Goal: Task Accomplishment & Management: Manage account settings

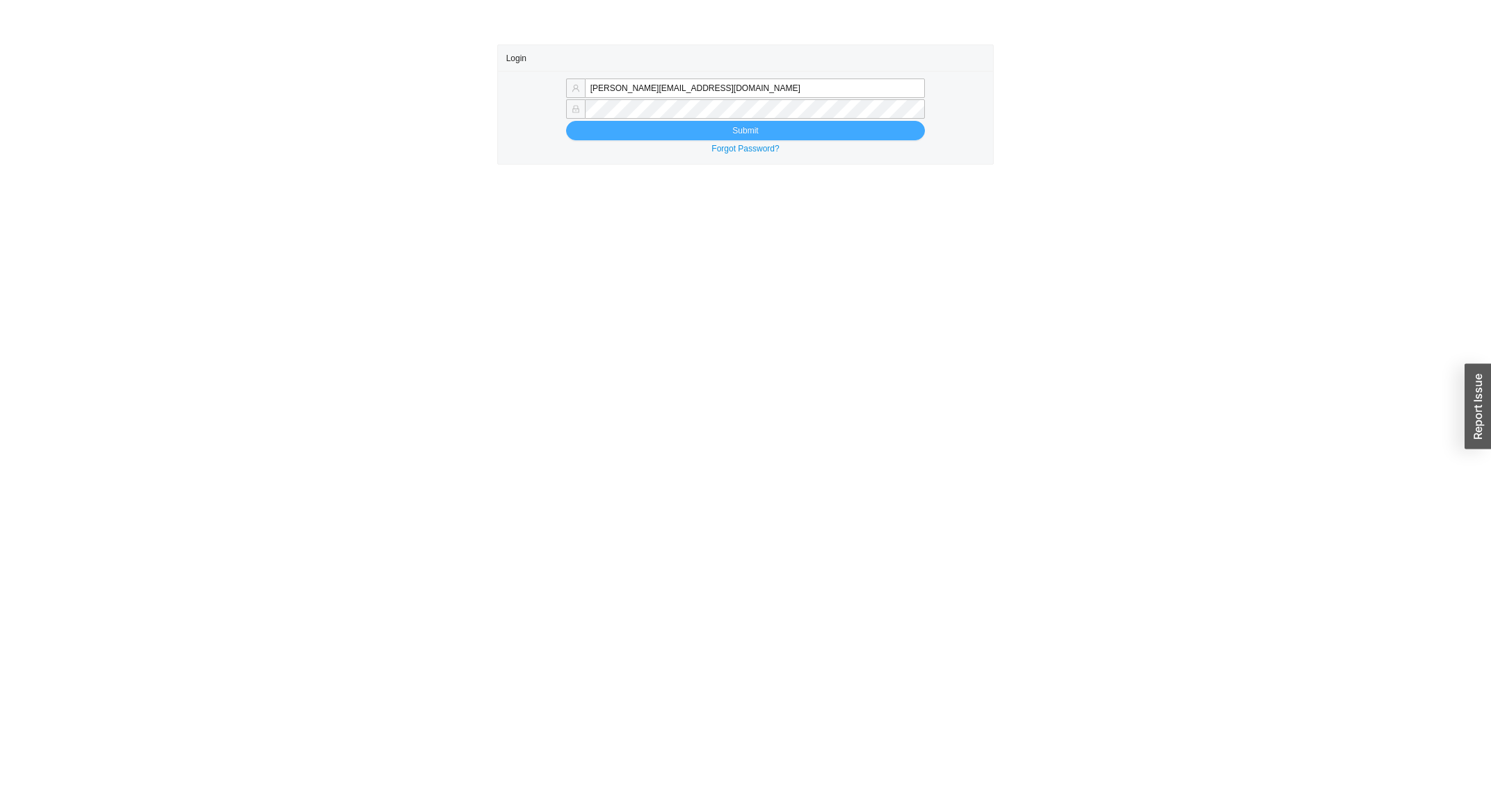
type input "miriama@homeandstone.com"
click at [778, 137] on button "Submit" at bounding box center [745, 131] width 358 height 20
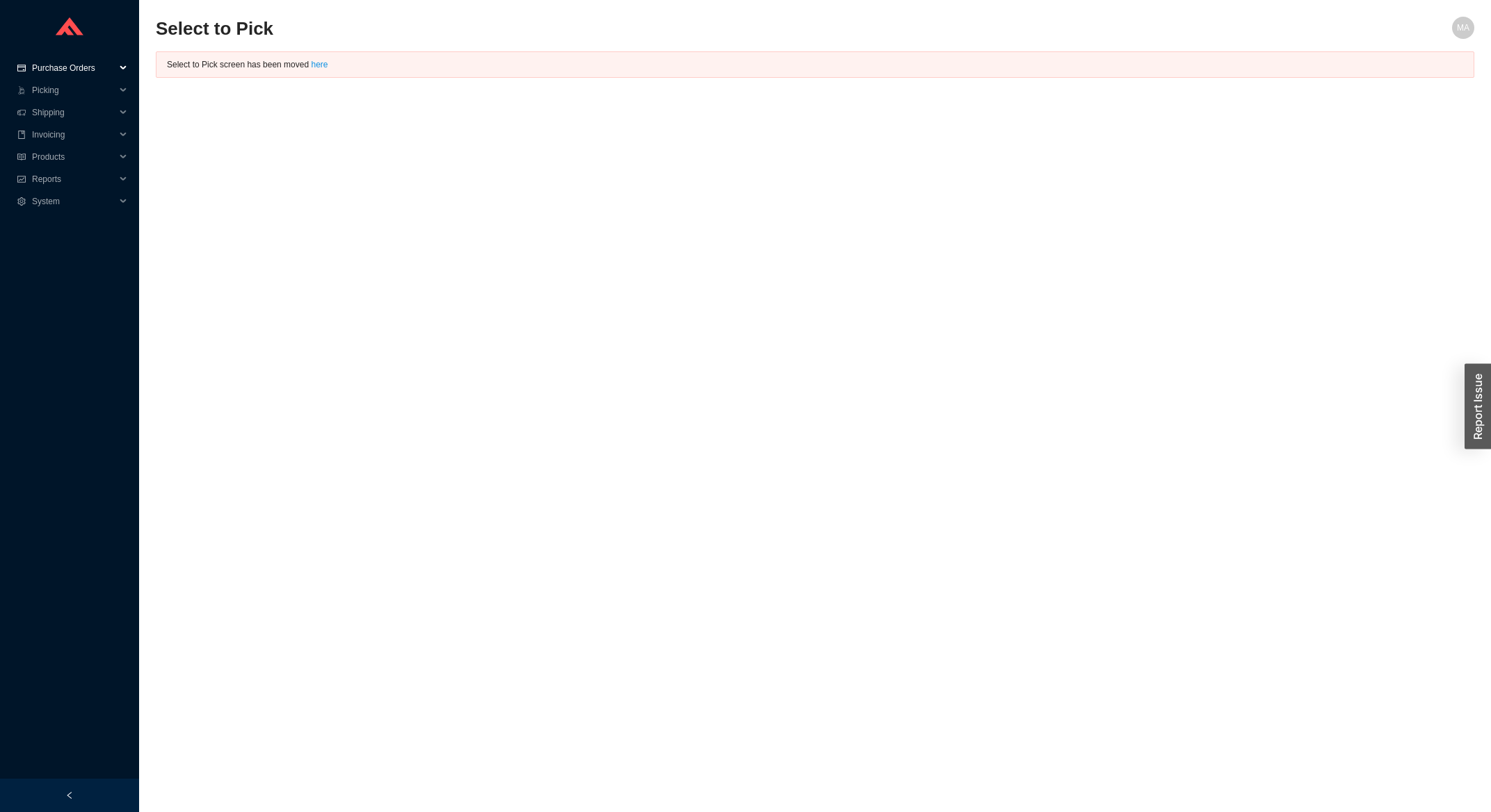
drag, startPoint x: 79, startPoint y: 65, endPoint x: 82, endPoint y: 74, distance: 9.5
click at [82, 65] on span "Purchase Orders" at bounding box center [74, 68] width 84 height 22
click at [60, 86] on link "Search" at bounding box center [46, 91] width 26 height 10
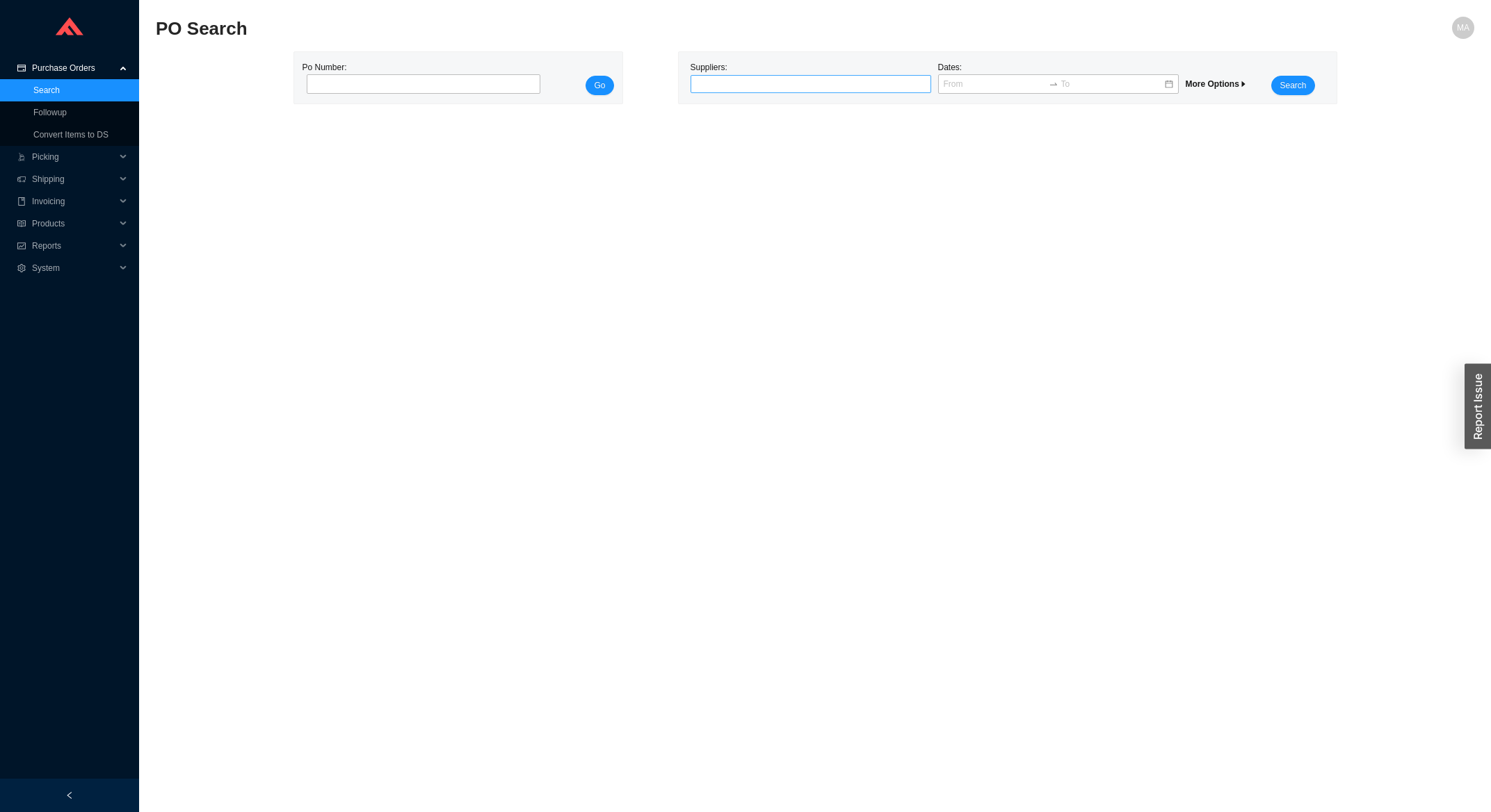
click at [719, 79] on div at bounding box center [805, 84] width 224 height 14
type input "newport"
click at [762, 104] on div "NEWPORT BRASS" at bounding box center [810, 108] width 230 height 13
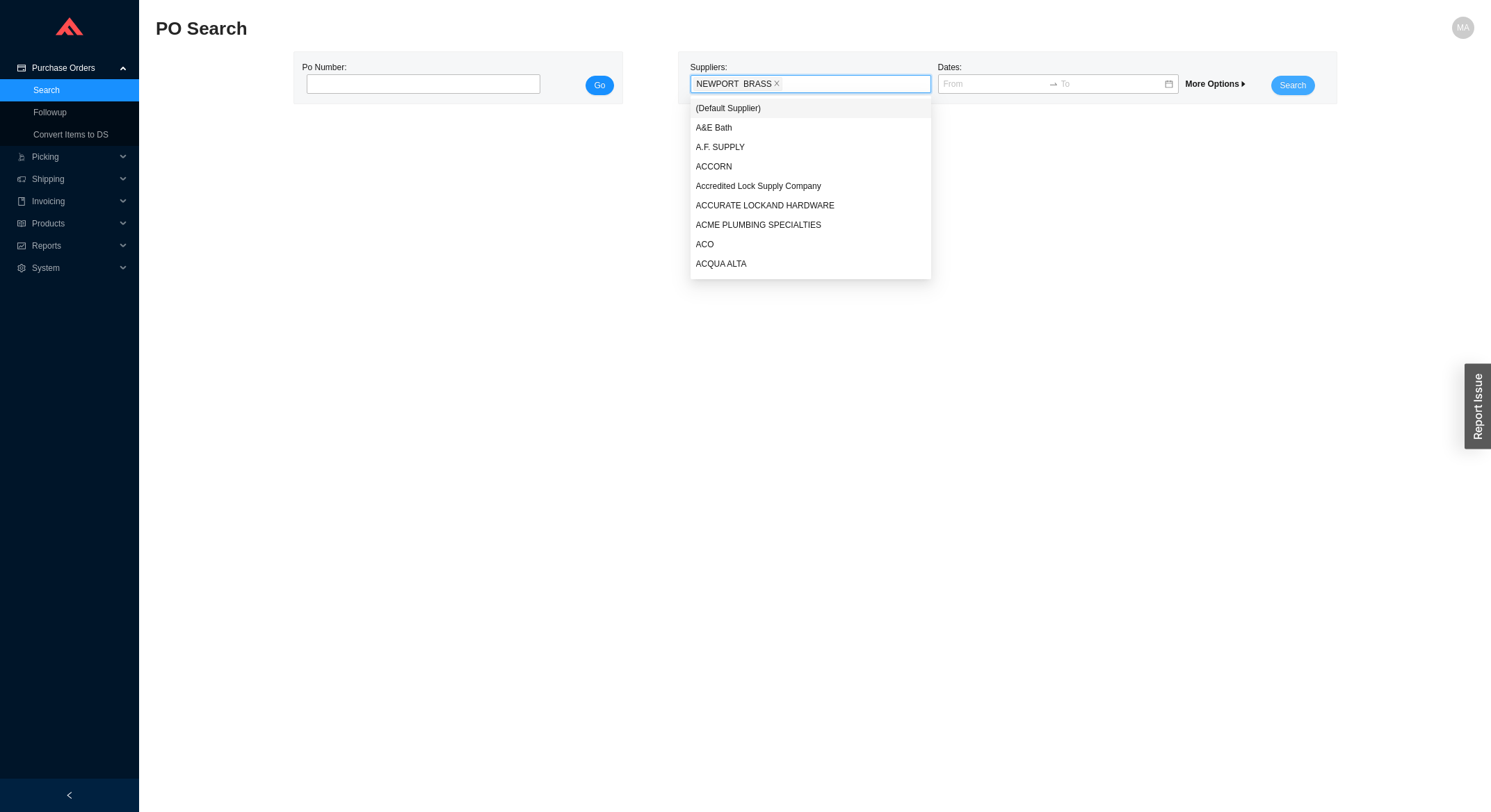
click at [1310, 81] on button "Search" at bounding box center [1291, 86] width 43 height 20
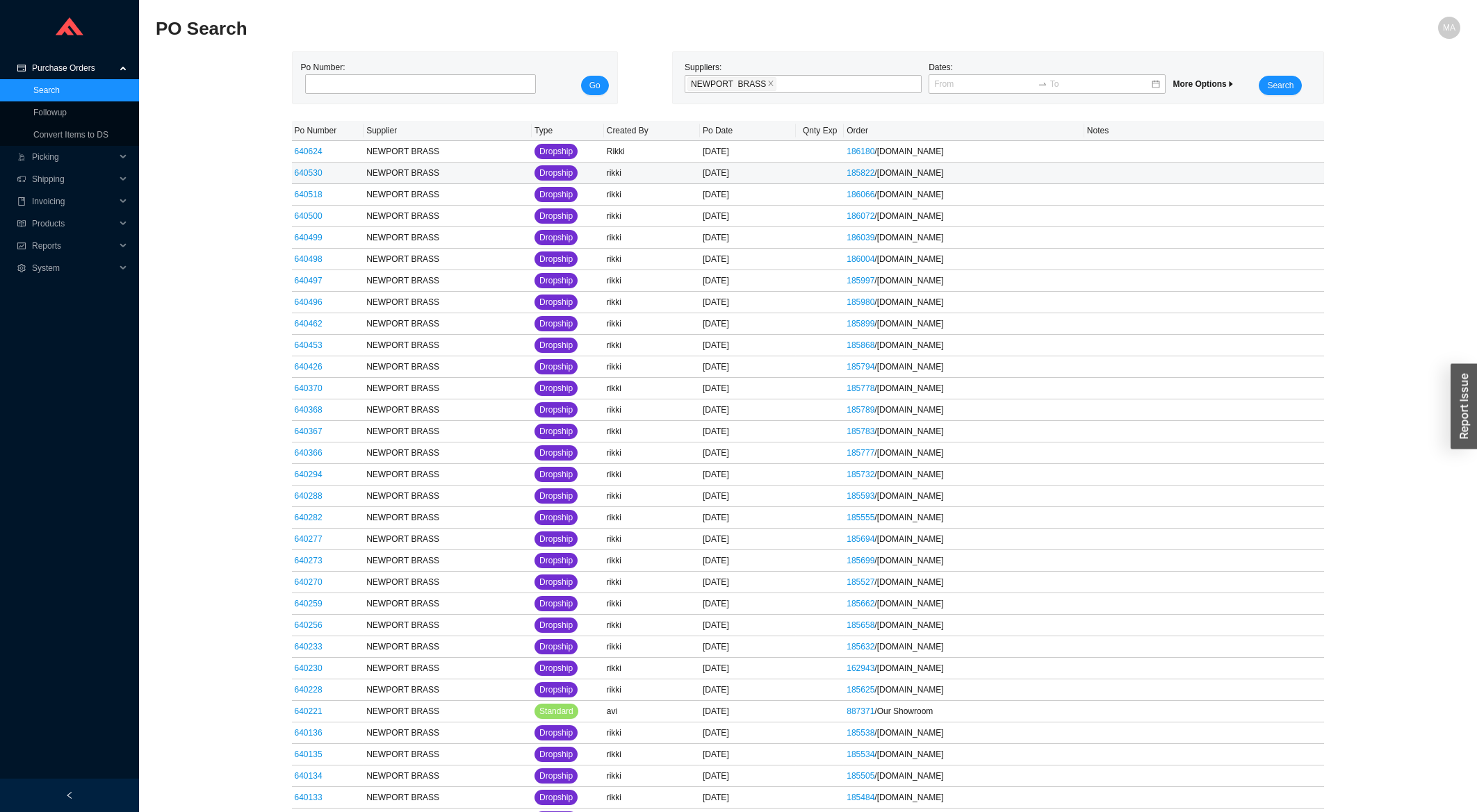
click at [305, 156] on link "640624" at bounding box center [308, 152] width 28 height 10
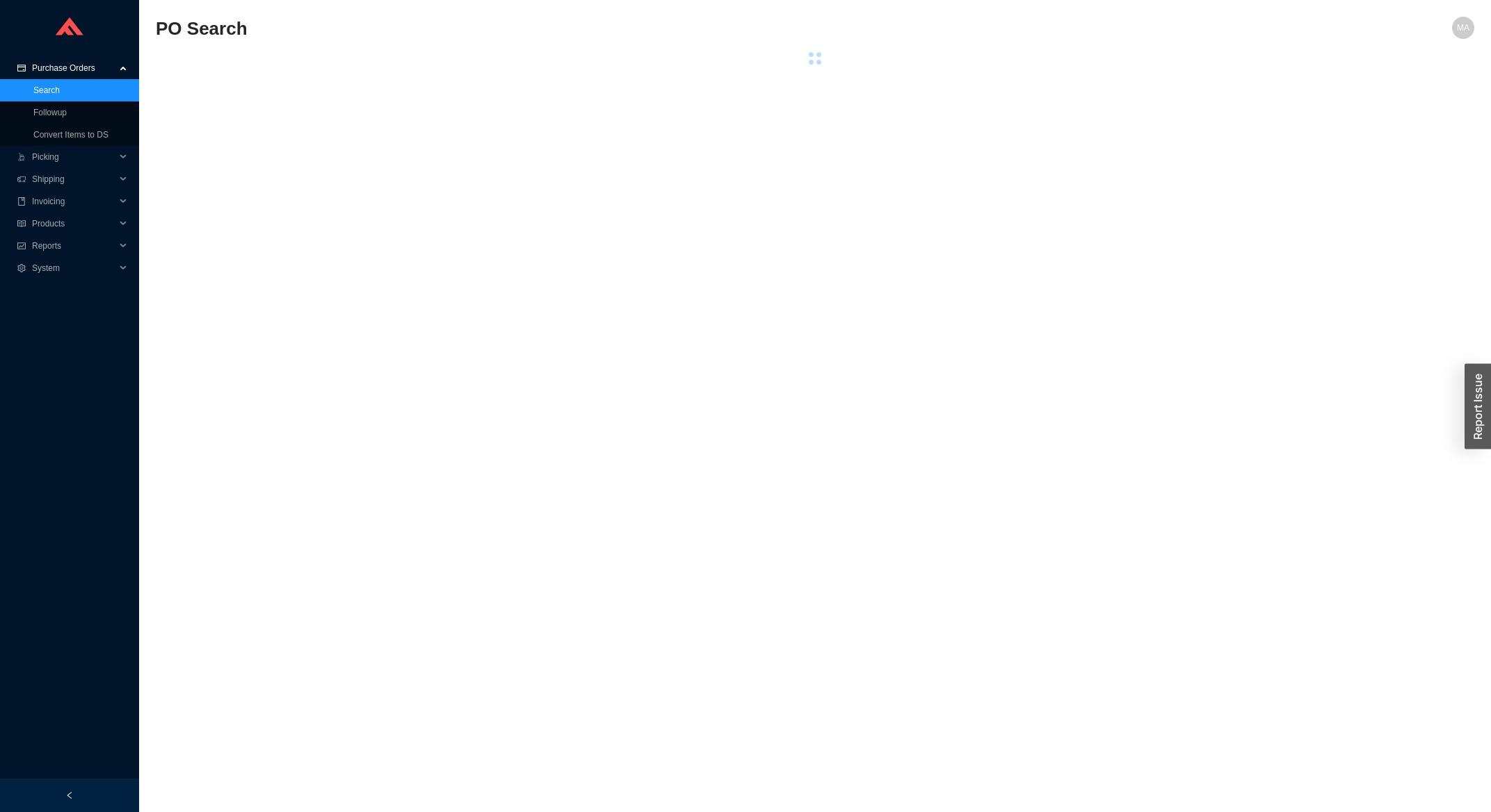
click at [310, 153] on main "PO Search MA Po Number: Go Suppliers: Dates: More Options Search" at bounding box center [814, 415] width 1318 height 796
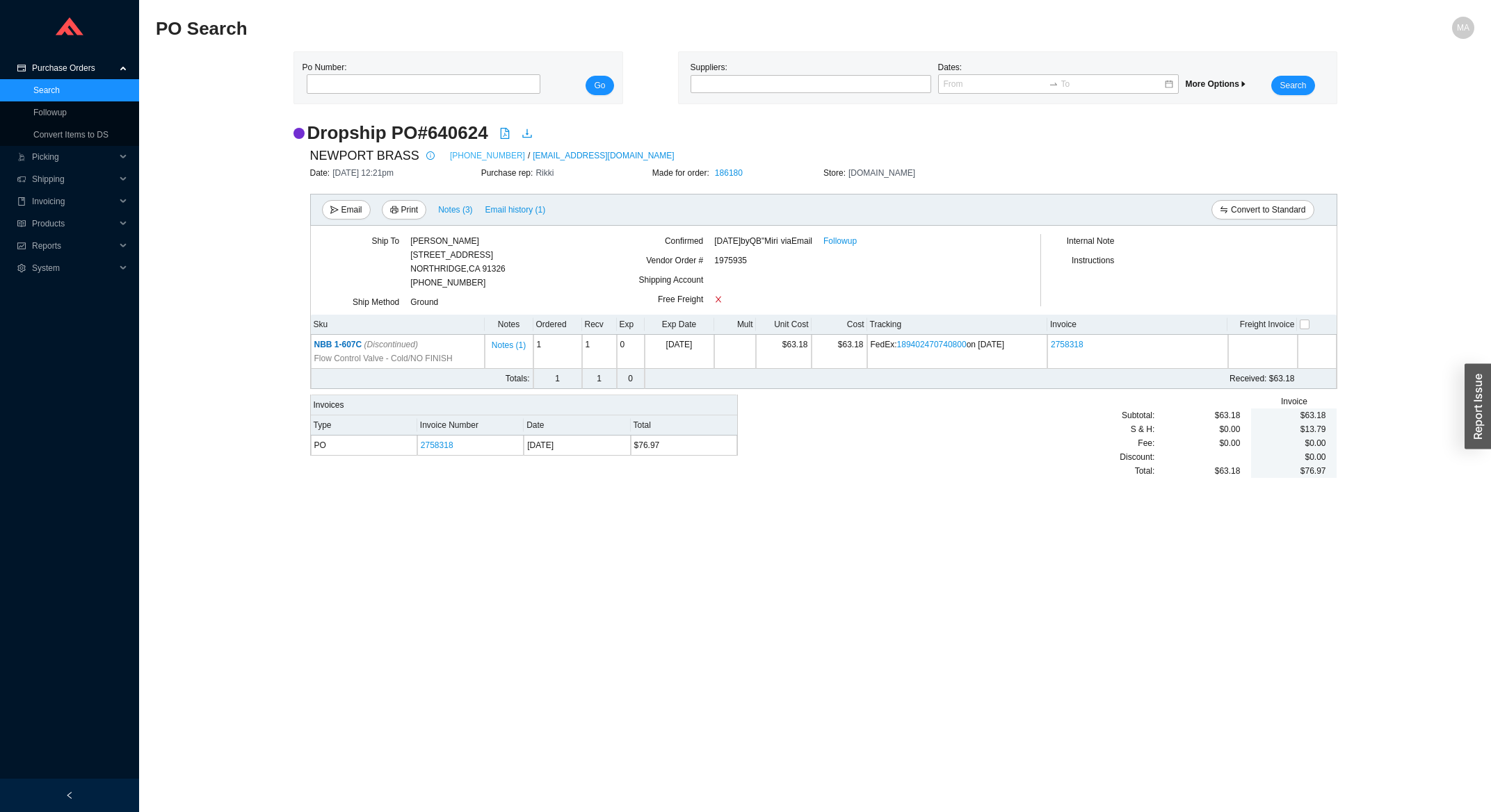
click at [450, 158] on link "949-417-5207" at bounding box center [487, 156] width 75 height 14
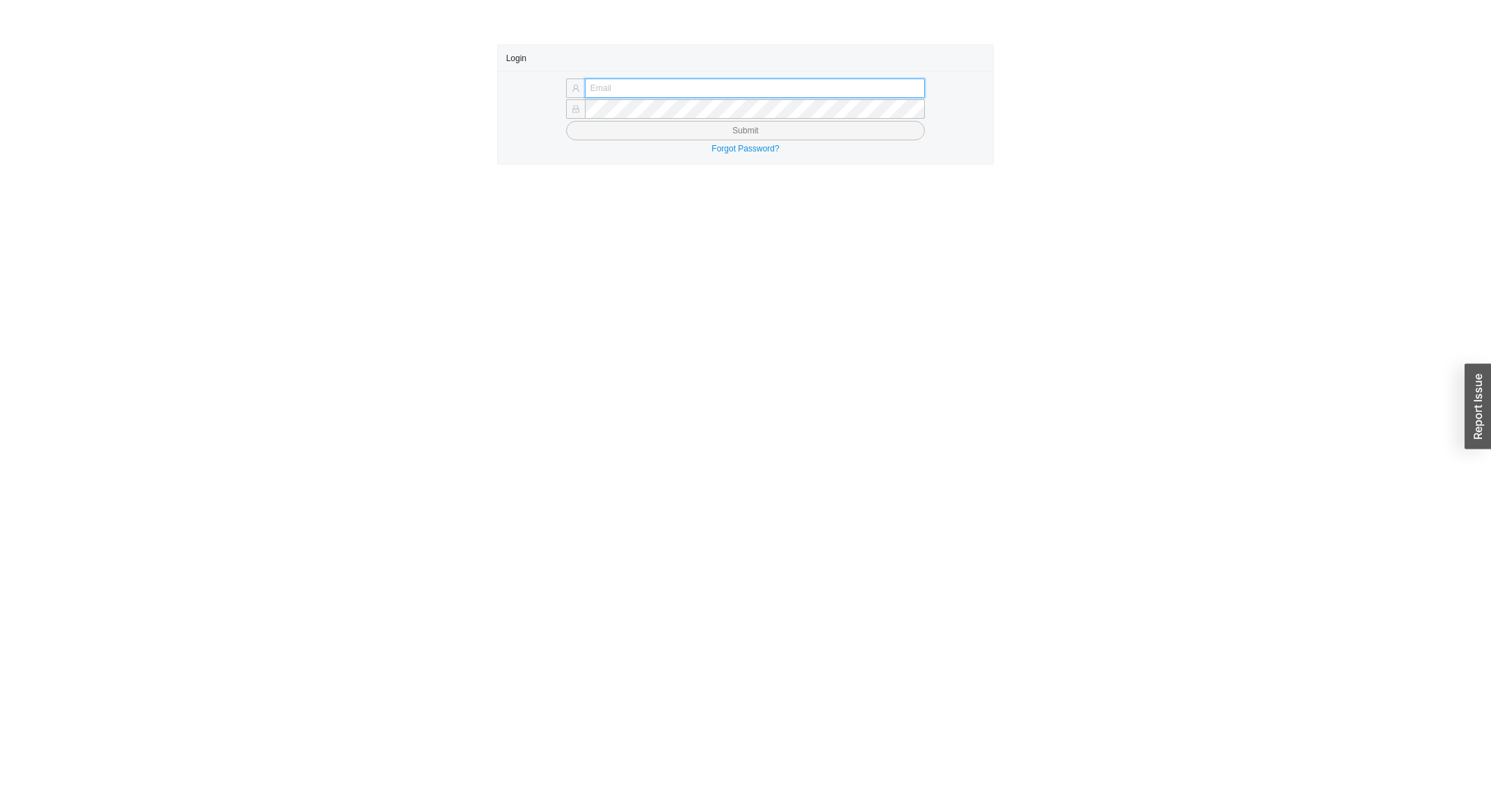
click at [593, 86] on input "text" at bounding box center [754, 89] width 340 height 20
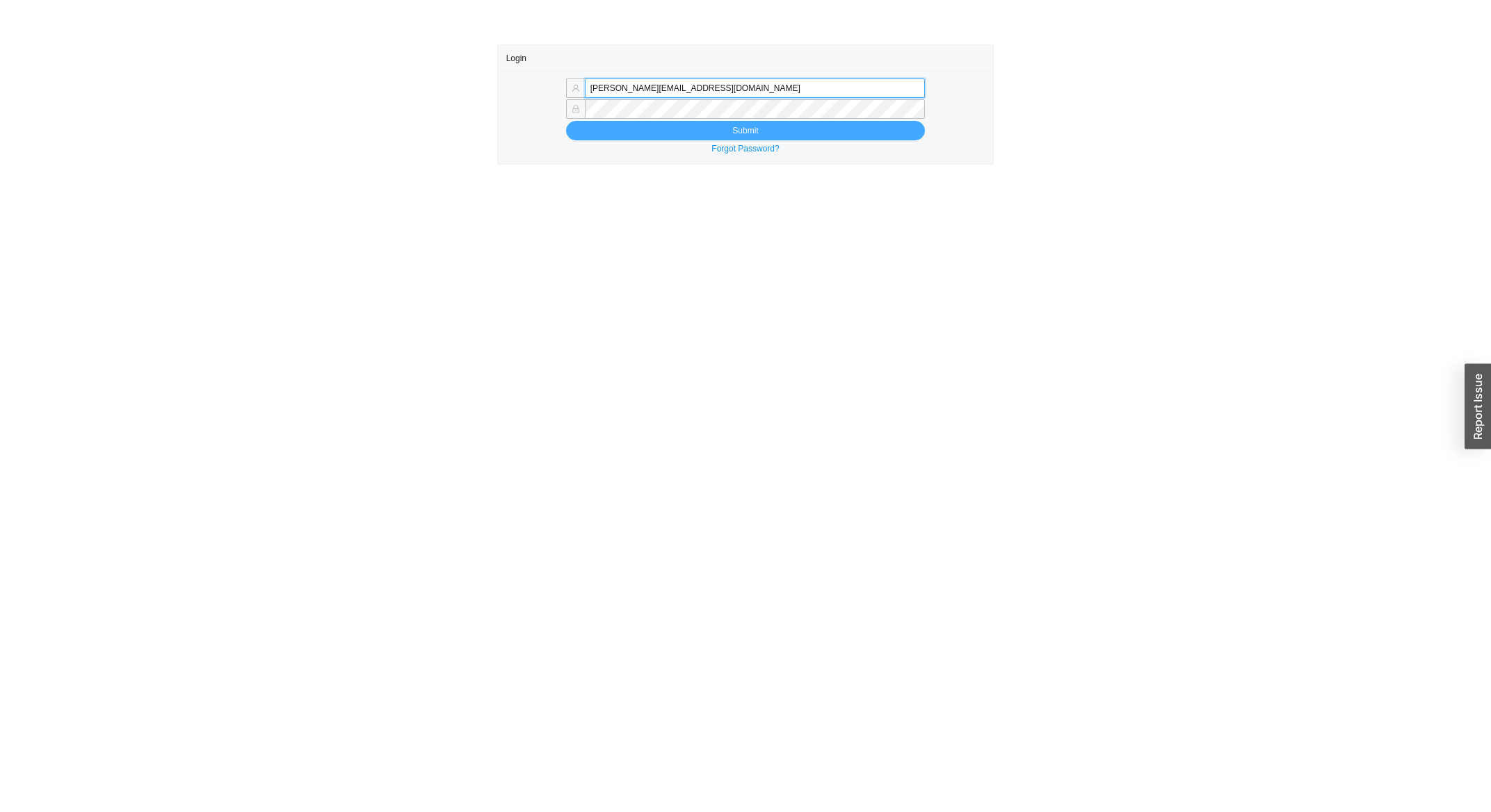
type input "miriama@homeandstone.com"
click at [642, 138] on button "Submit" at bounding box center [745, 131] width 358 height 20
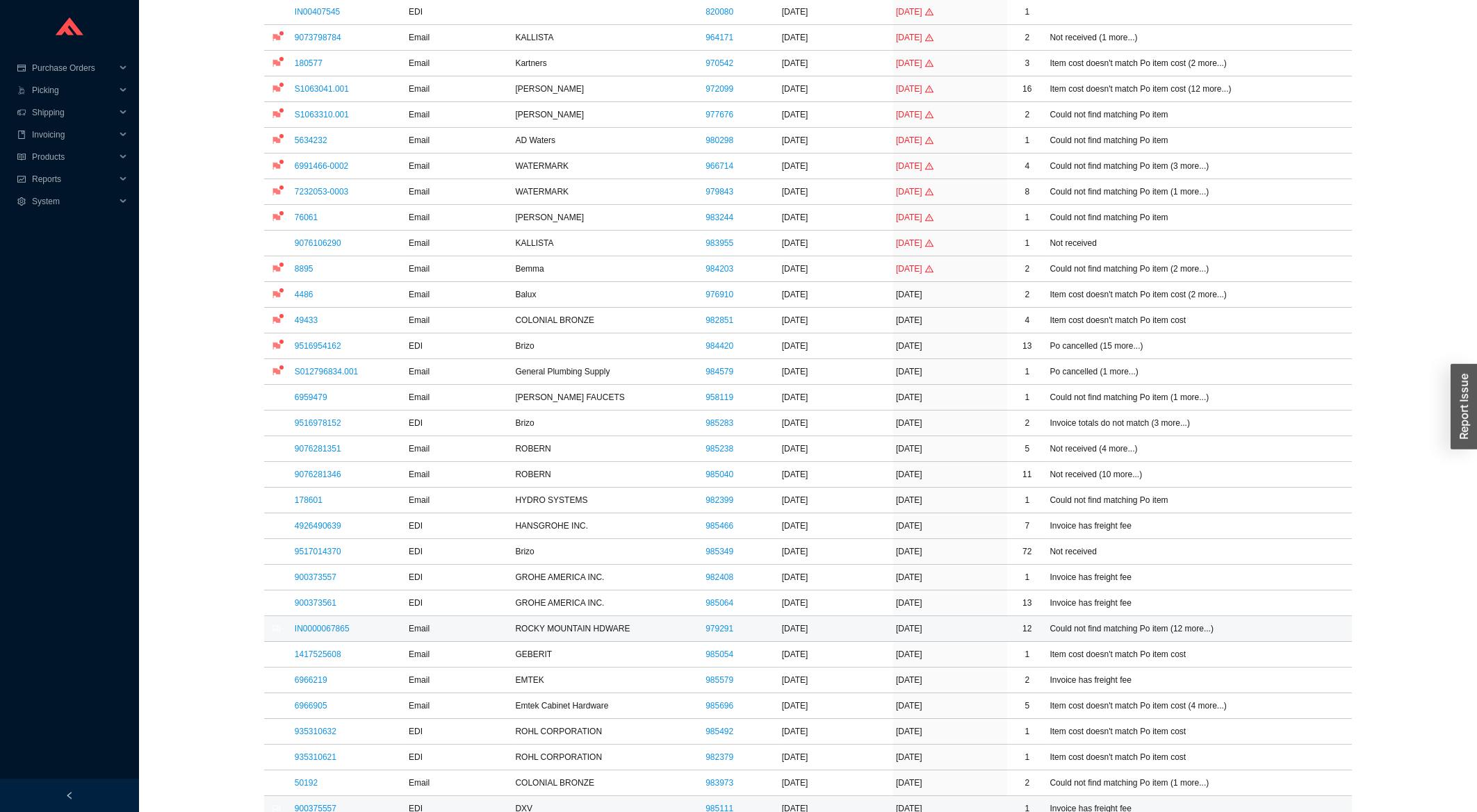
scroll to position [223, 0]
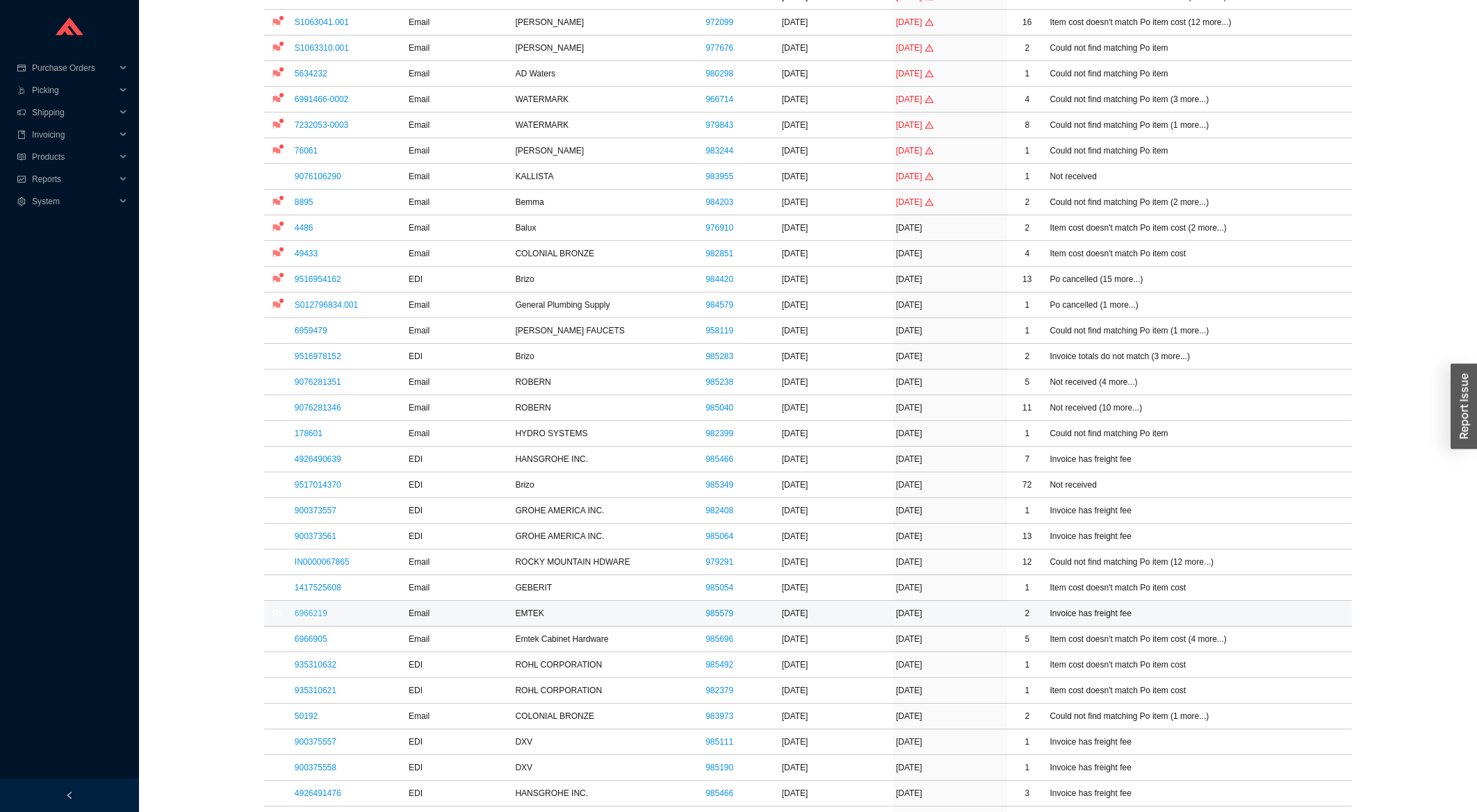
click at [306, 617] on link "6966219" at bounding box center [310, 613] width 33 height 10
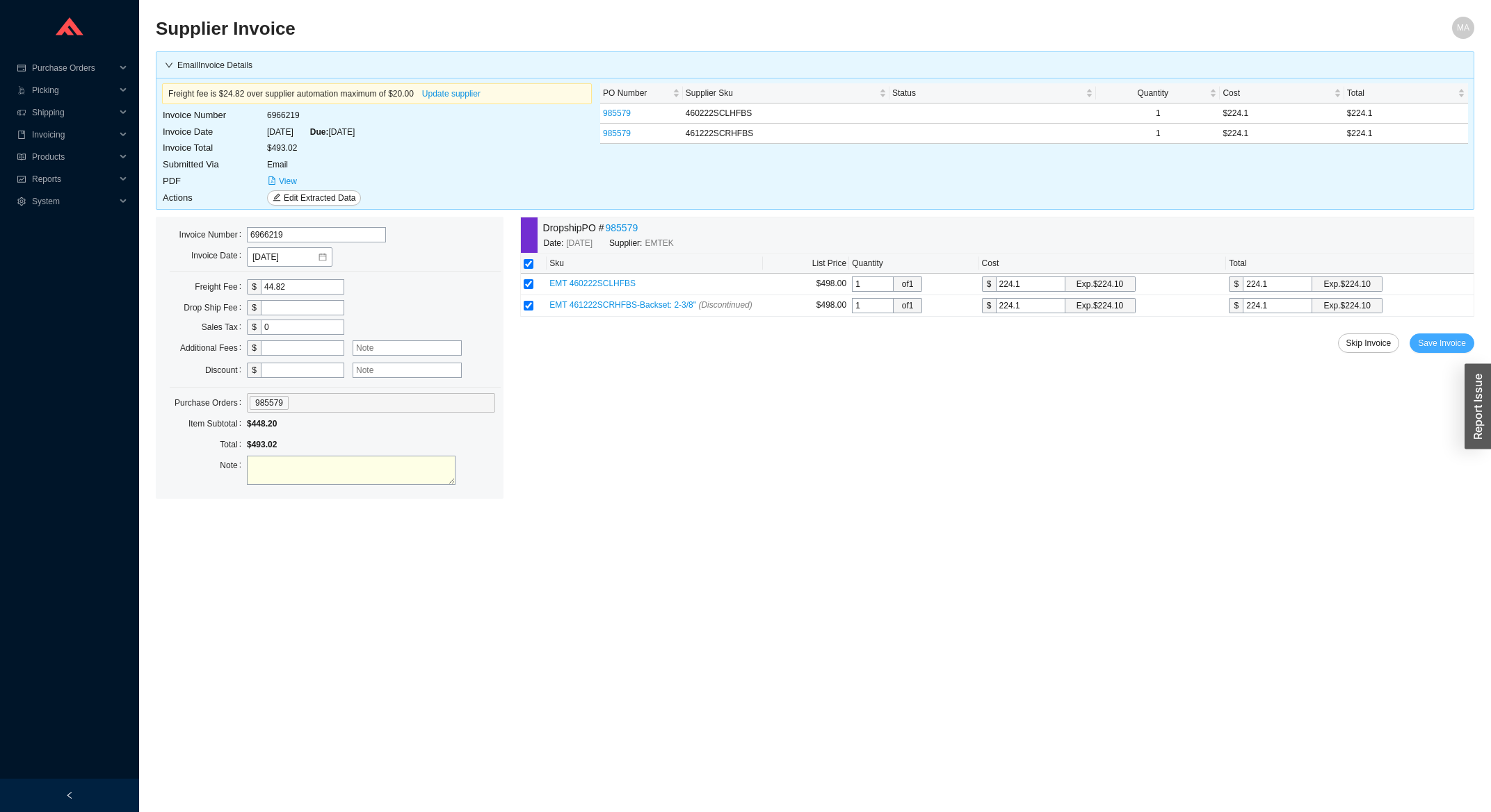
click at [1426, 350] on span "Save Invoice" at bounding box center [1441, 343] width 48 height 14
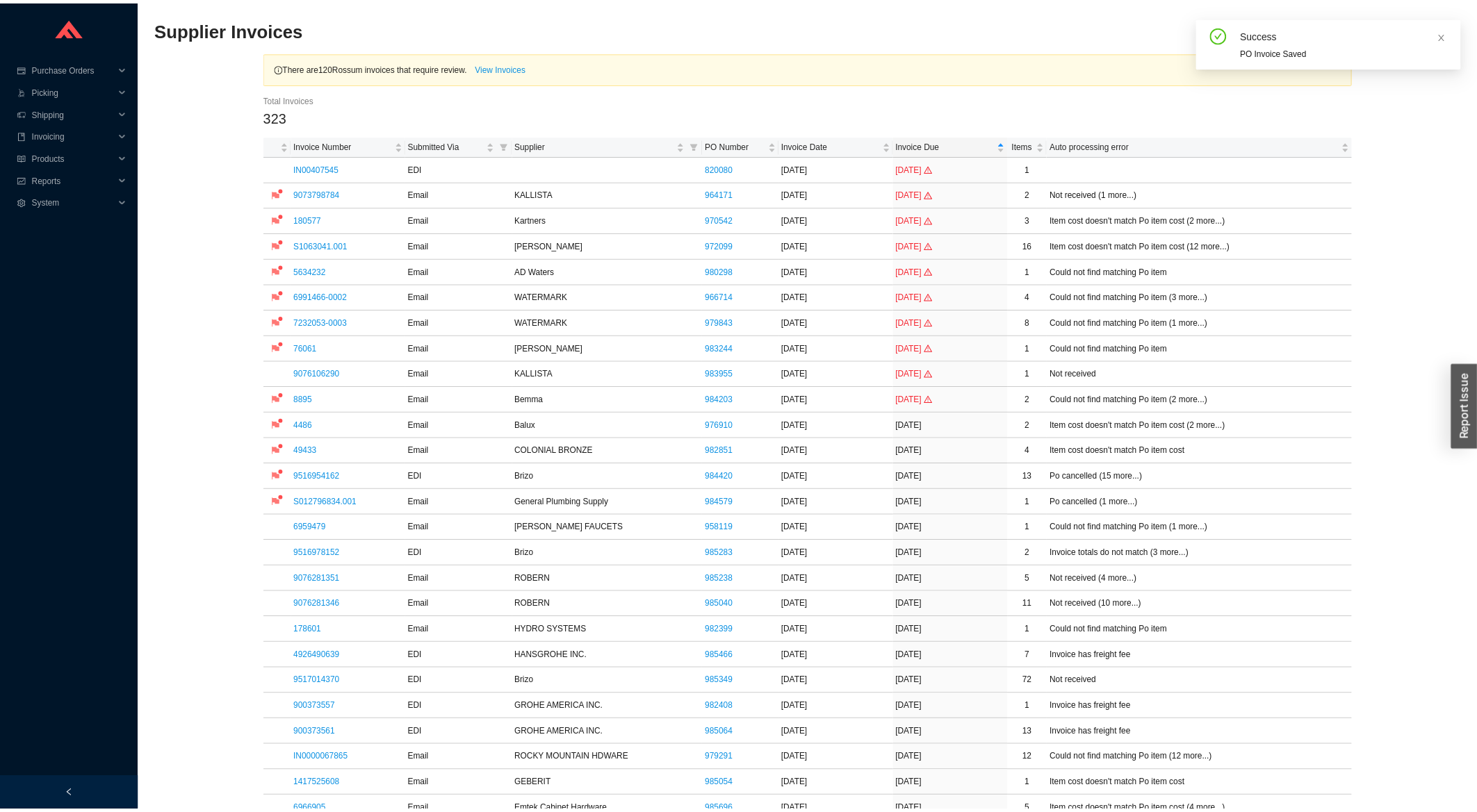
scroll to position [521, 0]
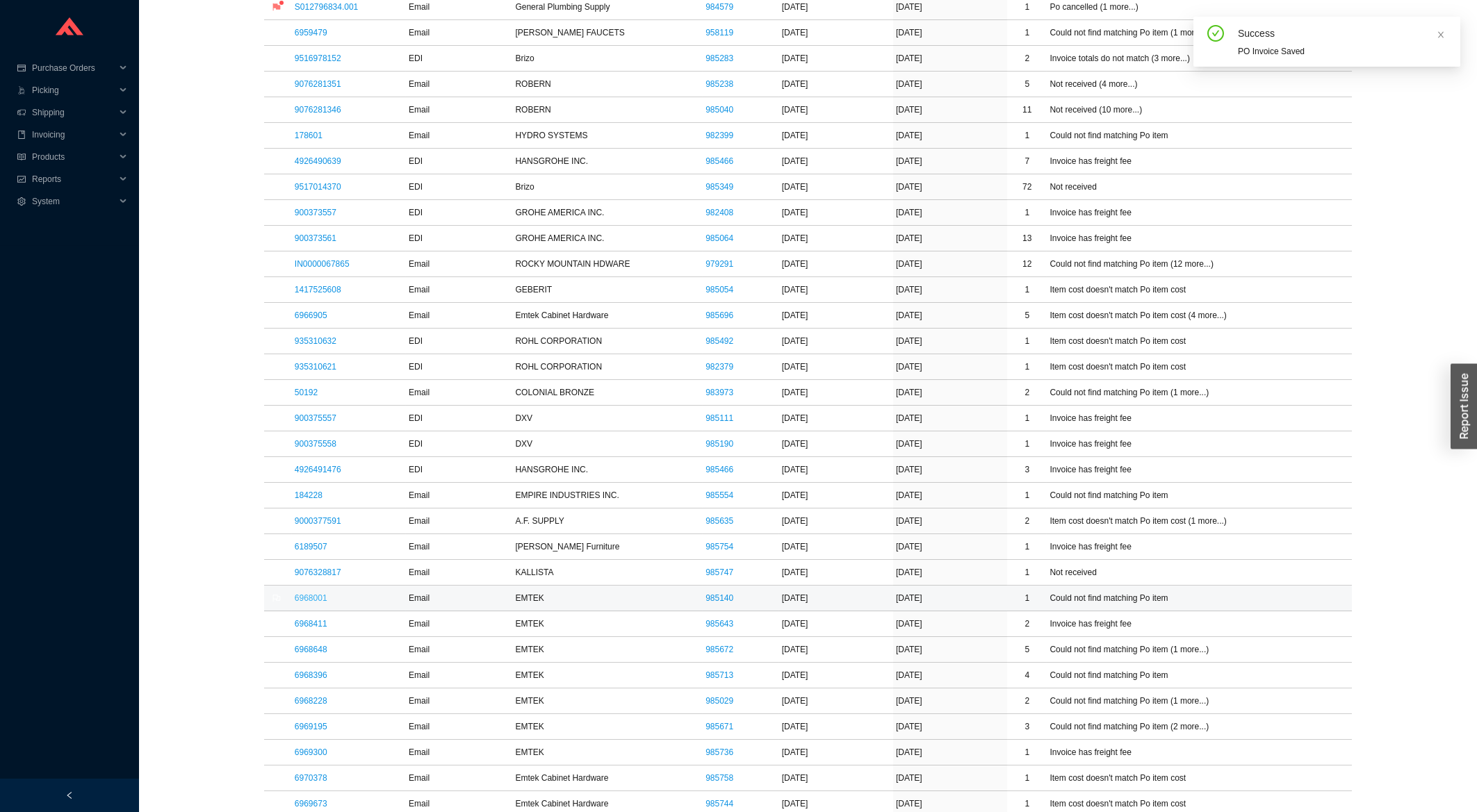
click at [317, 604] on link "6968001" at bounding box center [310, 599] width 33 height 10
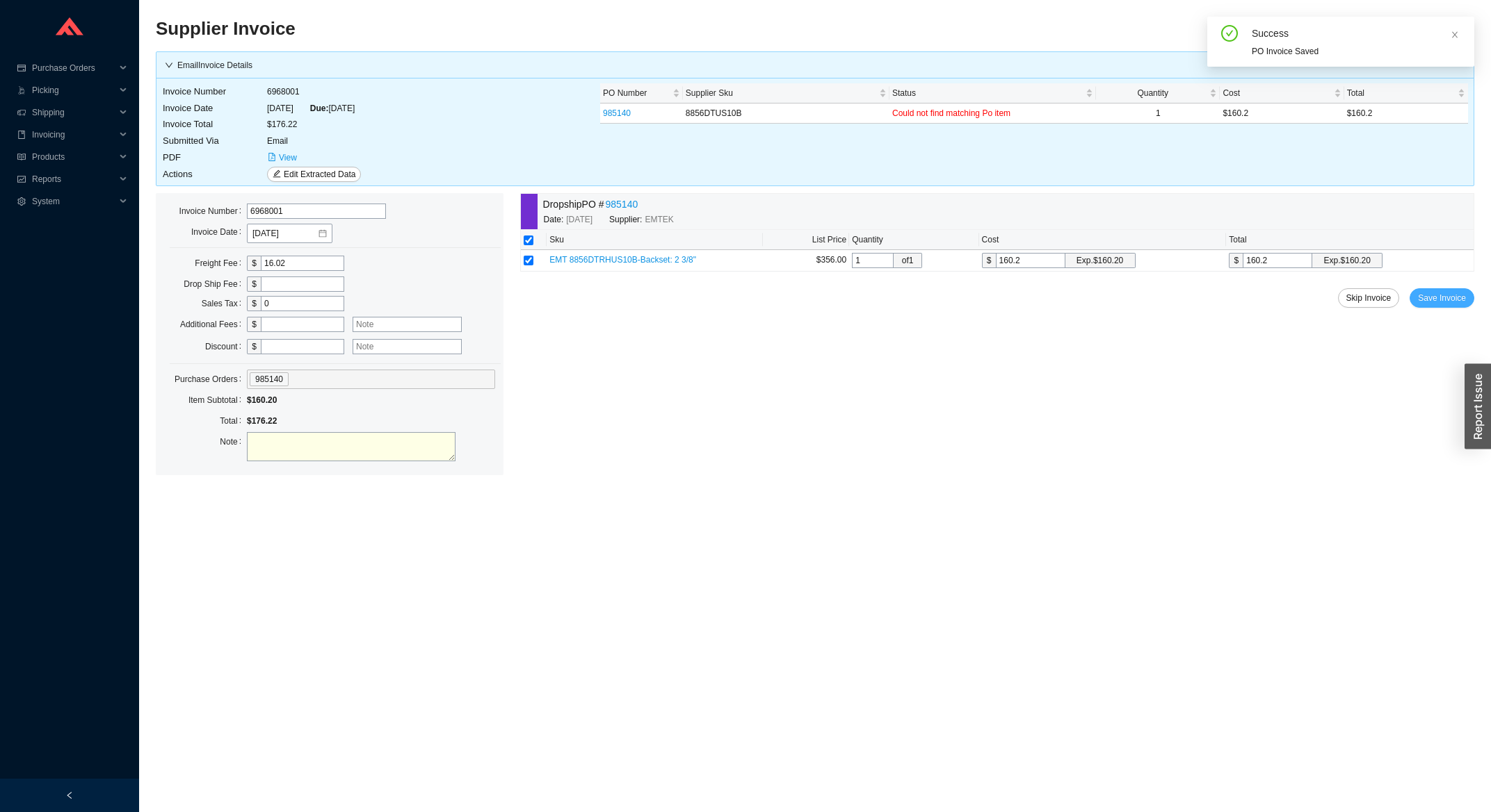
click at [1453, 294] on span "Save Invoice" at bounding box center [1441, 298] width 48 height 14
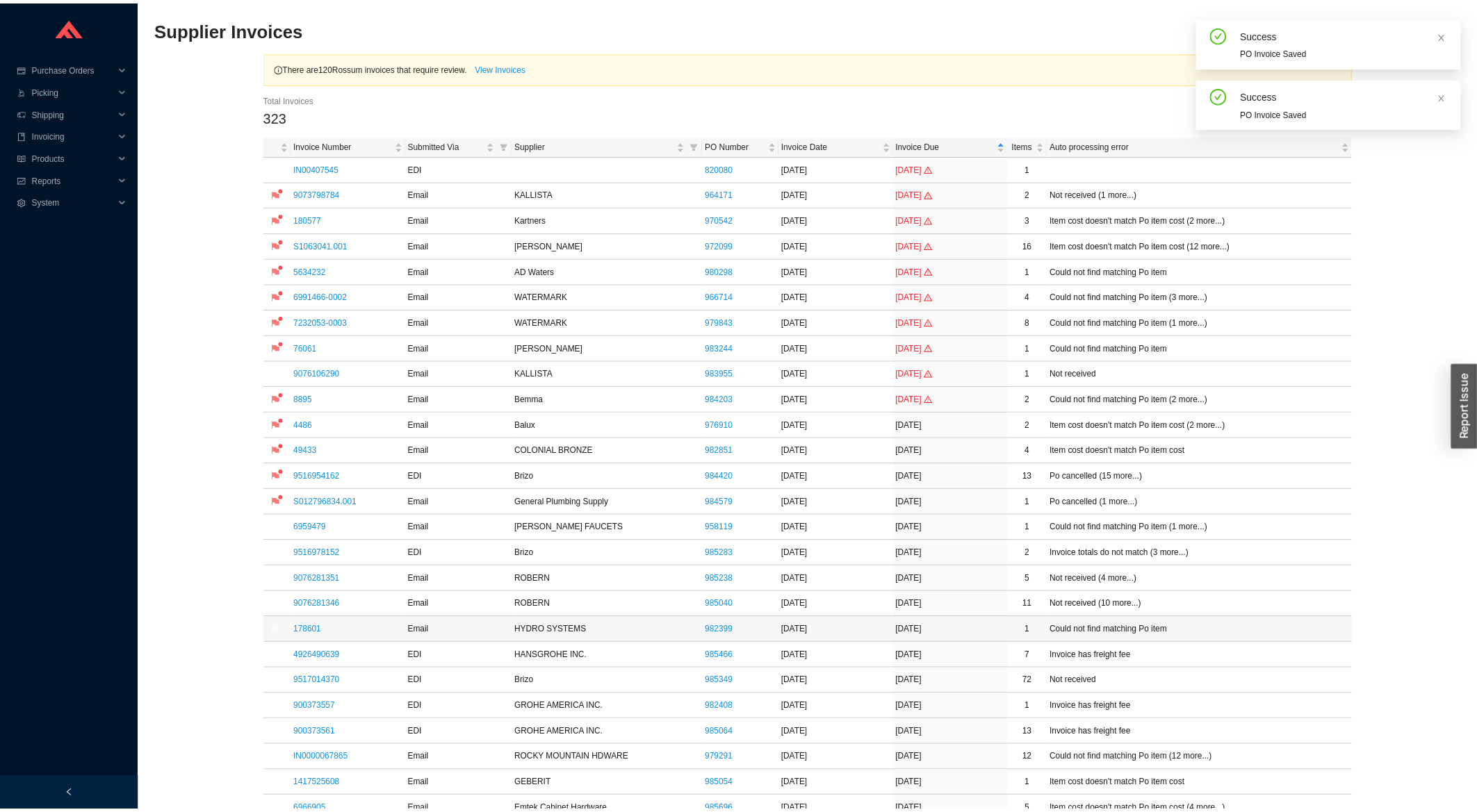
scroll to position [372, 0]
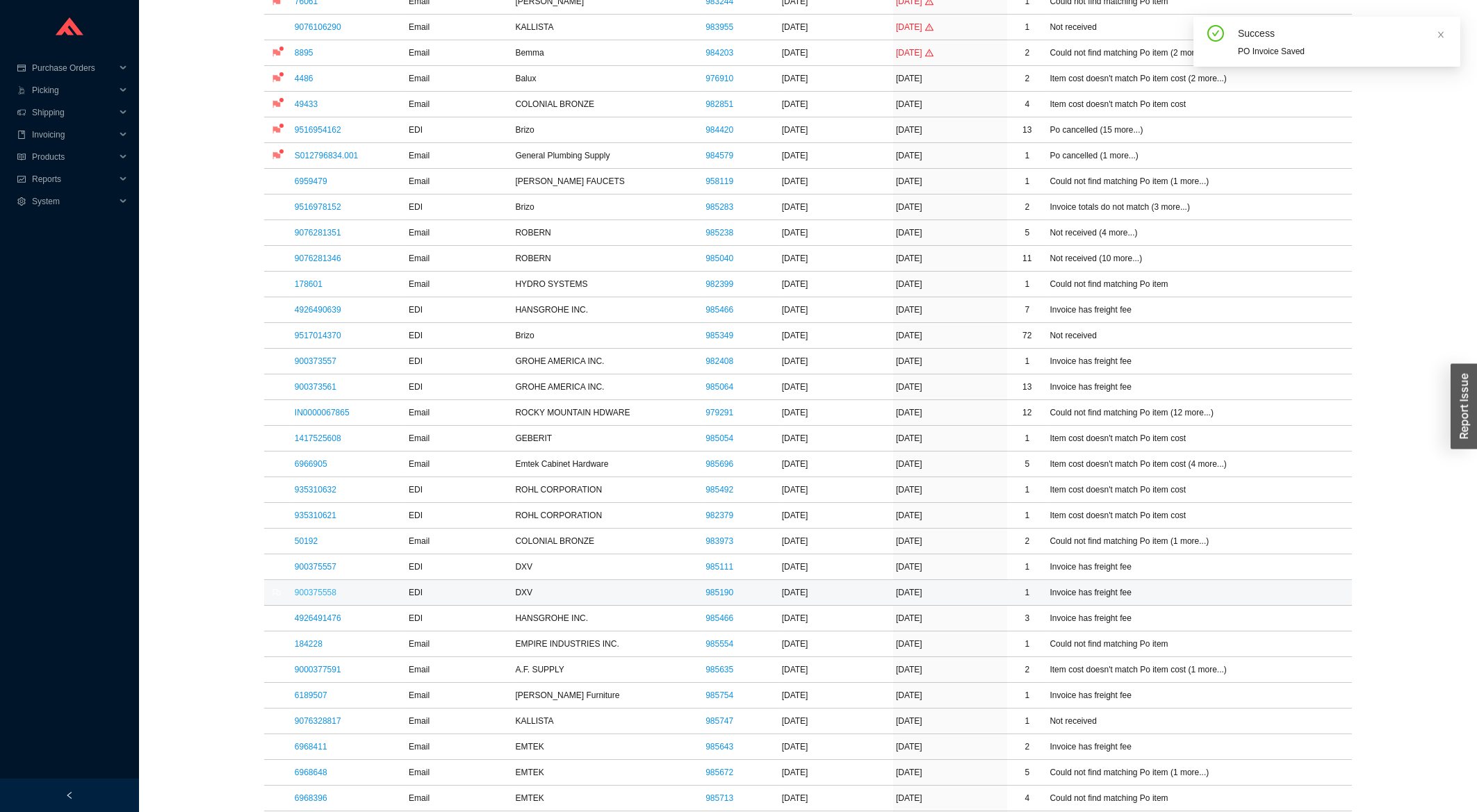
click at [324, 595] on link "900375558" at bounding box center [315, 593] width 42 height 10
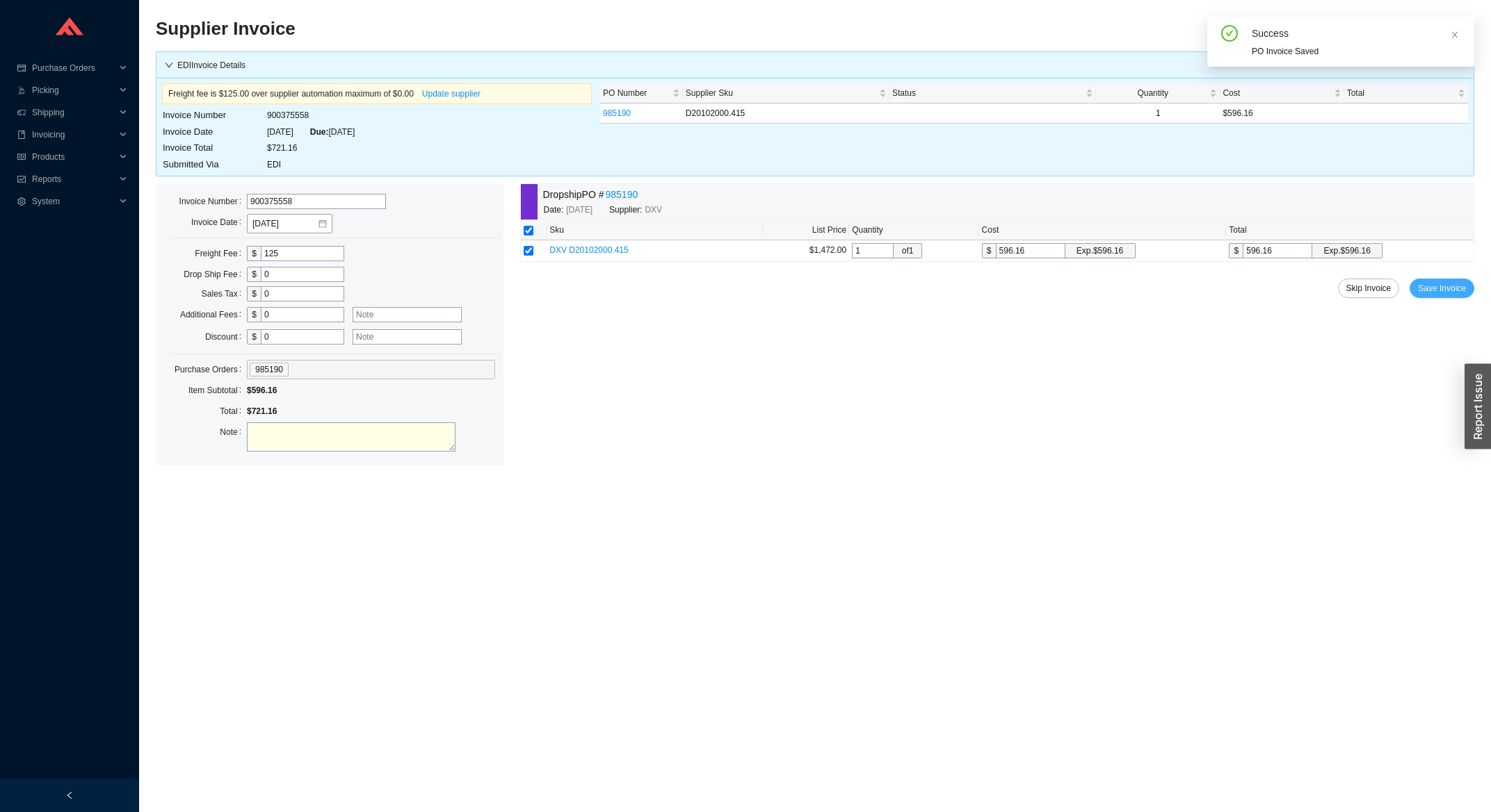
click at [1439, 289] on span "Save Invoice" at bounding box center [1441, 288] width 48 height 14
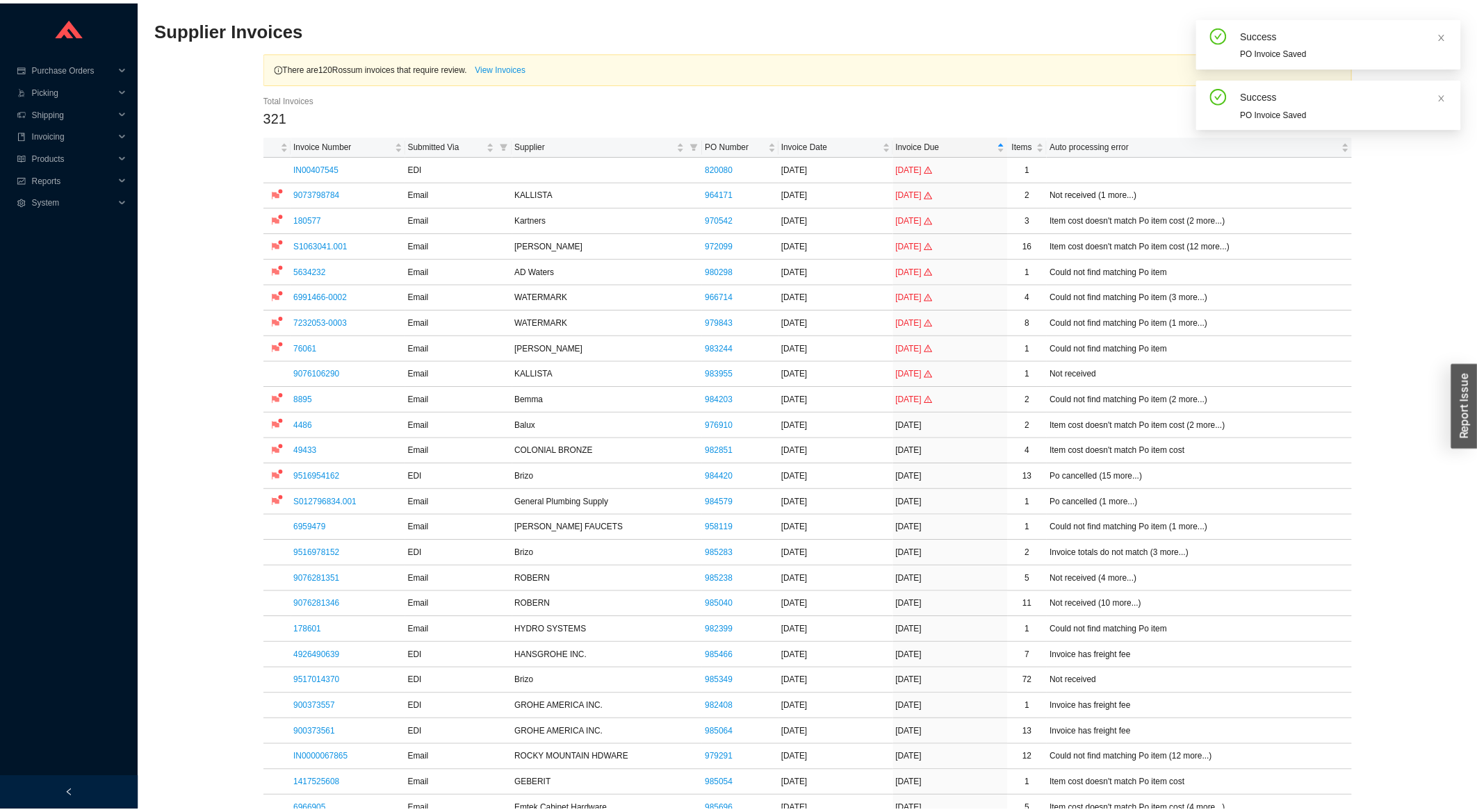
scroll to position [447, 0]
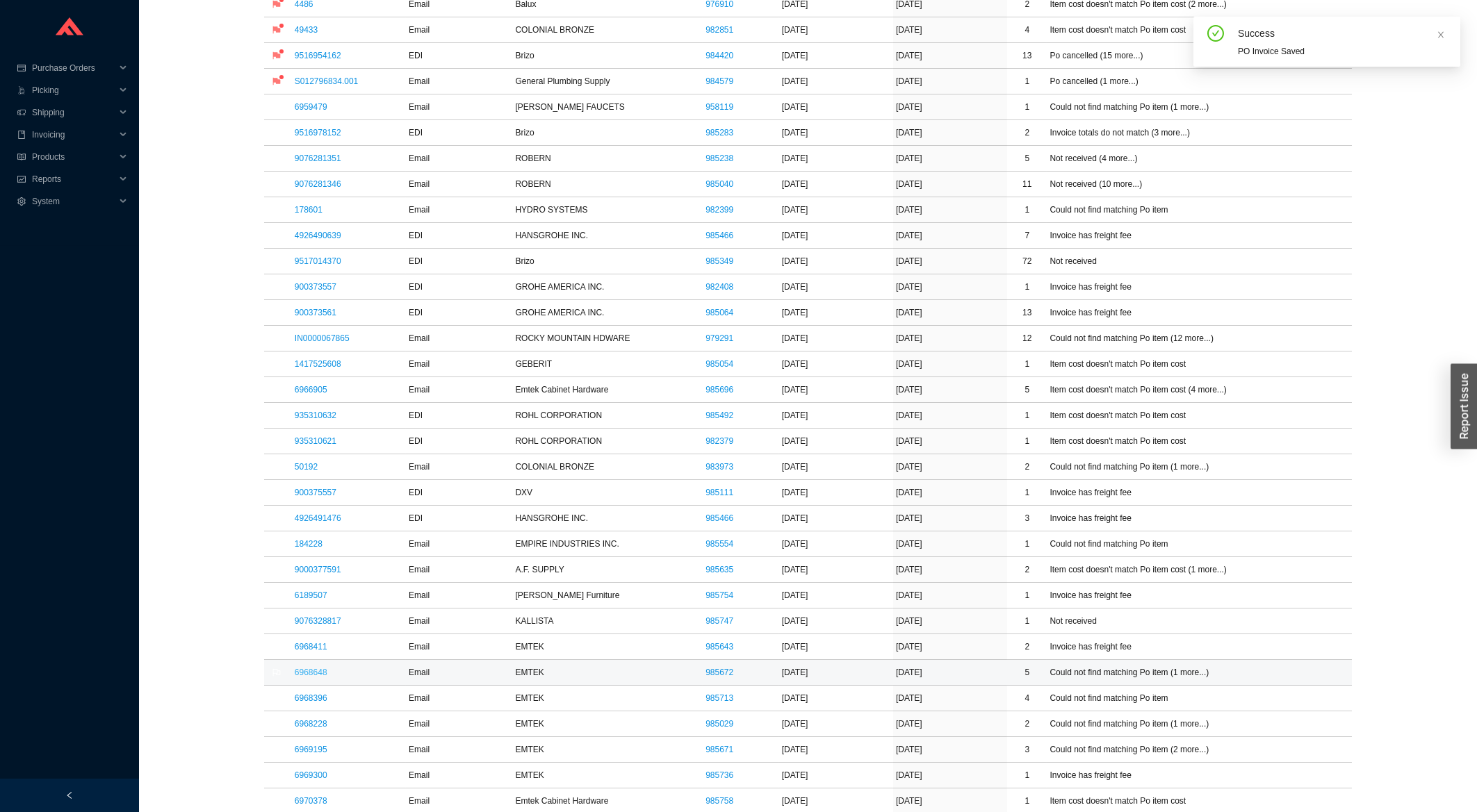
click at [306, 677] on link "6968648" at bounding box center [310, 672] width 33 height 10
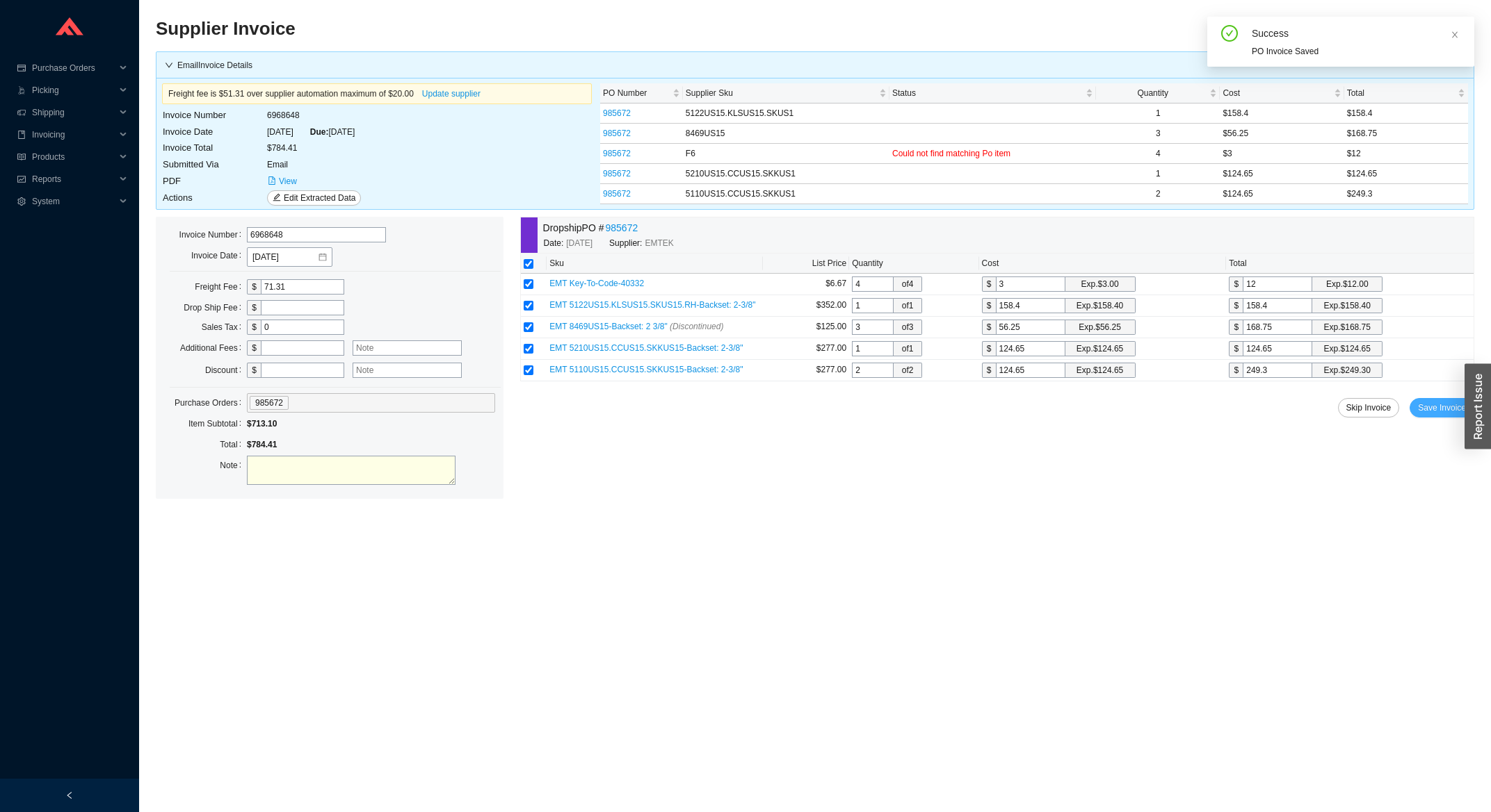
click at [1449, 410] on span "Save Invoice" at bounding box center [1441, 408] width 48 height 14
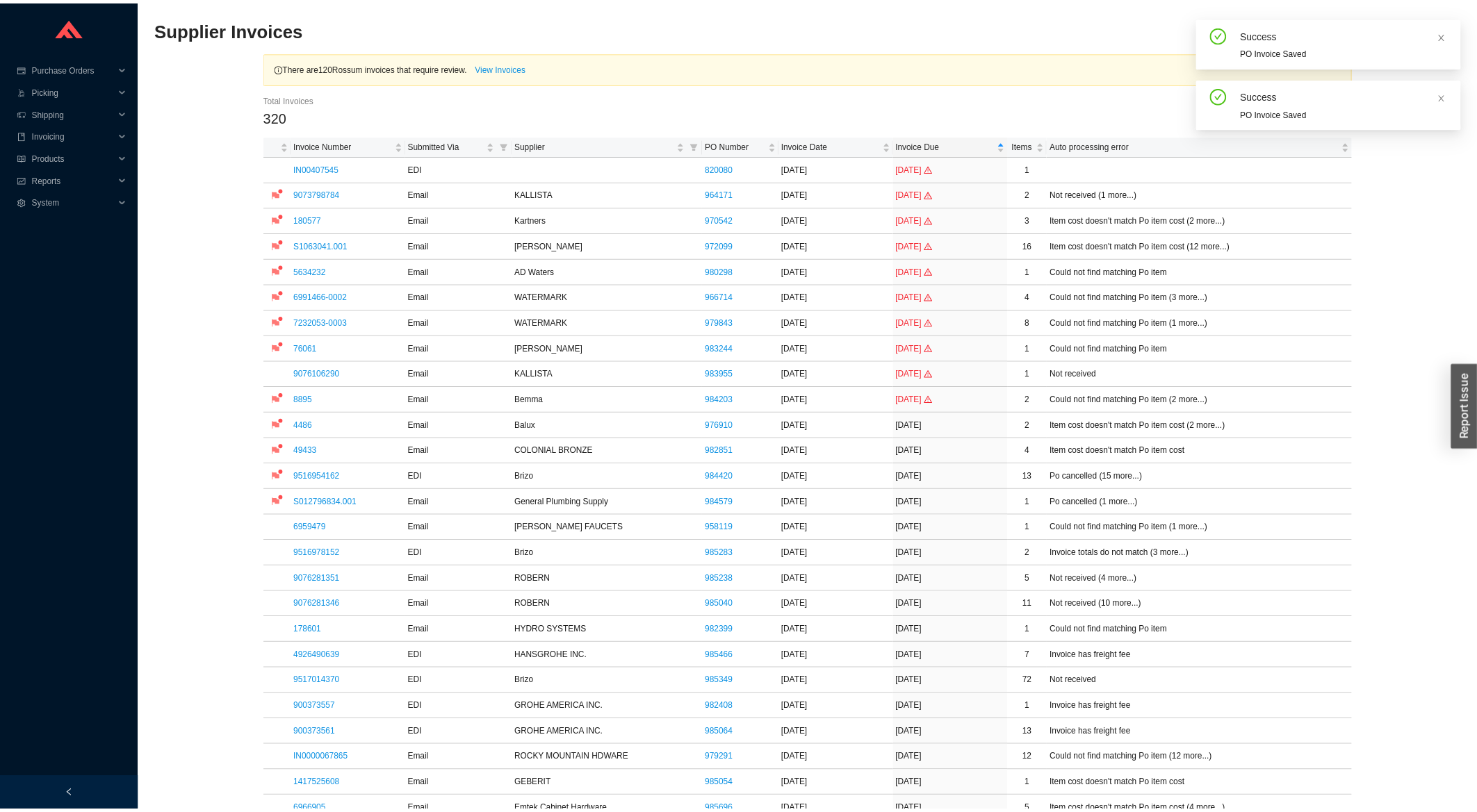
scroll to position [372, 0]
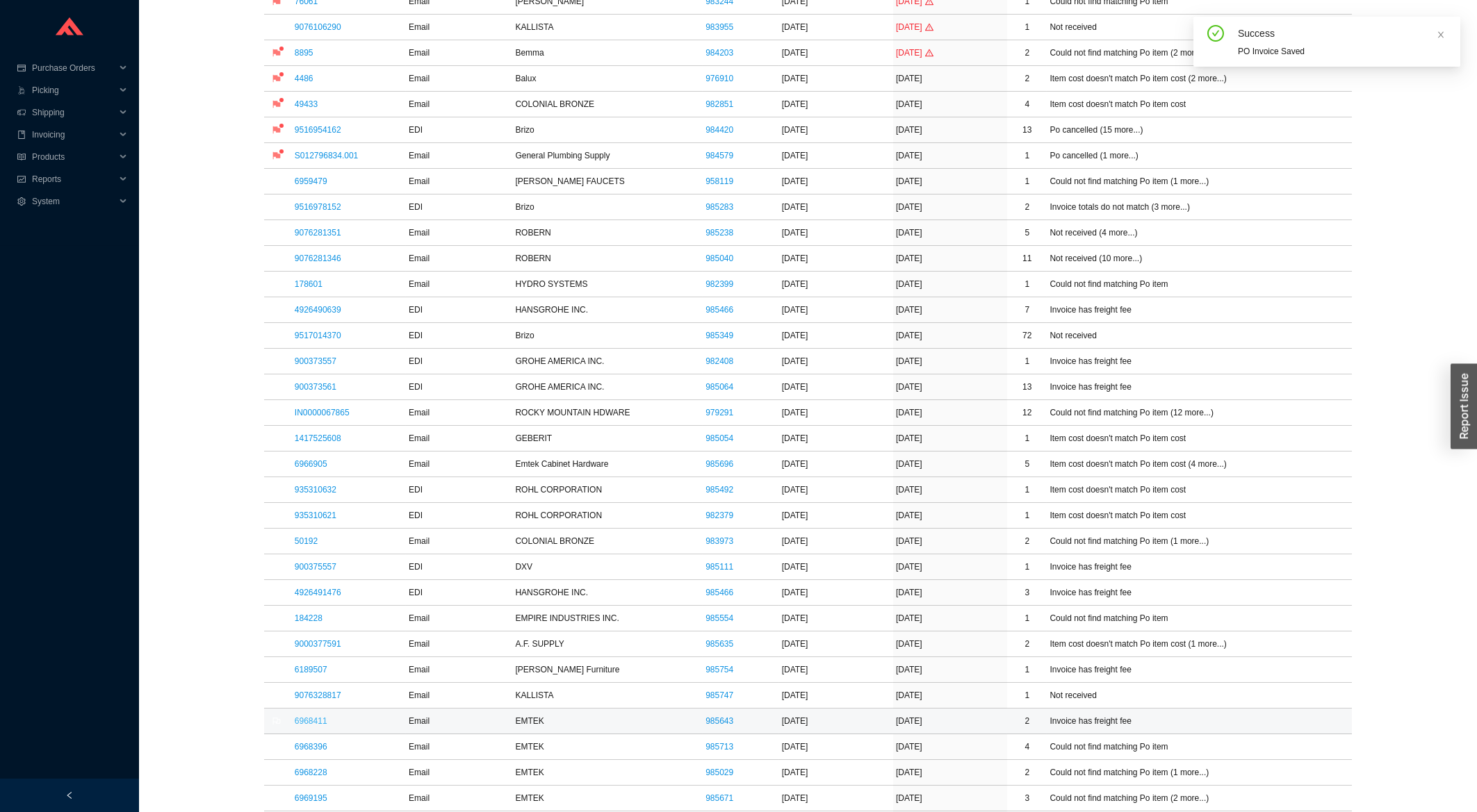
click at [321, 722] on link "6968411" at bounding box center [310, 721] width 33 height 10
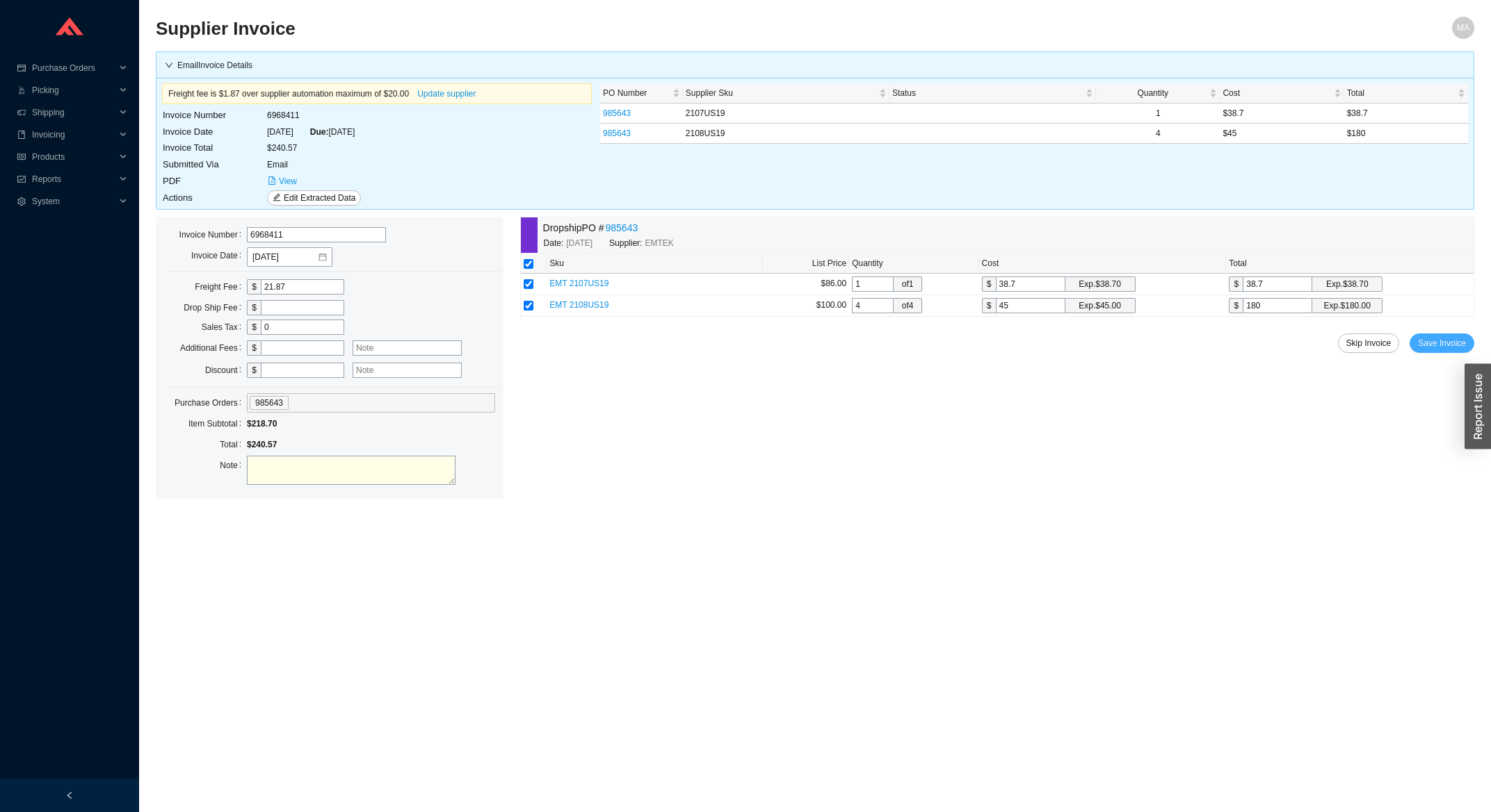
click at [1449, 340] on span "Save Invoice" at bounding box center [1441, 343] width 48 height 14
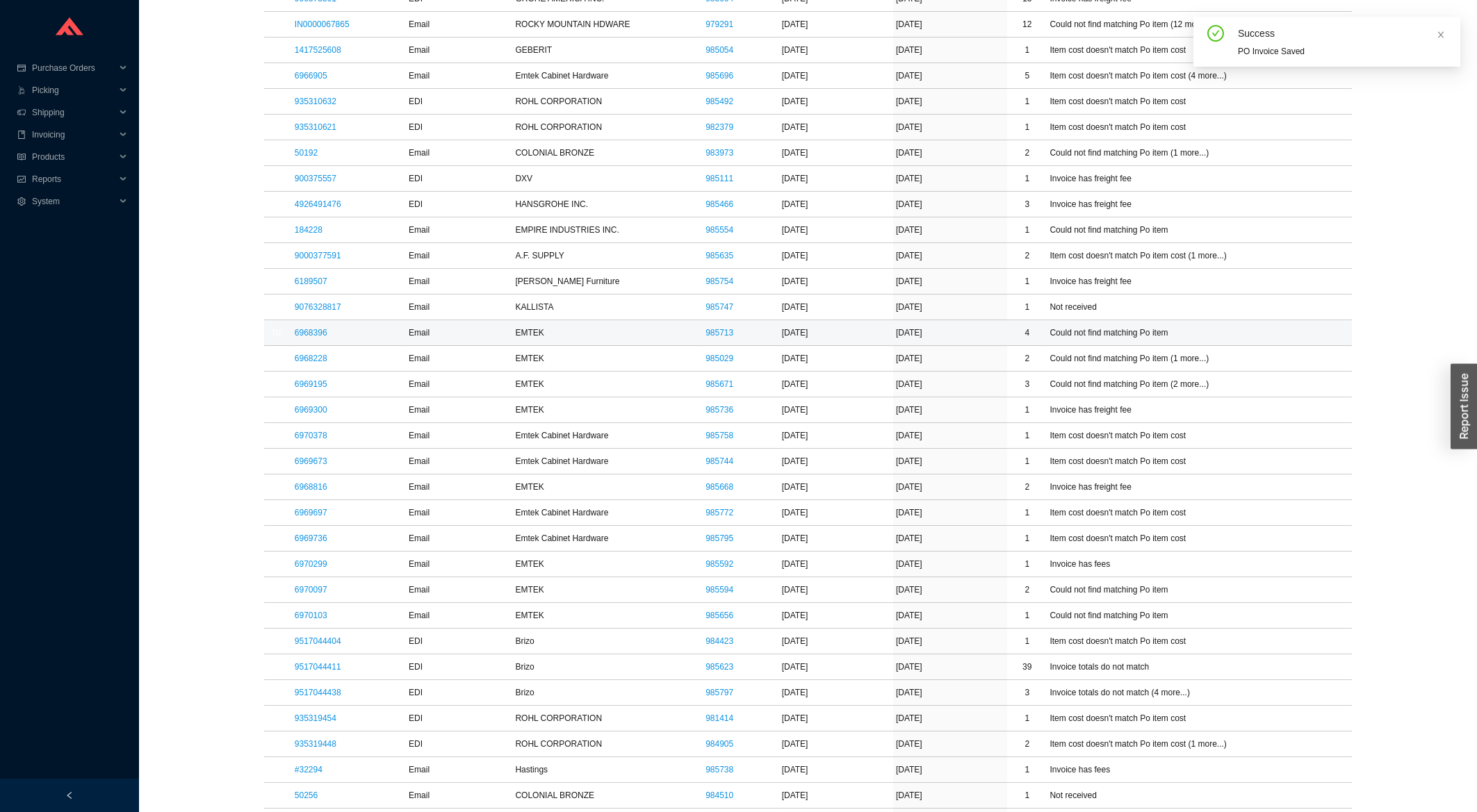
scroll to position [819, 0]
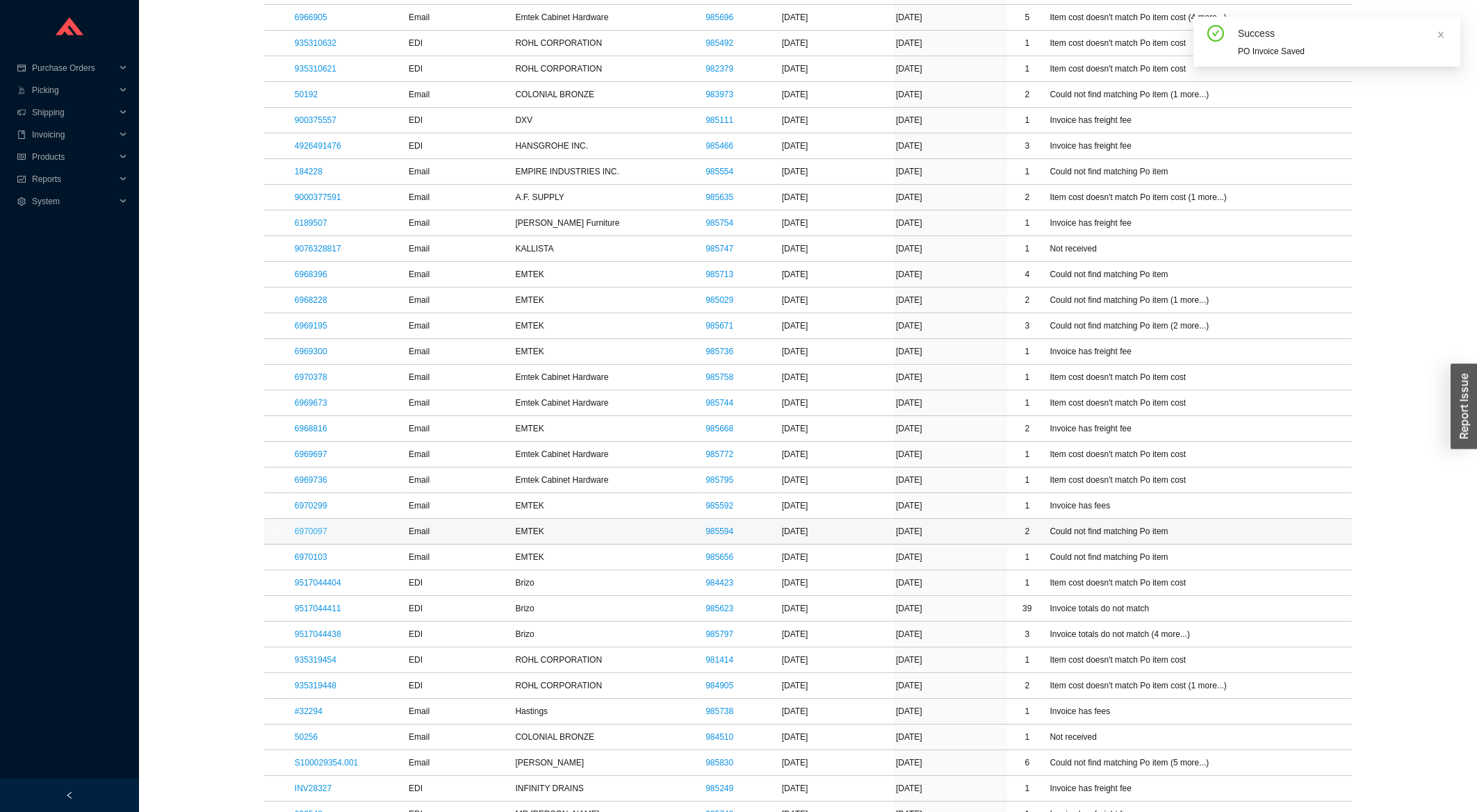
click at [313, 537] on link "6970097" at bounding box center [310, 532] width 33 height 10
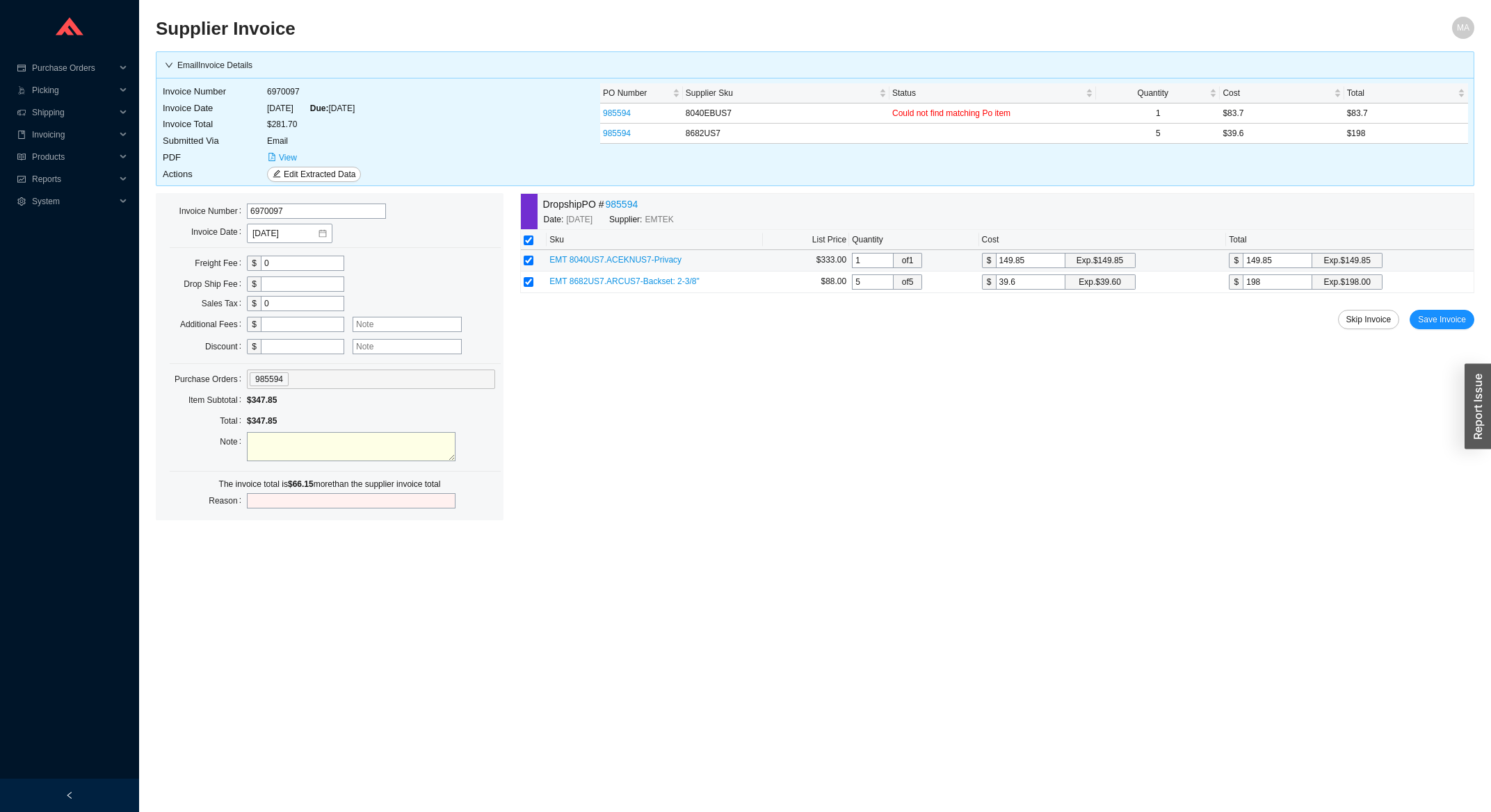
drag, startPoint x: 1035, startPoint y: 259, endPoint x: 968, endPoint y: 256, distance: 67.1
click at [996, 256] on input "149.85" at bounding box center [1031, 260] width 70 height 15
type input "8"
type input "83"
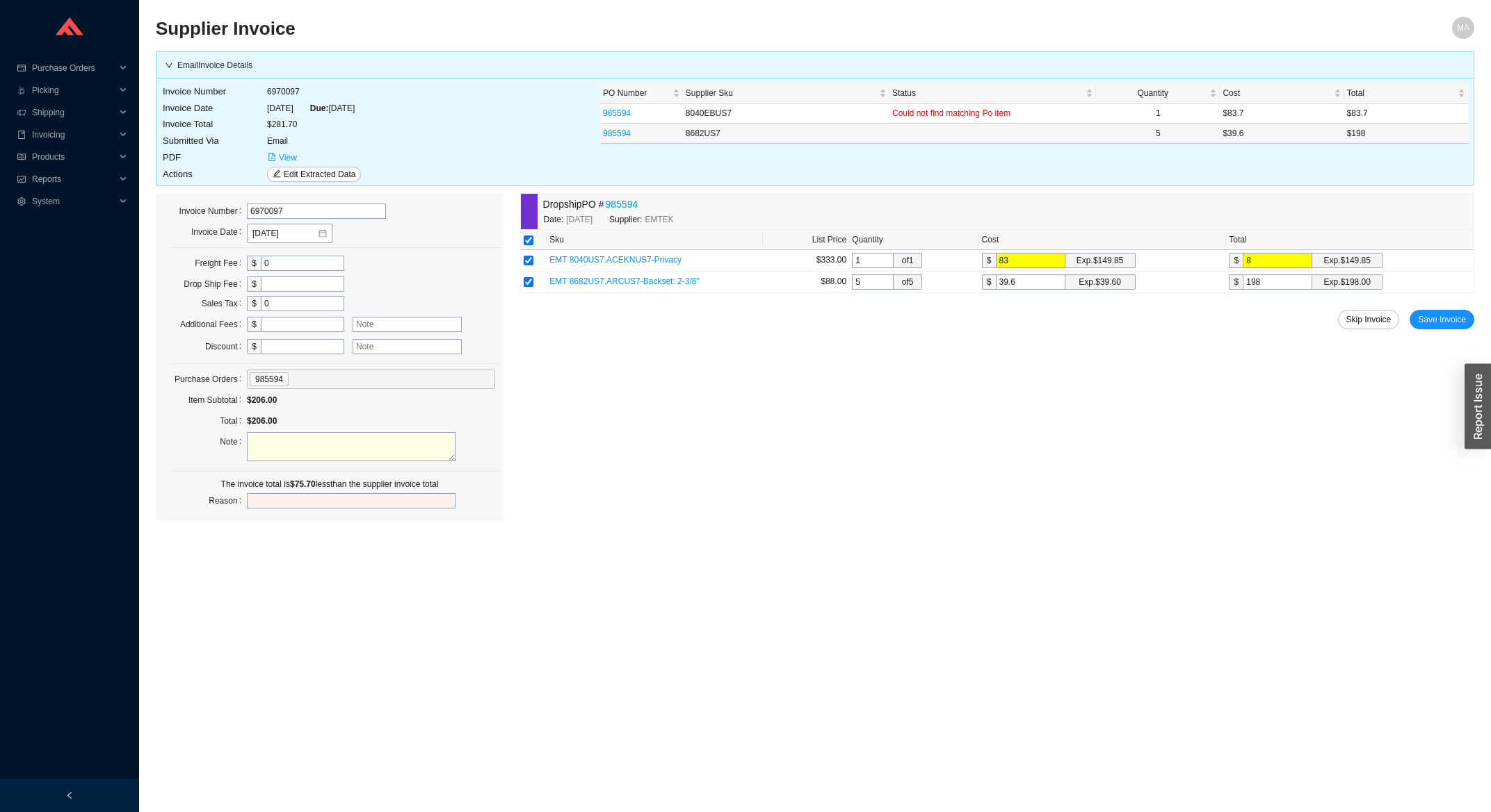
type input "83"
type input "83.7"
click at [1431, 320] on span "Save Invoice" at bounding box center [1441, 319] width 48 height 14
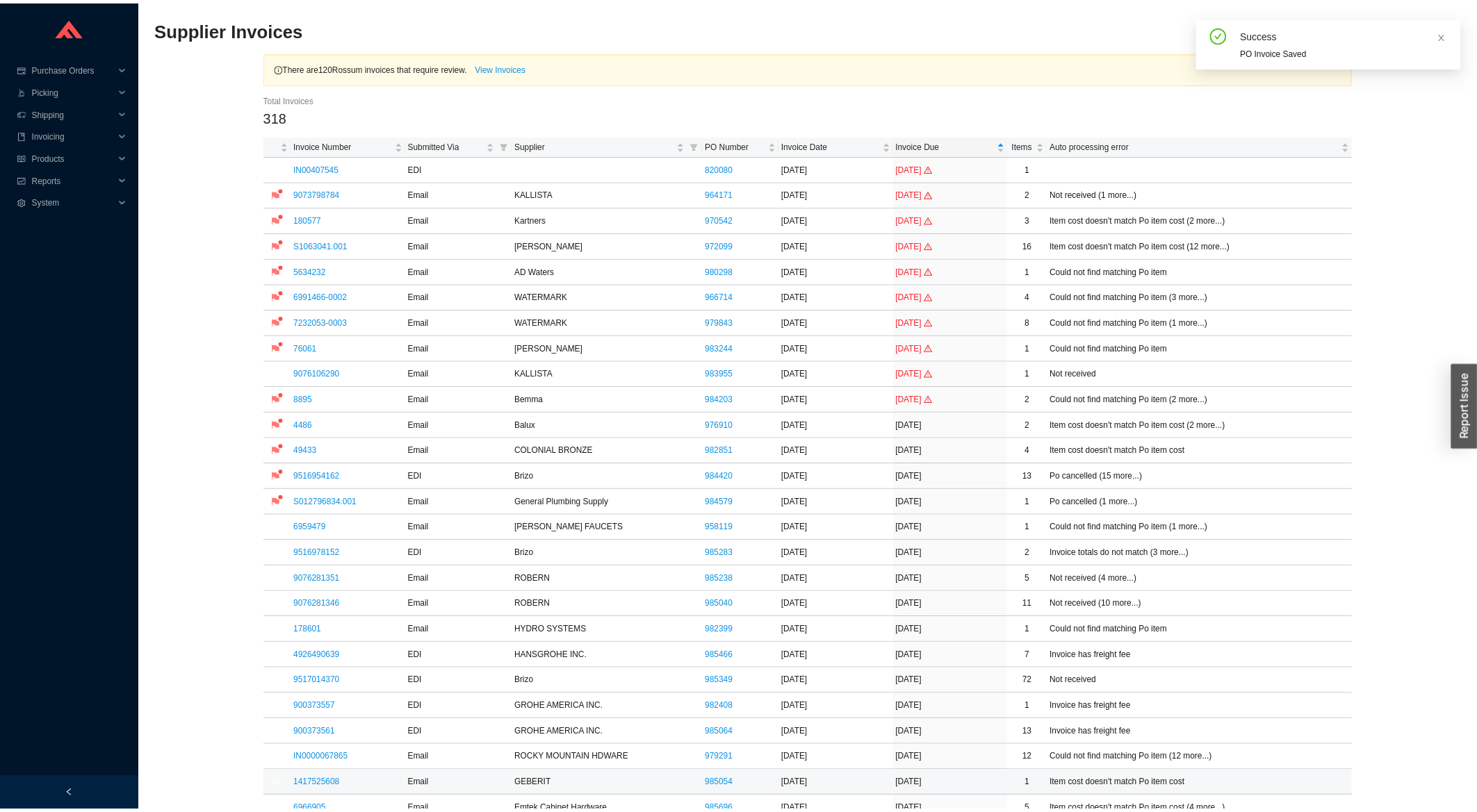
scroll to position [372, 0]
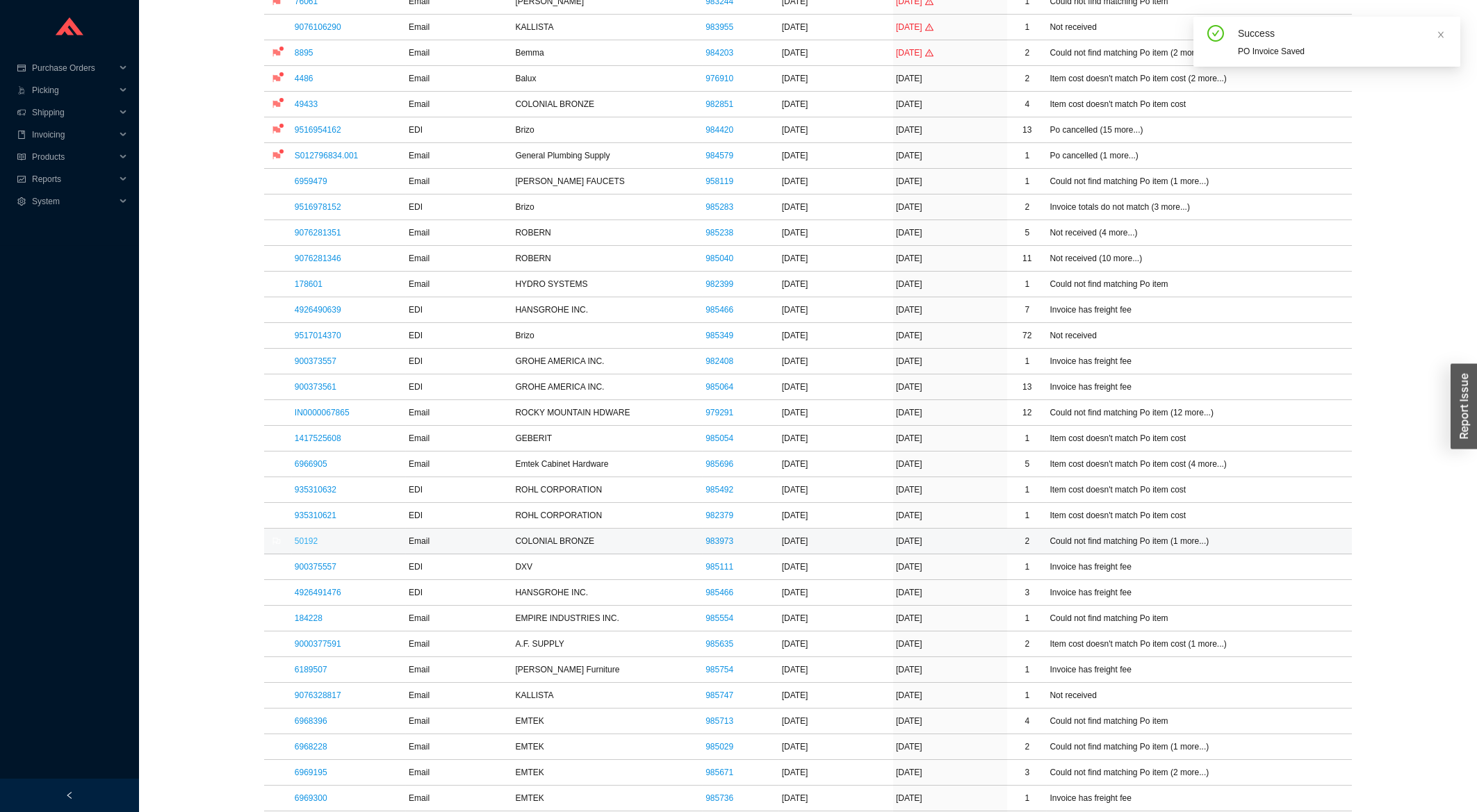
click at [306, 546] on link "50192" at bounding box center [305, 542] width 23 height 10
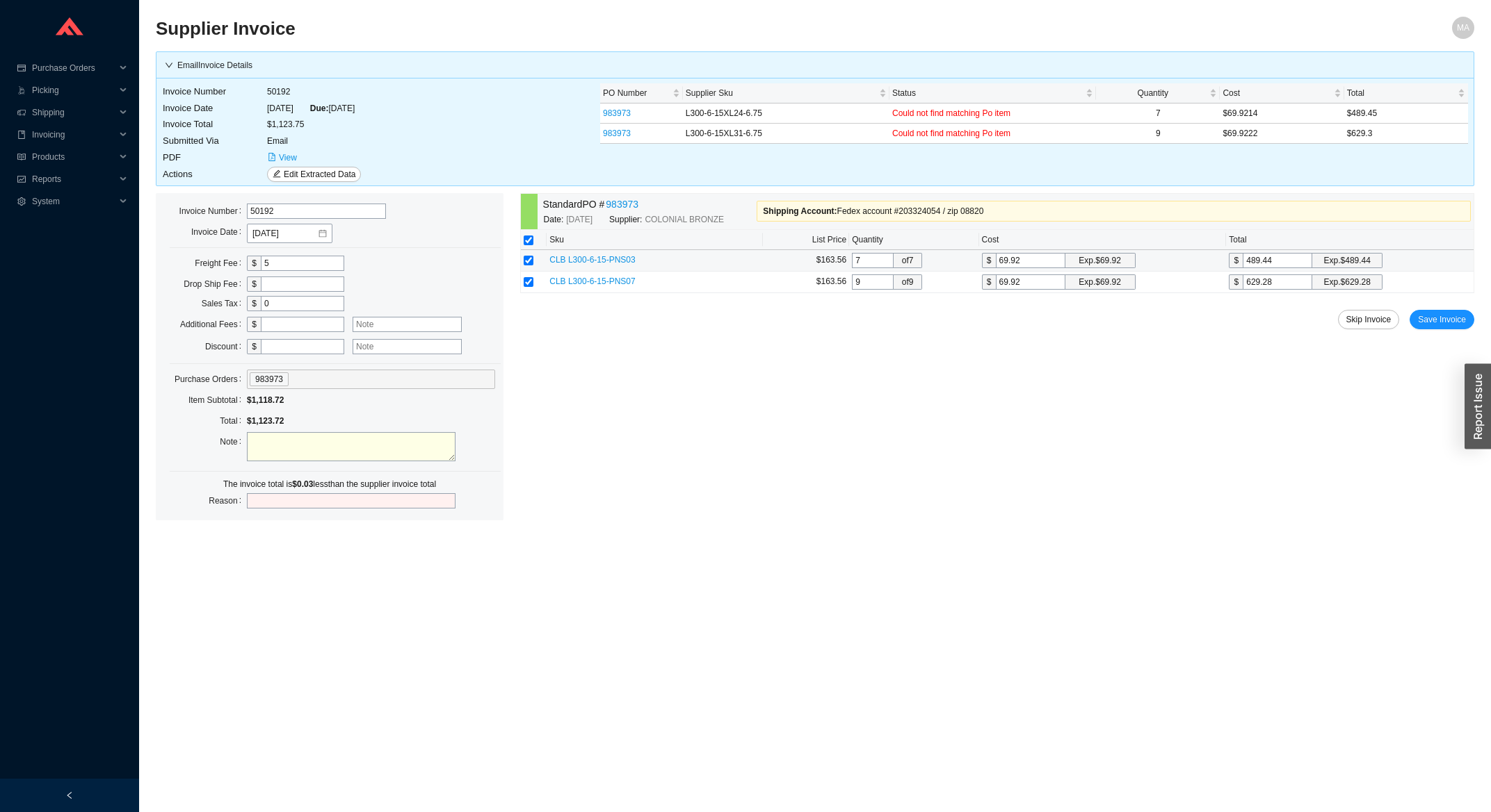
click at [1286, 260] on input "489.44" at bounding box center [1277, 260] width 70 height 15
type input "69.9143"
type input "489.4"
type input "69.9243"
type input "489.47"
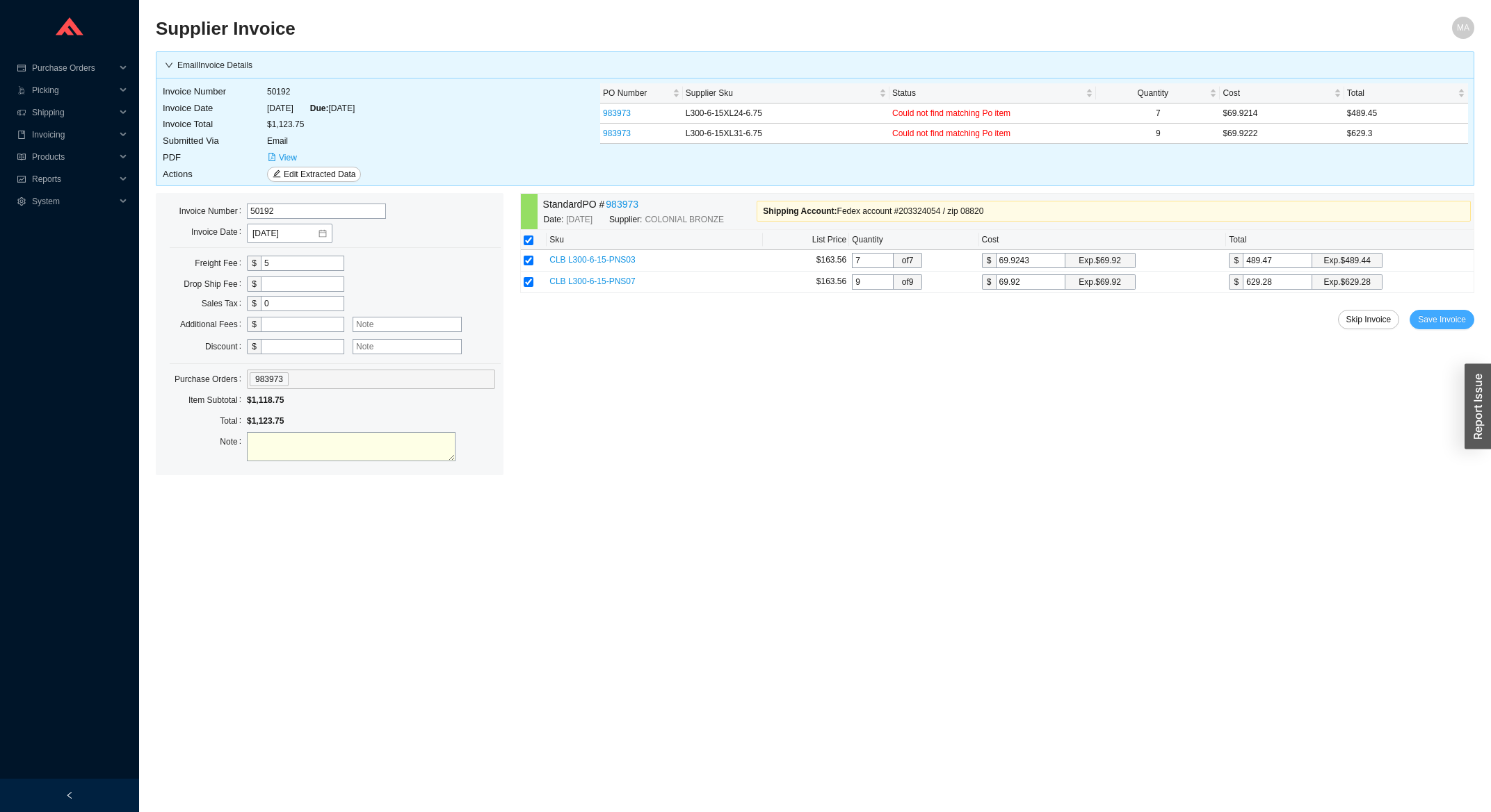
click at [1452, 314] on span "Save Invoice" at bounding box center [1441, 319] width 48 height 14
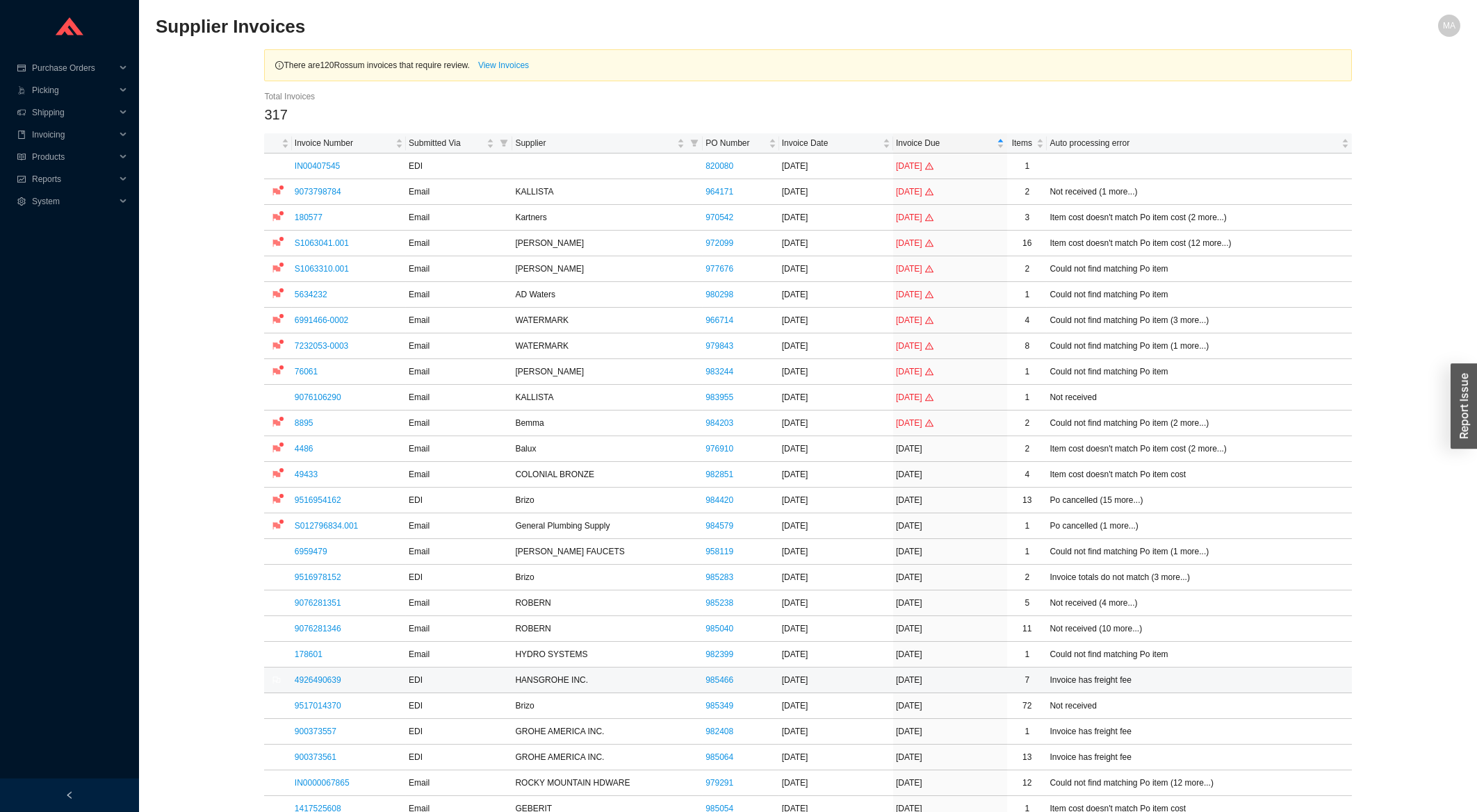
scroll to position [297, 0]
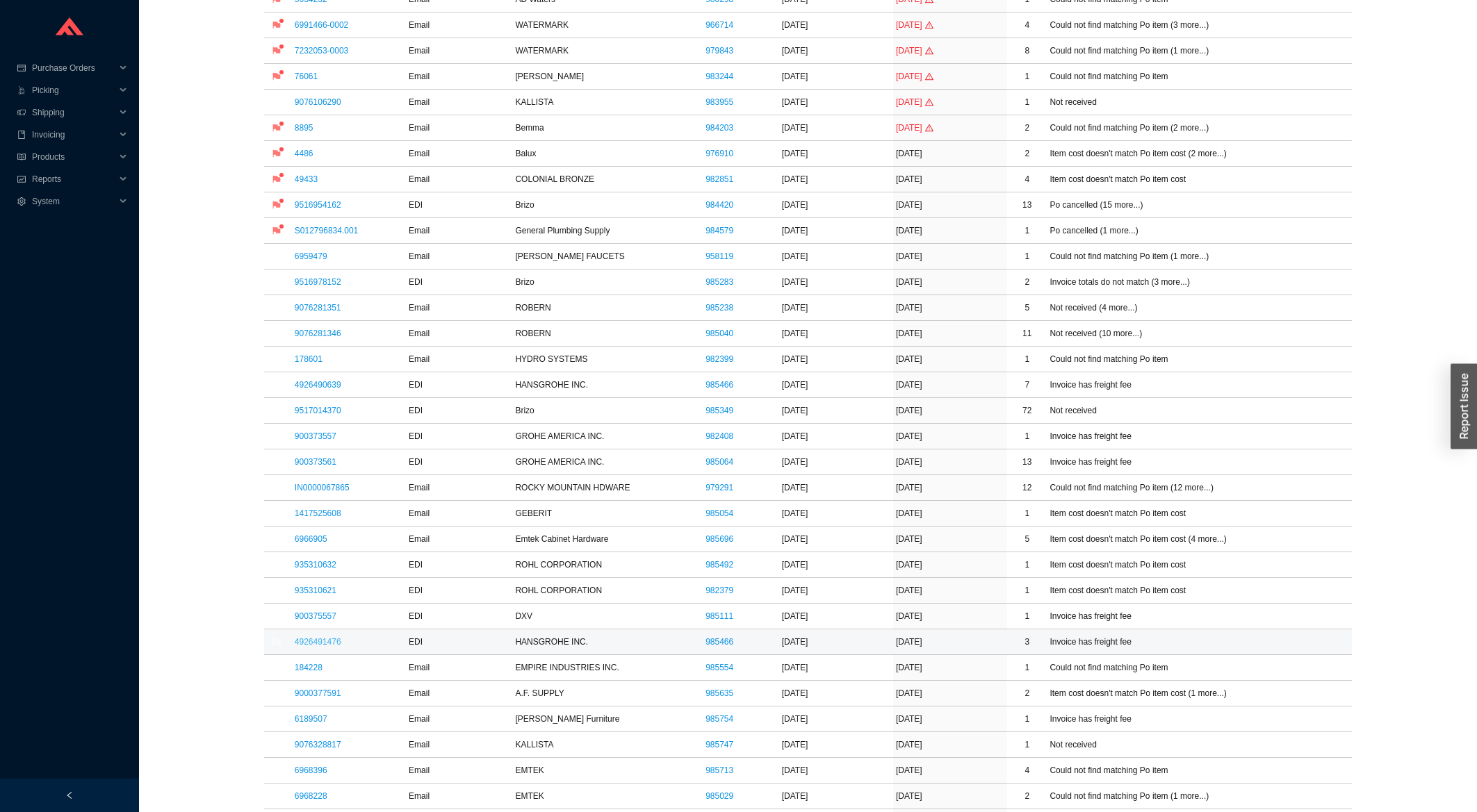
click at [329, 643] on link "4926491476" at bounding box center [317, 642] width 47 height 10
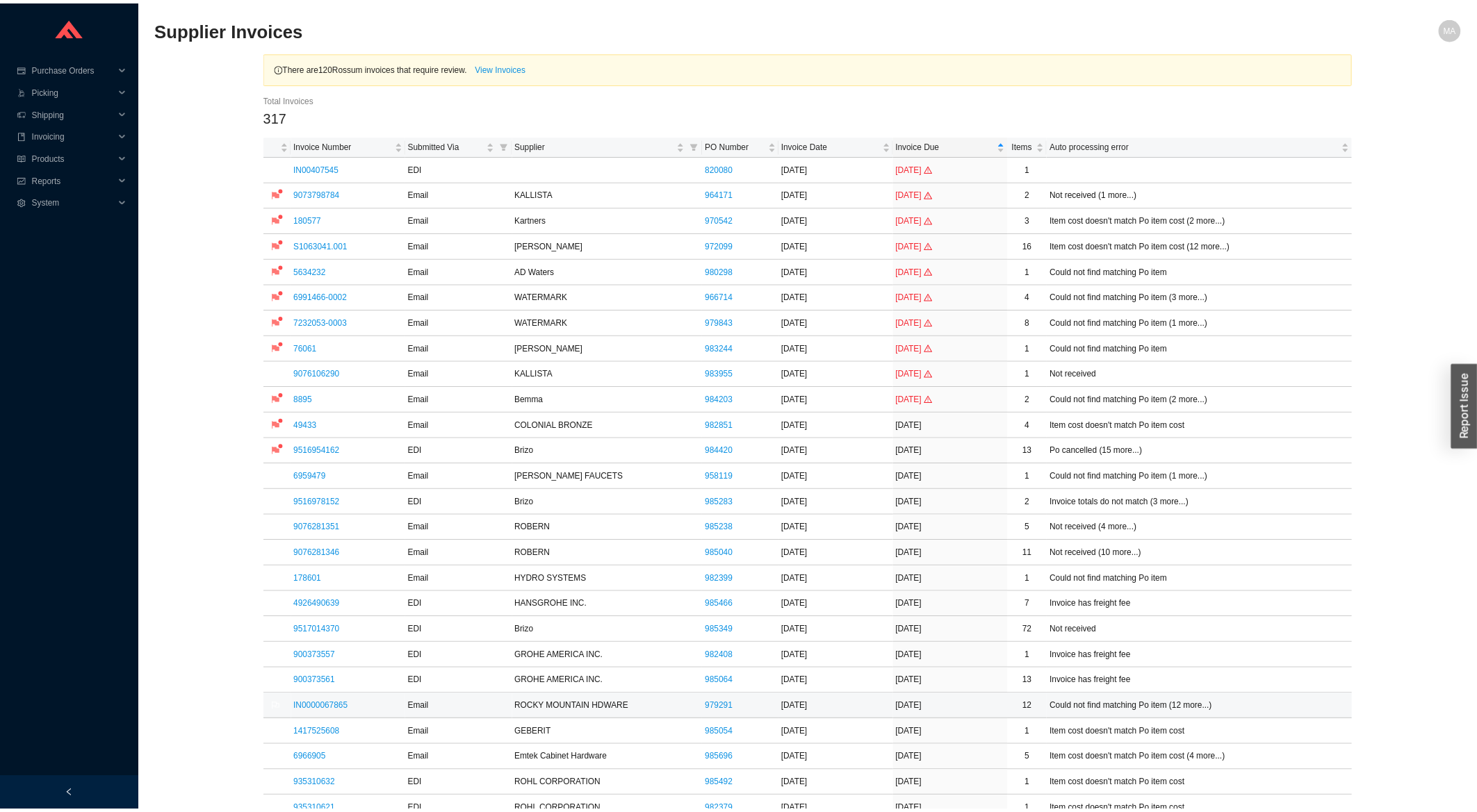
scroll to position [297, 0]
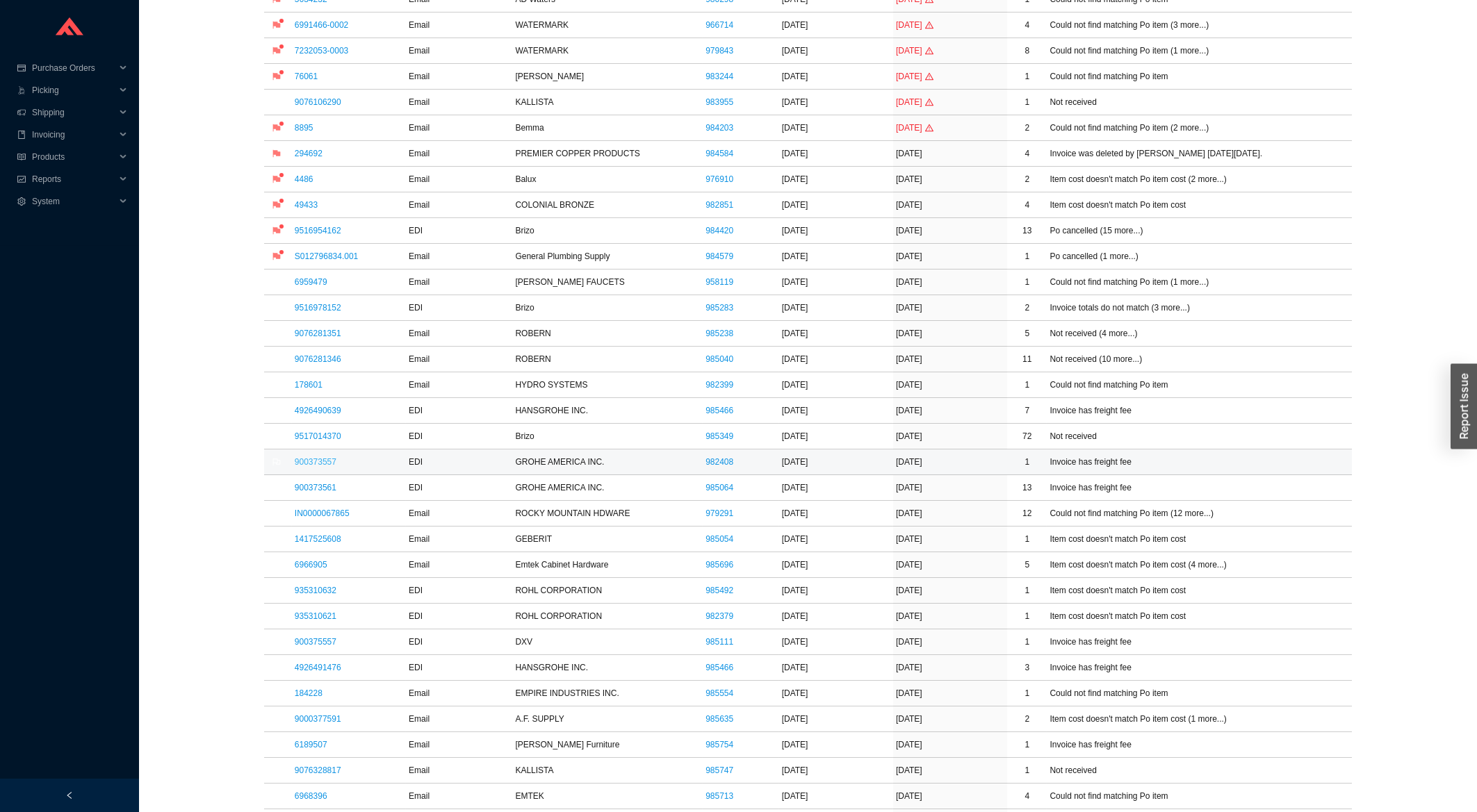
click at [319, 467] on link "900373557" at bounding box center [315, 462] width 42 height 10
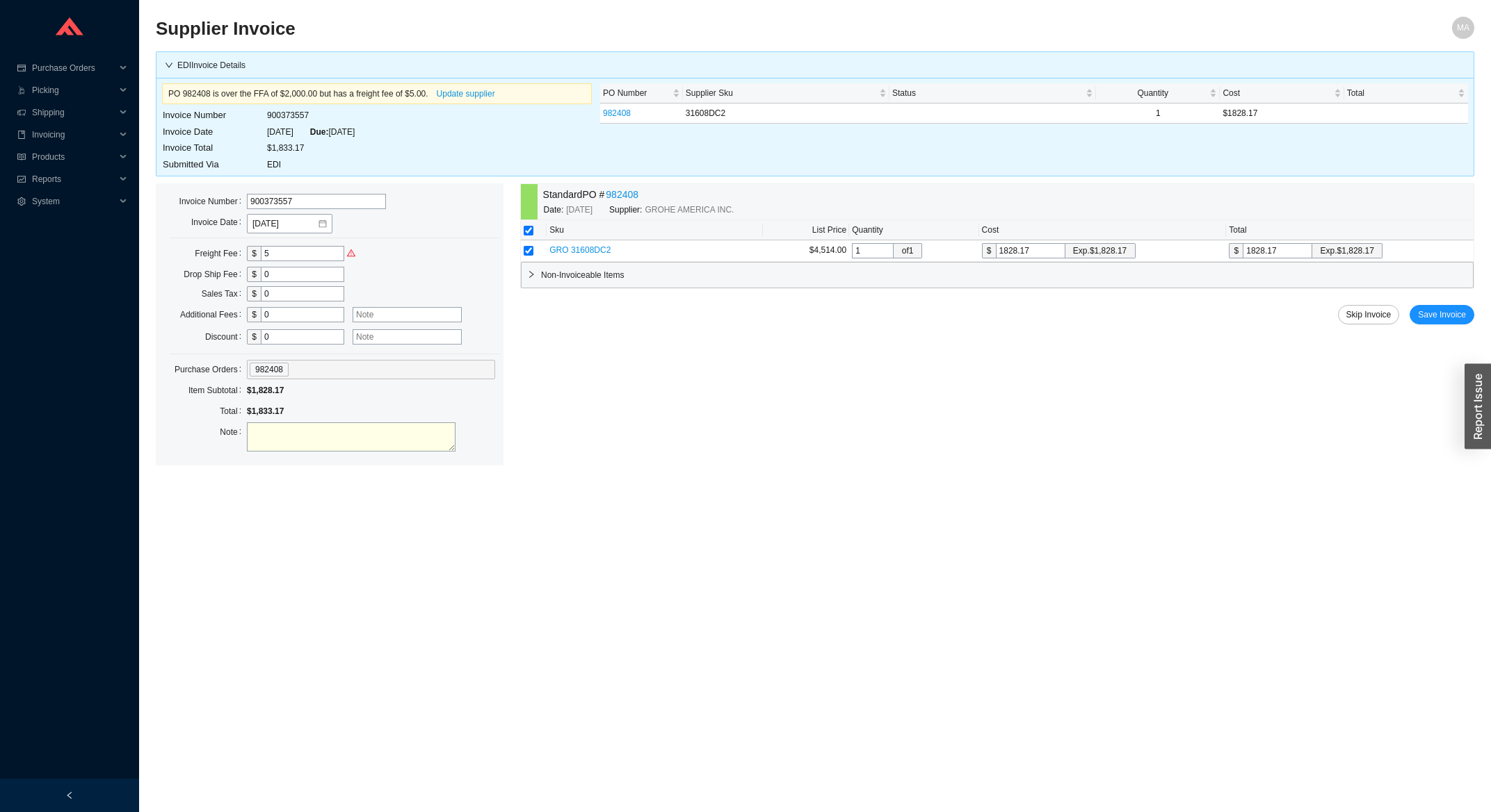
click at [1442, 306] on div "Standard PO # 982408 Date: 7/11/2025 Supplier: GROHE AMERICA INC. Sku List Pric…" at bounding box center [997, 324] width 954 height 282
click at [1443, 321] on span "Save Invoice" at bounding box center [1441, 315] width 48 height 14
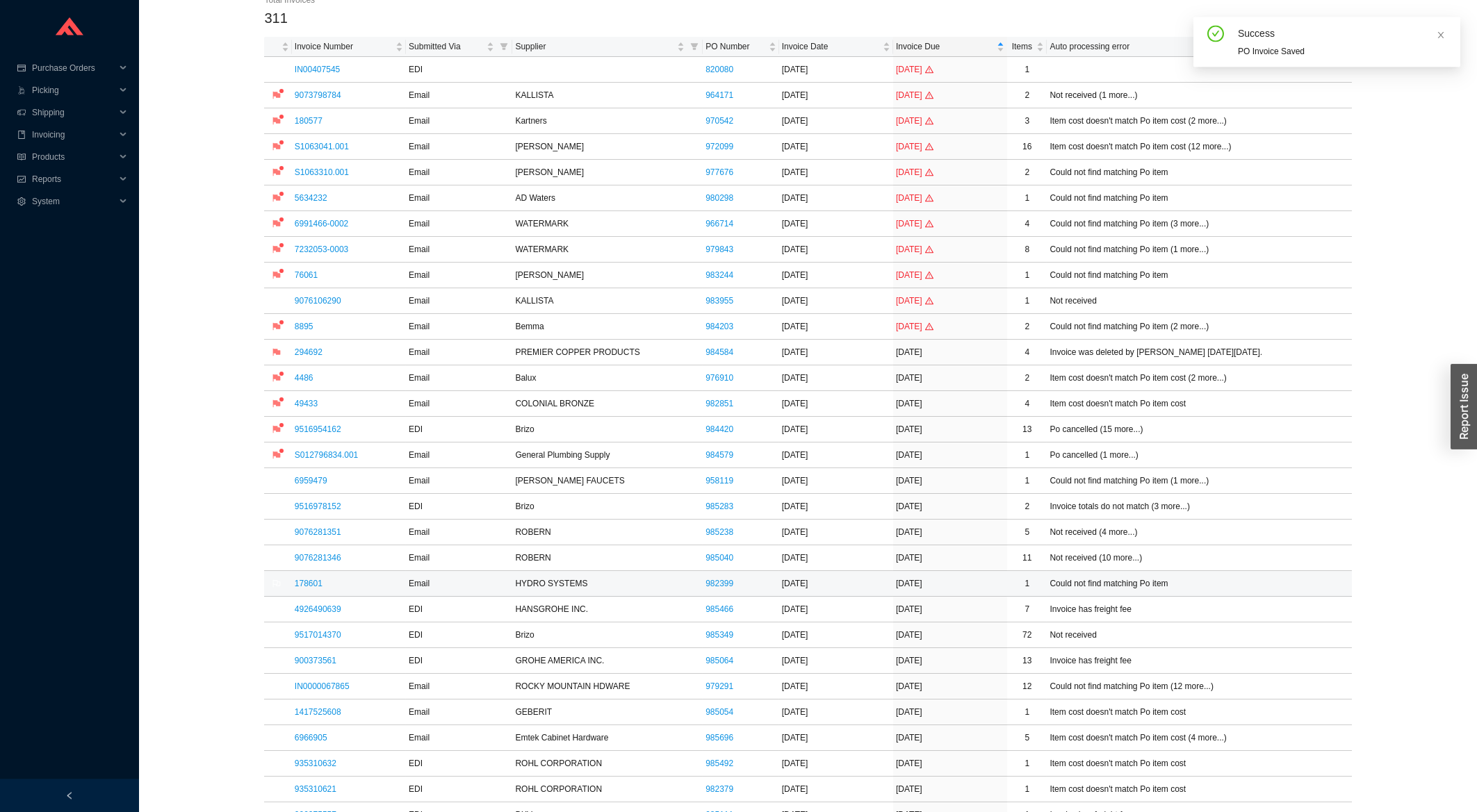
scroll to position [149, 0]
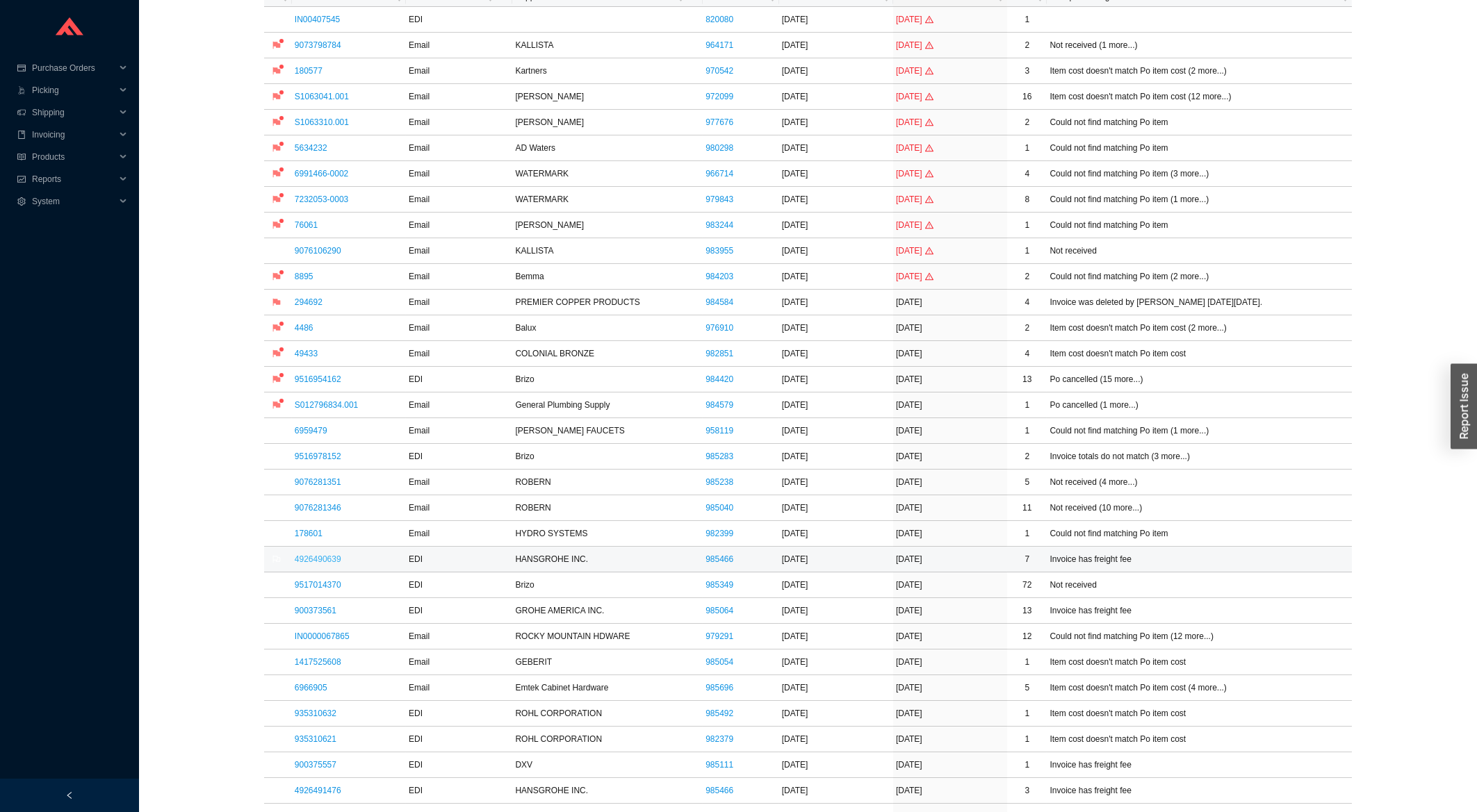
click at [315, 559] on link "4926490639" at bounding box center [317, 560] width 47 height 10
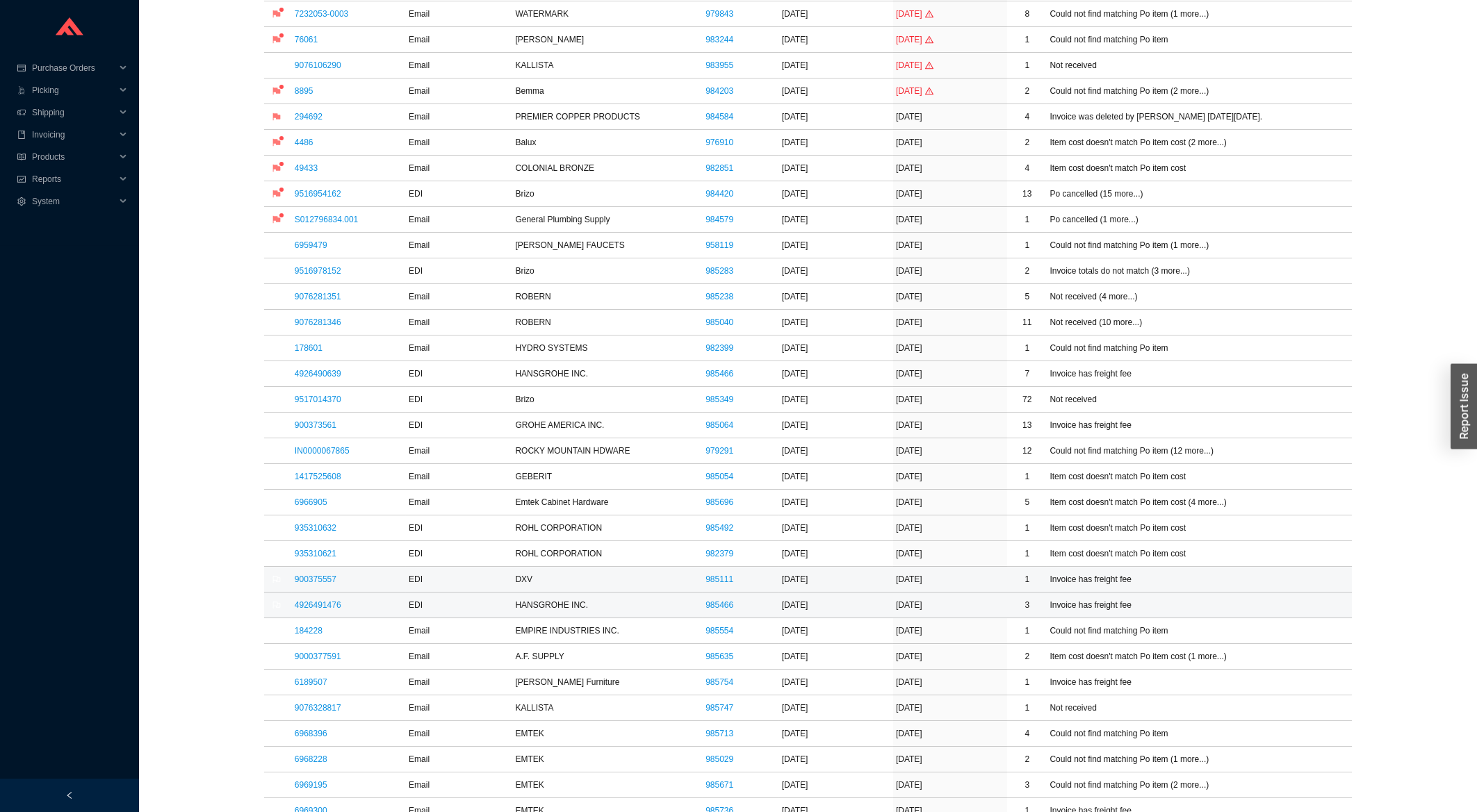
scroll to position [447, 0]
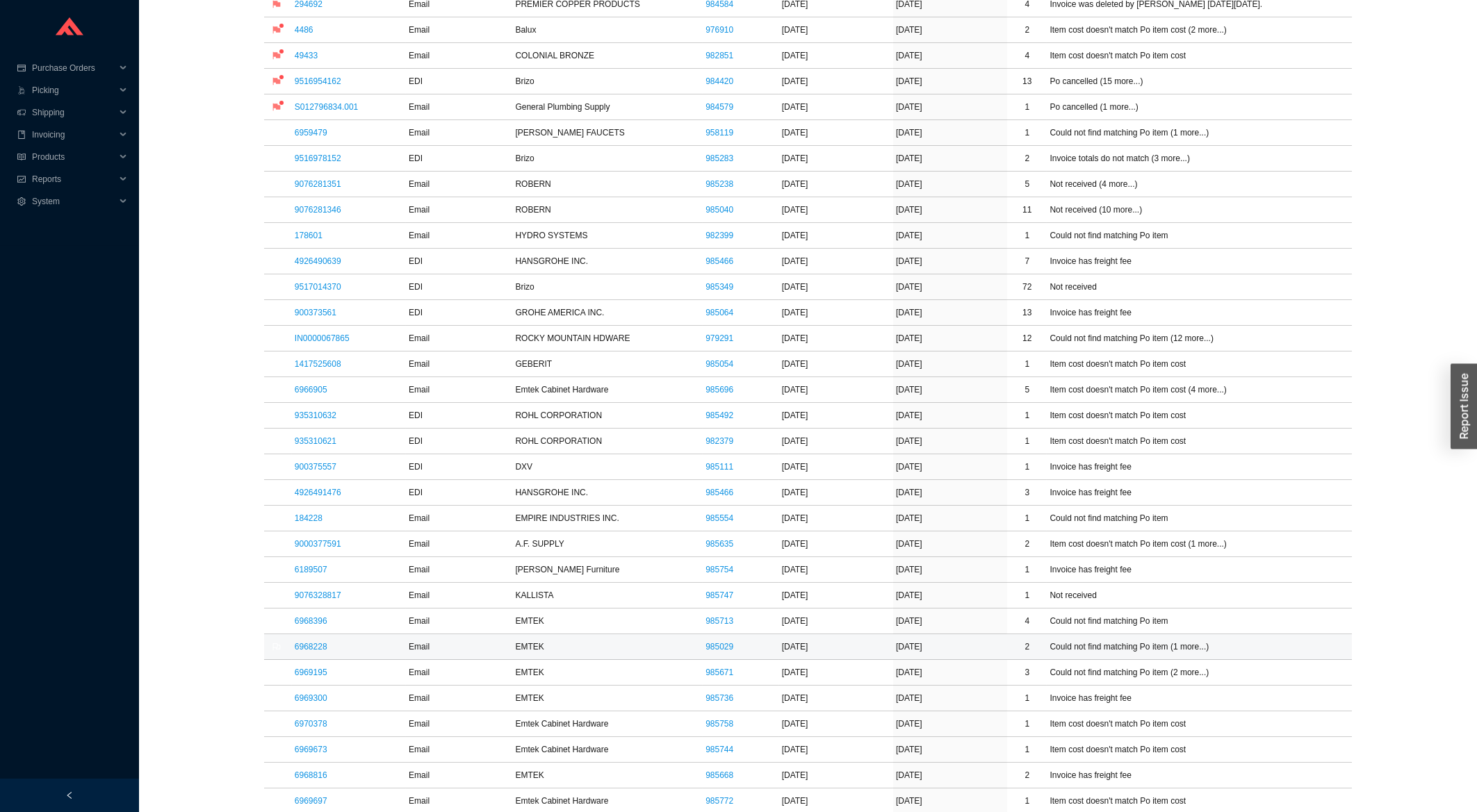
click at [315, 656] on td "6968228" at bounding box center [349, 647] width 114 height 26
click at [319, 650] on link "6968228" at bounding box center [310, 647] width 33 height 10
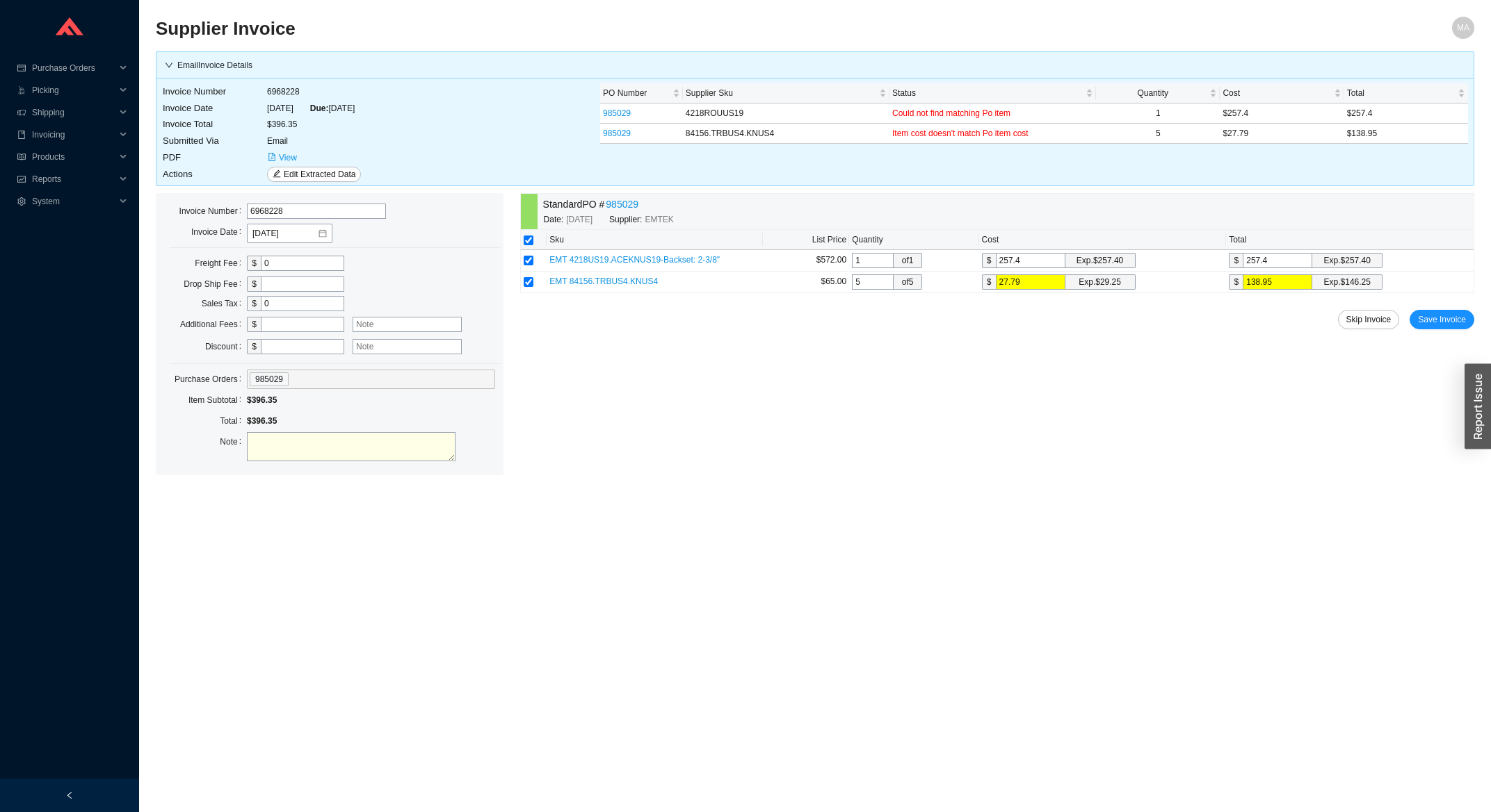
click at [1440, 310] on div "Standard PO # 985029 Date: 8/11/2025 Supplier: EMTEK Sku List Price Quantity Co…" at bounding box center [997, 334] width 954 height 282
click at [1445, 315] on span "Save Invoice" at bounding box center [1441, 319] width 48 height 14
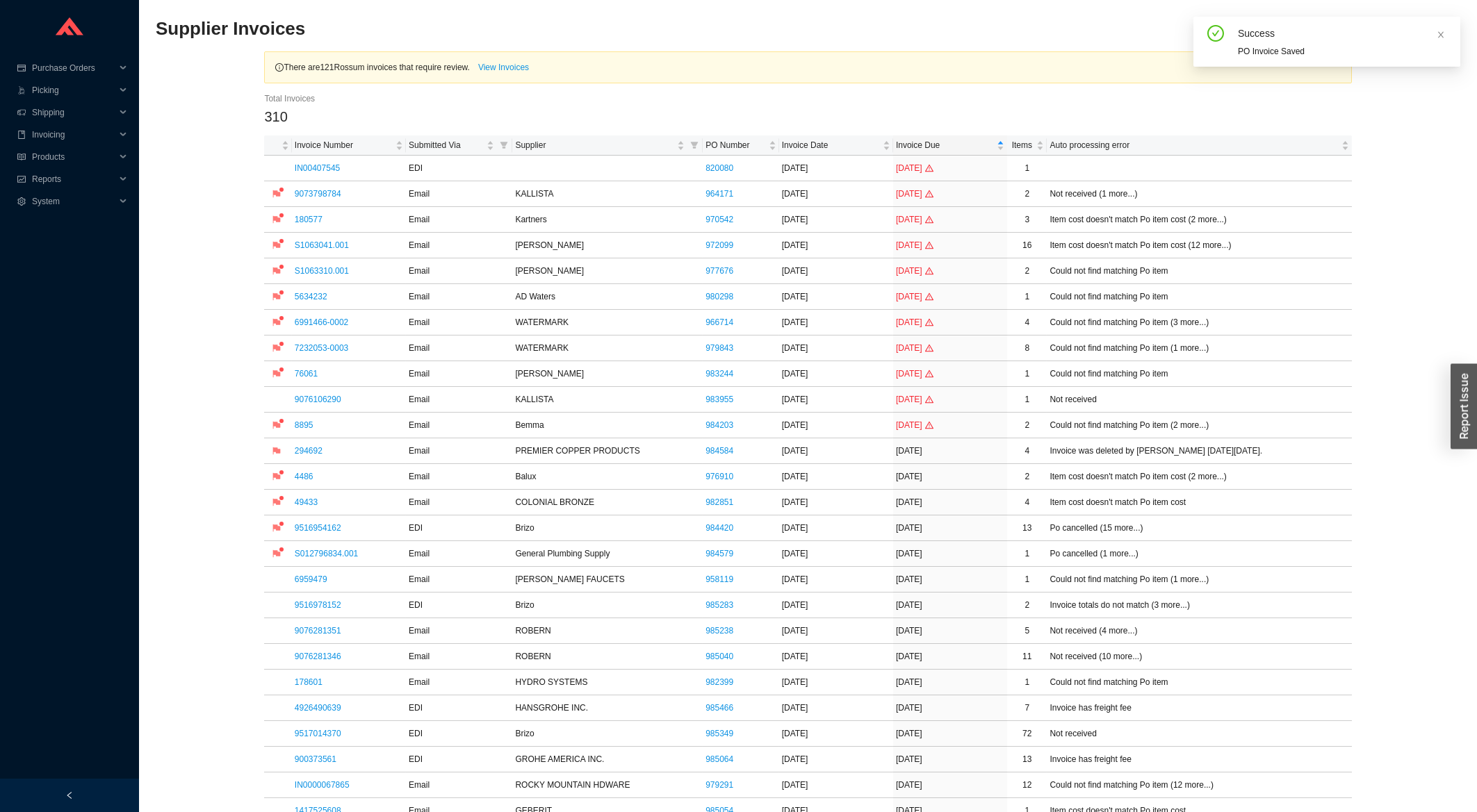
scroll to position [596, 0]
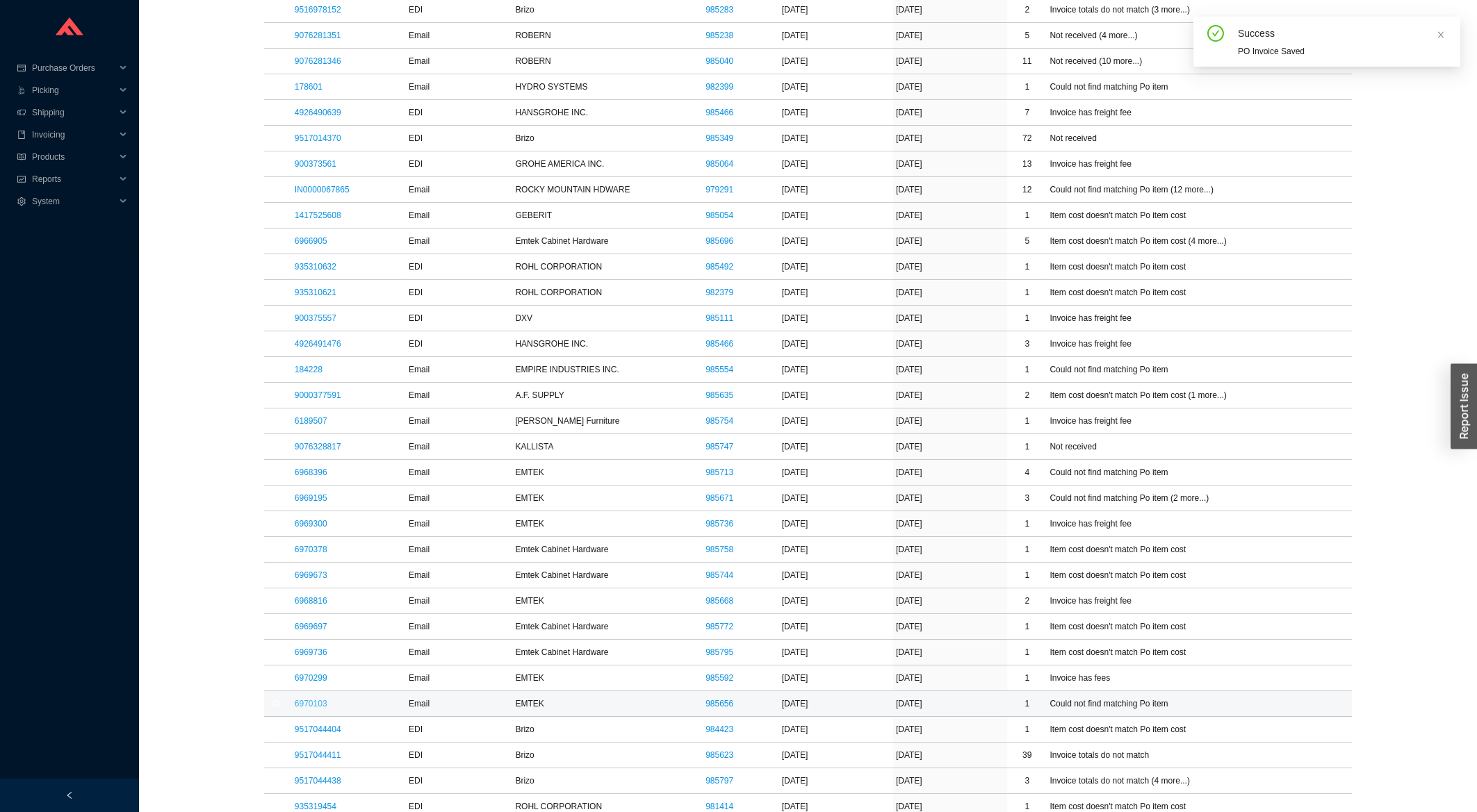
click at [321, 706] on link "6970103" at bounding box center [310, 704] width 33 height 10
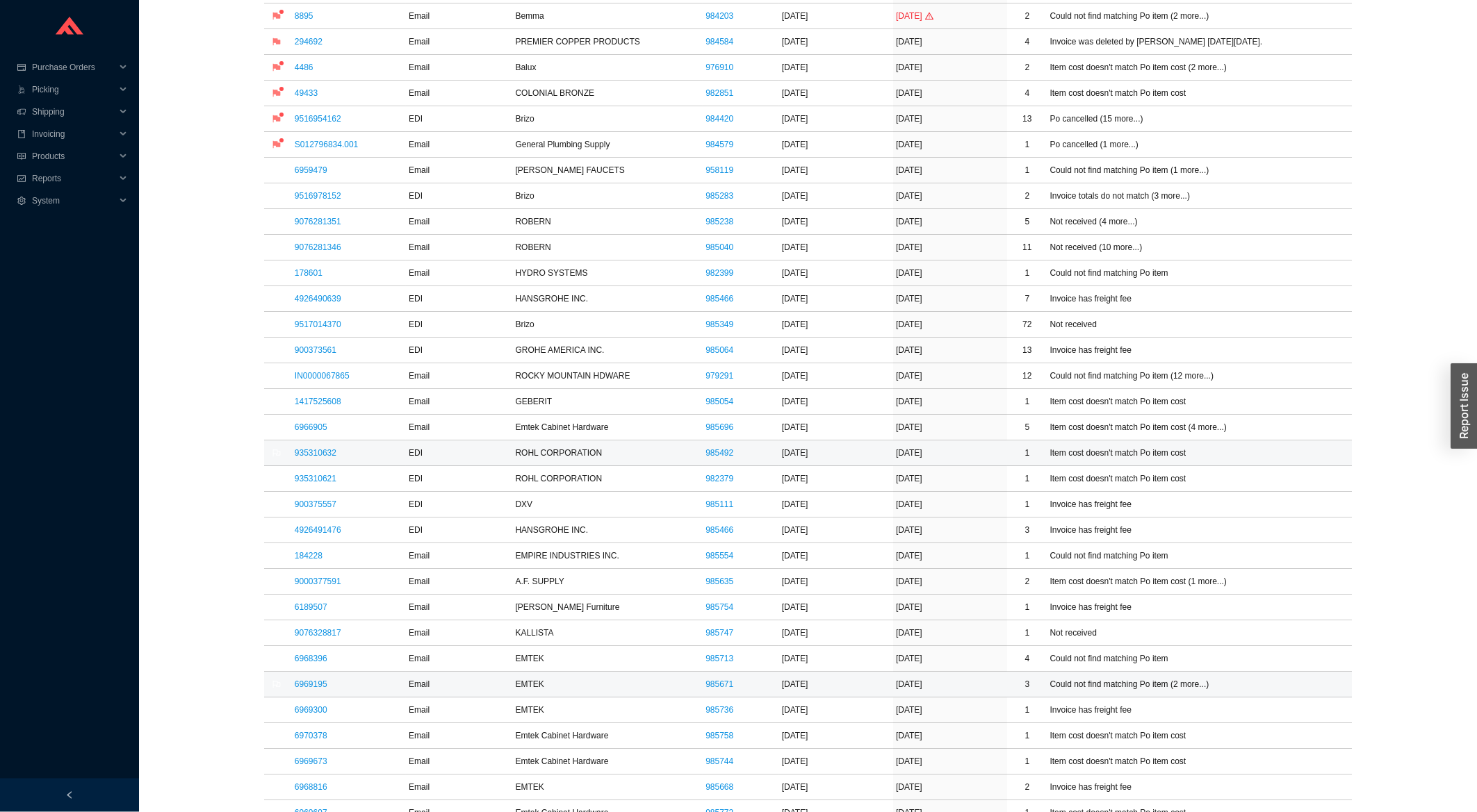
scroll to position [392, 0]
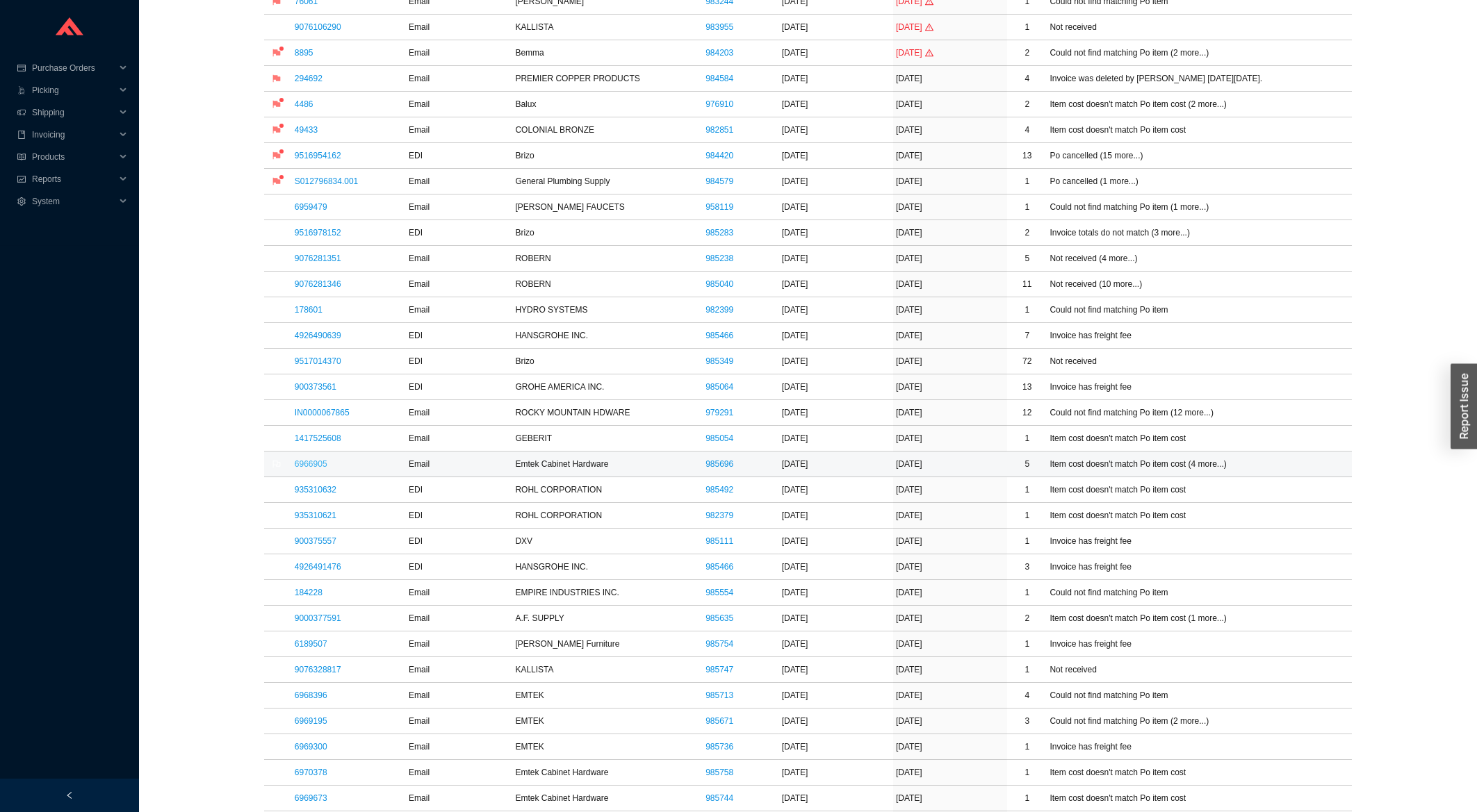
click at [312, 464] on link "6966905" at bounding box center [310, 464] width 33 height 10
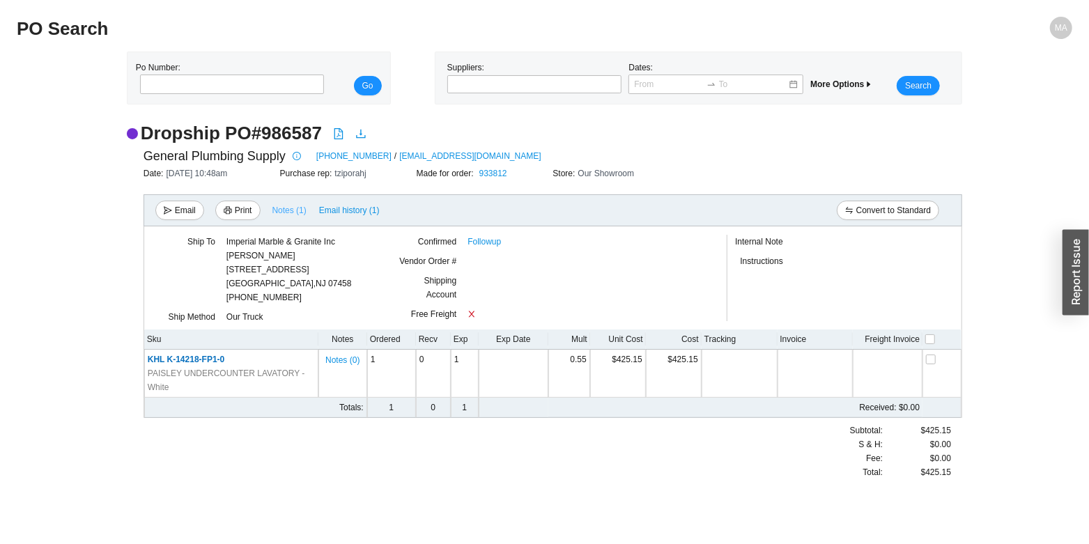
click at [279, 206] on span "Notes ( 1 )" at bounding box center [289, 210] width 34 height 14
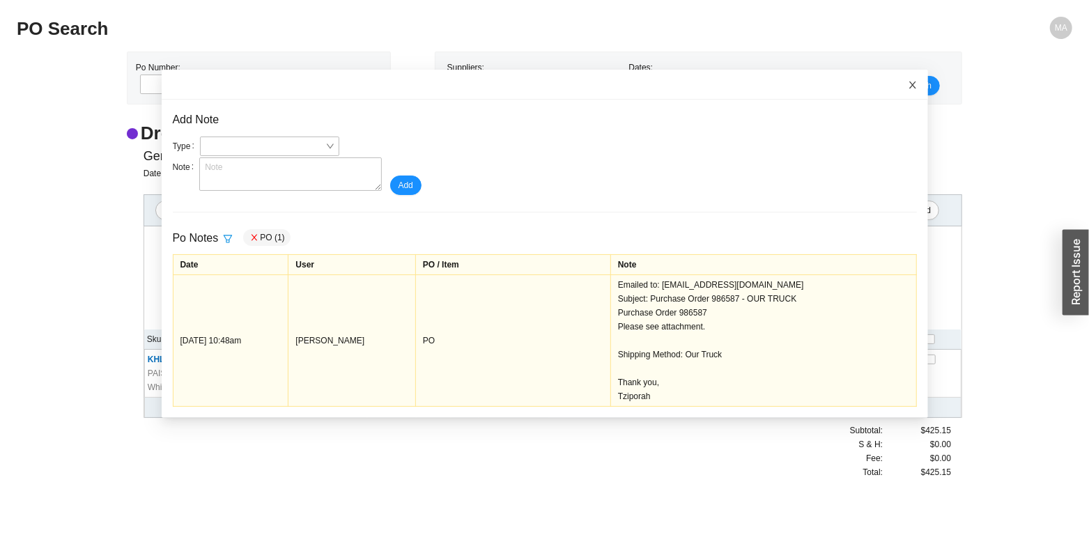
click at [908, 84] on icon "close" at bounding box center [913, 85] width 10 height 10
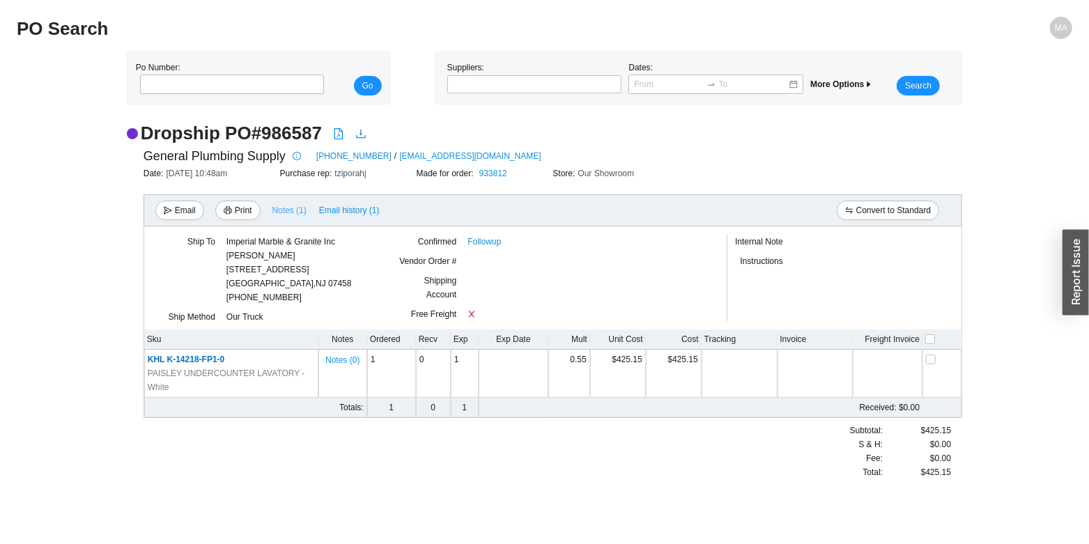
click at [295, 215] on span "Notes ( 1 )" at bounding box center [289, 210] width 34 height 14
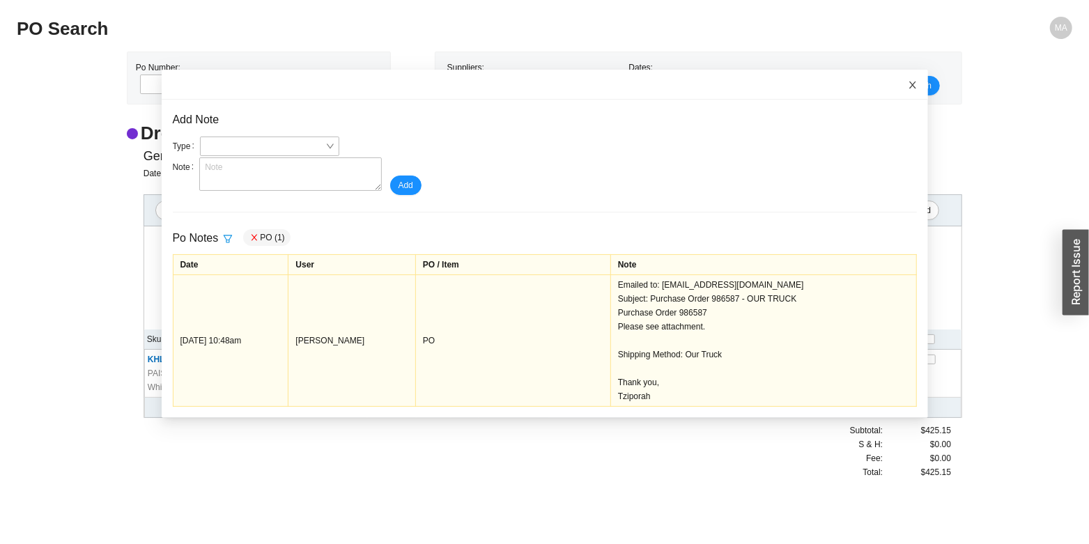
click at [897, 80] on span "Close" at bounding box center [912, 85] width 31 height 31
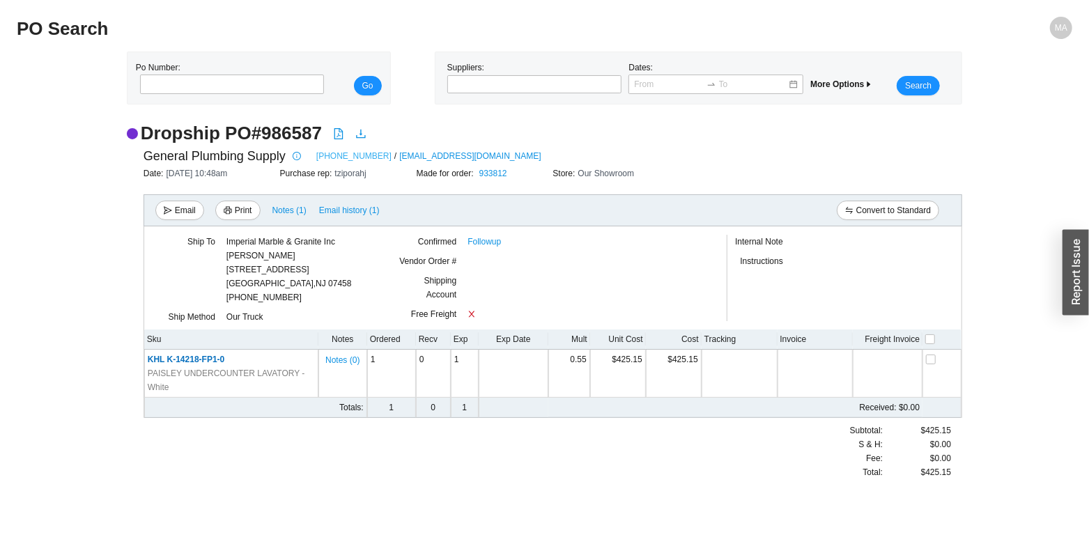
click at [339, 156] on link "[PHONE_NUMBER]" at bounding box center [353, 156] width 75 height 14
click at [182, 212] on span "Email" at bounding box center [185, 210] width 21 height 14
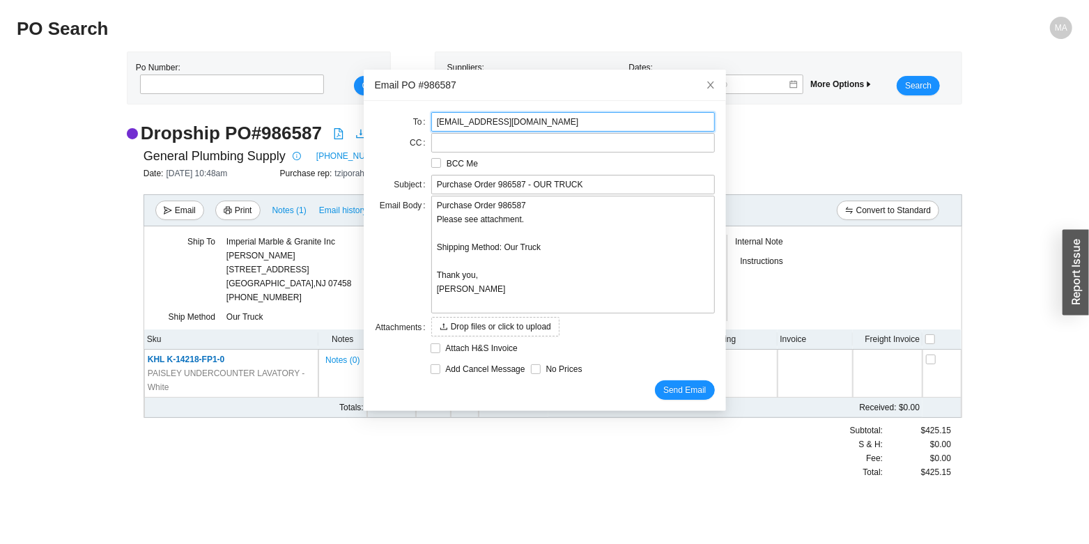
drag, startPoint x: 573, startPoint y: 120, endPoint x: 413, endPoint y: 134, distance: 160.1
click at [431, 132] on input "[EMAIL_ADDRESS][DOMAIN_NAME]" at bounding box center [573, 122] width 284 height 20
type input "Kellyl@generalplumbingsupply.net"
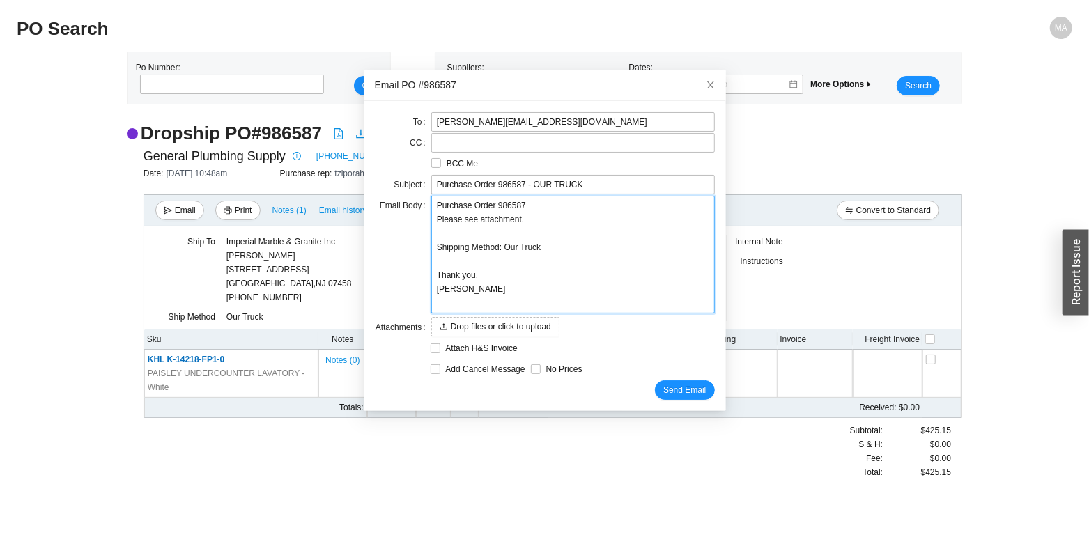
click at [529, 219] on textarea "Purchase Order 986587 Please see attachment. Shipping Method: Our Truck Thank y…" at bounding box center [573, 255] width 284 height 118
type textarea "Purchase Order 986587 Please see attachment. Shipping Method: Our Truck Thank y…"
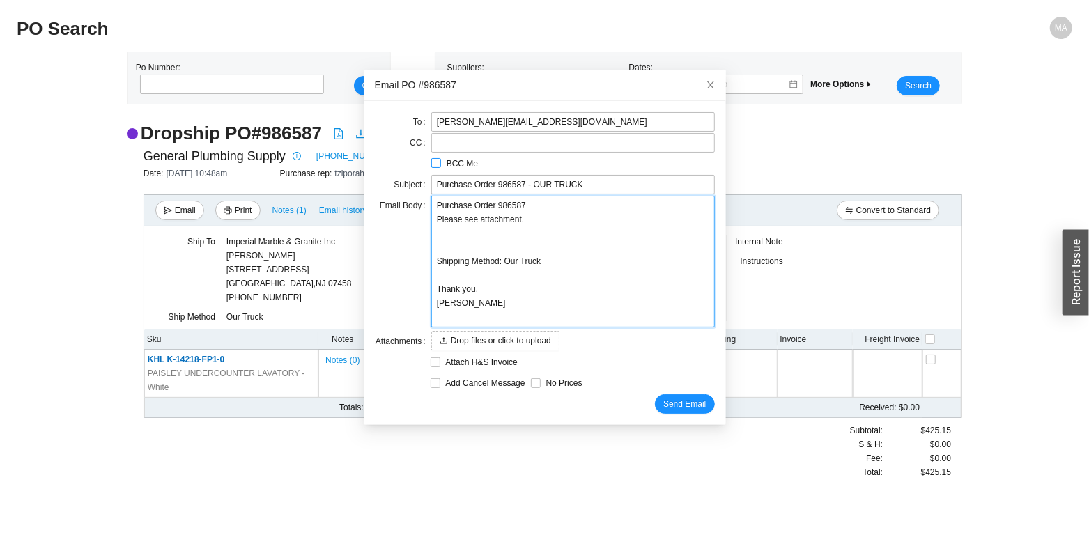
type textarea "Purchase Order 986587 Please see attachment. P Shipping Method: Our Truck Thank…"
type textarea "Purchase Order 986587 Please see attachment. PL Shipping Method: Our Truck Than…"
type textarea "Purchase Order 986587 Please see attachment. PLE Shipping Method: Our Truck Tha…"
type textarea "Purchase Order 986587 Please see attachment. PLEA Shipping Method: Our Truck Th…"
type textarea "Purchase Order 986587 Please see attachment. PLEAS Shipping Method: Our Truck T…"
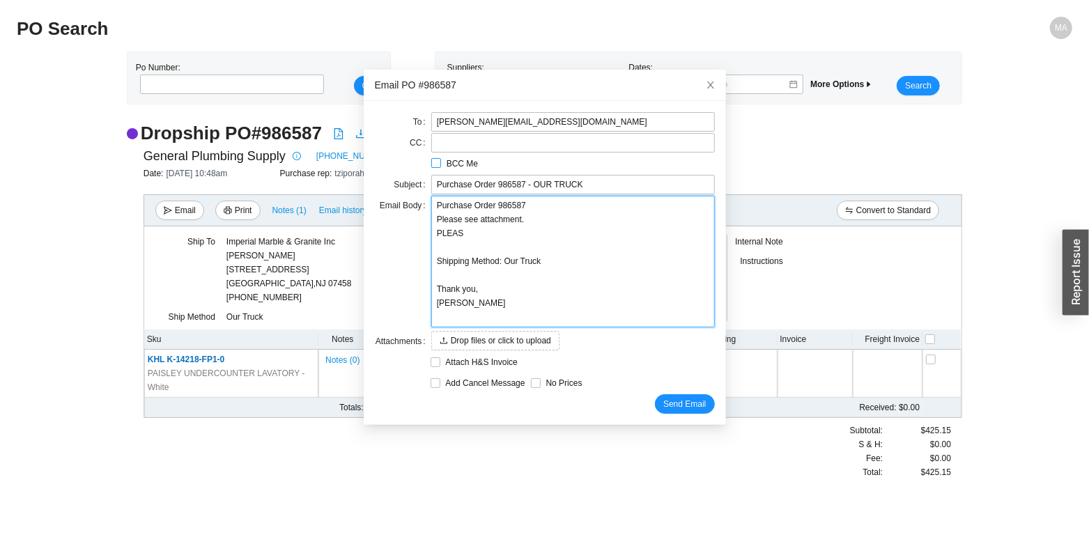
type textarea "Purchase Order 986587 Please see attachment. PLEASE Shipping Method: Our Truck …"
type textarea "Purchase Order 986587 Please see attachment. PLEASE D Shipping Method: Our Truc…"
type textarea "Purchase Order 986587 Please see attachment. PLEASE DO Shipping Method: Our Tru…"
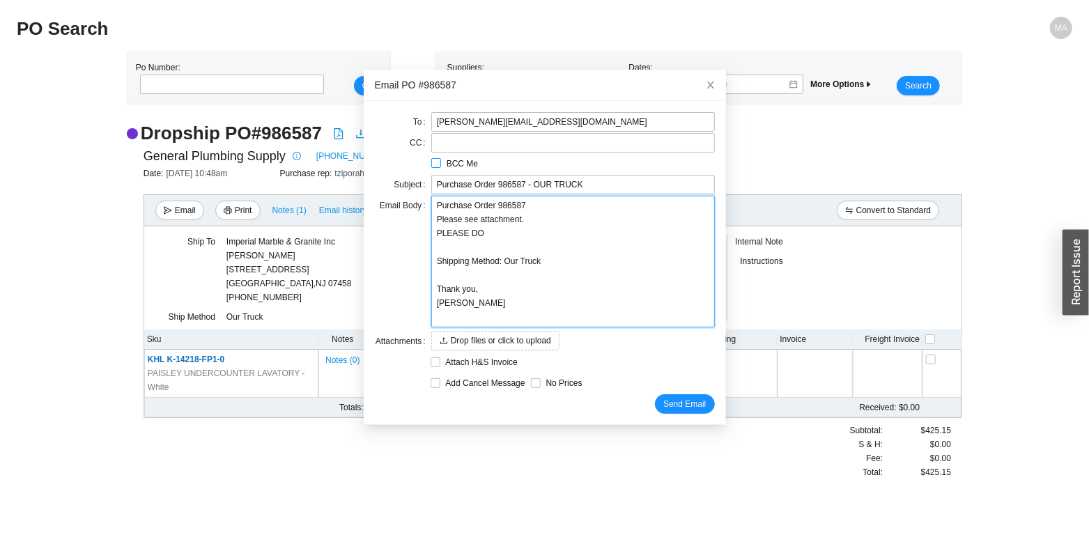
type textarea "Purchase Order 986587 Please see attachment. PLEASE DO N Shipping Method: Our T…"
type textarea "Purchase Order 986587 Please see attachment. PLEASE DO NO Shipping Method: Our …"
type textarea "Purchase Order 986587 Please see attachment. PLEASE DO NOT Shipping Method: Our…"
type textarea "Purchase Order 986587 Please see attachment. PLEASE DO NOT D Shipping Method: O…"
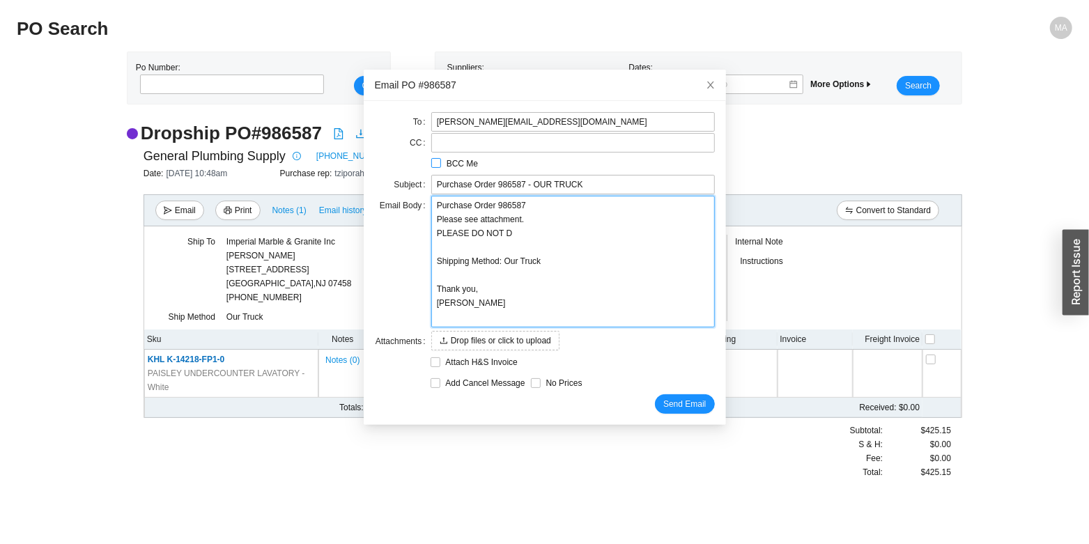
type textarea "Purchase Order 986587 Please see attachment. PLEASE DO NOT DU Shipping Method: …"
type textarea "Purchase Order 986587 Please see attachment. PLEASE DO NOT DUP Shipping Method:…"
type textarea "Purchase Order 986587 Please see attachment. PLEASE DO NOT DUPL Shipping Method…"
type textarea "Purchase Order 986587 Please see attachment. PLEASE DO NOT DUPLI Shipping Metho…"
type textarea "Purchase Order 986587 Please see attachment. PLEASE DO NOT DUPLIC Shipping Meth…"
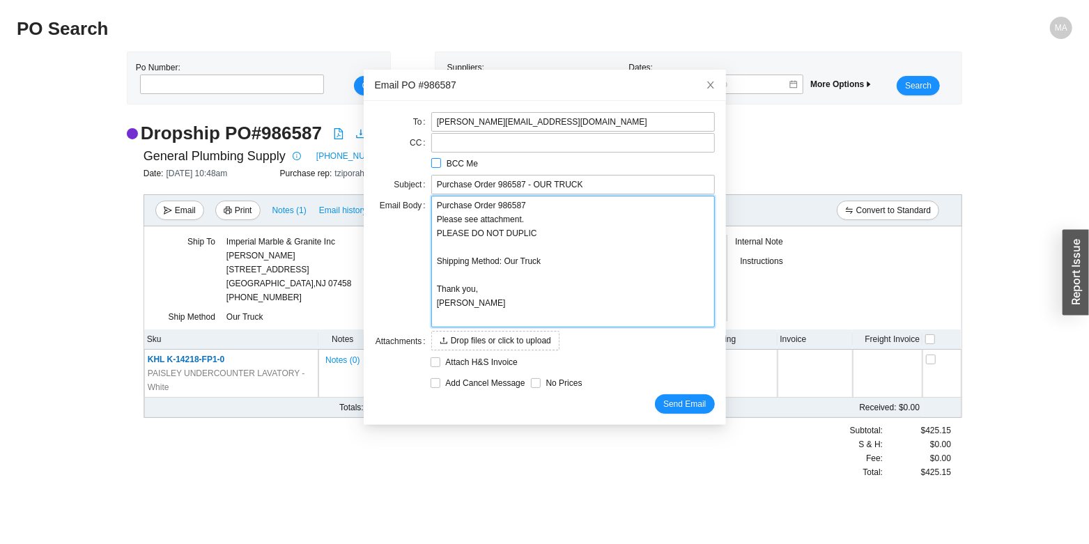
type textarea "Purchase Order 986587 Please see attachment. PLEASE DO NOT DUPLICA Shipping Met…"
type textarea "Purchase Order 986587 Please see attachment. PLEASE DO NOT DUPLICAT Shipping Me…"
type textarea "Purchase Order 986587 Please see attachment. PLEASE DO NOT DUPLICATE Shipping M…"
type textarea "Purchase Order 986587 Please see attachment. PLEASE DO NOT DUPLICATE! Shipping …"
type textarea "Purchase Order 986587 Please see attachment. PLEASE DO NOT DUPLICATE!! Shipping…"
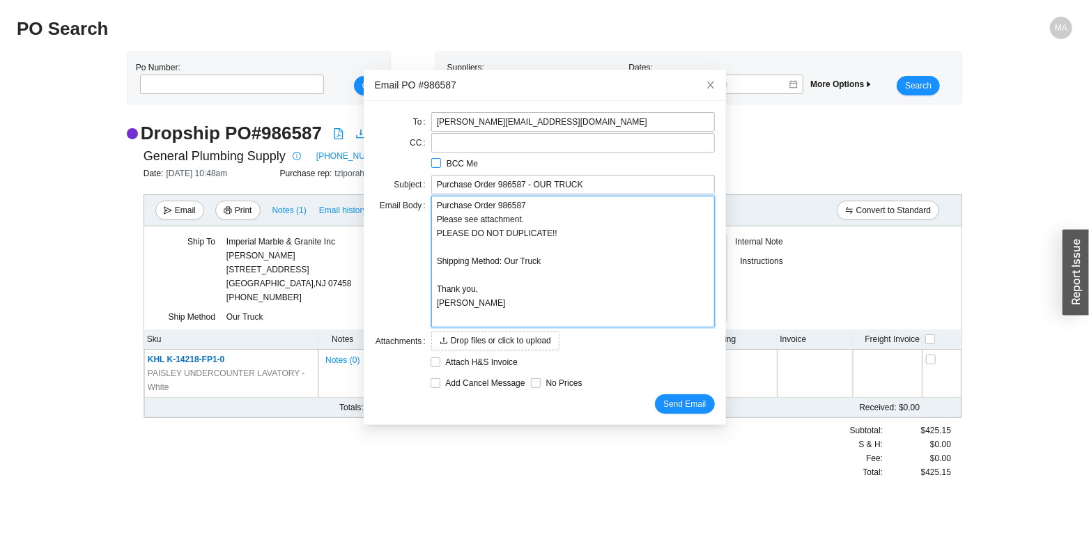
type textarea "Purchase Order 986587 Please see attachment. PLEASE DO NOT DUPLICATE!!! Shippin…"
click at [669, 407] on span "Send Email" at bounding box center [684, 404] width 42 height 14
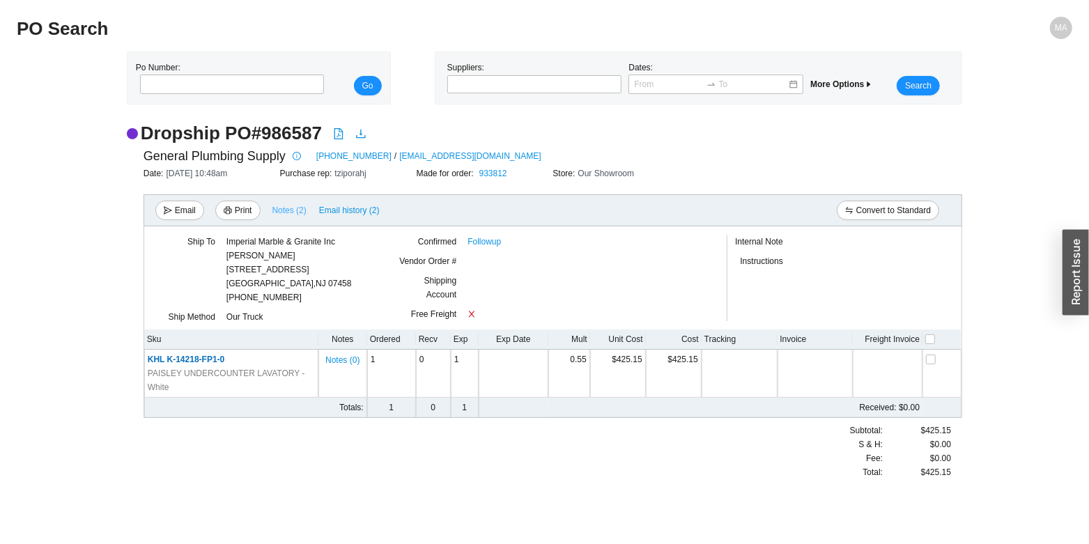
click at [286, 206] on span "Notes ( 2 )" at bounding box center [289, 210] width 34 height 14
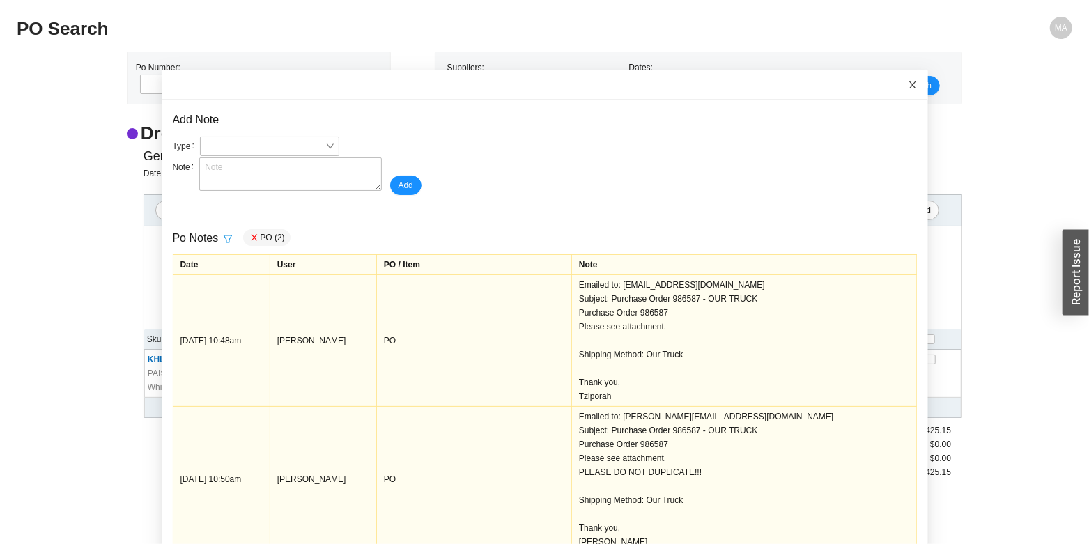
click at [897, 86] on span "Close" at bounding box center [912, 85] width 31 height 31
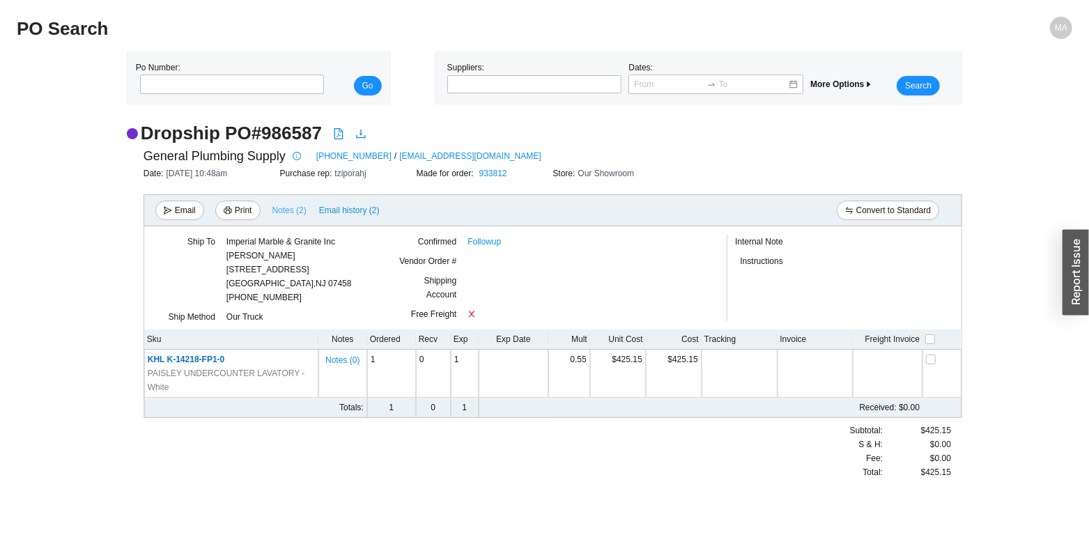
click at [280, 210] on span "Notes ( 2 )" at bounding box center [289, 210] width 34 height 14
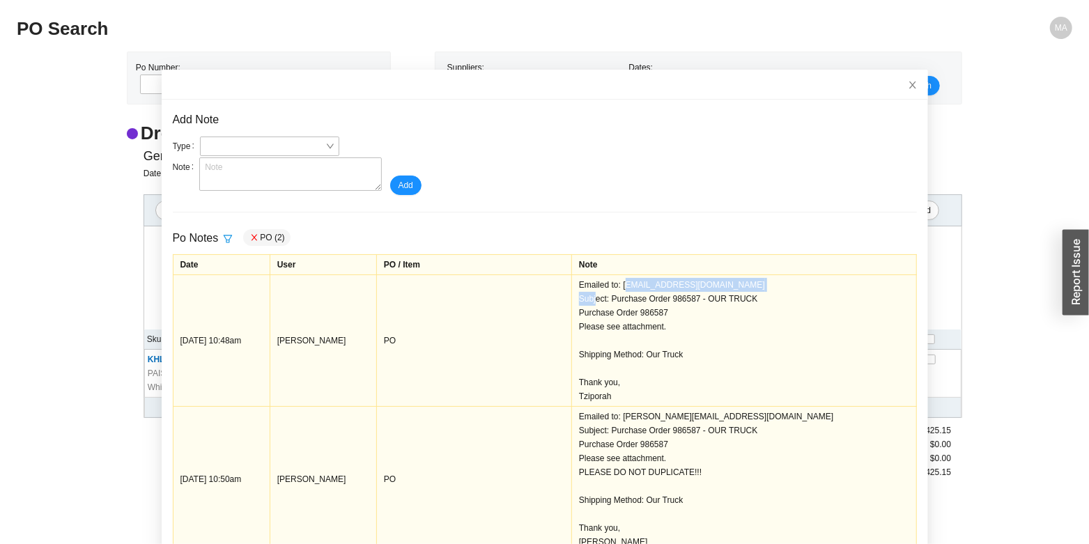
drag, startPoint x: 800, startPoint y: 288, endPoint x: 660, endPoint y: 288, distance: 140.7
click at [660, 288] on div "Emailed to: [EMAIL_ADDRESS][DOMAIN_NAME] Subject: Purchase Order 986587 - OUR T…" at bounding box center [744, 340] width 330 height 125
copy div "[EMAIL_ADDRESS][DOMAIN_NAME]"
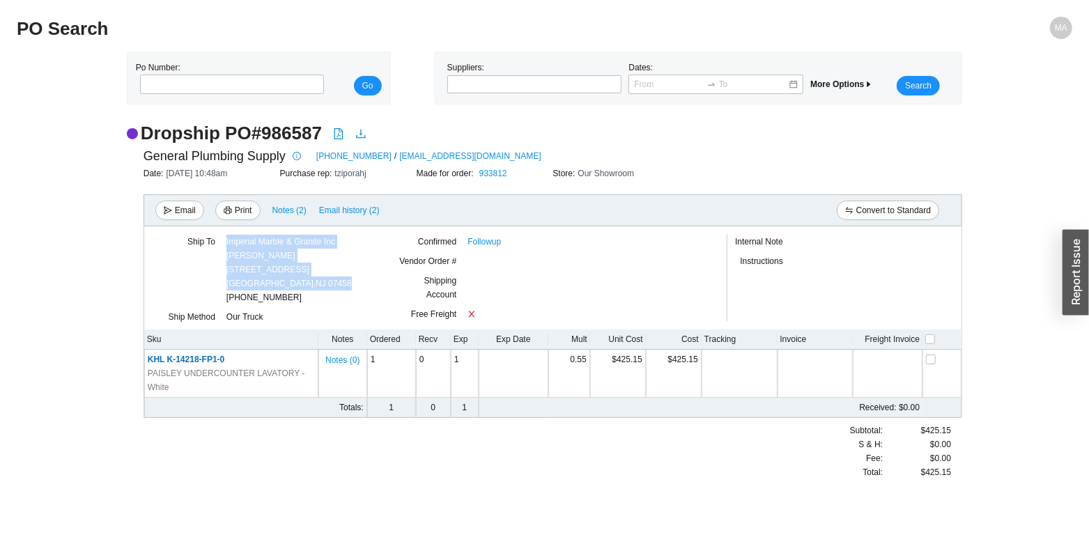
drag, startPoint x: 339, startPoint y: 284, endPoint x: 227, endPoint y: 245, distance: 119.0
click at [227, 245] on div "Imperial Marble & Granite Inc [PERSON_NAME] [STREET_ADDRESS] (917) 818-1000" at bounding box center [309, 270] width 166 height 70
copy div "Imperial Marble & Granite Inc [PERSON_NAME] [STREET_ADDRESS]"
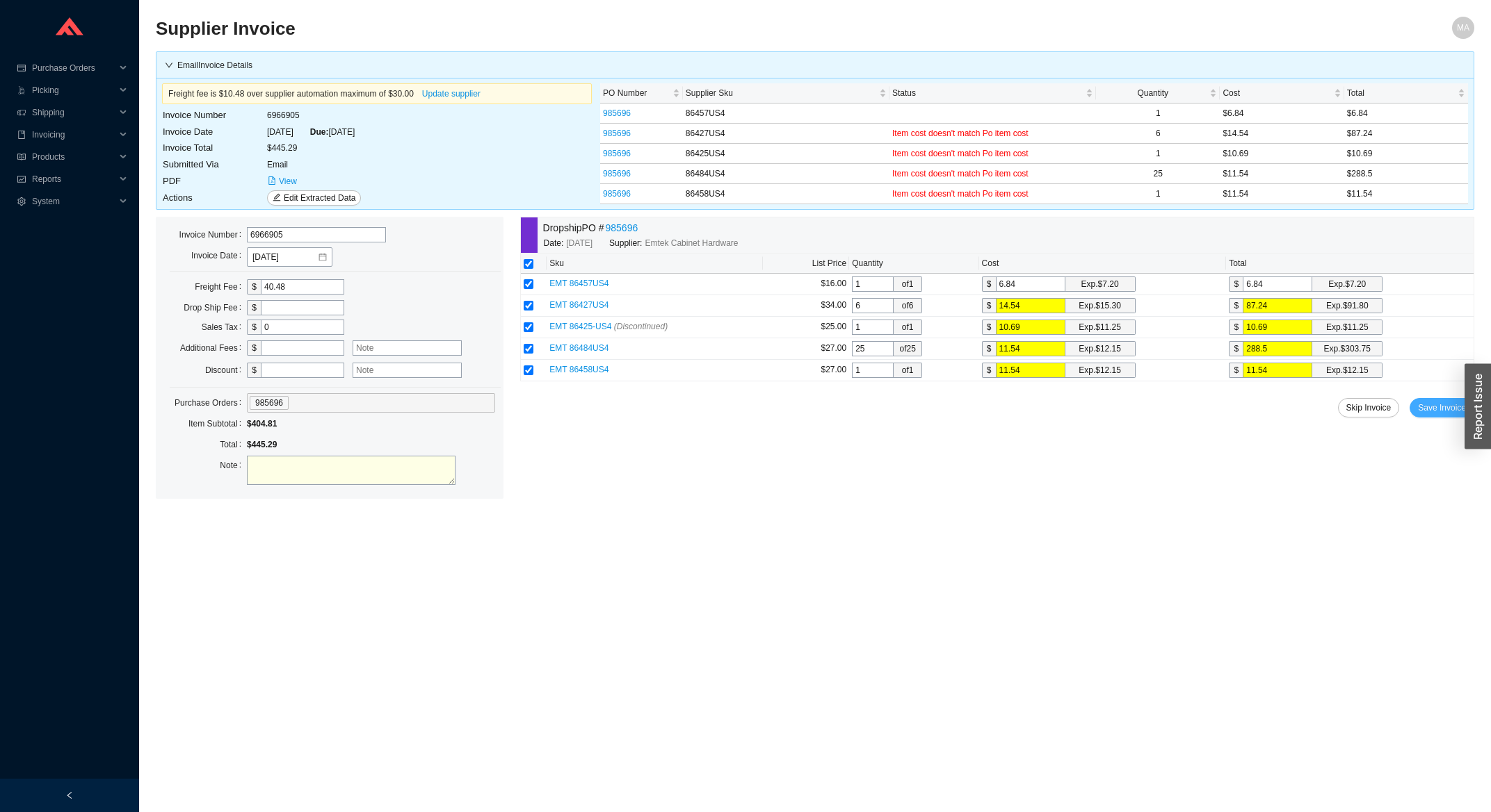
click at [1424, 415] on span "Save Invoice" at bounding box center [1441, 408] width 48 height 14
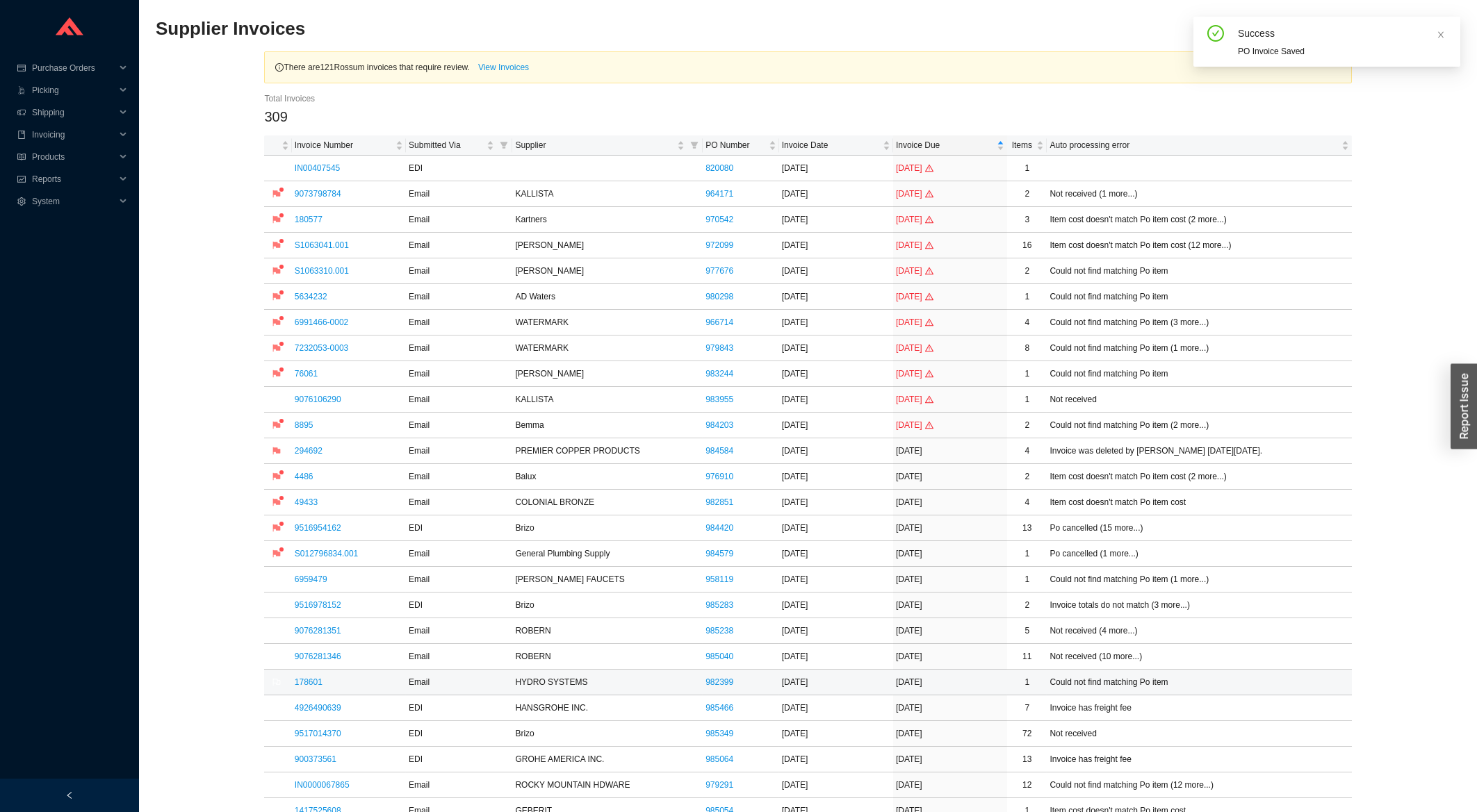
scroll to position [521, 0]
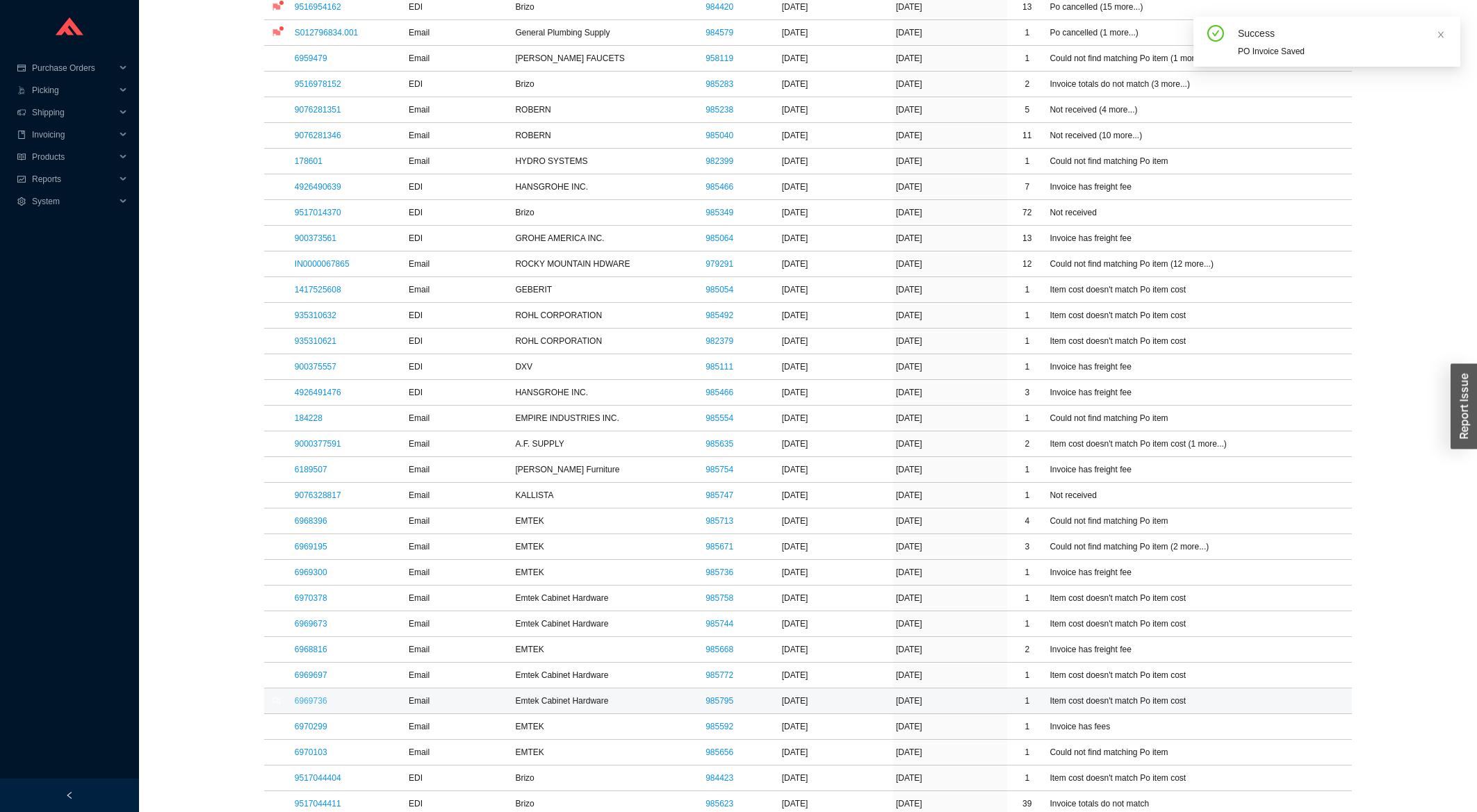
click at [312, 704] on link "6969736" at bounding box center [310, 701] width 33 height 10
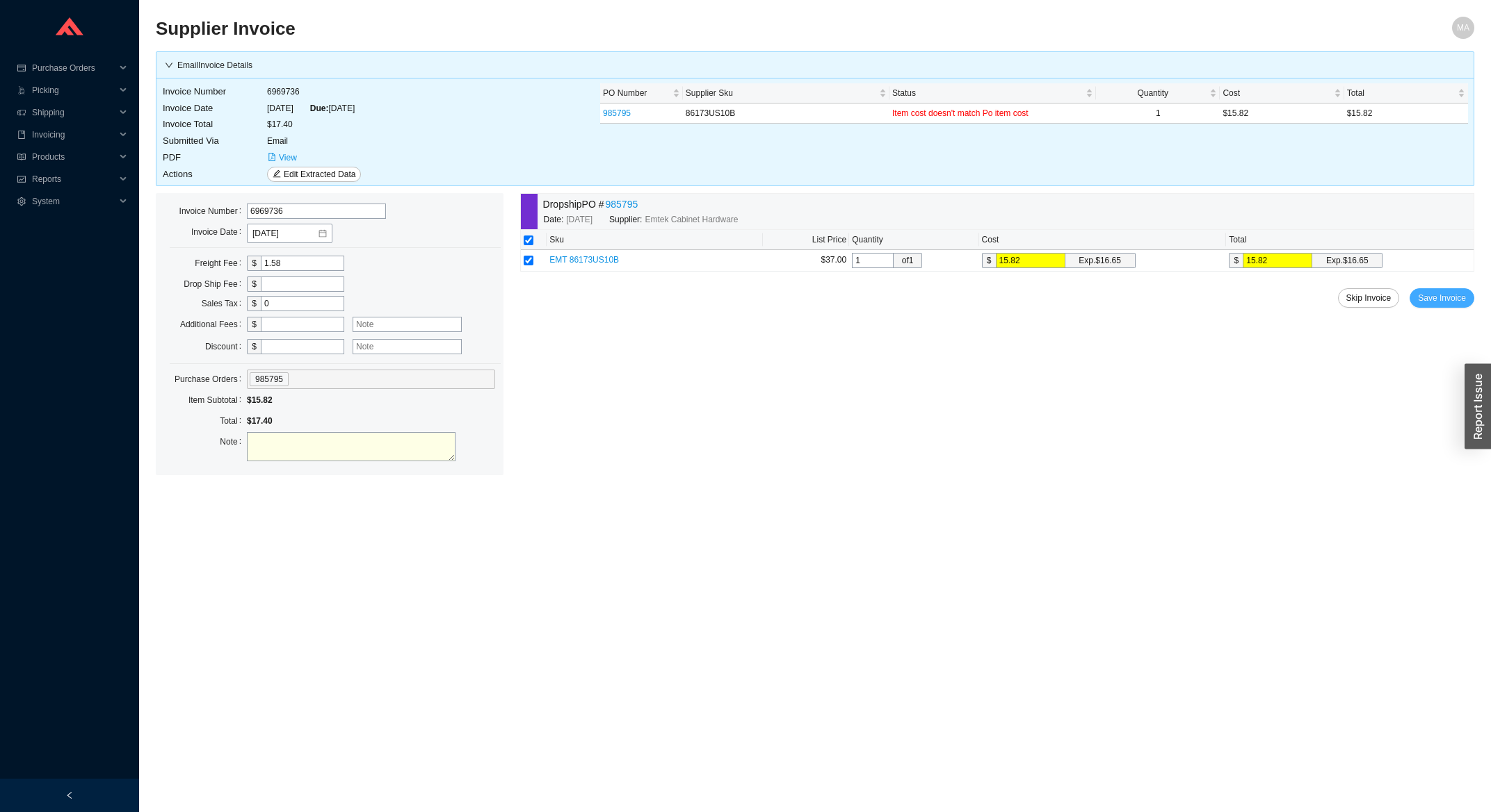
click at [1438, 299] on span "Save Invoice" at bounding box center [1441, 298] width 48 height 14
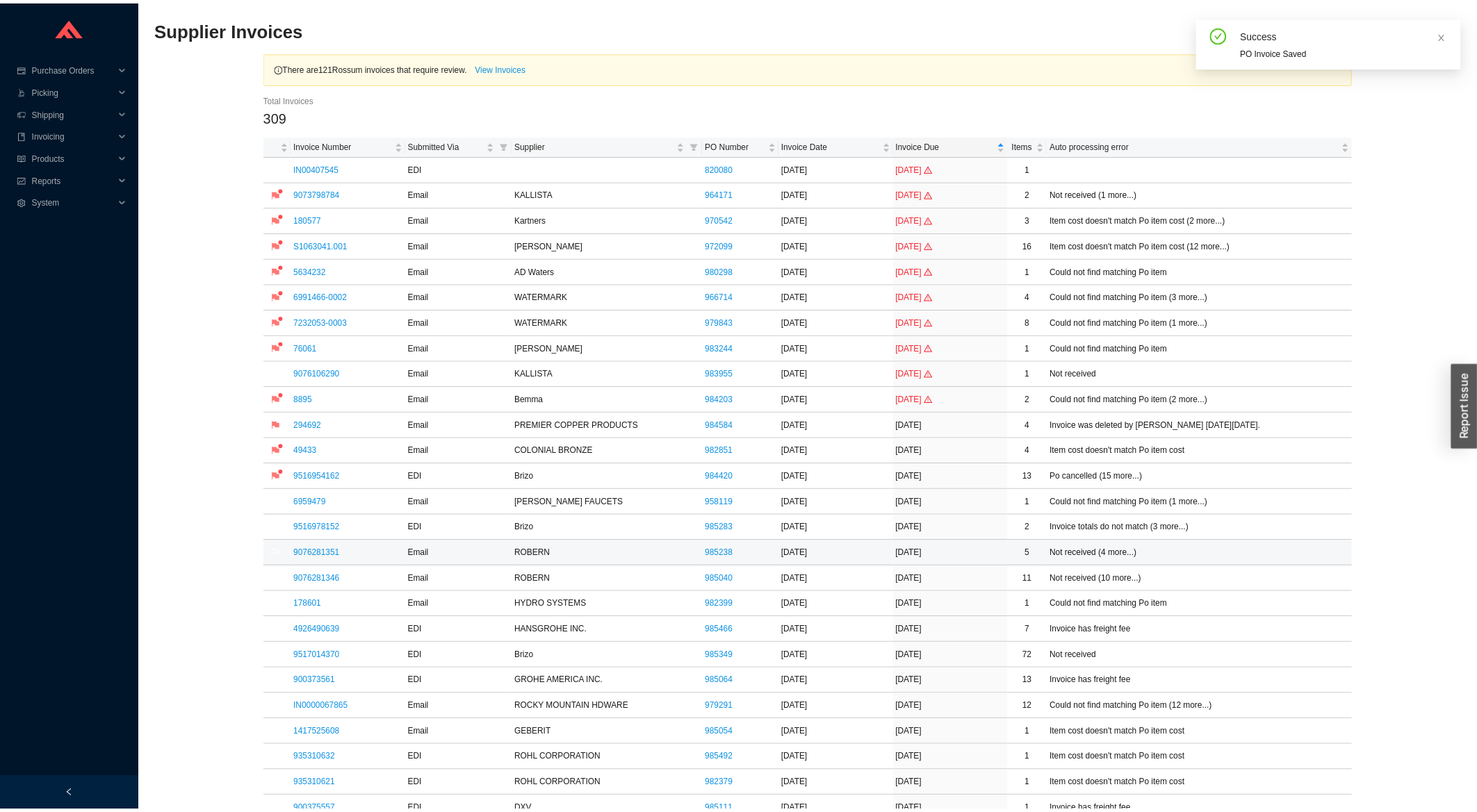
scroll to position [372, 0]
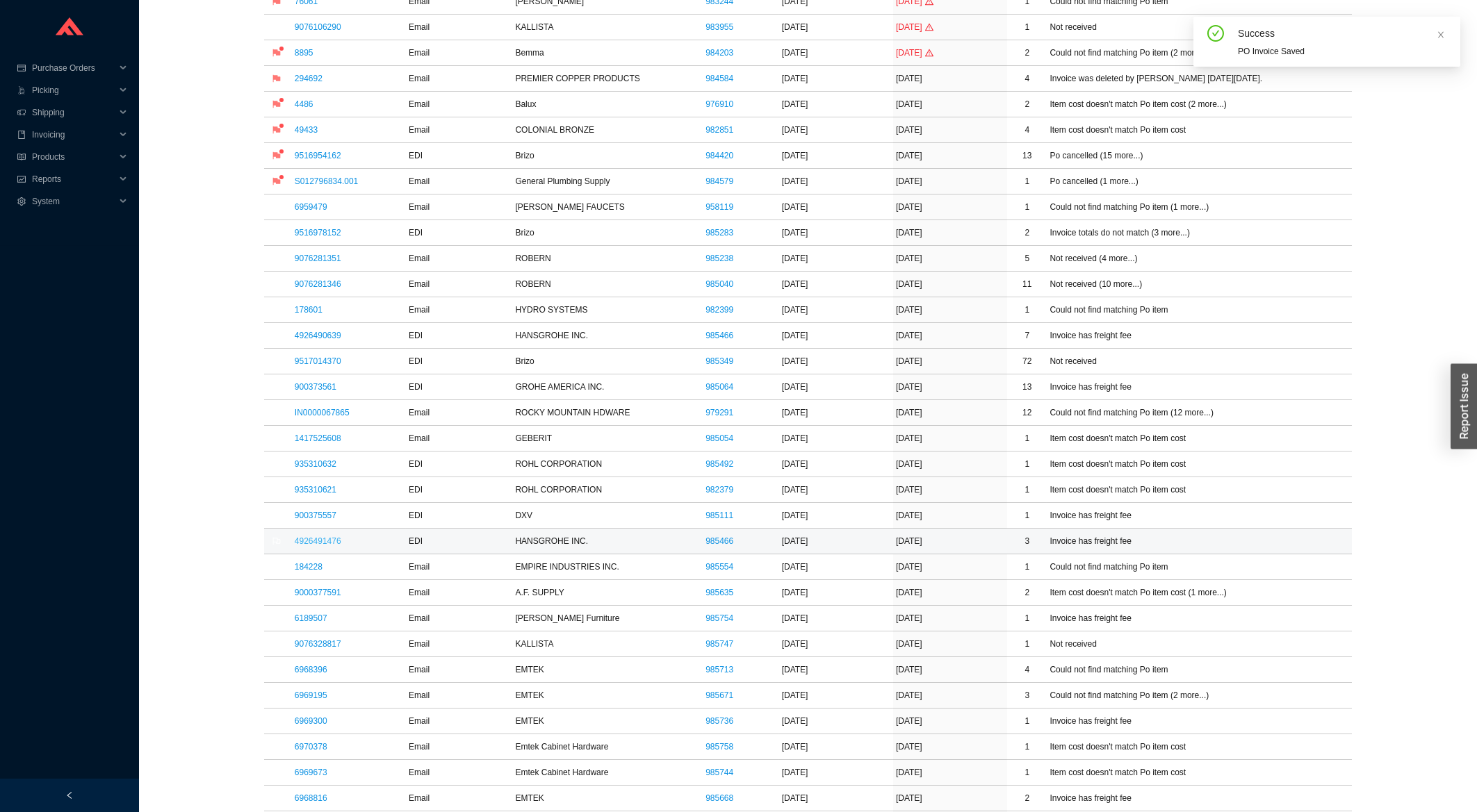
click at [317, 547] on link "4926491476" at bounding box center [317, 542] width 47 height 10
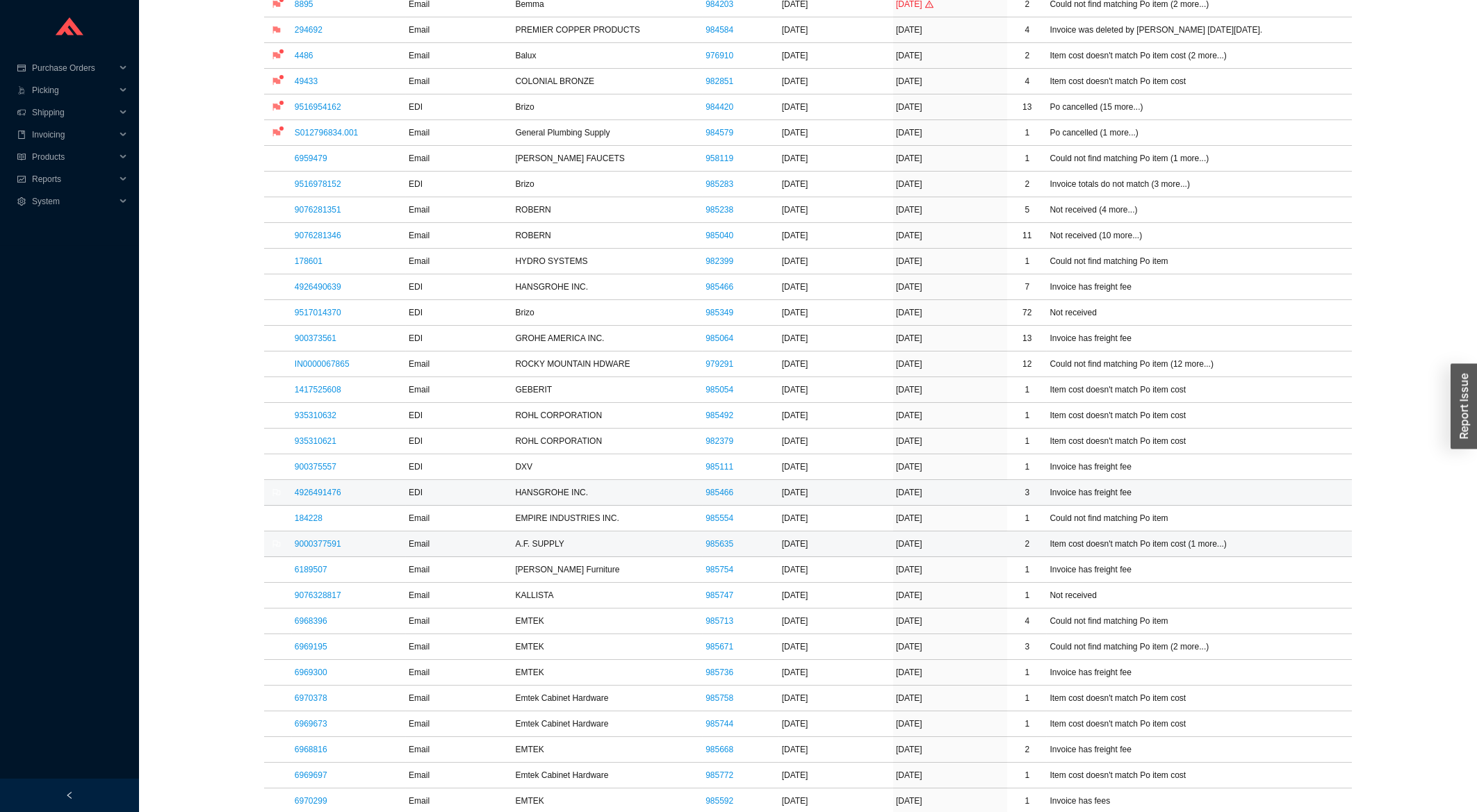
scroll to position [447, 0]
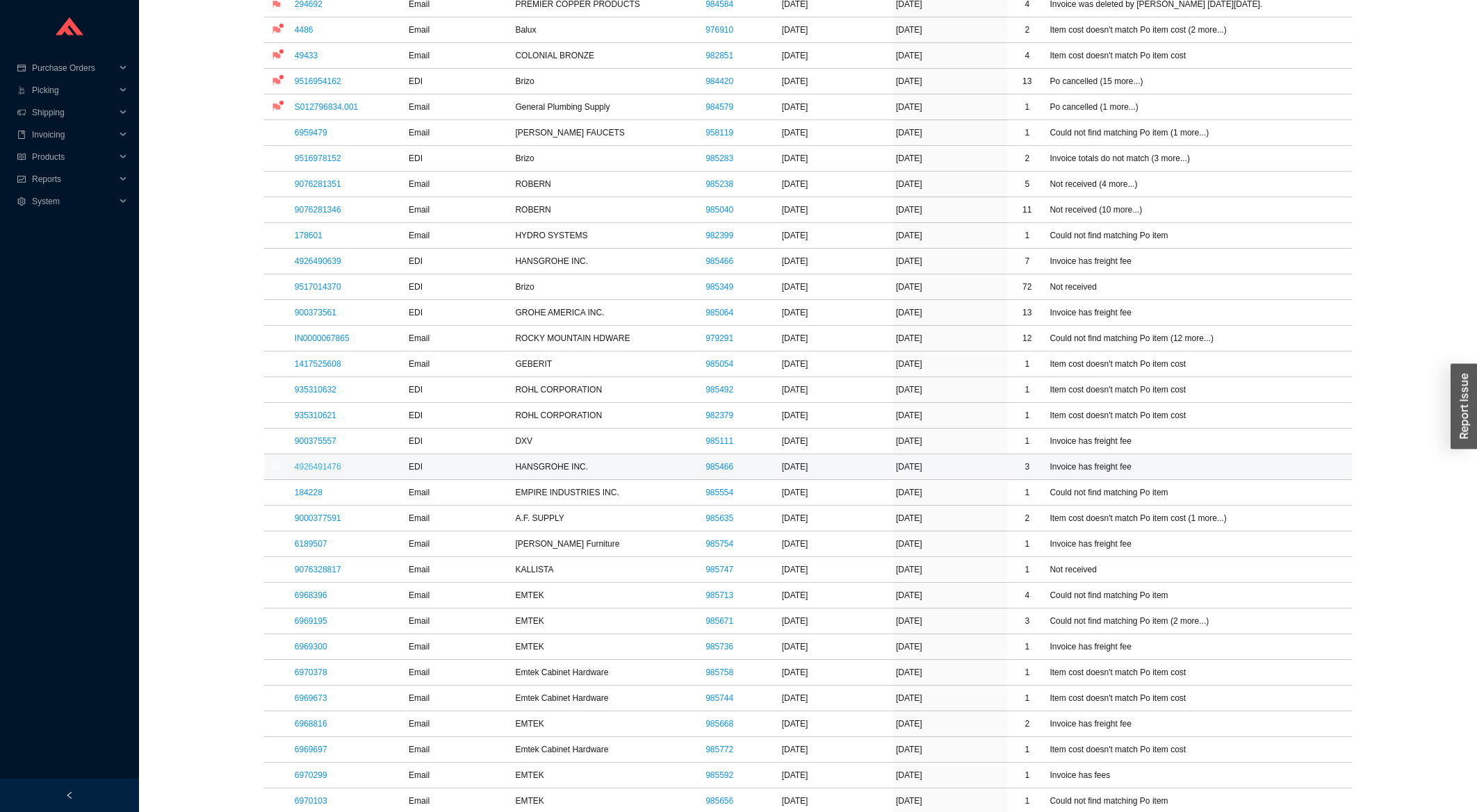
click at [325, 465] on link "4926491476" at bounding box center [317, 467] width 47 height 10
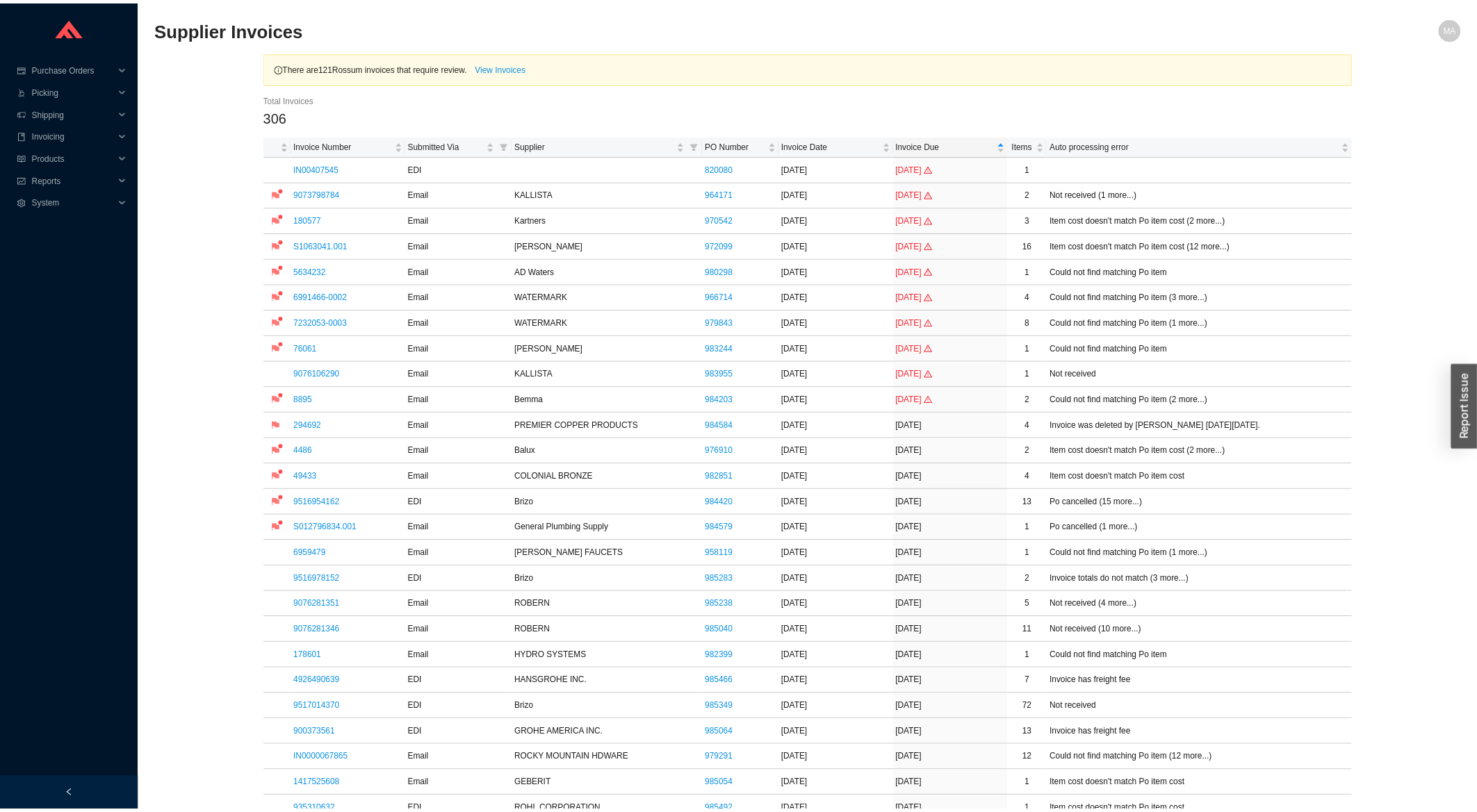
scroll to position [447, 0]
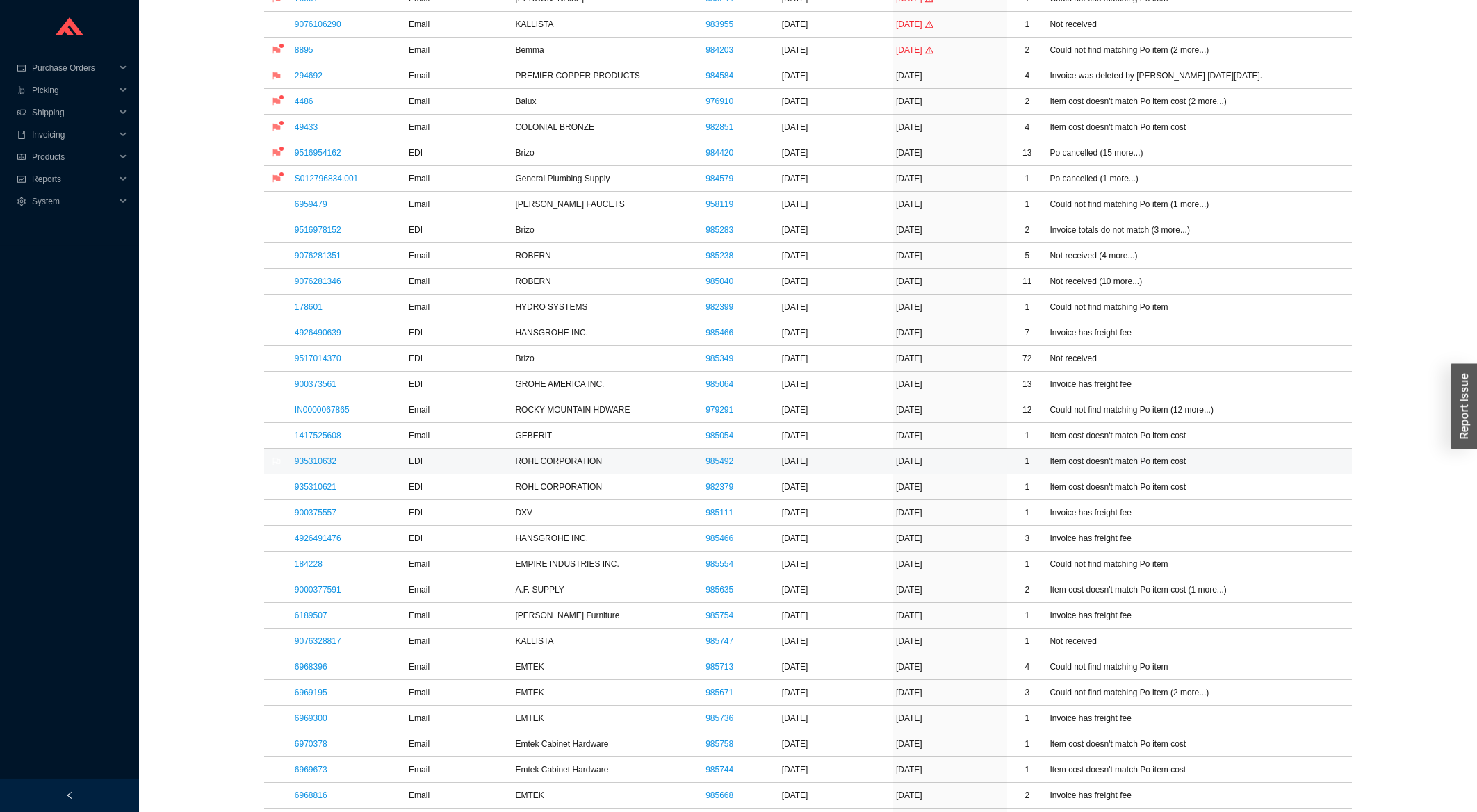
scroll to position [297, 0]
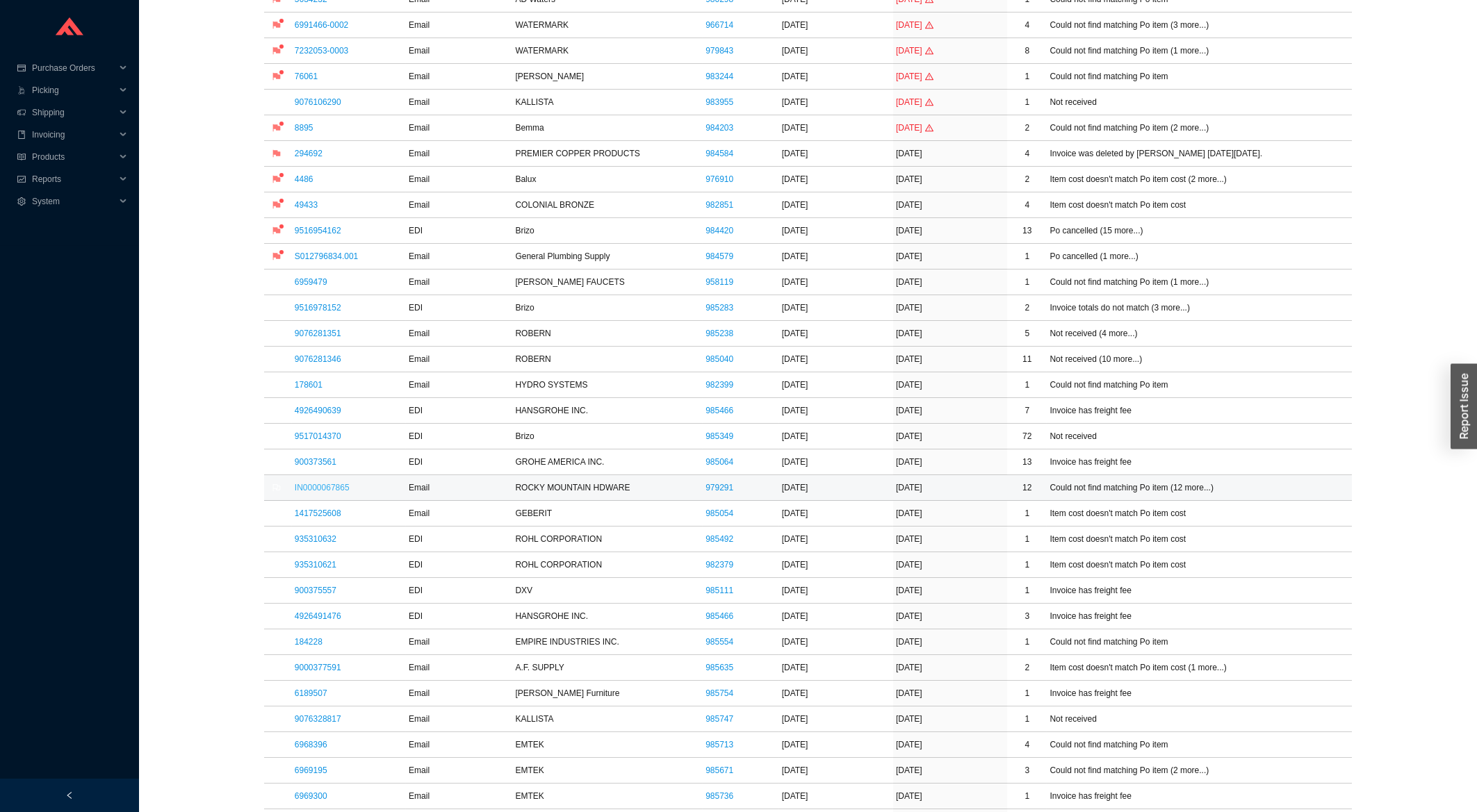
click at [341, 487] on link "IN0000067865" at bounding box center [321, 488] width 55 height 10
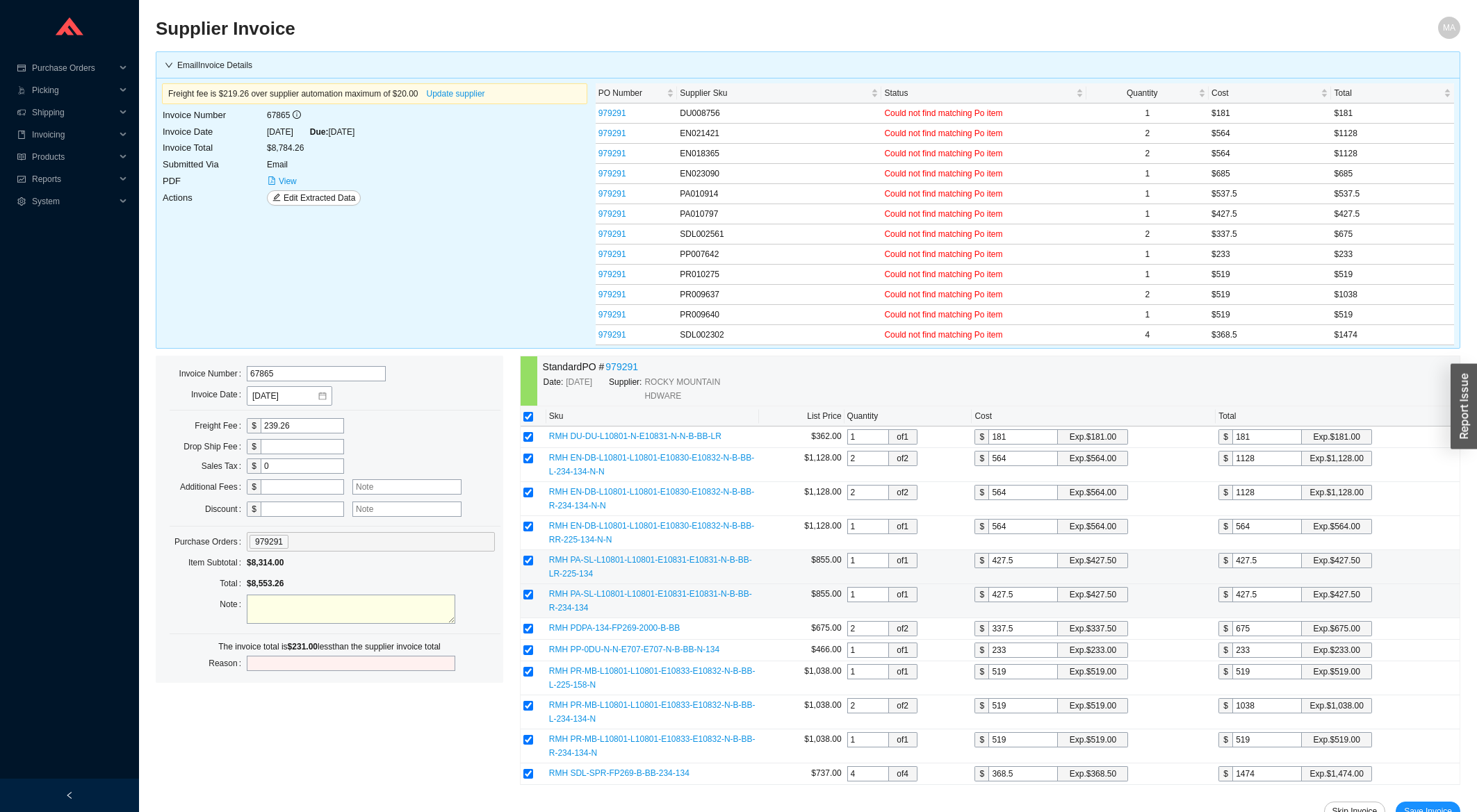
scroll to position [51, 0]
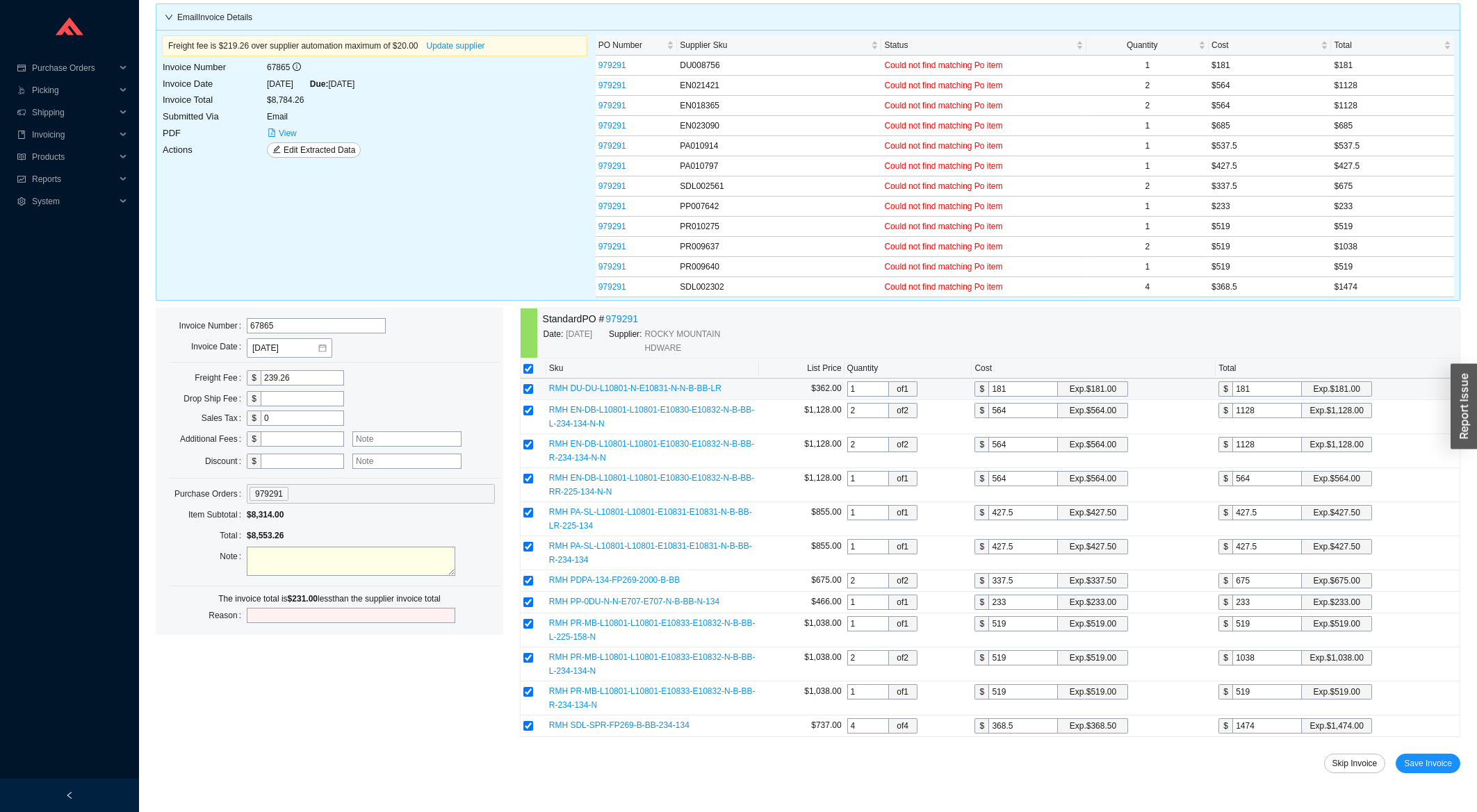
click at [1265, 399] on td "$ 181 Exp. $181.00" at bounding box center [1337, 390] width 245 height 22
click at [1279, 411] on input "1128" at bounding box center [1267, 410] width 70 height 15
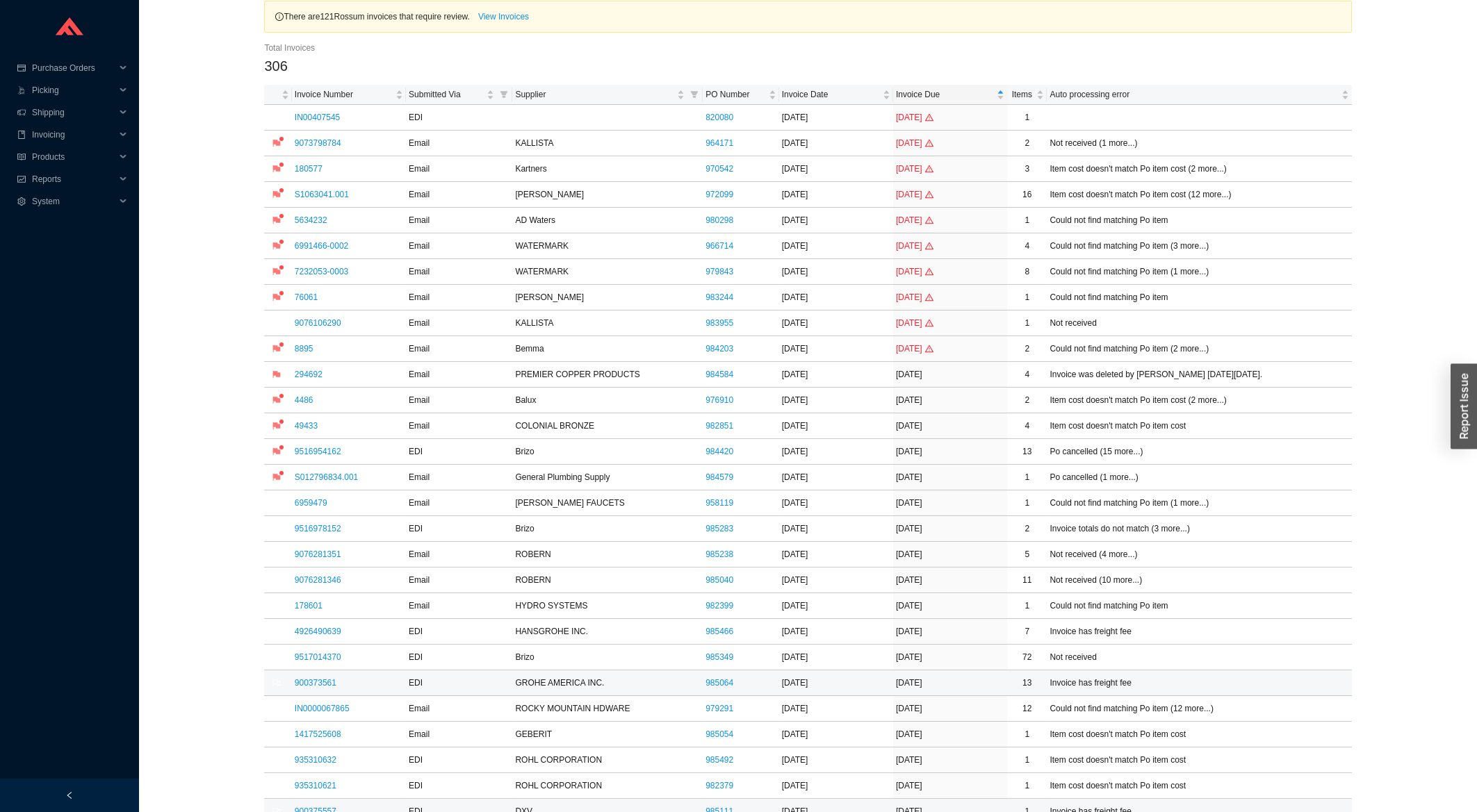
scroll to position [297, 0]
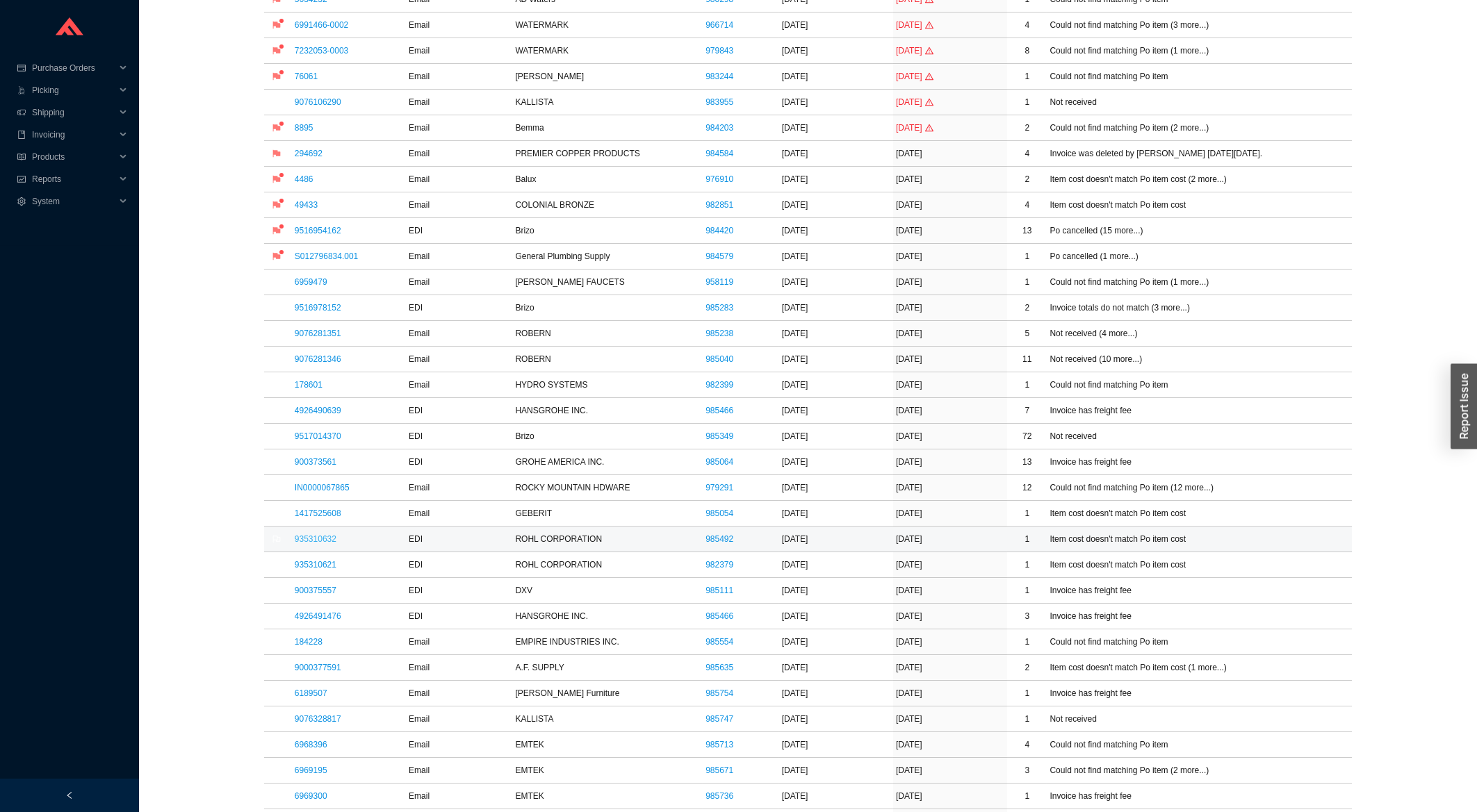
click at [319, 542] on link "935310632" at bounding box center [315, 540] width 42 height 10
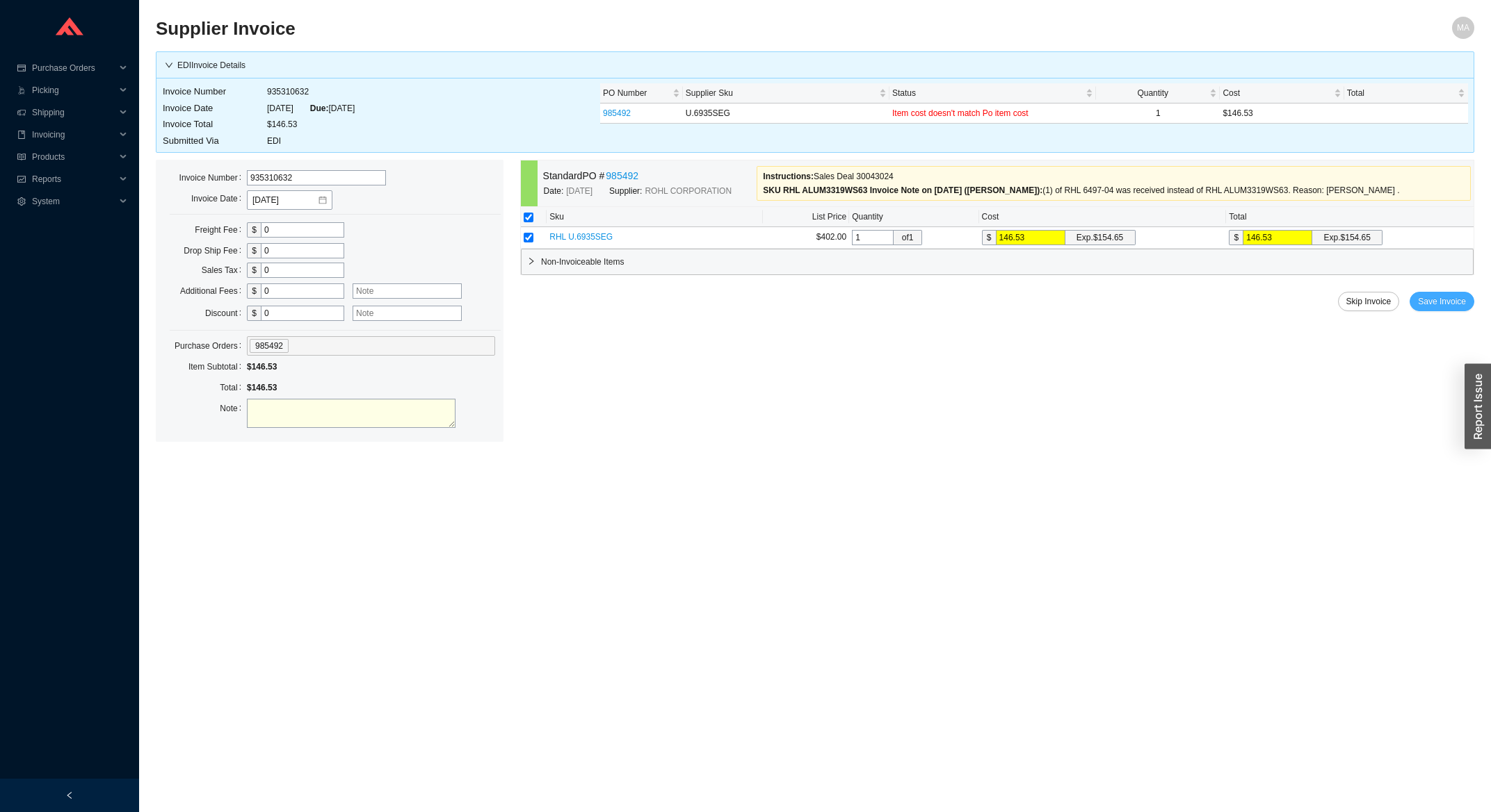
click at [1424, 305] on span "Save Invoice" at bounding box center [1441, 301] width 48 height 14
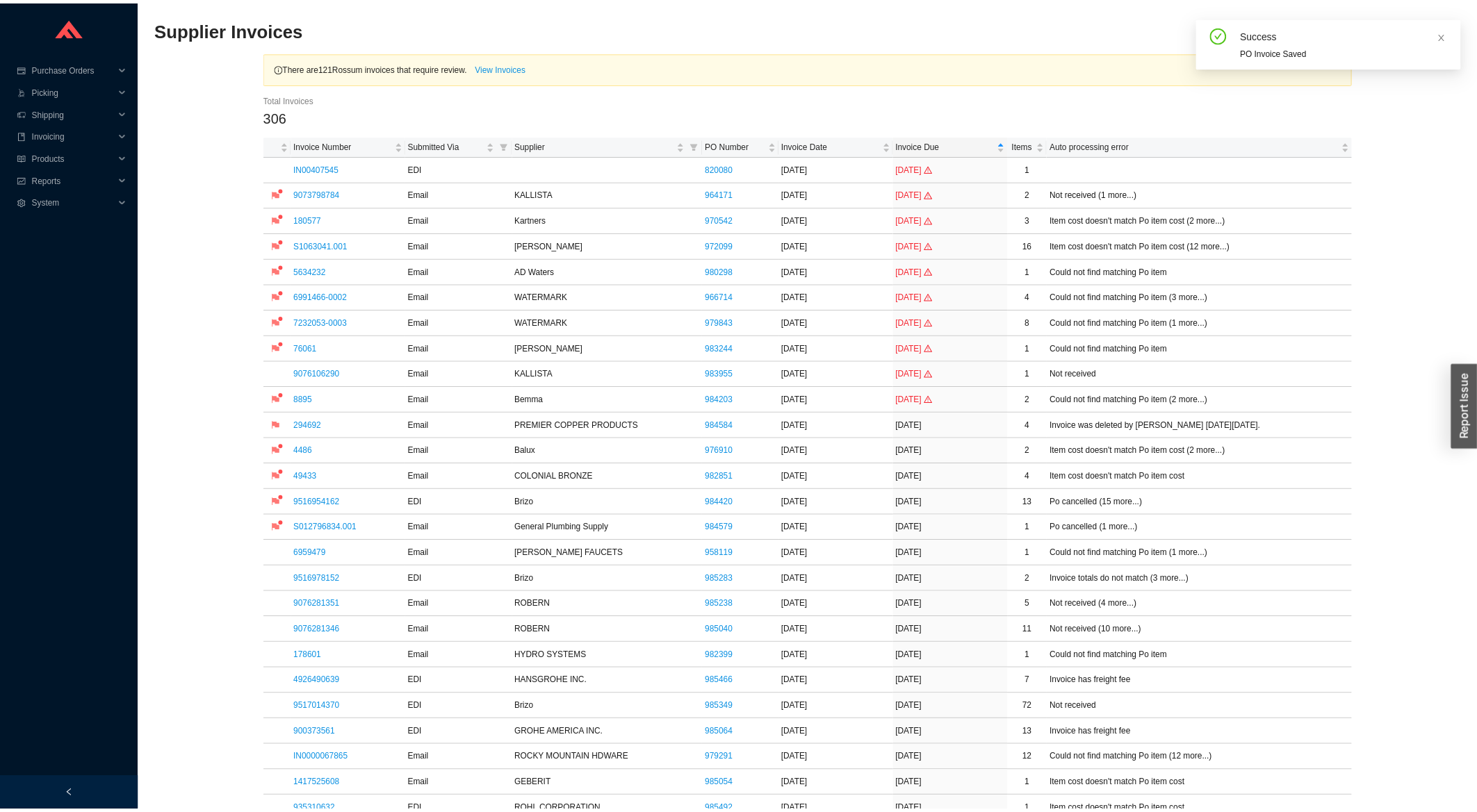
scroll to position [447, 0]
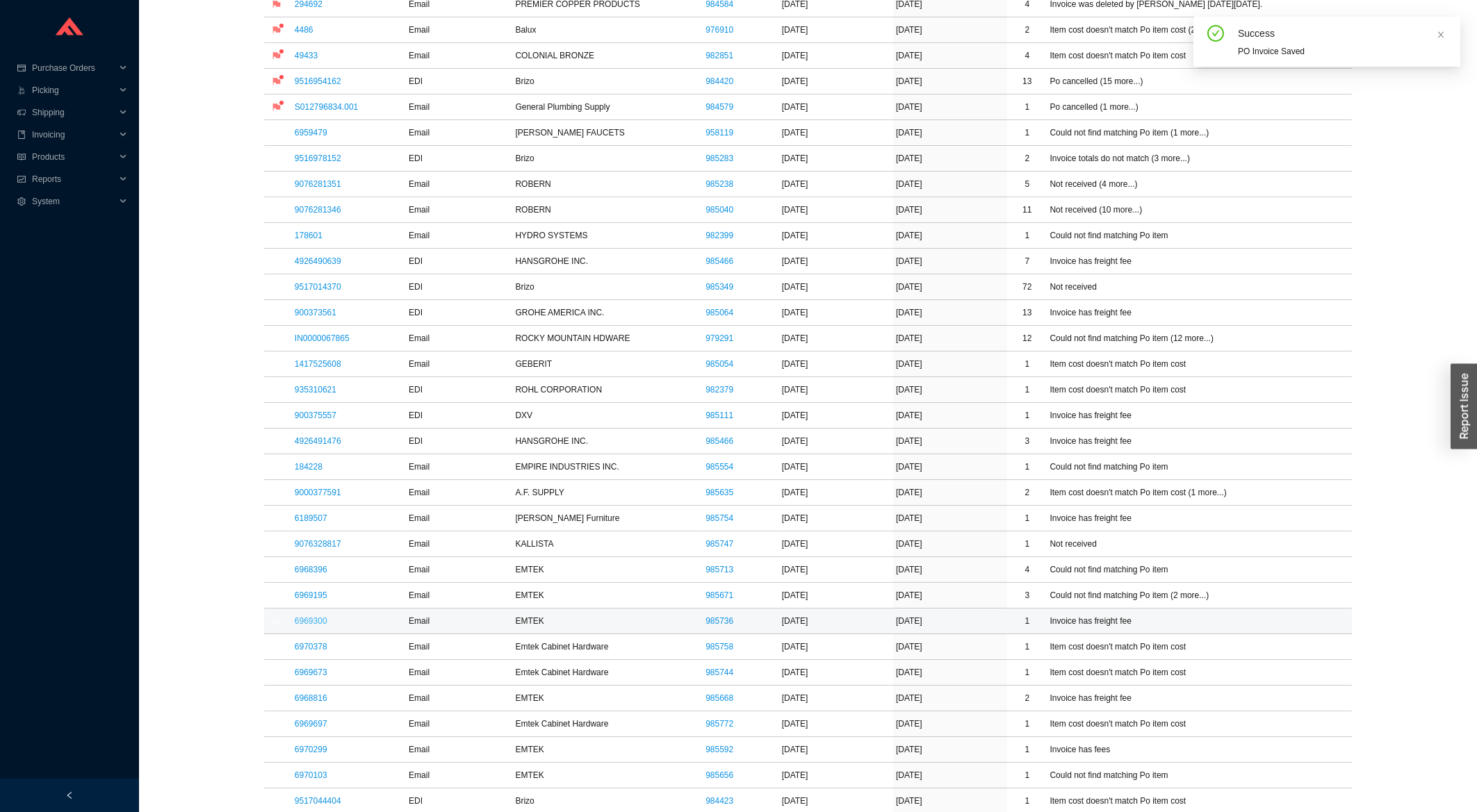
click at [322, 624] on link "6969300" at bounding box center [310, 621] width 33 height 10
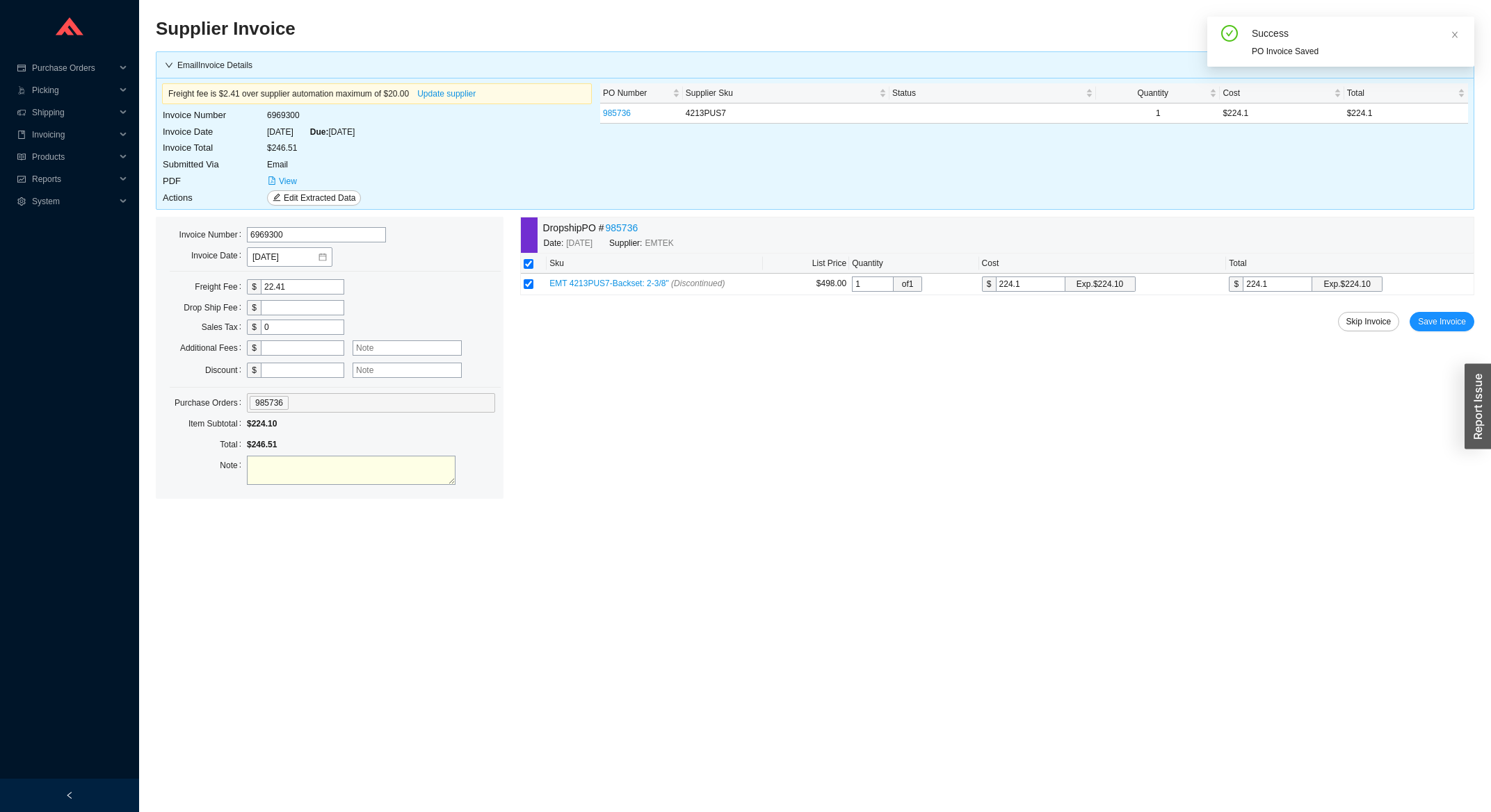
click at [1442, 312] on div "Dropship PO # 985736 Date: 8/19/2025 Supplier: EMTEK Sku List Price Quantity Co…" at bounding box center [997, 357] width 954 height 282
click at [1436, 323] on span "Save Invoice" at bounding box center [1441, 322] width 48 height 14
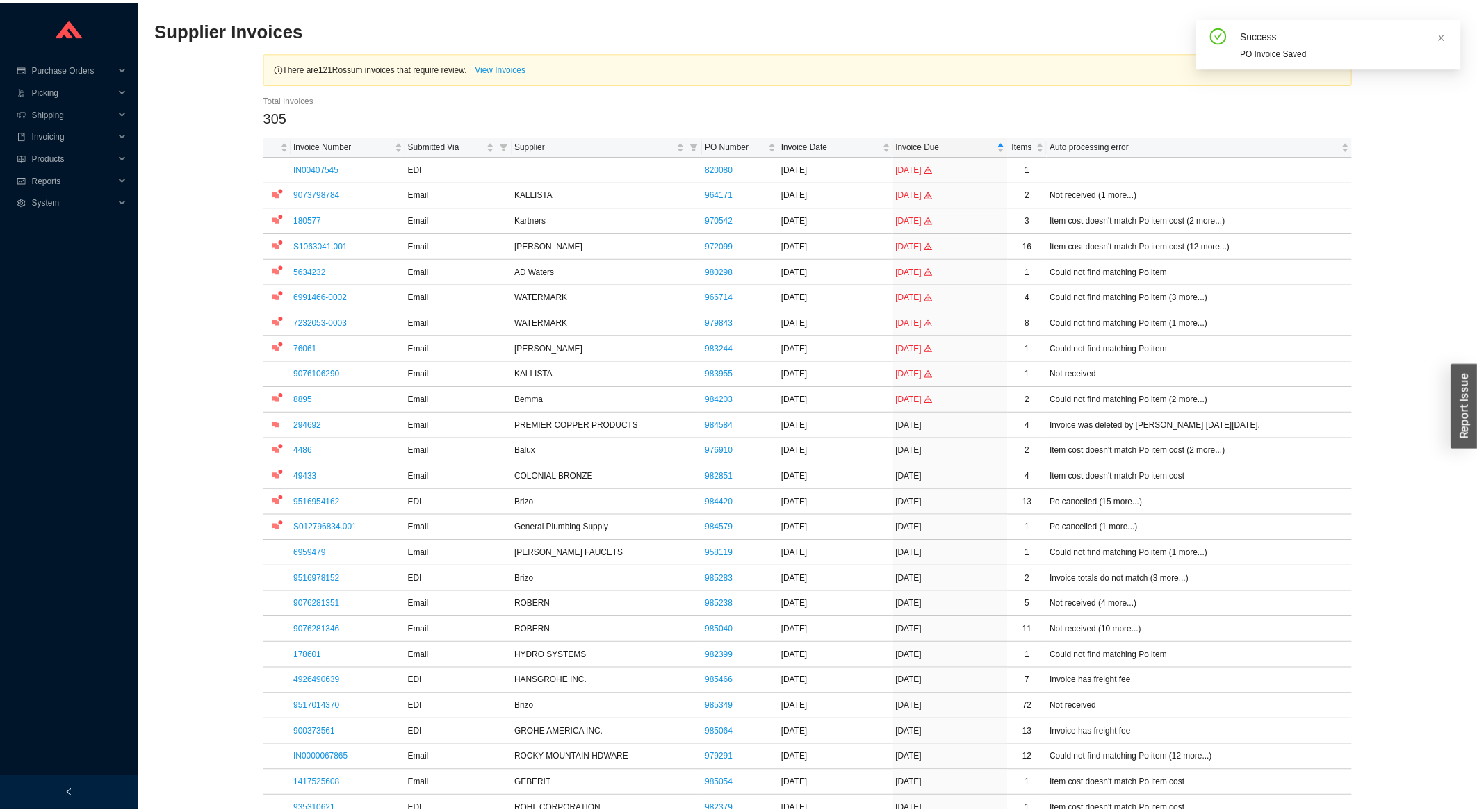
scroll to position [447, 0]
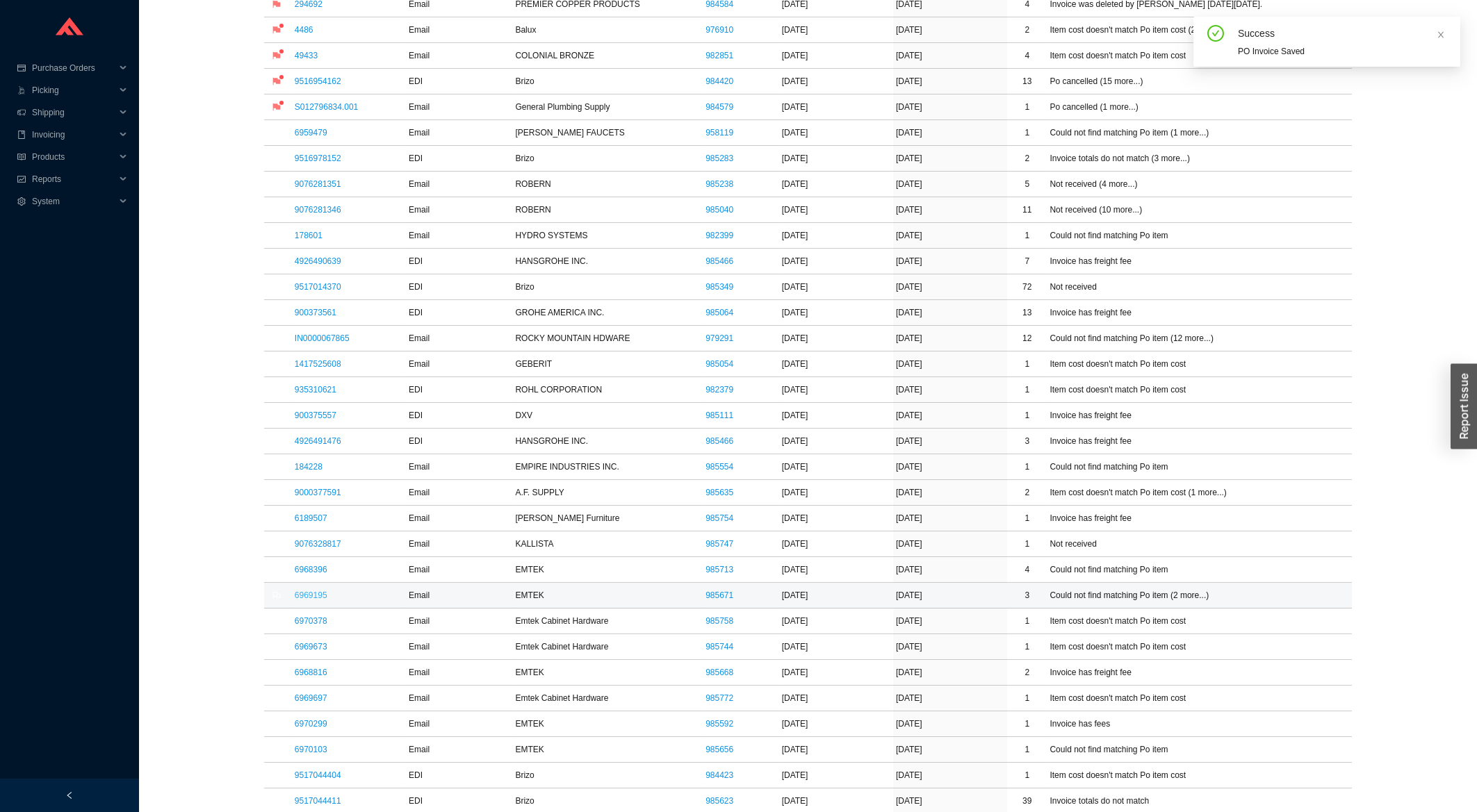
click at [311, 601] on link "6969195" at bounding box center [310, 596] width 33 height 10
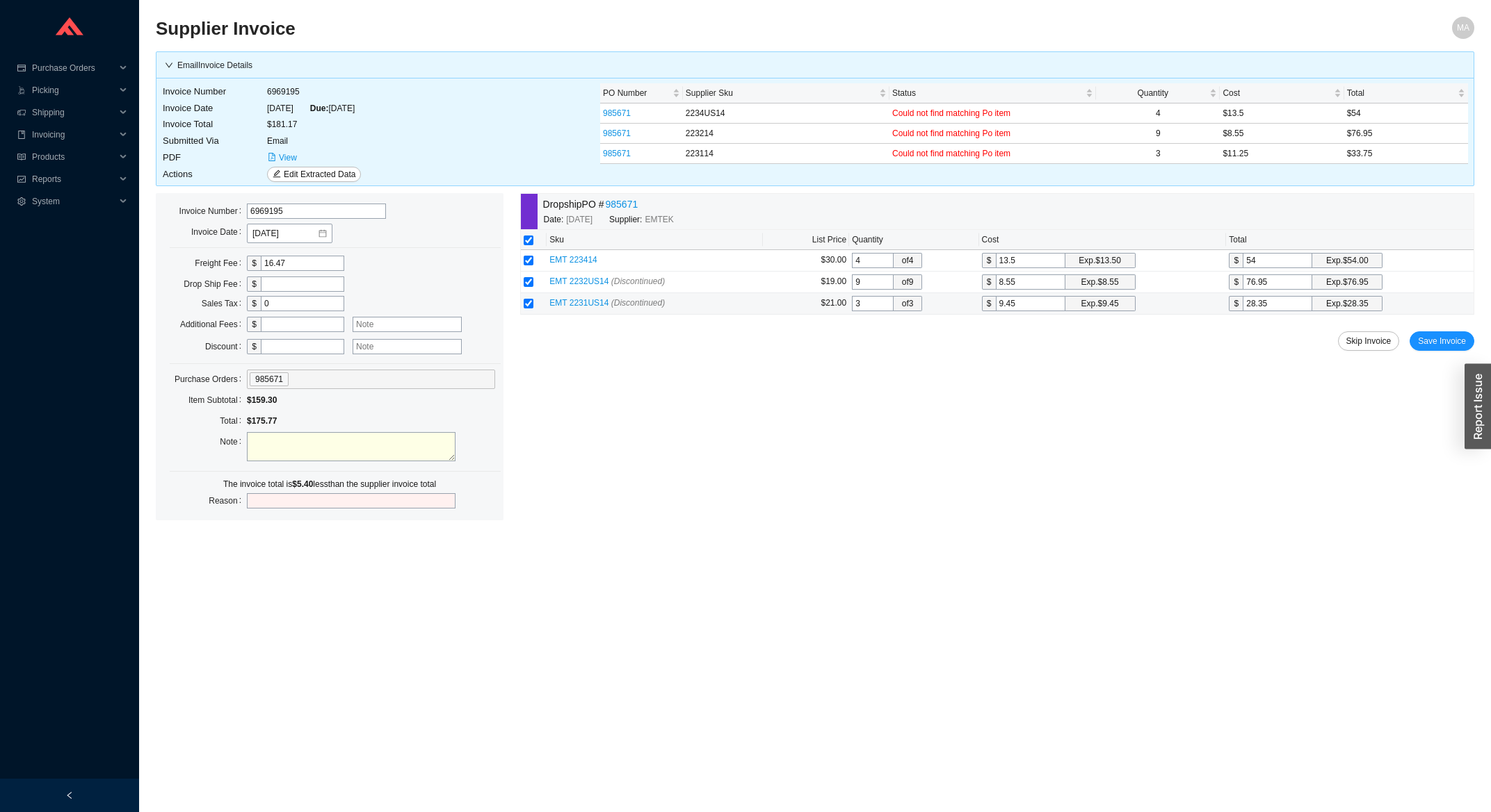
drag, startPoint x: 1282, startPoint y: 303, endPoint x: 1237, endPoint y: 310, distance: 45.5
click at [1242, 310] on input "28.35" at bounding box center [1277, 303] width 70 height 15
type input "1"
type input "3"
type input "11"
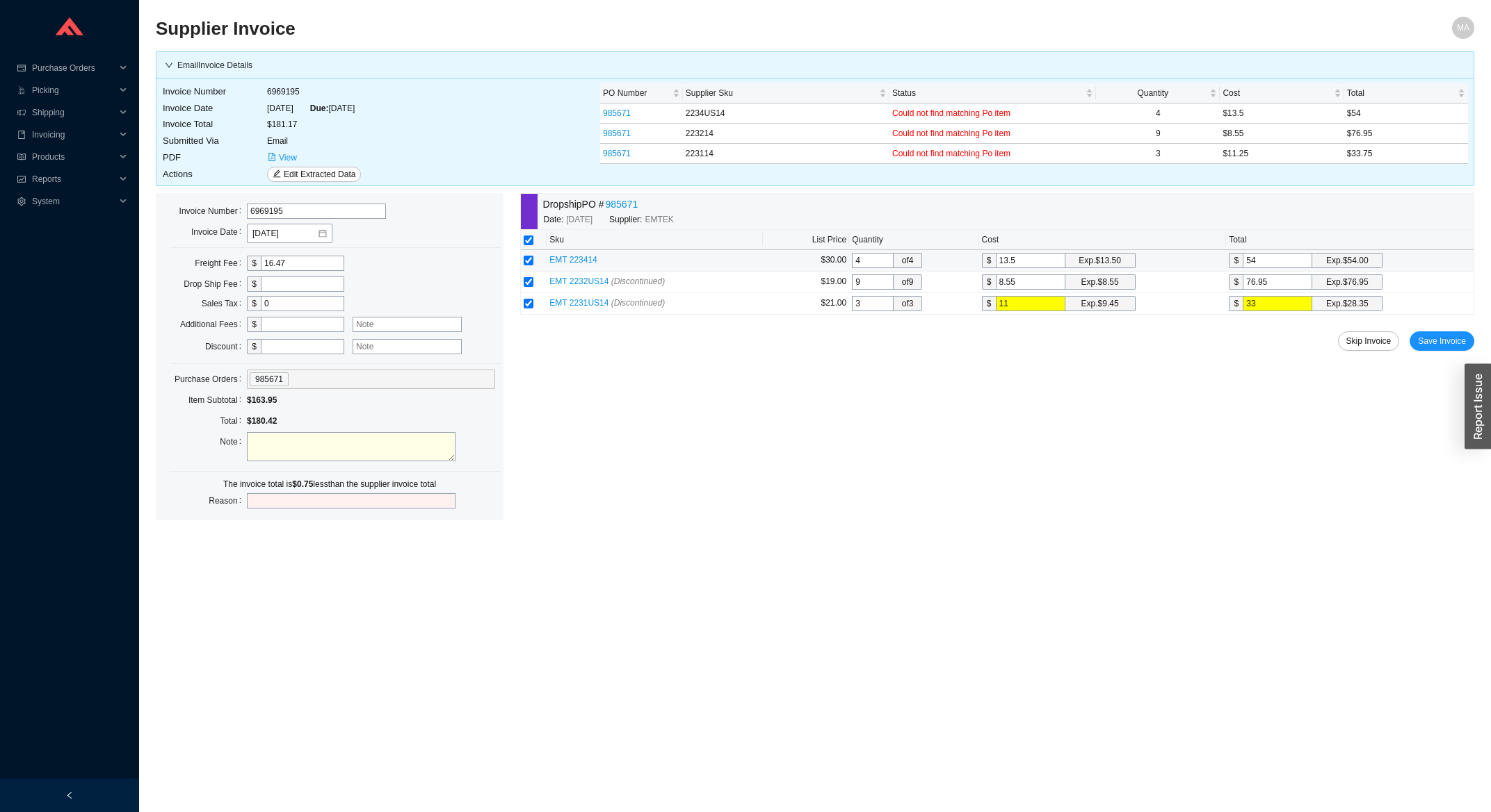
type input "33."
type input "11.2333"
type input "33.7"
type input "11.25"
type input "33.75"
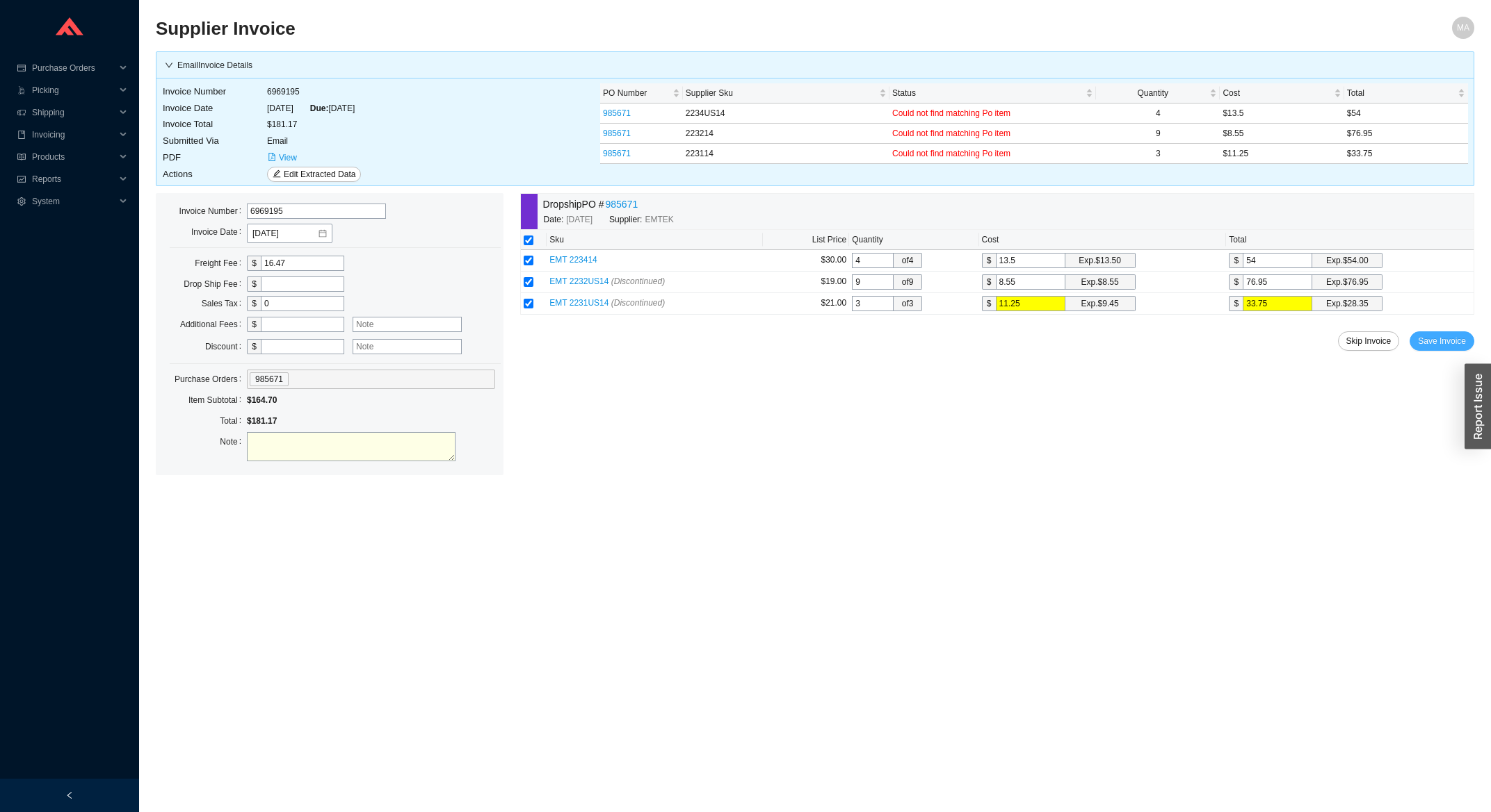
click at [1417, 340] on button "Save Invoice" at bounding box center [1441, 341] width 65 height 20
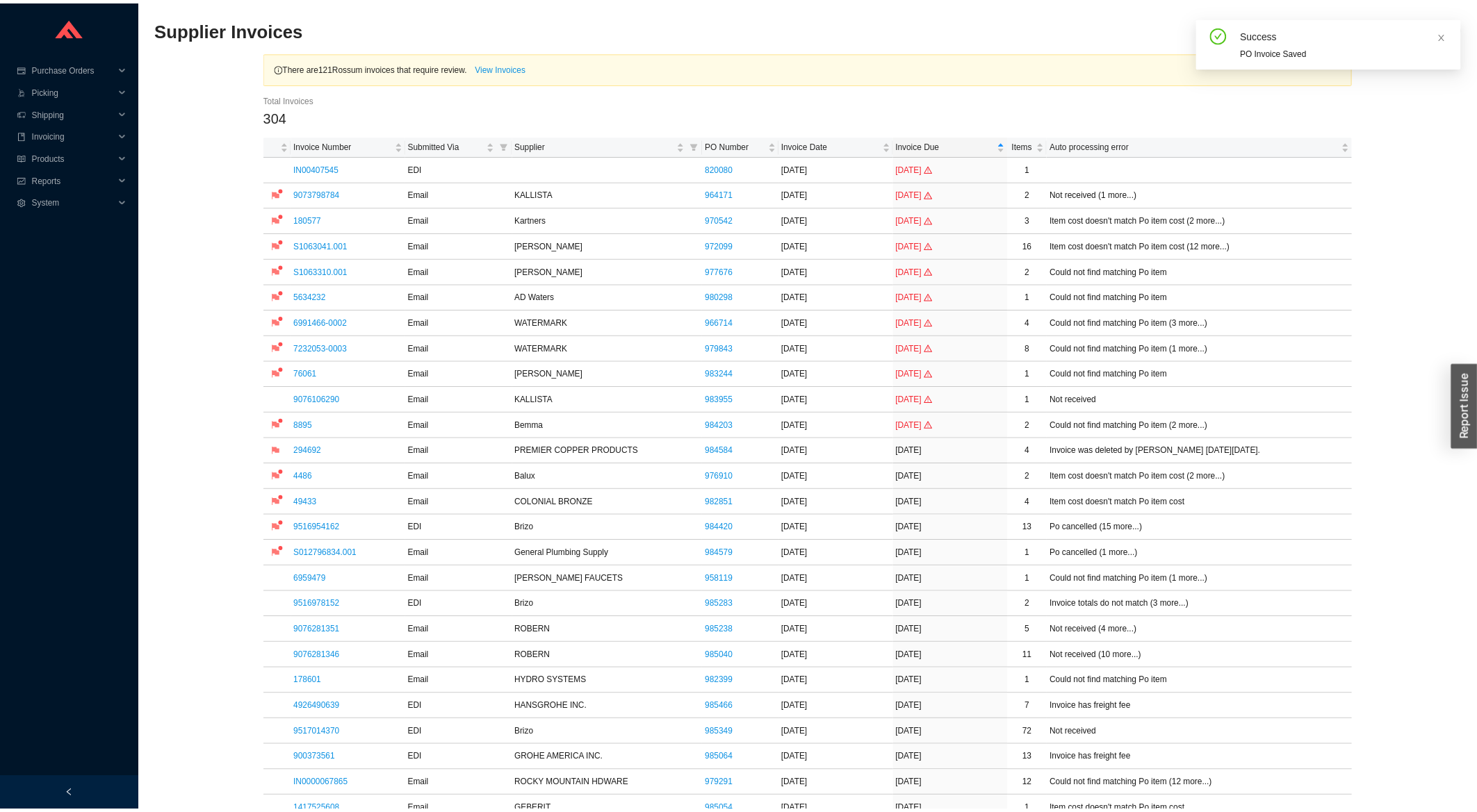
scroll to position [521, 0]
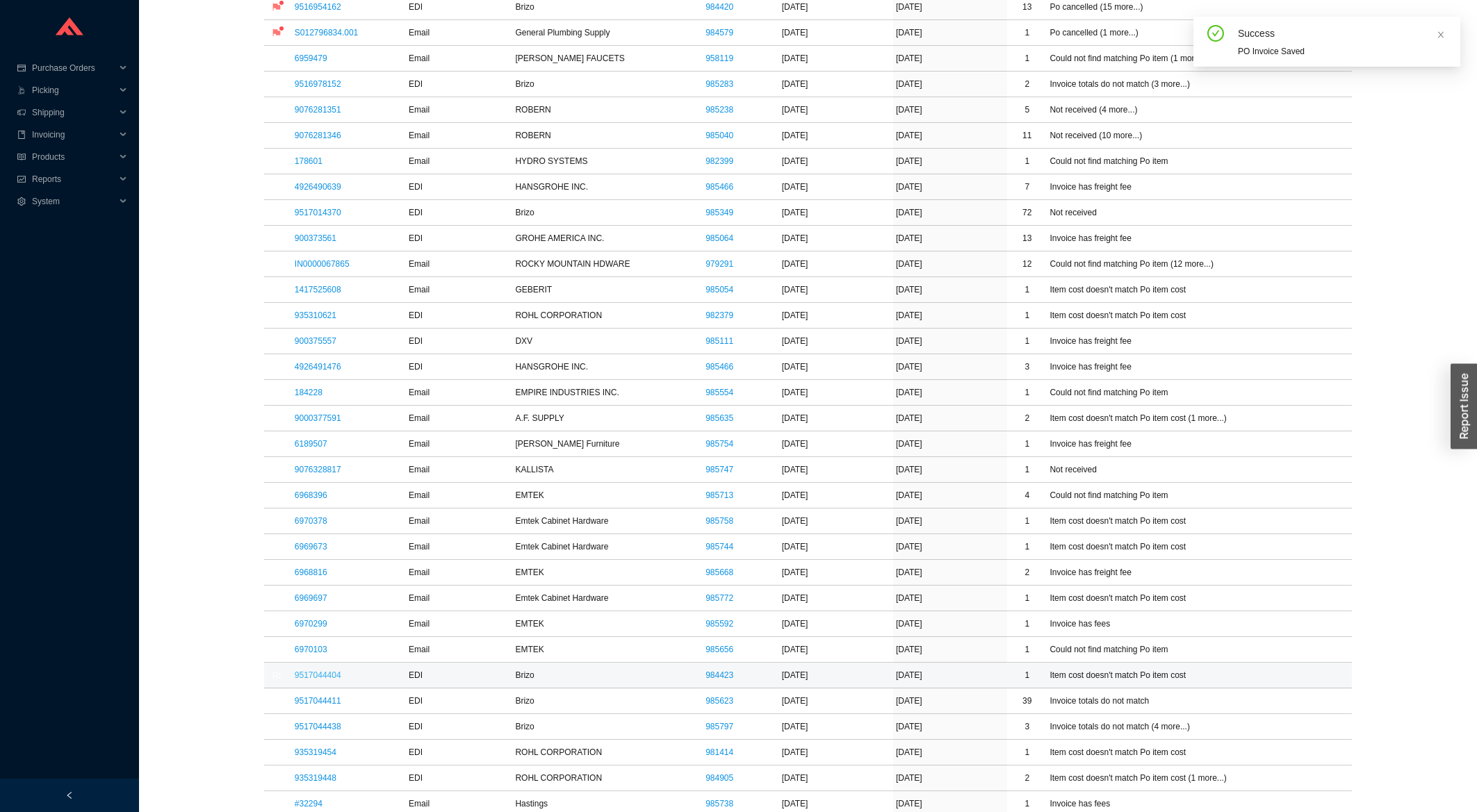
click at [297, 673] on link "9517044404" at bounding box center [317, 675] width 47 height 10
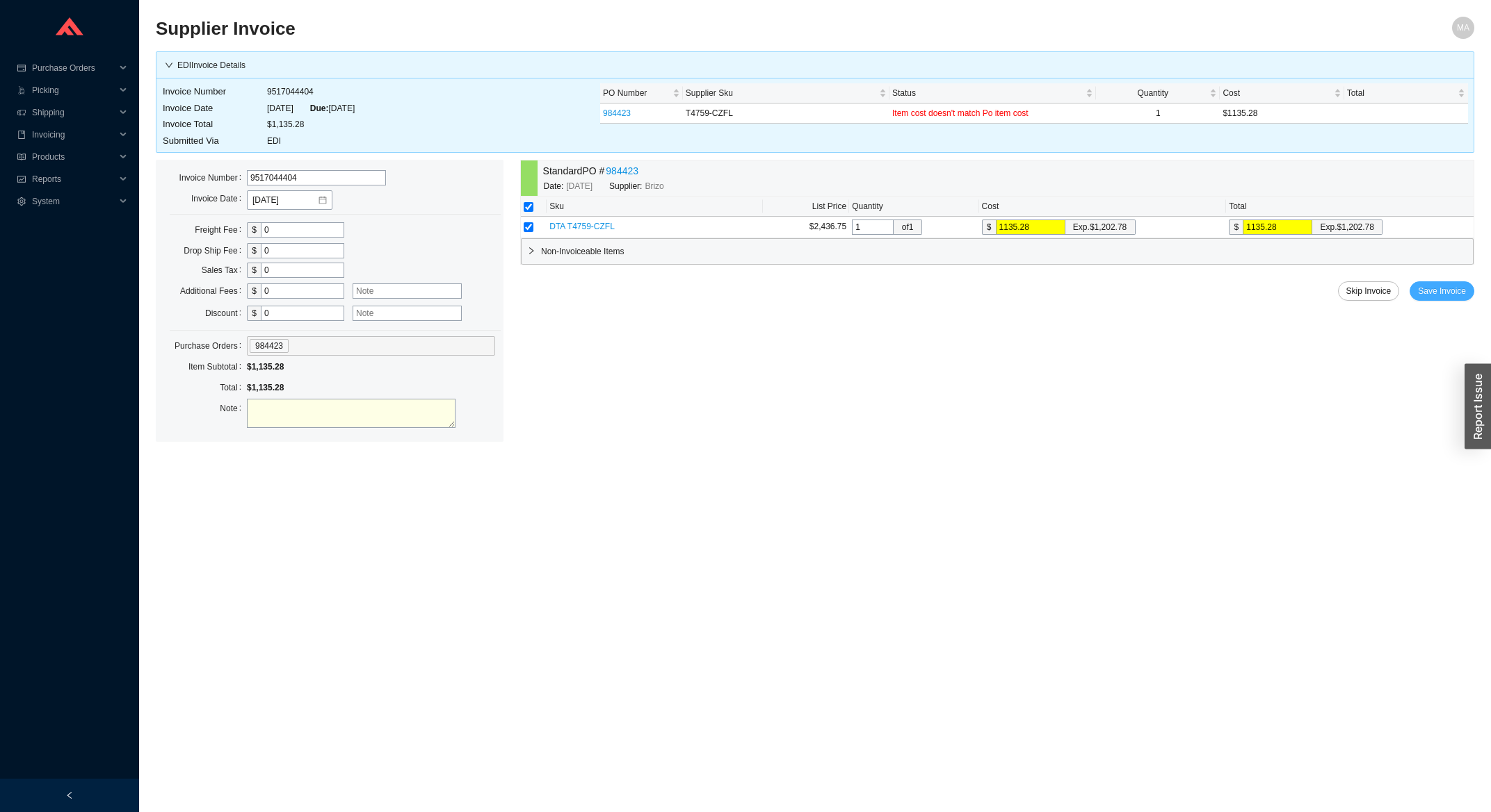
click at [1442, 299] on button "Save Invoice" at bounding box center [1441, 291] width 65 height 20
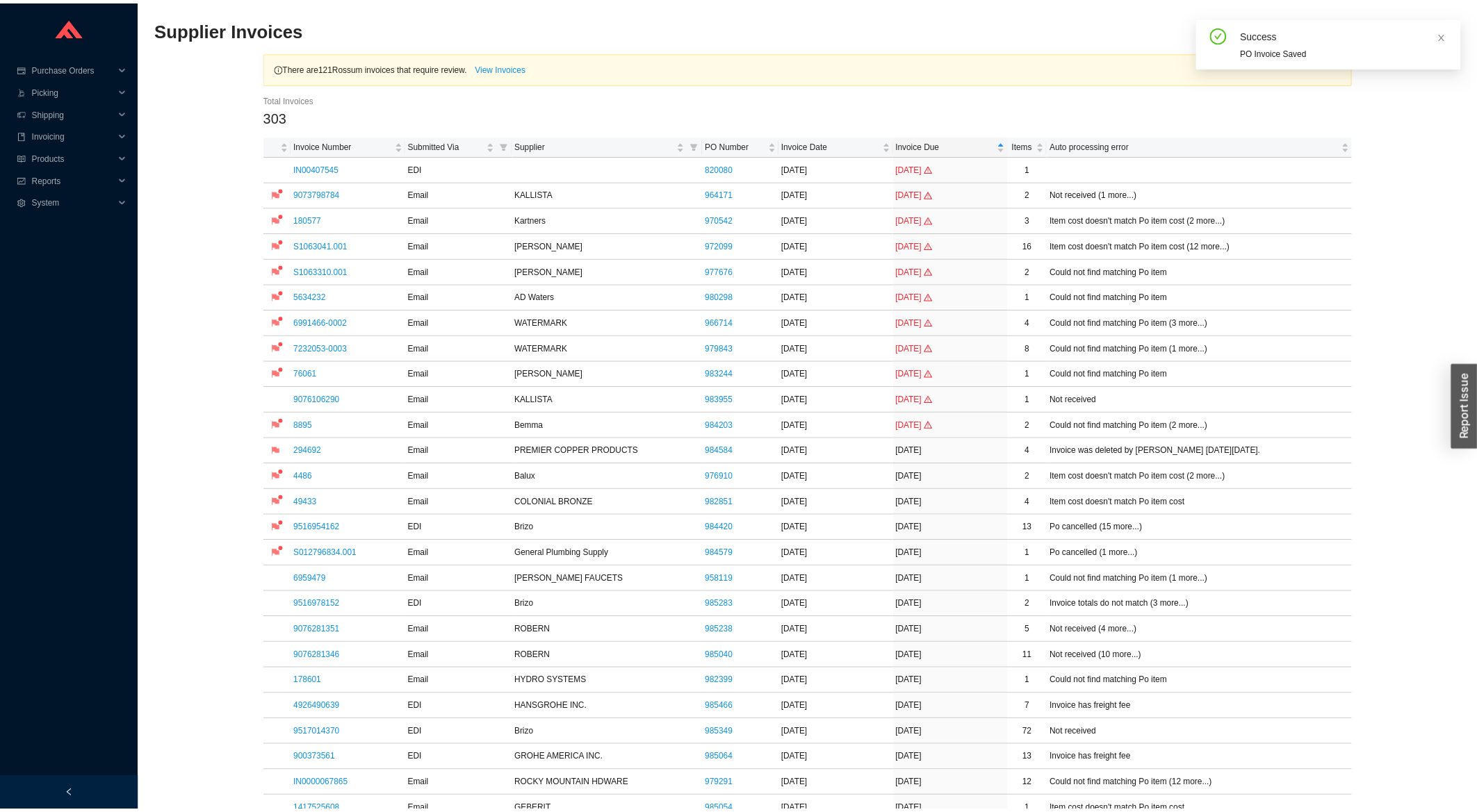
scroll to position [596, 0]
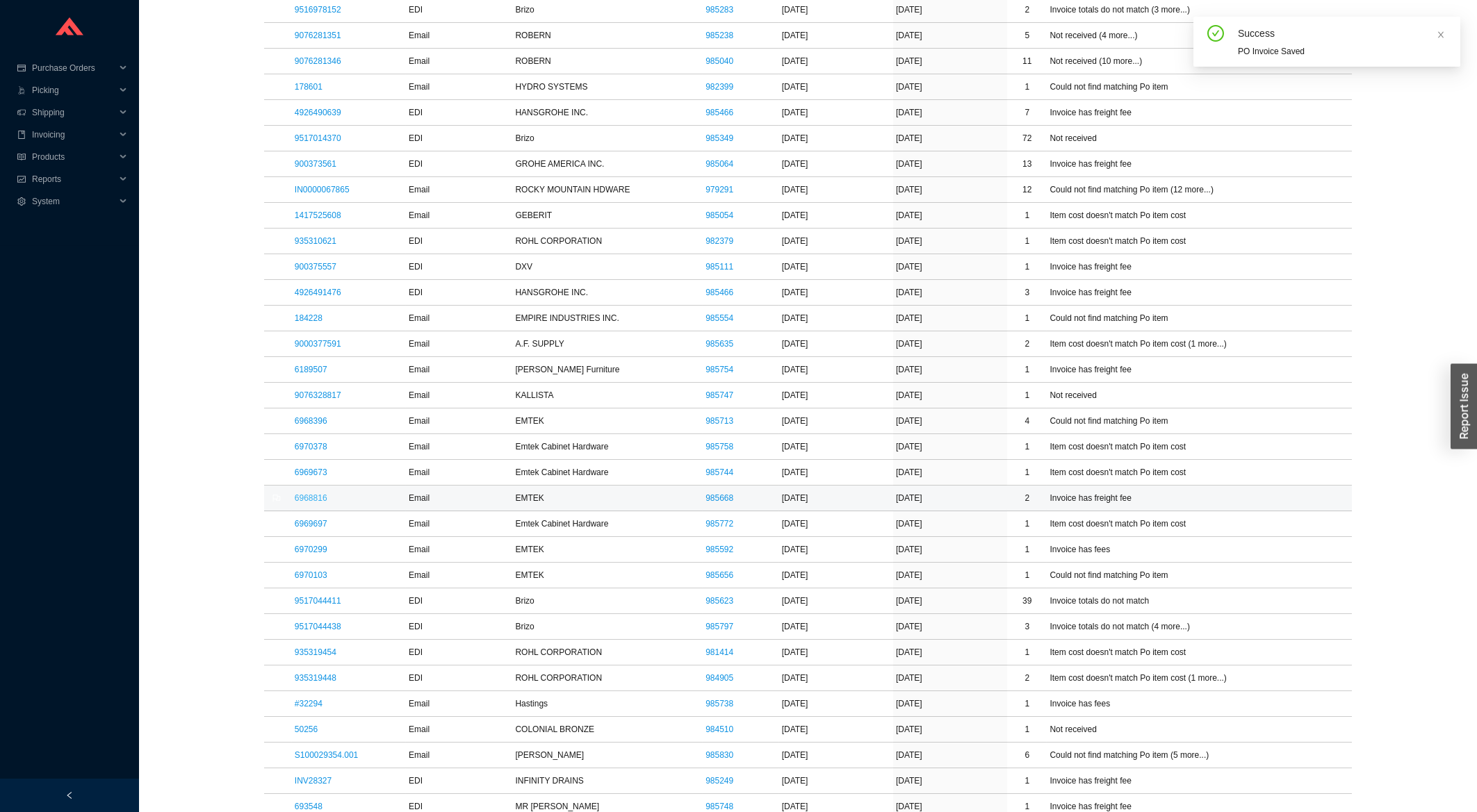
click at [312, 503] on link "6968816" at bounding box center [310, 499] width 33 height 10
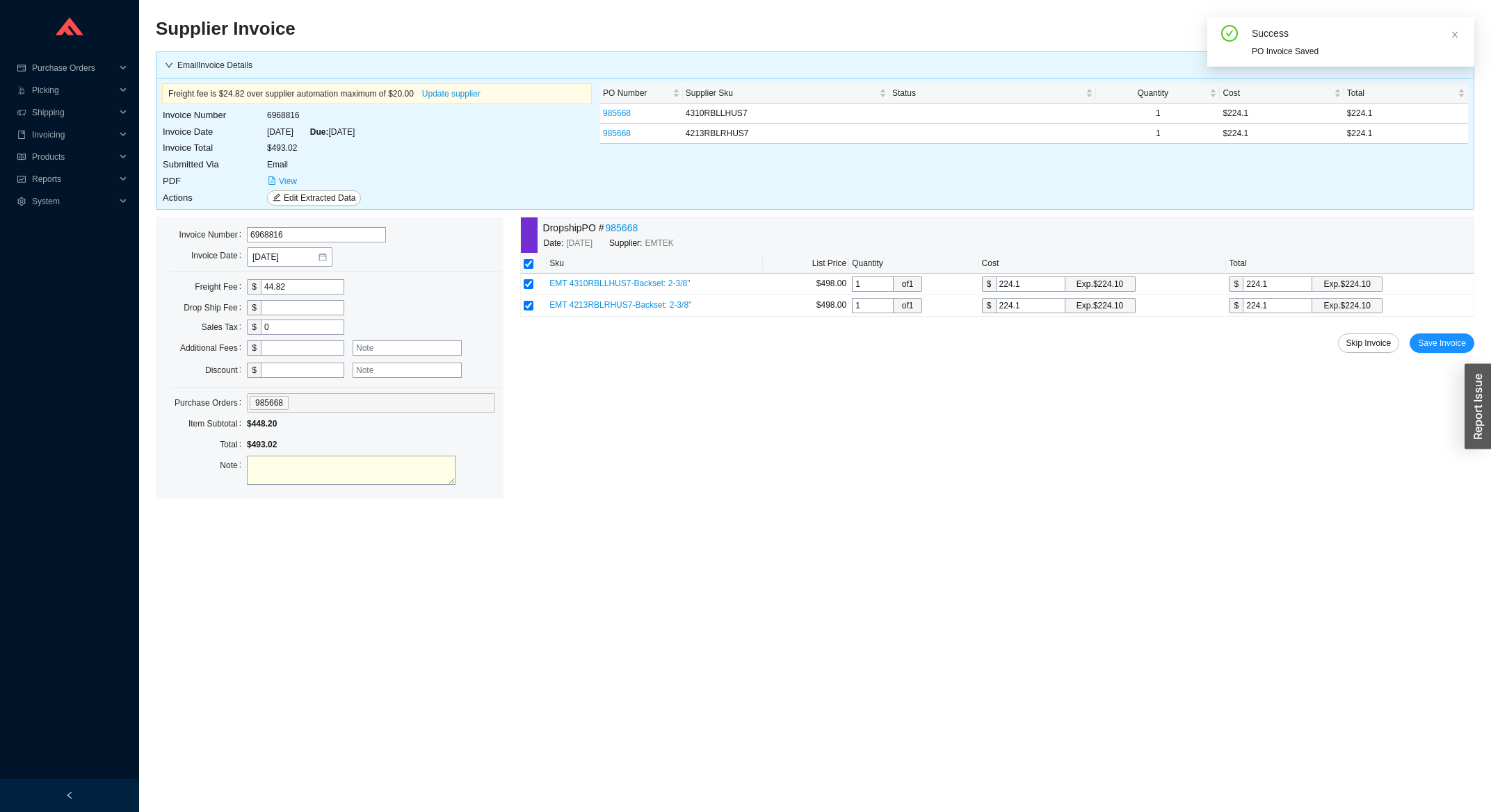
click at [1422, 358] on div "Dropship PO # 985668 Date: 8/19/2025 Supplier: EMTEK Sku List Price Quantity Co…" at bounding box center [997, 357] width 954 height 282
click at [1426, 349] on span "Save Invoice" at bounding box center [1441, 343] width 48 height 14
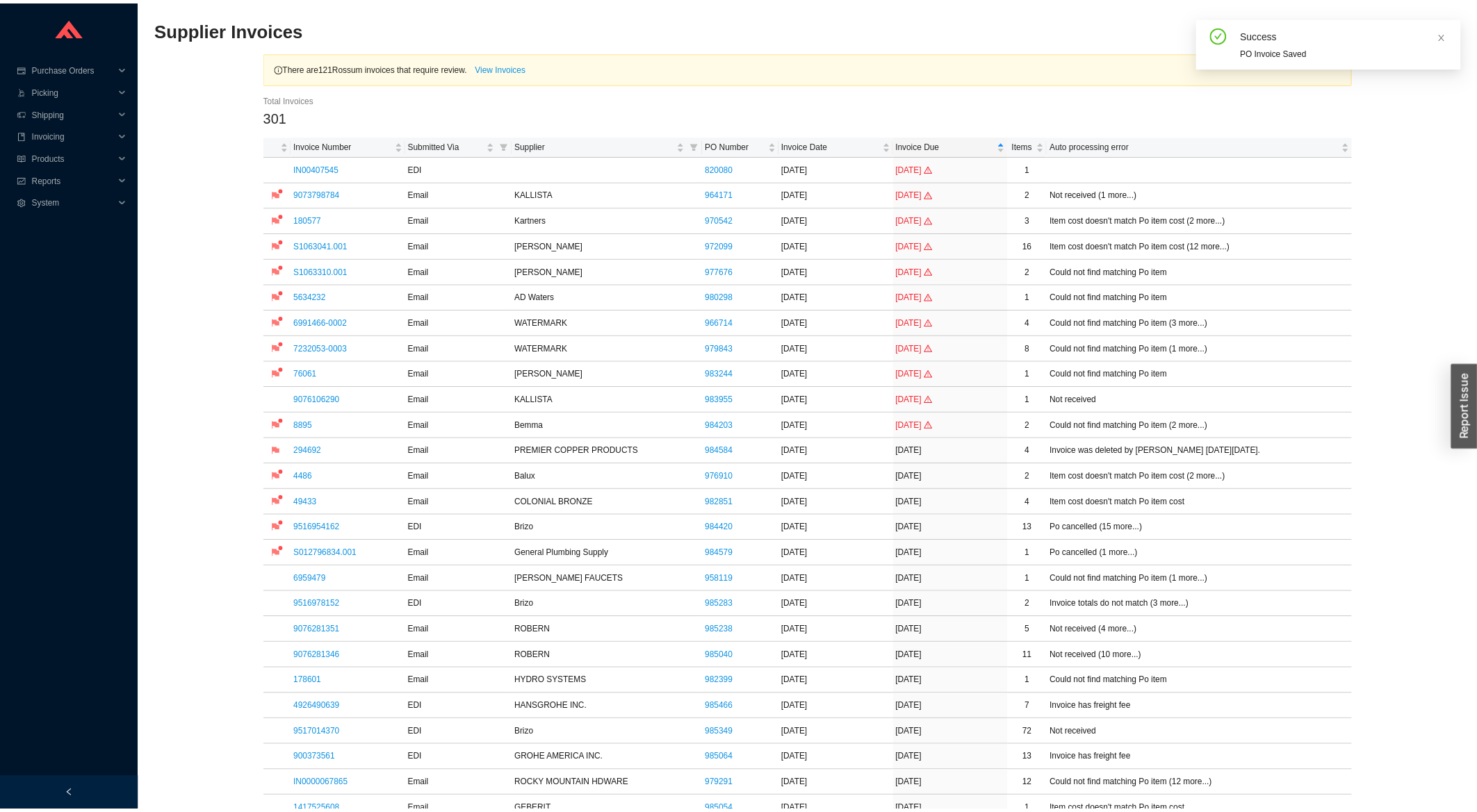
scroll to position [372, 0]
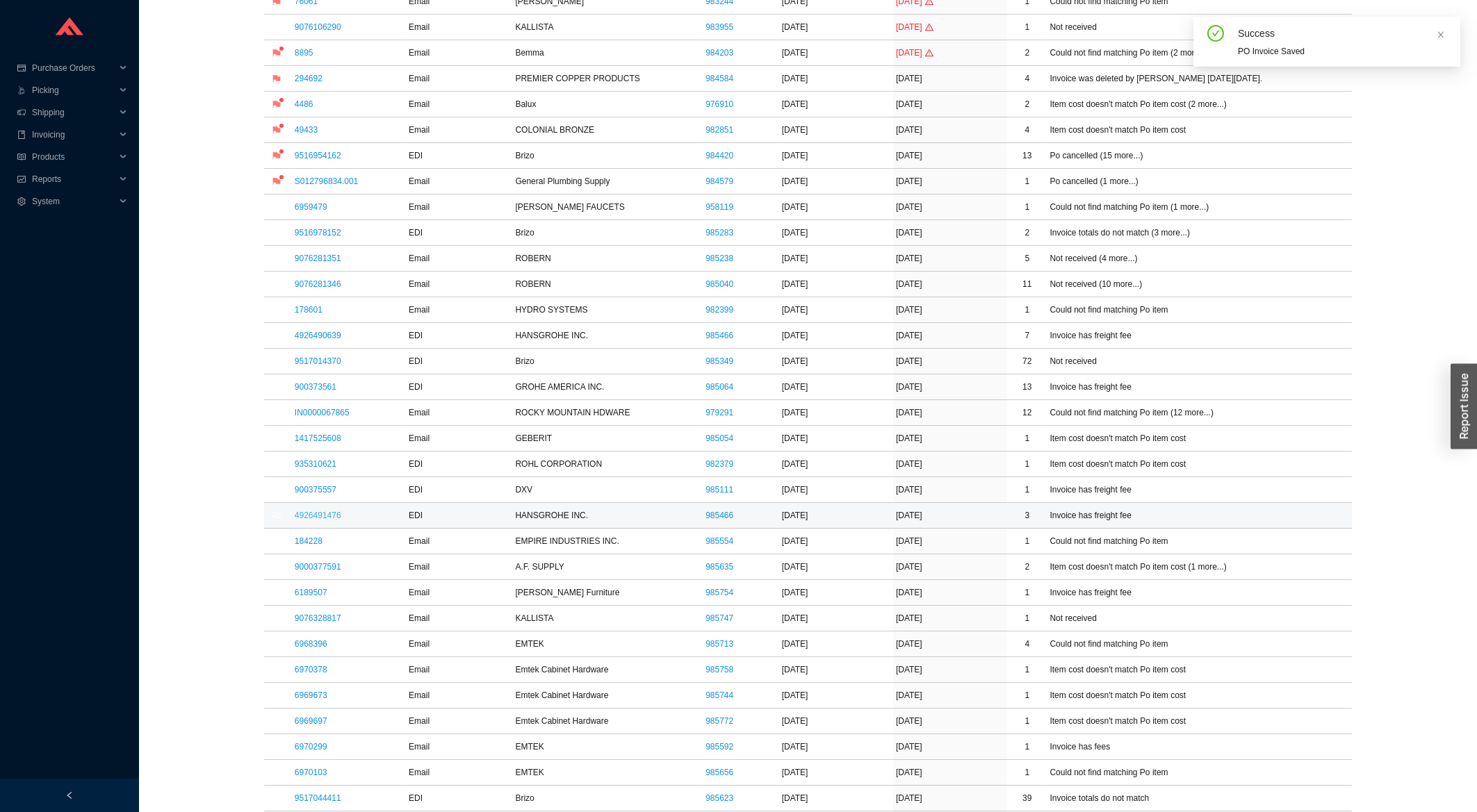
click at [336, 521] on link "4926491476" at bounding box center [317, 516] width 47 height 10
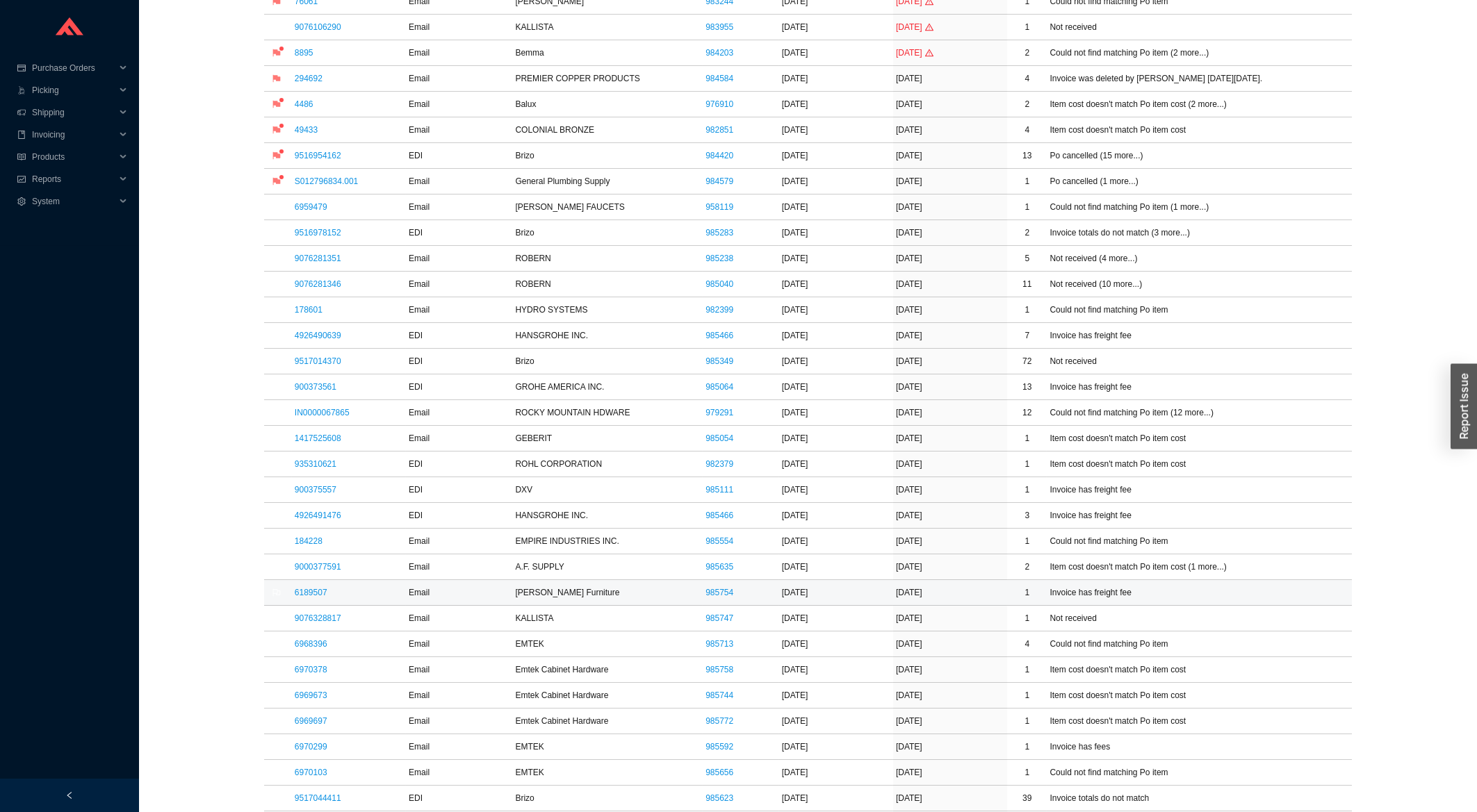
scroll to position [521, 0]
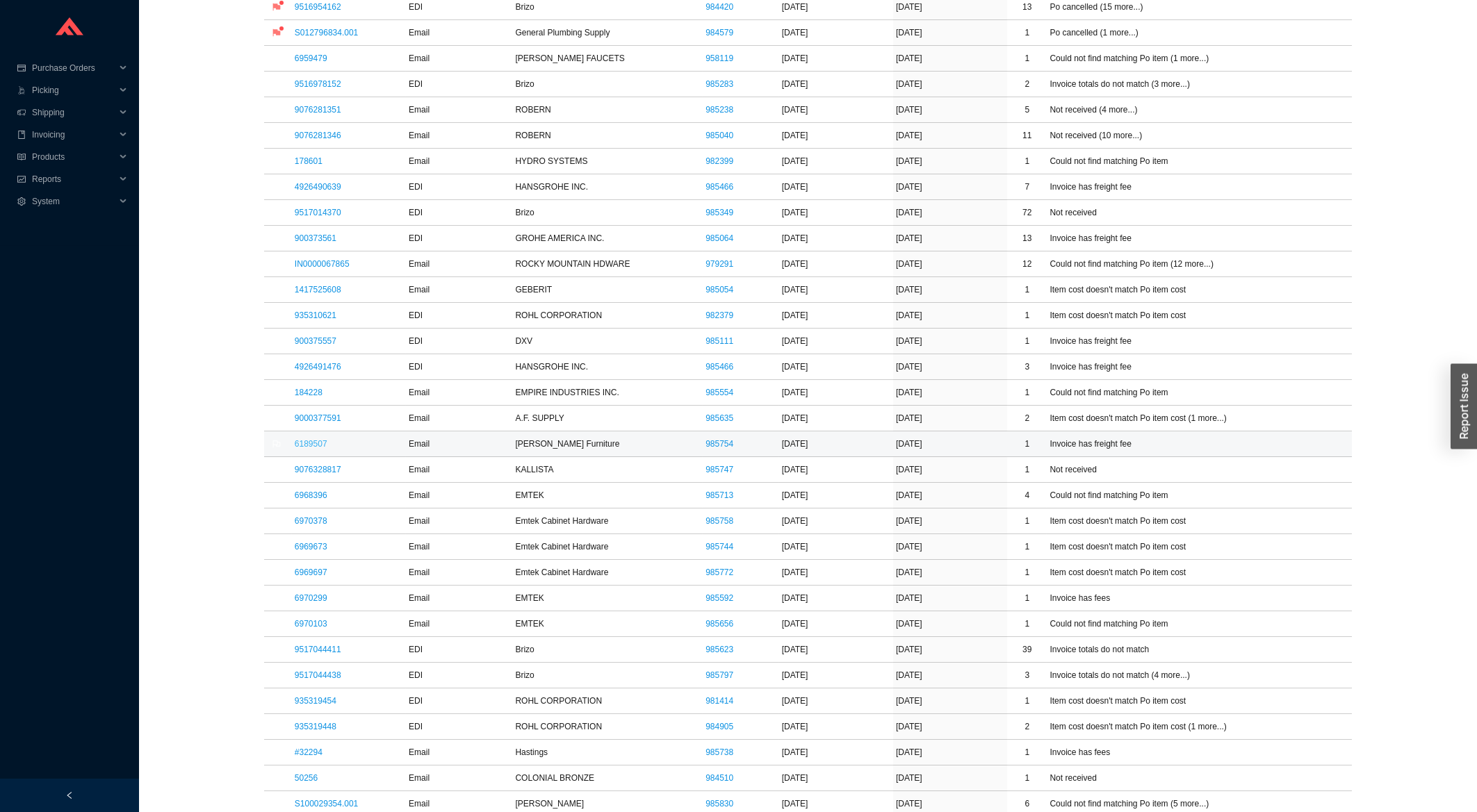
click at [315, 446] on link "6189507" at bounding box center [310, 444] width 33 height 10
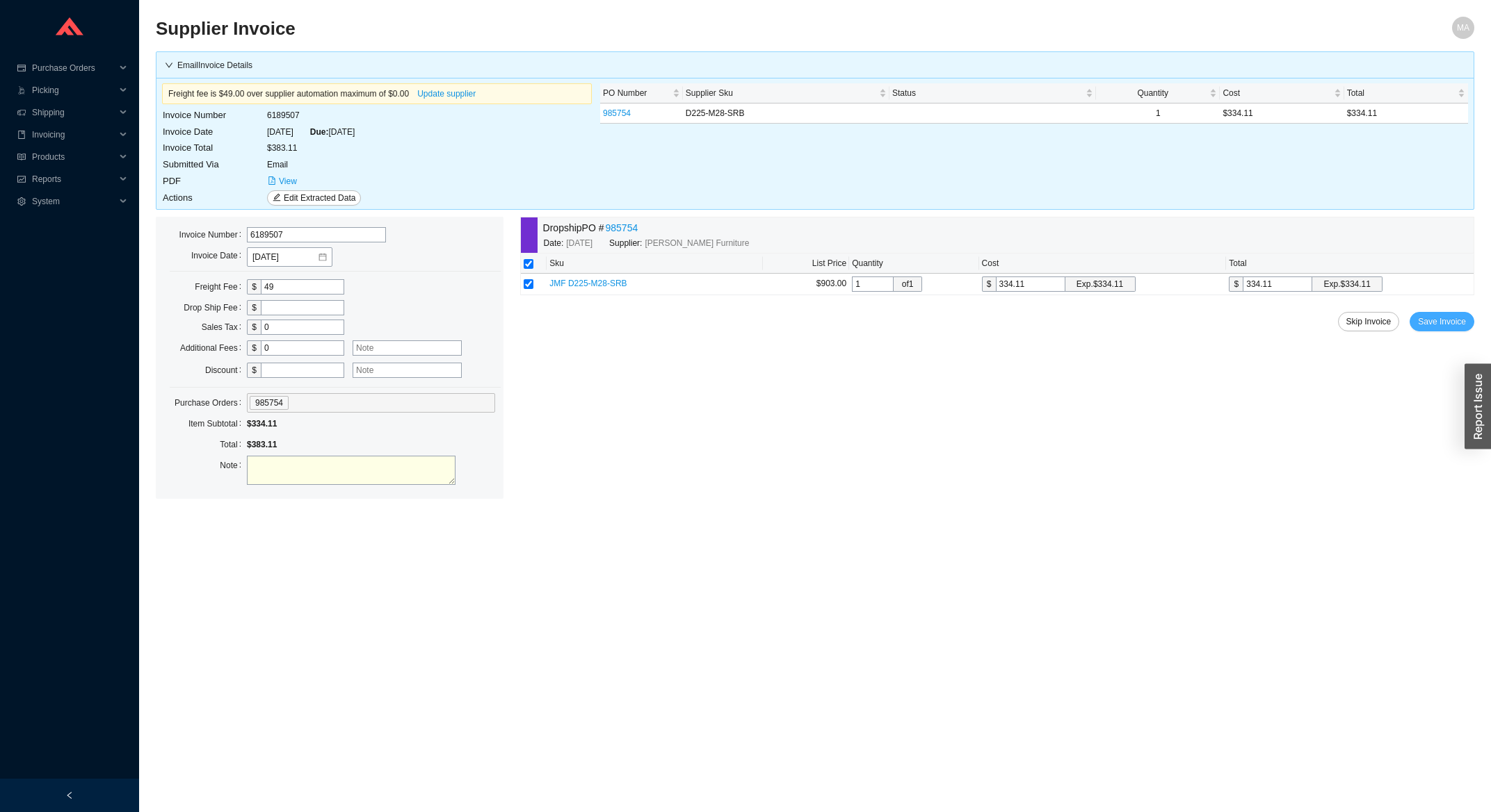
click at [1433, 317] on span "Save Invoice" at bounding box center [1441, 322] width 48 height 14
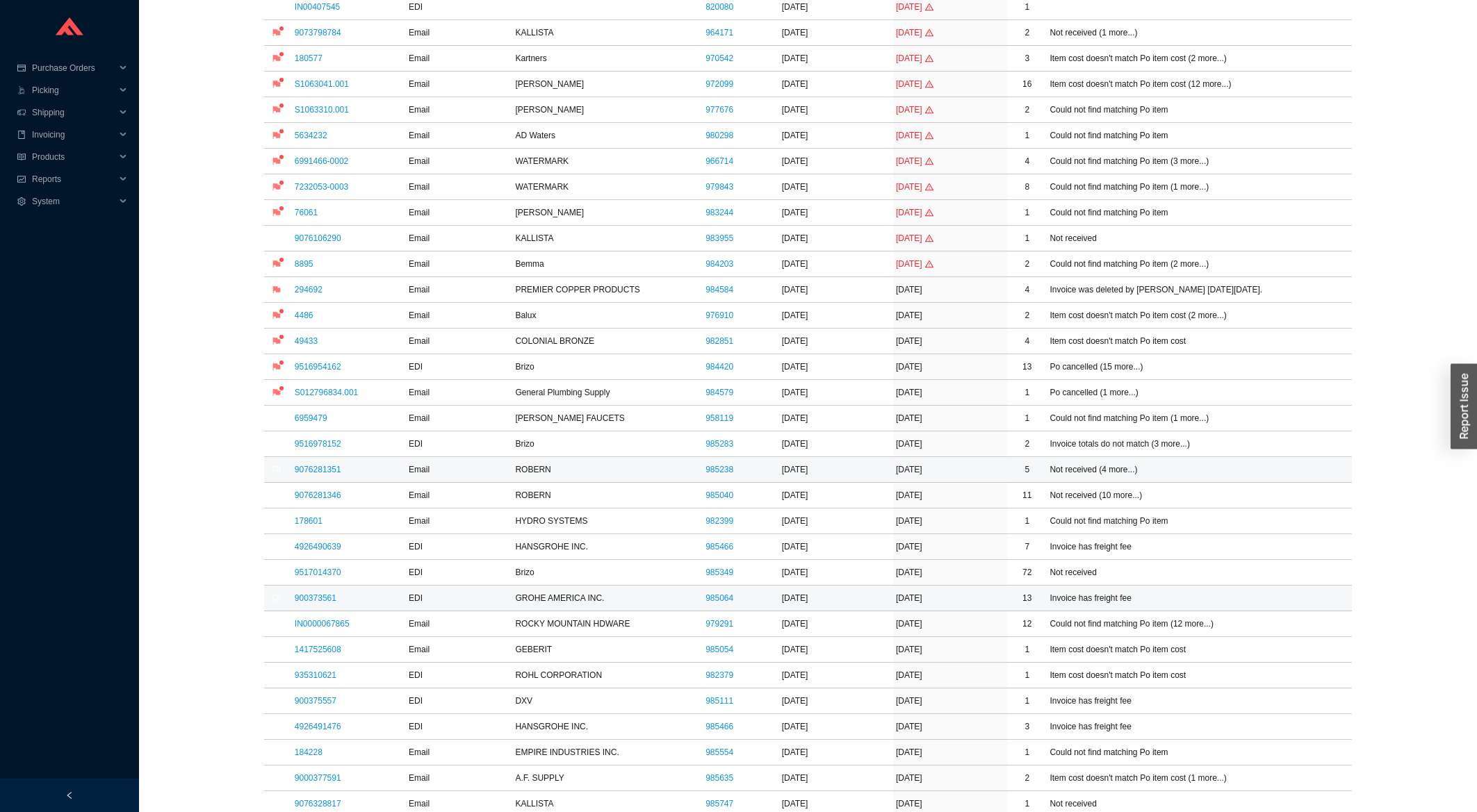
scroll to position [223, 0]
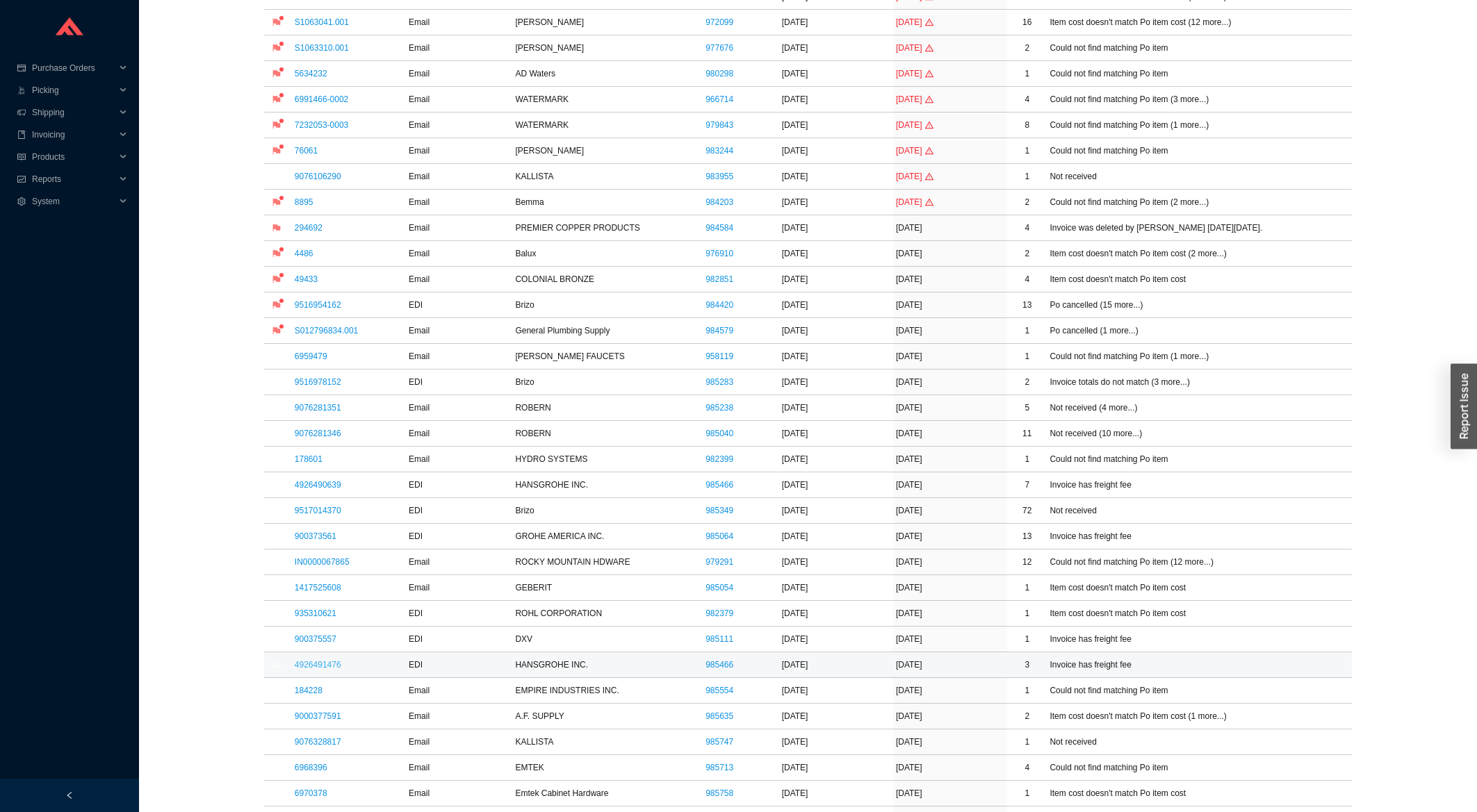
click at [335, 665] on link "4926491476" at bounding box center [317, 665] width 47 height 10
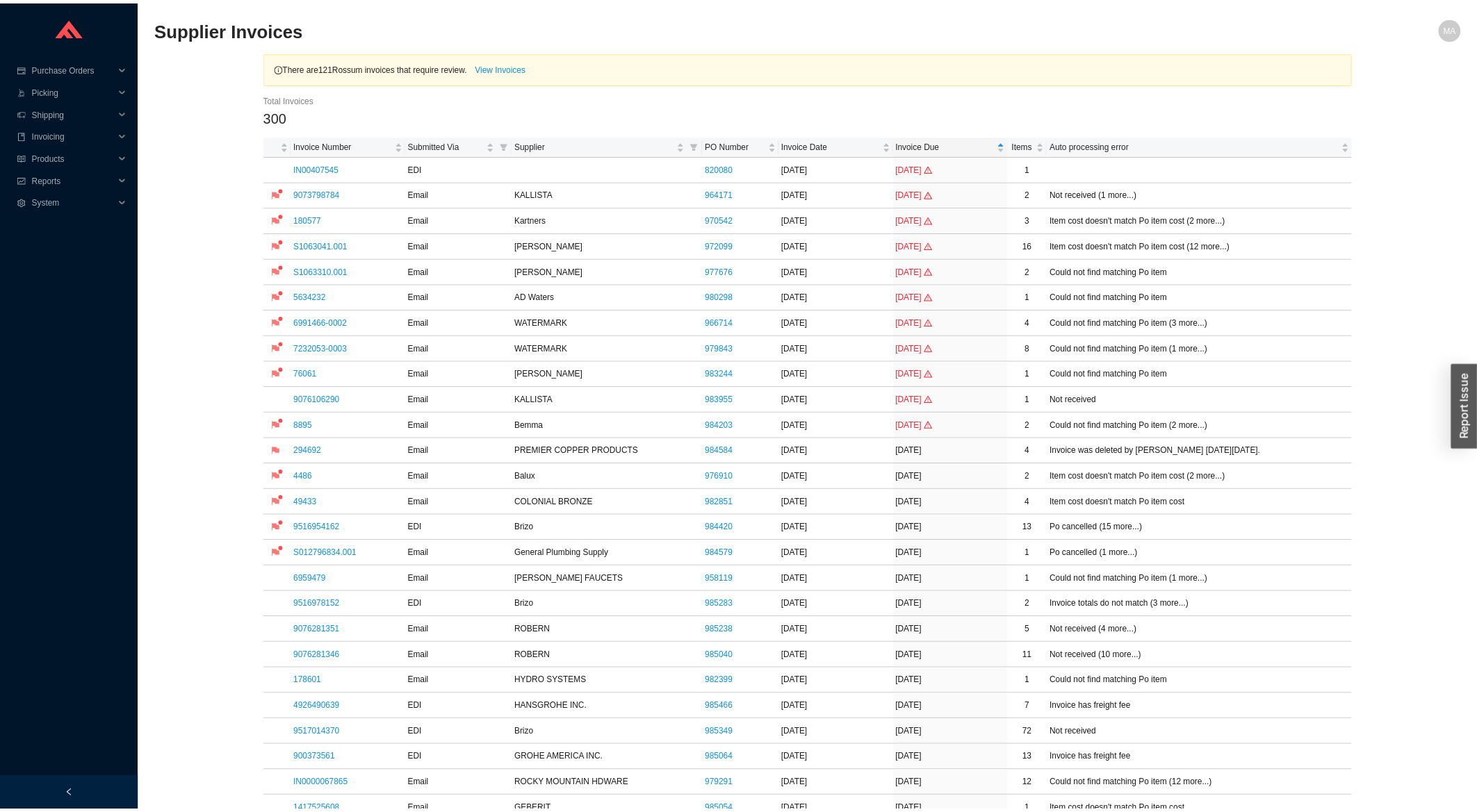
scroll to position [297, 0]
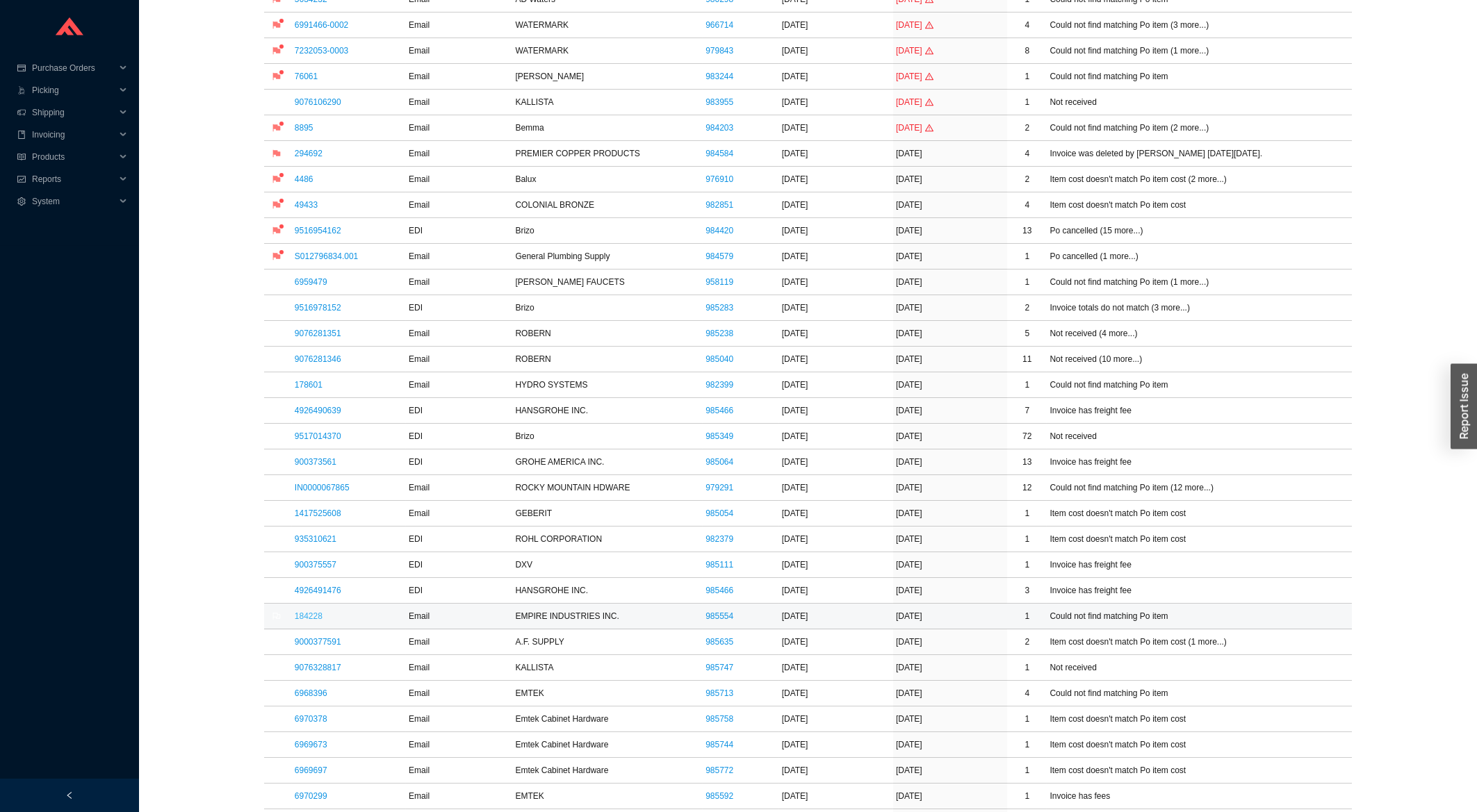
click at [315, 617] on link "184228" at bounding box center [308, 616] width 28 height 10
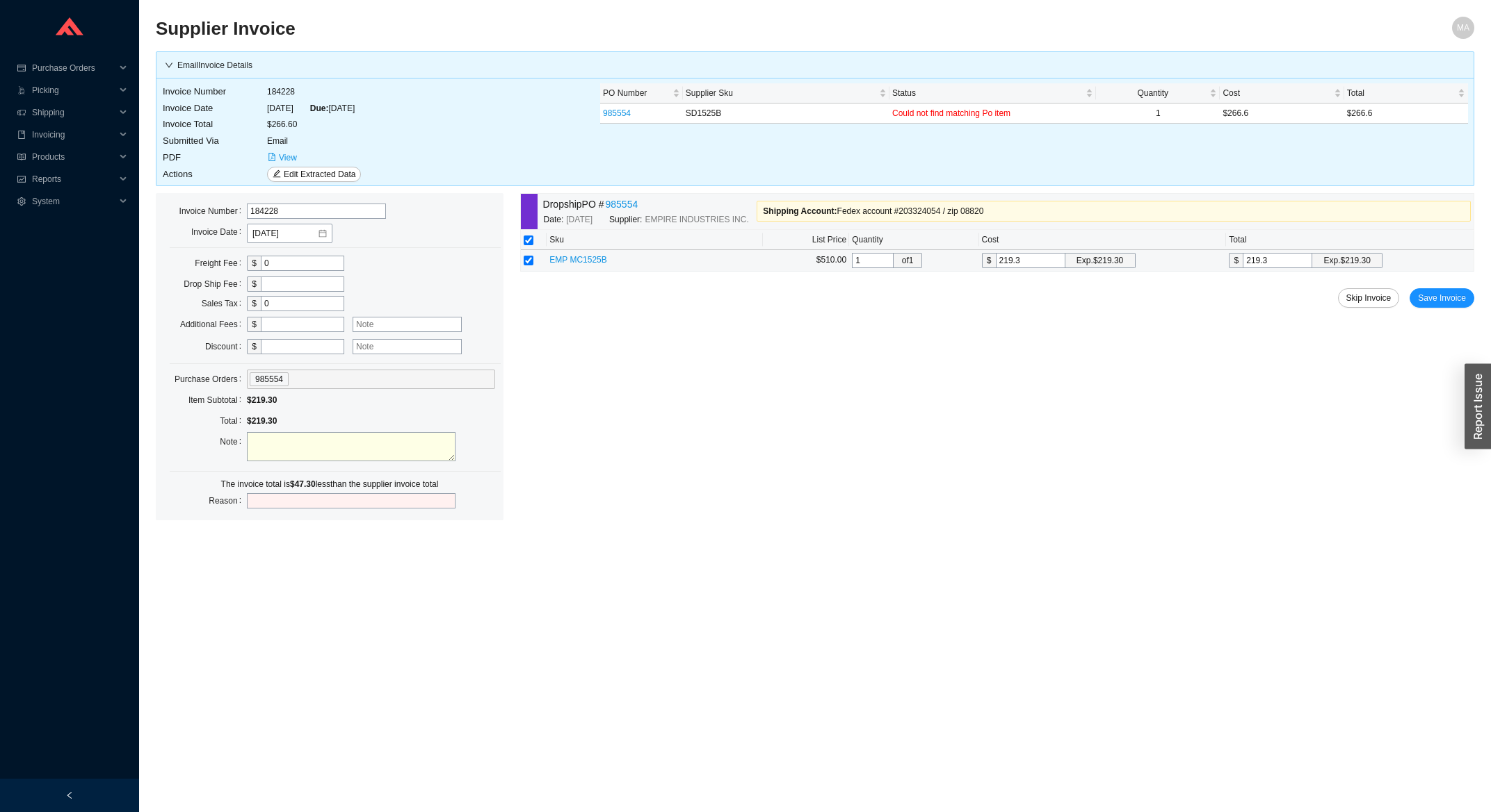
drag, startPoint x: 1279, startPoint y: 264, endPoint x: 1237, endPoint y: 267, distance: 42.1
click at [1242, 267] on input "219.3" at bounding box center [1277, 260] width 70 height 15
type input "2"
type input "266"
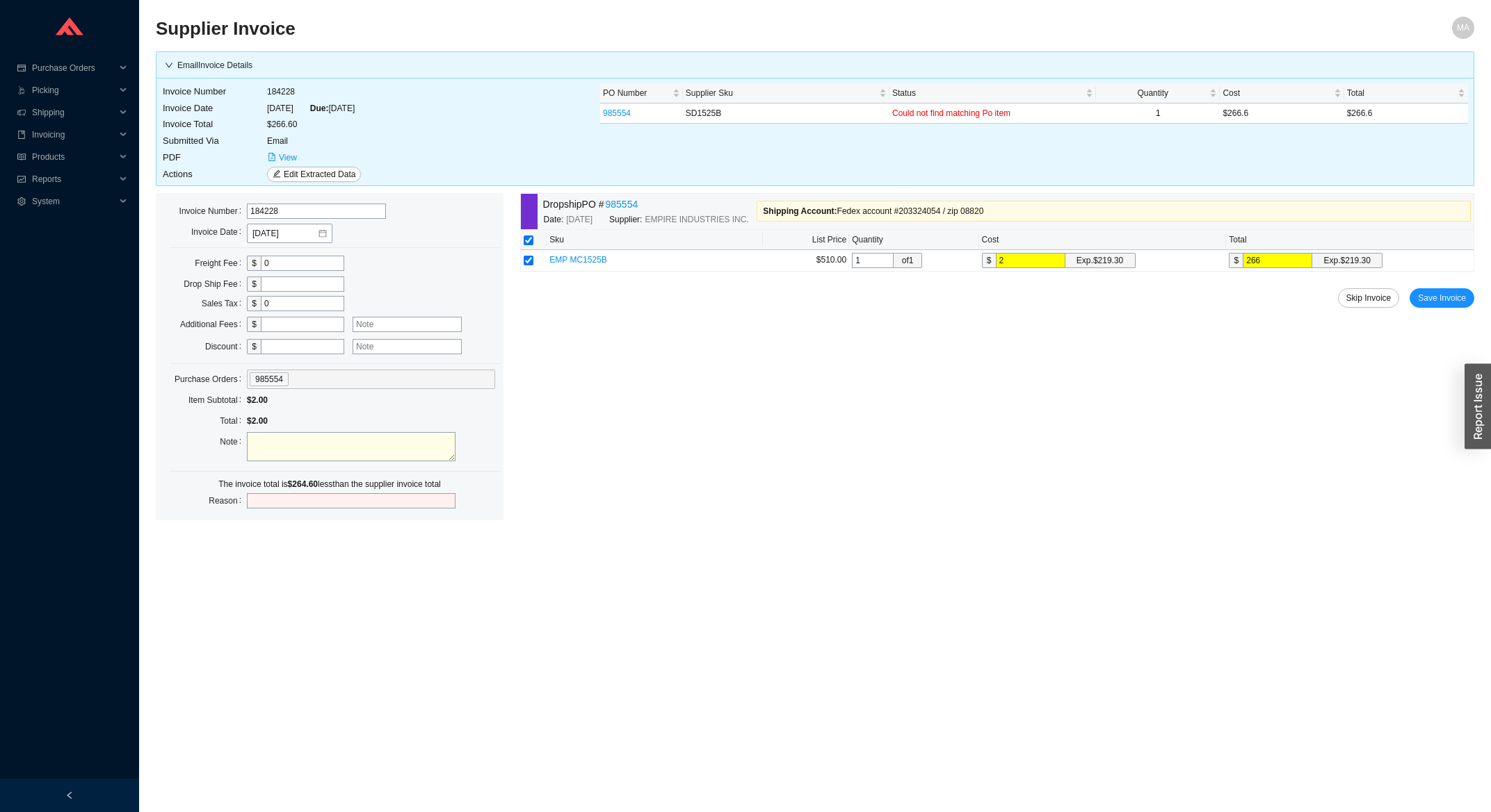
type input "266"
type input "266."
type input "266.6"
click at [1429, 303] on span "Save Invoice" at bounding box center [1441, 298] width 48 height 14
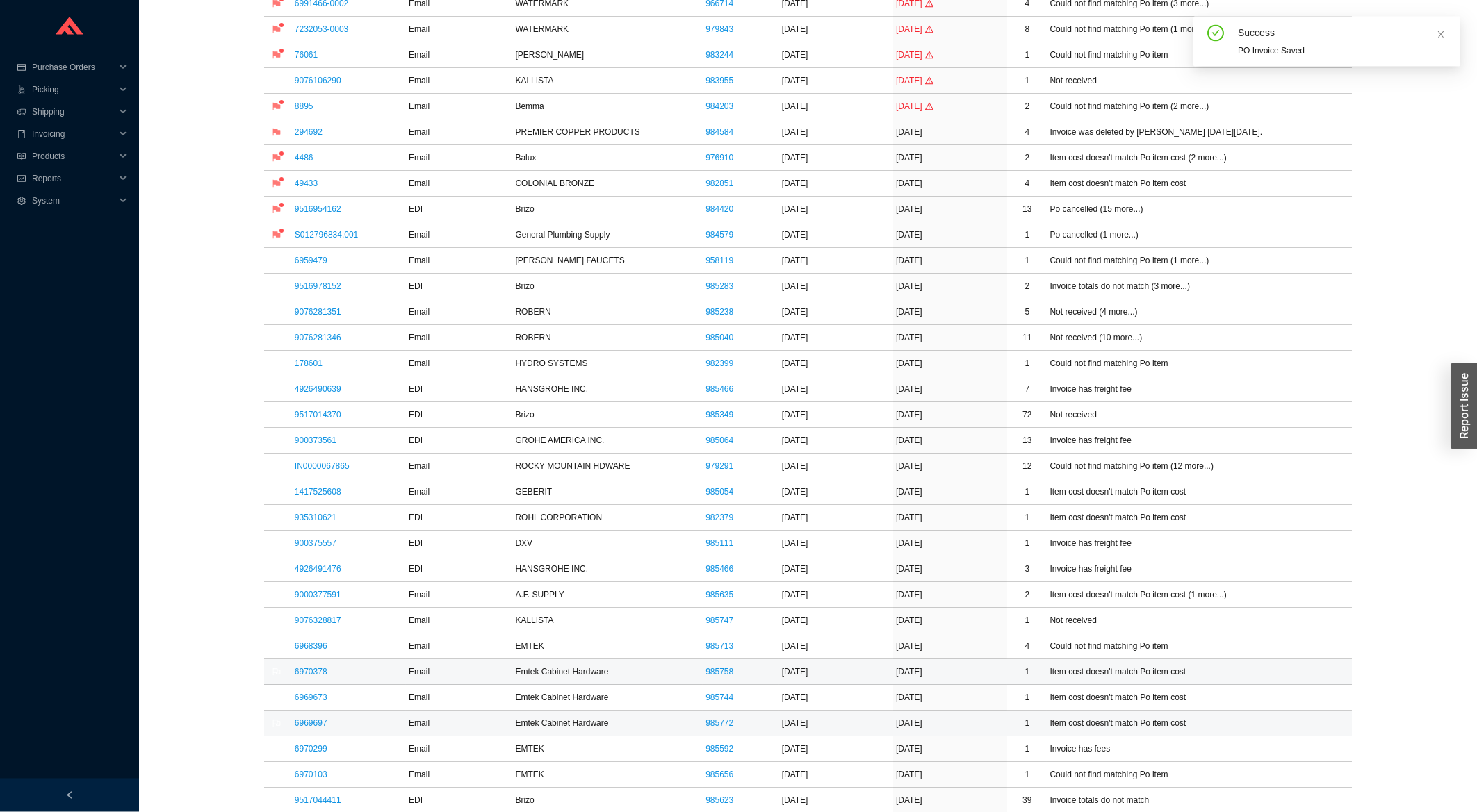
scroll to position [372, 0]
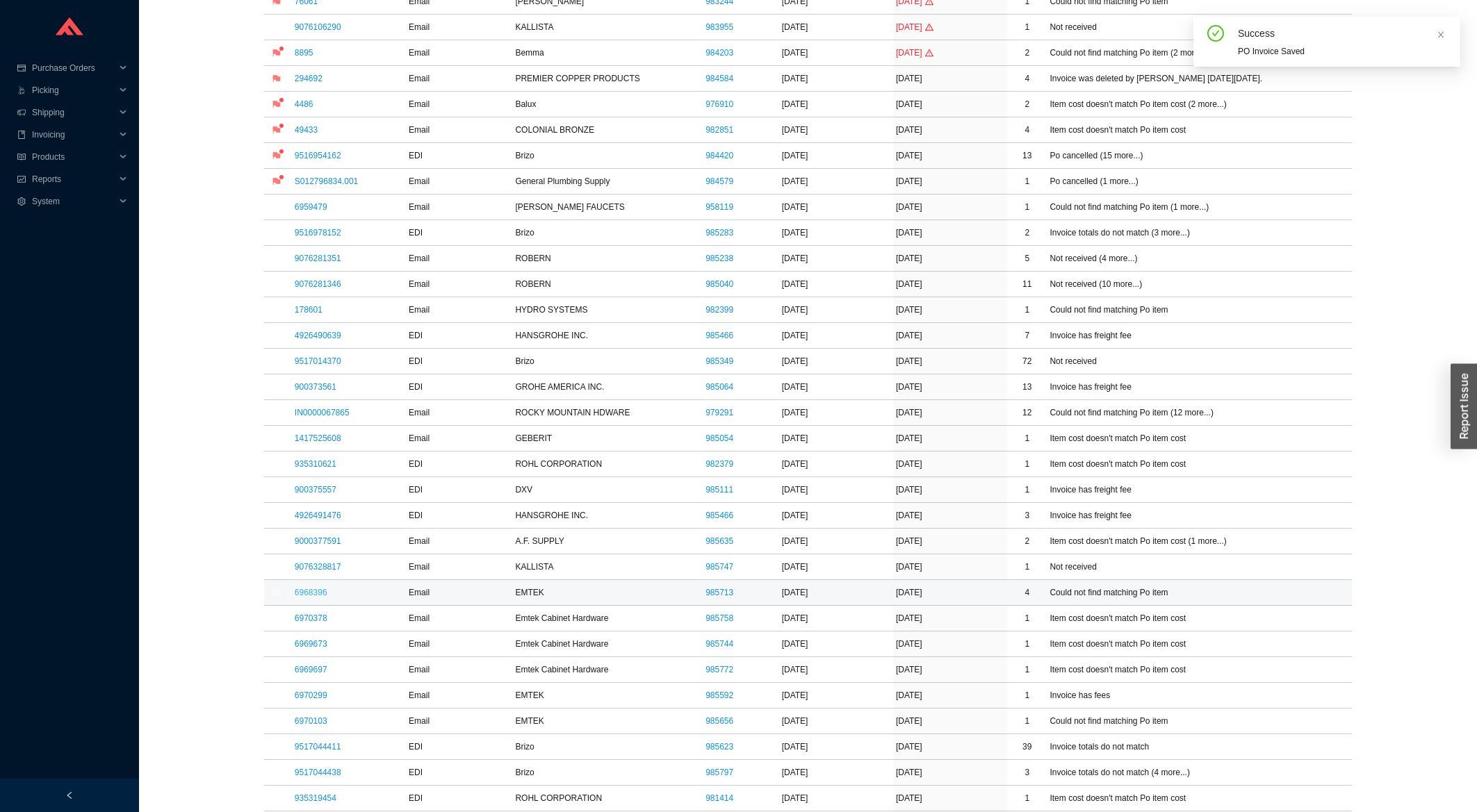
click at [322, 595] on link "6968396" at bounding box center [310, 593] width 33 height 10
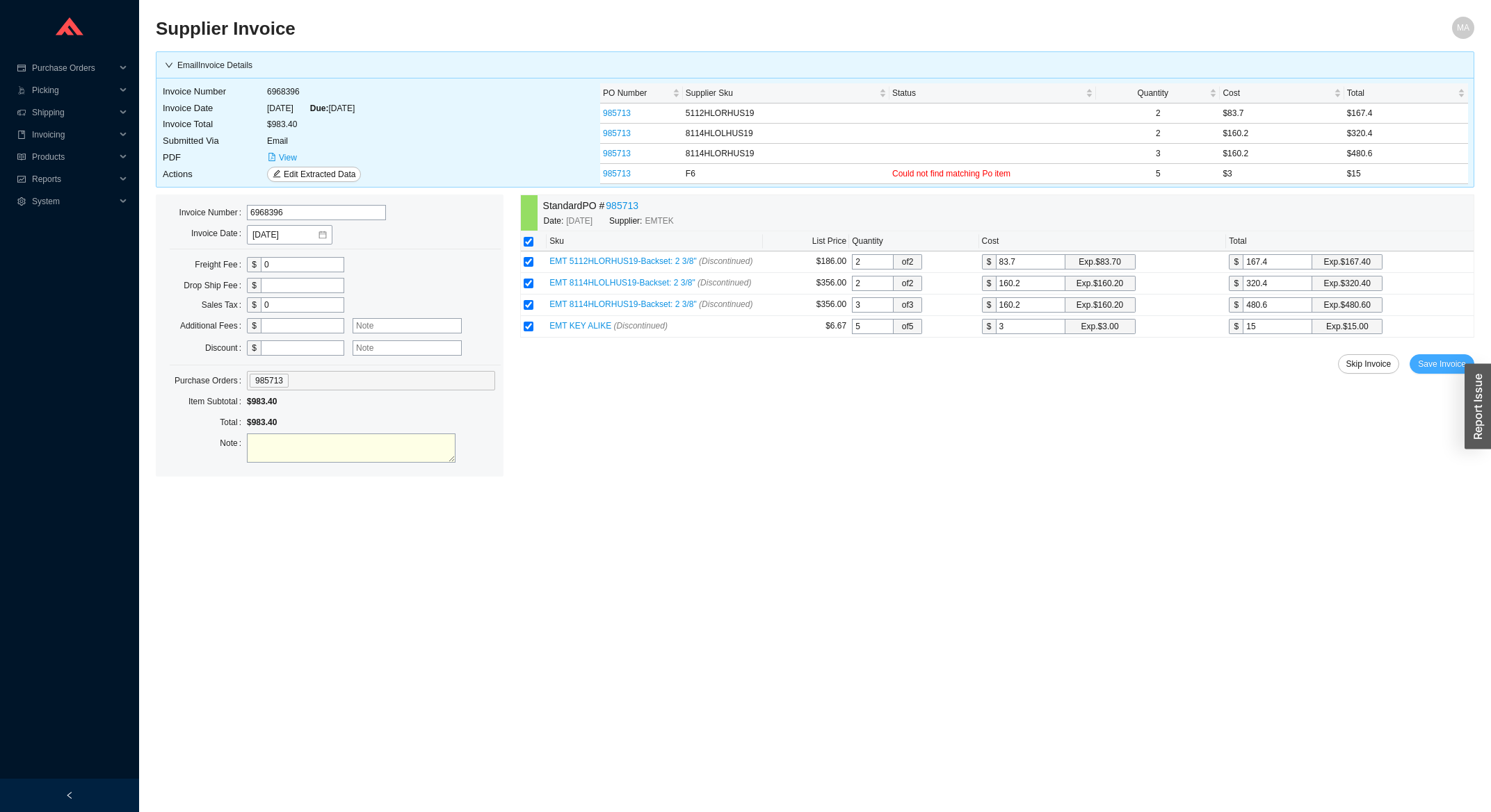
click at [1443, 361] on span "Save Invoice" at bounding box center [1441, 364] width 48 height 14
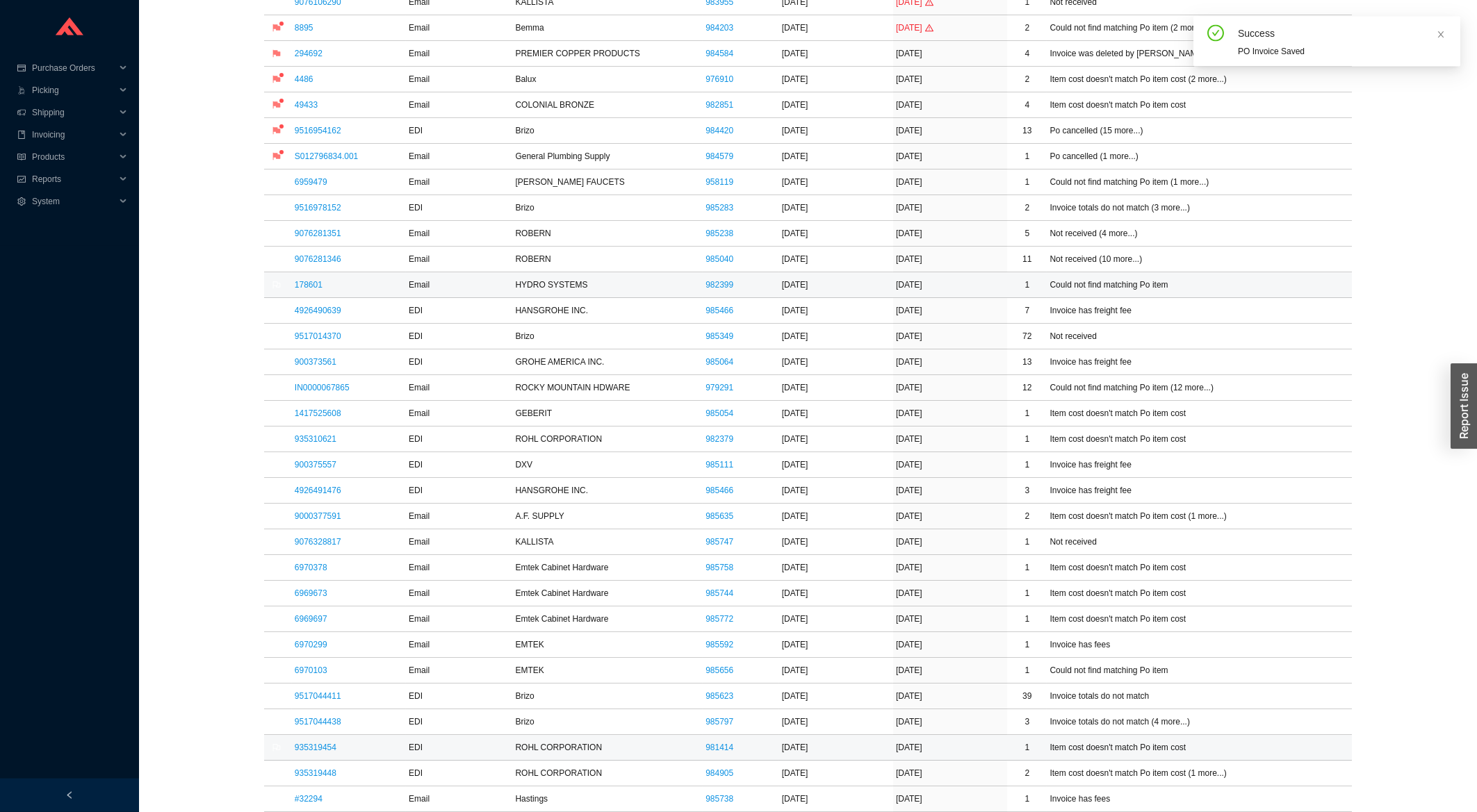
scroll to position [447, 0]
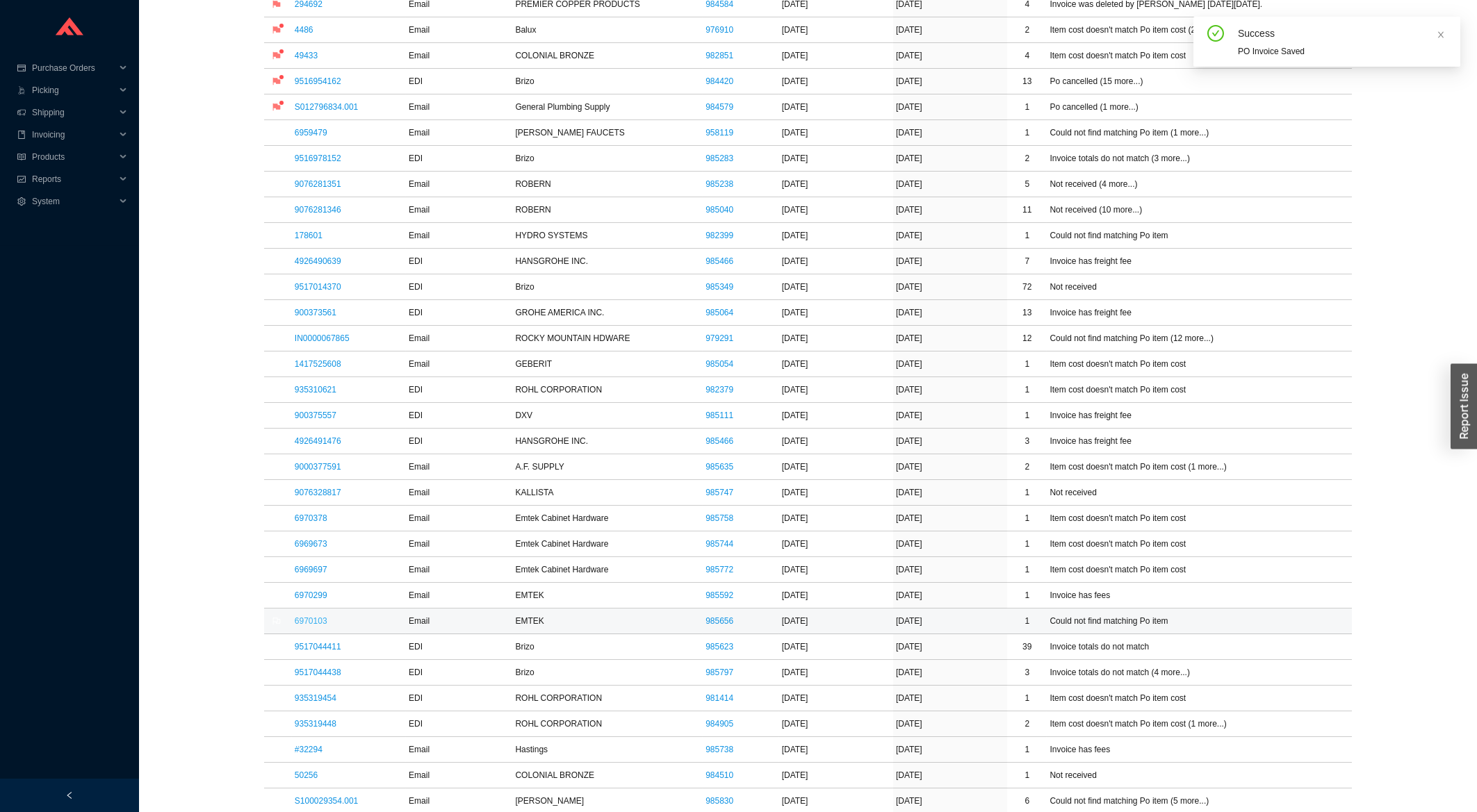
click at [310, 625] on link "6970103" at bounding box center [310, 621] width 33 height 10
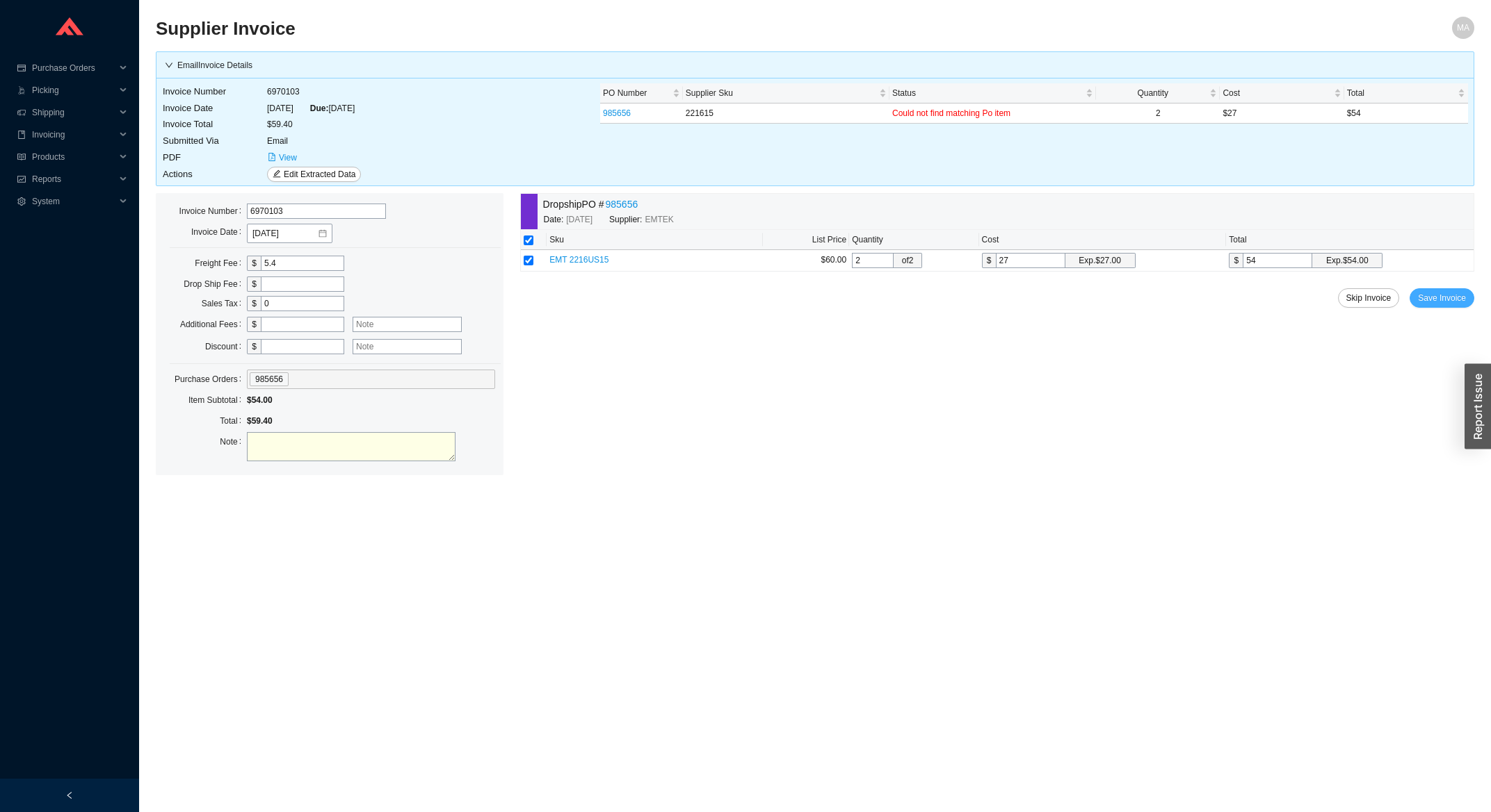
click at [1445, 304] on span "Save Invoice" at bounding box center [1441, 298] width 48 height 14
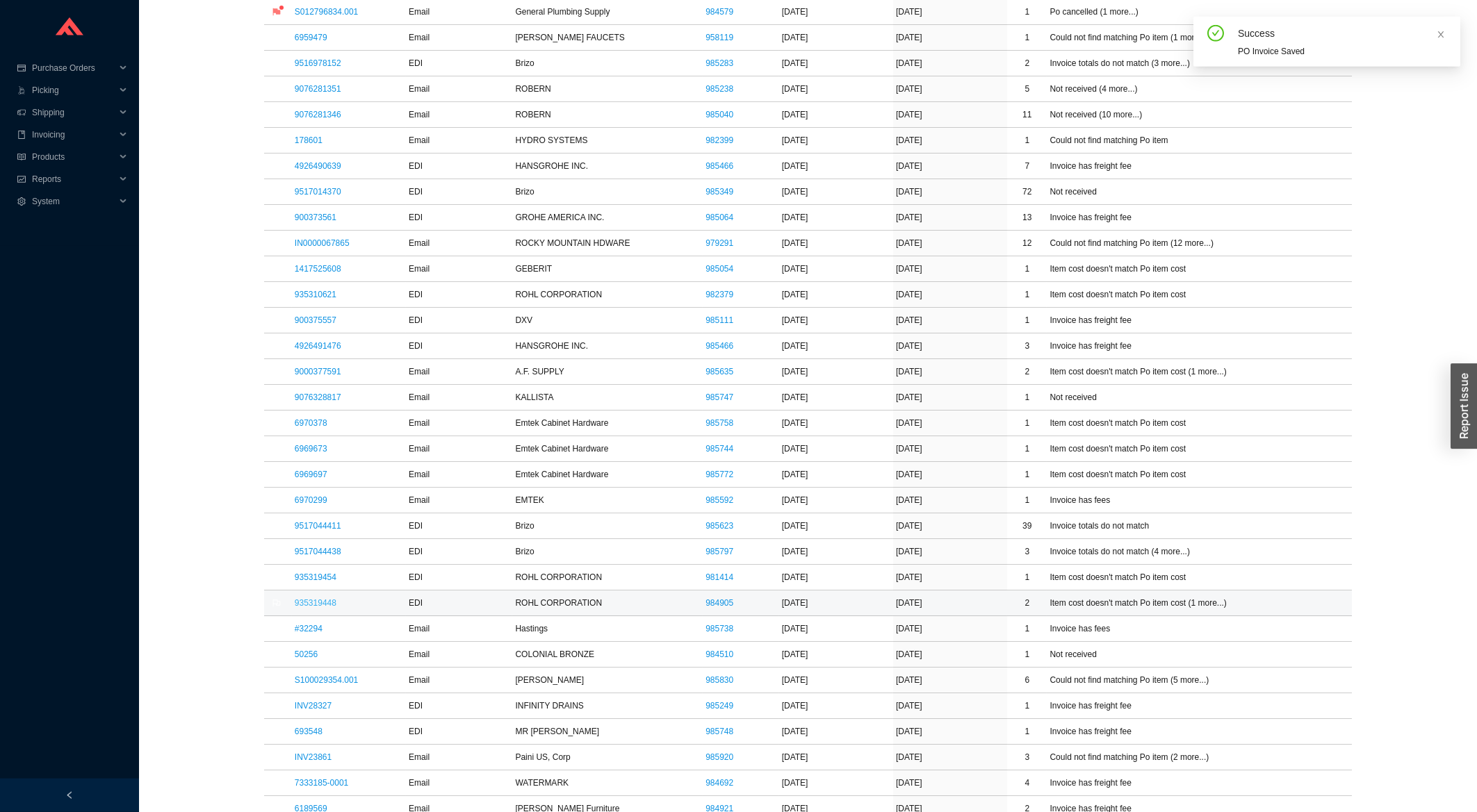
scroll to position [670, 0]
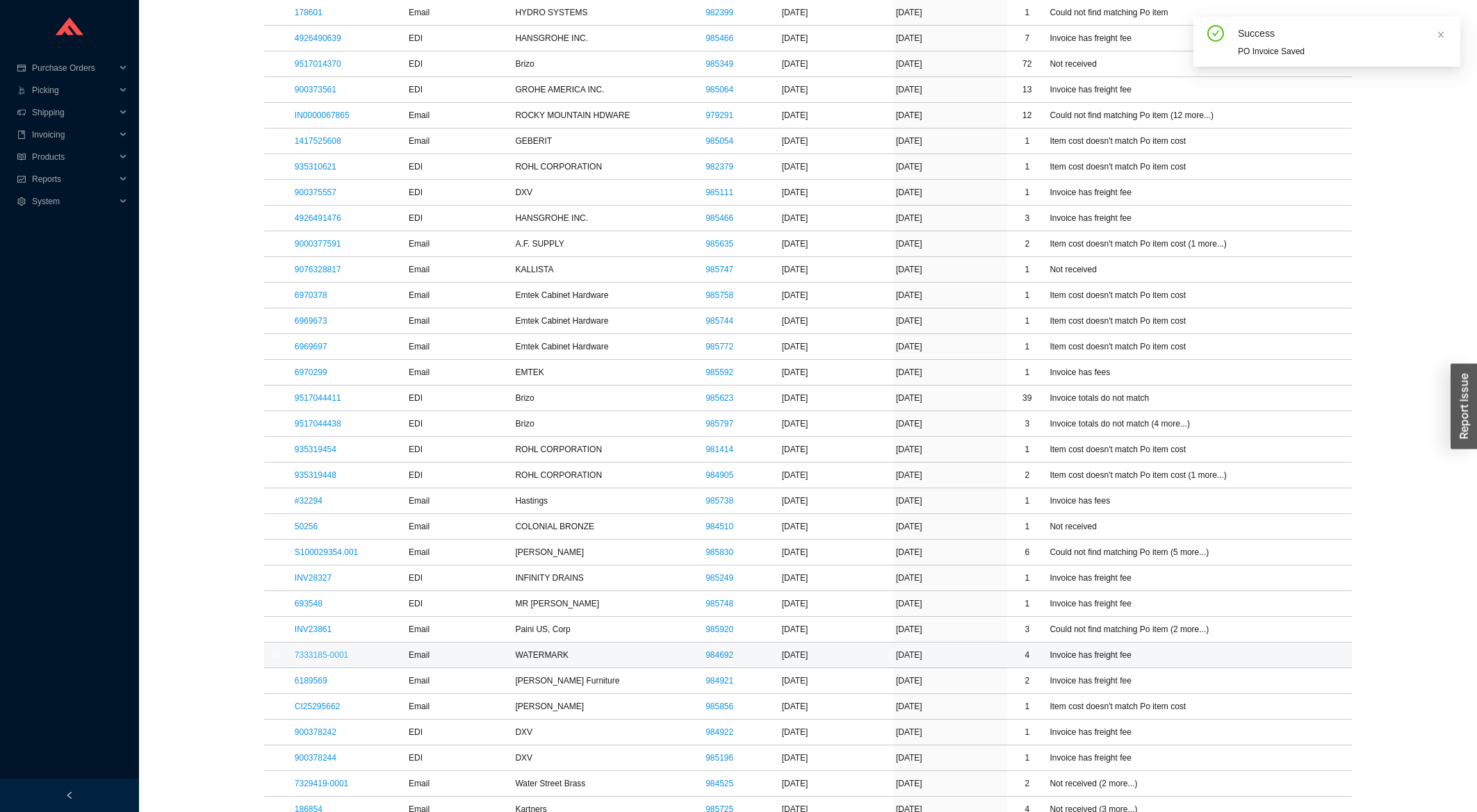
click at [317, 656] on link "7333185-0001" at bounding box center [321, 655] width 54 height 10
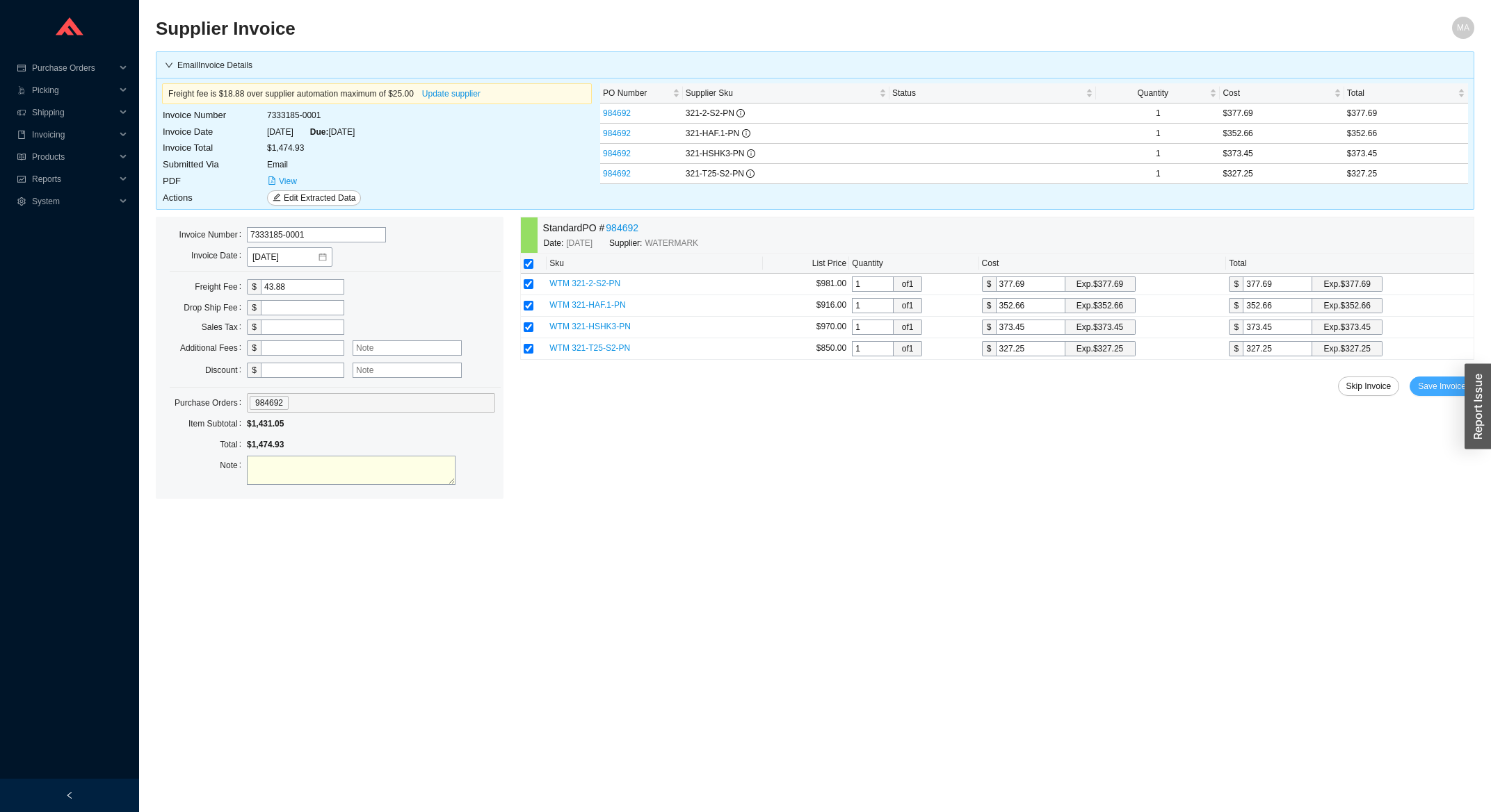
click at [1445, 381] on button "Save Invoice" at bounding box center [1441, 387] width 65 height 20
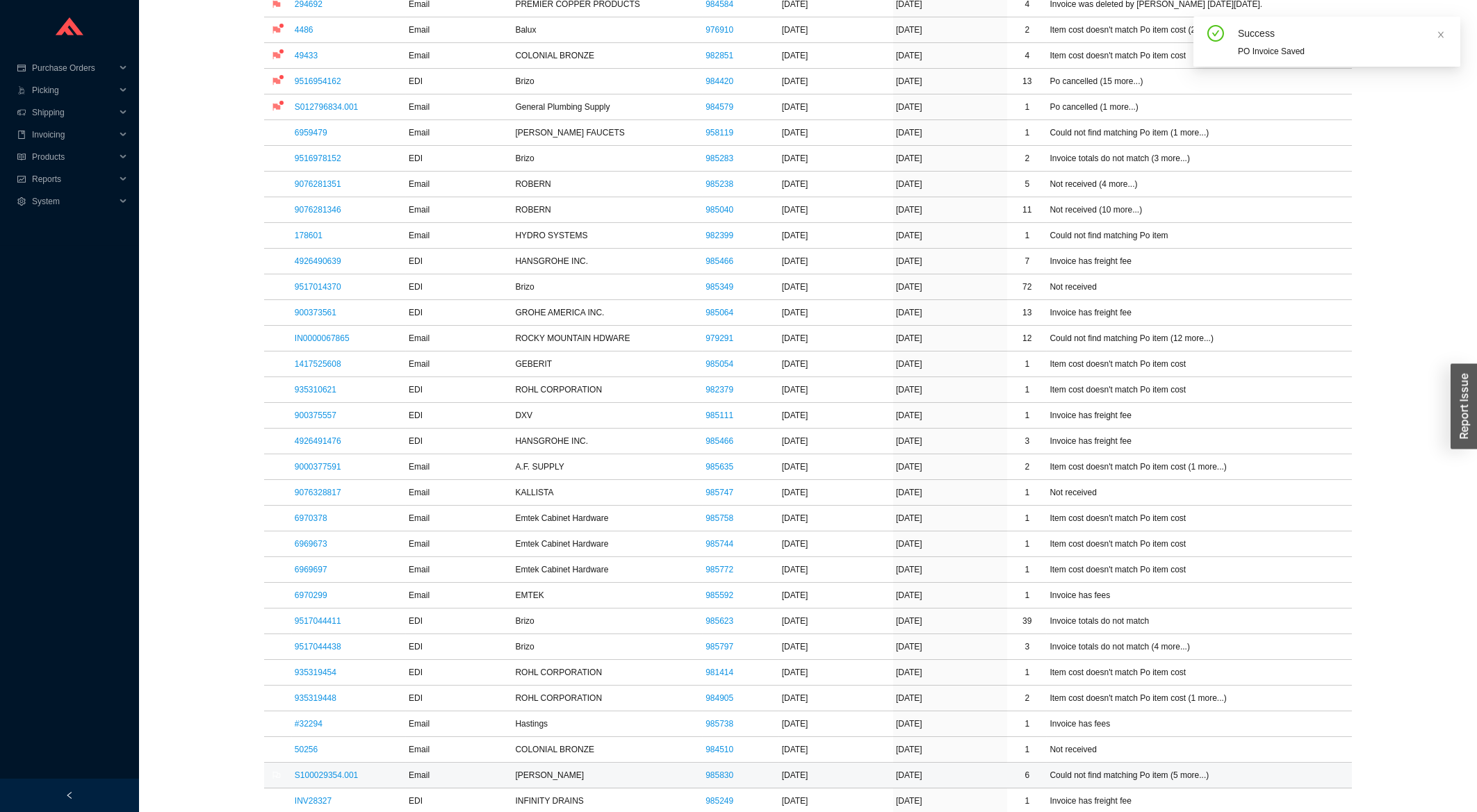
scroll to position [745, 0]
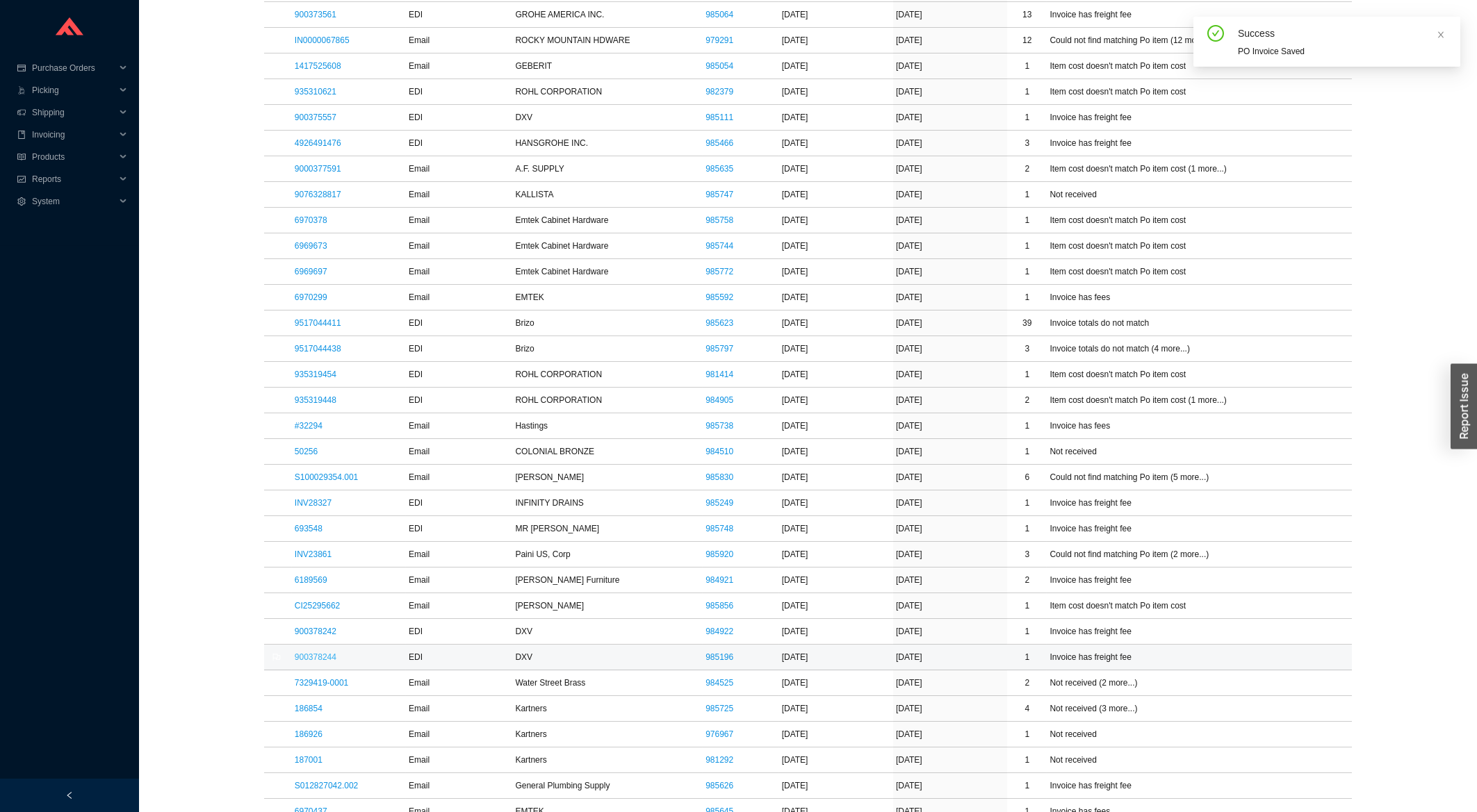
click at [319, 662] on link "900378244" at bounding box center [315, 657] width 42 height 10
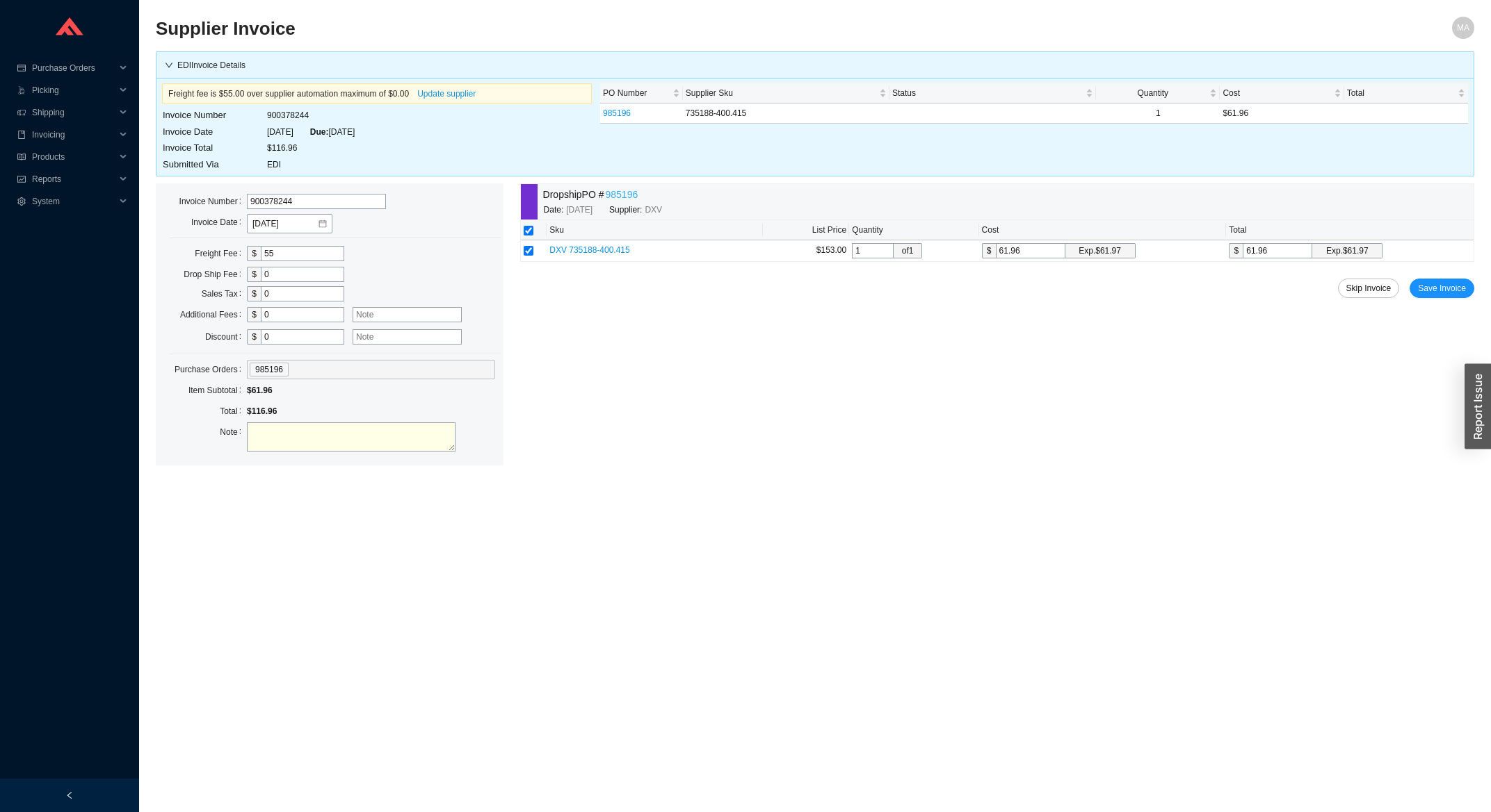
click at [619, 199] on link "985196" at bounding box center [622, 195] width 33 height 16
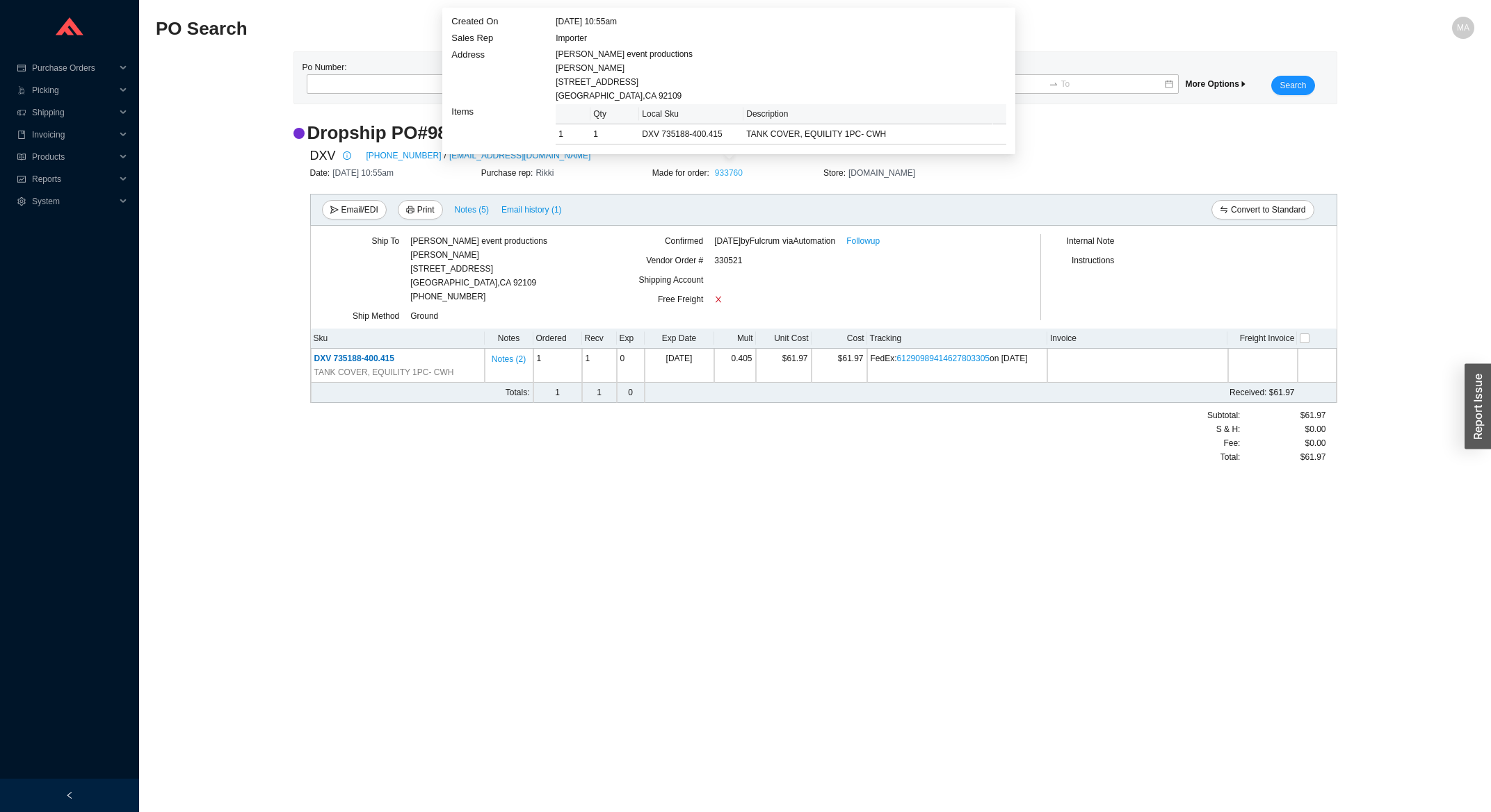
click at [723, 178] on link "933760" at bounding box center [729, 174] width 28 height 10
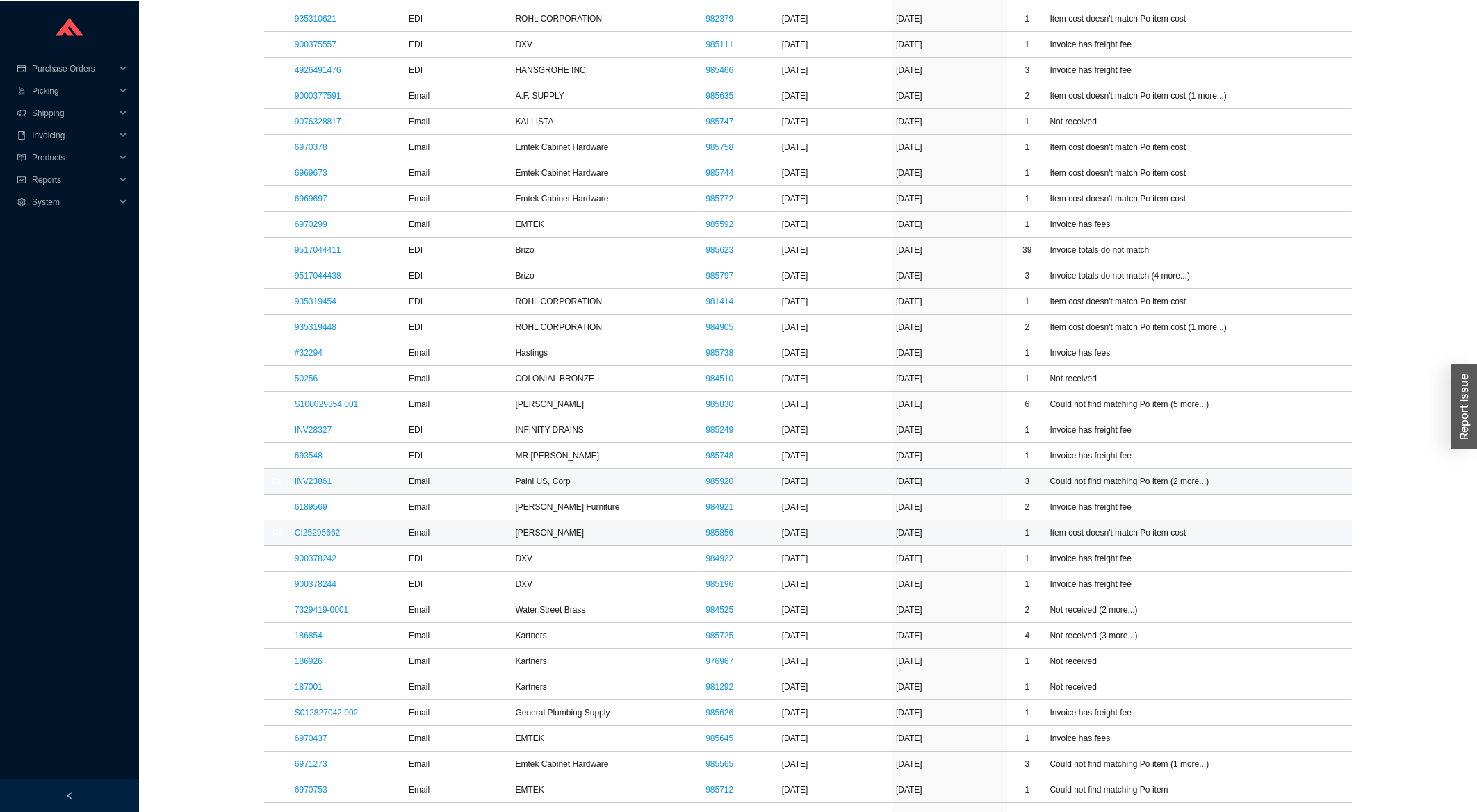
scroll to position [819, 0]
click at [312, 537] on link "CI25295662" at bounding box center [316, 532] width 45 height 10
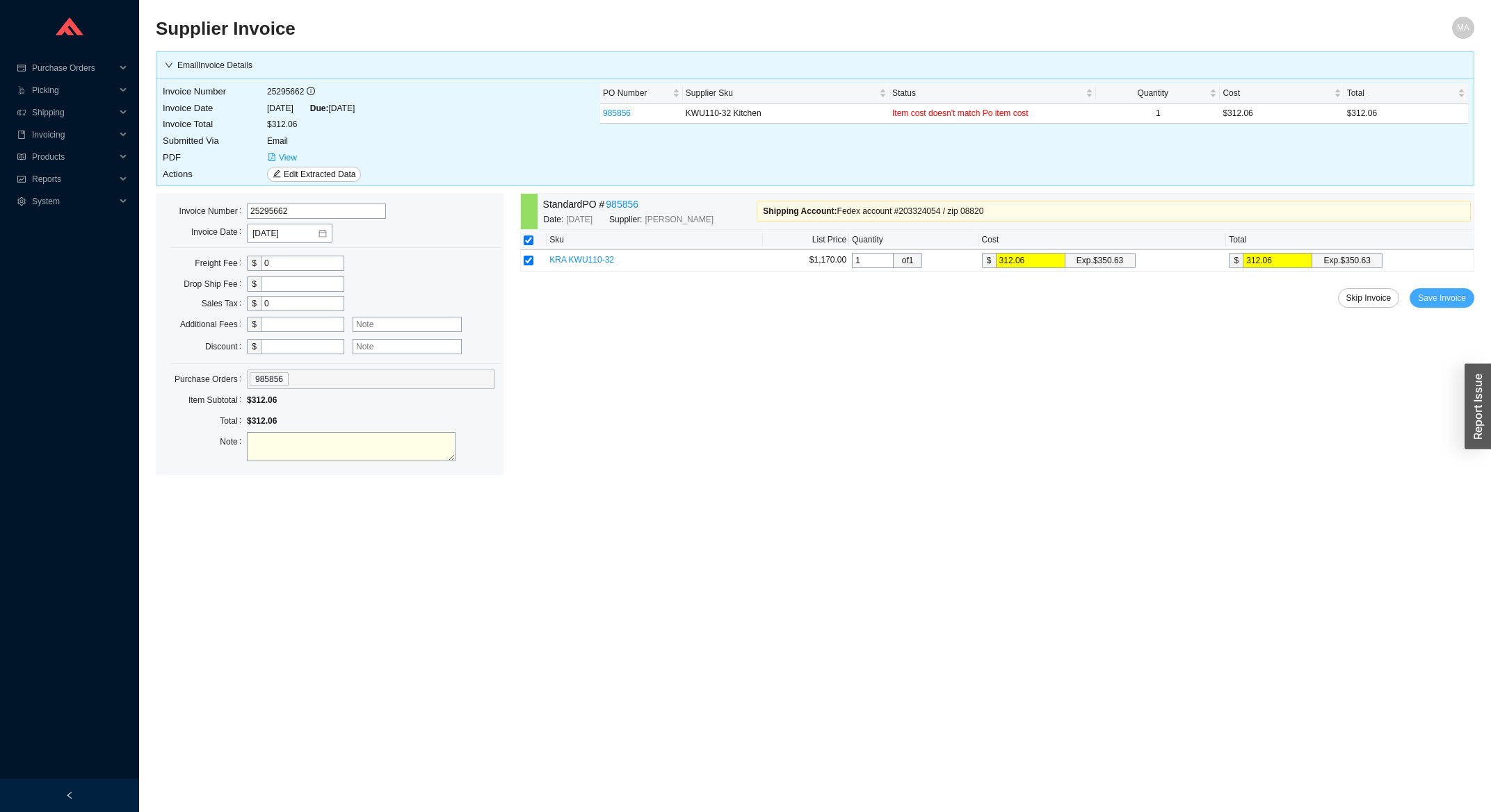
click at [1458, 295] on span "Save Invoice" at bounding box center [1441, 298] width 48 height 14
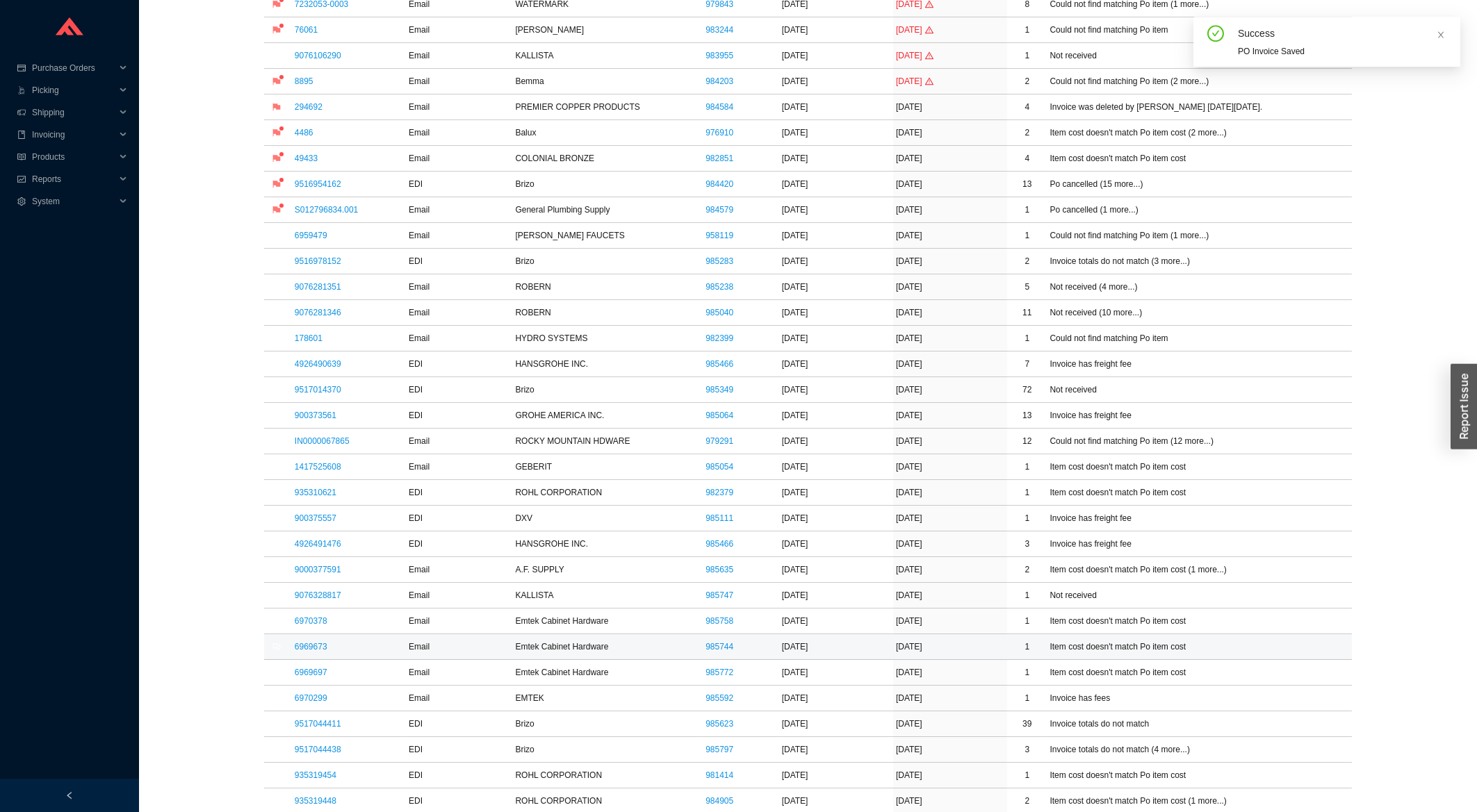
scroll to position [372, 0]
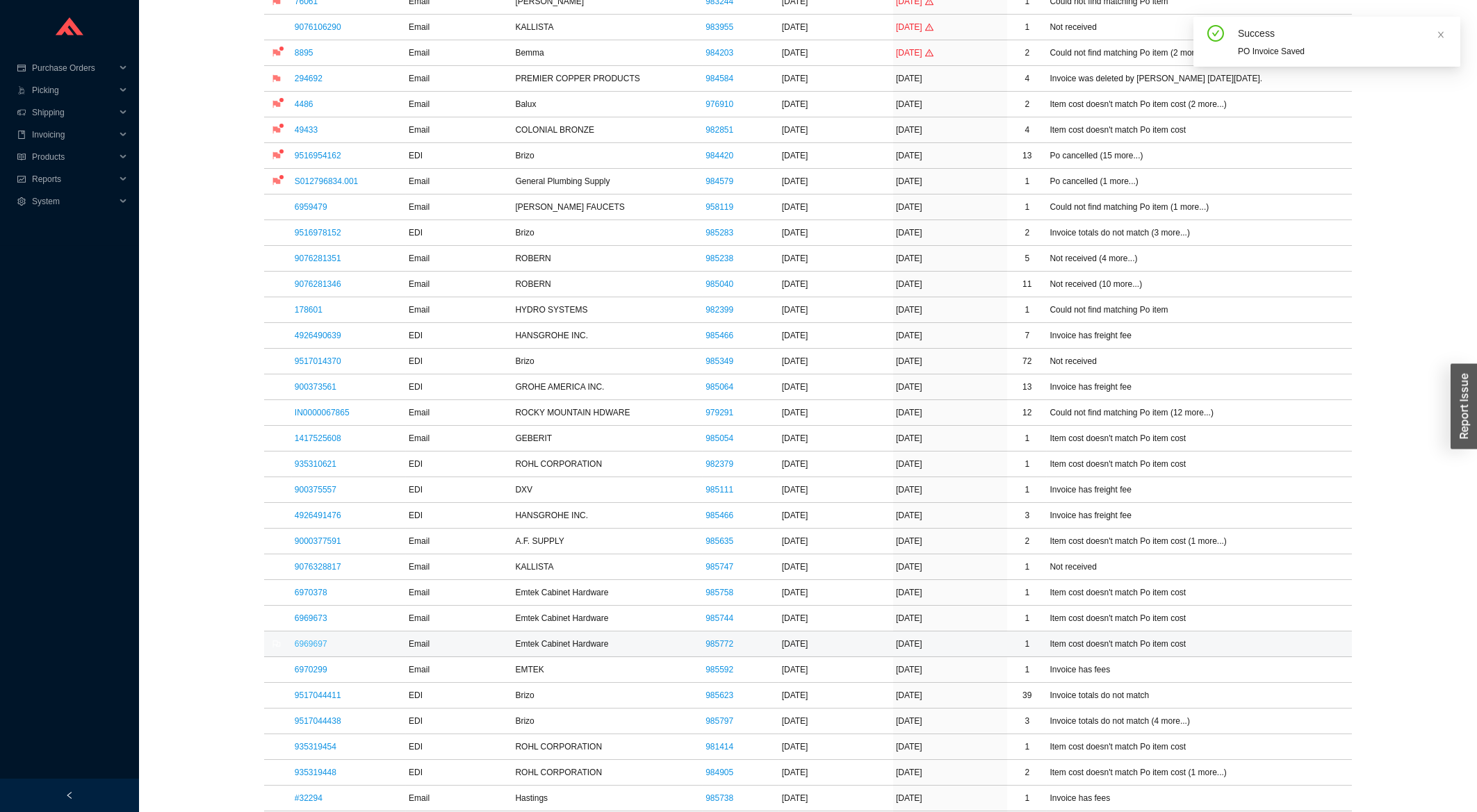
click at [296, 644] on link "6969697" at bounding box center [310, 644] width 33 height 10
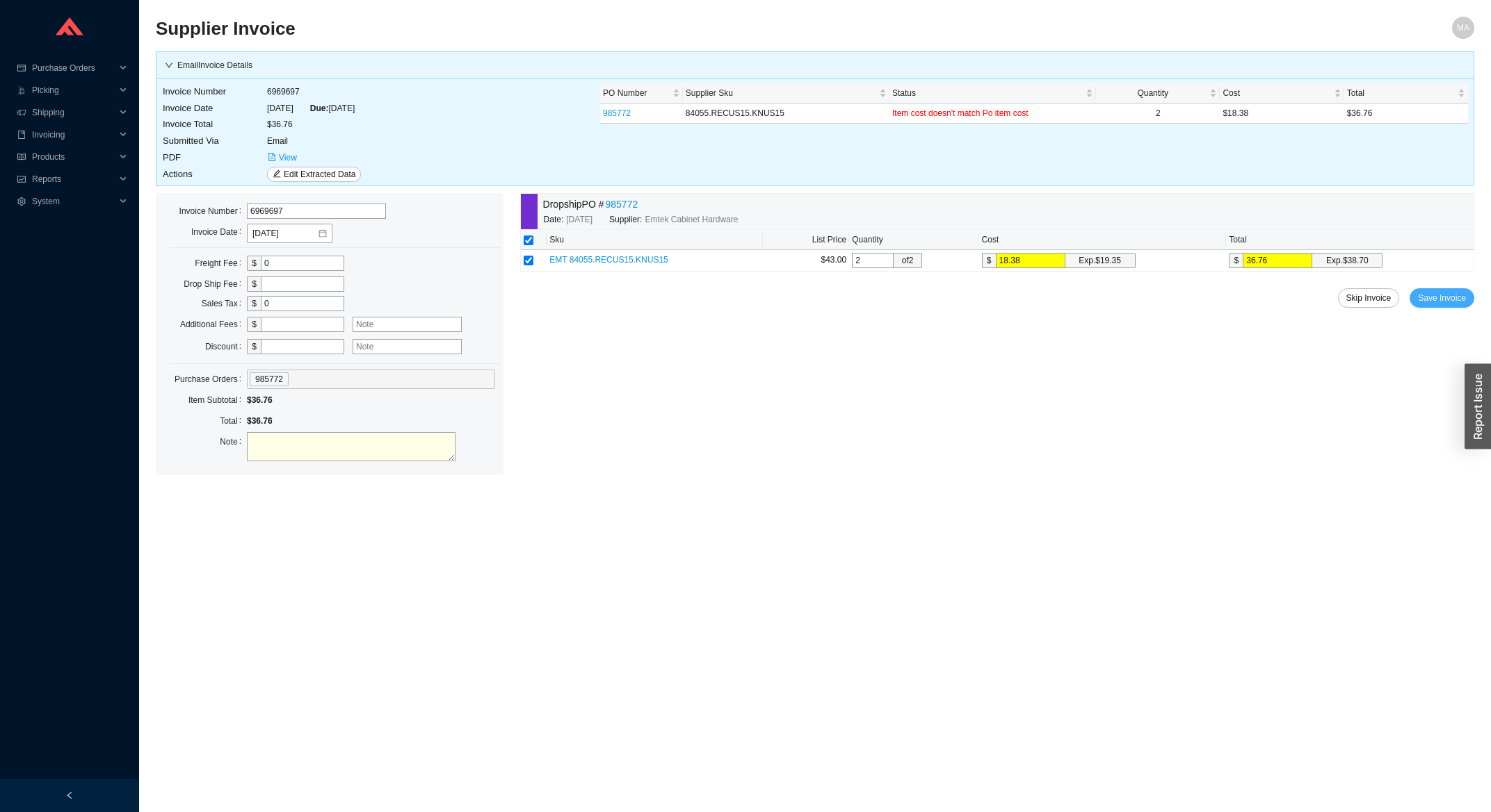
click at [1429, 299] on span "Save Invoice" at bounding box center [1441, 298] width 48 height 14
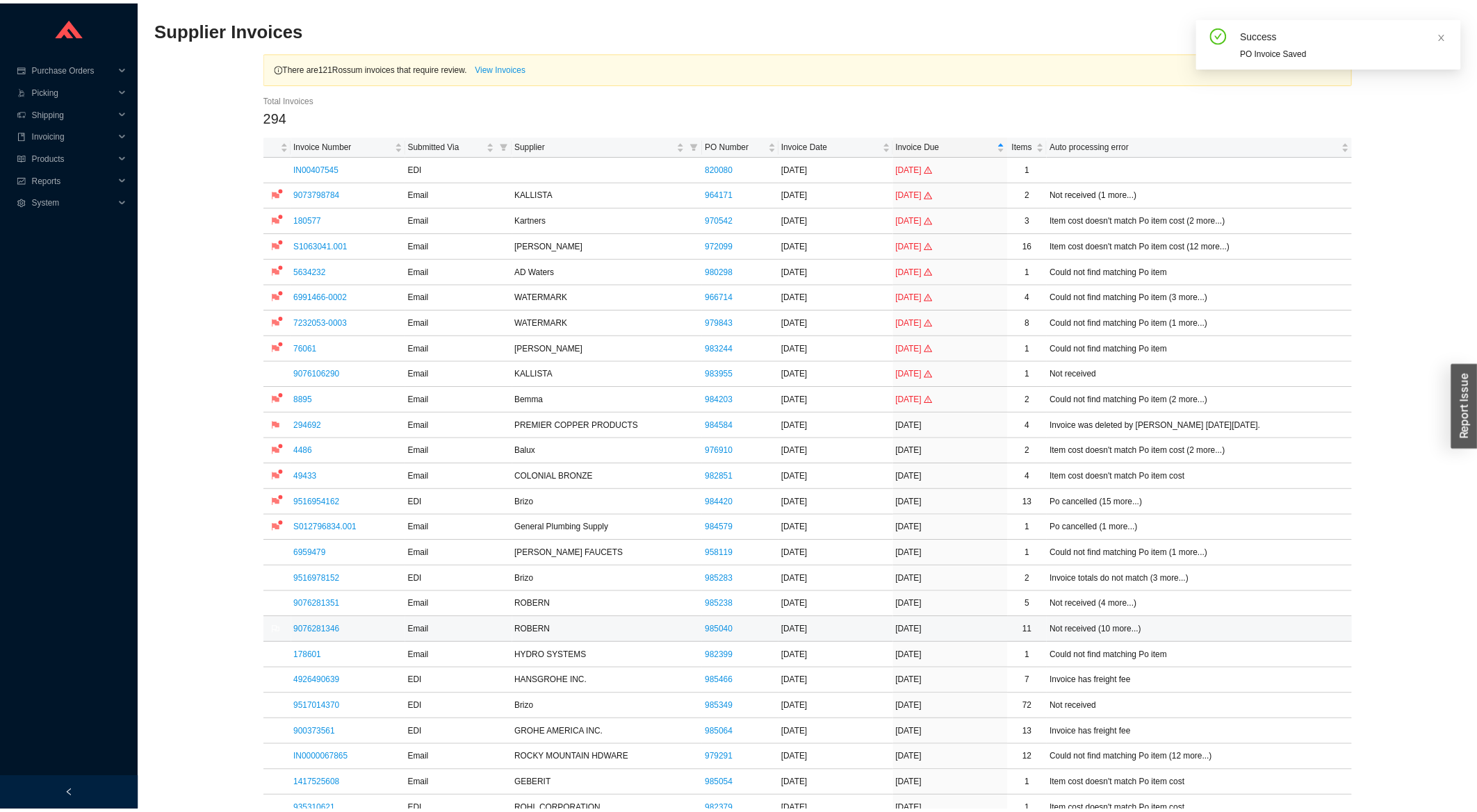
scroll to position [447, 0]
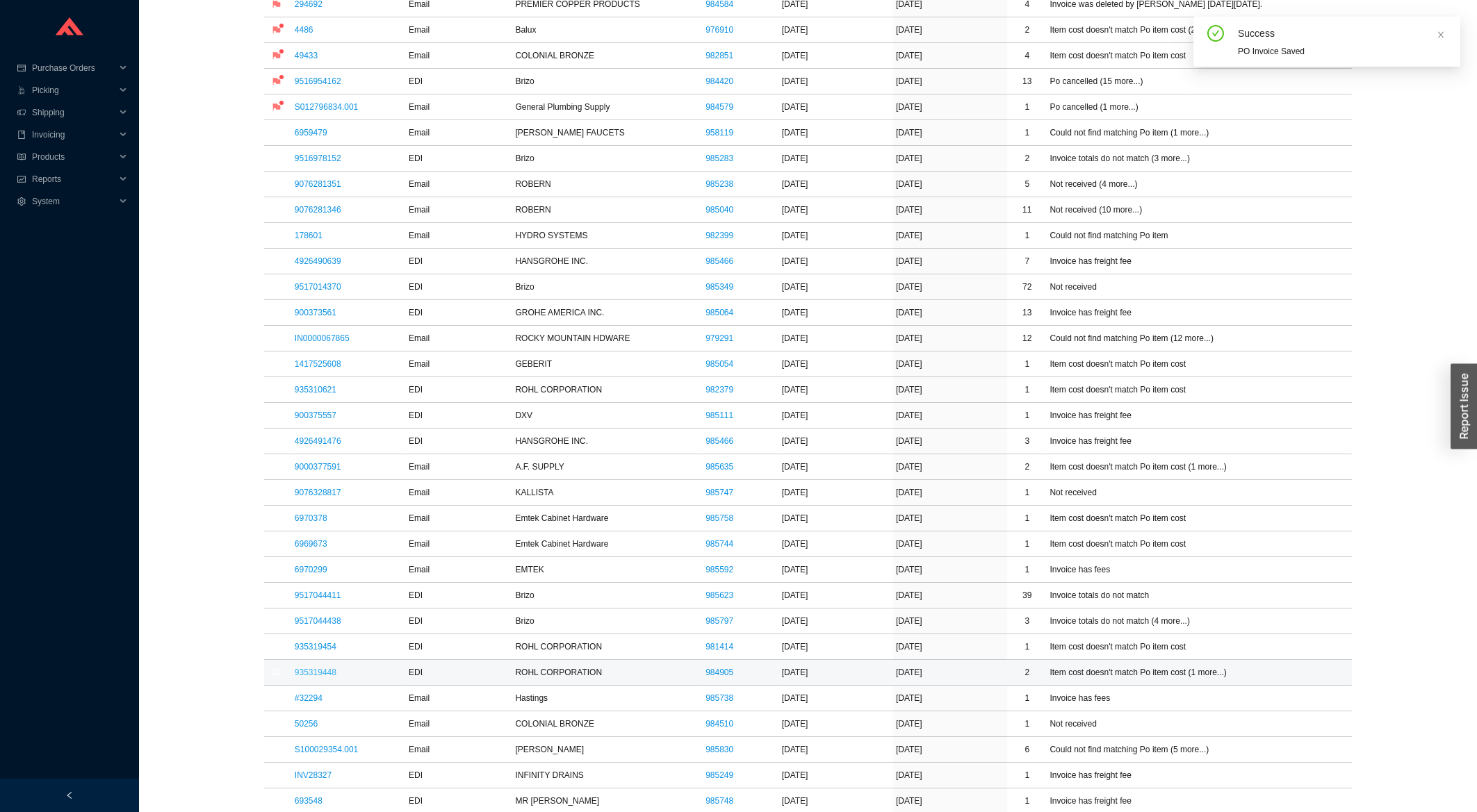
click at [317, 675] on link "935319448" at bounding box center [315, 672] width 42 height 10
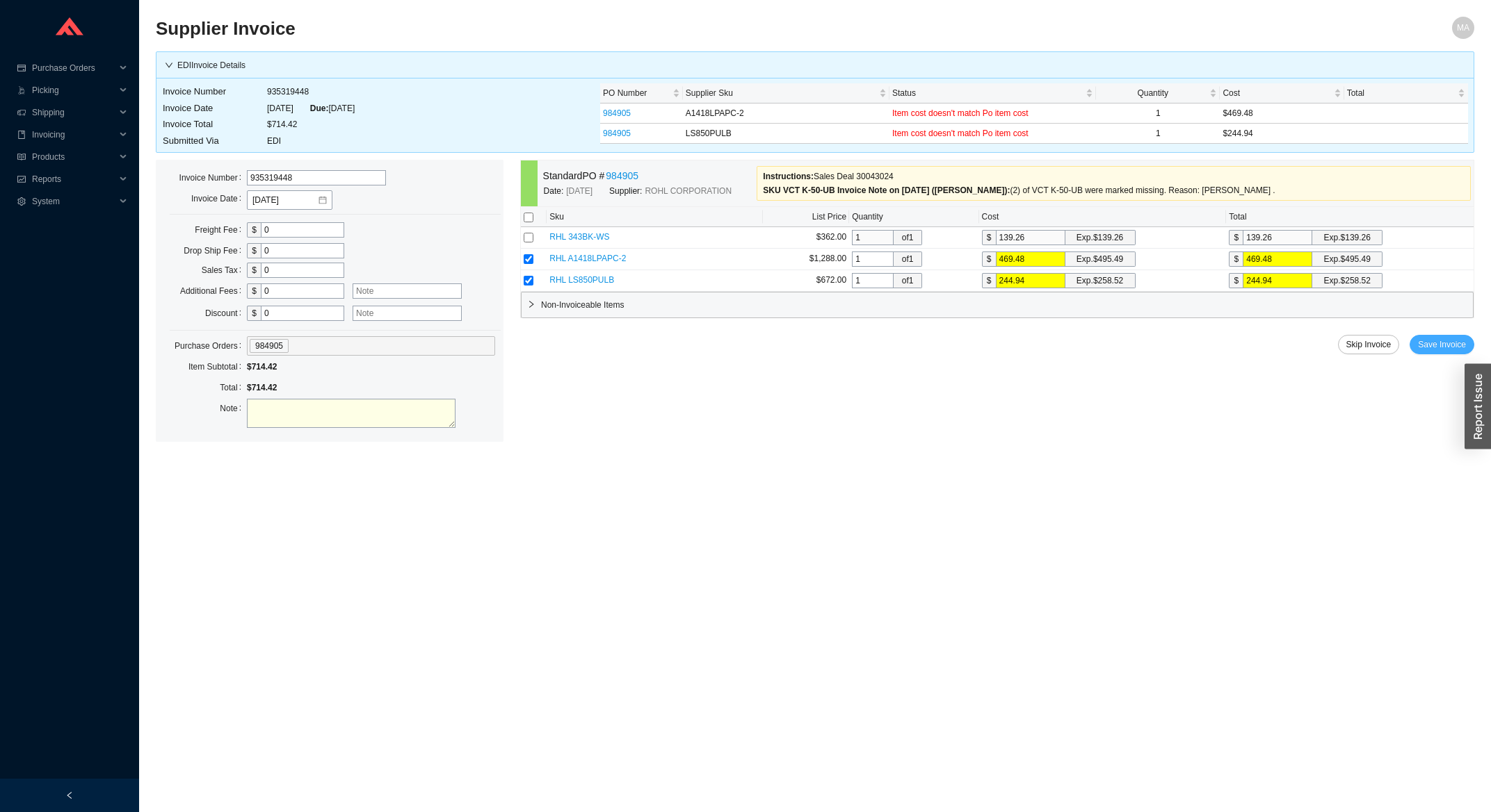
click at [1451, 349] on span "Save Invoice" at bounding box center [1441, 345] width 48 height 14
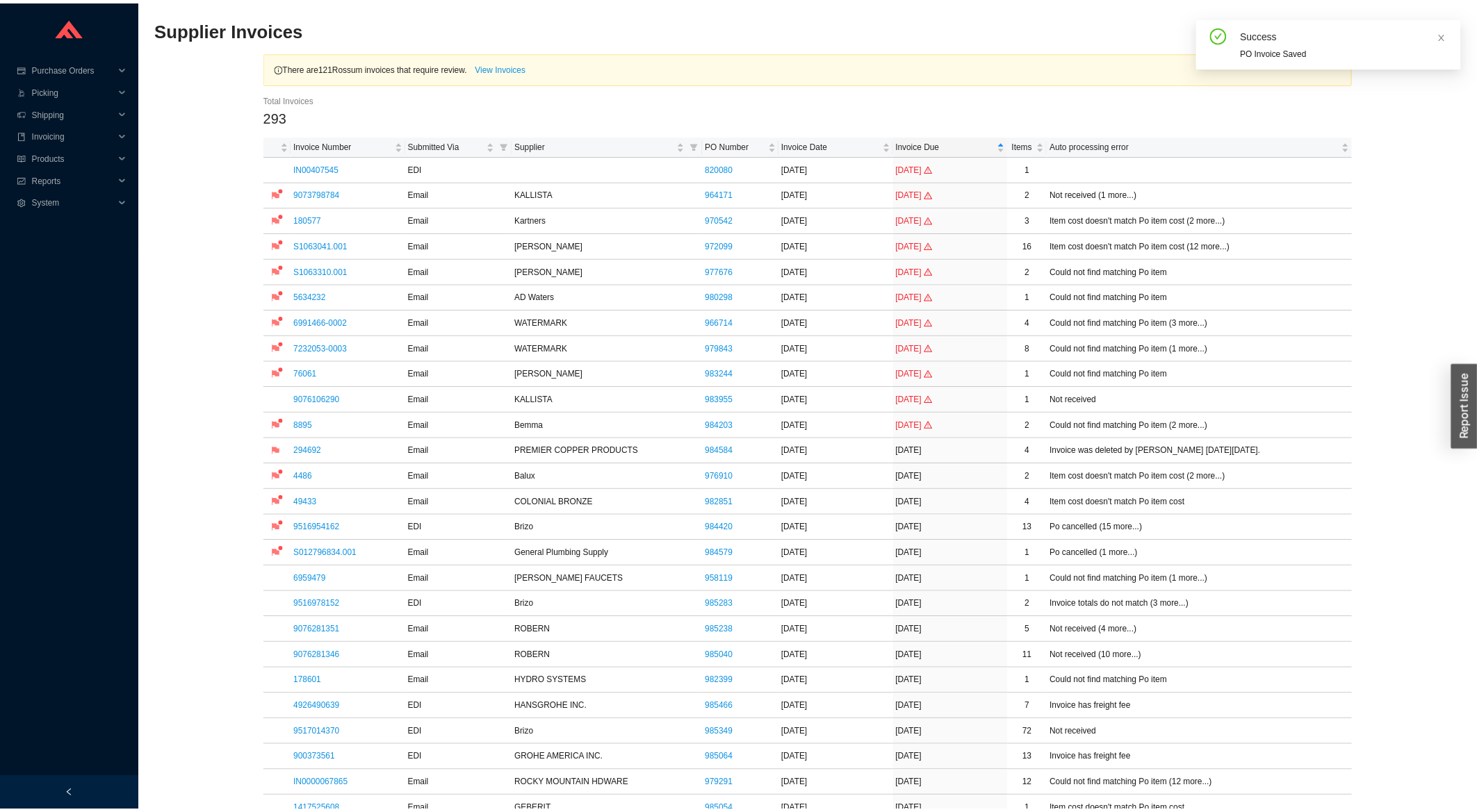
scroll to position [521, 0]
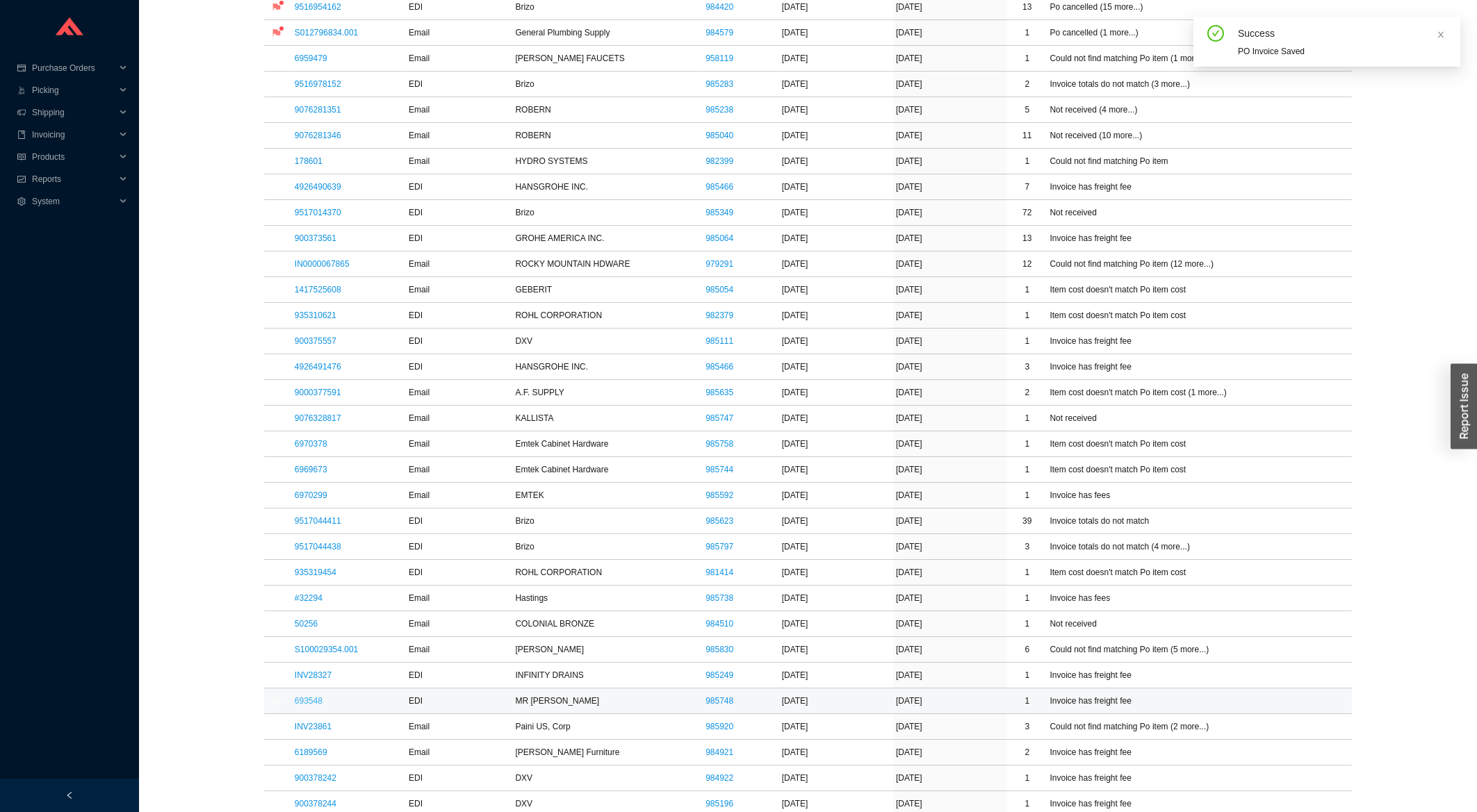
click at [311, 705] on link "693548" at bounding box center [308, 701] width 28 height 10
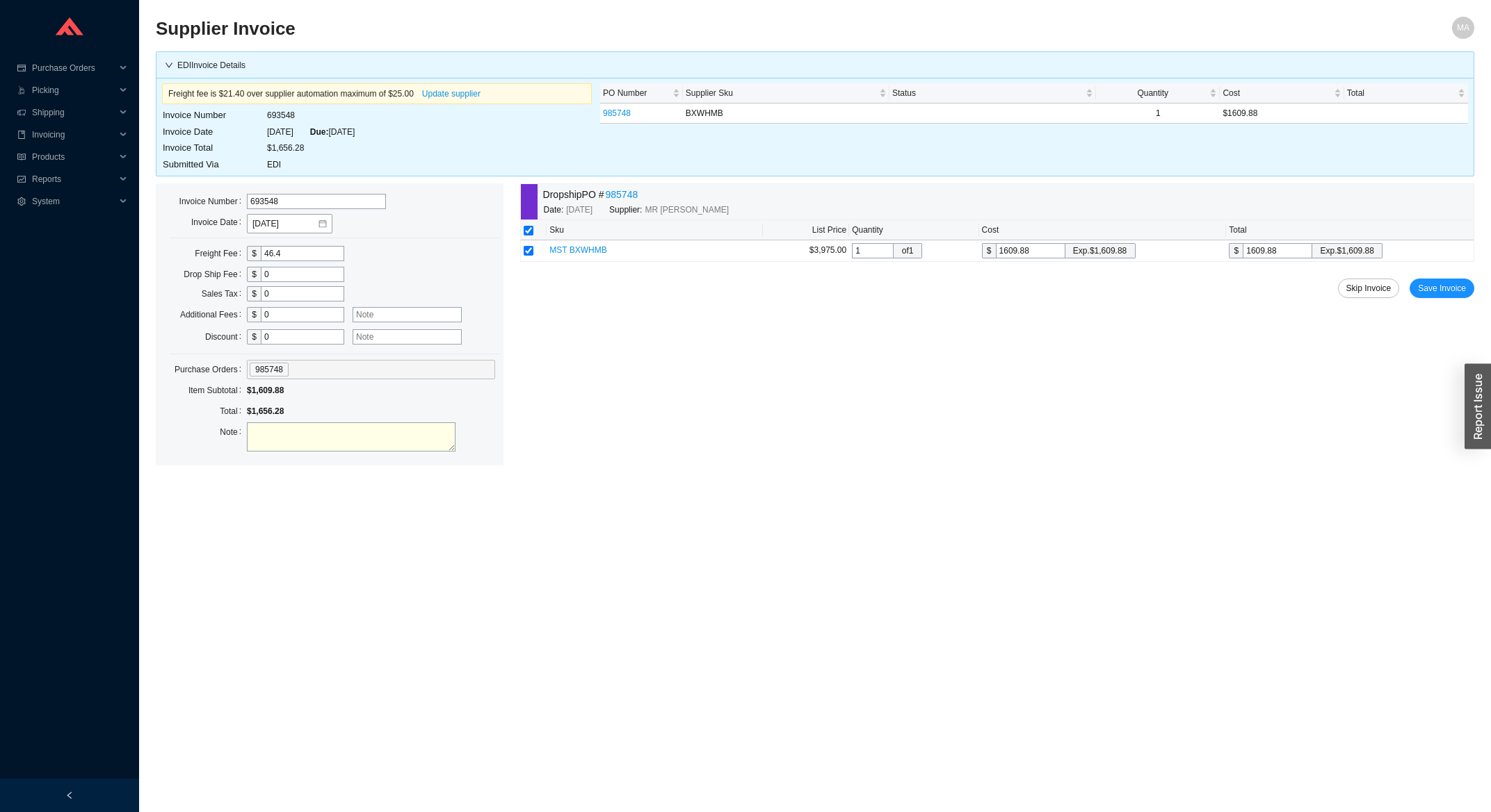
click at [1426, 299] on div "Dropship PO # 985748 Date: 8/19/2025 Supplier: MR STEAM Sku List Price Quantity…" at bounding box center [997, 324] width 954 height 282
click at [1446, 292] on span "Save Invoice" at bounding box center [1441, 288] width 48 height 14
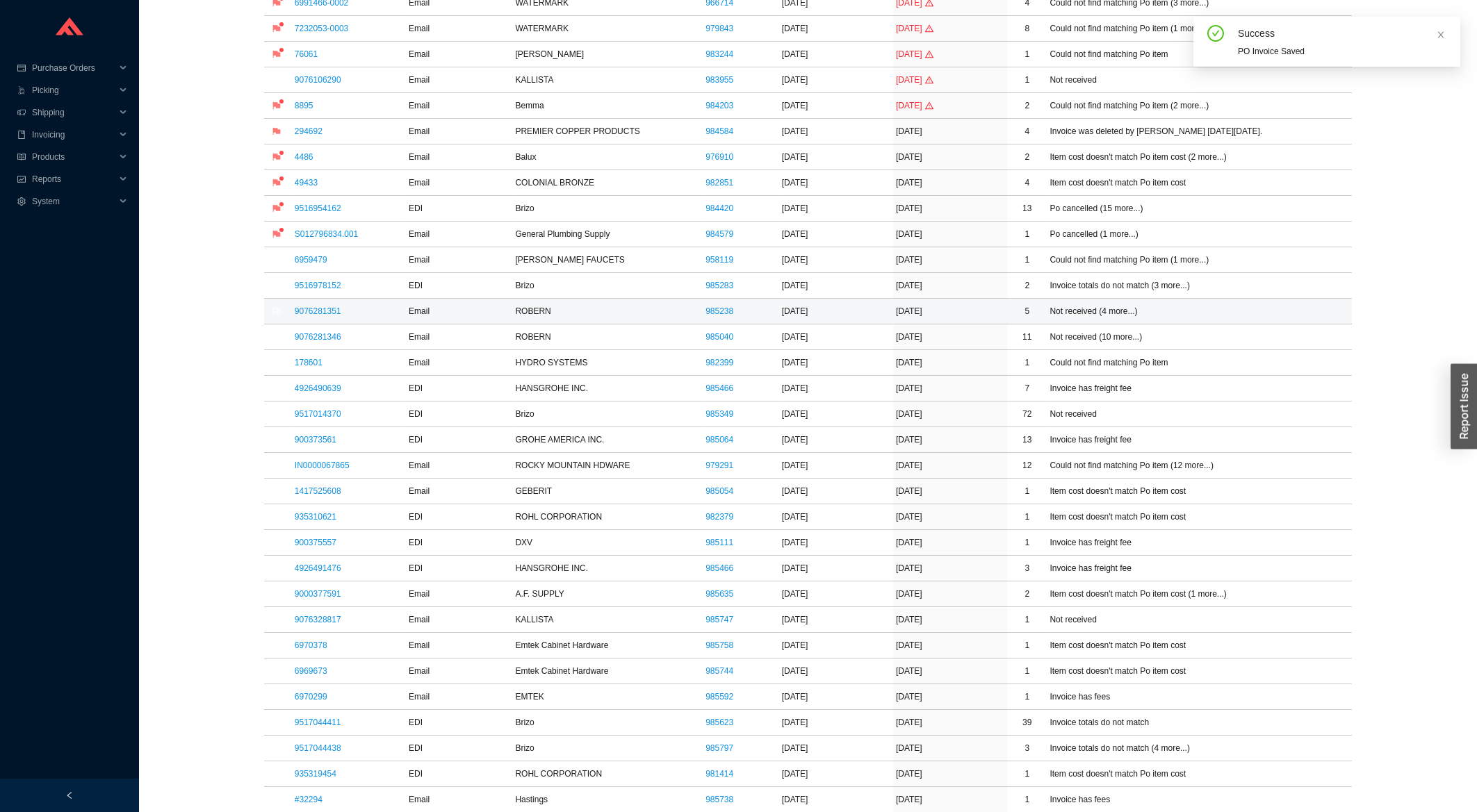
scroll to position [372, 0]
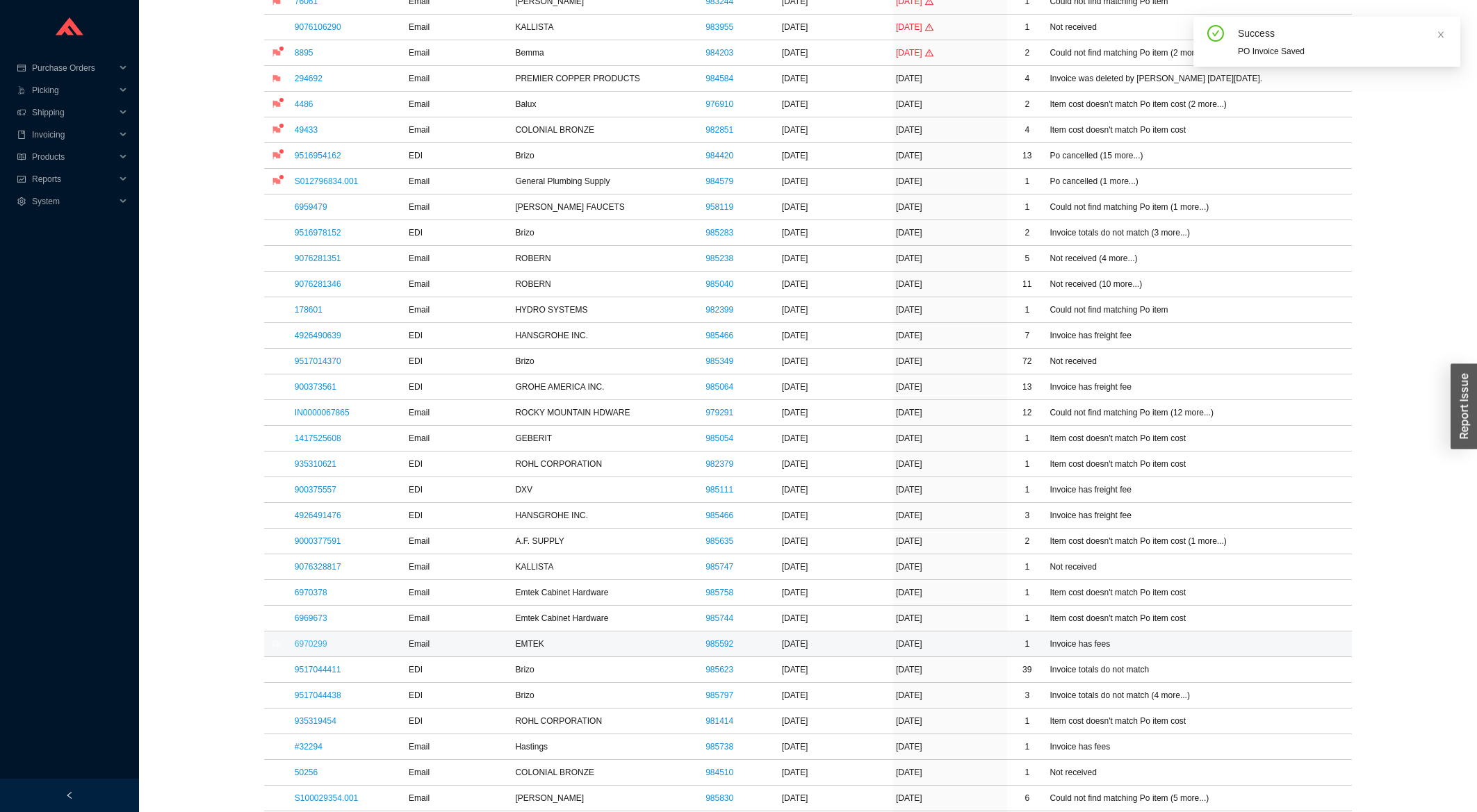
click at [310, 649] on link "6970299" at bounding box center [310, 644] width 33 height 10
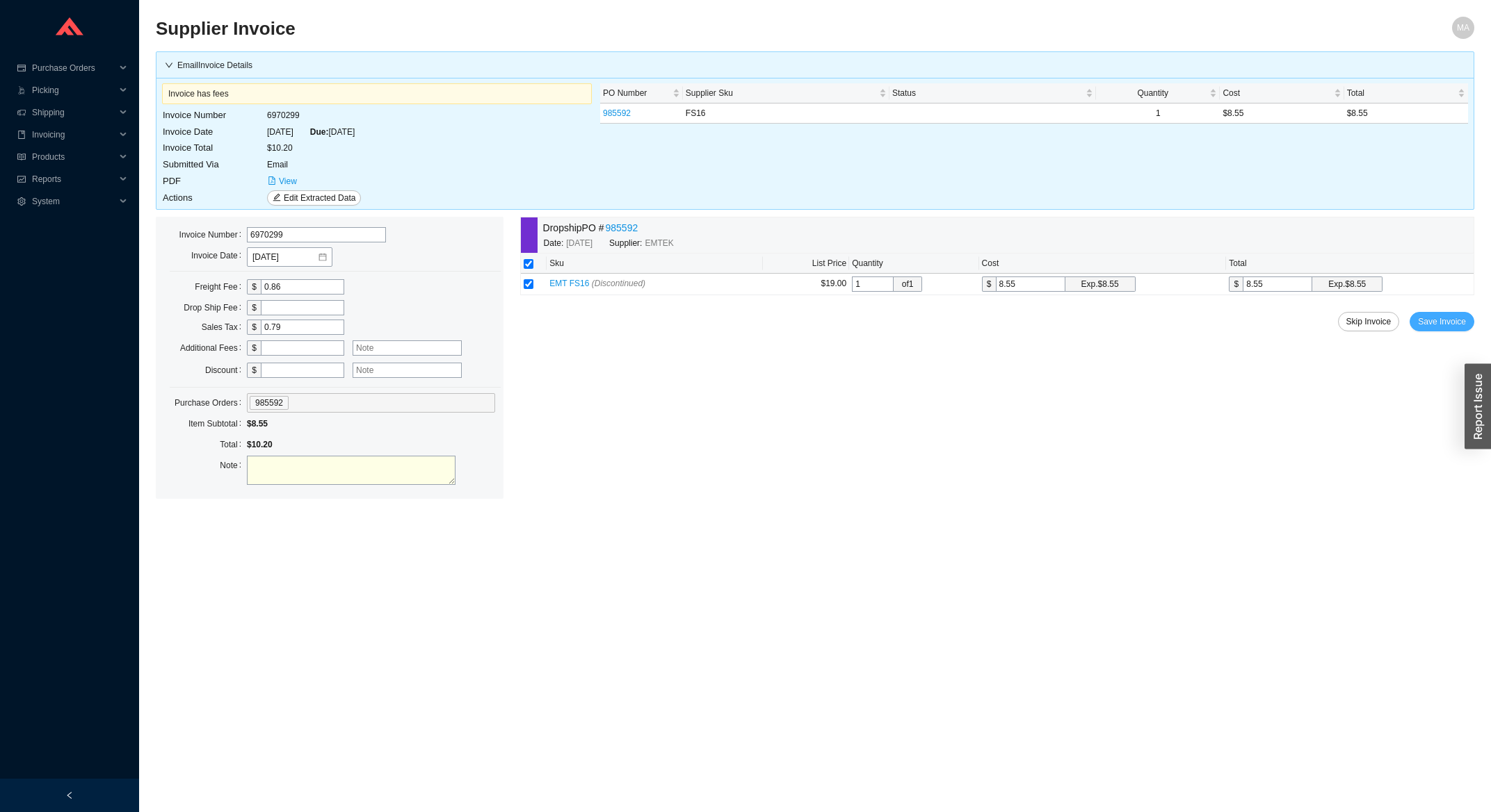
click at [1446, 322] on span "Save Invoice" at bounding box center [1441, 322] width 48 height 14
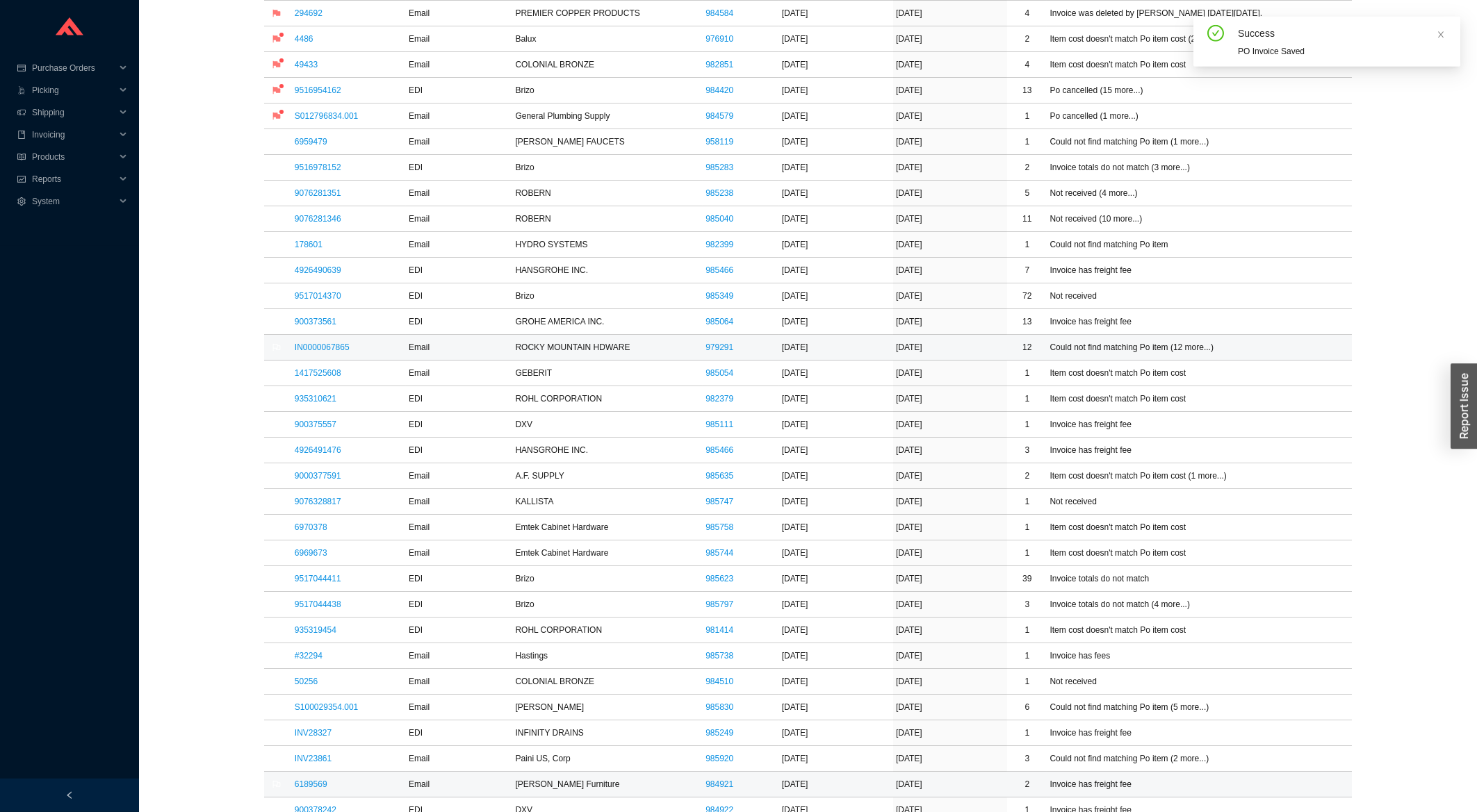
scroll to position [521, 0]
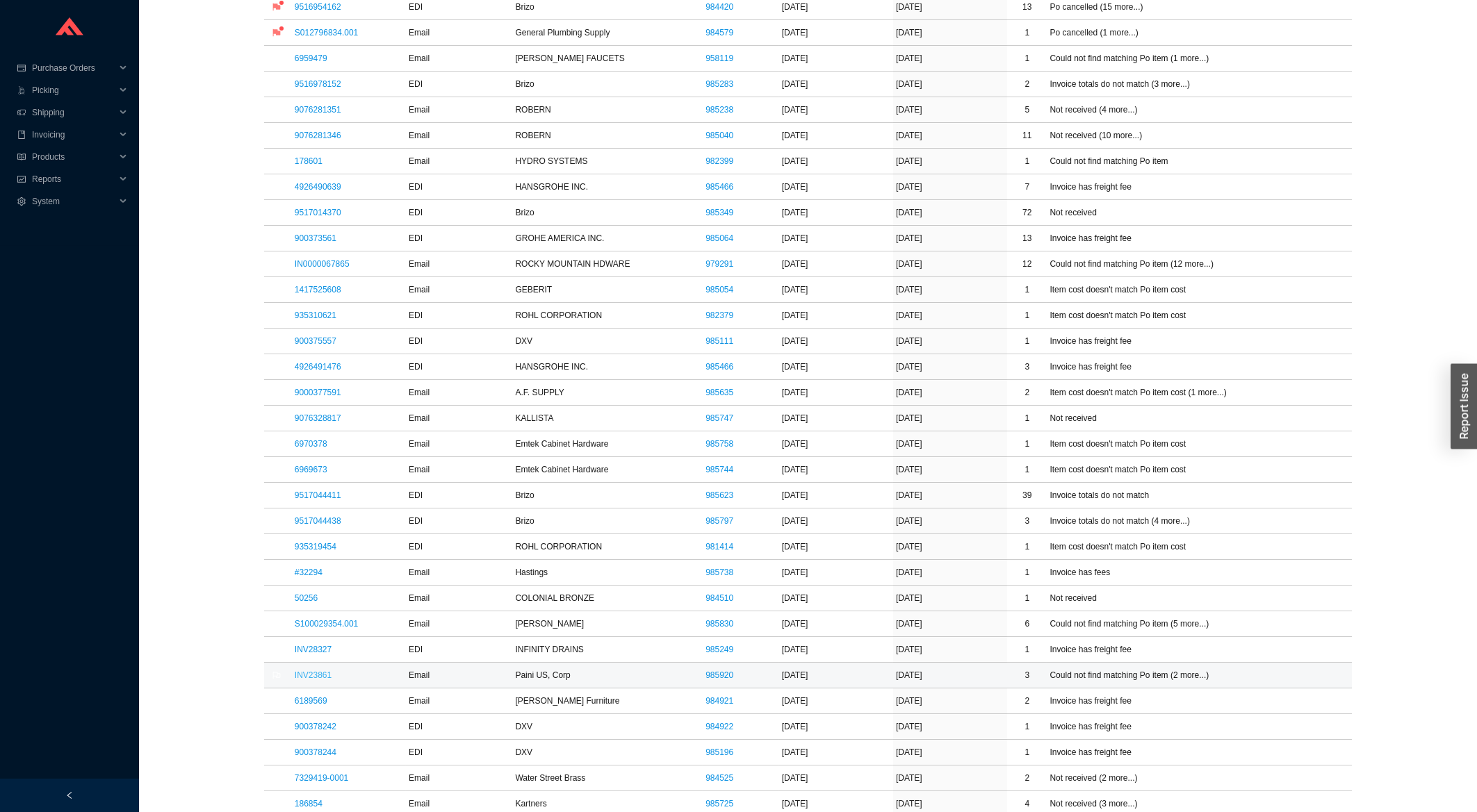
click at [311, 677] on link "INV23861" at bounding box center [312, 675] width 37 height 10
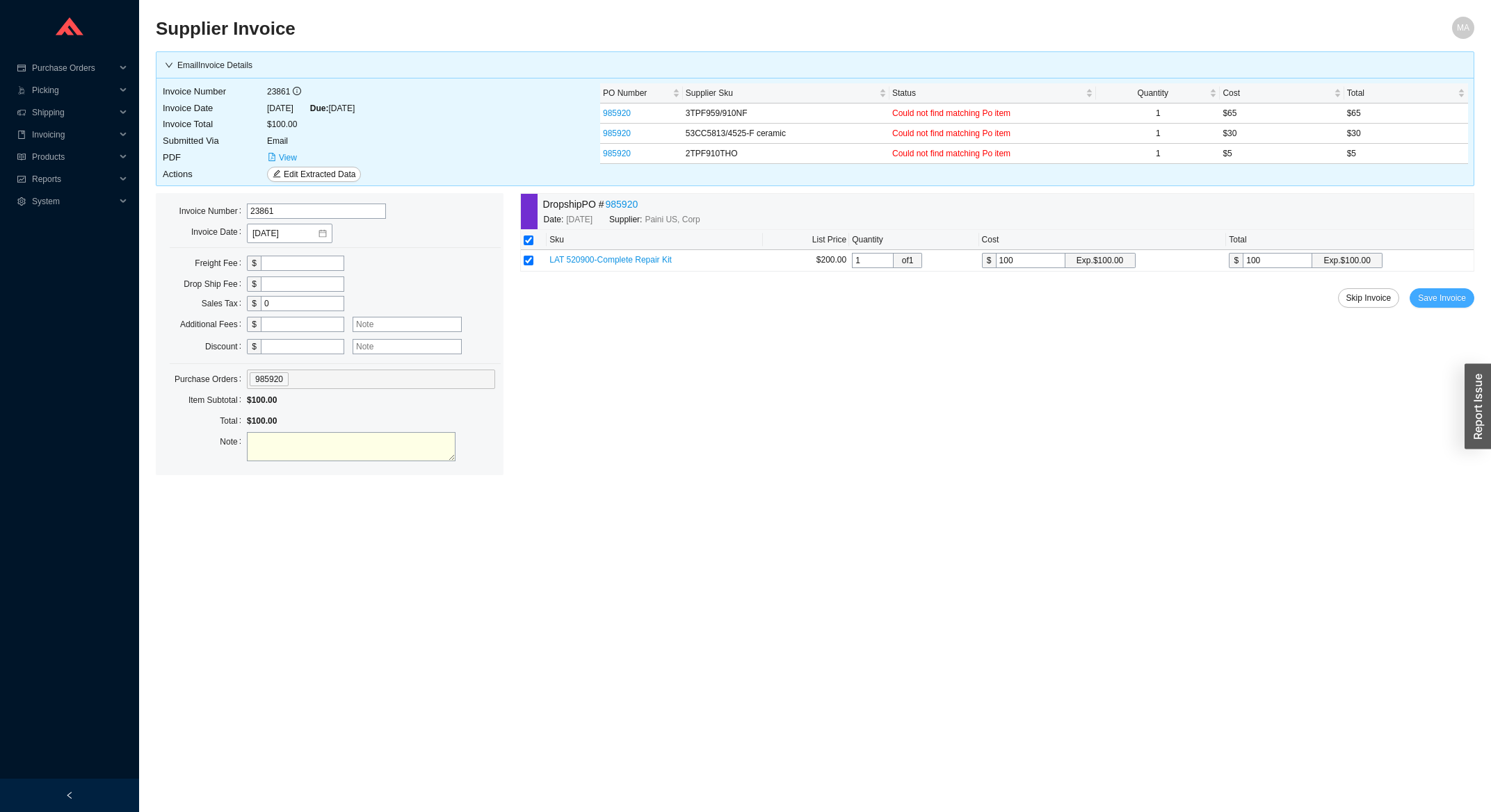
click at [1450, 306] on button "Save Invoice" at bounding box center [1441, 298] width 65 height 20
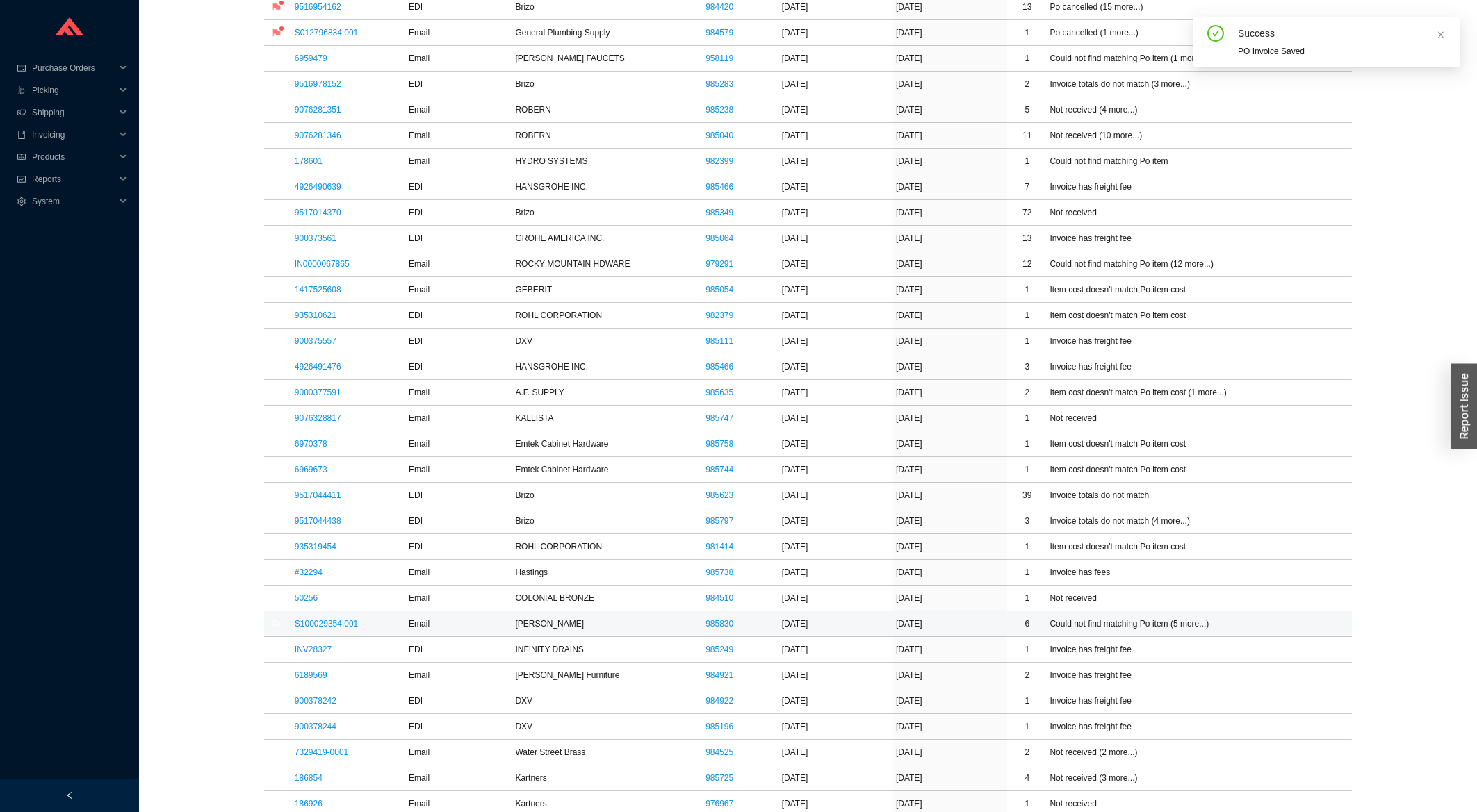
scroll to position [745, 0]
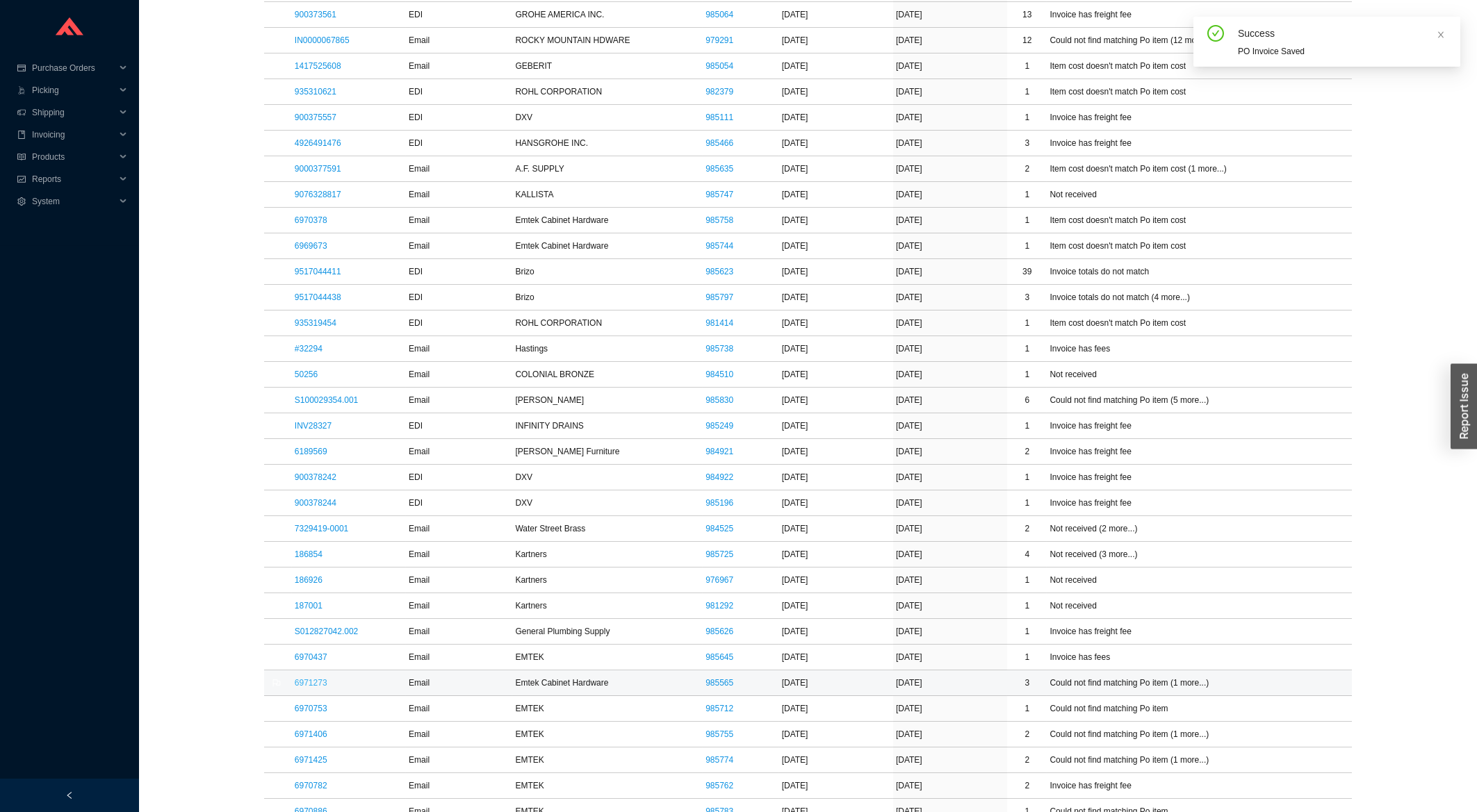
click at [306, 685] on link "6971273" at bounding box center [310, 683] width 33 height 10
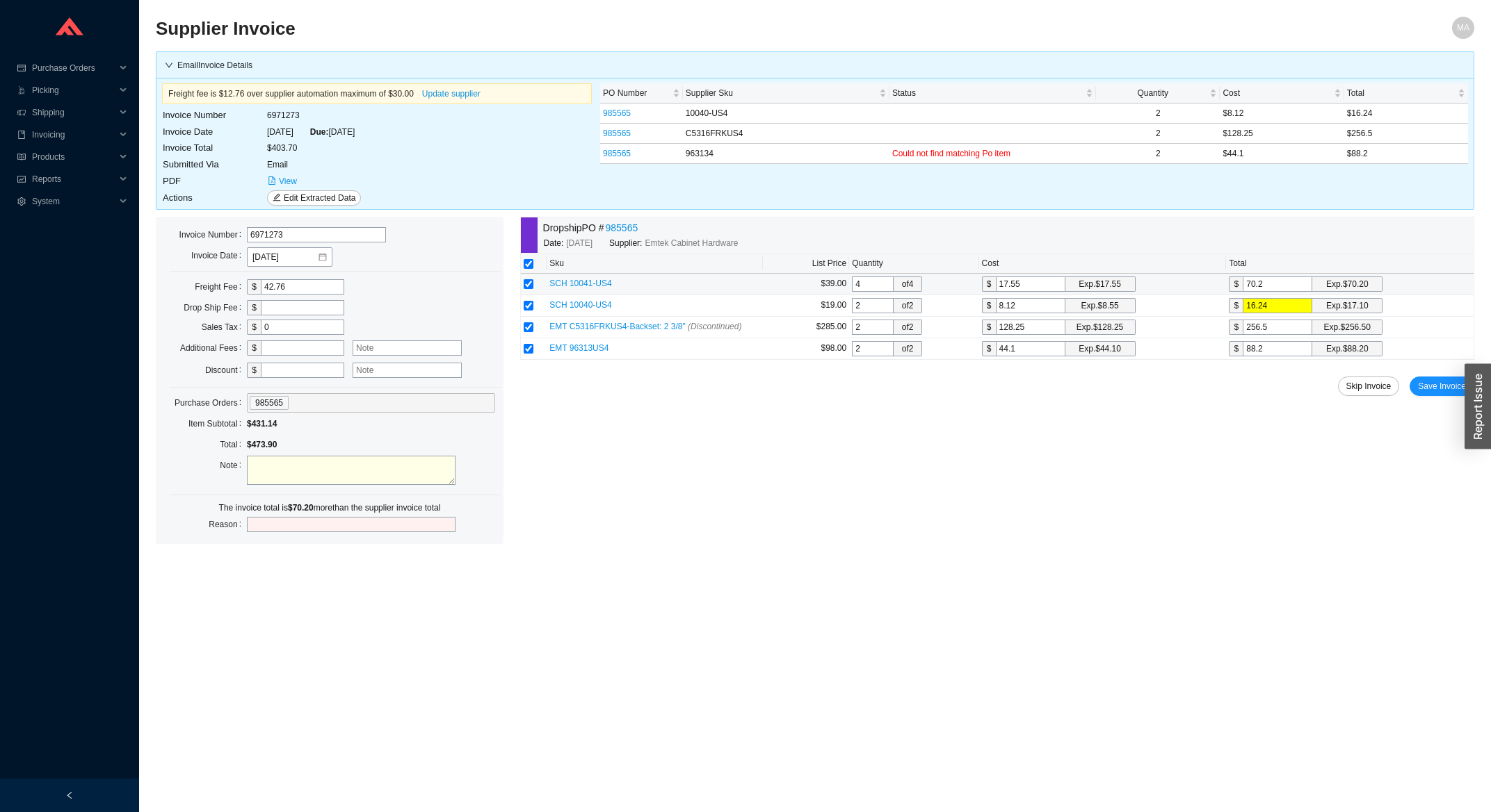
click at [533, 286] on td at bounding box center [534, 284] width 26 height 22
click at [528, 287] on input "checkbox" at bounding box center [529, 284] width 10 height 10
checkbox input "false"
click at [1429, 391] on span "Save Invoice" at bounding box center [1441, 386] width 48 height 14
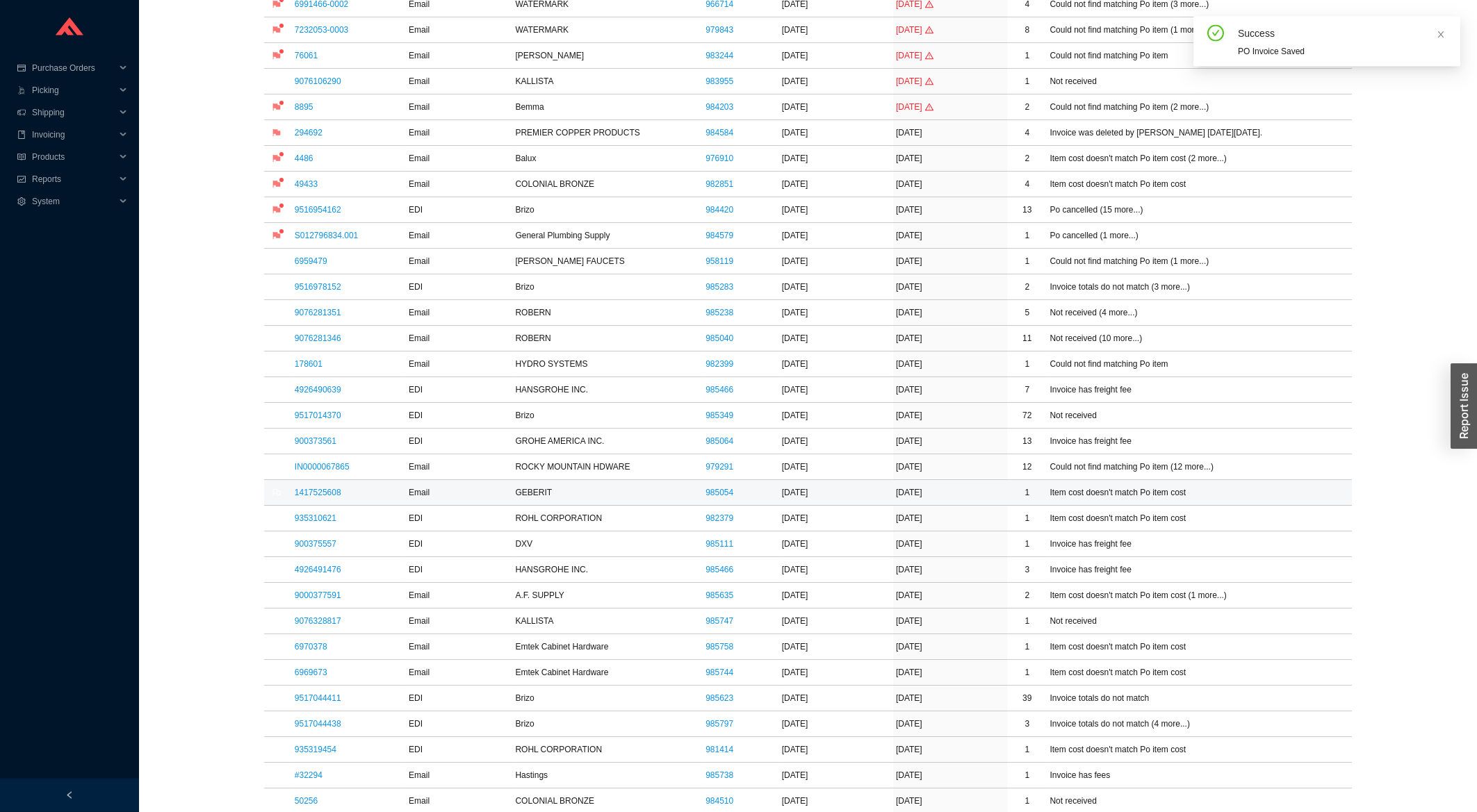
scroll to position [447, 0]
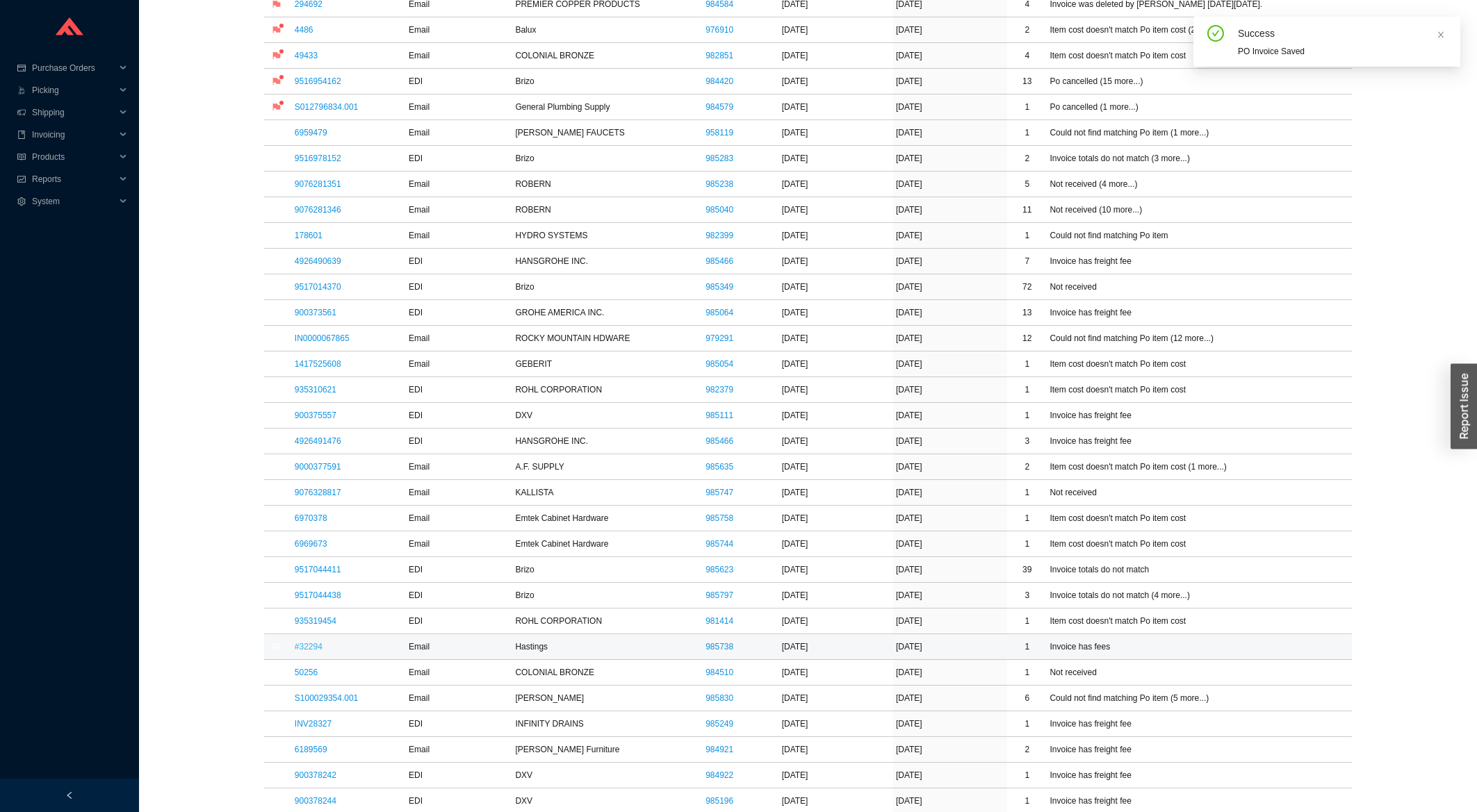
click at [312, 649] on link "#32294" at bounding box center [308, 647] width 28 height 10
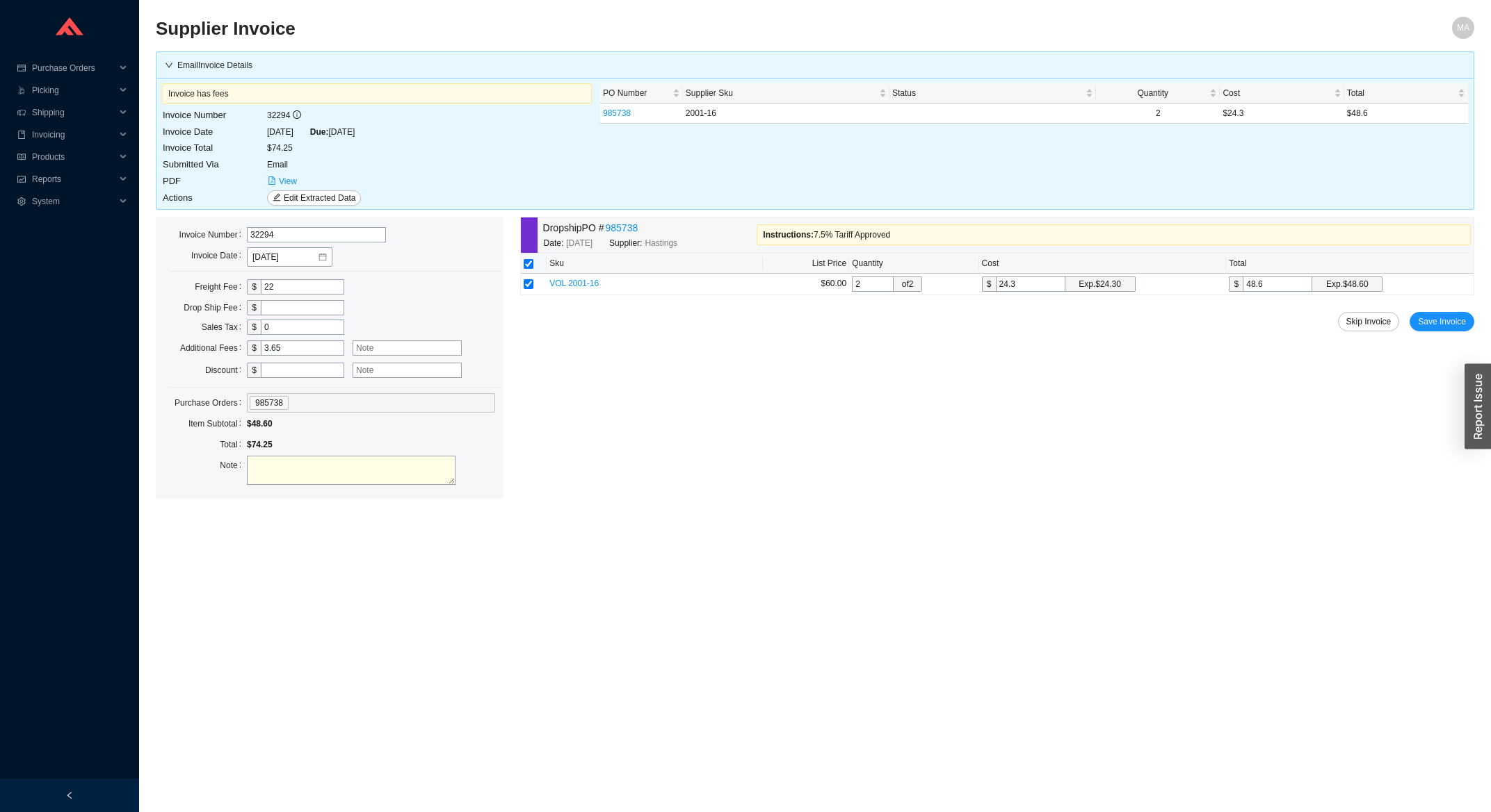
click at [393, 353] on input "text" at bounding box center [406, 347] width 109 height 15
type input "7.5% tariff"
click at [1444, 324] on span "Save Invoice" at bounding box center [1441, 322] width 48 height 14
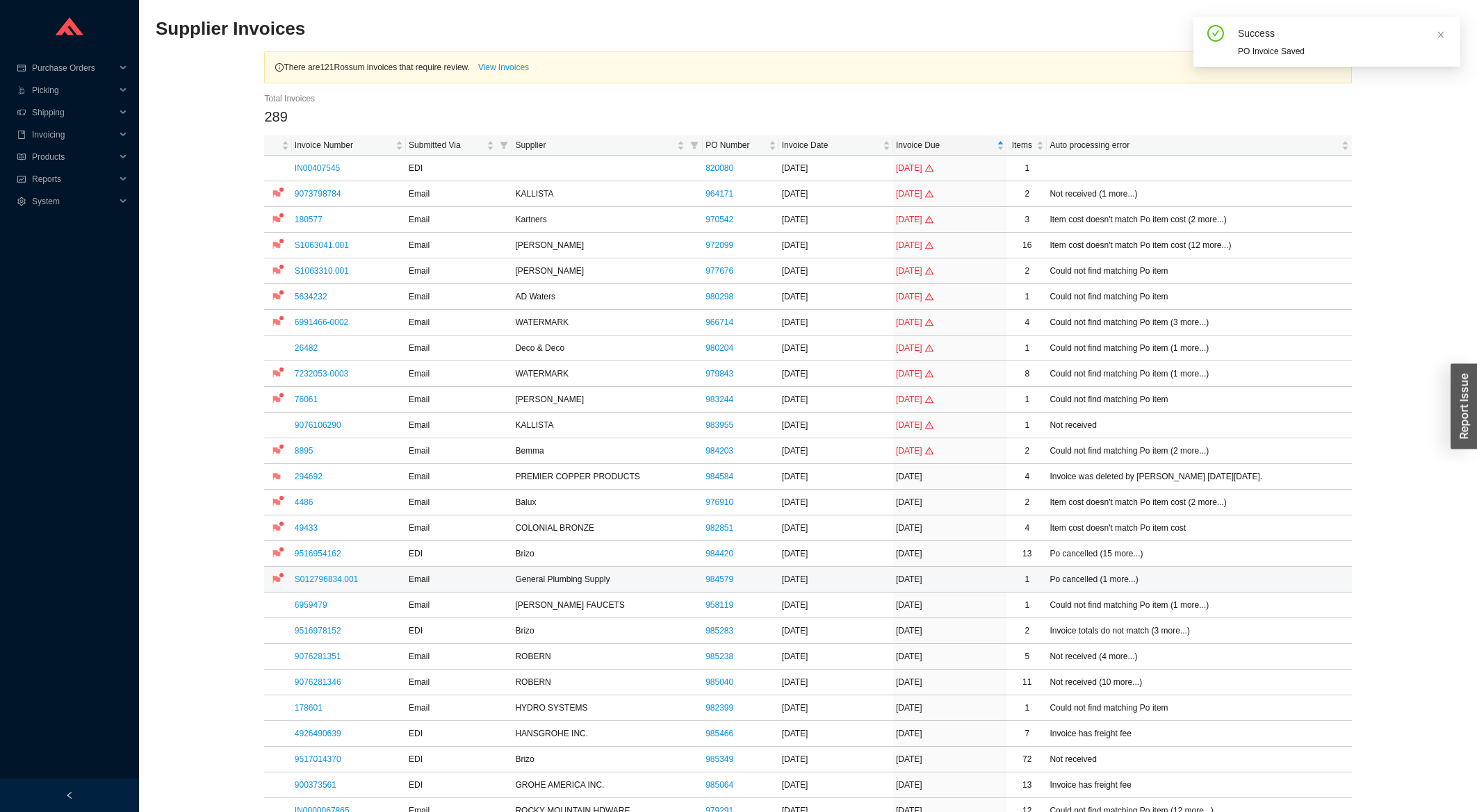
scroll to position [521, 0]
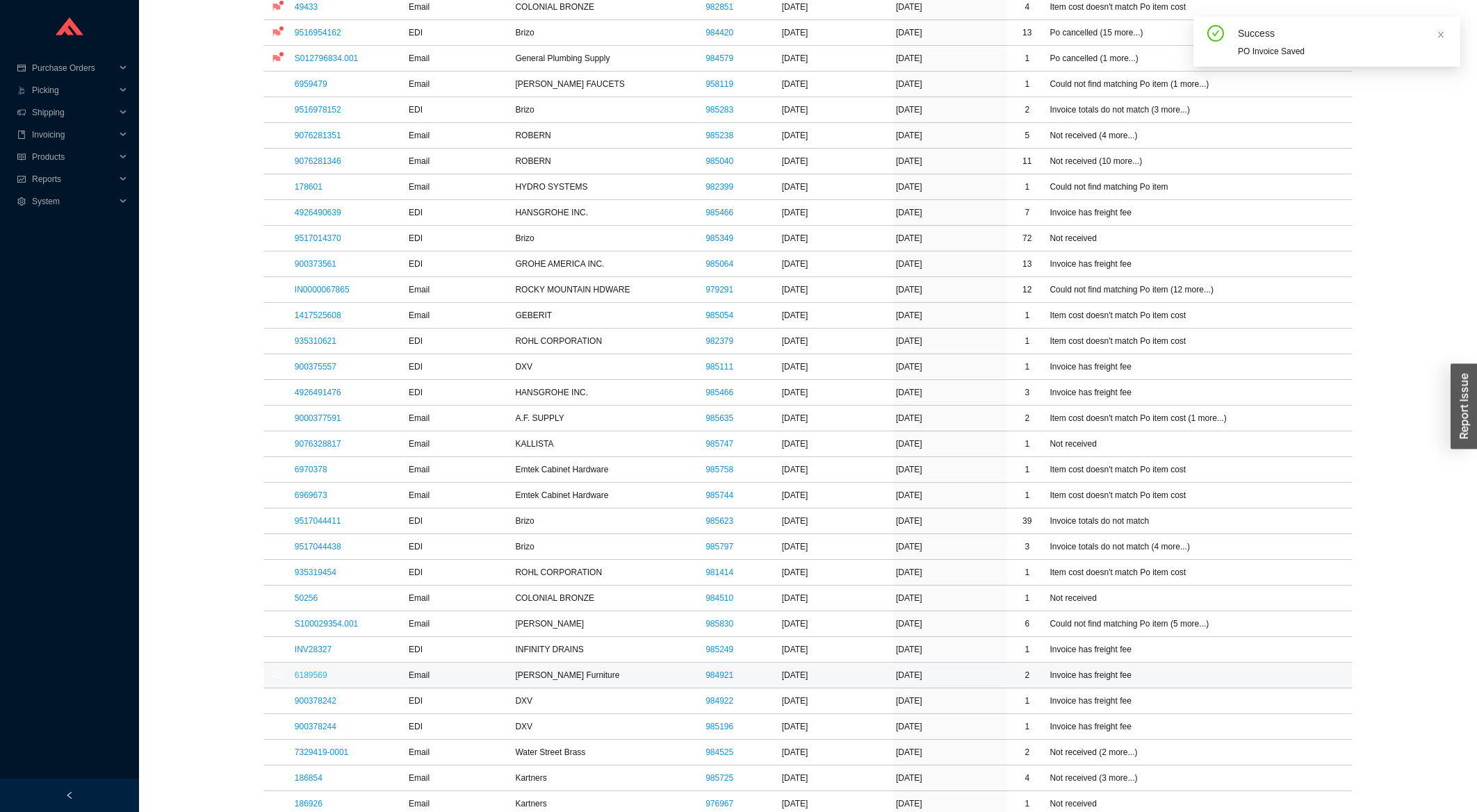
click at [312, 677] on link "6189569" at bounding box center [310, 675] width 33 height 10
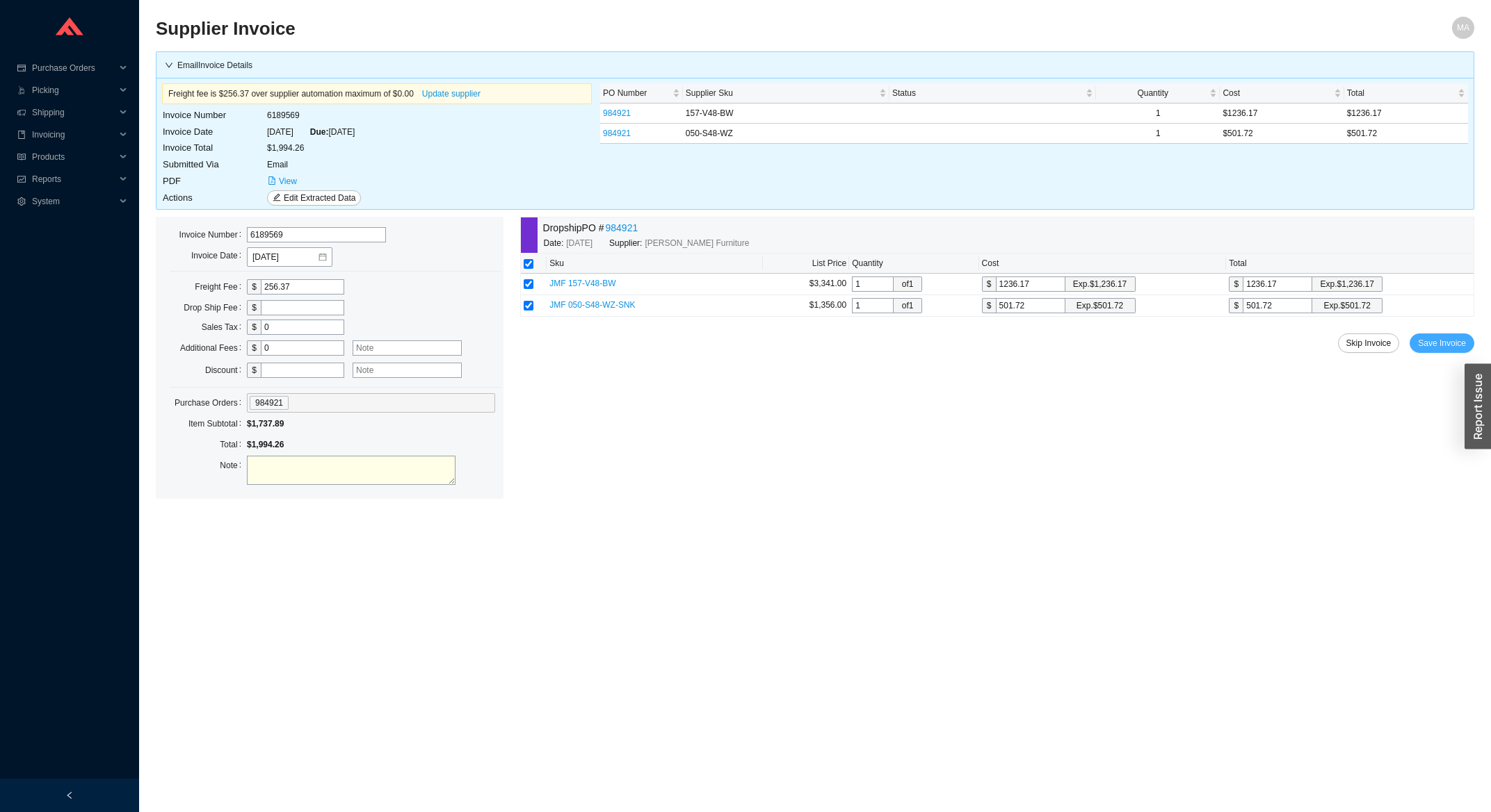
click at [1431, 340] on span "Save Invoice" at bounding box center [1441, 343] width 48 height 14
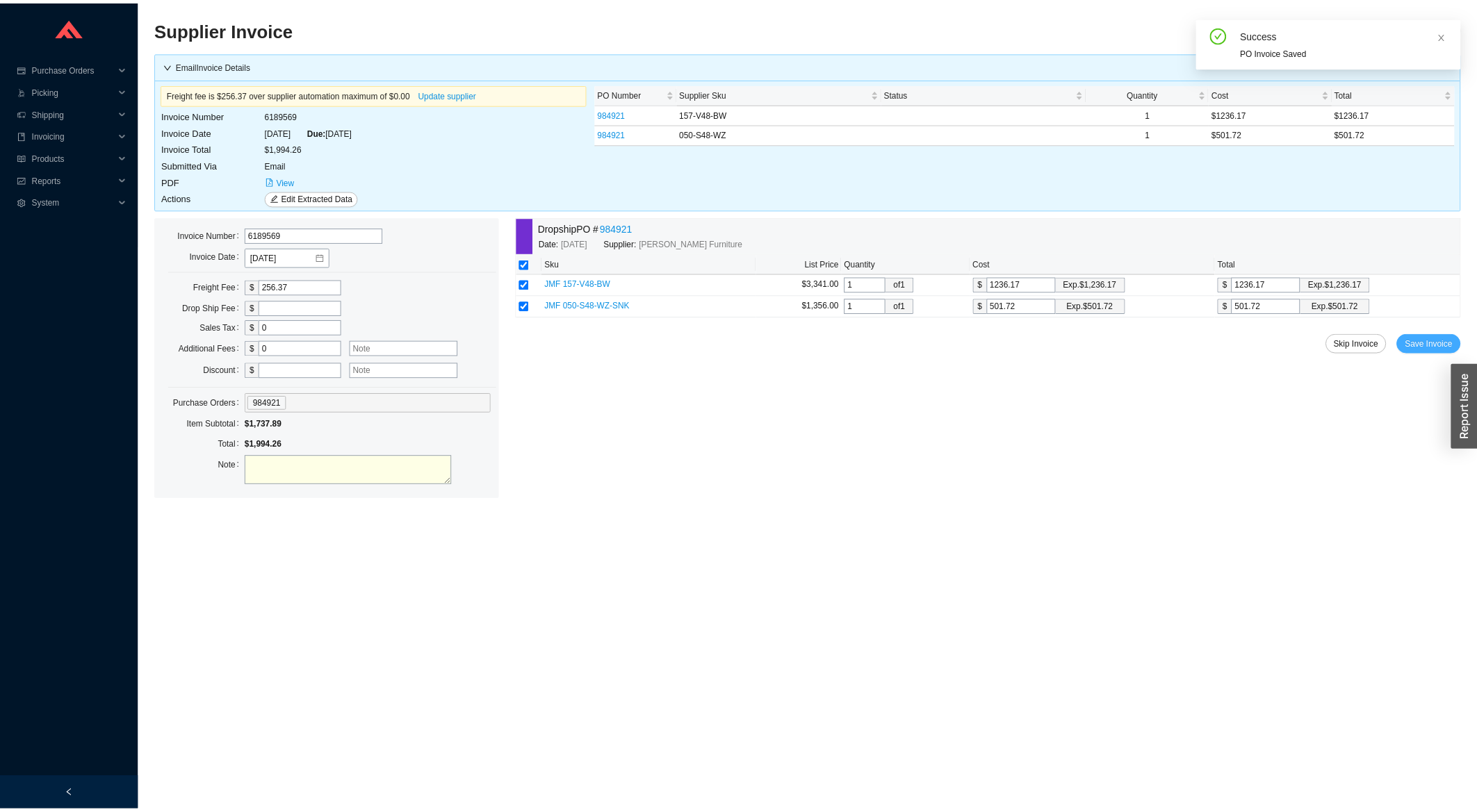
scroll to position [447, 0]
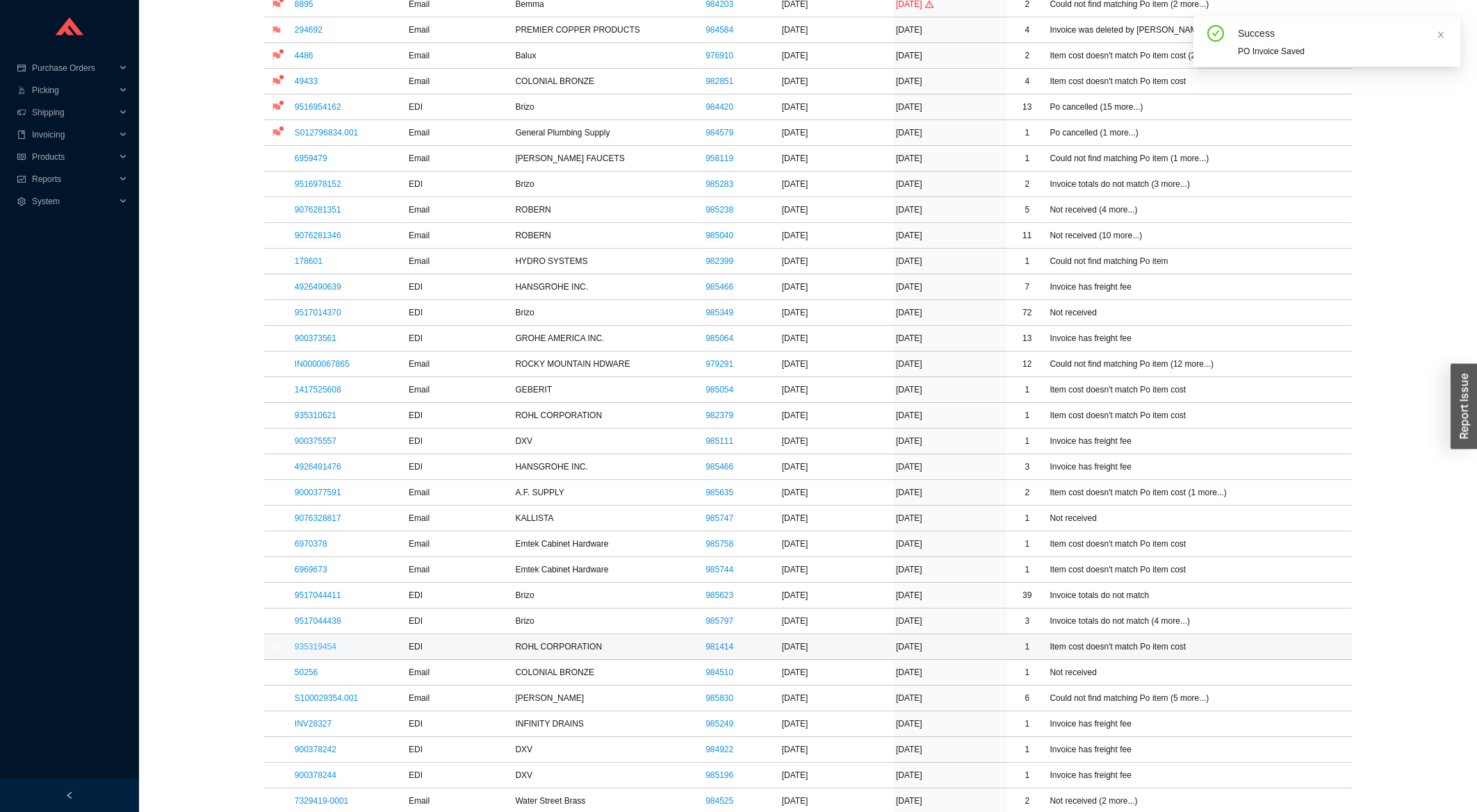
click at [319, 645] on link "935319454" at bounding box center [315, 647] width 42 height 10
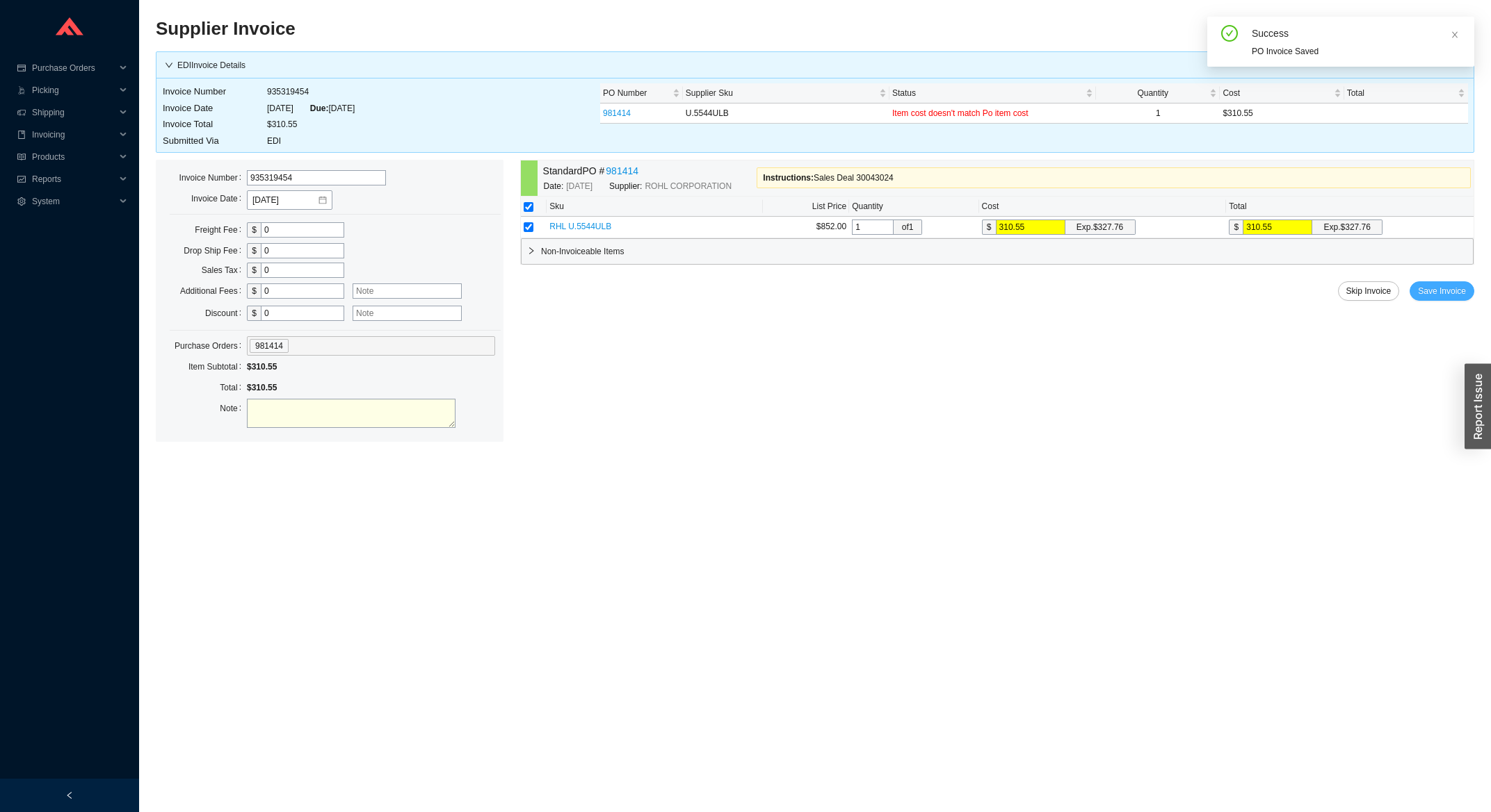
click at [1454, 292] on span "Save Invoice" at bounding box center [1441, 291] width 48 height 14
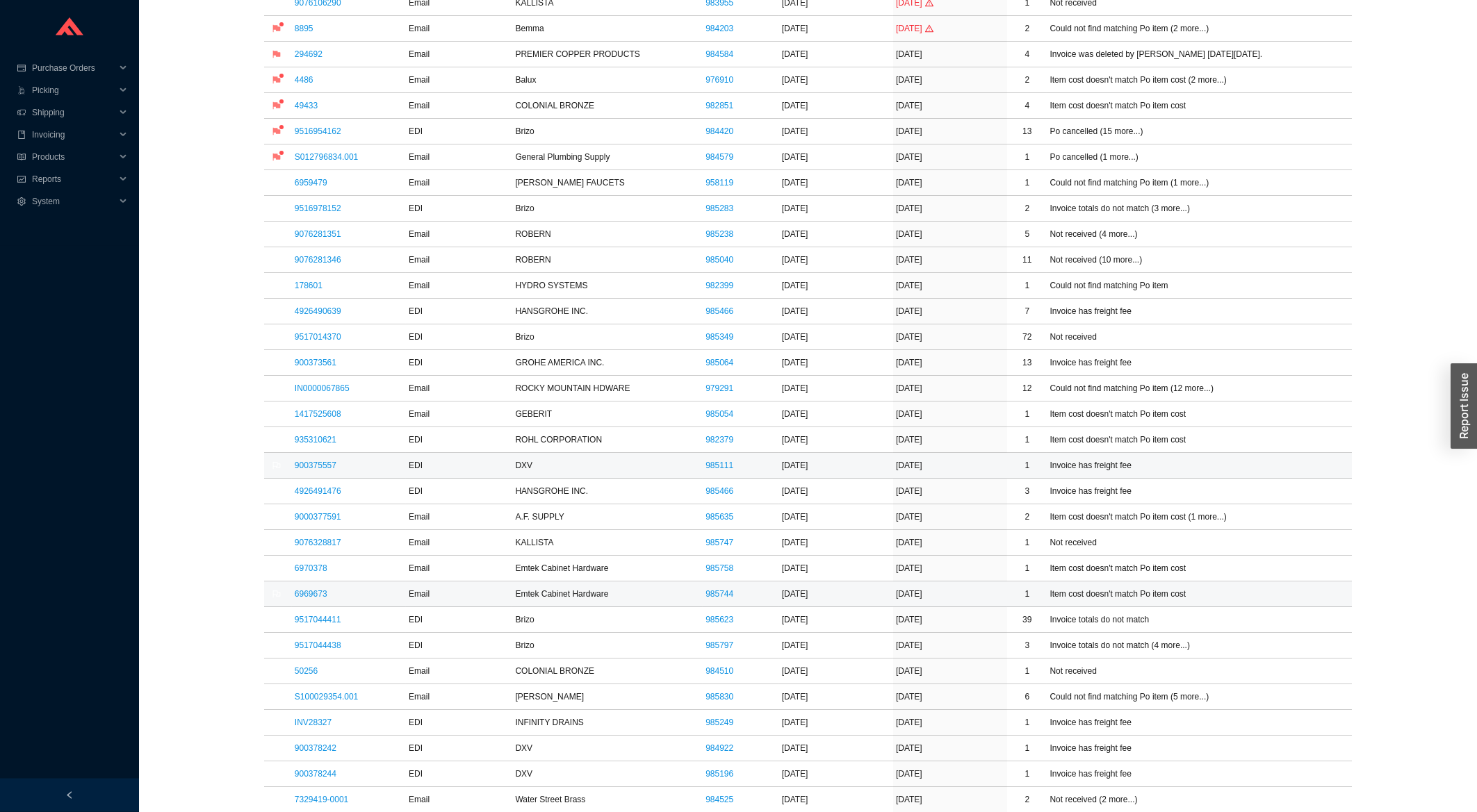
scroll to position [447, 0]
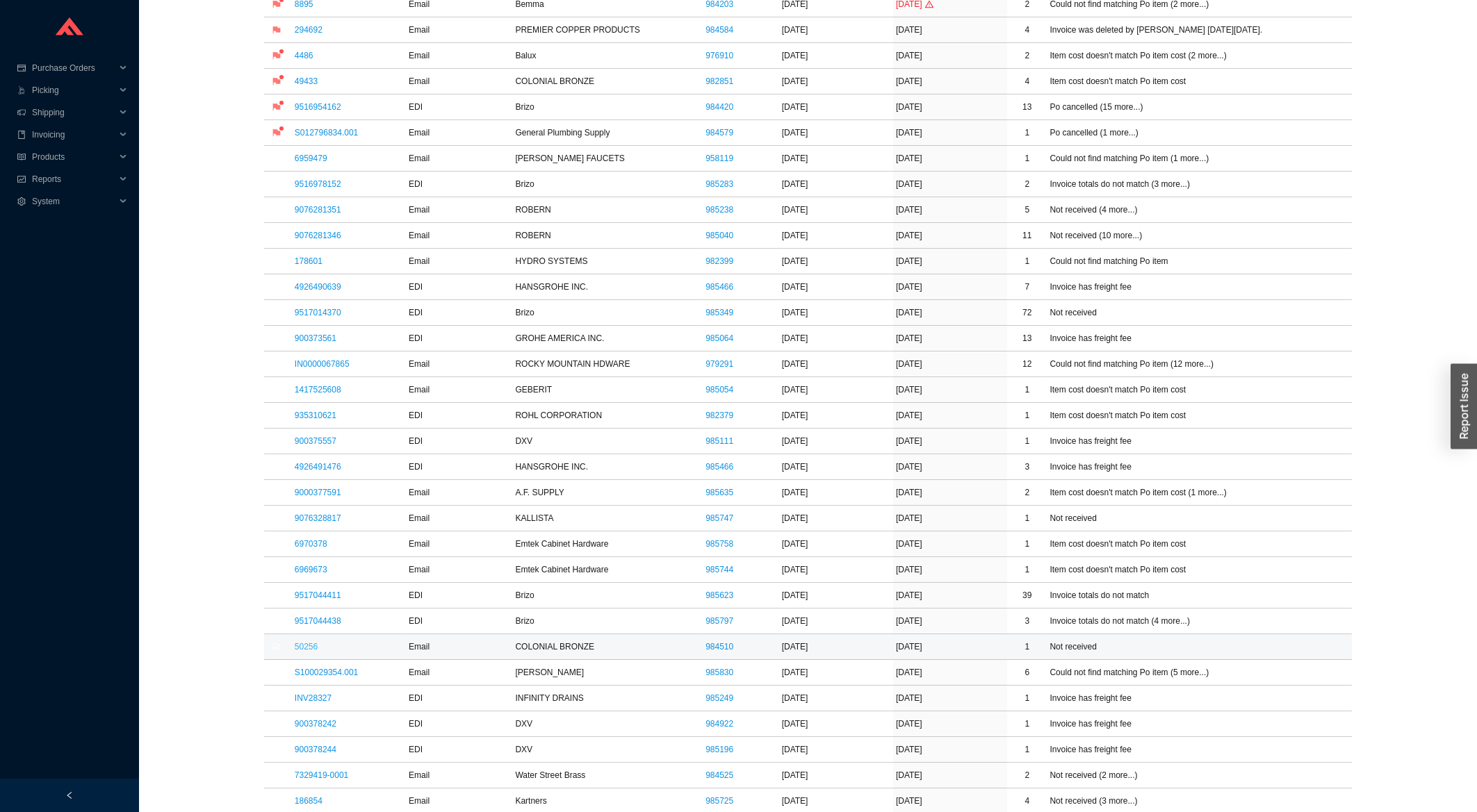
click at [300, 649] on link "50256" at bounding box center [305, 647] width 23 height 10
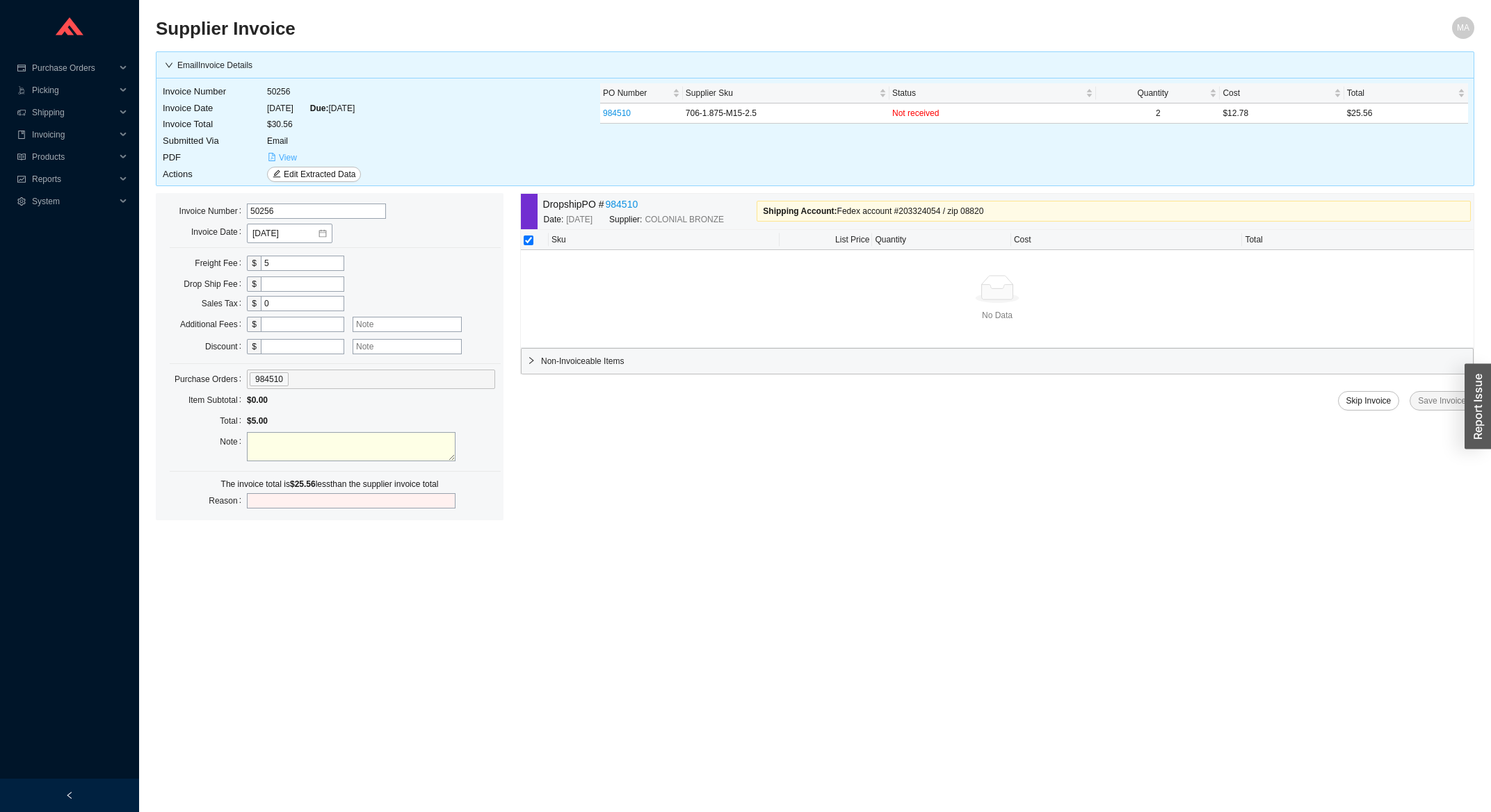
click at [282, 161] on span "View" at bounding box center [287, 158] width 18 height 14
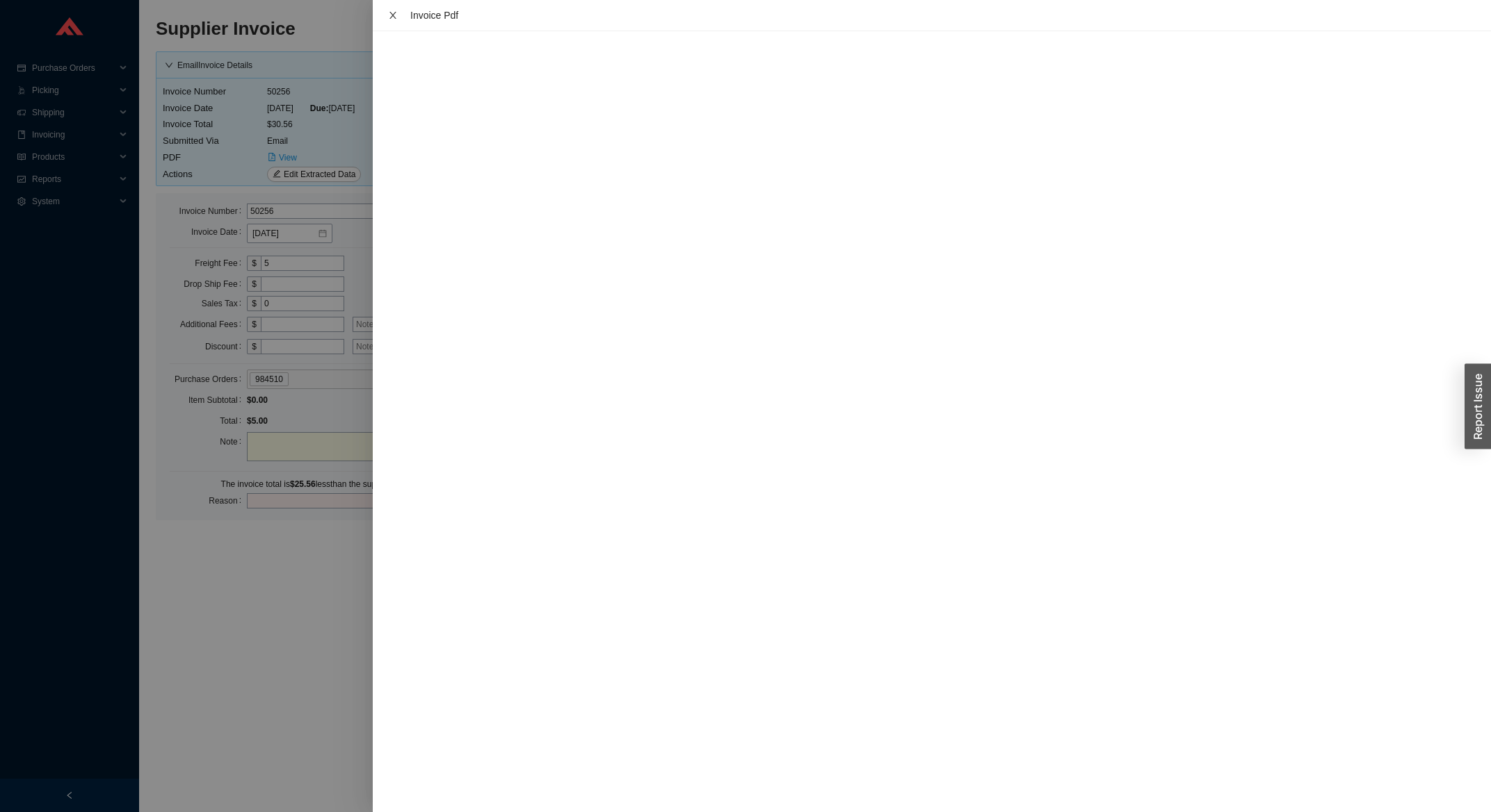
click at [387, 21] on button "Close" at bounding box center [393, 15] width 18 height 11
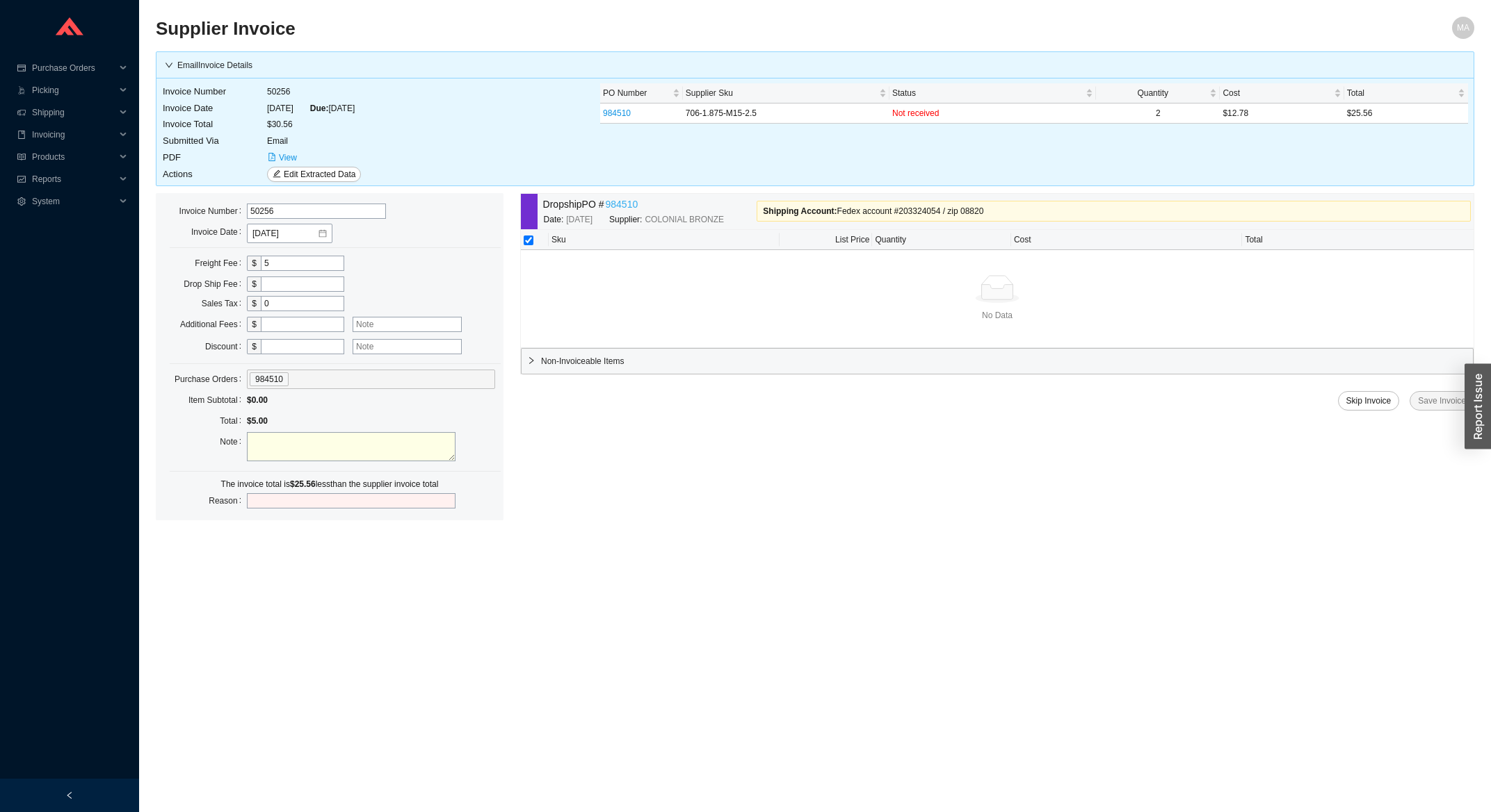
click at [612, 205] on link "984510" at bounding box center [622, 204] width 33 height 16
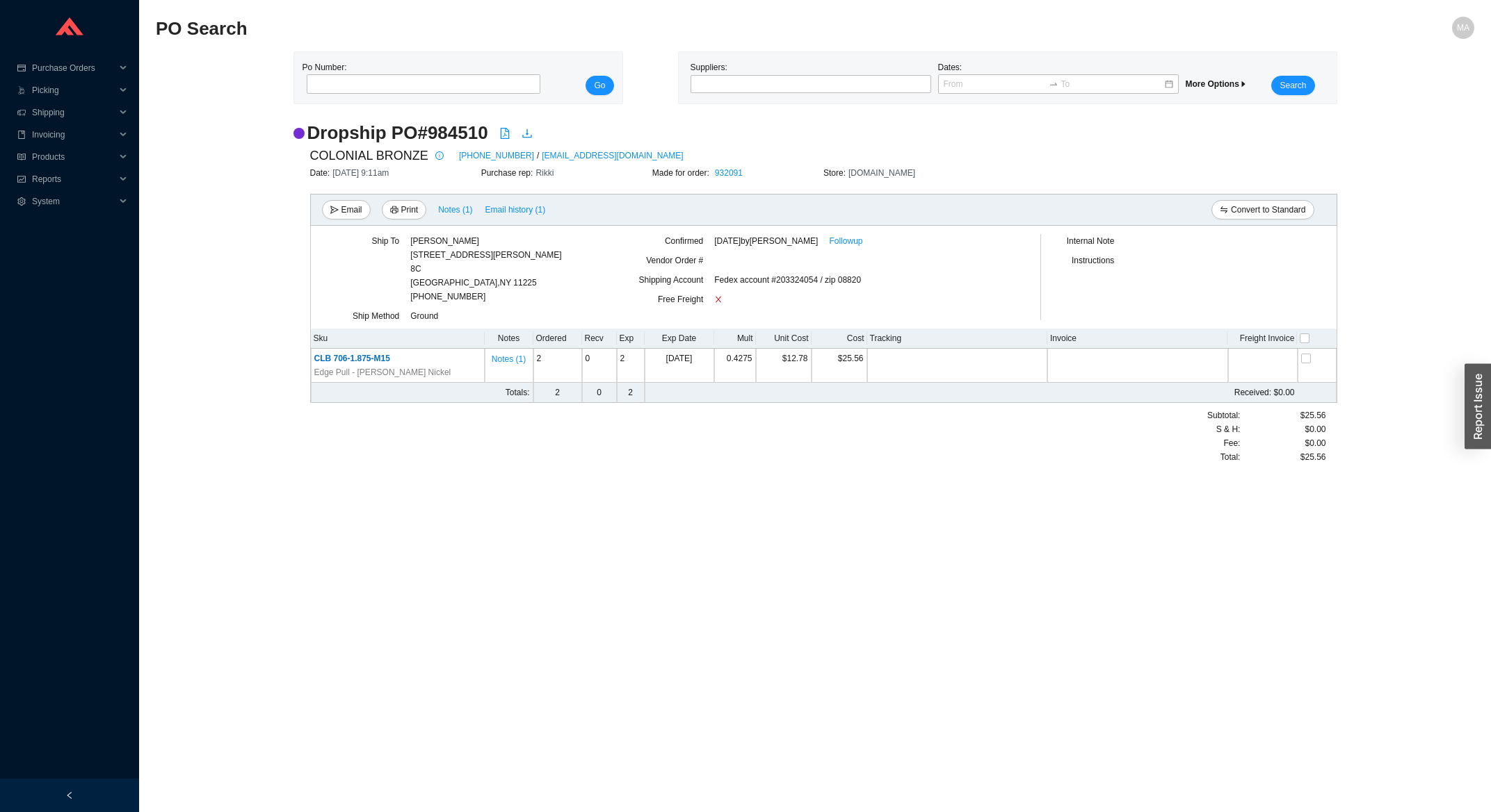
click at [826, 250] on div "8/06/2025 by Chaya Amsel Followup" at bounding box center [855, 244] width 284 height 20
click at [840, 237] on link "Followup" at bounding box center [844, 241] width 33 height 14
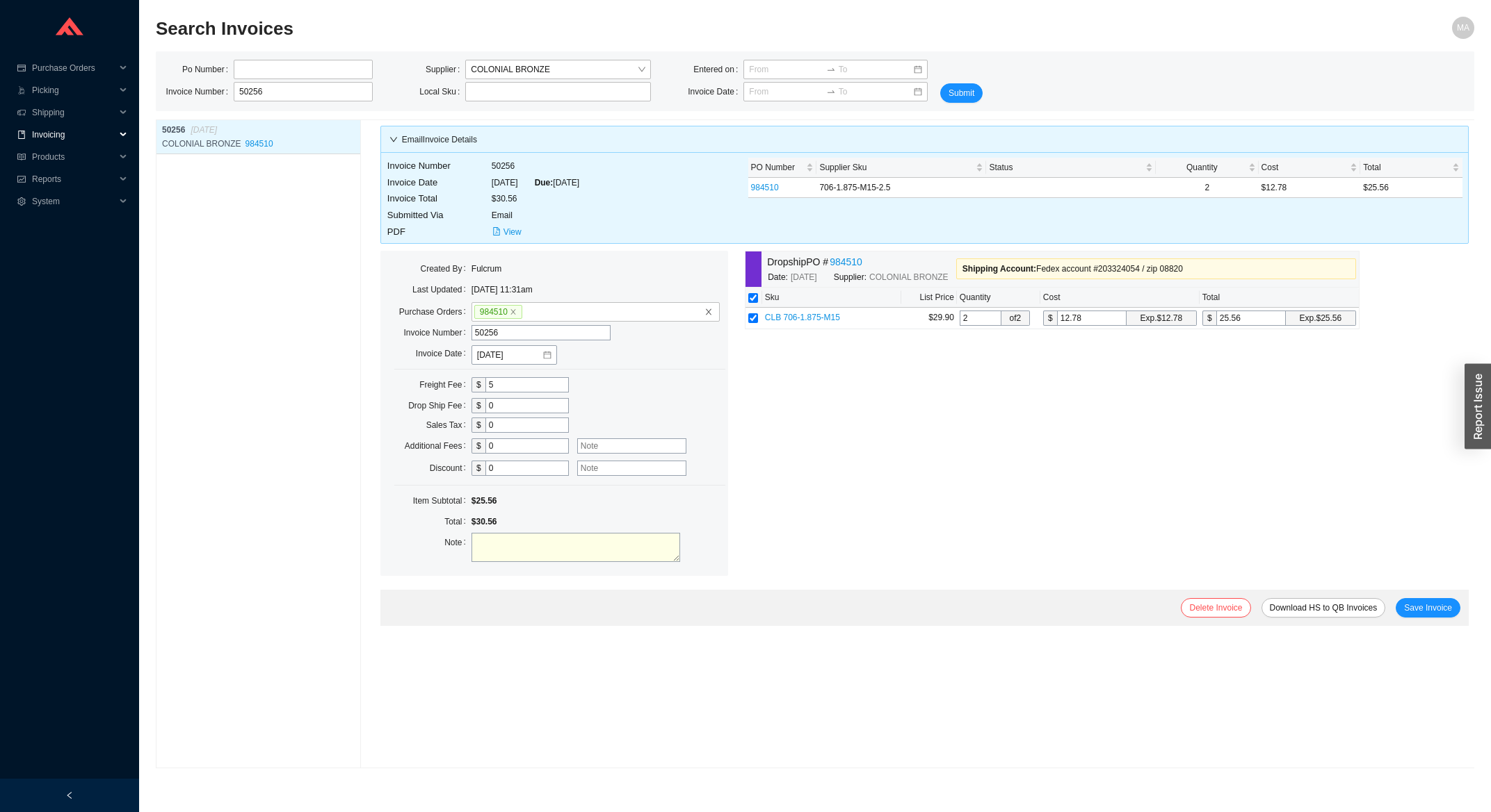
click at [93, 141] on span "Invoicing" at bounding box center [74, 135] width 84 height 22
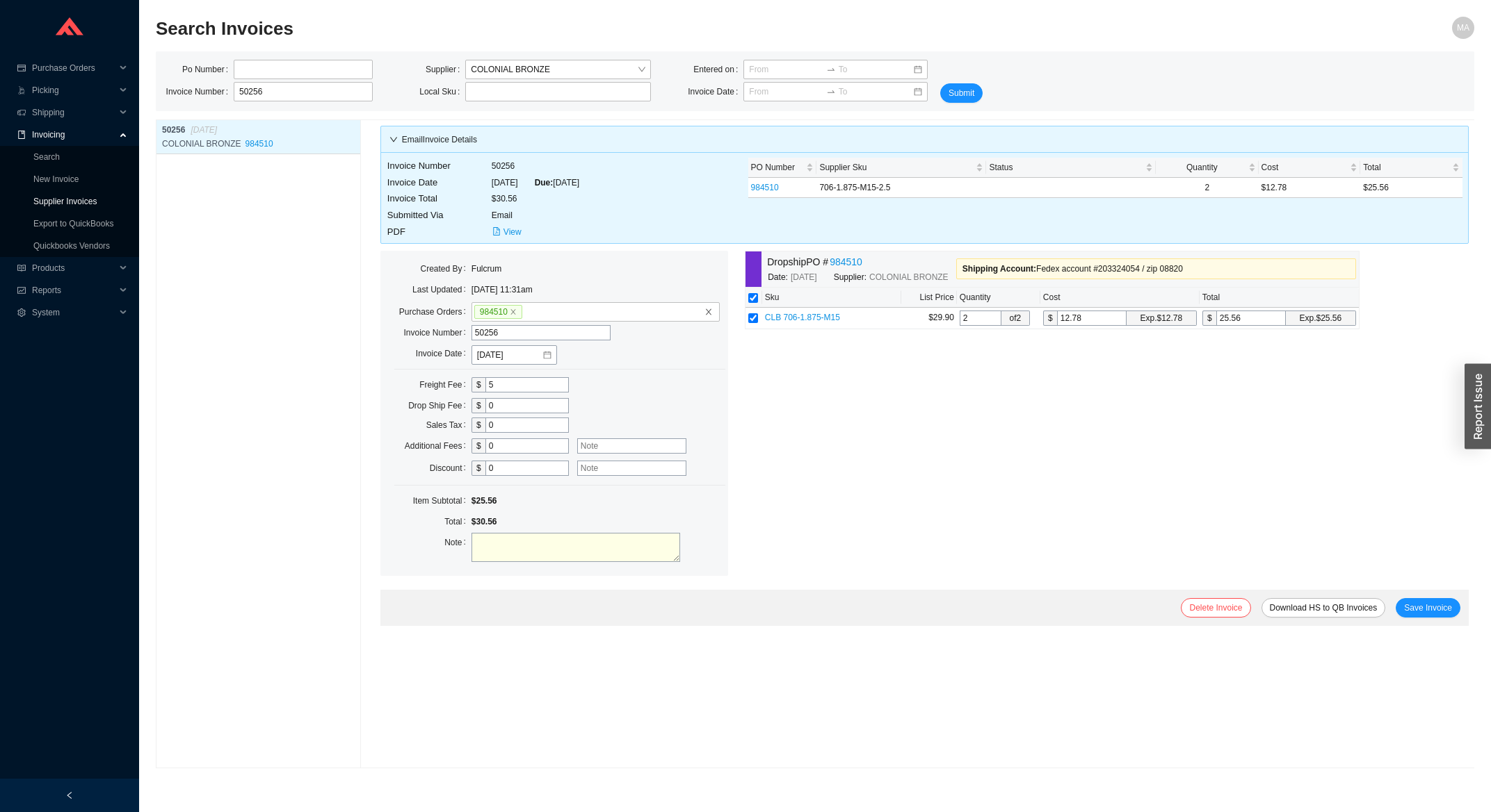
click at [64, 197] on link "Supplier Invoices" at bounding box center [64, 202] width 63 height 10
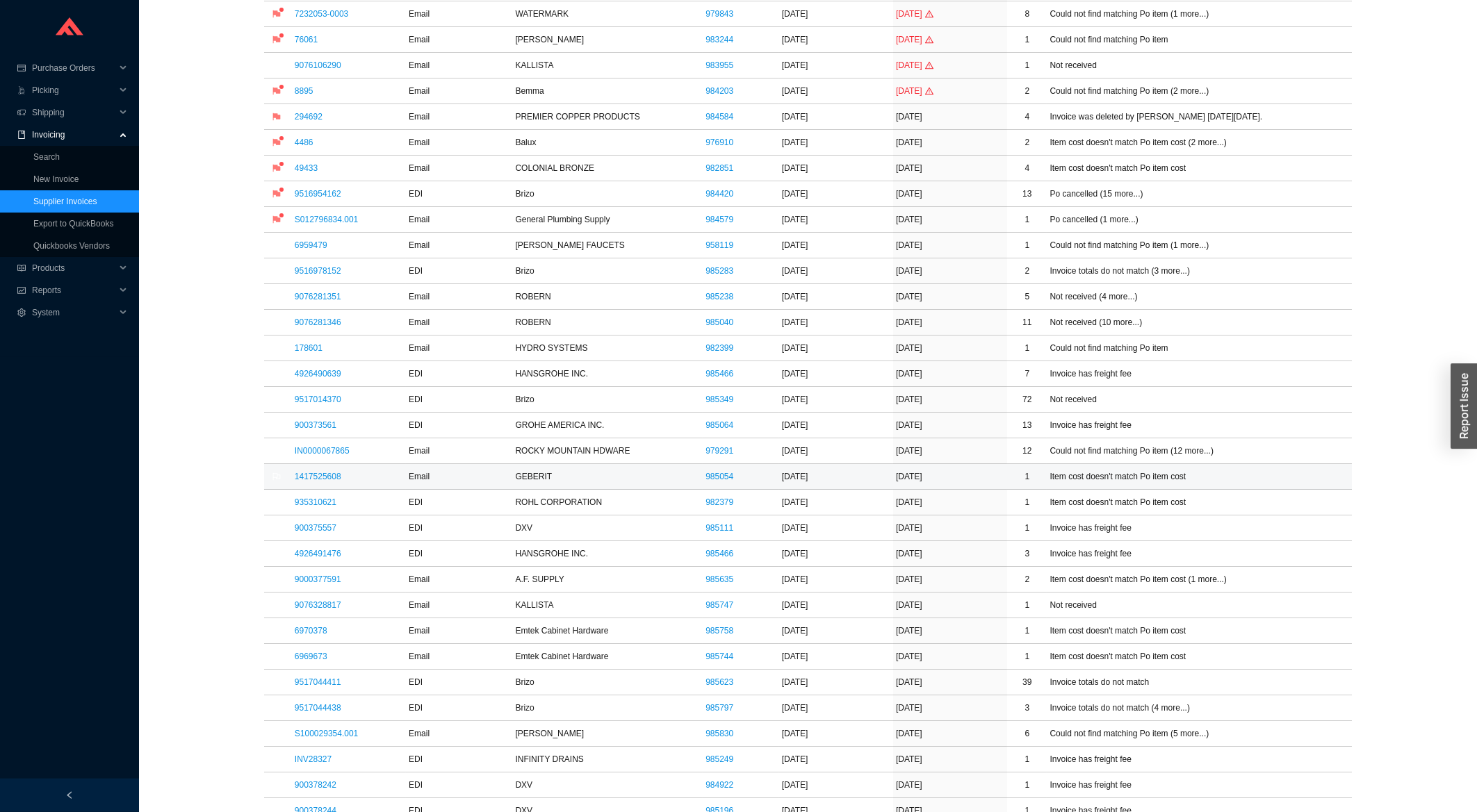
scroll to position [372, 0]
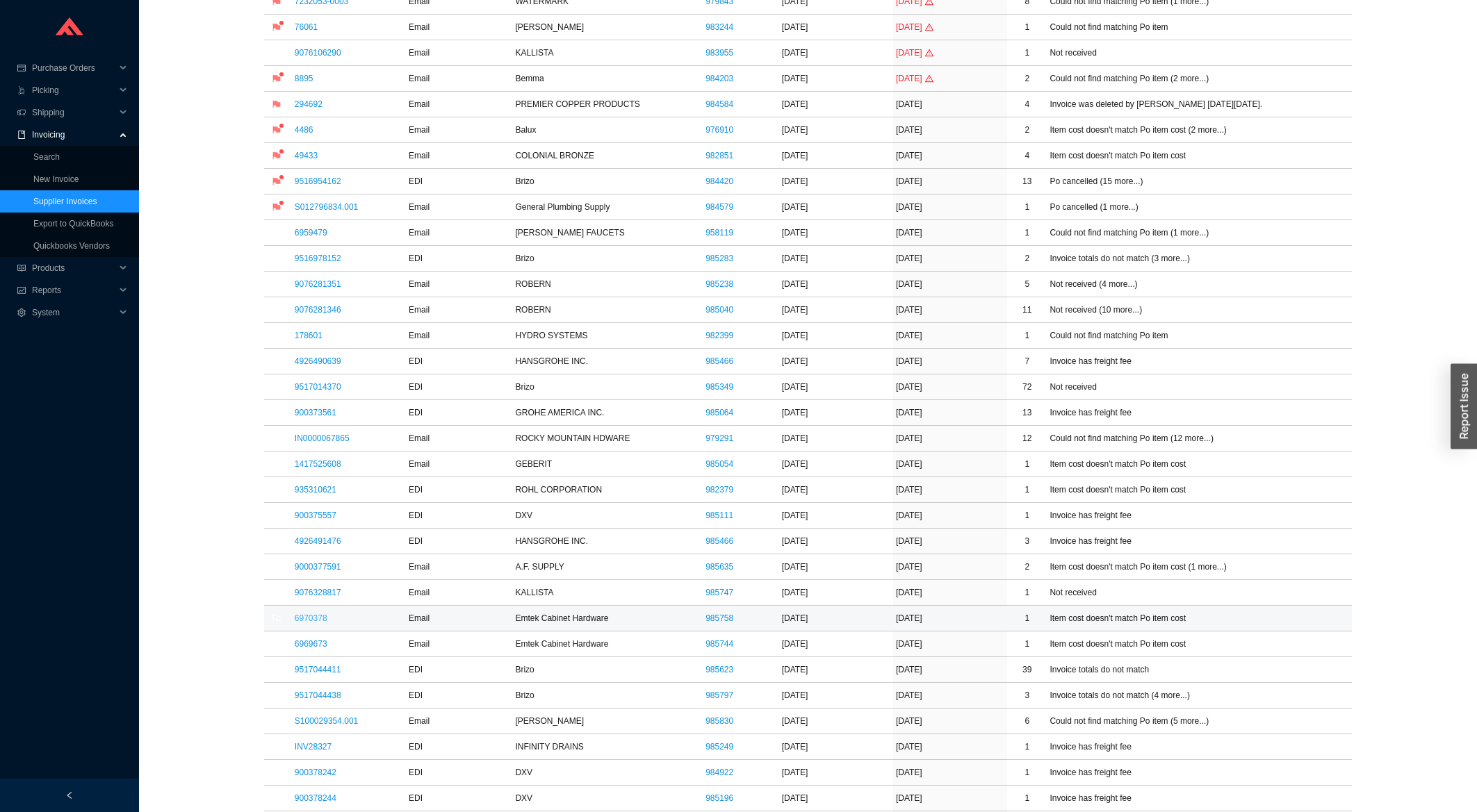
click at [319, 619] on link "6970378" at bounding box center [310, 618] width 33 height 10
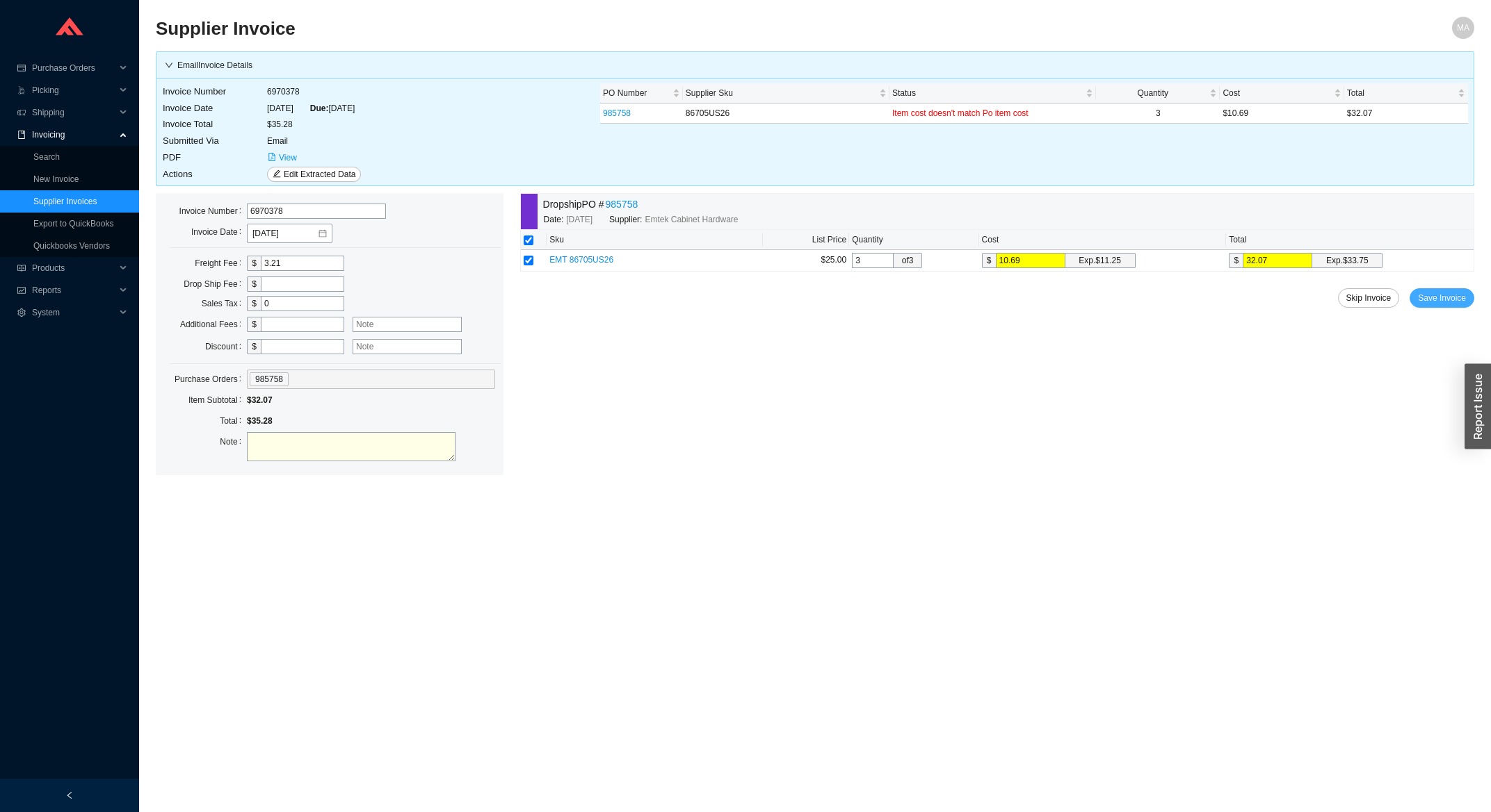
click at [1443, 295] on span "Save Invoice" at bounding box center [1441, 298] width 48 height 14
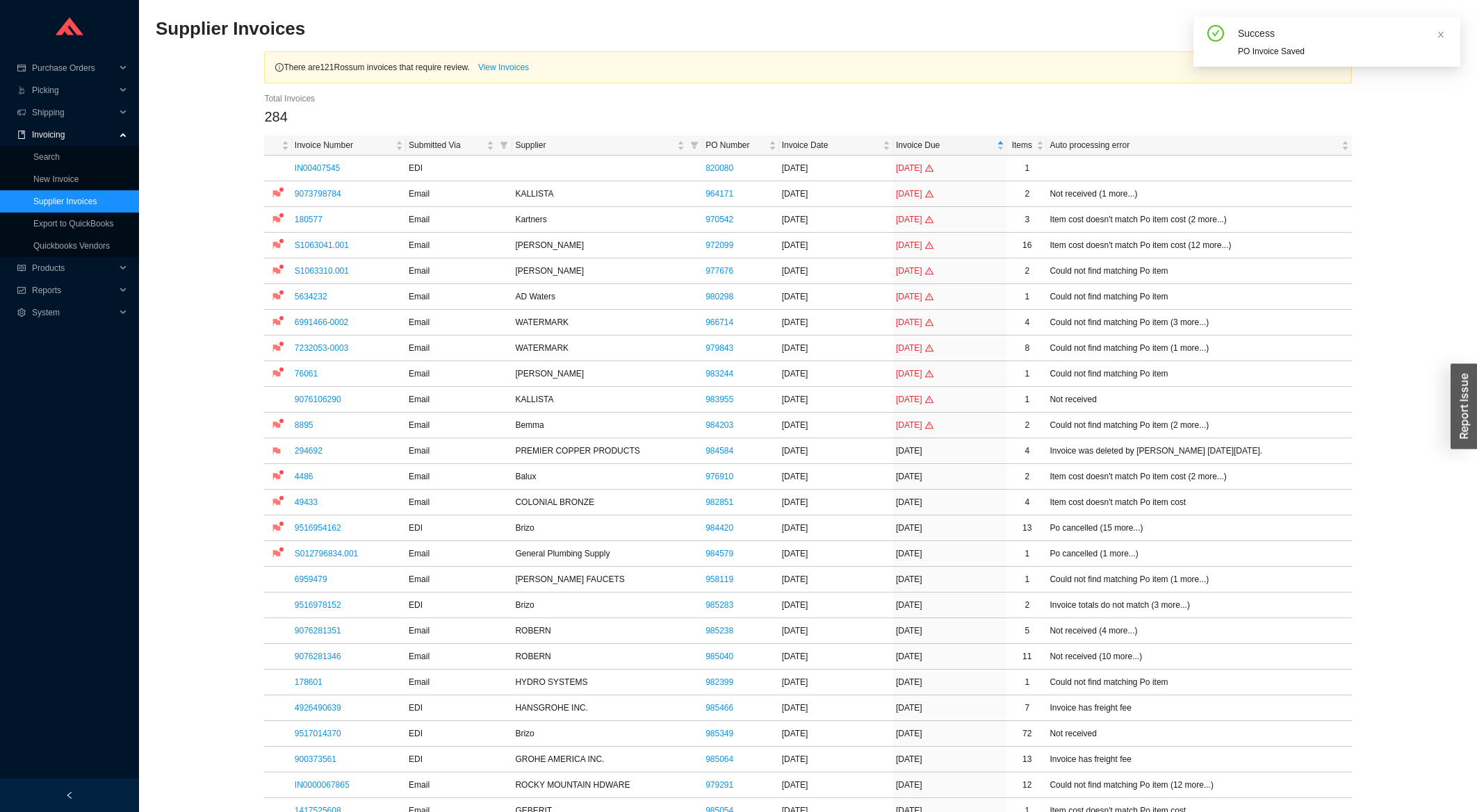
scroll to position [372, 0]
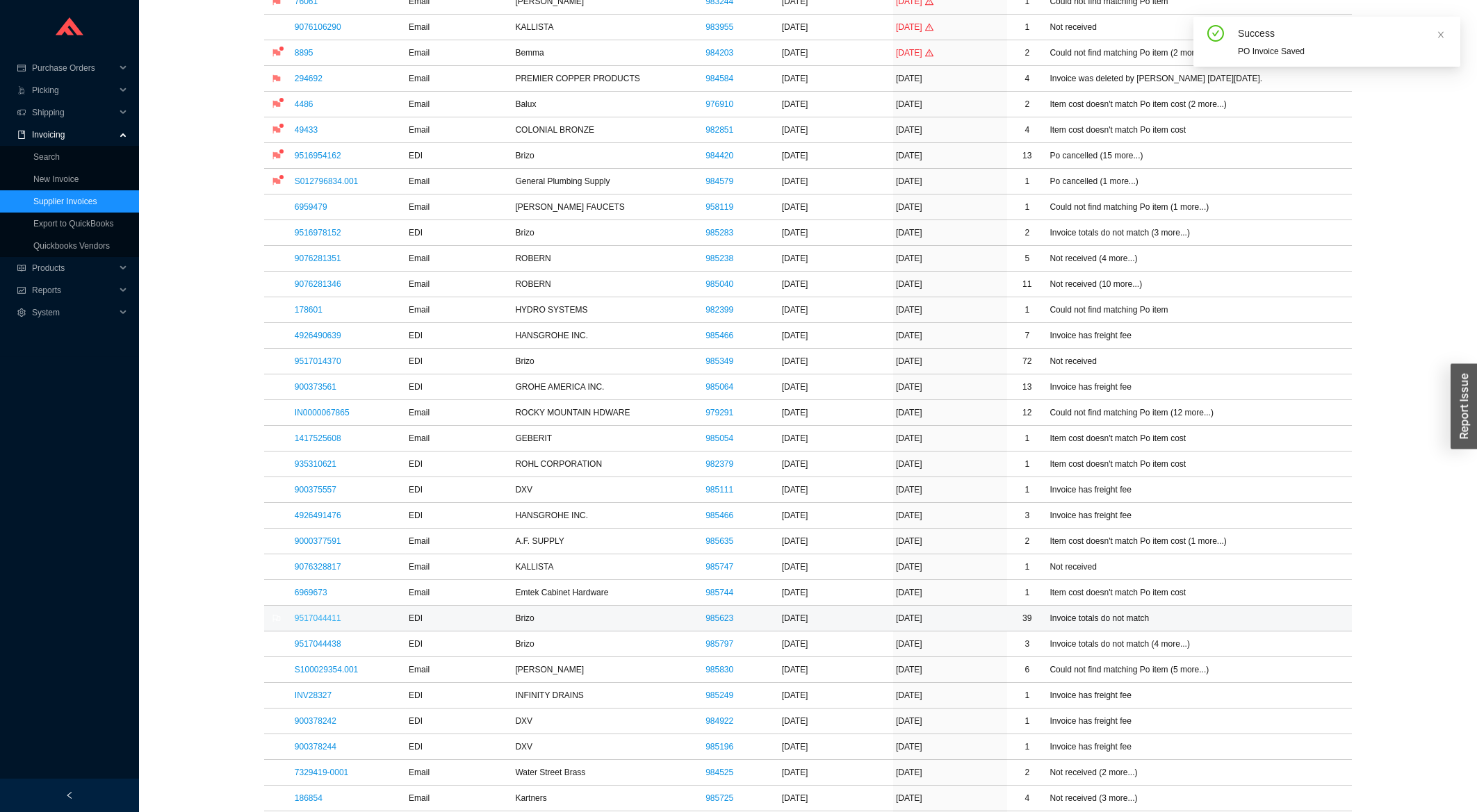
click at [310, 623] on link "9517044411" at bounding box center [317, 618] width 47 height 10
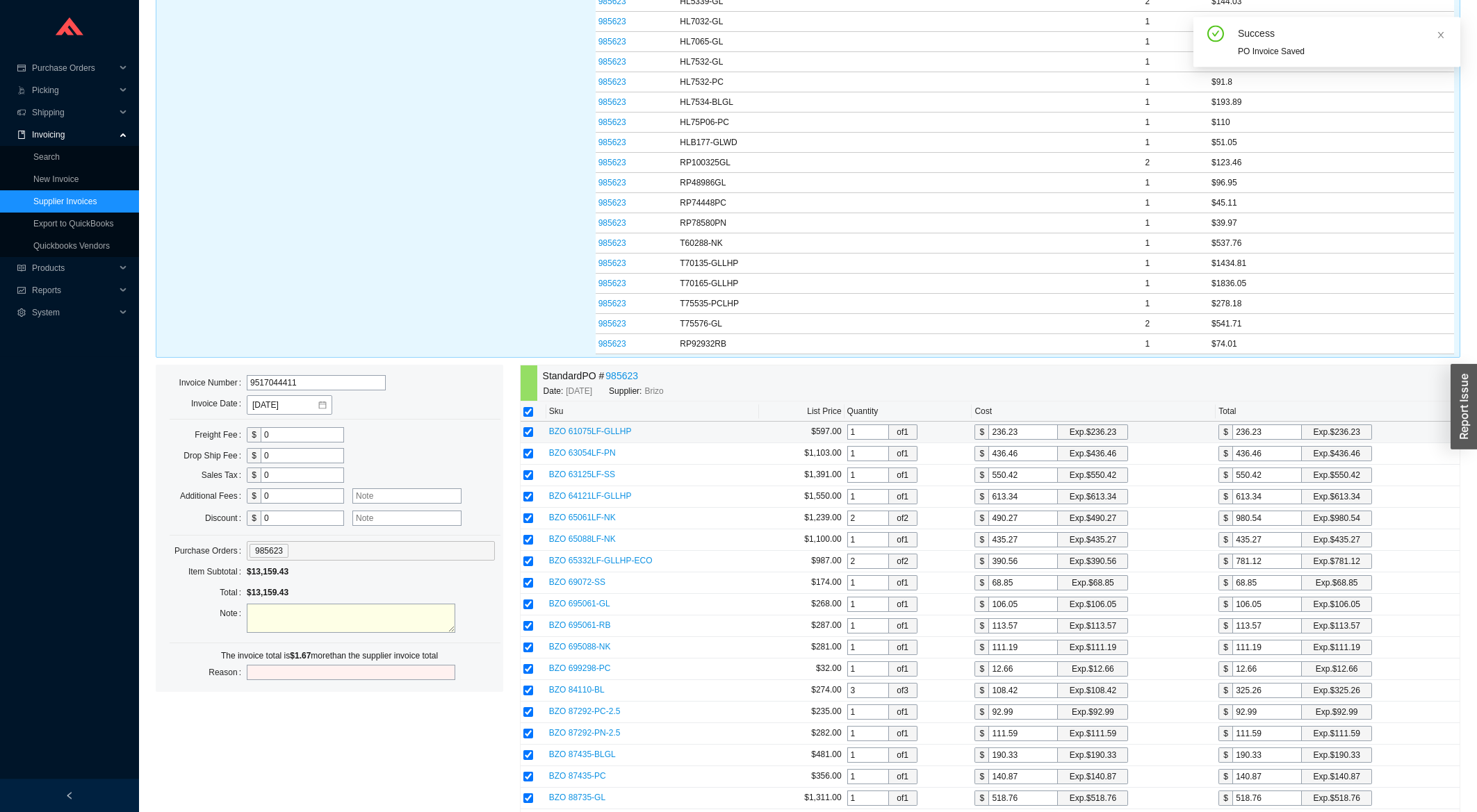
scroll to position [596, 0]
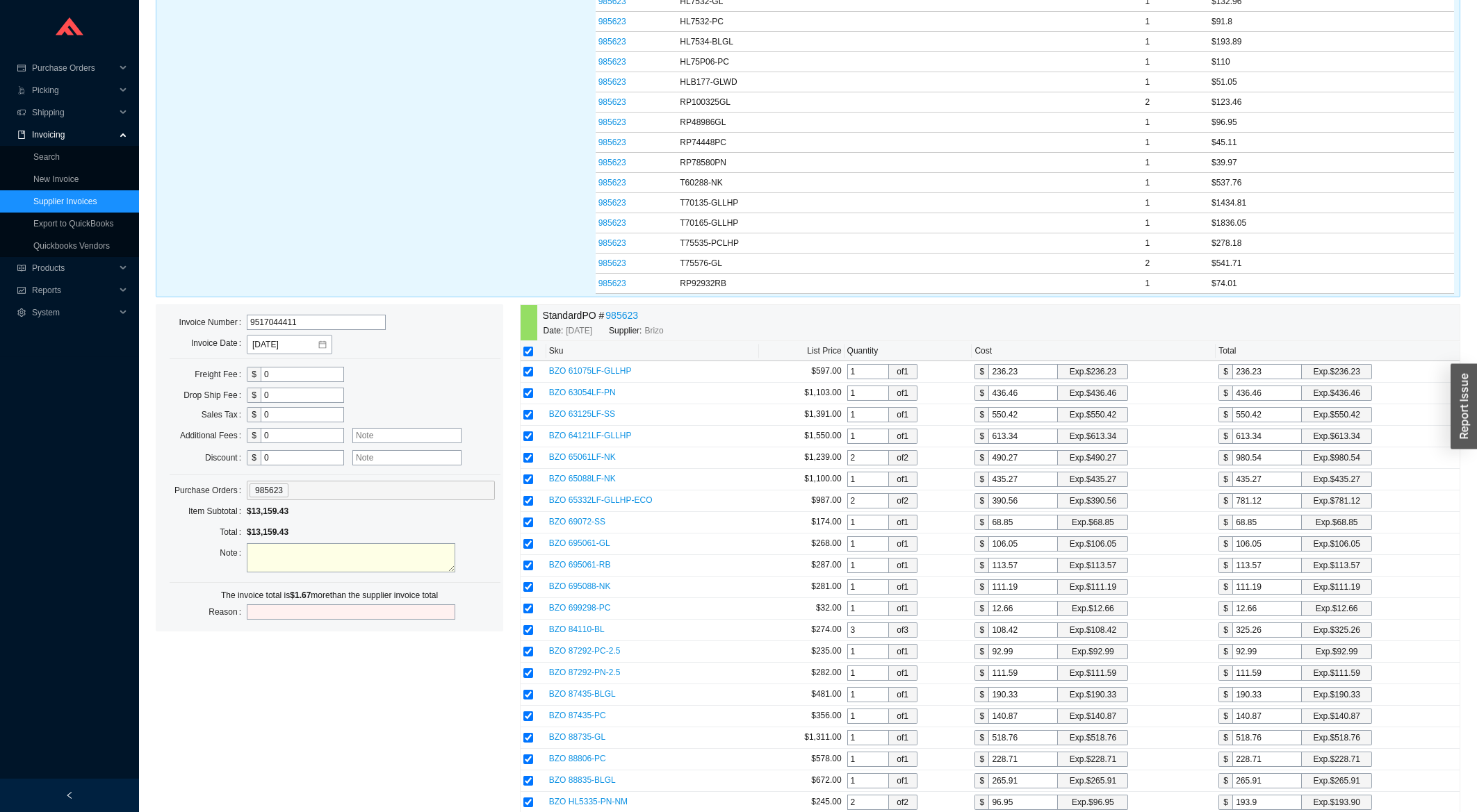
click at [300, 464] on input "0" at bounding box center [302, 457] width 84 height 15
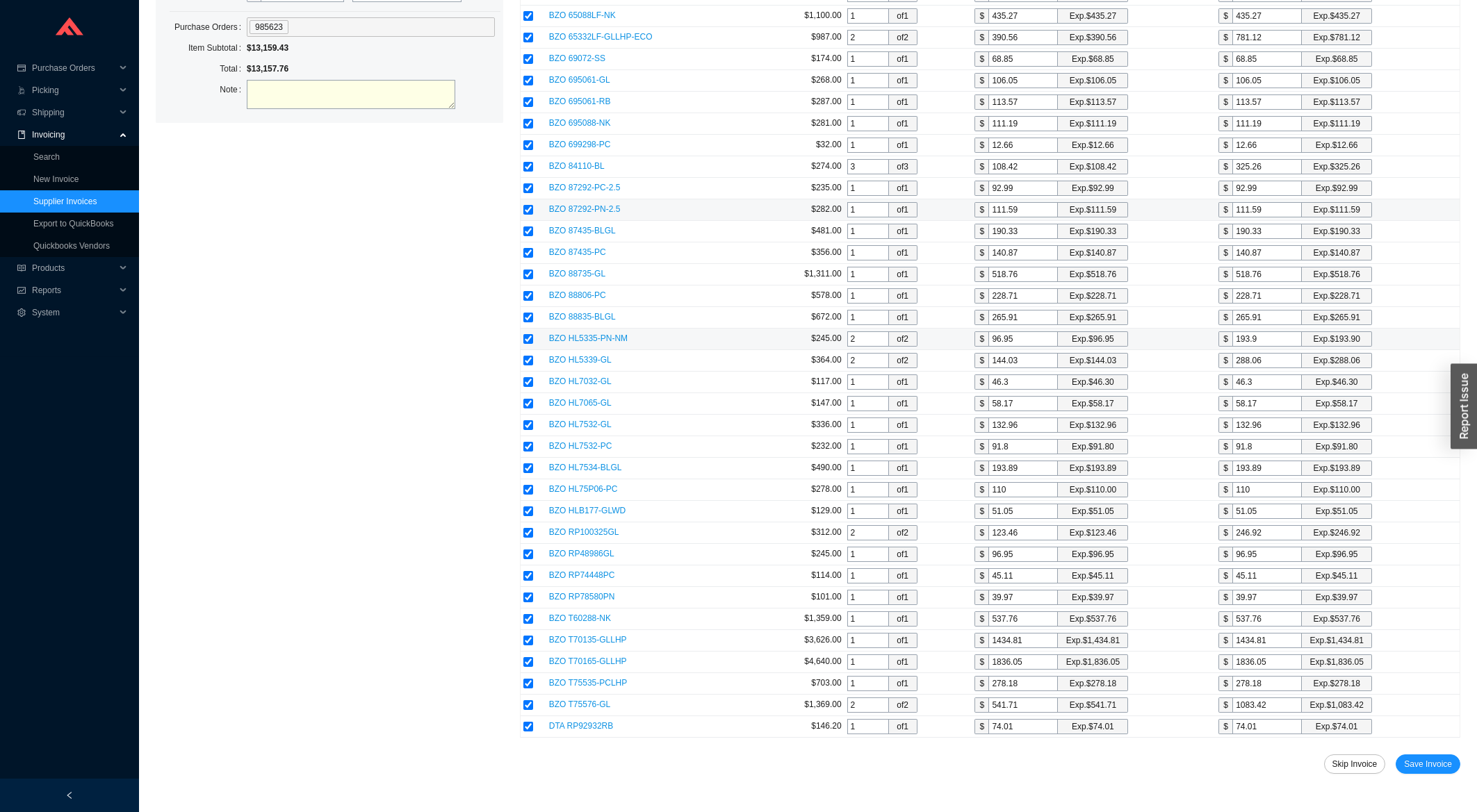
scroll to position [1073, 0]
type input "1.67"
click at [1417, 756] on button "Save Invoice" at bounding box center [1428, 764] width 65 height 20
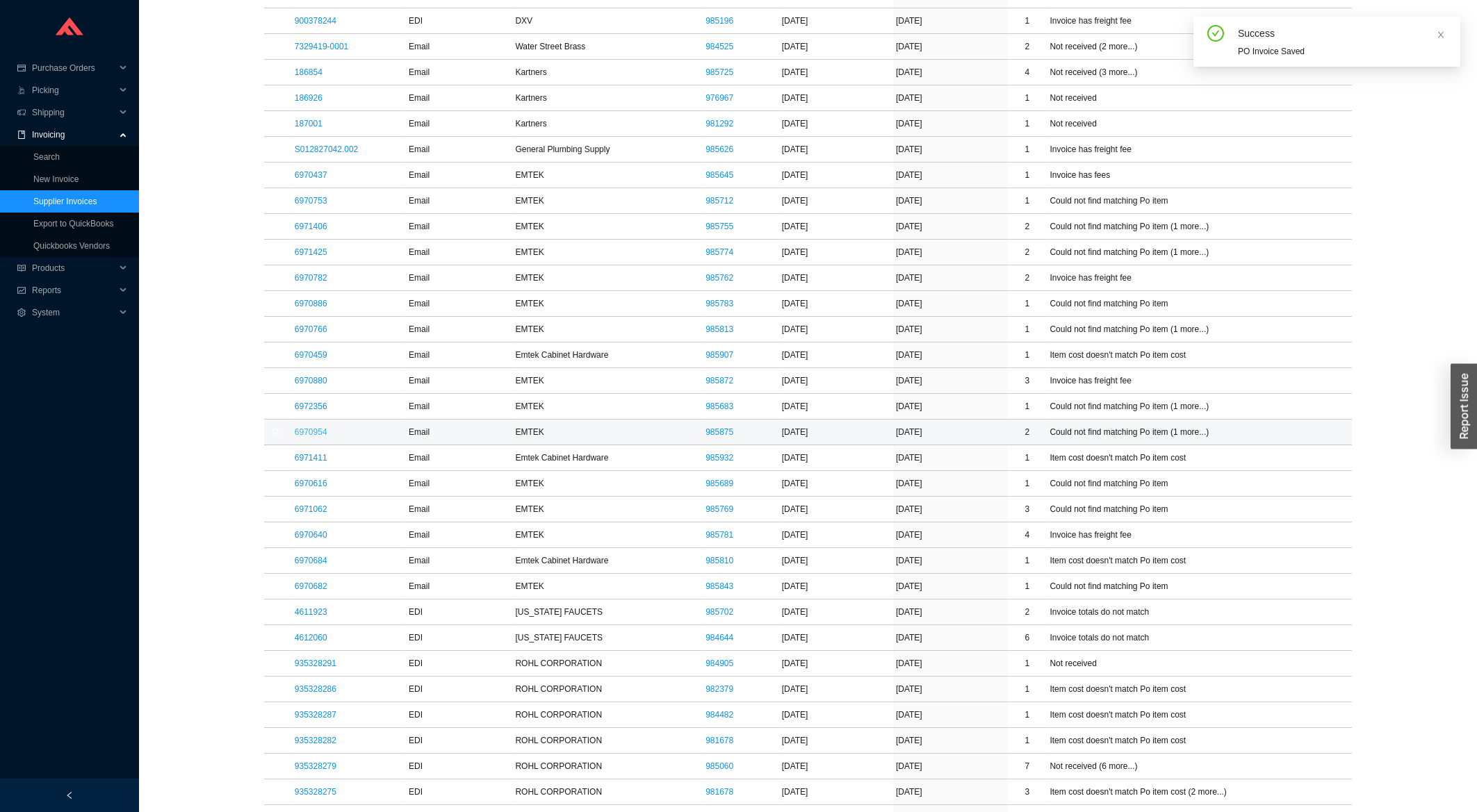
click at [310, 437] on link "6970954" at bounding box center [310, 432] width 33 height 10
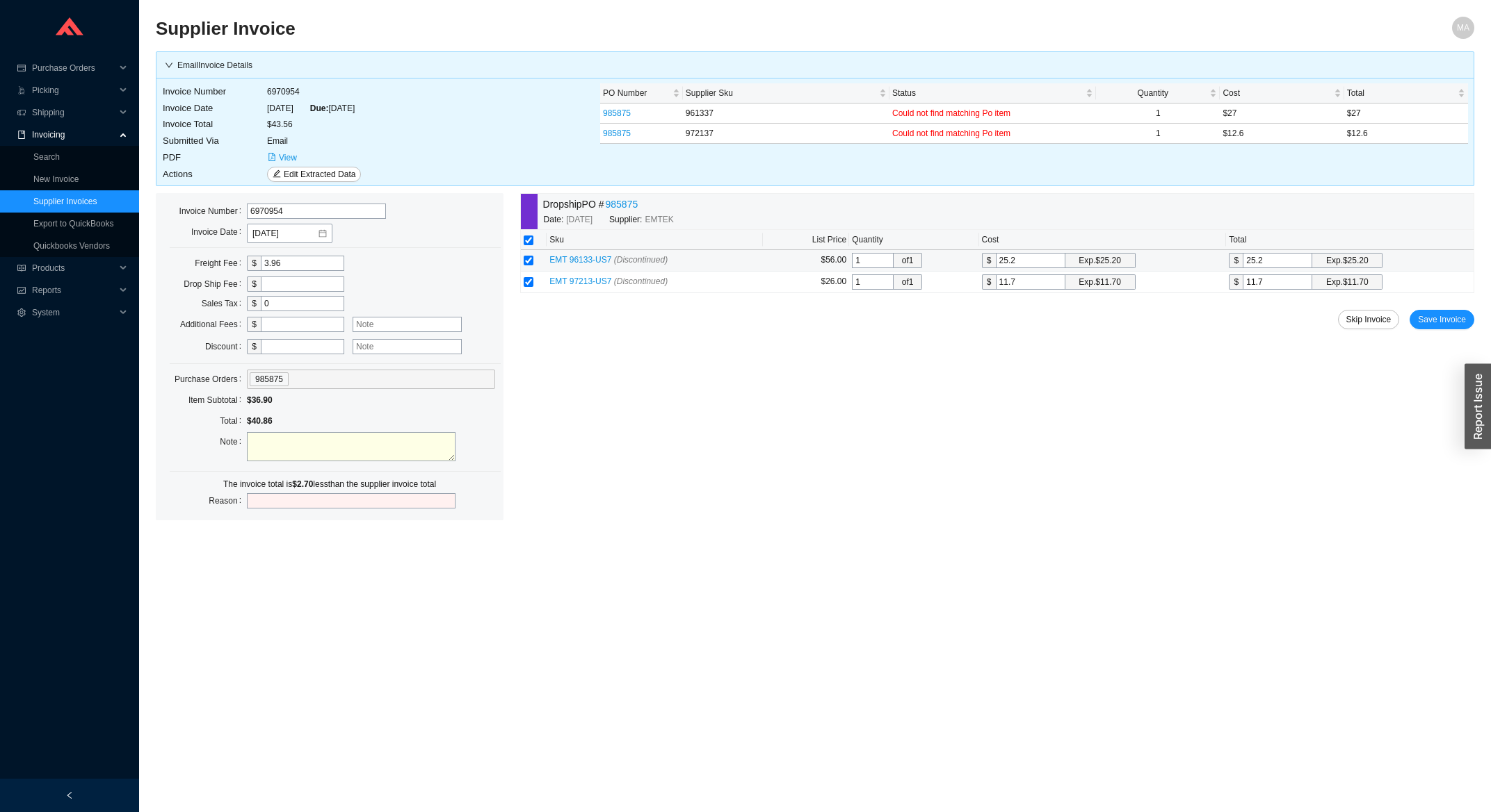
drag, startPoint x: 1273, startPoint y: 265, endPoint x: 1227, endPoint y: 267, distance: 46.0
click at [1242, 267] on input "25.2" at bounding box center [1277, 260] width 70 height 15
type input "2"
type input "27"
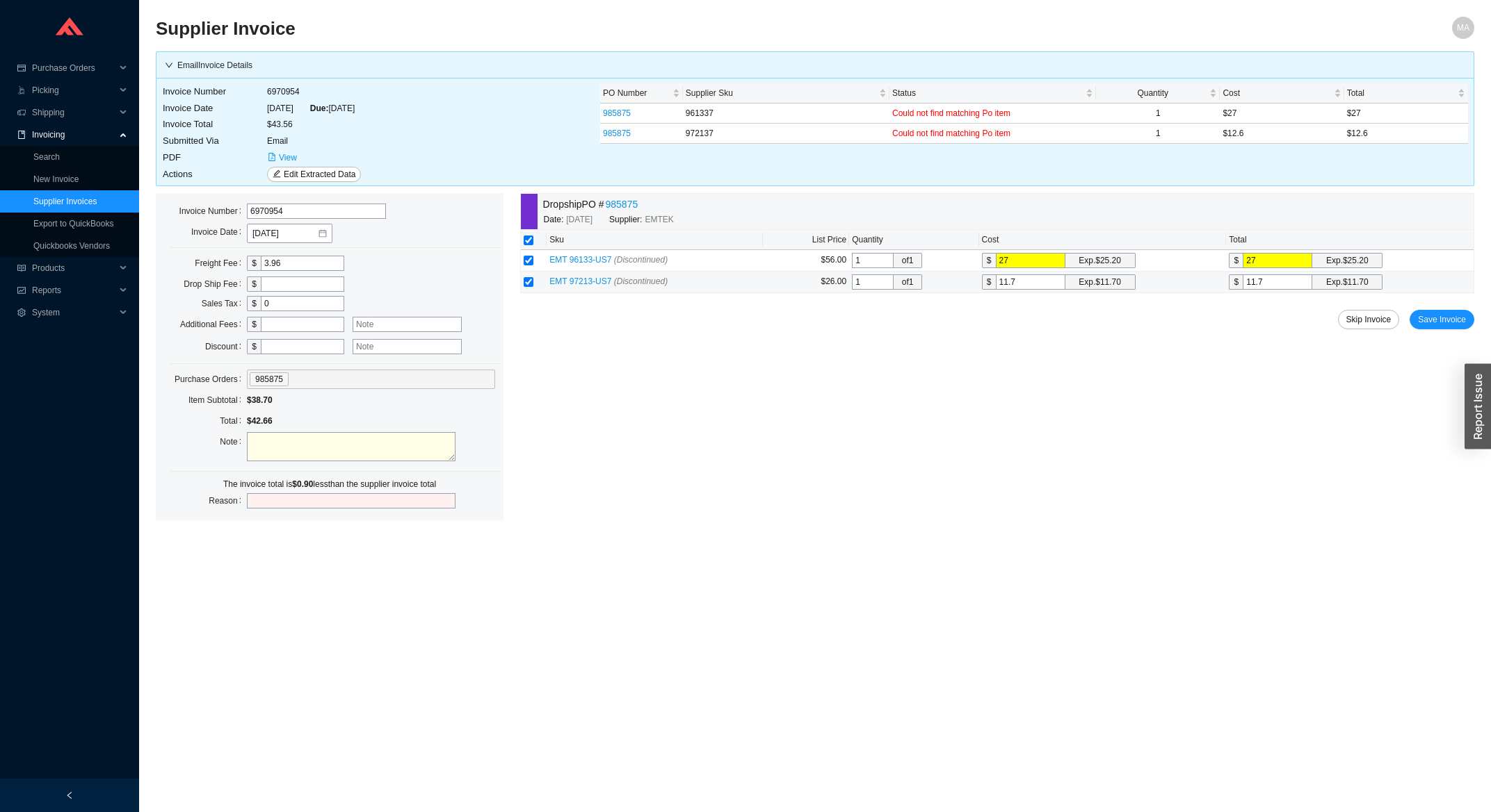
type input "27"
drag, startPoint x: 1020, startPoint y: 277, endPoint x: 980, endPoint y: 284, distance: 40.6
click at [996, 284] on input "11.7" at bounding box center [1031, 281] width 70 height 15
type input "1"
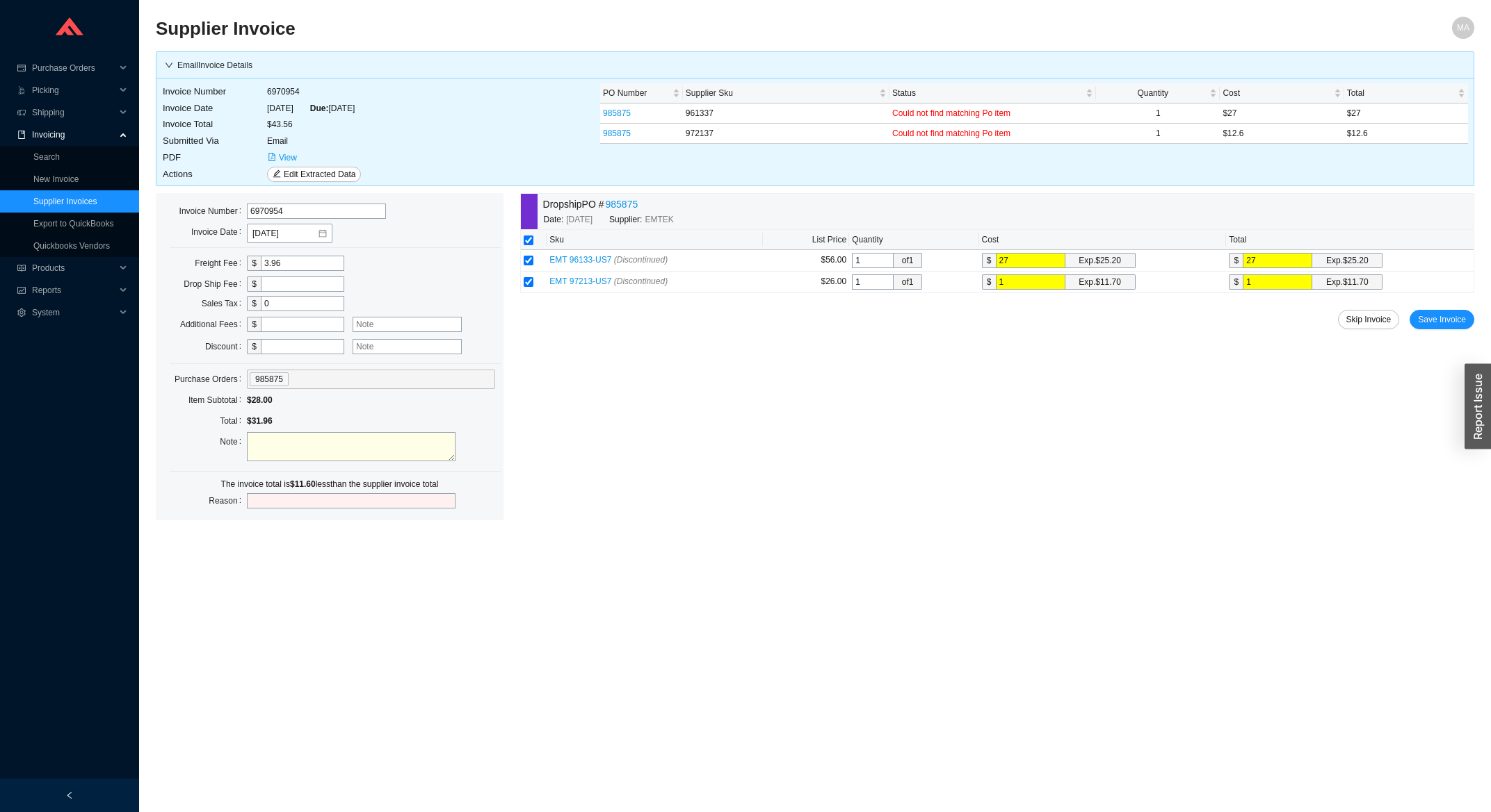
type input "12"
type input "12.6"
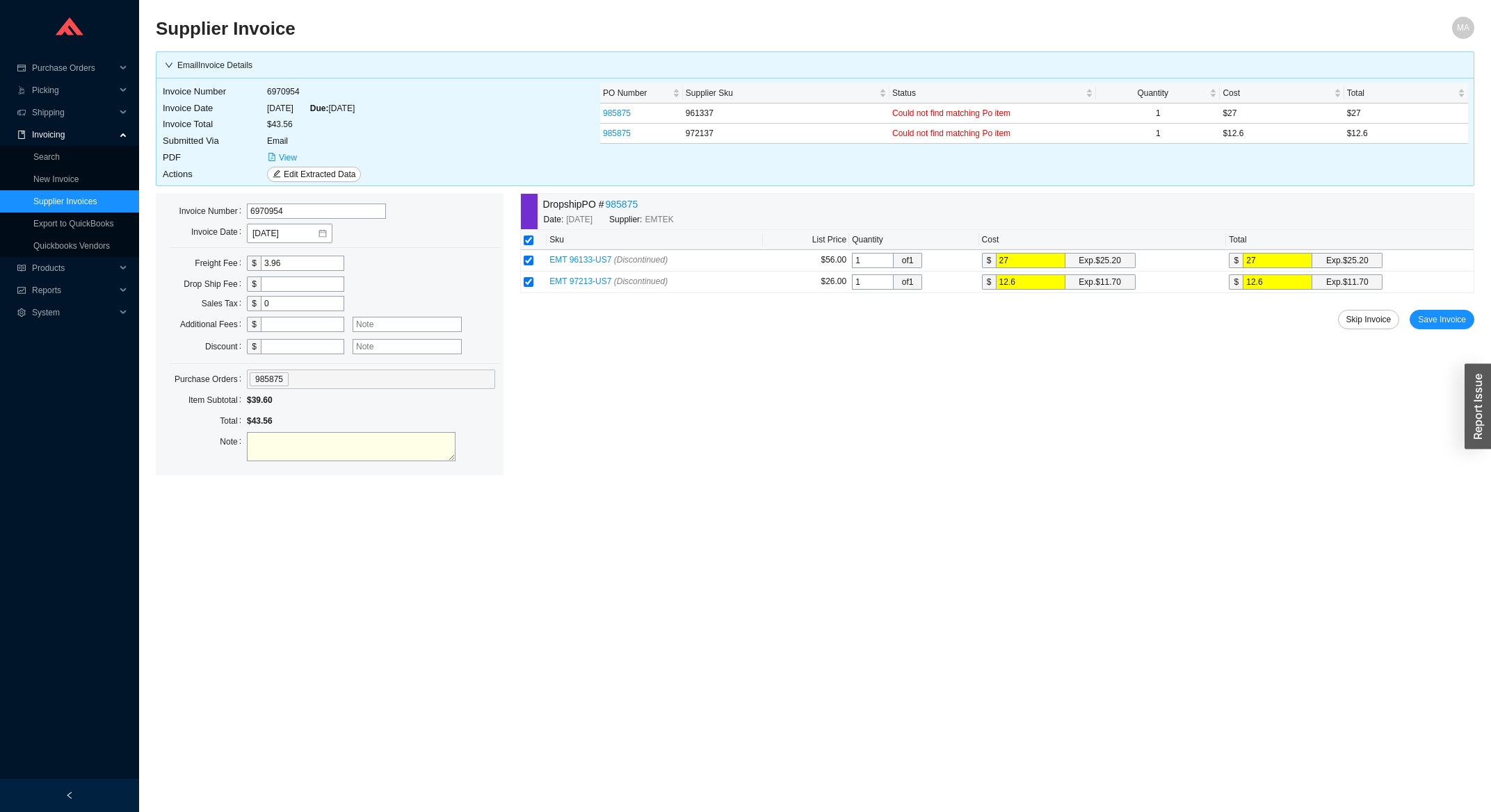
click at [1429, 310] on div "Dropship PO # 985875 Date: 8/20/2025 Supplier: EMTEK Sku List Price Quantity Co…" at bounding box center [997, 334] width 954 height 282
click at [1433, 325] on span "Save Invoice" at bounding box center [1441, 319] width 48 height 14
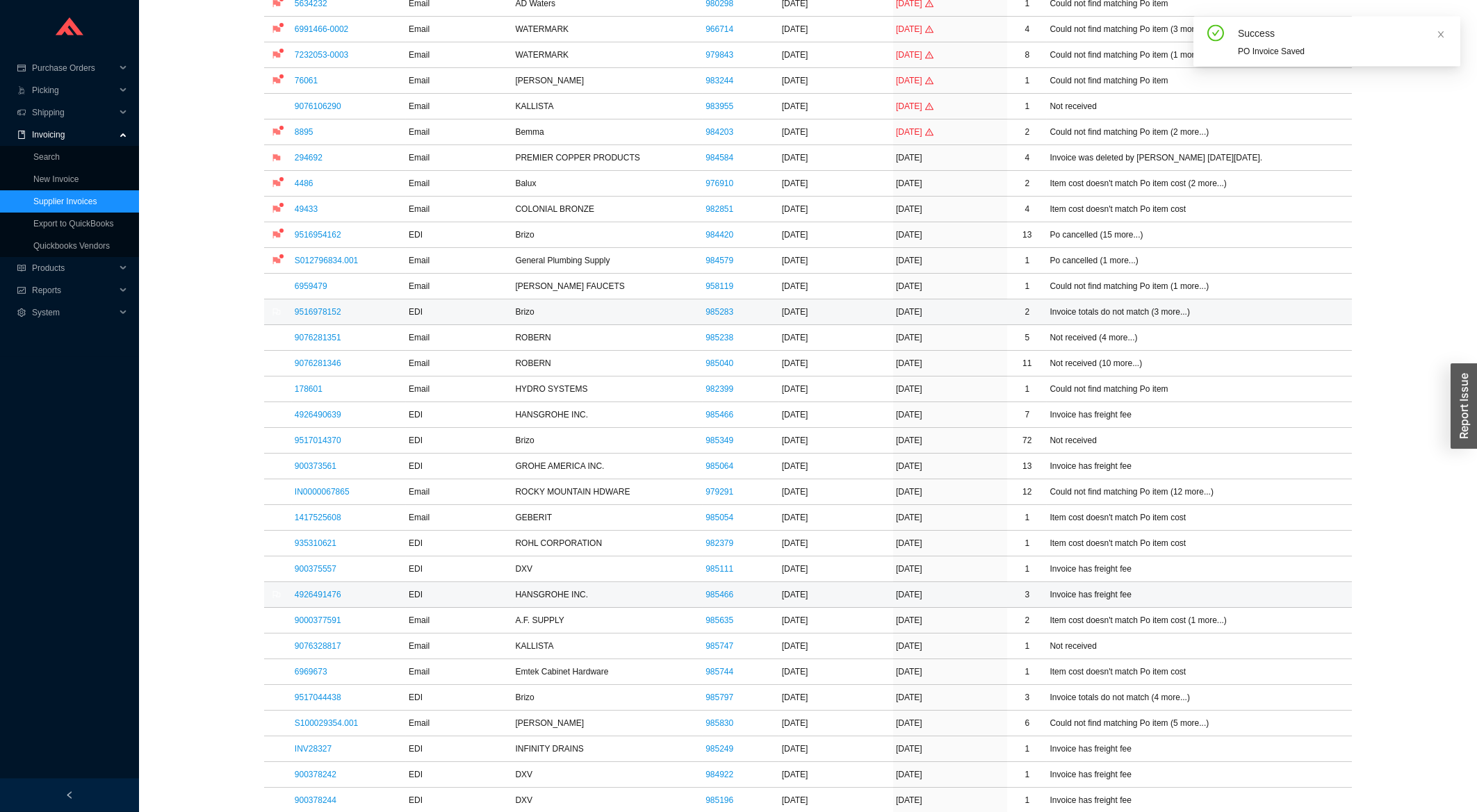
scroll to position [297, 0]
click at [319, 638] on td "9076328817" at bounding box center [349, 642] width 114 height 26
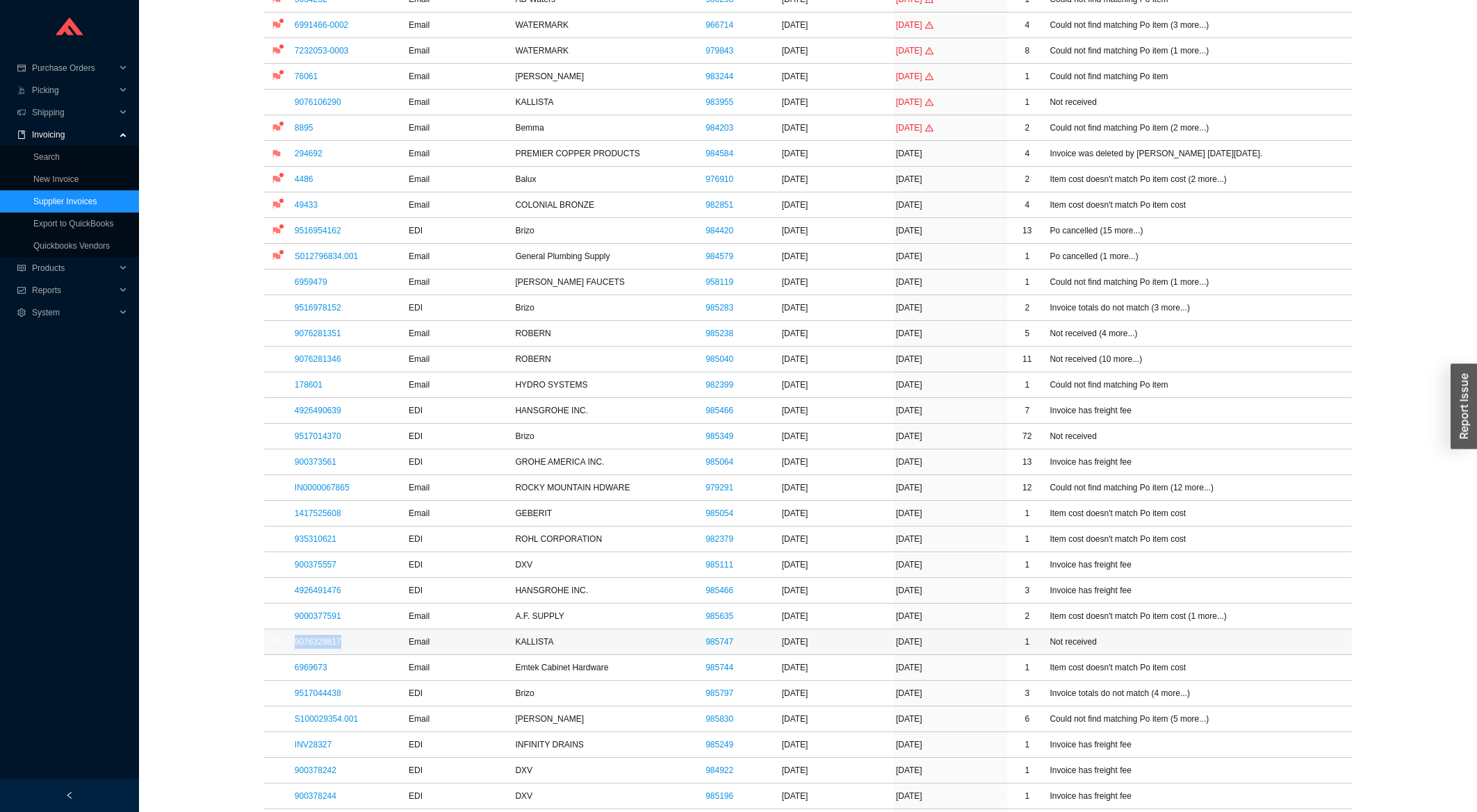
click at [319, 641] on link "9076328817" at bounding box center [317, 642] width 47 height 10
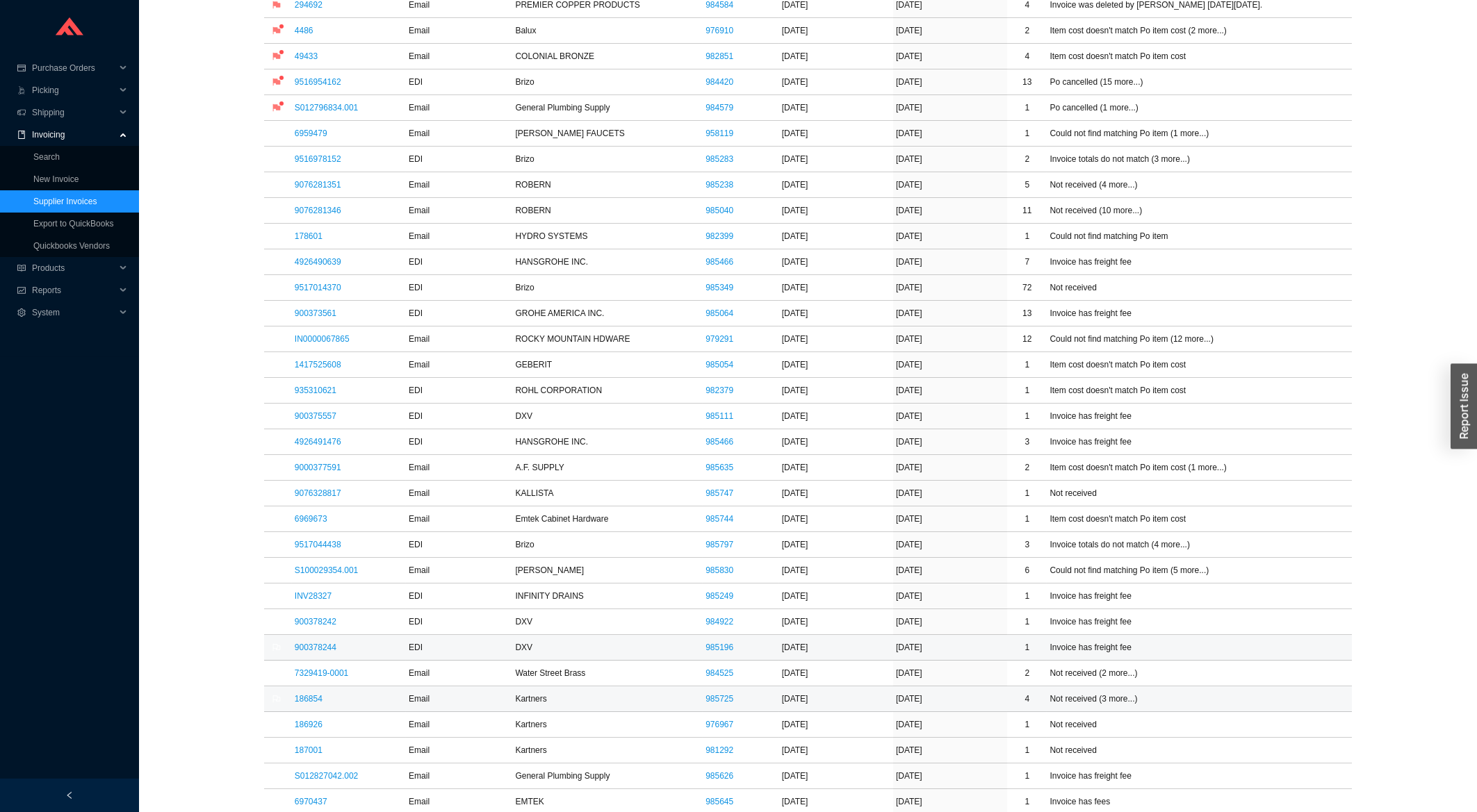
scroll to position [447, 0]
click at [324, 647] on link "900378244" at bounding box center [315, 647] width 42 height 10
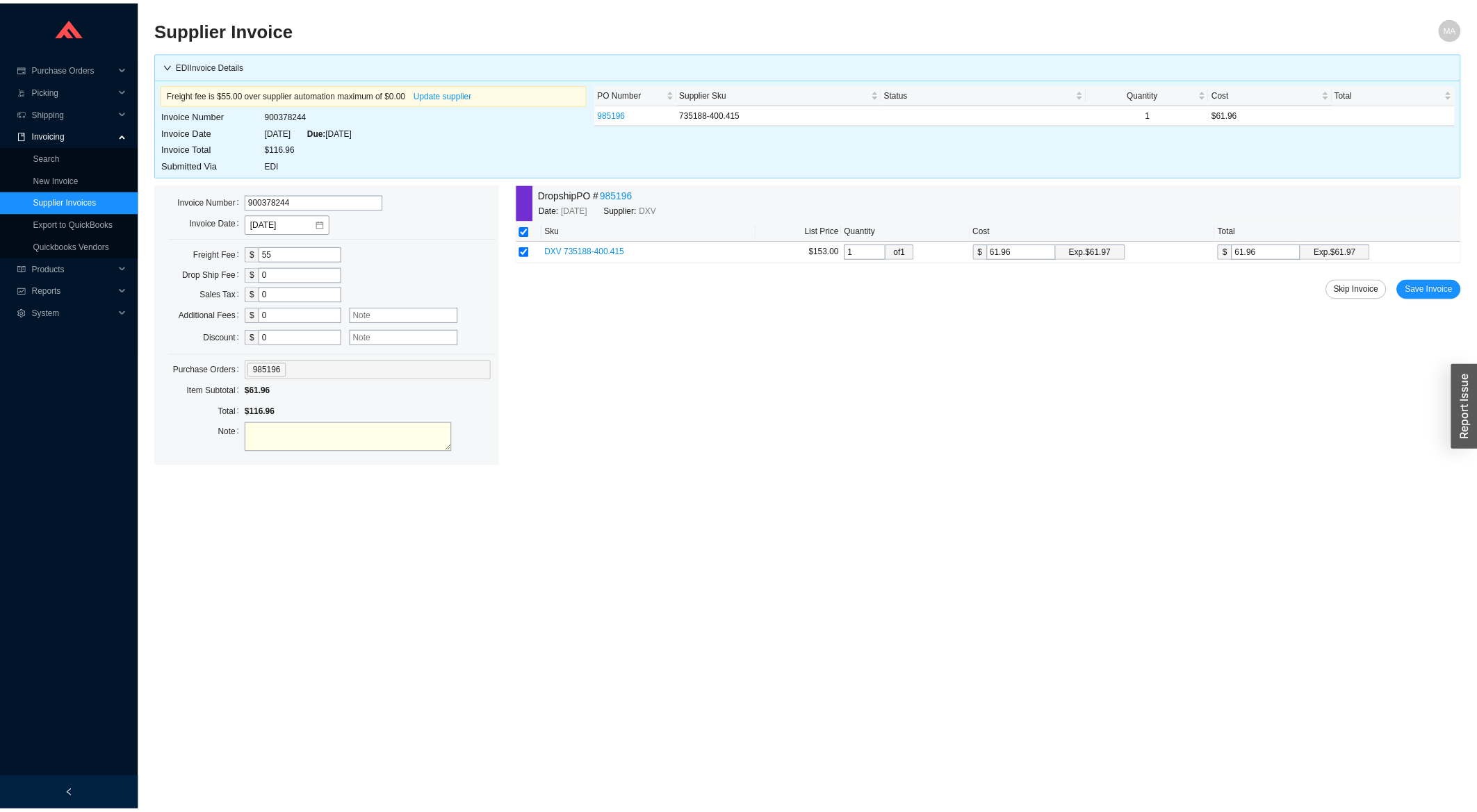
scroll to position [447, 0]
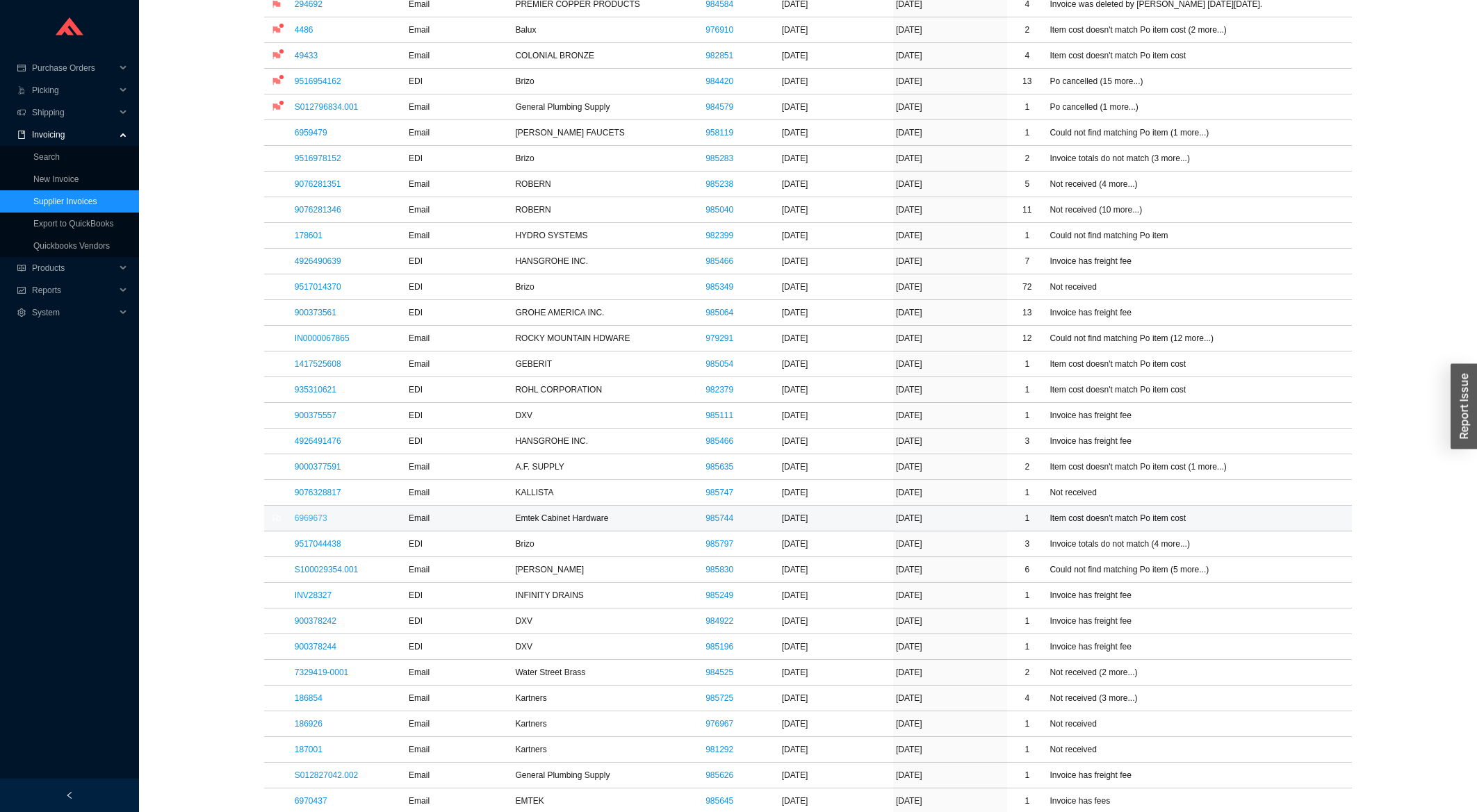
click at [315, 517] on link "6969673" at bounding box center [310, 519] width 33 height 10
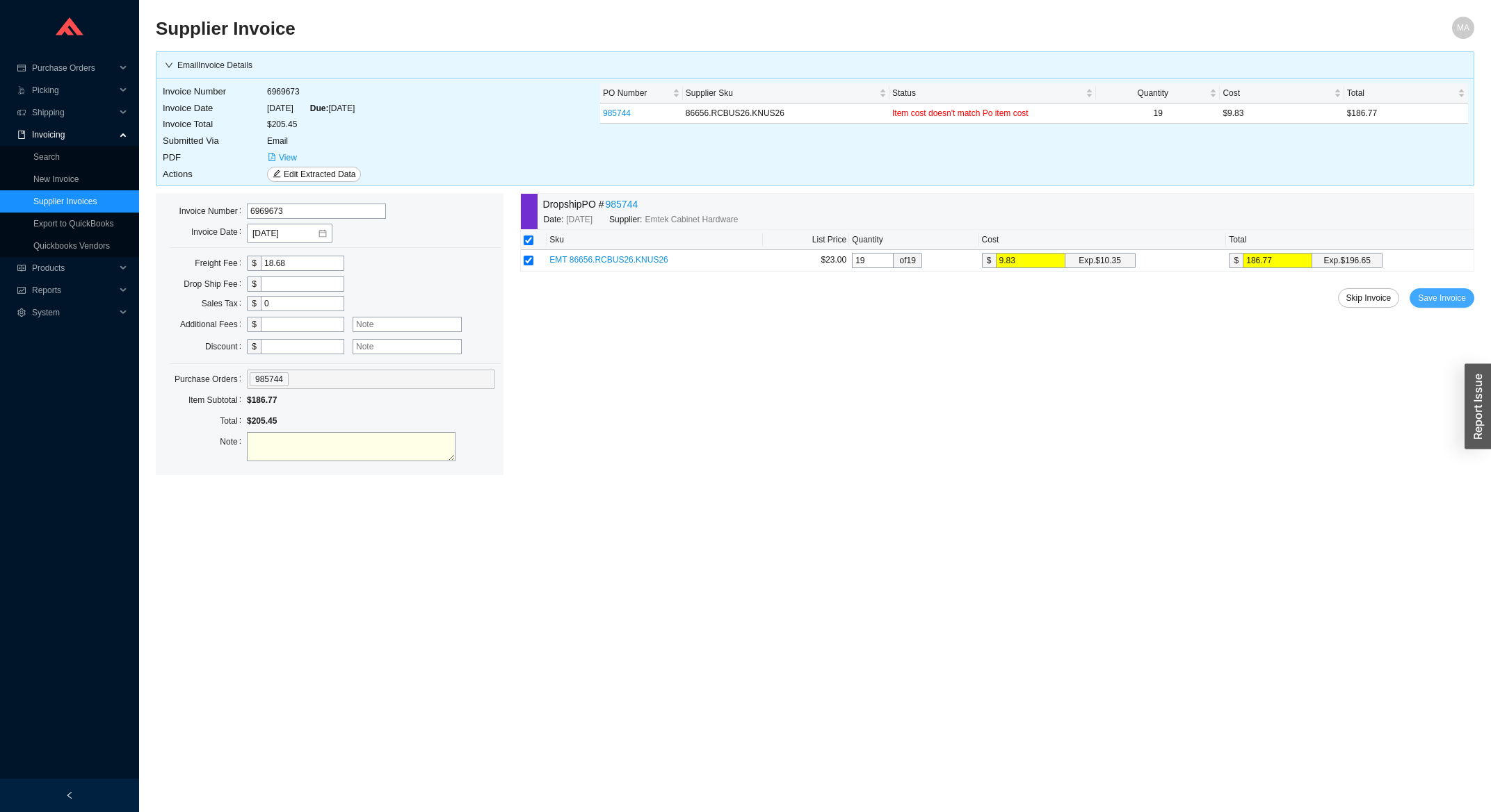
click at [1439, 293] on span "Save Invoice" at bounding box center [1441, 298] width 48 height 14
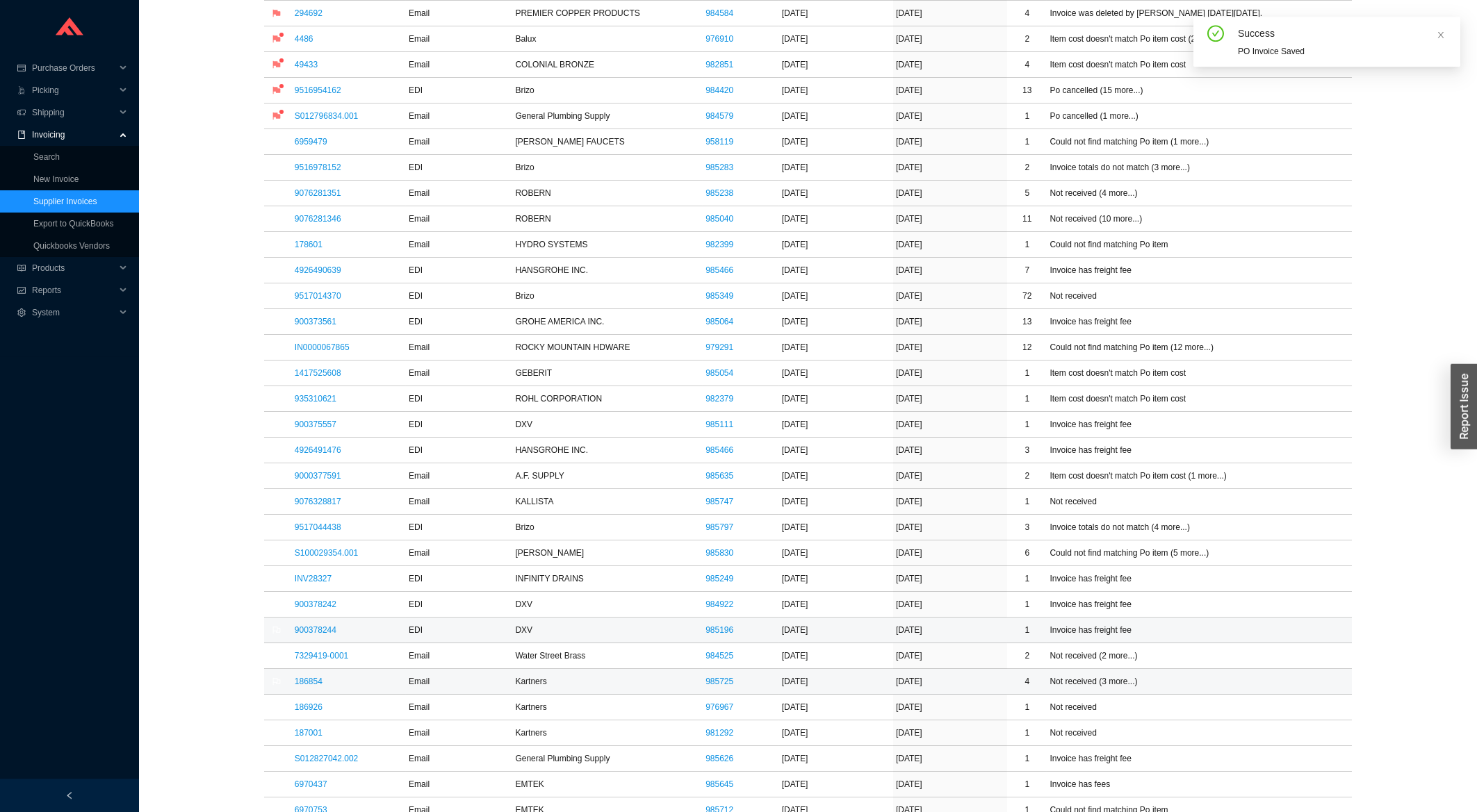
scroll to position [447, 0]
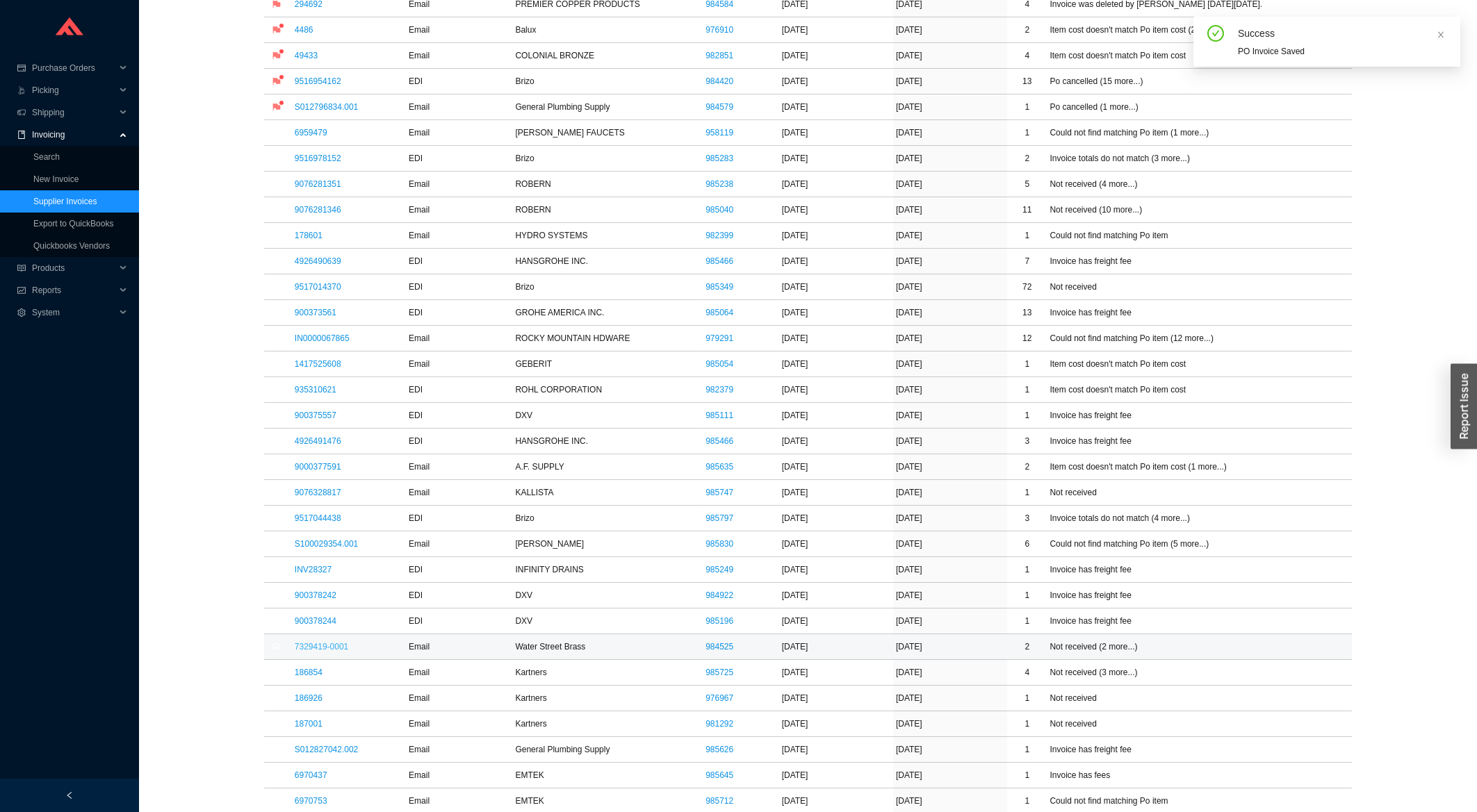
click at [326, 651] on link "7329419-0001" at bounding box center [321, 647] width 54 height 10
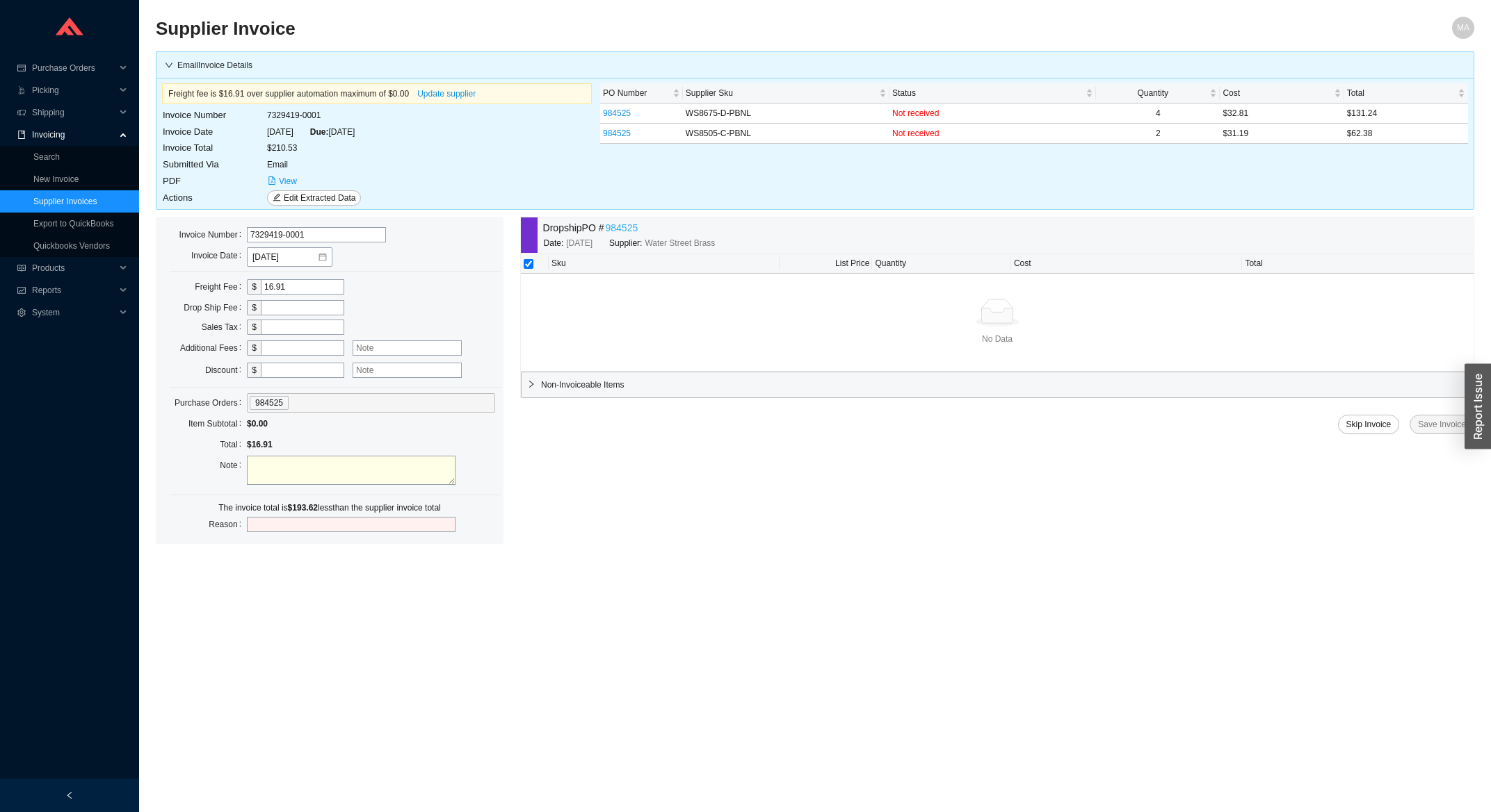
click at [630, 228] on link "984525" at bounding box center [622, 228] width 33 height 16
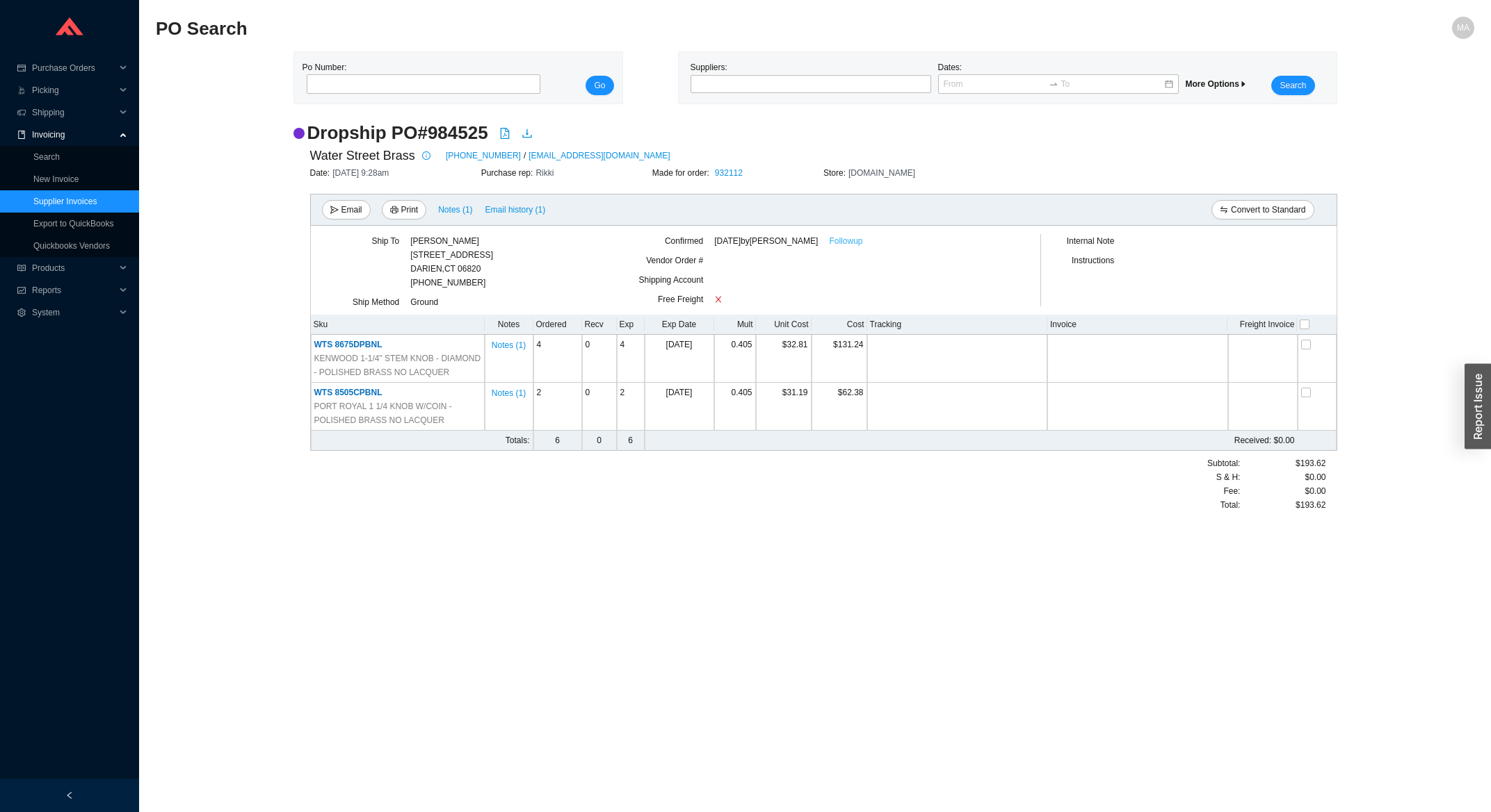
click at [834, 246] on link "Followup" at bounding box center [844, 241] width 33 height 14
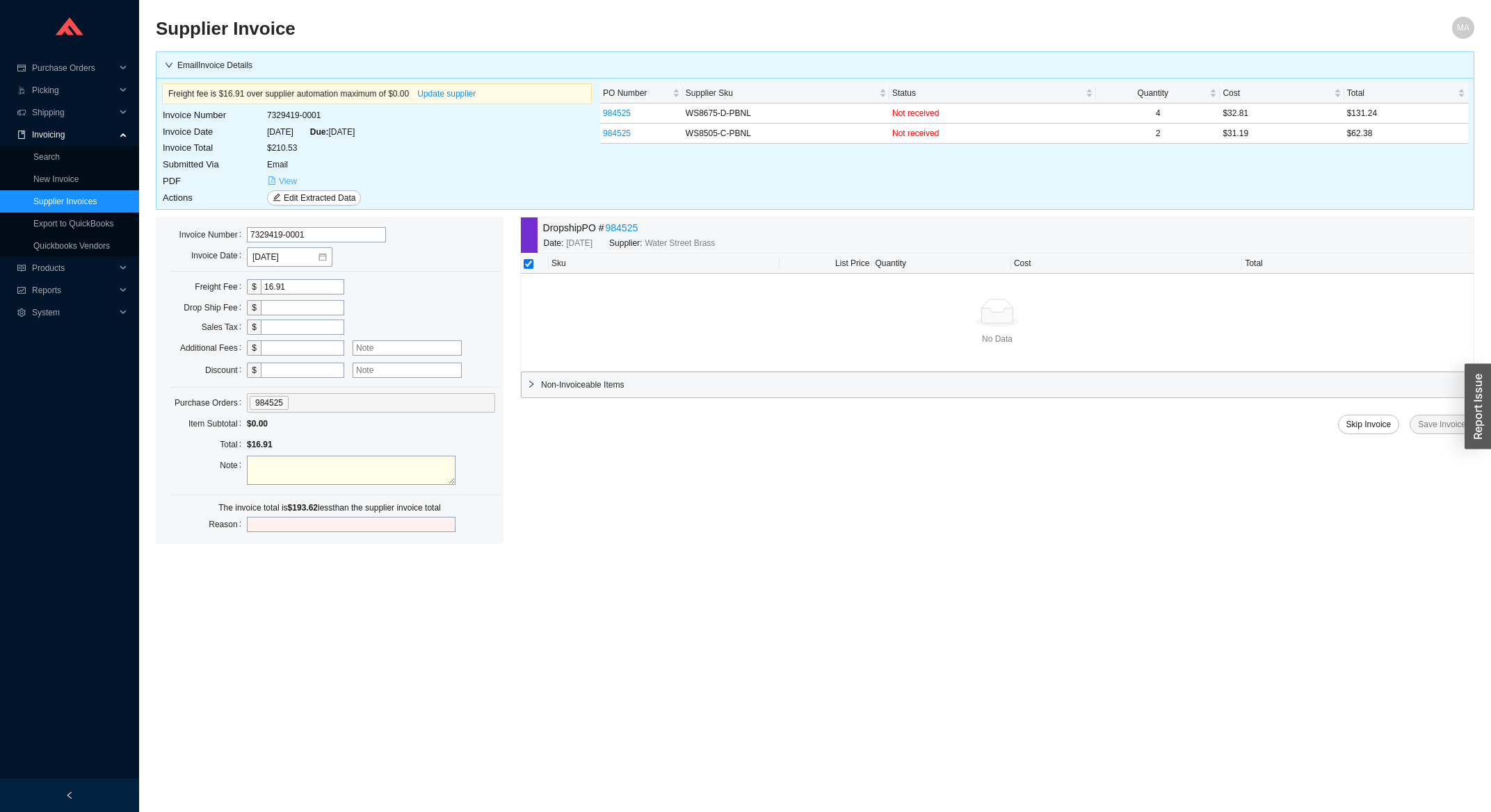
click at [287, 182] on span "View" at bounding box center [287, 182] width 18 height 14
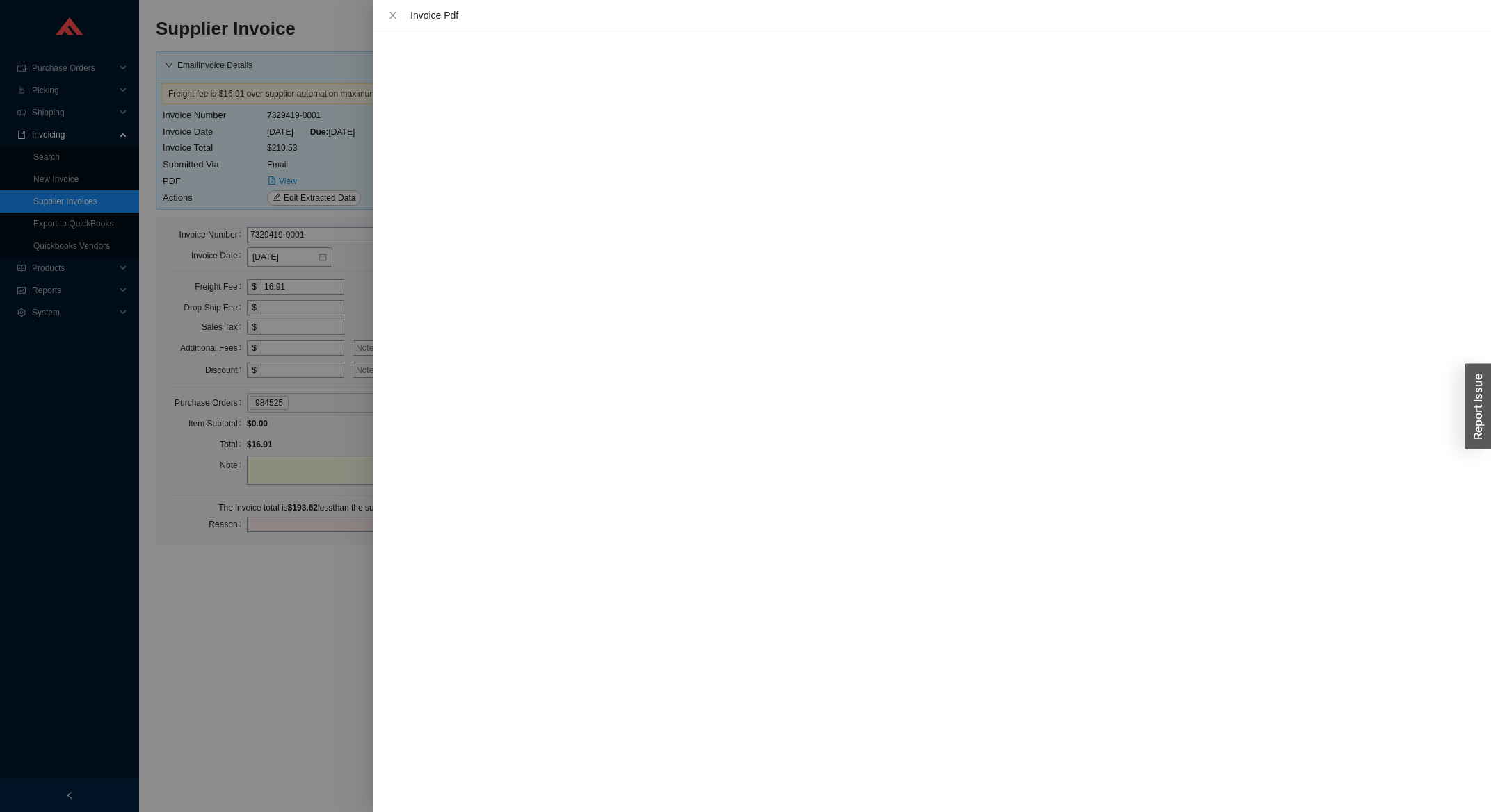
click at [383, 15] on div "Invoice Pdf" at bounding box center [931, 15] width 1118 height 31
click at [392, 16] on icon "close" at bounding box center [392, 15] width 7 height 7
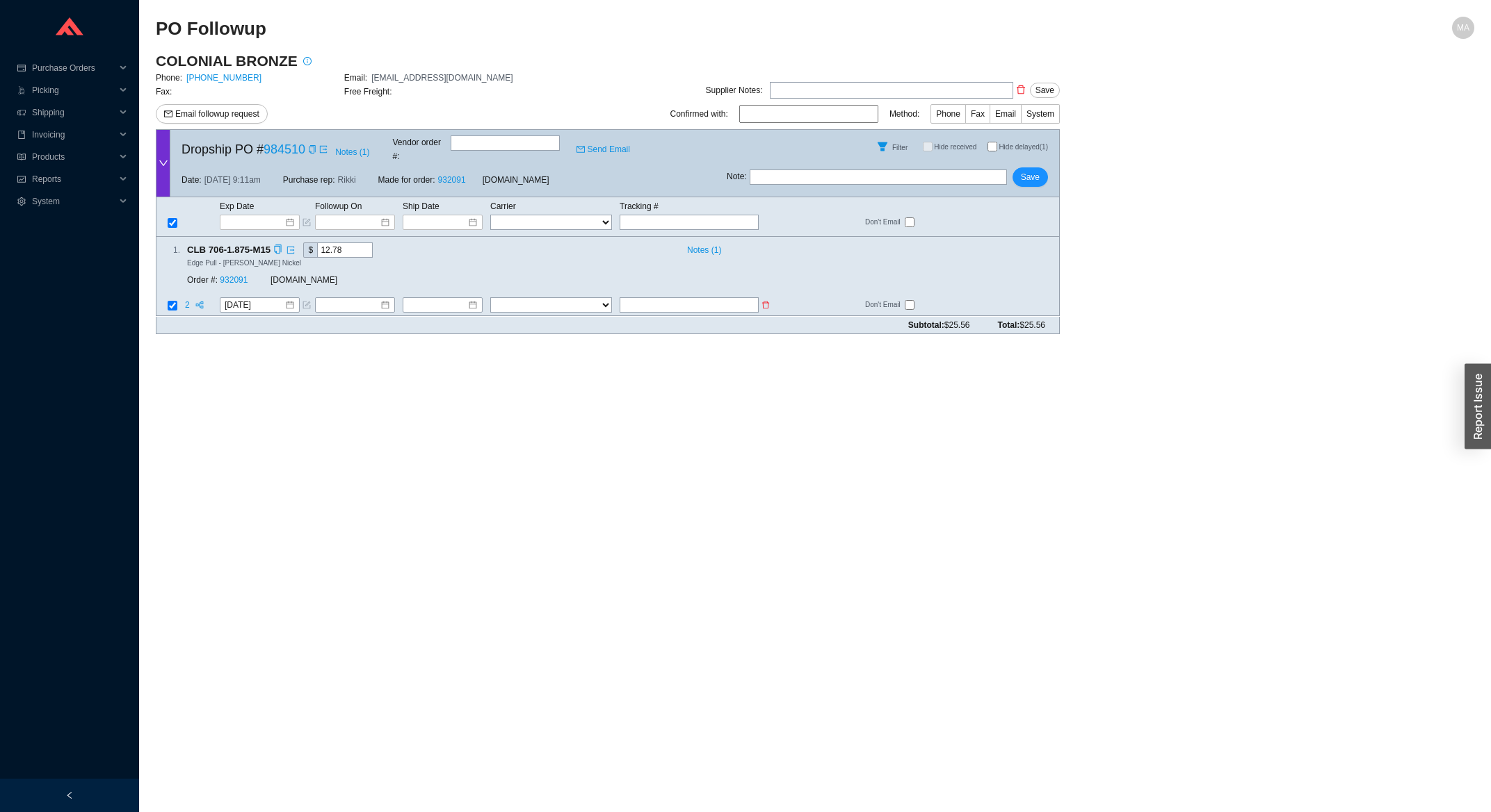
click at [719, 298] on input "text" at bounding box center [689, 305] width 139 height 15
type input "392326641460"
select select "1"
click option "FedEx" at bounding box center [0, 0] width 0 height 0
click at [446, 299] on input at bounding box center [437, 306] width 60 height 14
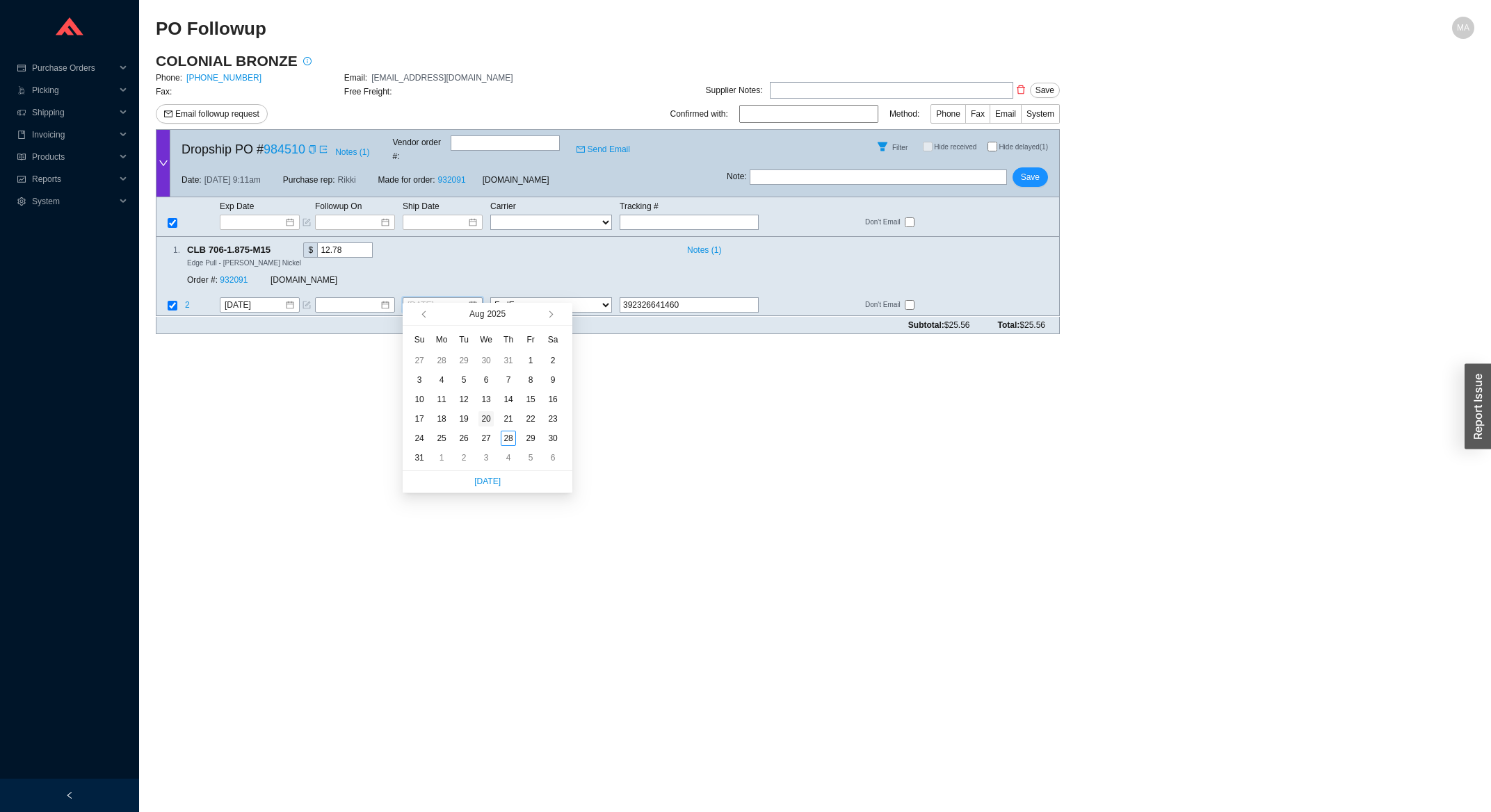
type input "[DATE]"
click at [485, 420] on div "20" at bounding box center [485, 418] width 15 height 15
click at [1031, 171] on span "Save" at bounding box center [1030, 178] width 19 height 14
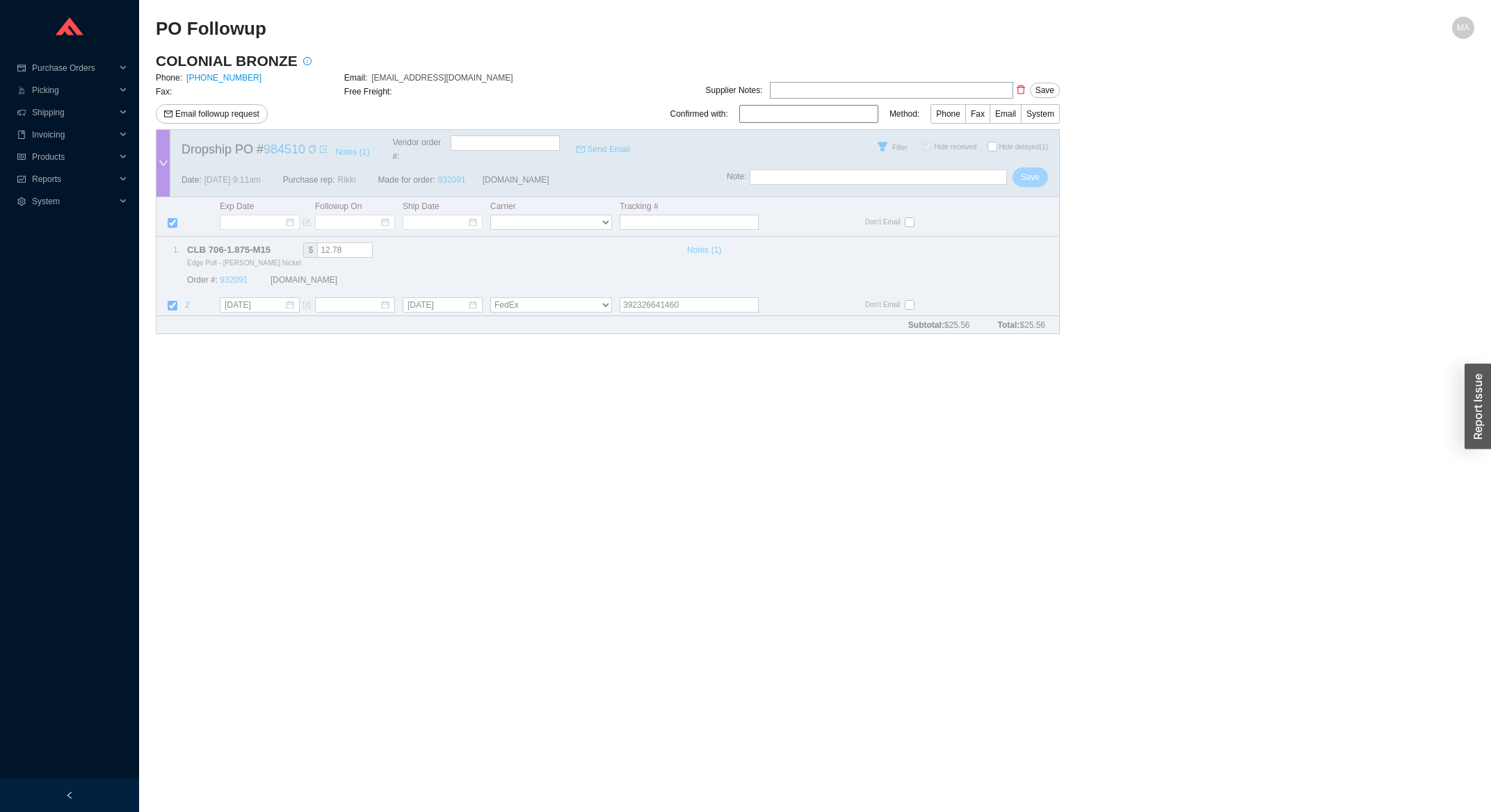
checkbox input "true"
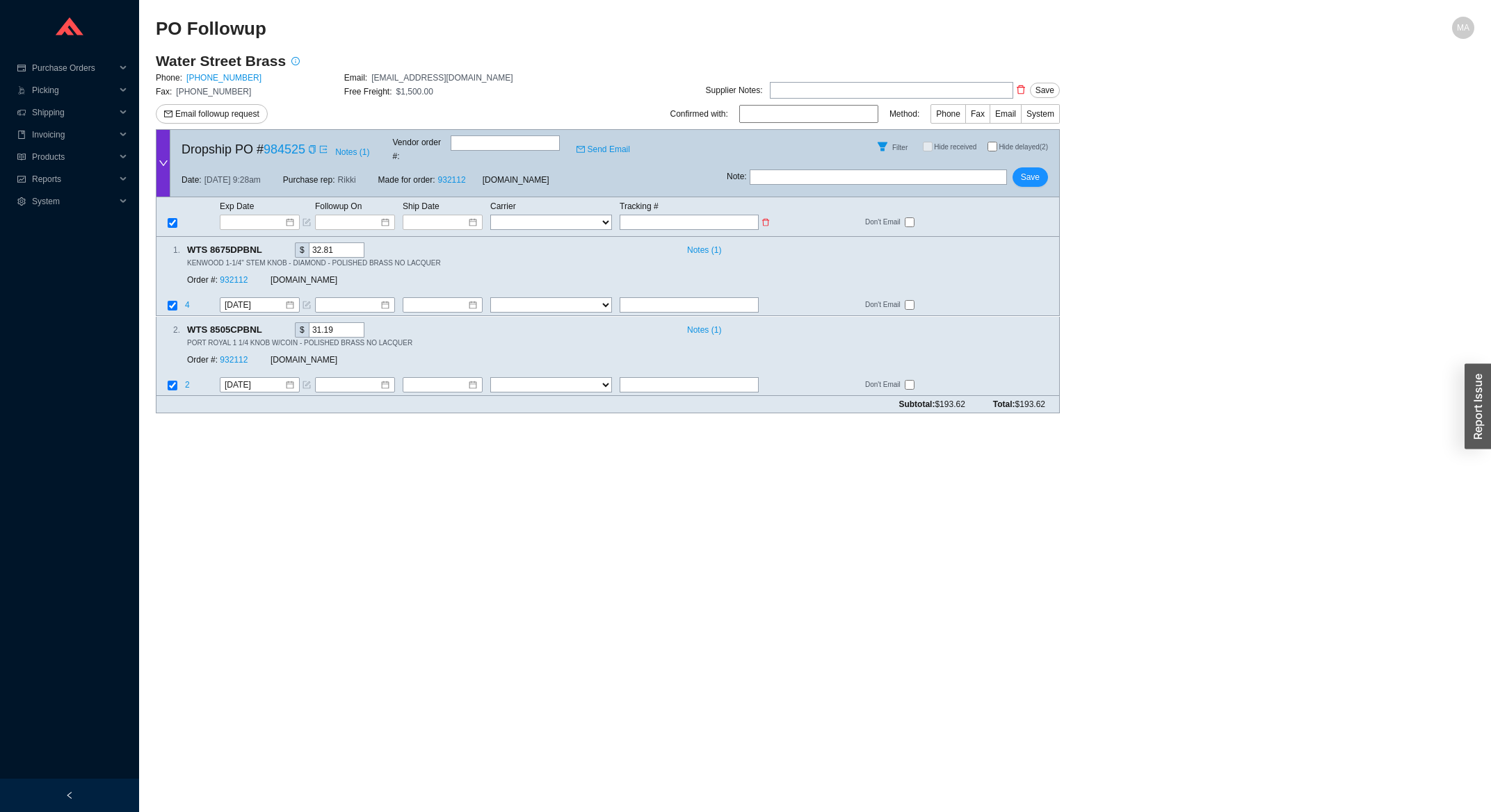
click at [674, 214] on input "text" at bounding box center [689, 221] width 139 height 15
type input "4"
type input "47"
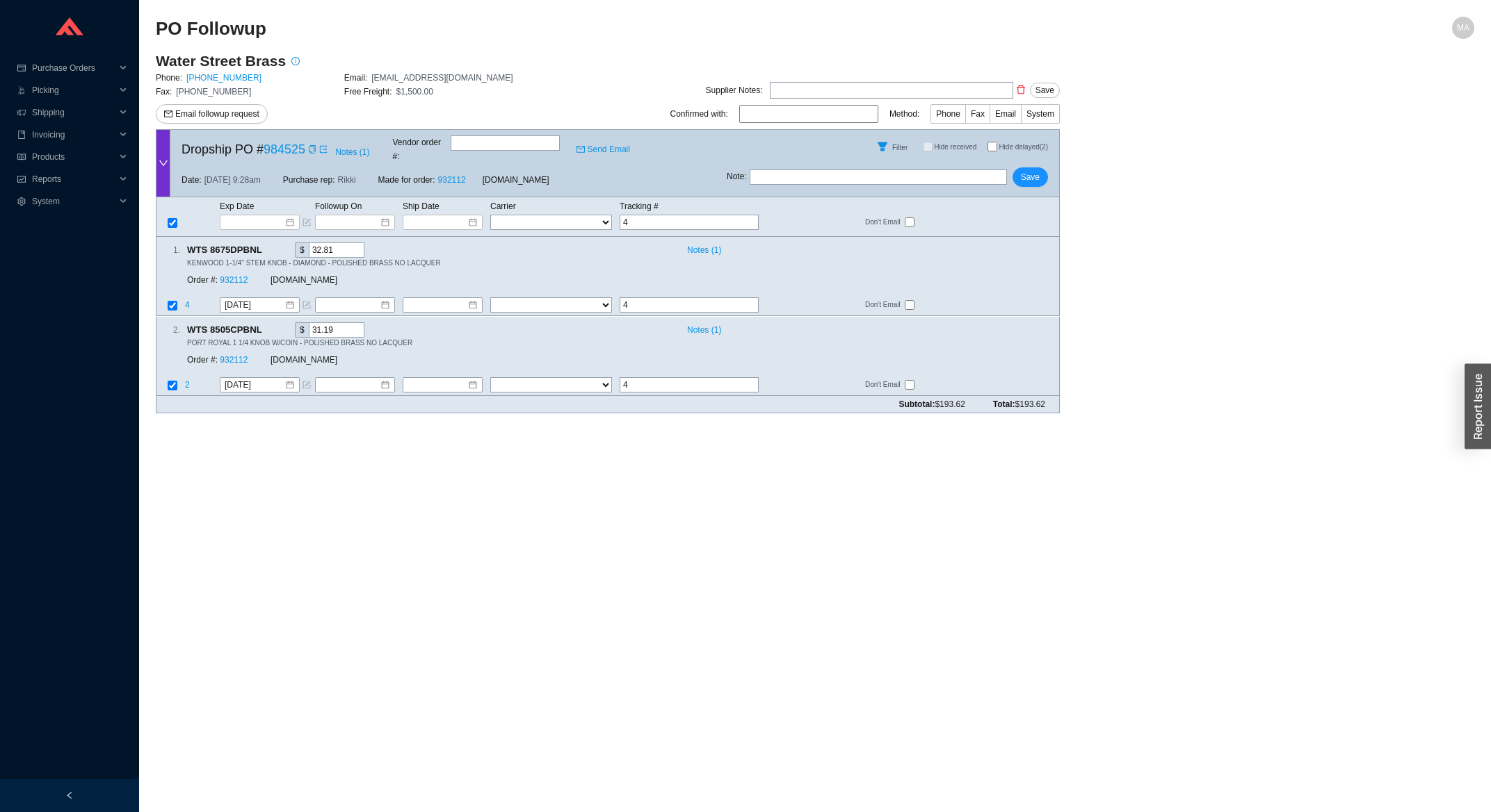
type input "47"
type input "476"
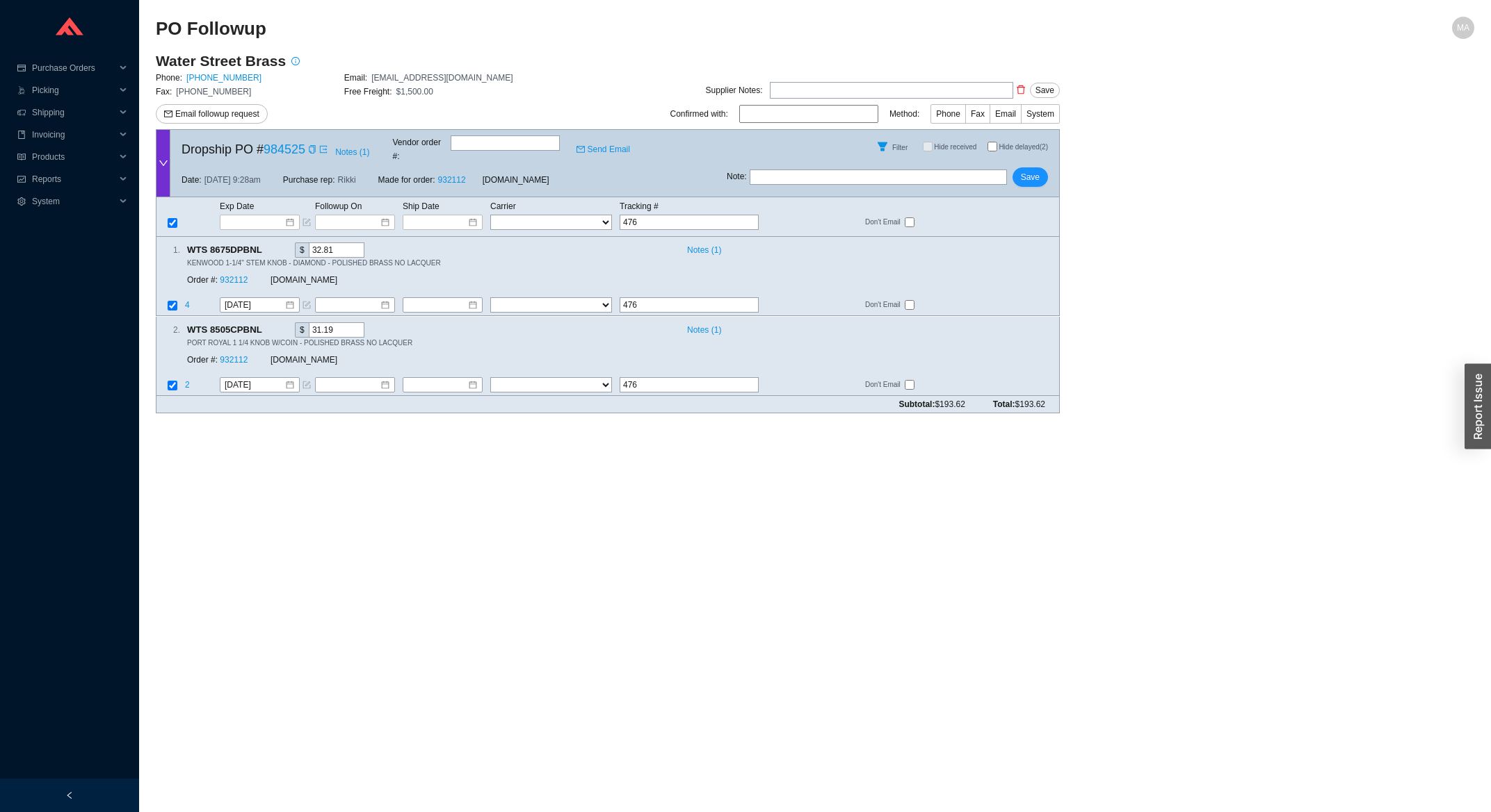
type input "4760"
type input "47607"
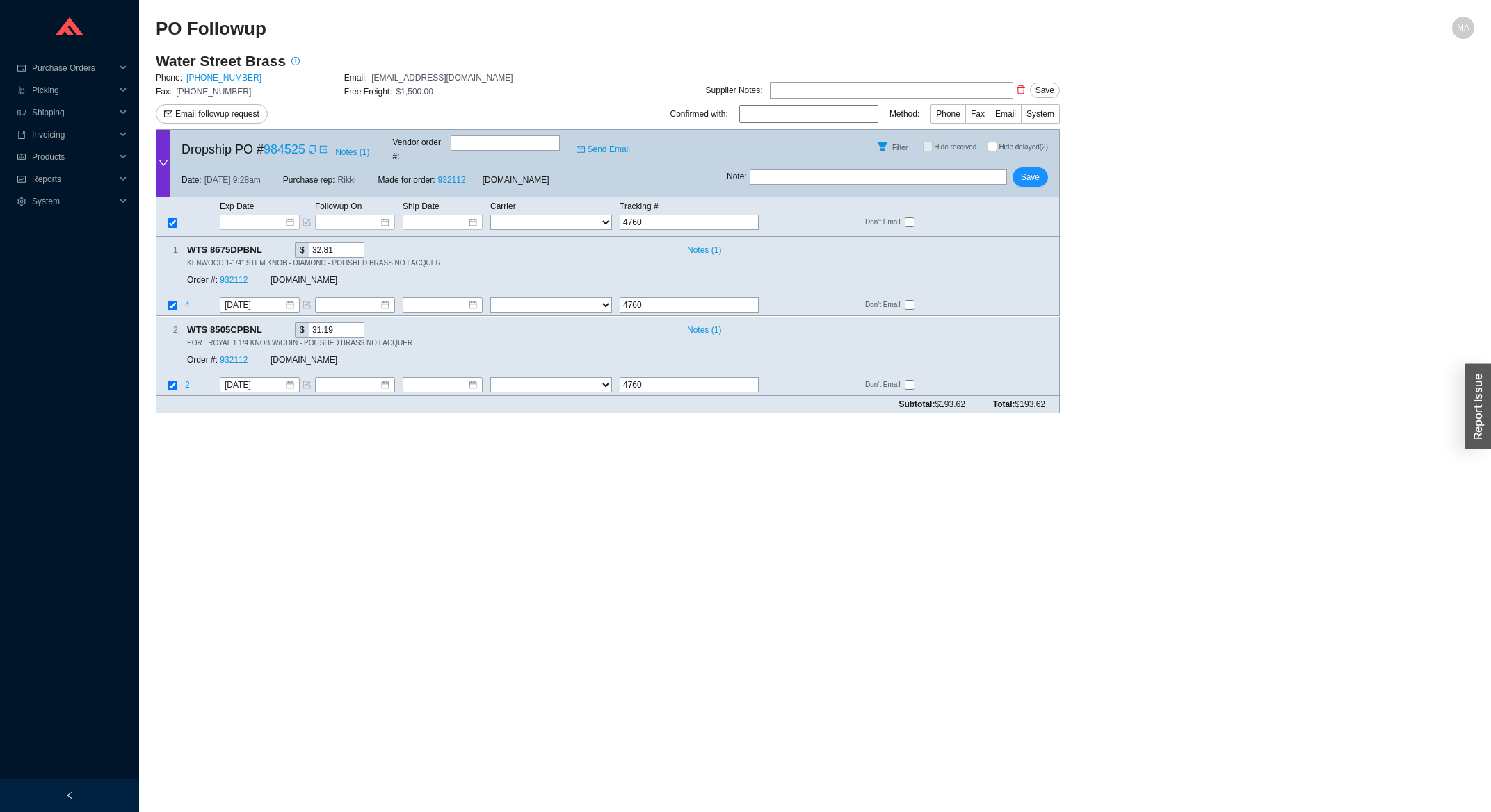
type input "47607"
type input "476073"
type input "4760730"
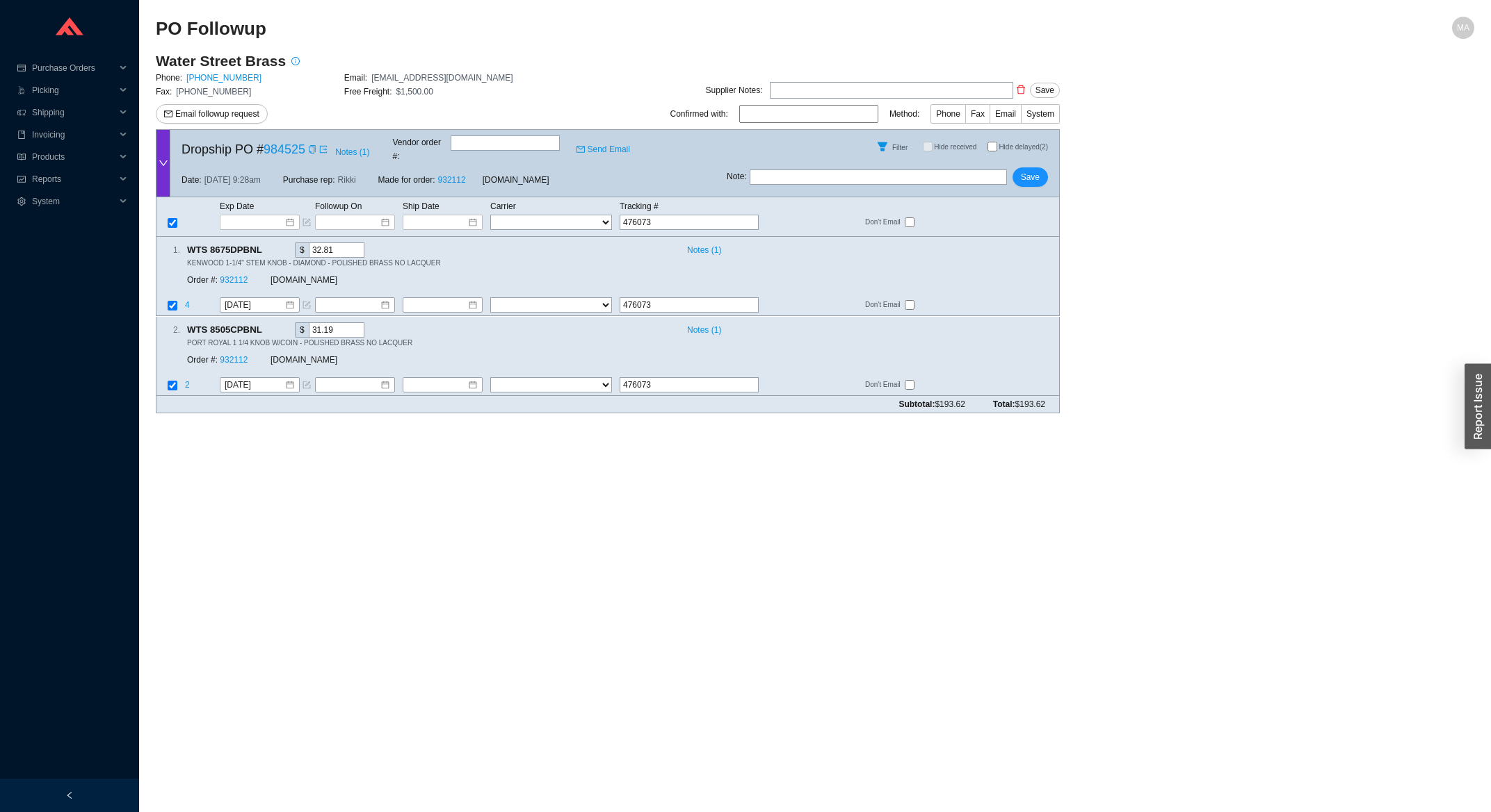
type input "4760730"
type input "47607309"
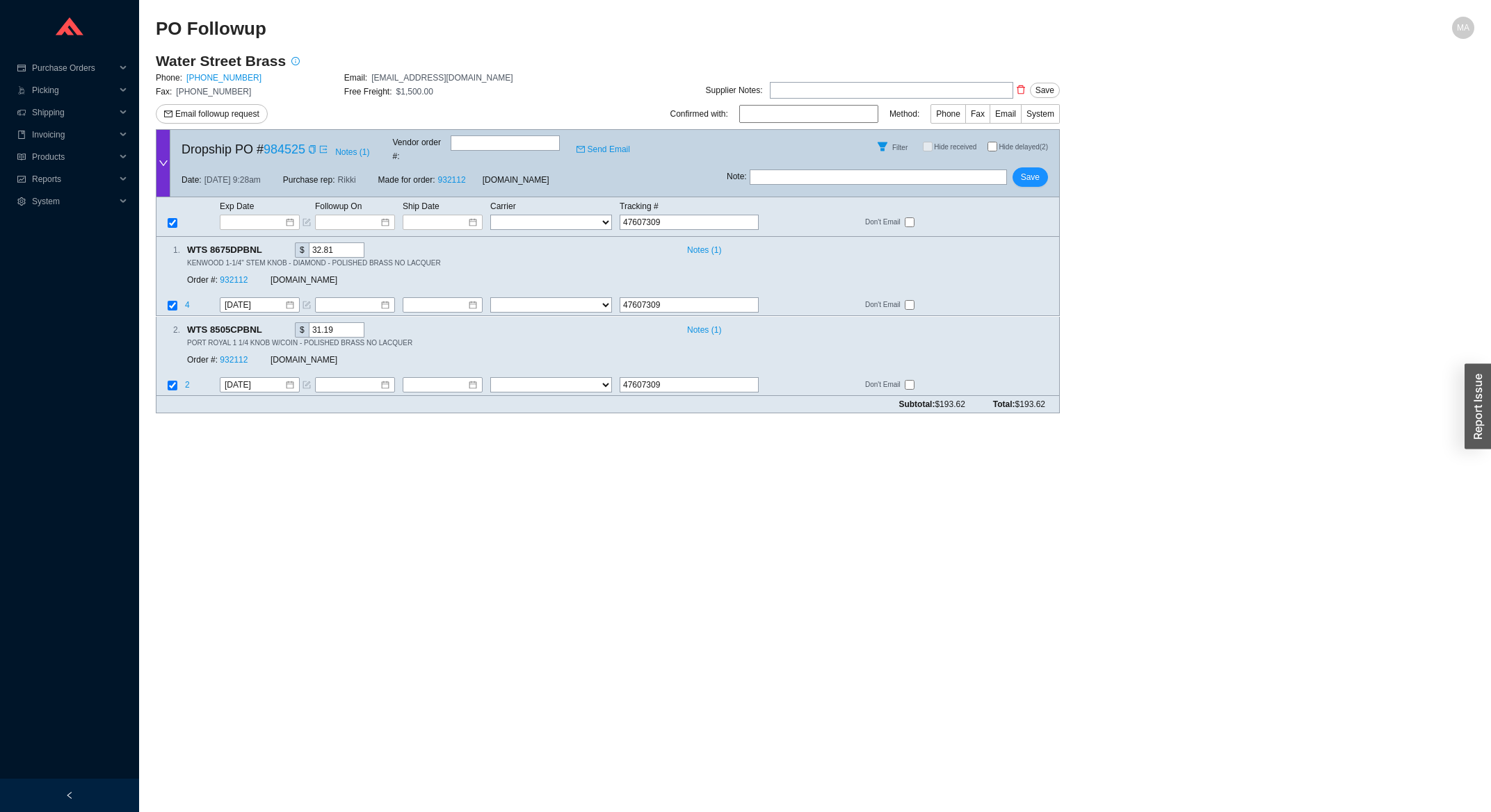
type input "476073099"
type input "4760730998"
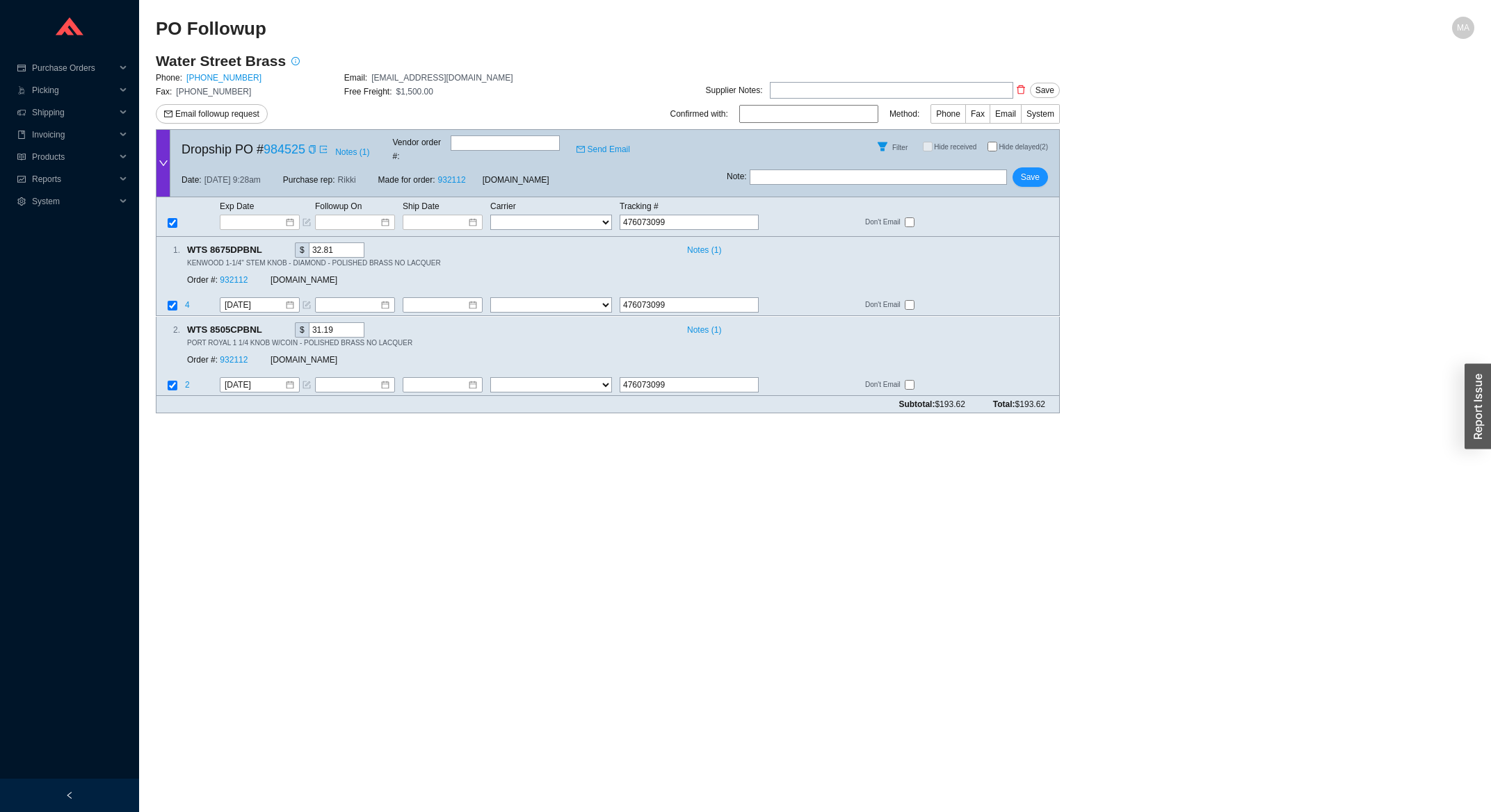
type input "4760730998"
type input "47607309986"
type input "476073099864"
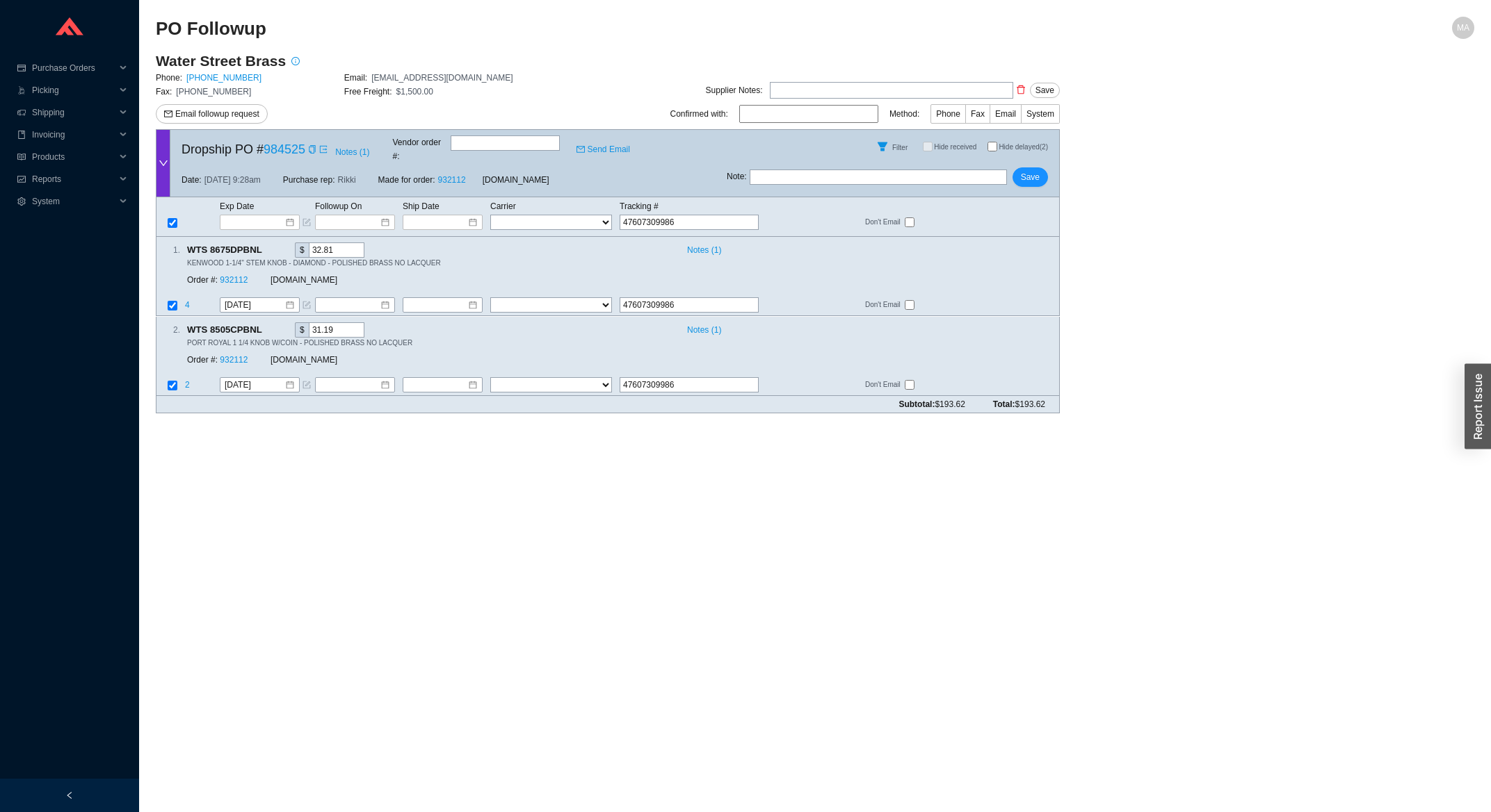
type input "476073099864"
click at [490, 214] on select "FedEx UPS ---------------- 2 Day Transportation INC A&B Freight A. Duie Pyle AA…" at bounding box center [551, 221] width 122 height 15
select select "1"
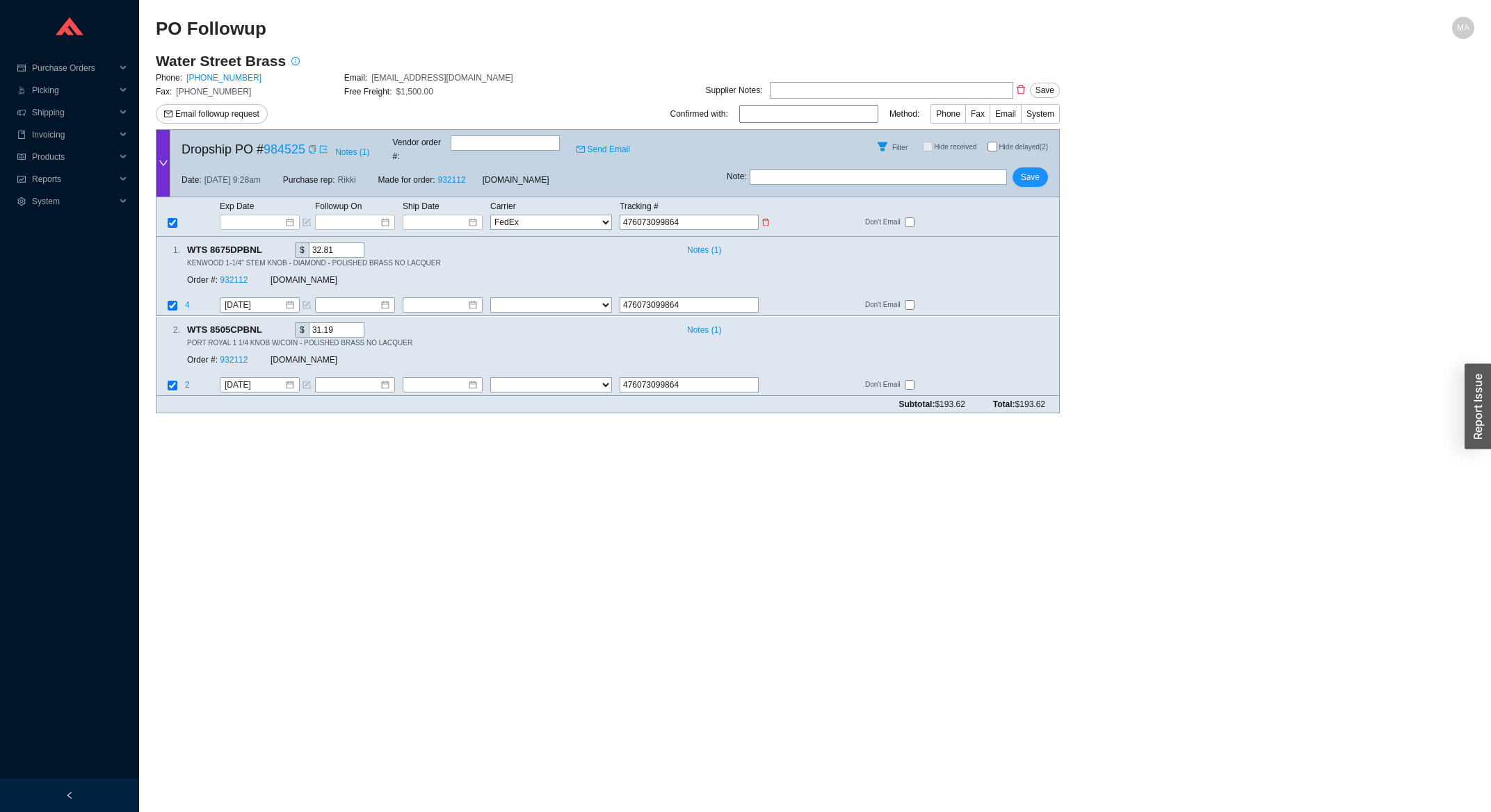
click option "FedEx" at bounding box center [0, 0] width 0 height 0
select select "1"
click at [450, 215] on input at bounding box center [437, 222] width 59 height 14
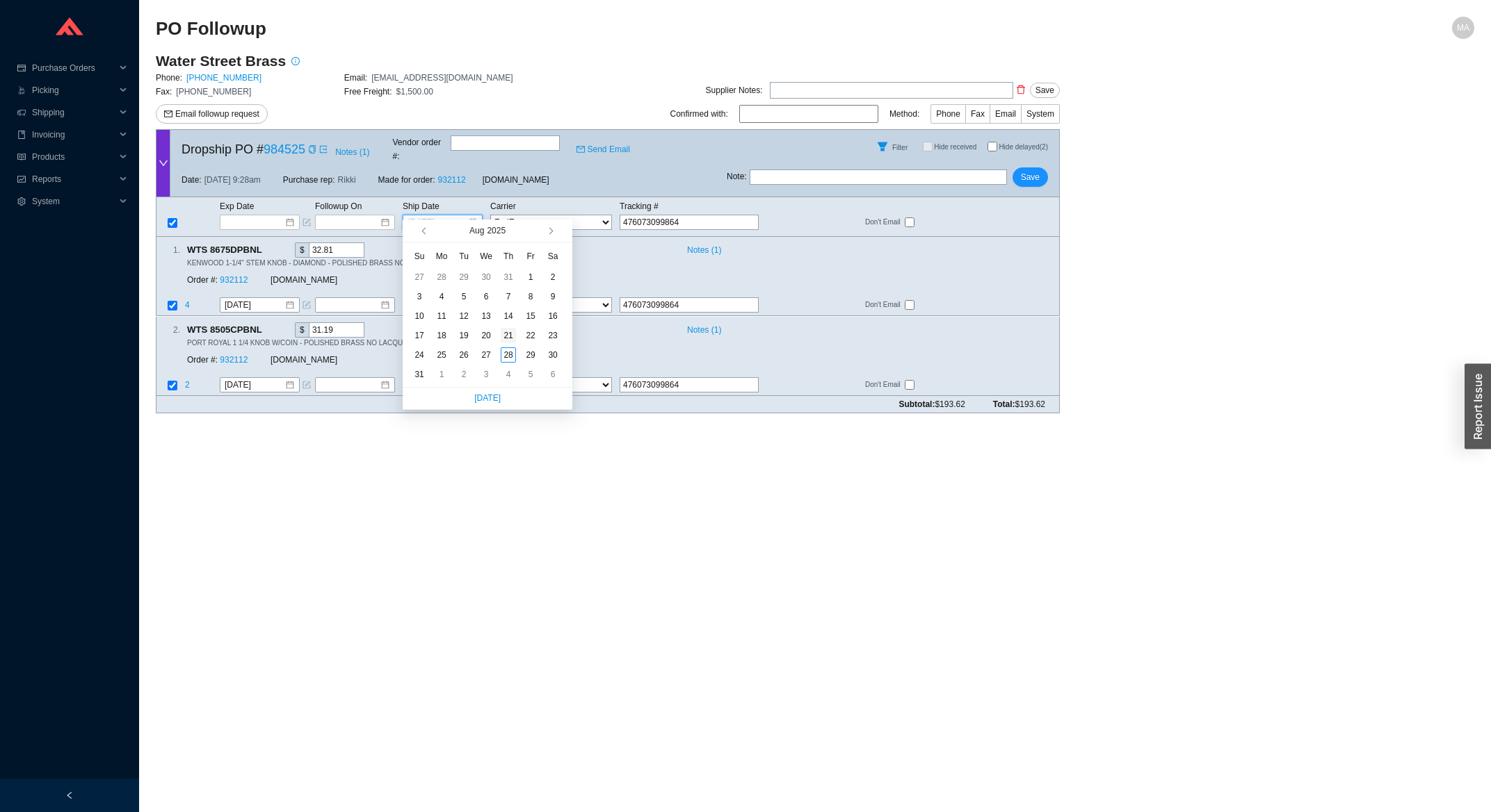
type input "[DATE]"
click at [513, 339] on div "21" at bounding box center [508, 335] width 15 height 15
type input "[DATE]"
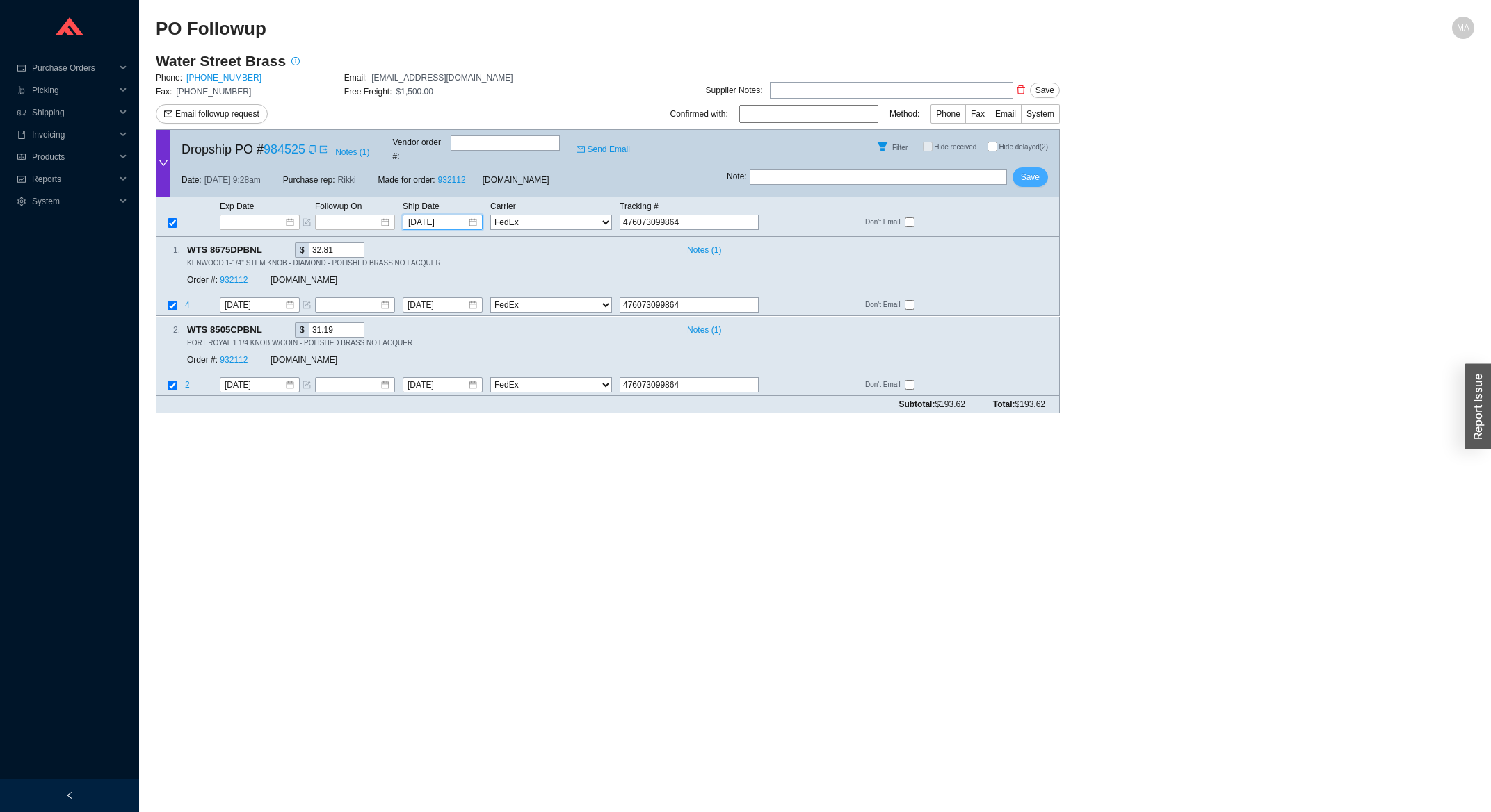
click at [1028, 171] on span "Save" at bounding box center [1030, 178] width 19 height 14
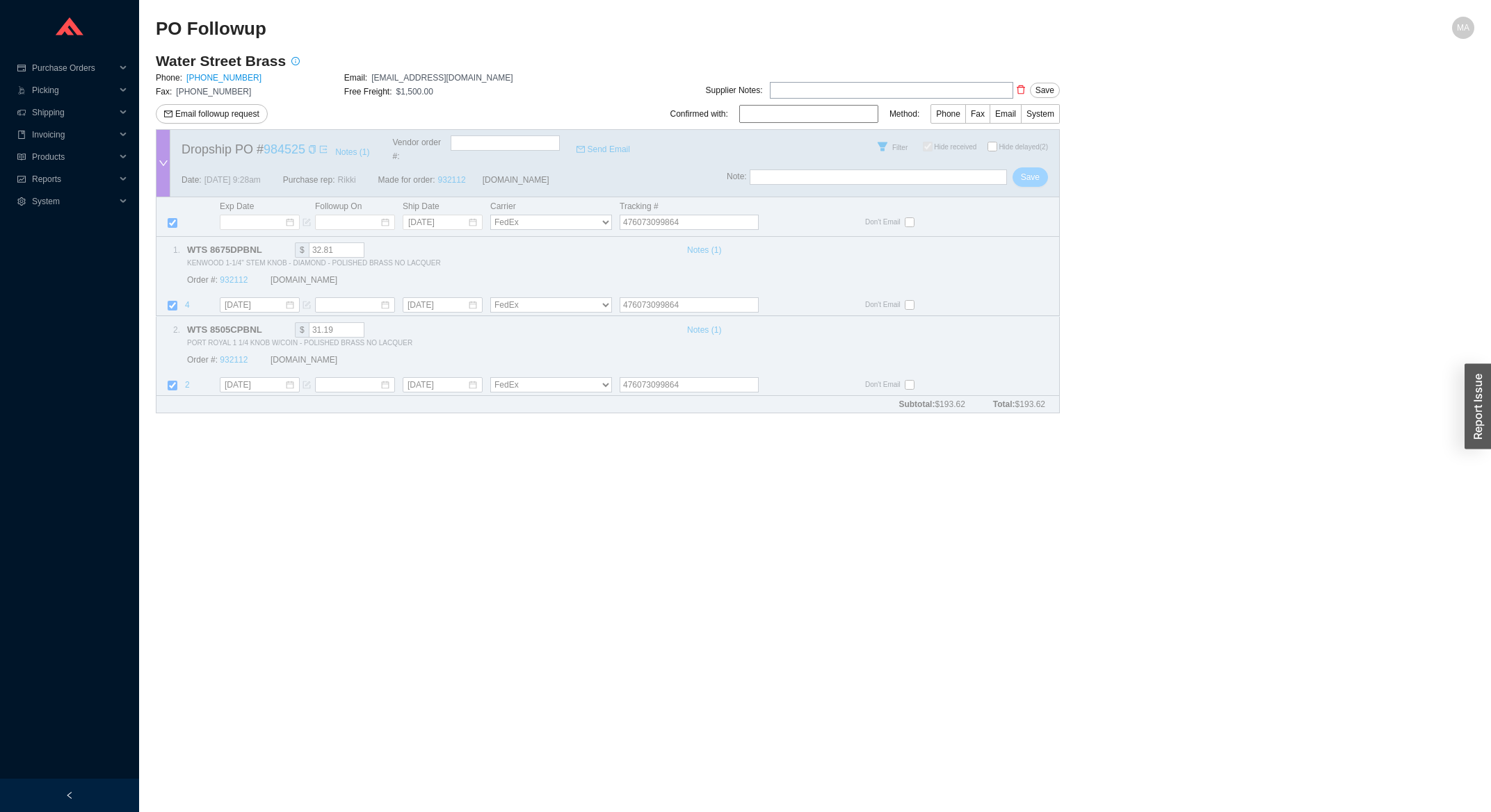
checkbox input "true"
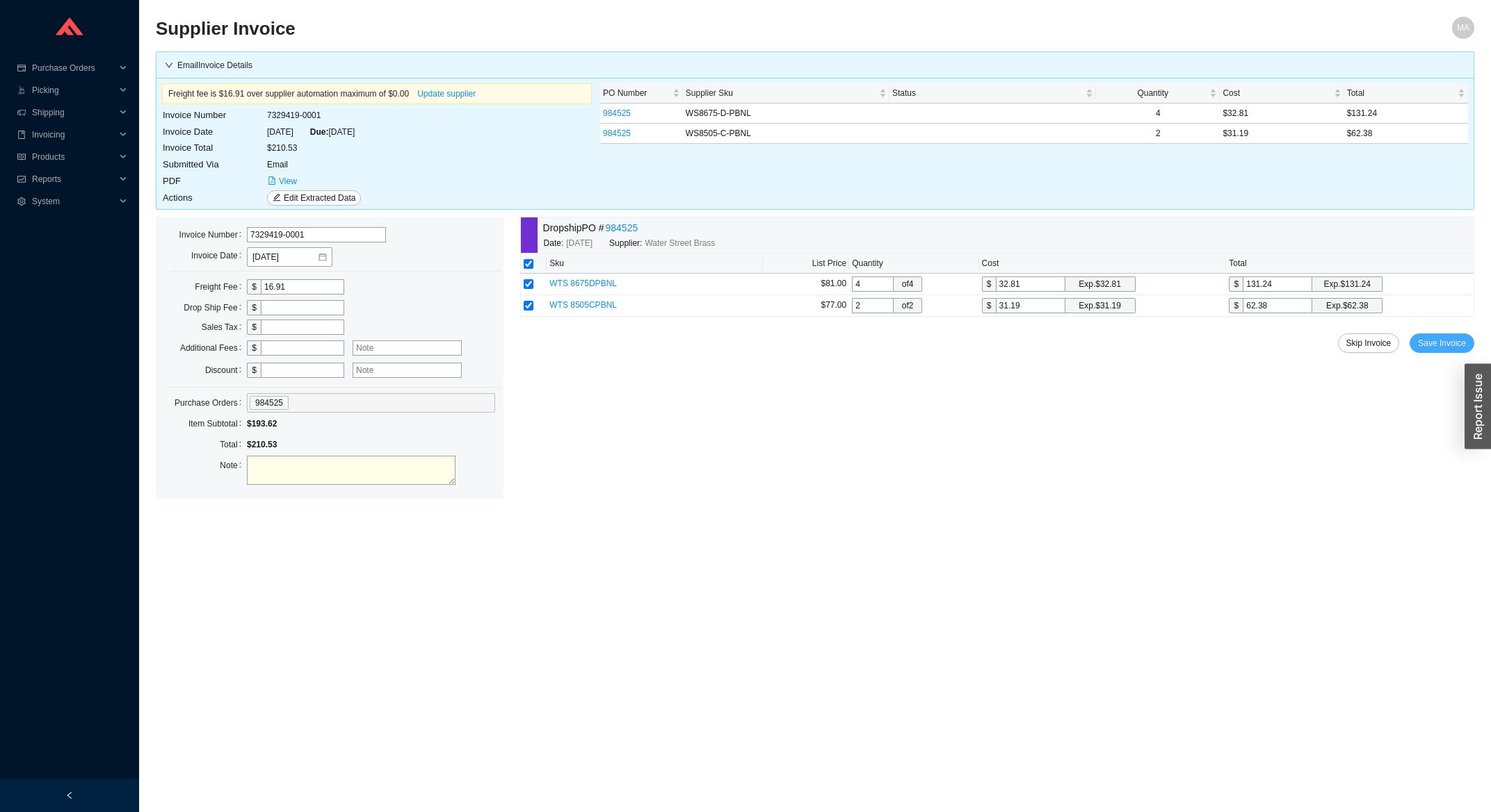
click at [1438, 349] on span "Save Invoice" at bounding box center [1441, 343] width 48 height 14
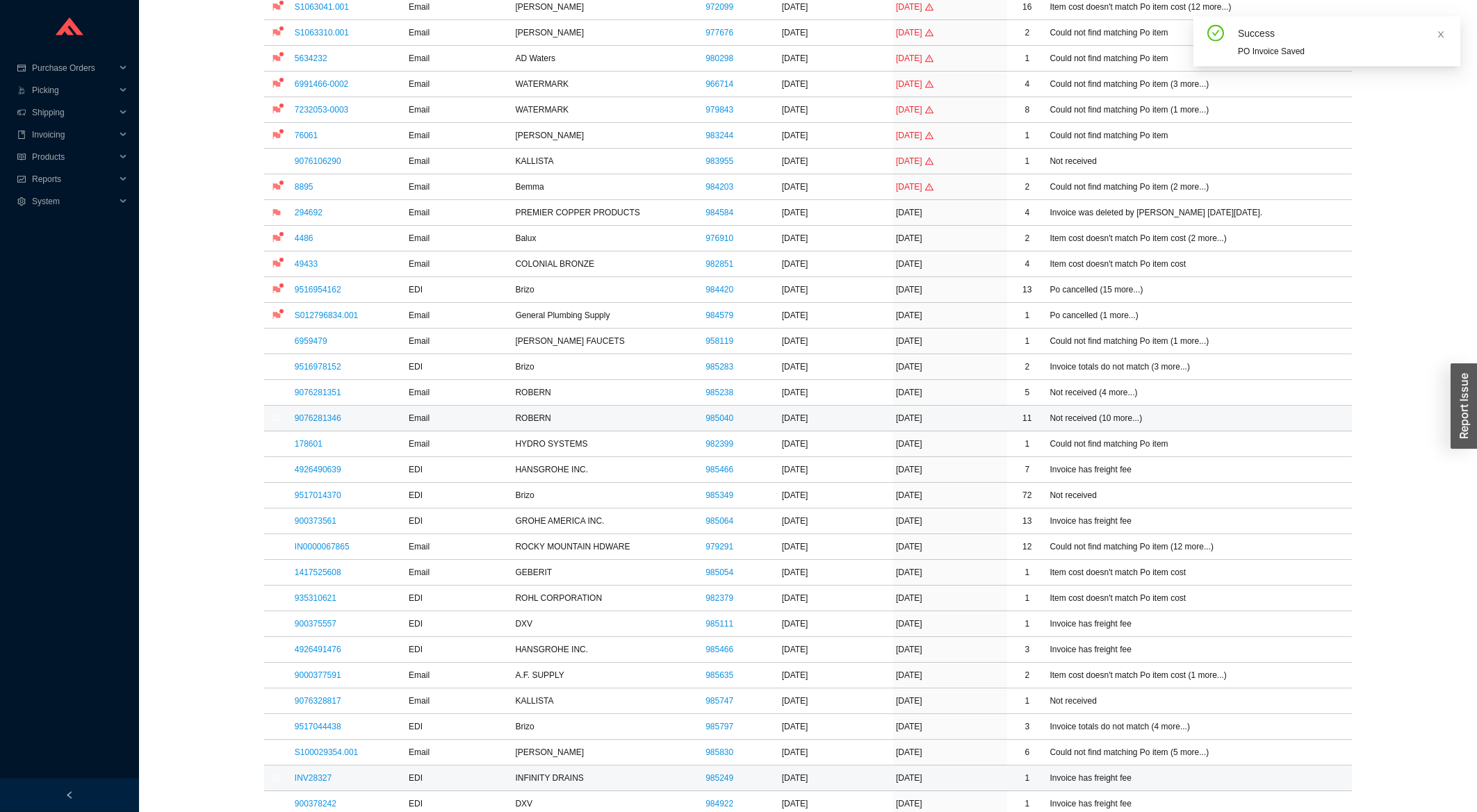
scroll to position [372, 0]
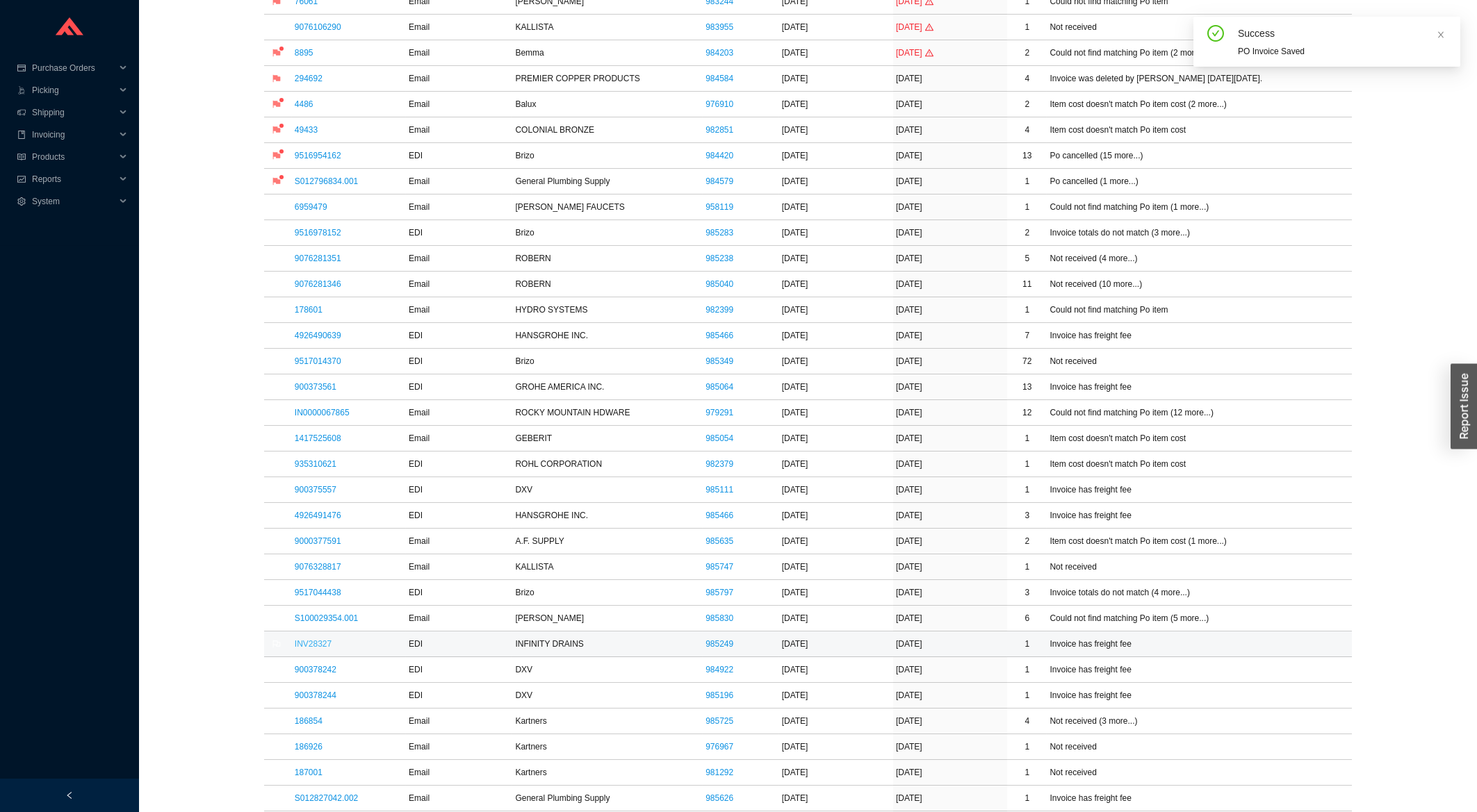
click at [320, 641] on link "INV28327" at bounding box center [312, 644] width 37 height 10
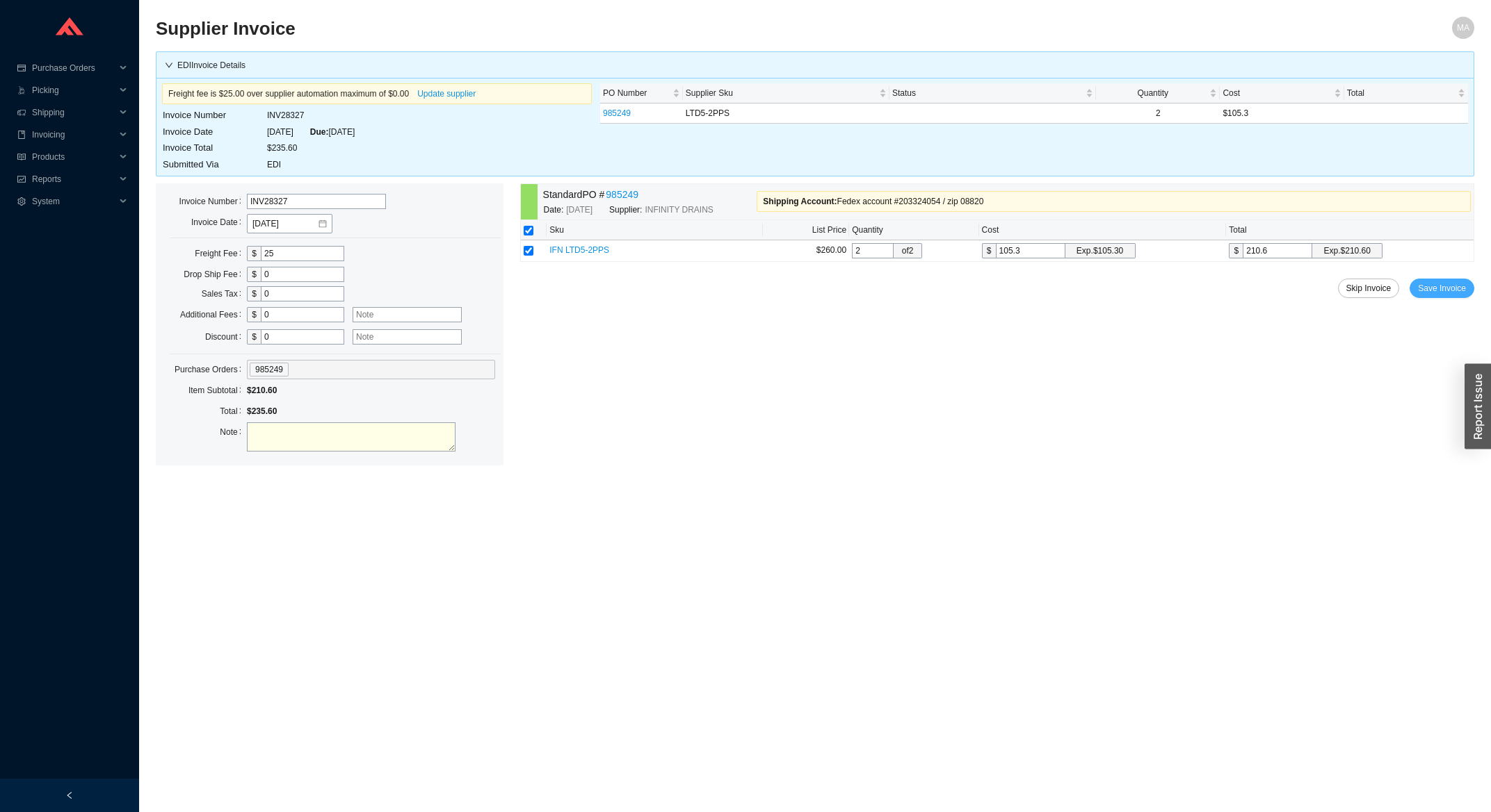
click at [1453, 285] on span "Save Invoice" at bounding box center [1441, 288] width 48 height 14
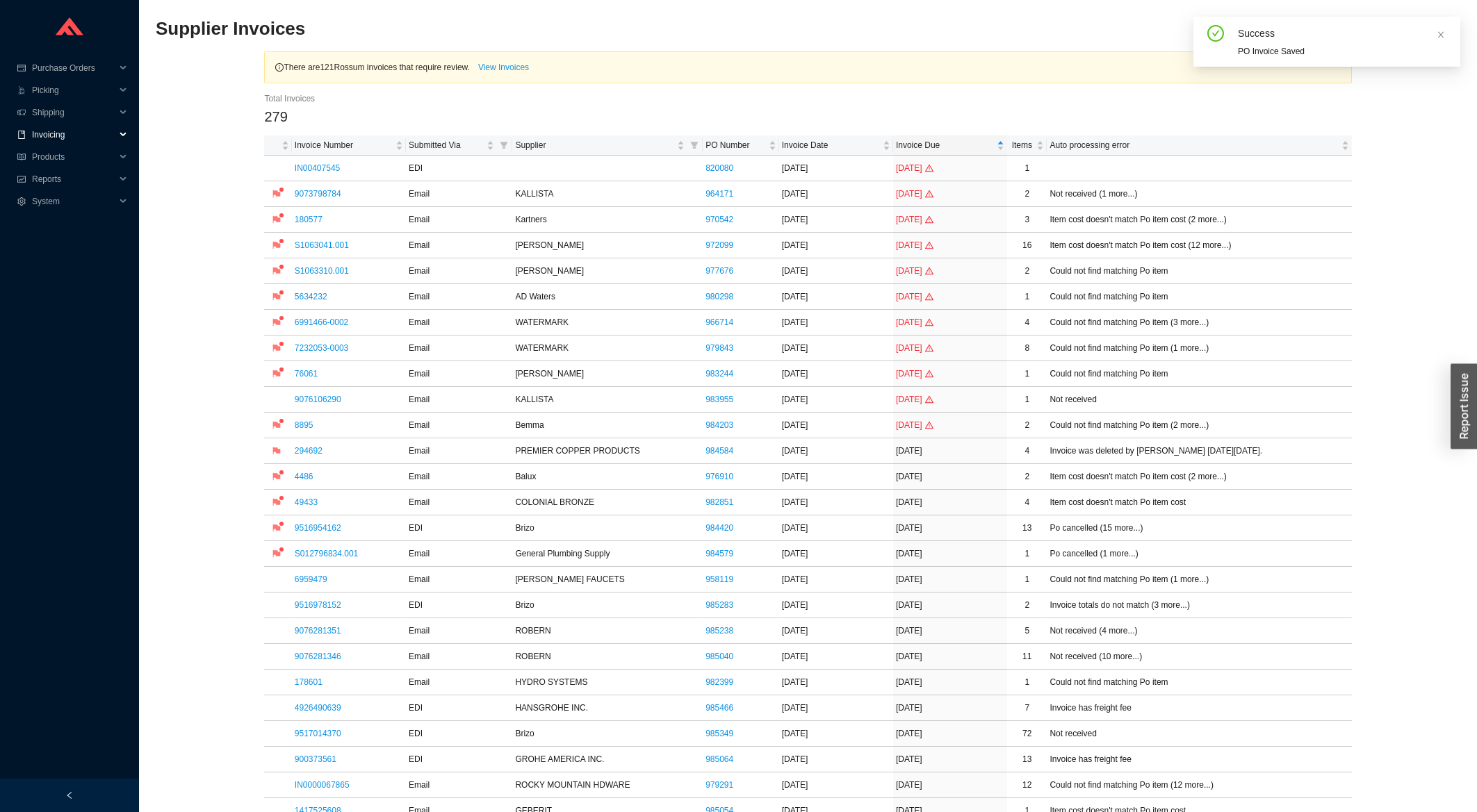
click at [42, 137] on span "Invoicing" at bounding box center [74, 135] width 84 height 22
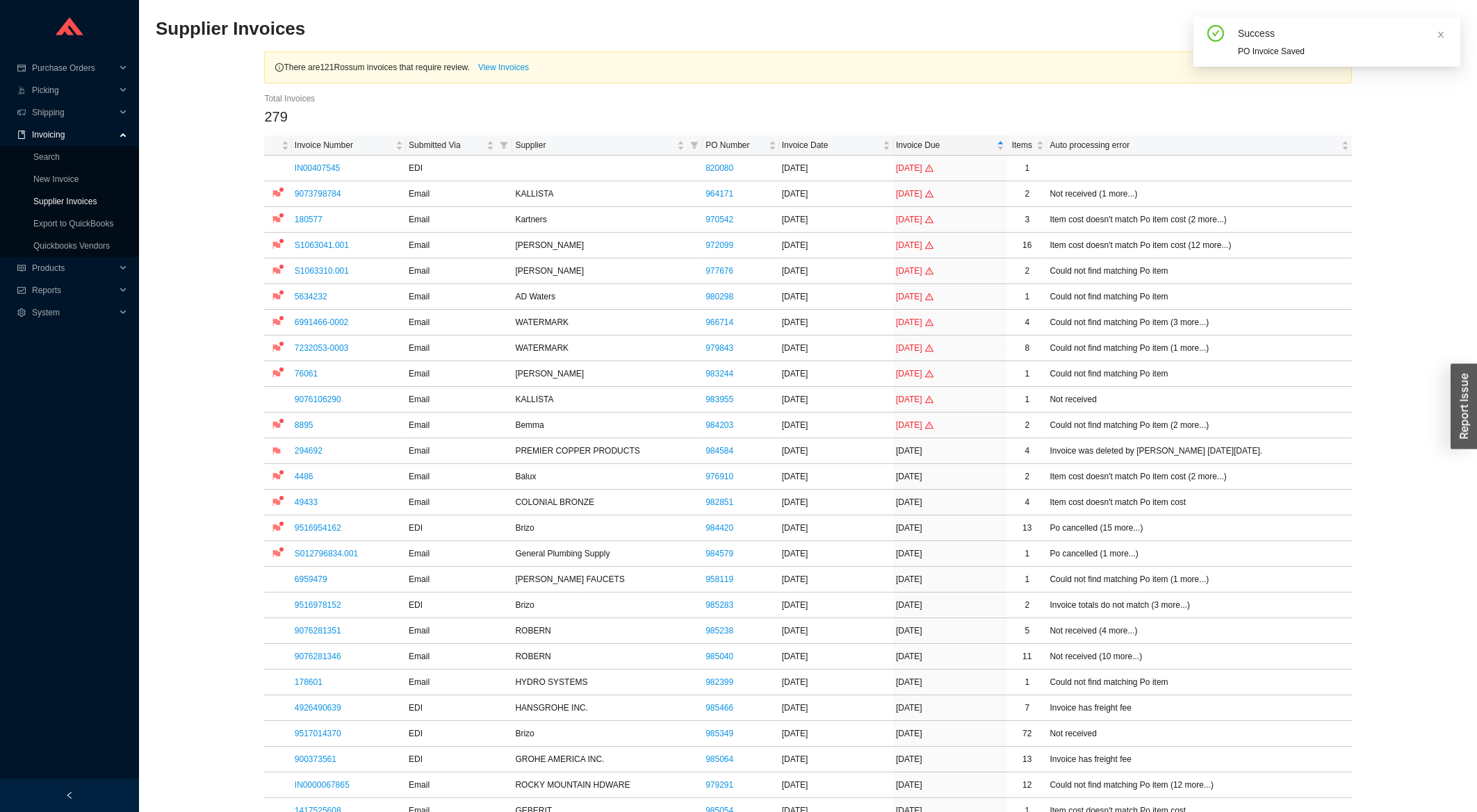
click at [57, 202] on link "Supplier Invoices" at bounding box center [64, 202] width 63 height 10
click at [96, 218] on link "Export to QuickBooks" at bounding box center [73, 223] width 80 height 10
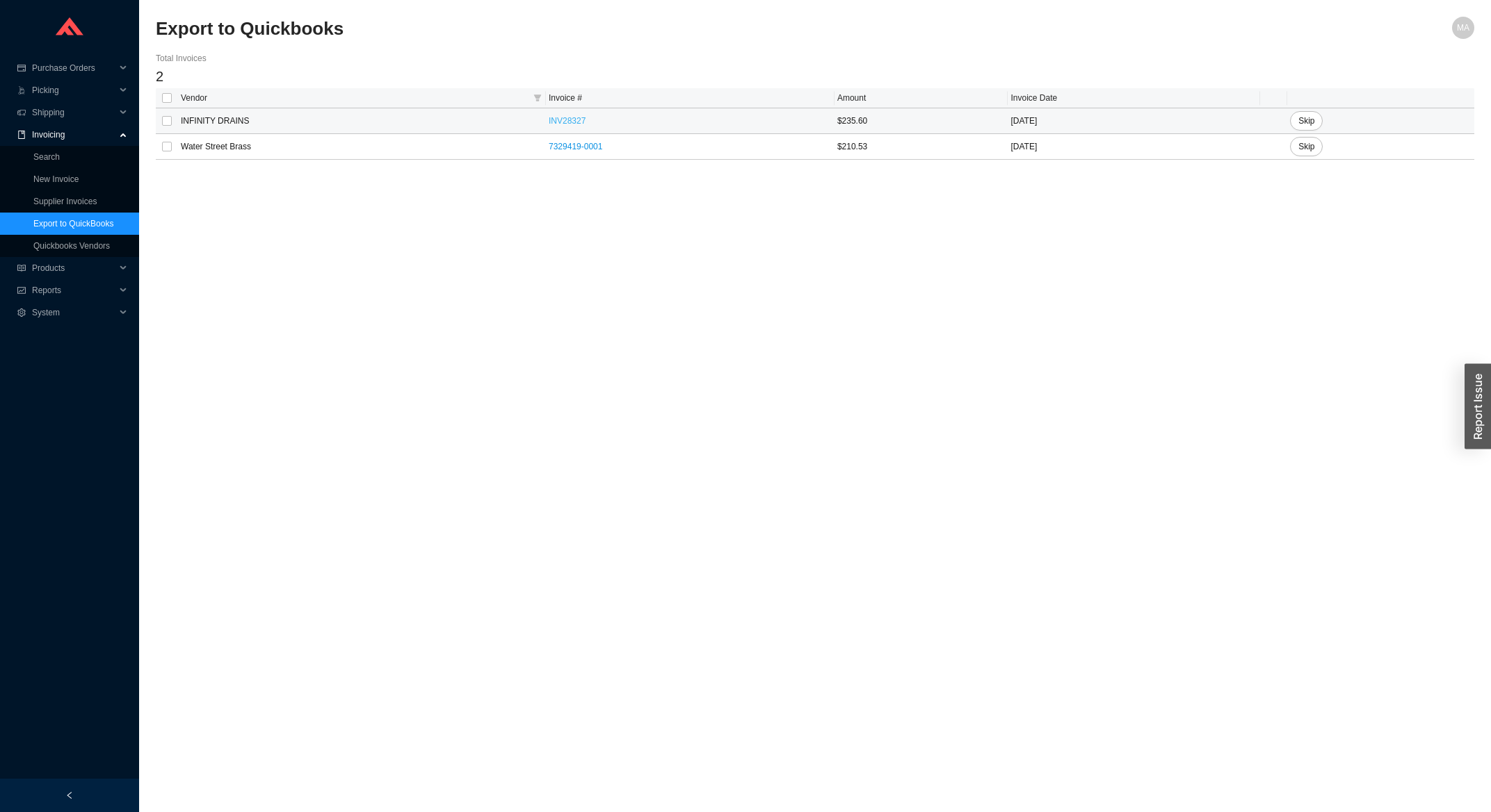
click at [557, 125] on link "INV28327" at bounding box center [567, 121] width 37 height 10
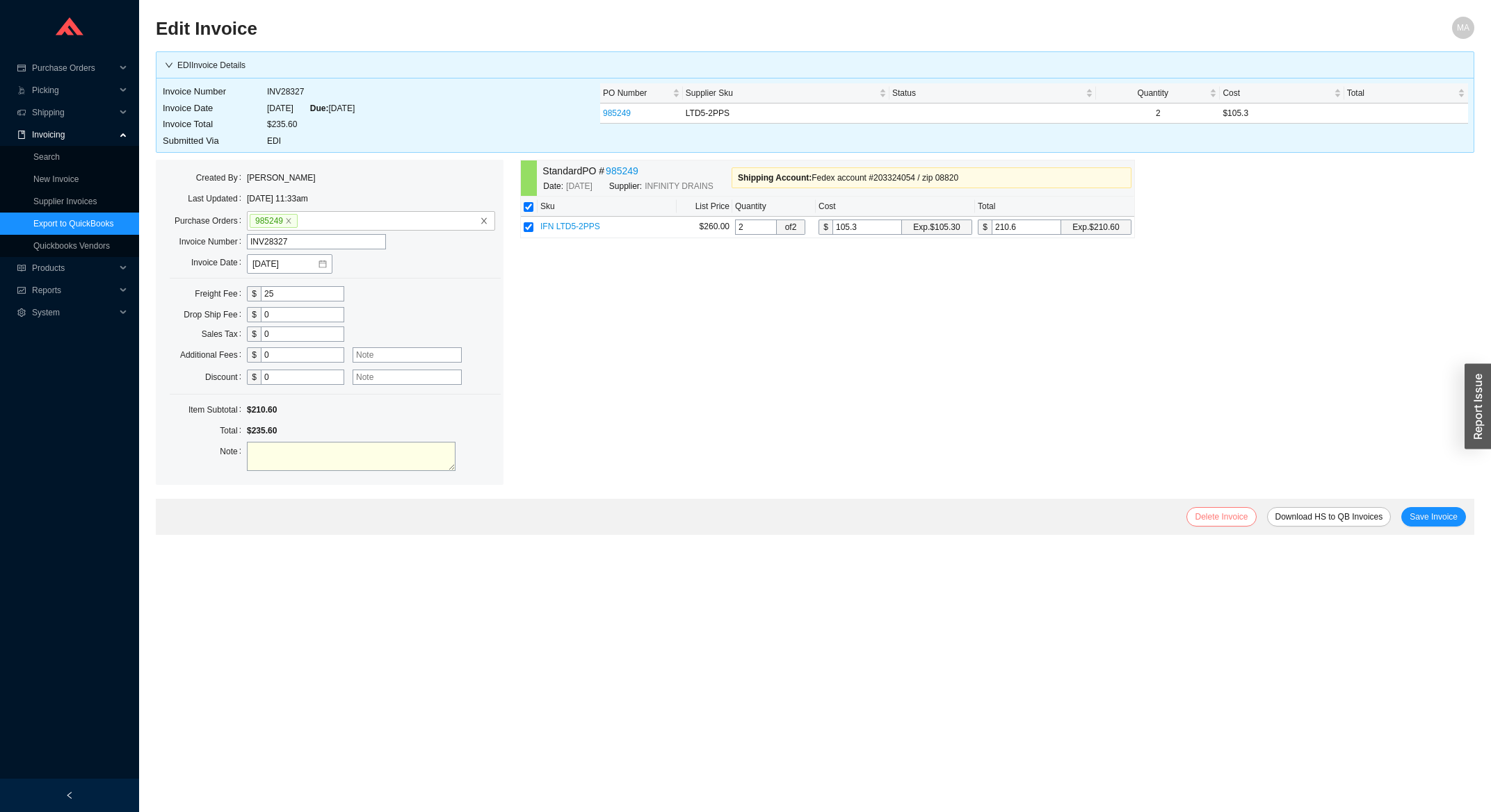
click at [1212, 517] on span "Delete Invoice" at bounding box center [1221, 517] width 53 height 14
click at [1300, 473] on span "Yes" at bounding box center [1303, 476] width 14 height 14
click at [46, 199] on link "Supplier Invoices" at bounding box center [64, 202] width 63 height 10
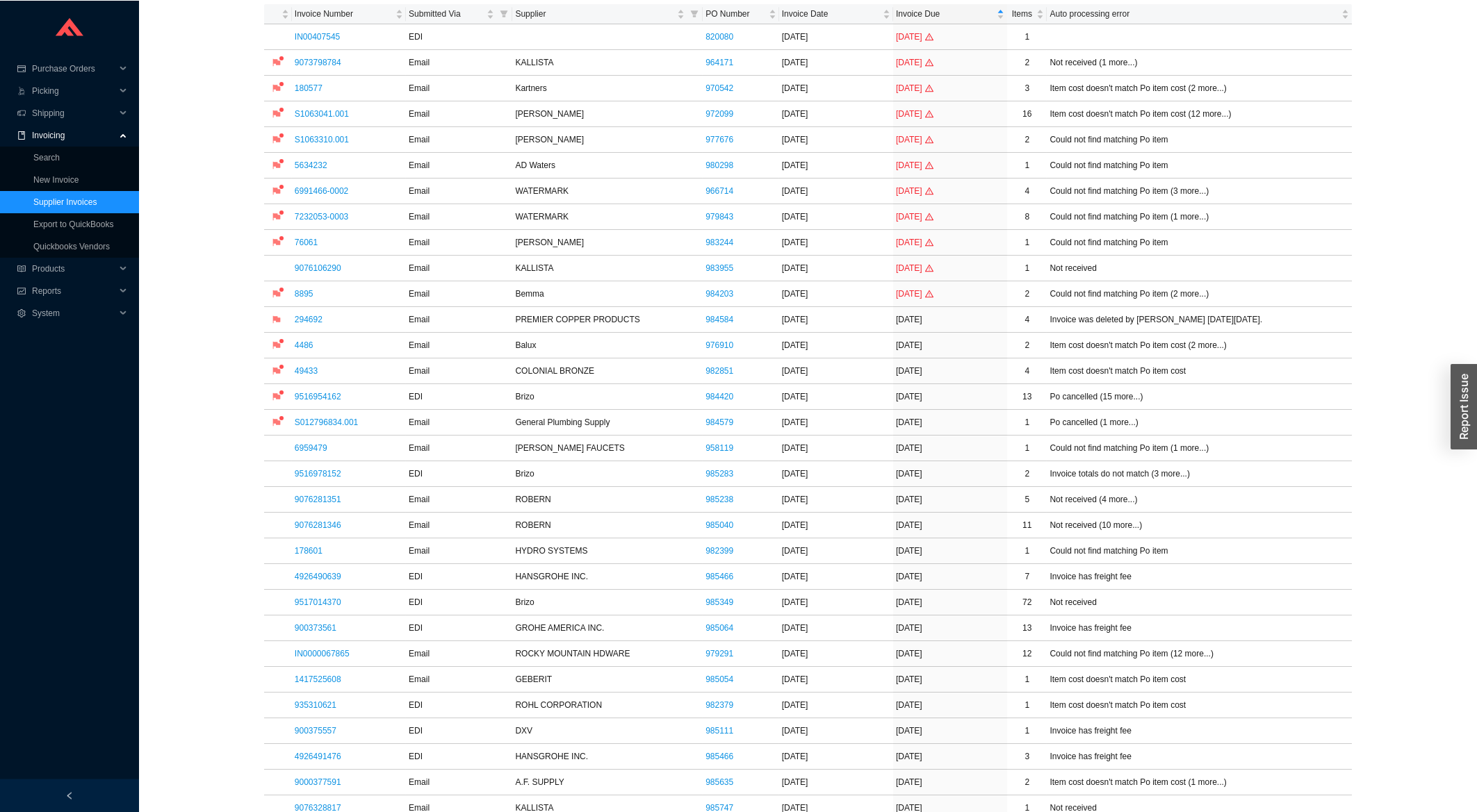
scroll to position [149, 0]
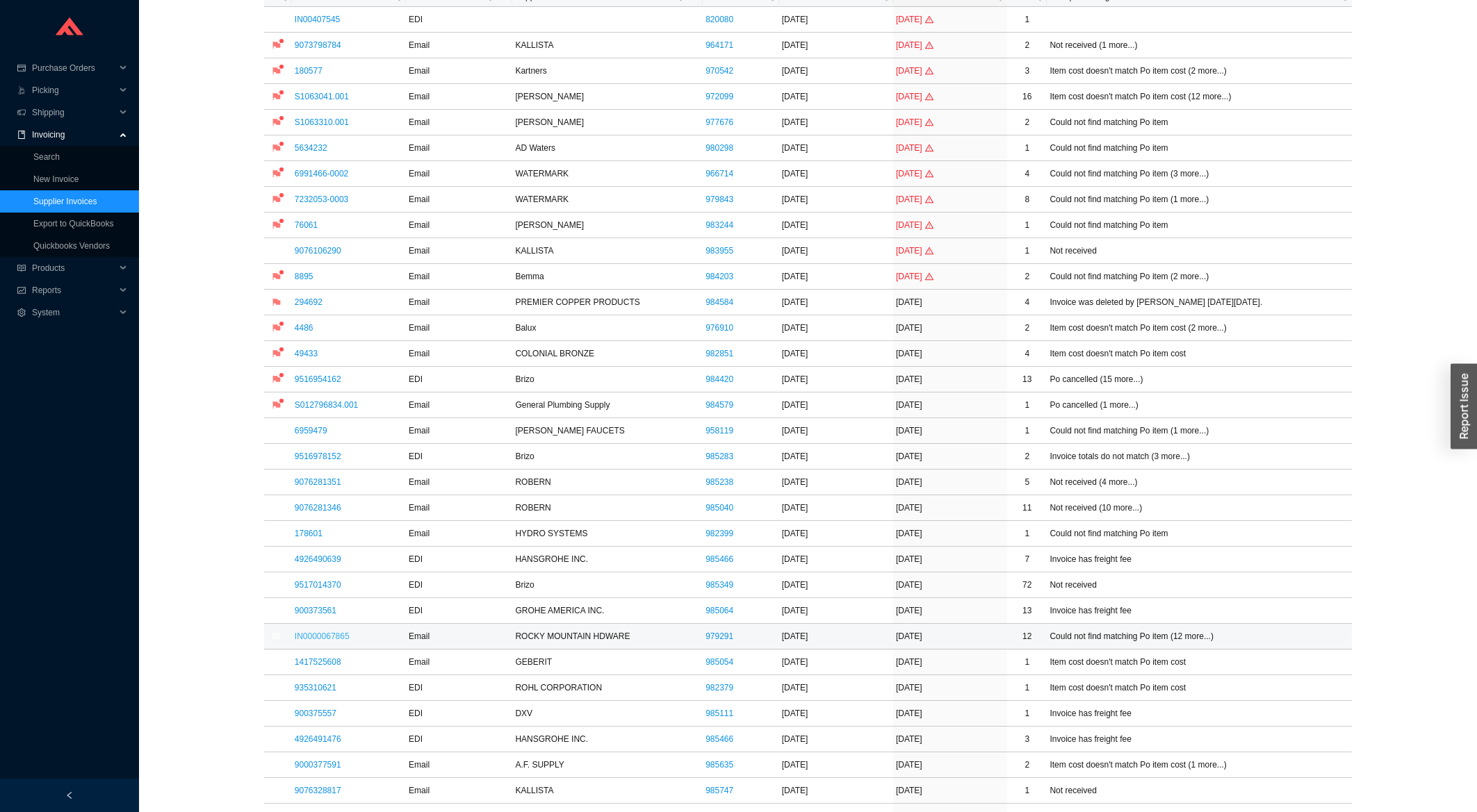
click at [310, 640] on link "IN0000067865" at bounding box center [321, 636] width 55 height 10
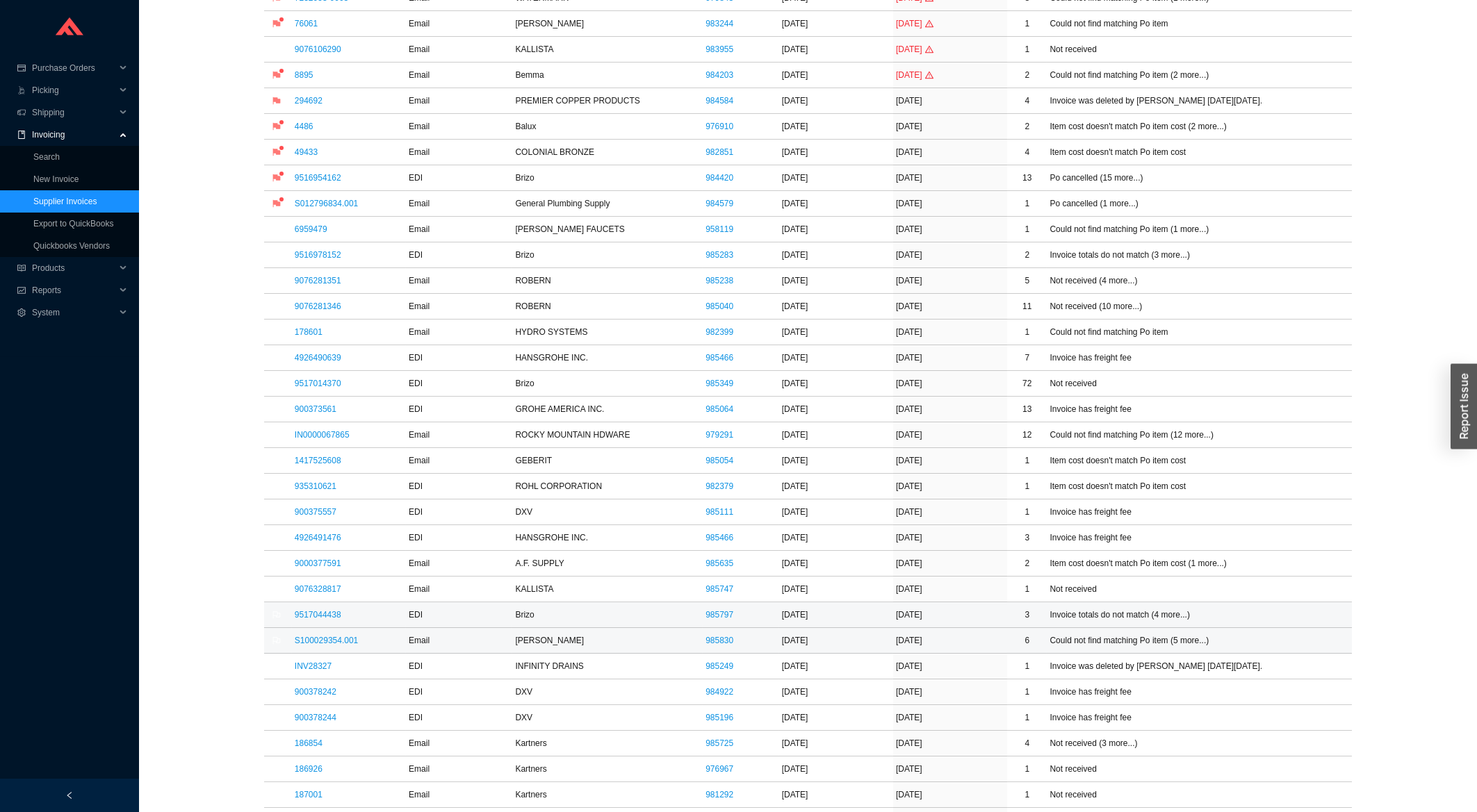
scroll to position [372, 0]
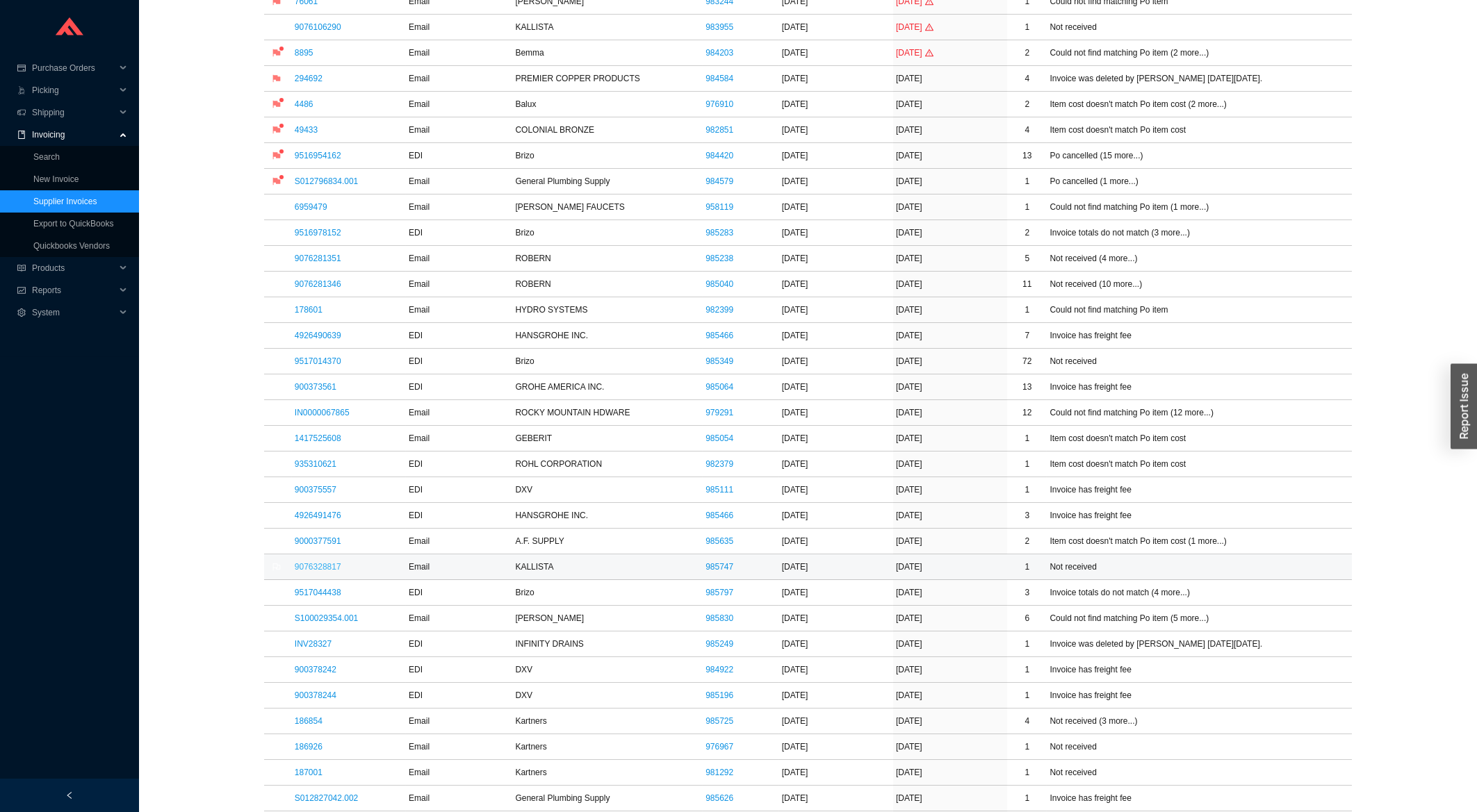
click at [325, 572] on link "9076328817" at bounding box center [317, 568] width 47 height 10
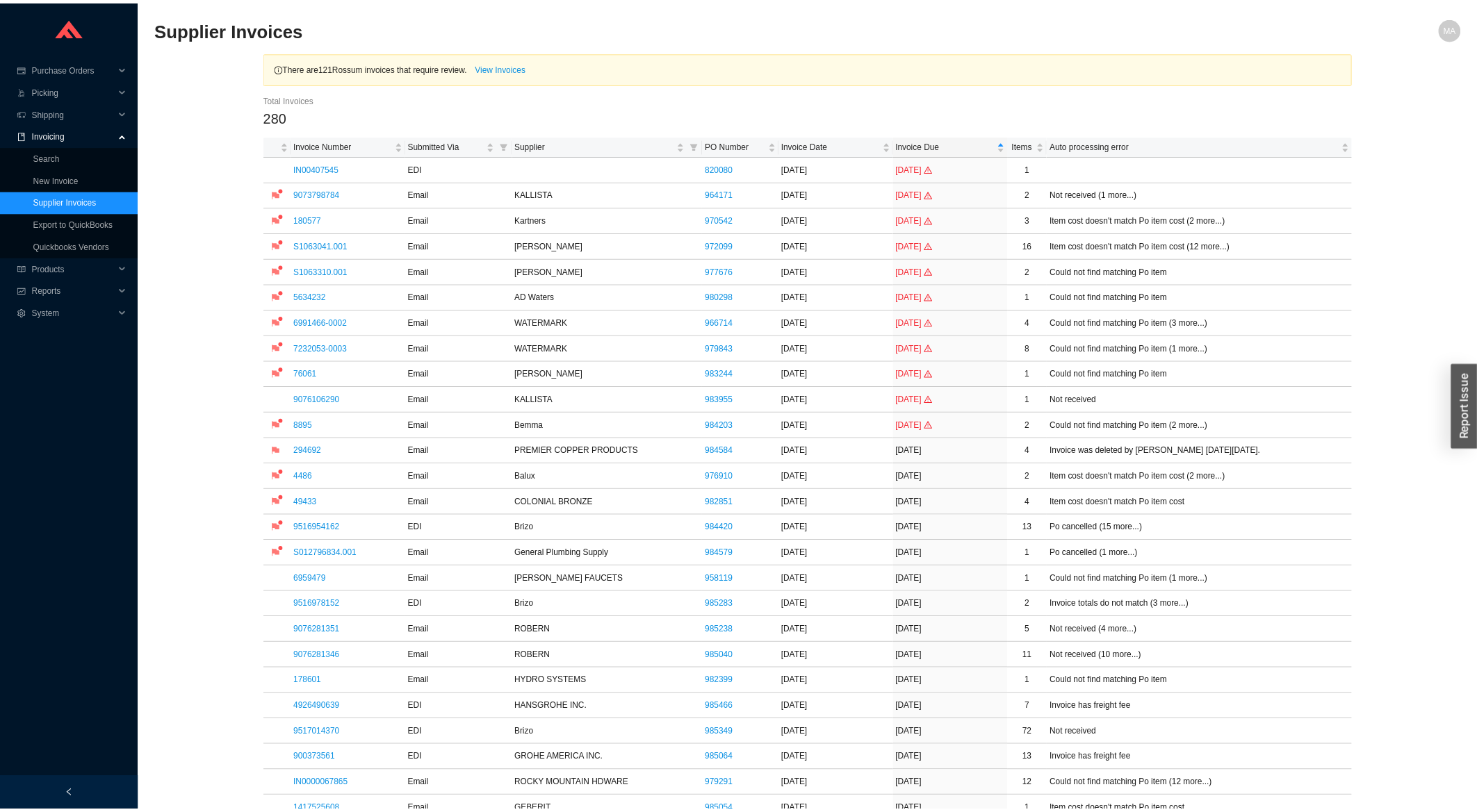
scroll to position [521, 0]
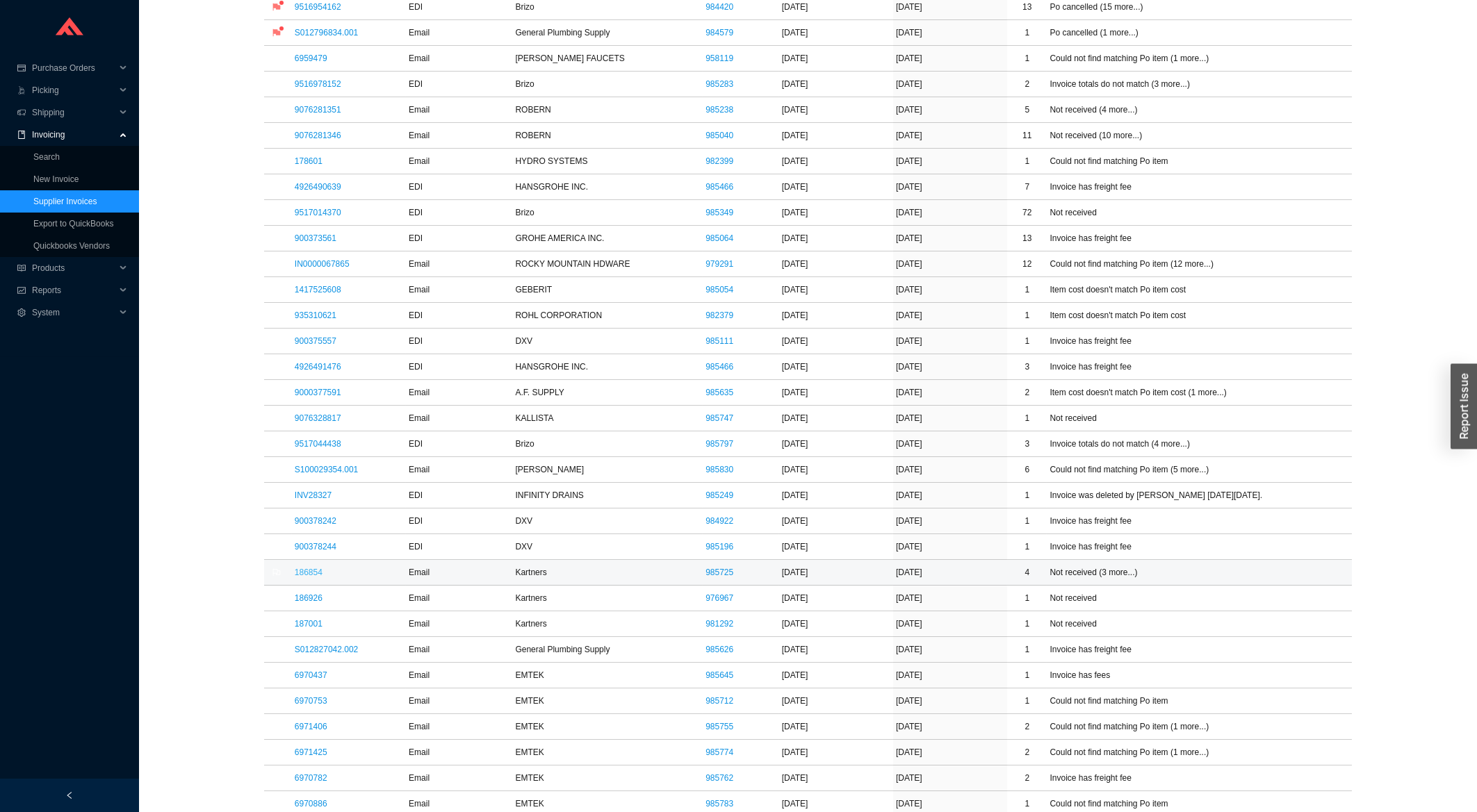
click at [311, 578] on link "186854" at bounding box center [308, 573] width 28 height 10
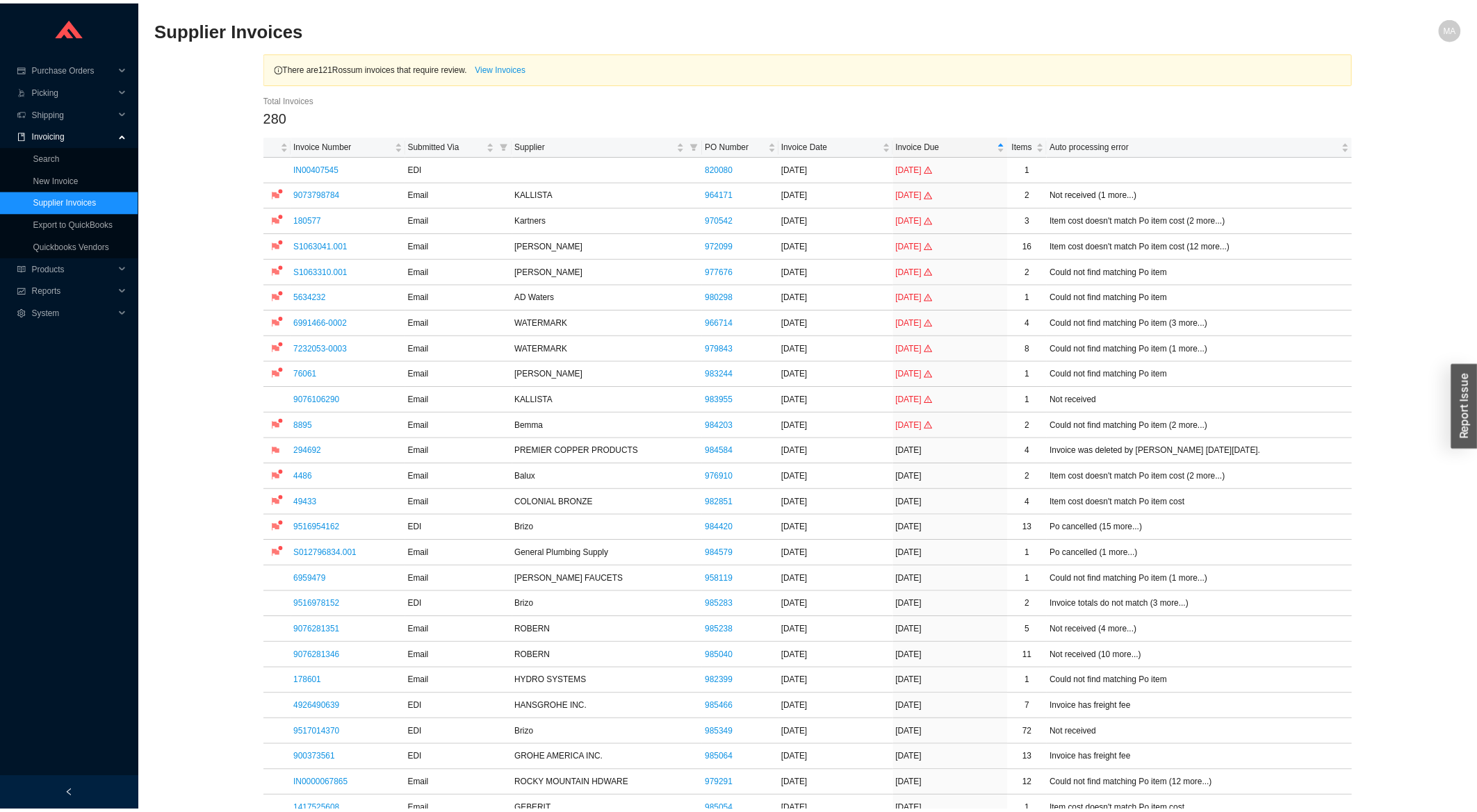
scroll to position [819, 0]
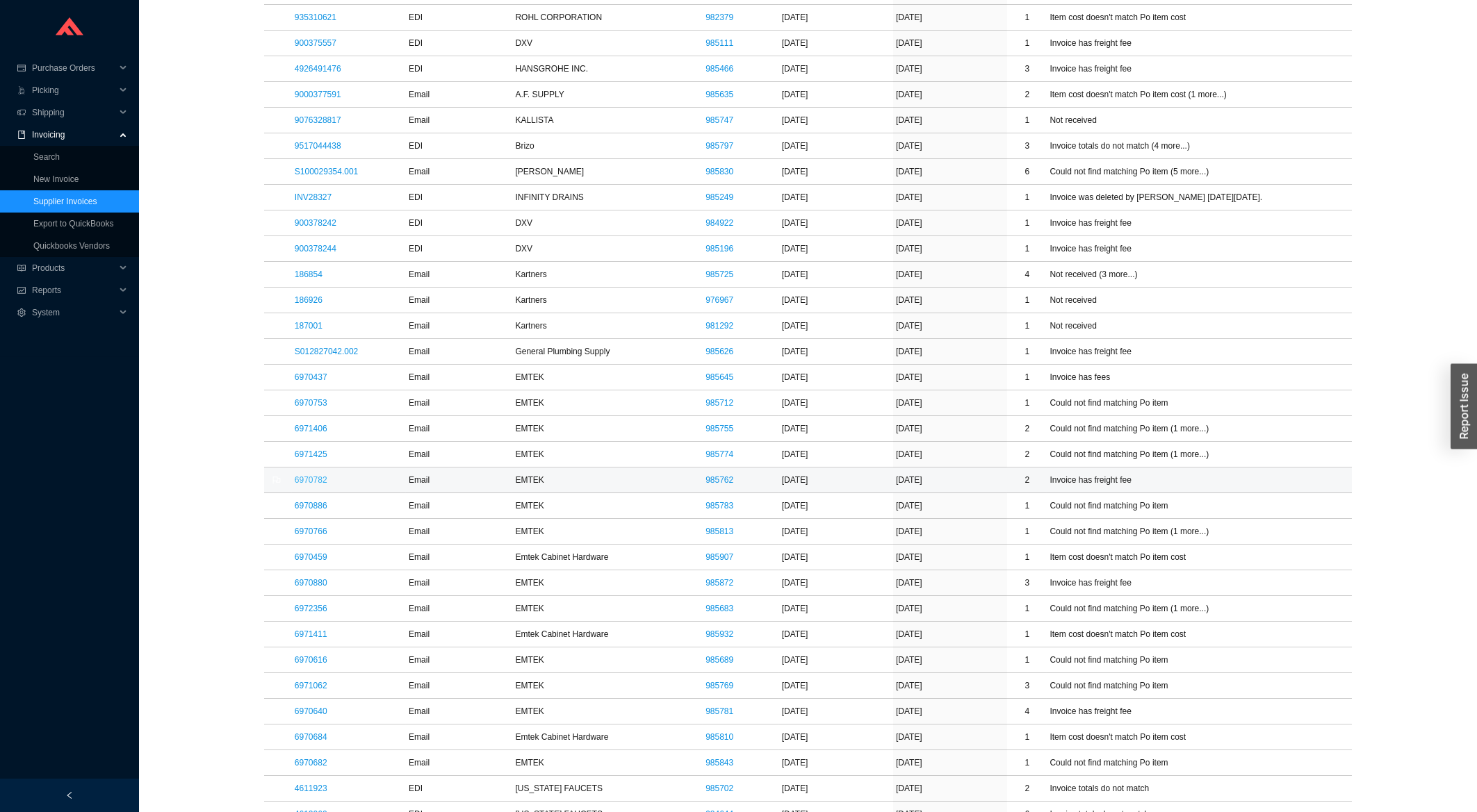
click at [314, 485] on link "6970782" at bounding box center [310, 480] width 33 height 10
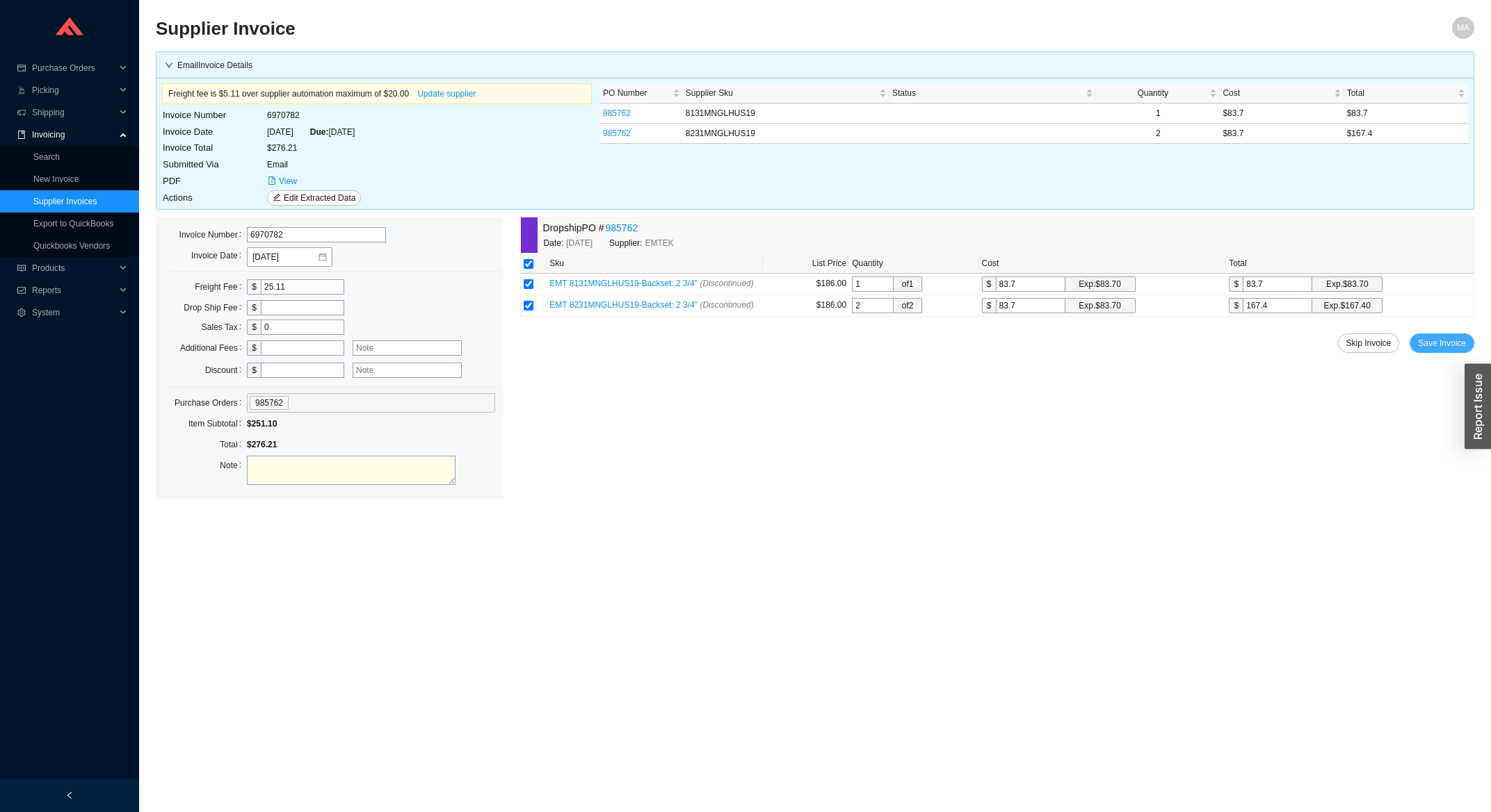
click at [1438, 336] on button "Save Invoice" at bounding box center [1441, 343] width 65 height 20
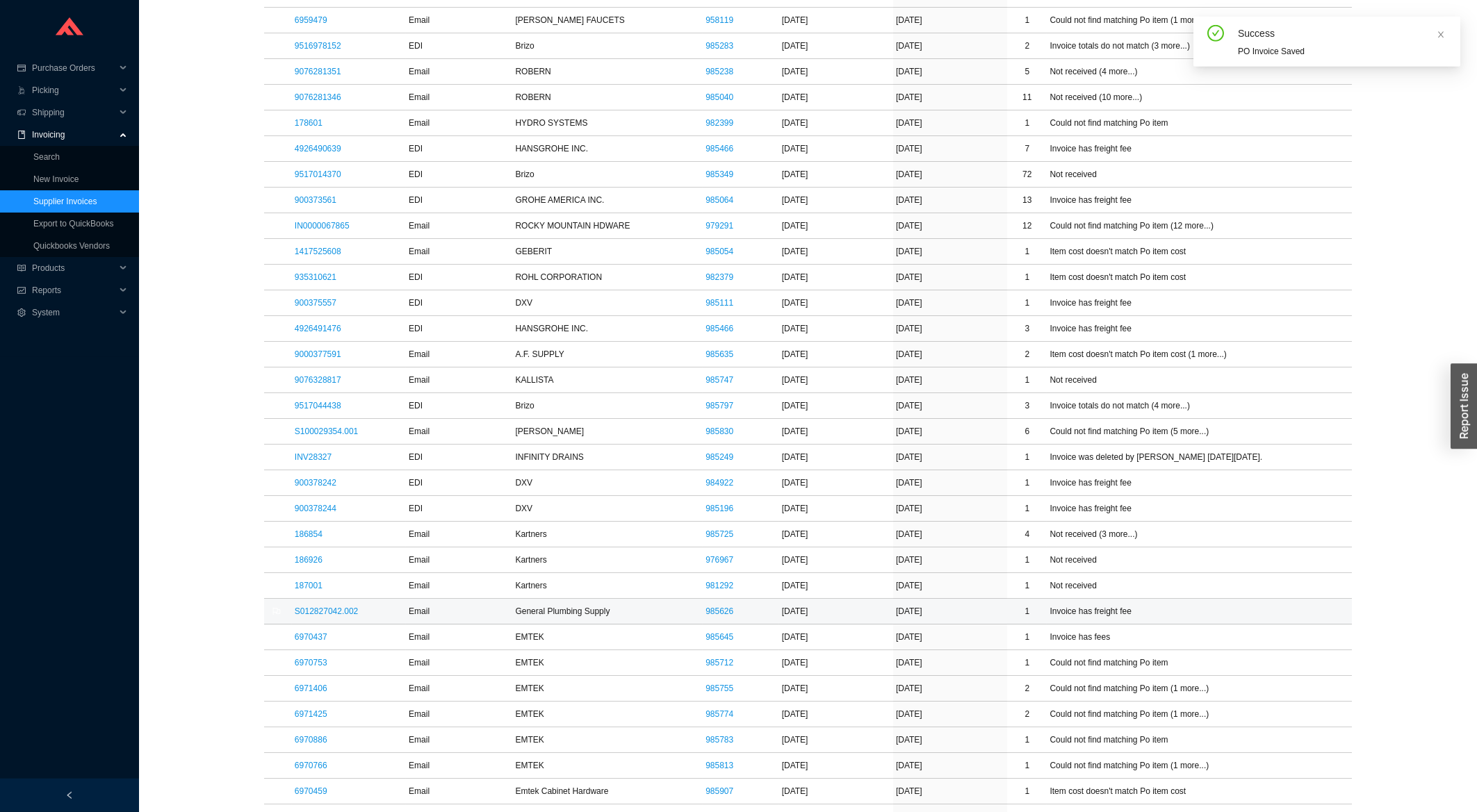
scroll to position [670, 0]
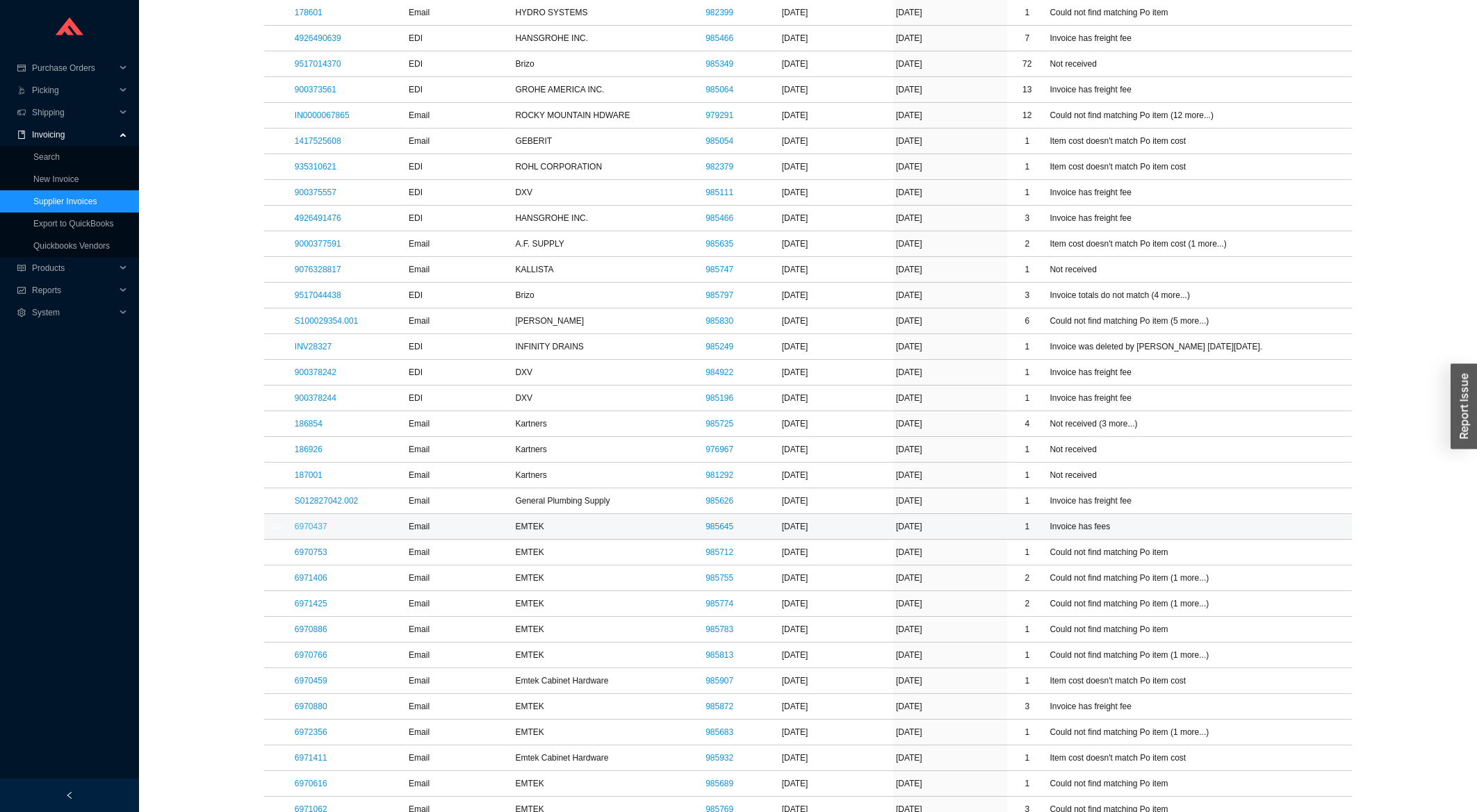
click at [312, 531] on link "6970437" at bounding box center [310, 527] width 33 height 10
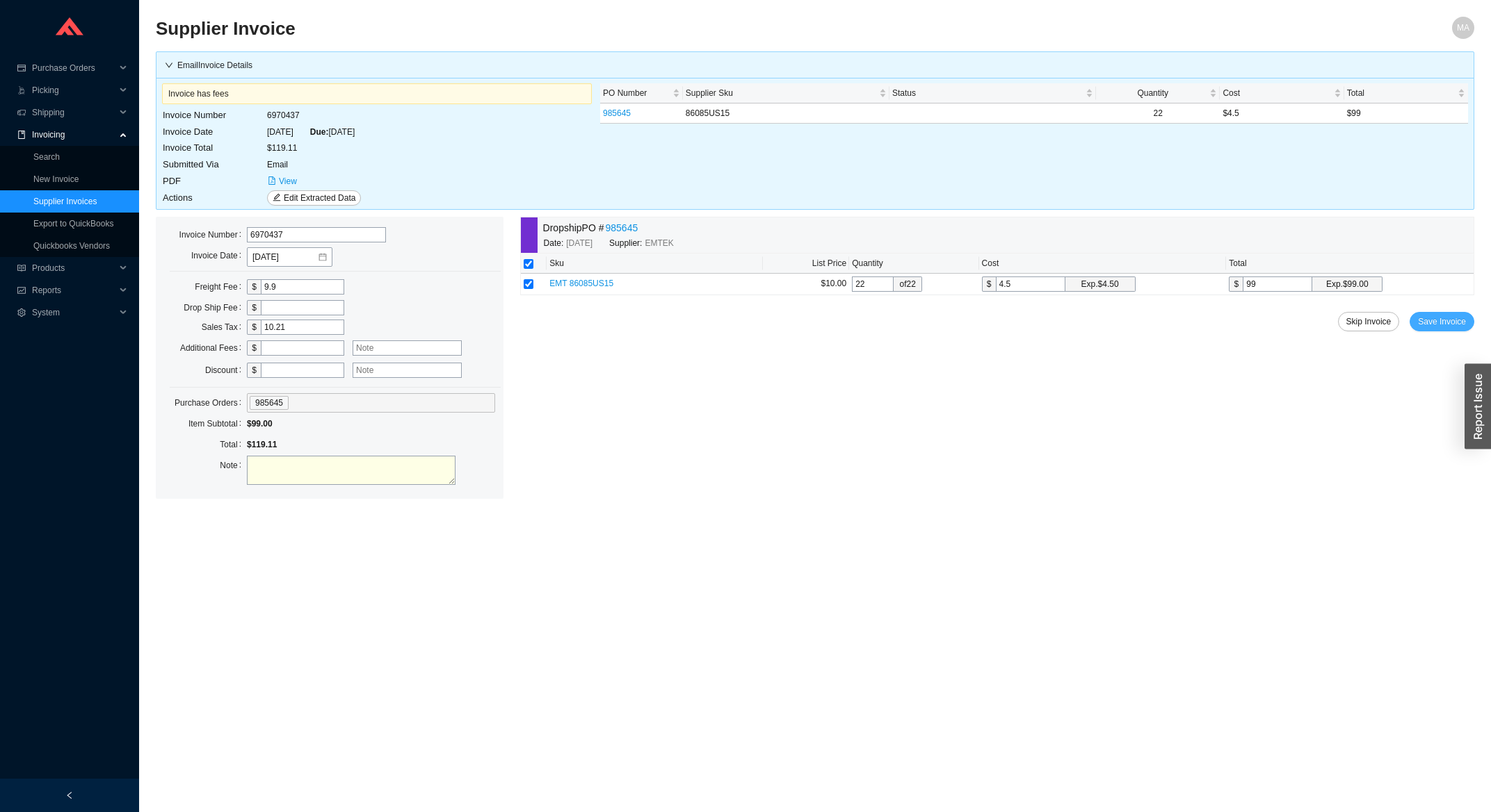
click at [1445, 328] on span "Save Invoice" at bounding box center [1441, 322] width 48 height 14
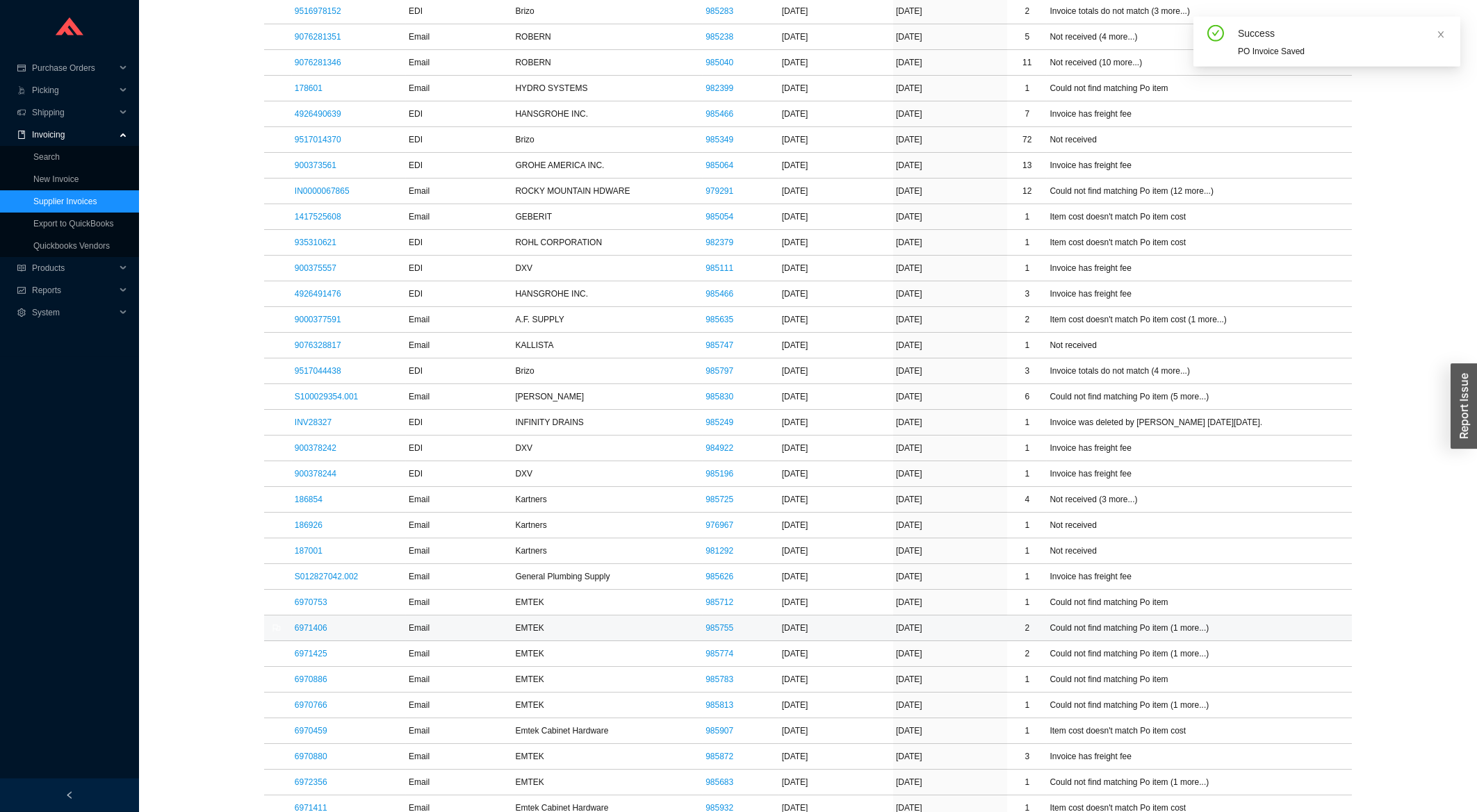
scroll to position [596, 0]
click at [300, 600] on link "6970753" at bounding box center [310, 602] width 33 height 10
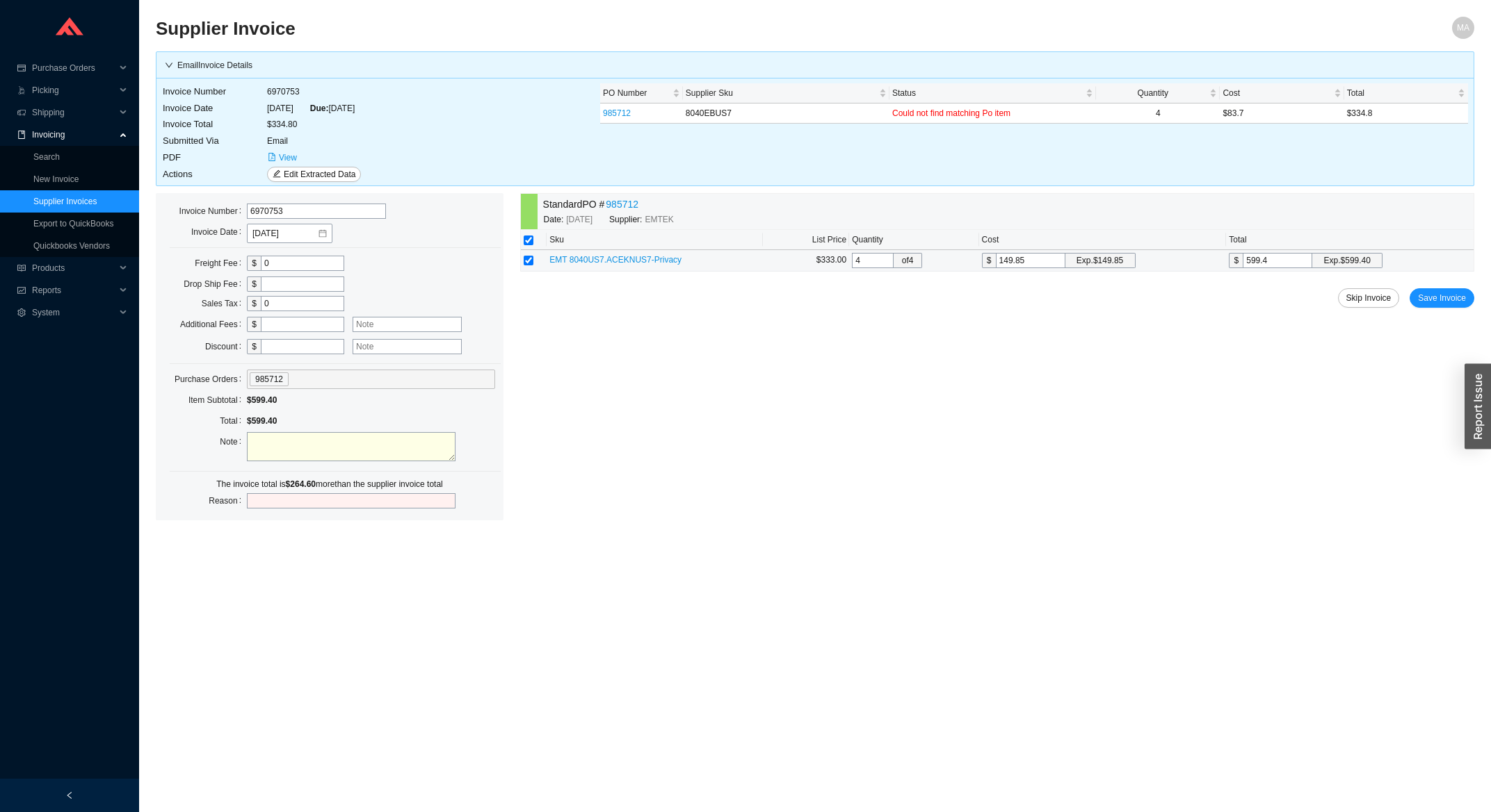
drag, startPoint x: 1032, startPoint y: 257, endPoint x: 958, endPoint y: 268, distance: 74.8
click at [996, 268] on input "149.85" at bounding box center [1031, 260] width 70 height 15
type input "8"
type input "32"
type input "83"
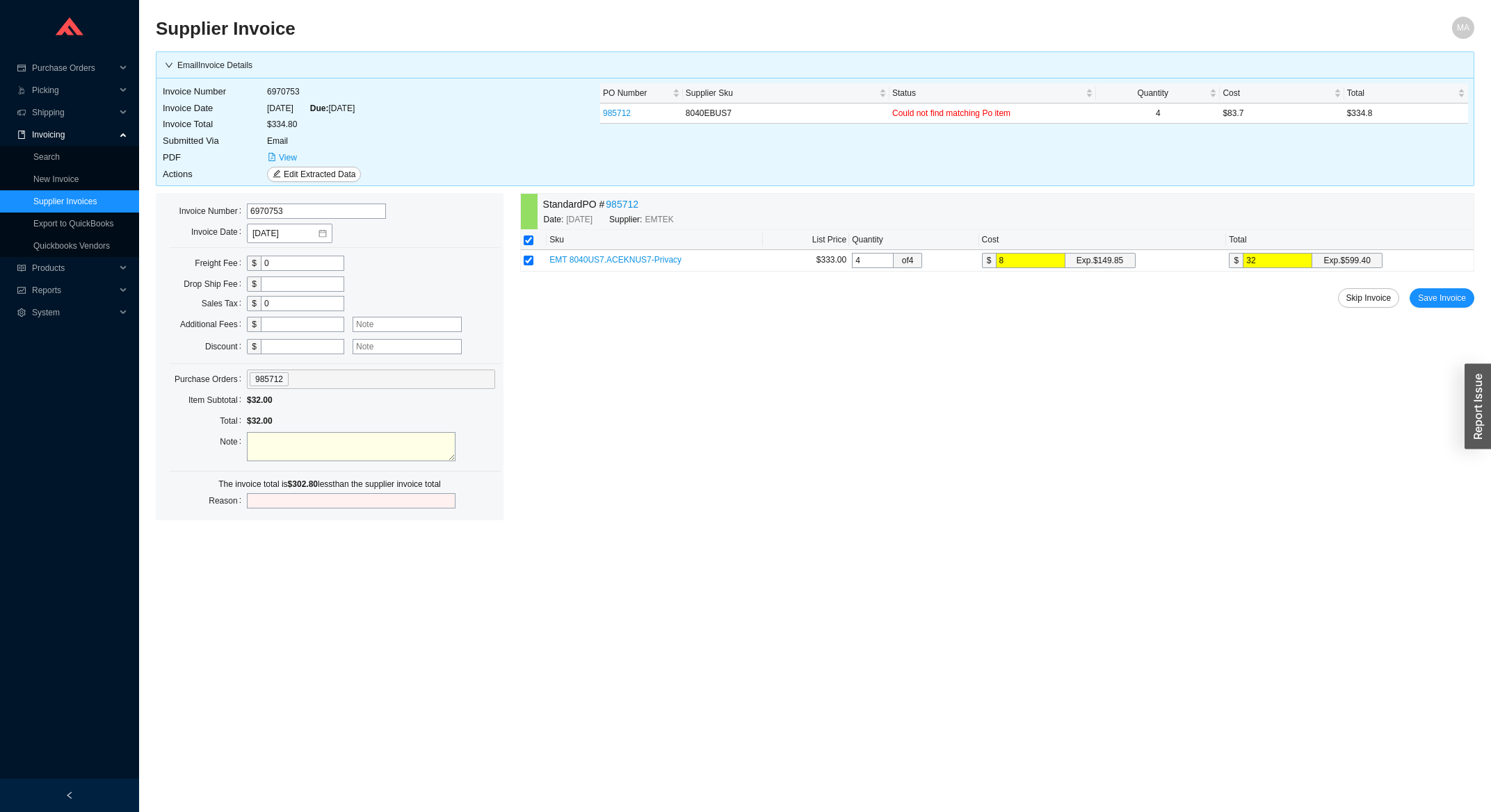
type input "332"
type input "83.7"
type input "334.8"
type input "83.7"
click at [1452, 306] on button "Save Invoice" at bounding box center [1441, 298] width 65 height 20
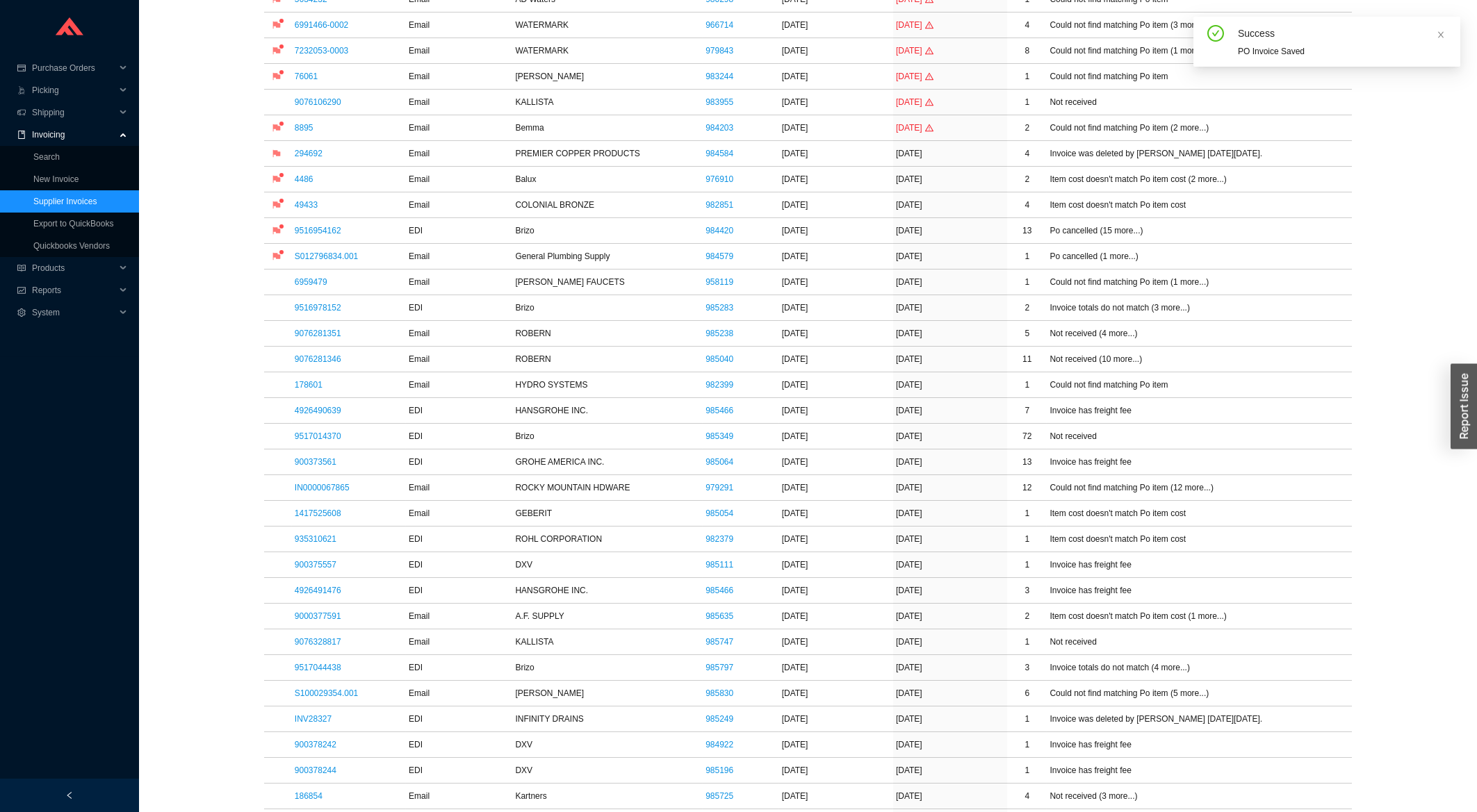
scroll to position [596, 0]
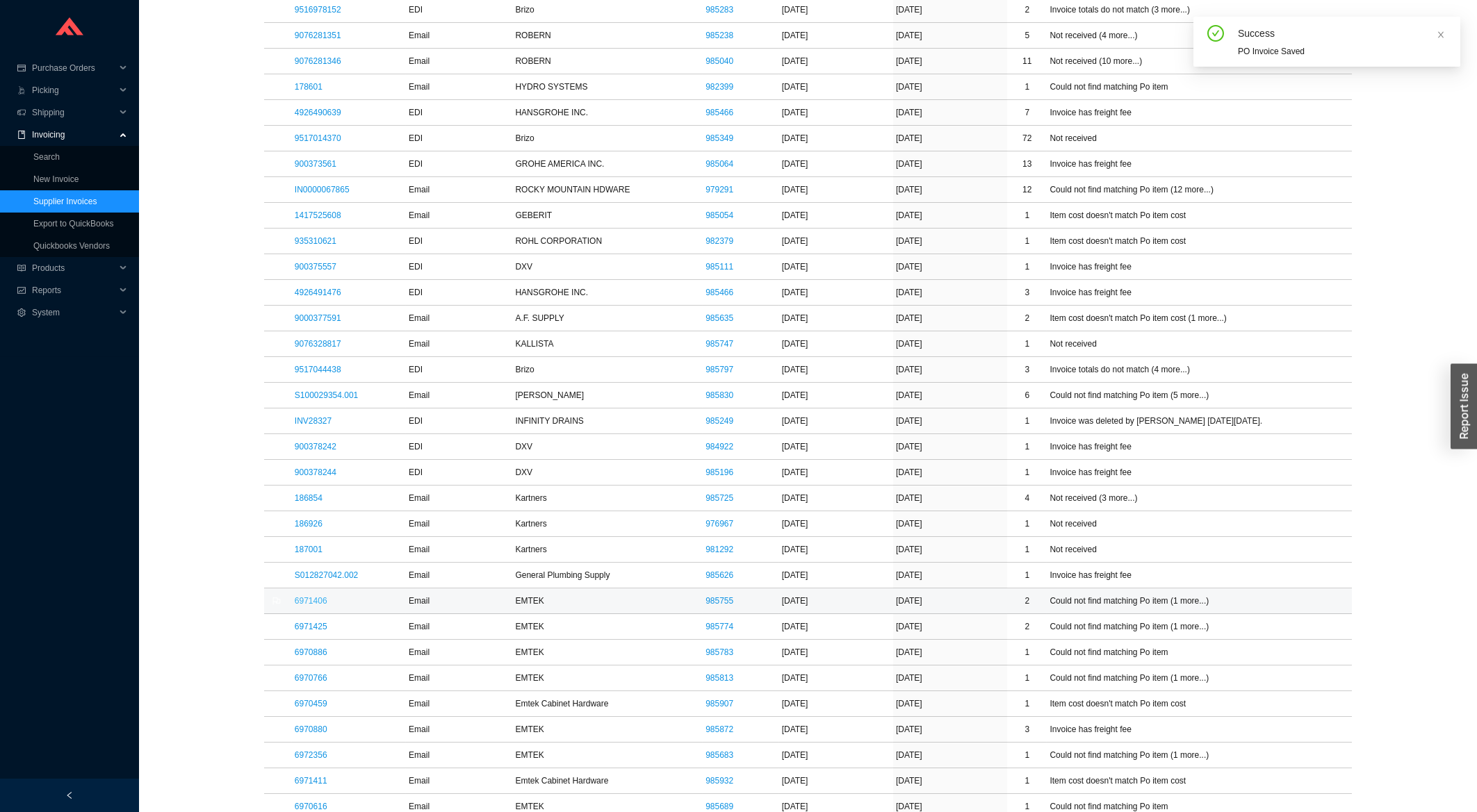
click at [315, 606] on link "6971406" at bounding box center [310, 602] width 33 height 10
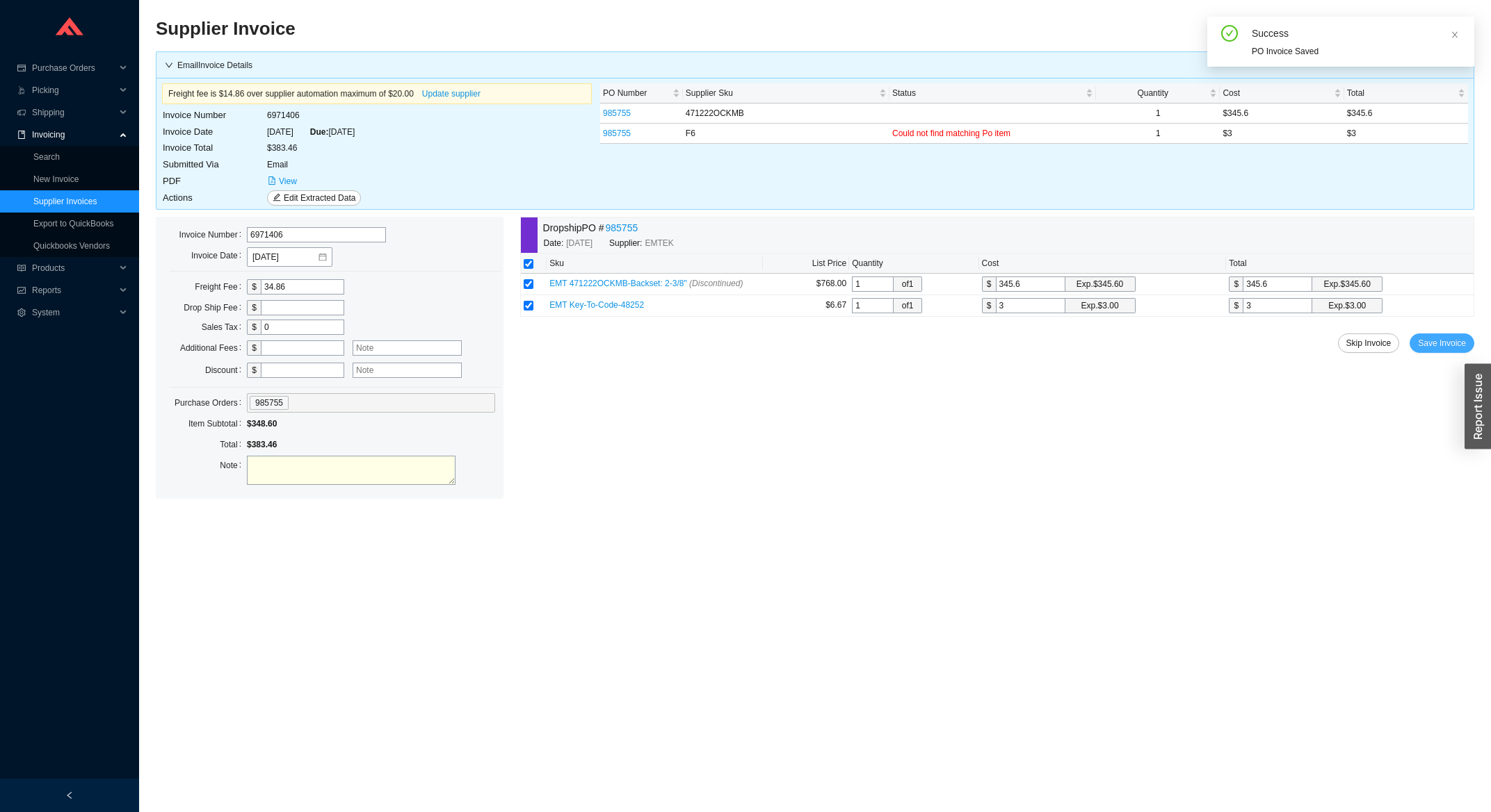
click at [1448, 350] on span "Save Invoice" at bounding box center [1441, 343] width 48 height 14
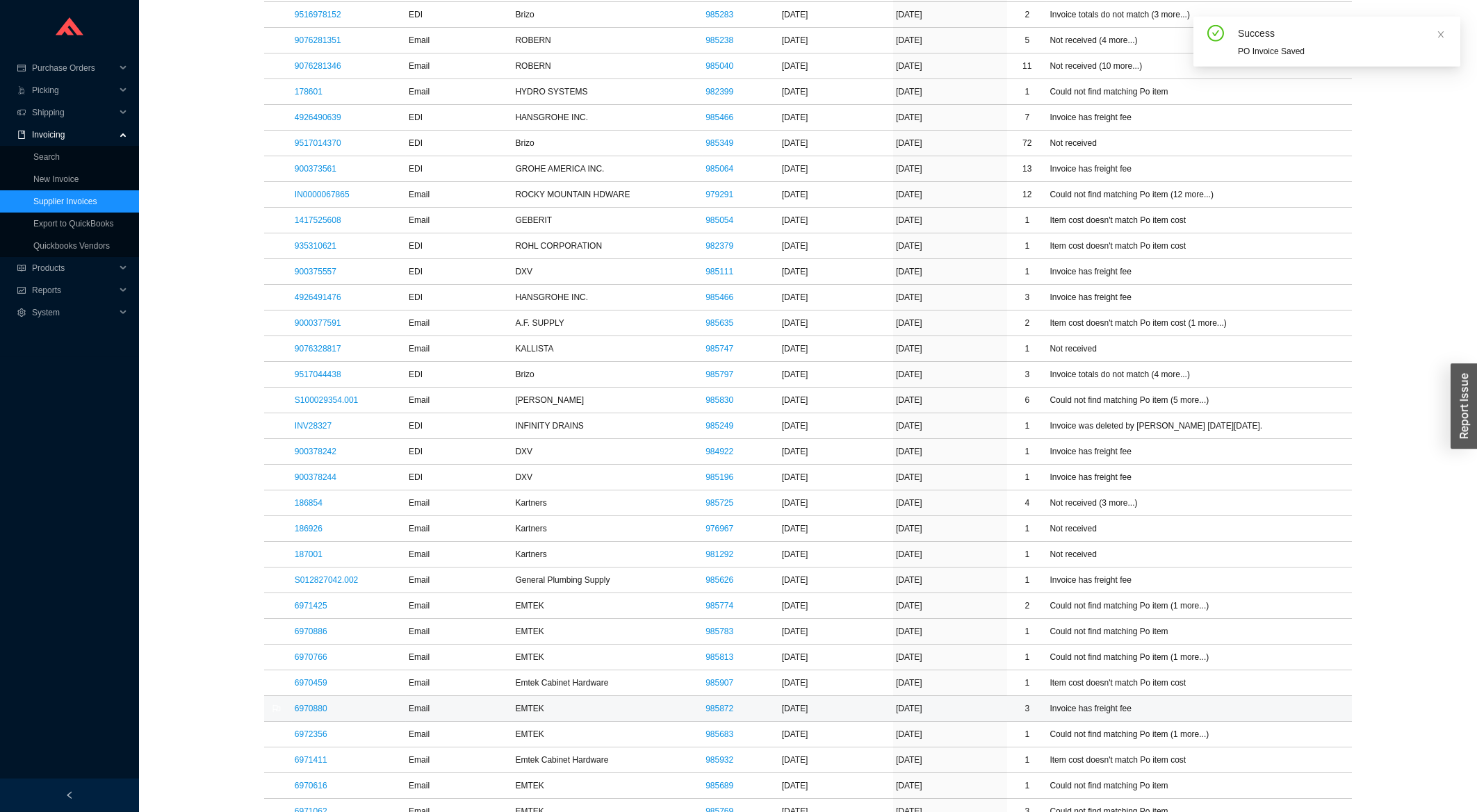
scroll to position [596, 0]
click at [303, 734] on link "6972356" at bounding box center [310, 730] width 33 height 10
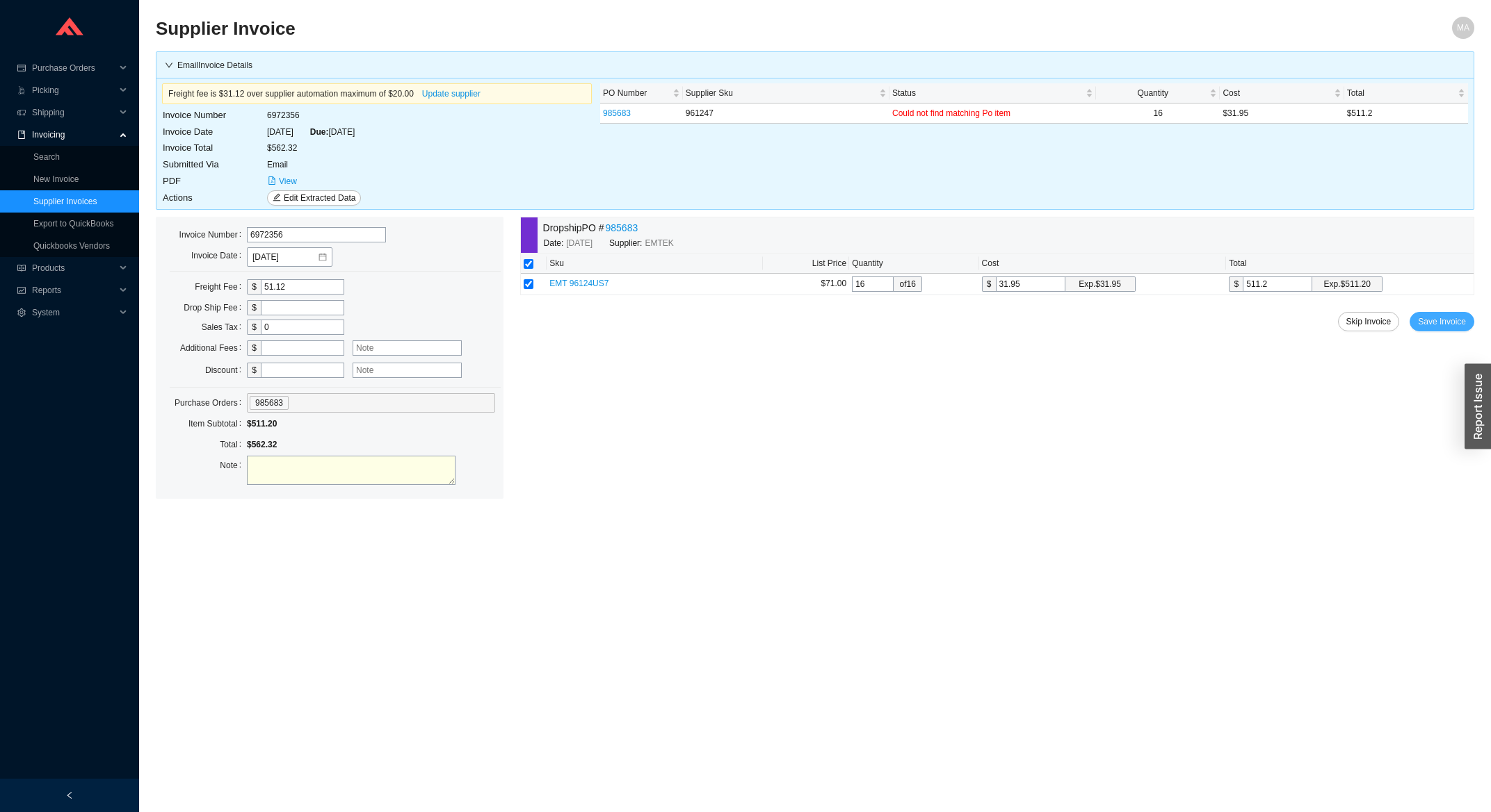
click at [1429, 315] on button "Save Invoice" at bounding box center [1441, 322] width 65 height 20
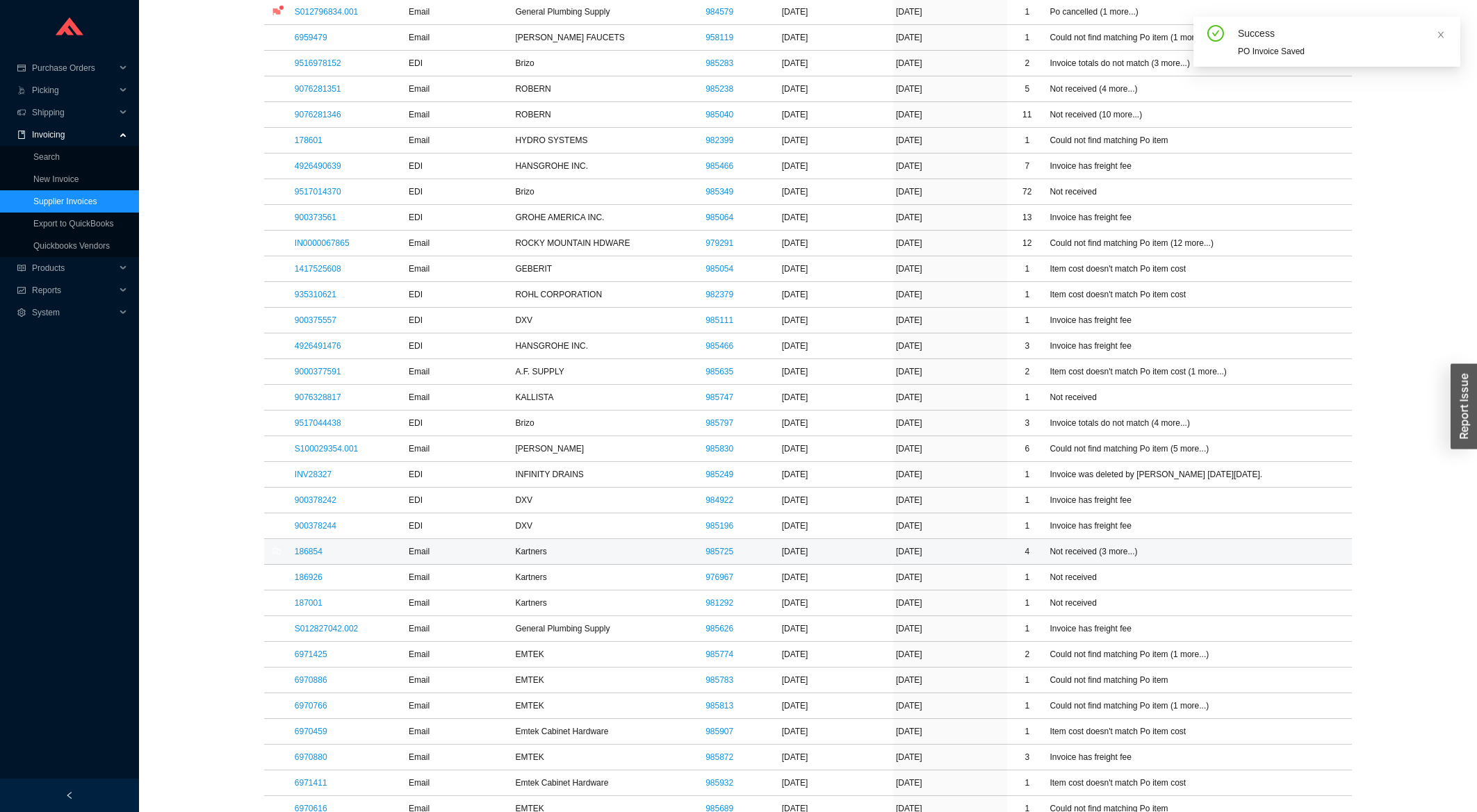
scroll to position [596, 0]
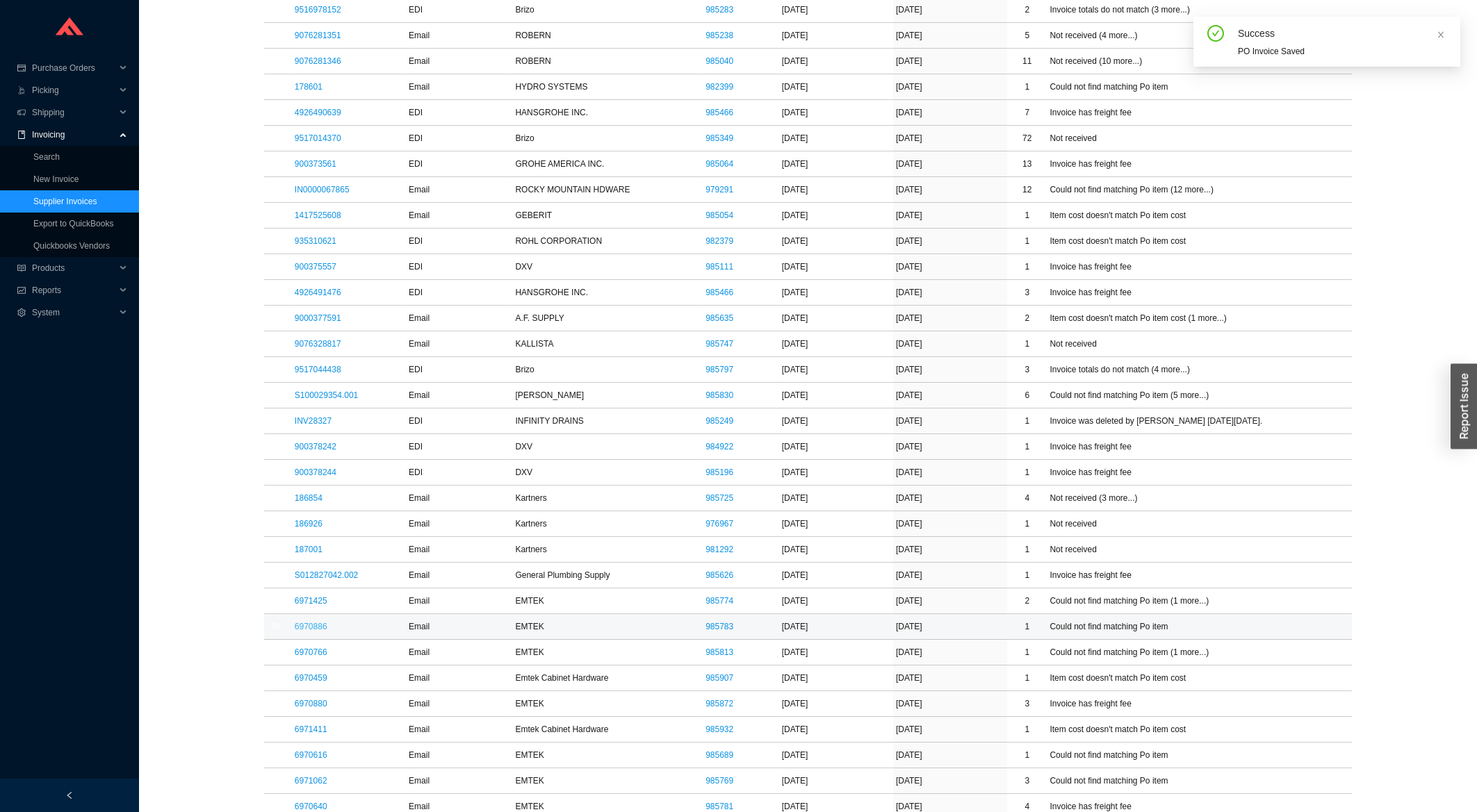
click at [314, 630] on link "6970886" at bounding box center [310, 626] width 33 height 10
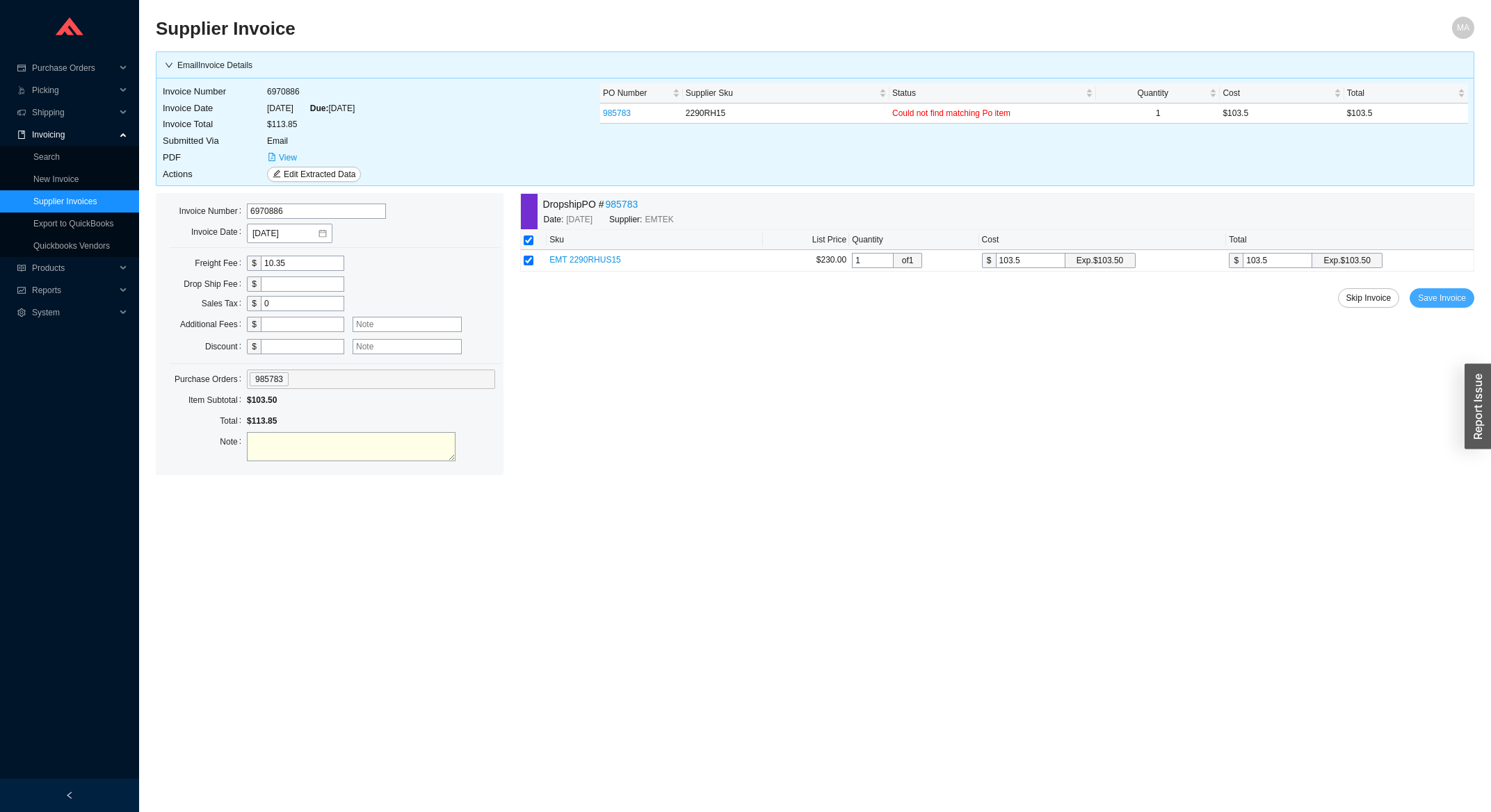
click at [1433, 299] on span "Save Invoice" at bounding box center [1441, 298] width 48 height 14
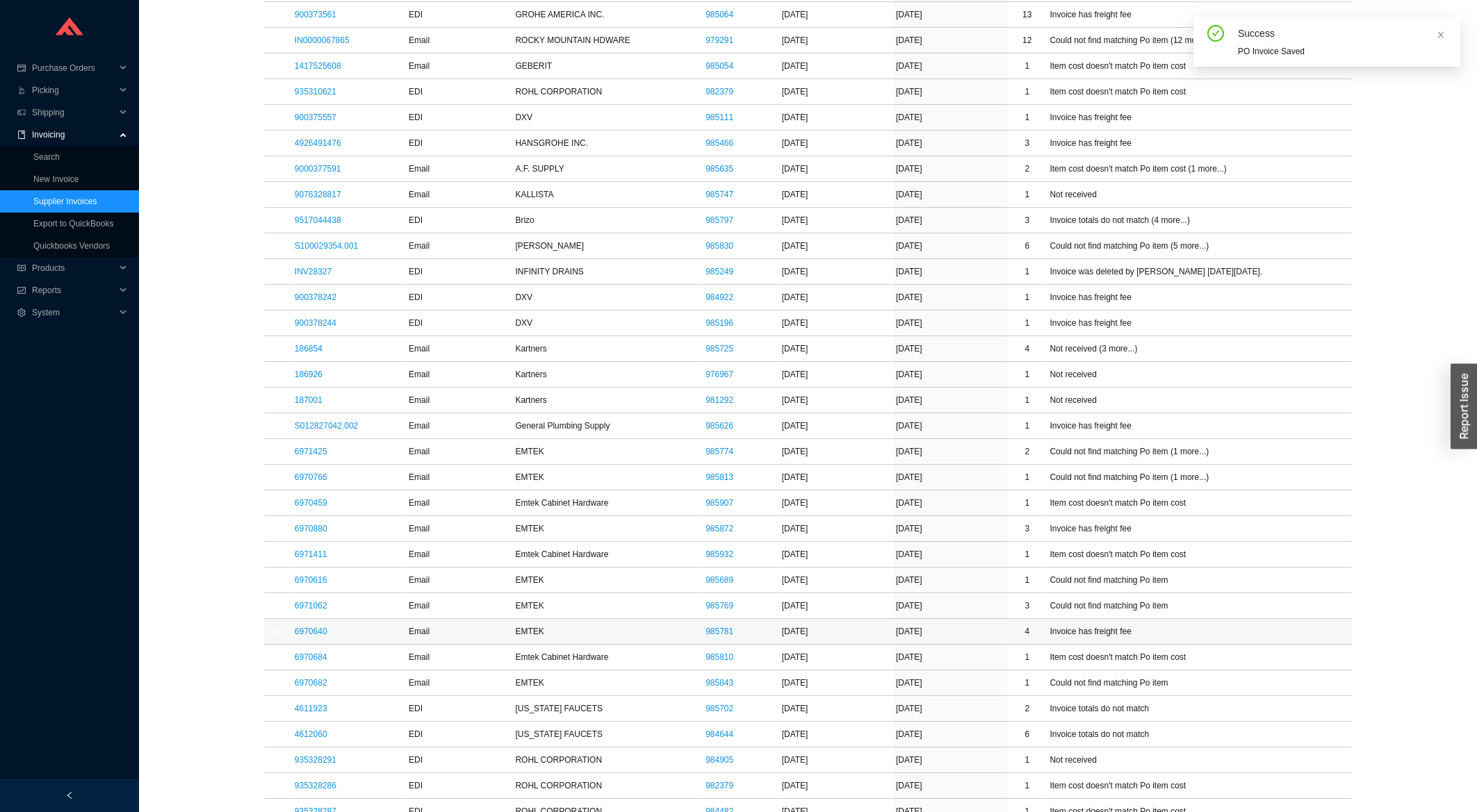
scroll to position [968, 0]
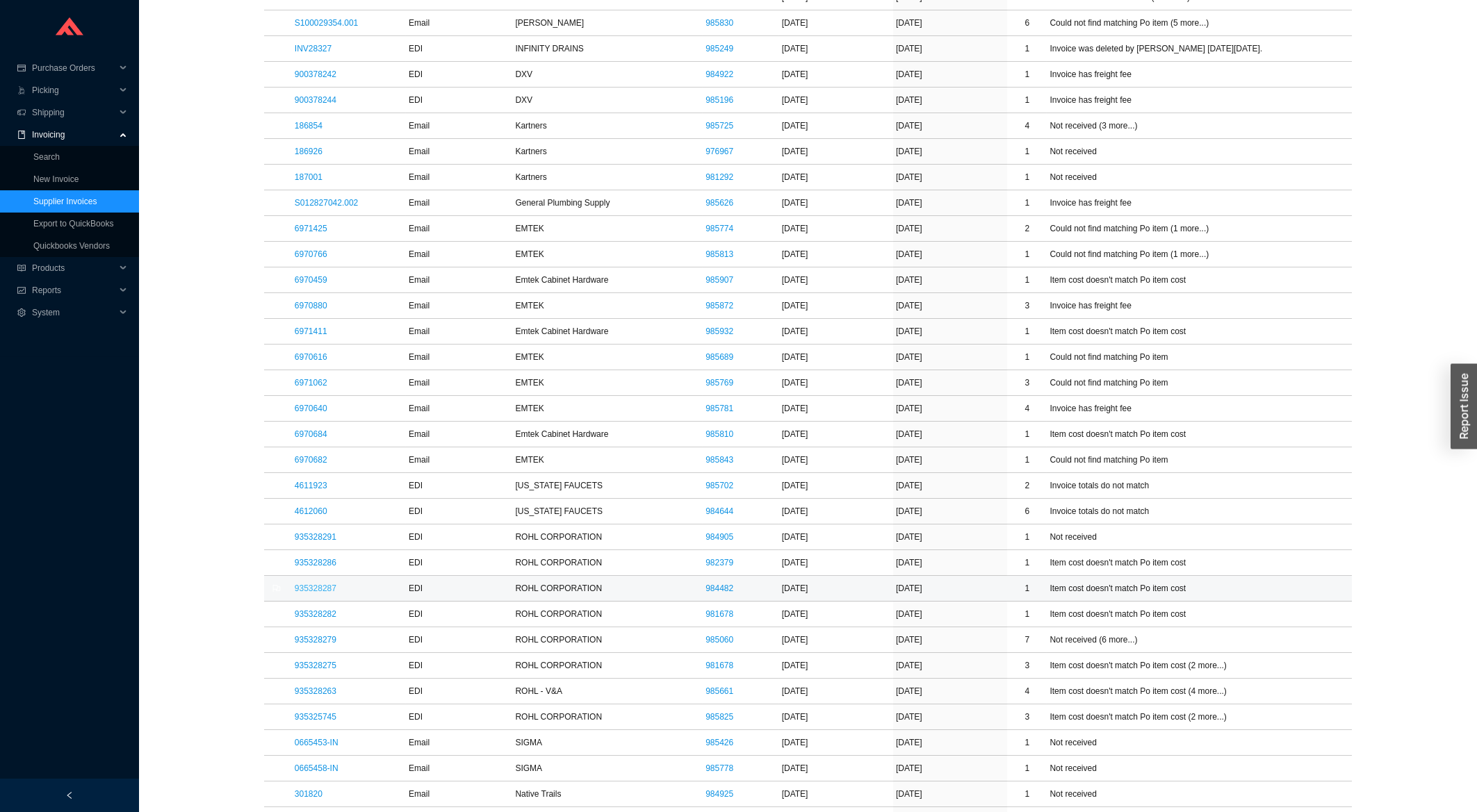
click at [326, 592] on link "935328287" at bounding box center [315, 589] width 42 height 10
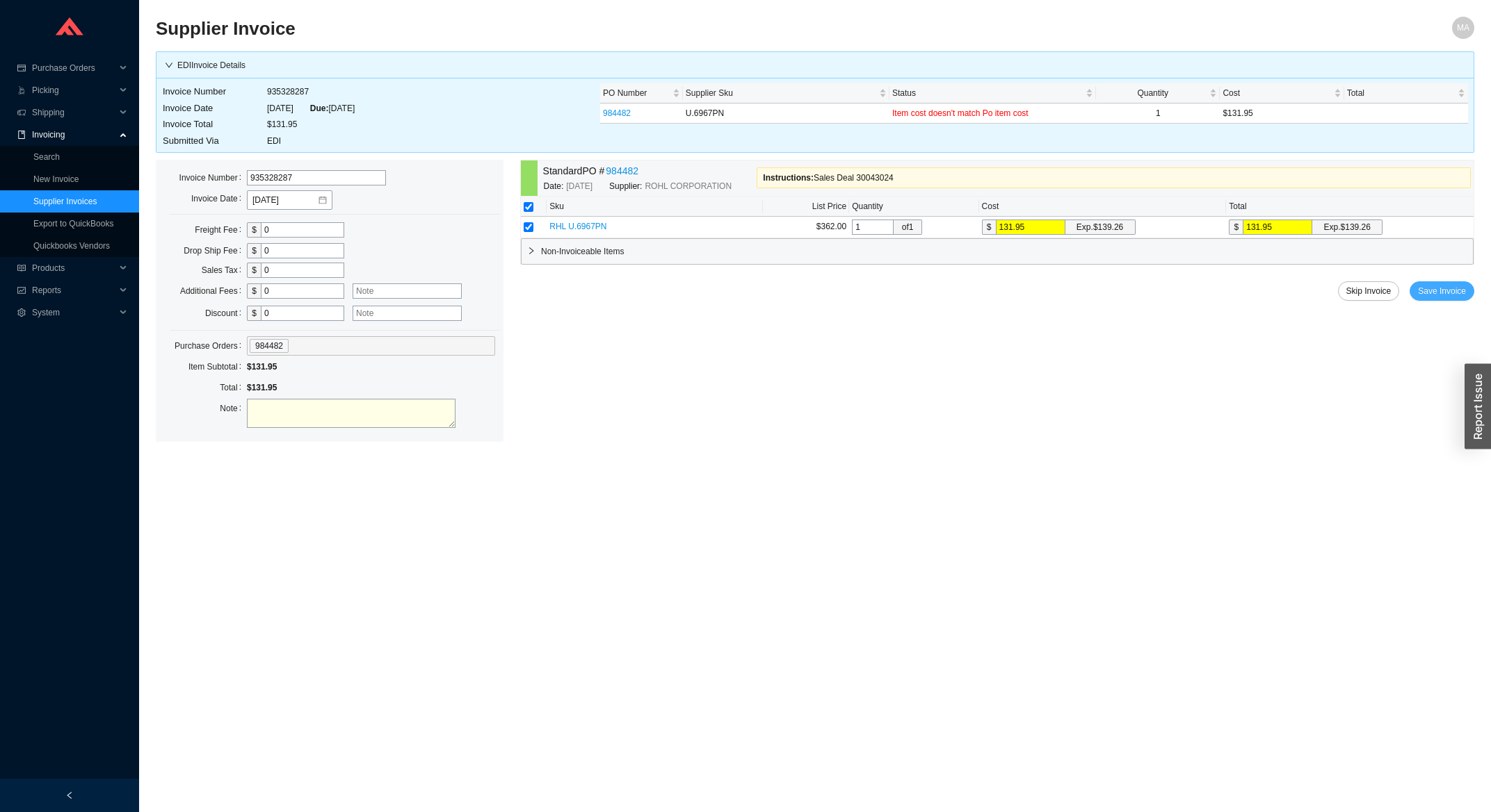
click at [1424, 294] on span "Save Invoice" at bounding box center [1441, 291] width 48 height 14
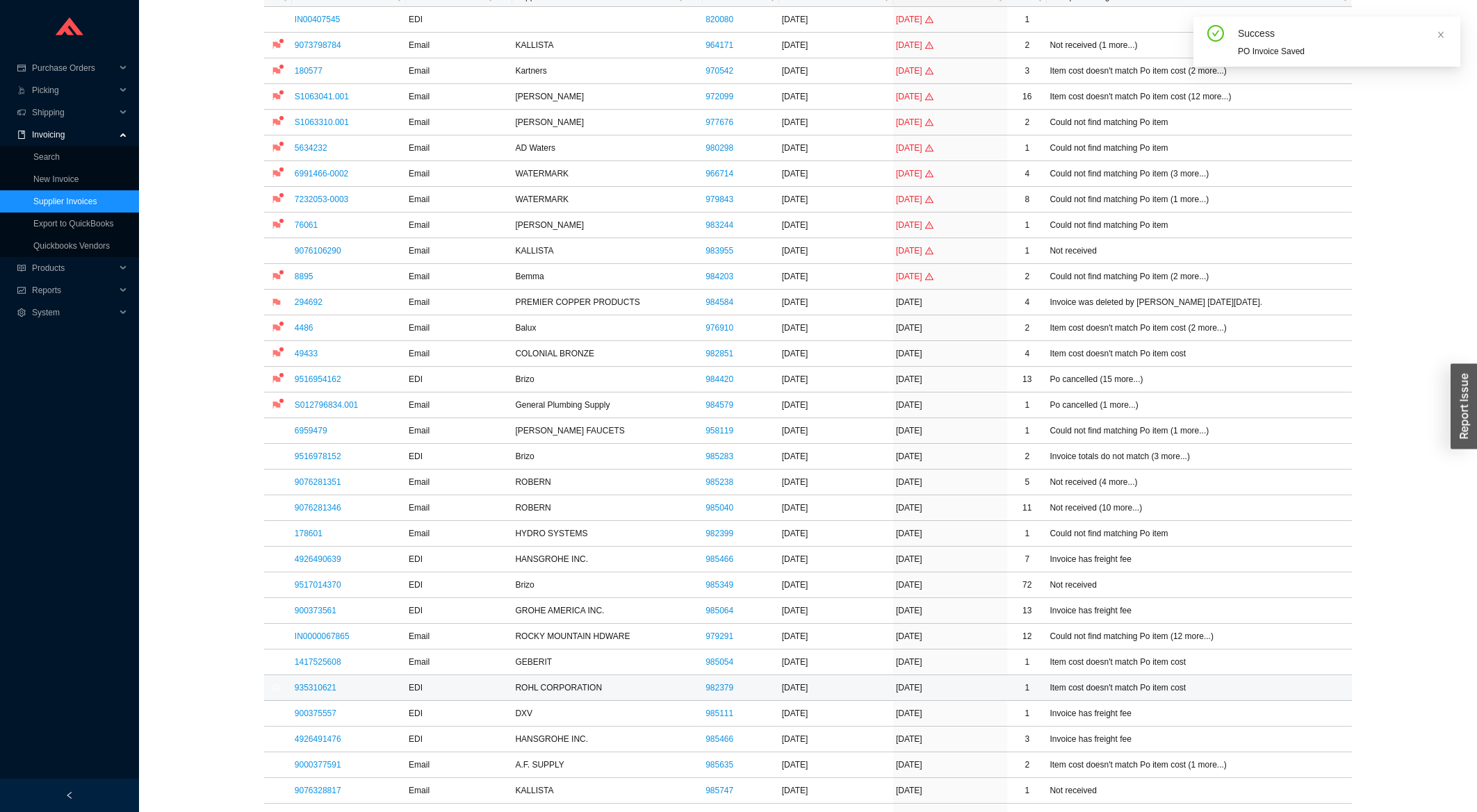
scroll to position [297, 0]
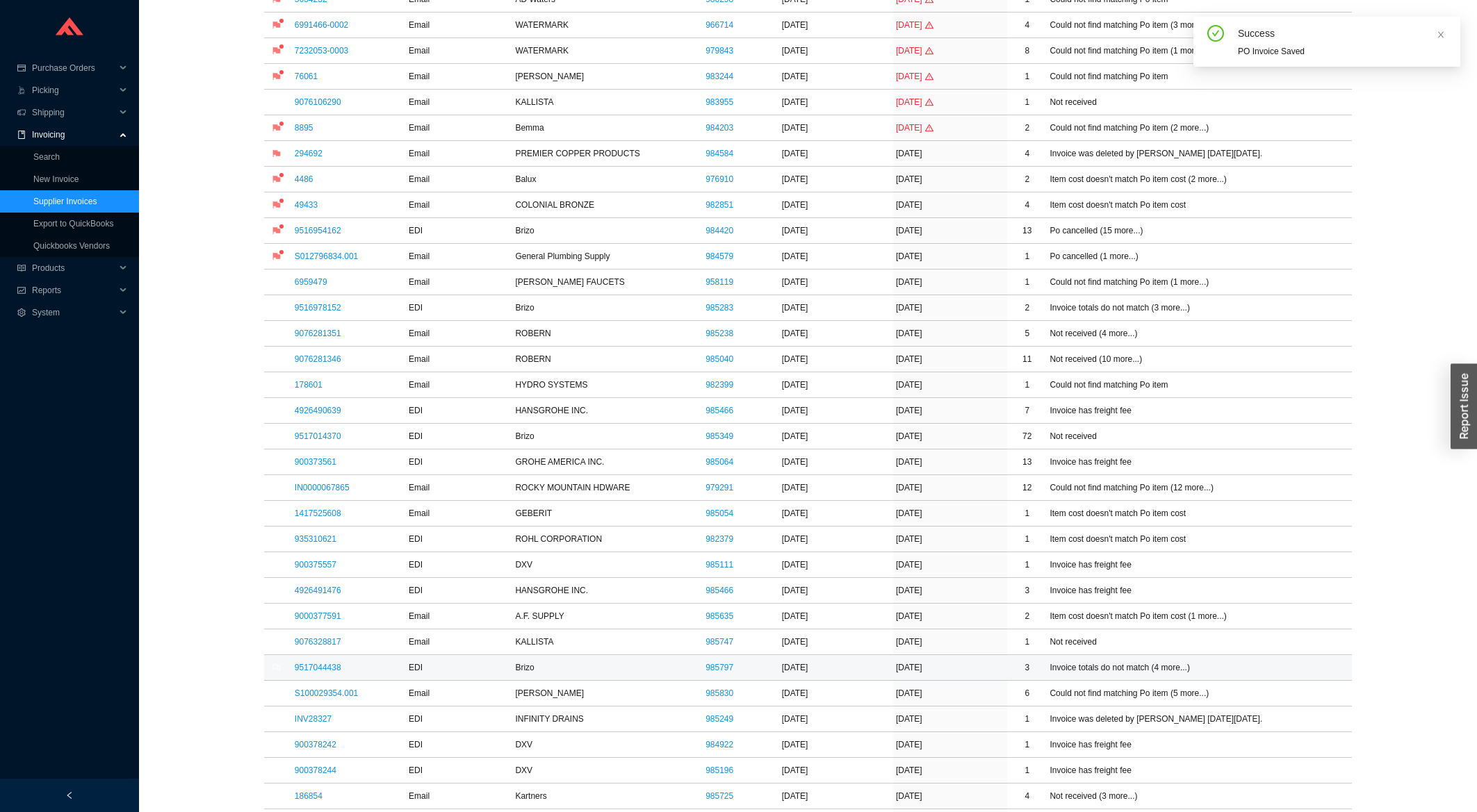
click at [310, 681] on td "9517044438" at bounding box center [349, 668] width 114 height 26
click at [310, 672] on link "9517044438" at bounding box center [317, 668] width 47 height 10
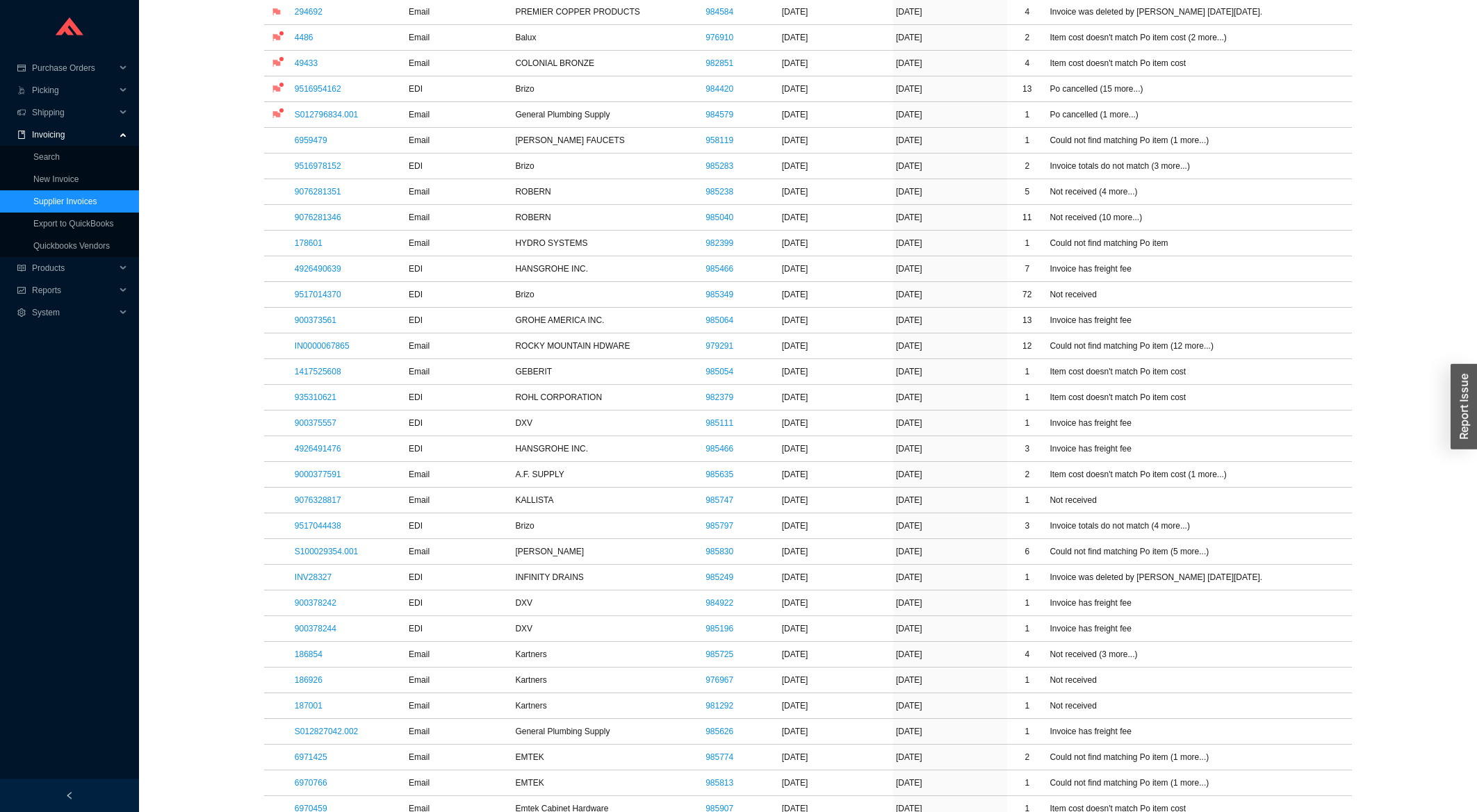
scroll to position [447, 0]
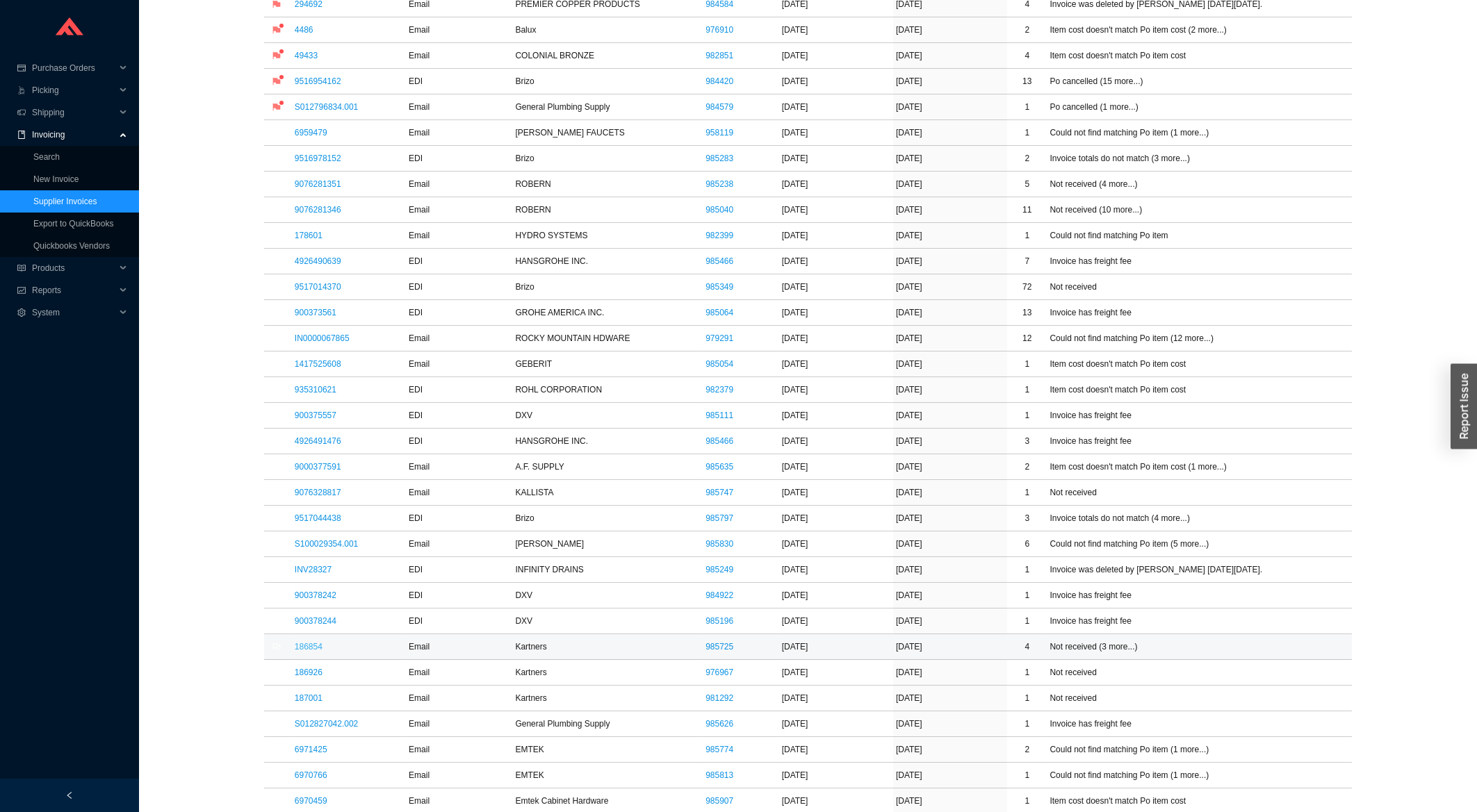
click at [307, 651] on link "186854" at bounding box center [308, 647] width 28 height 10
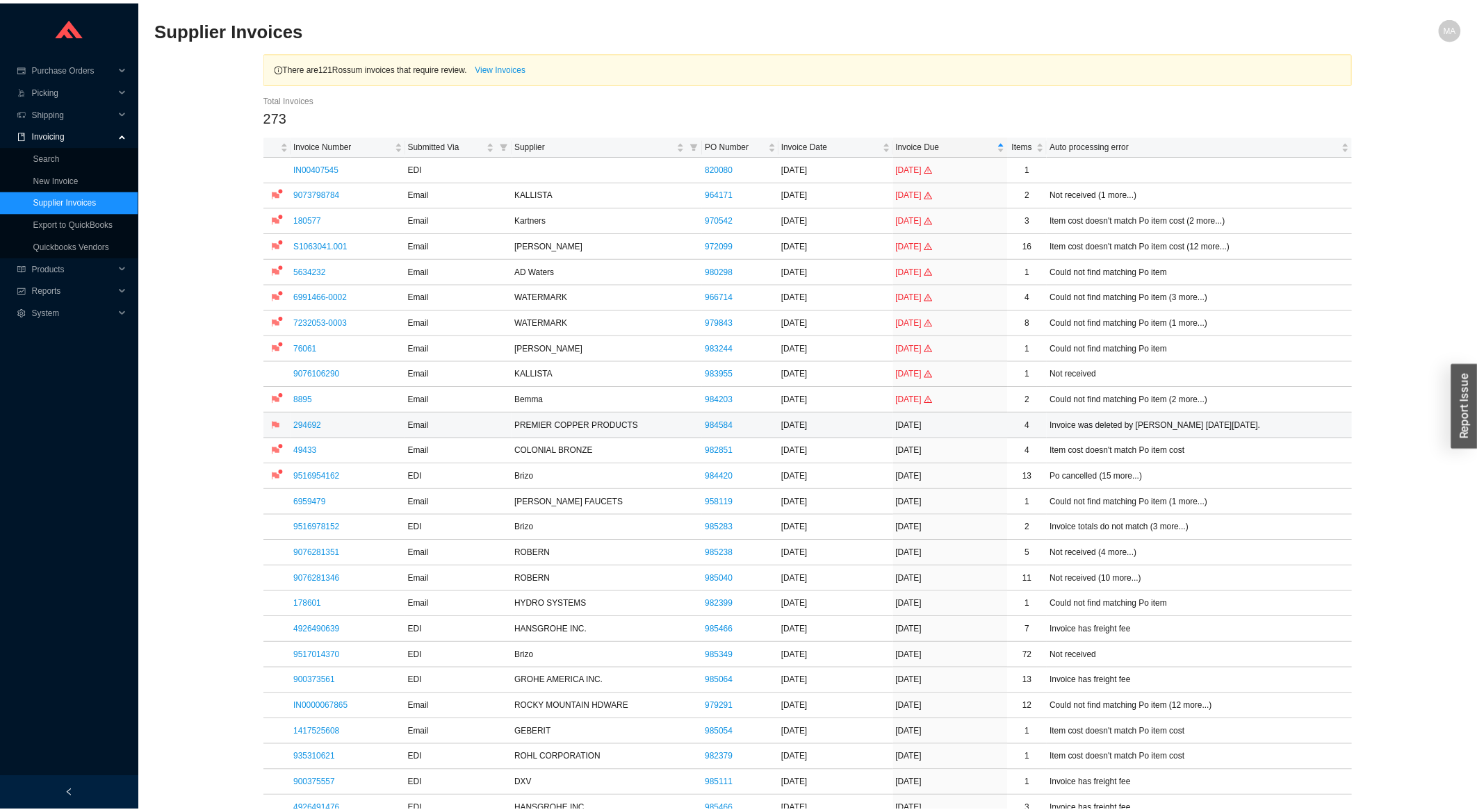
scroll to position [447, 0]
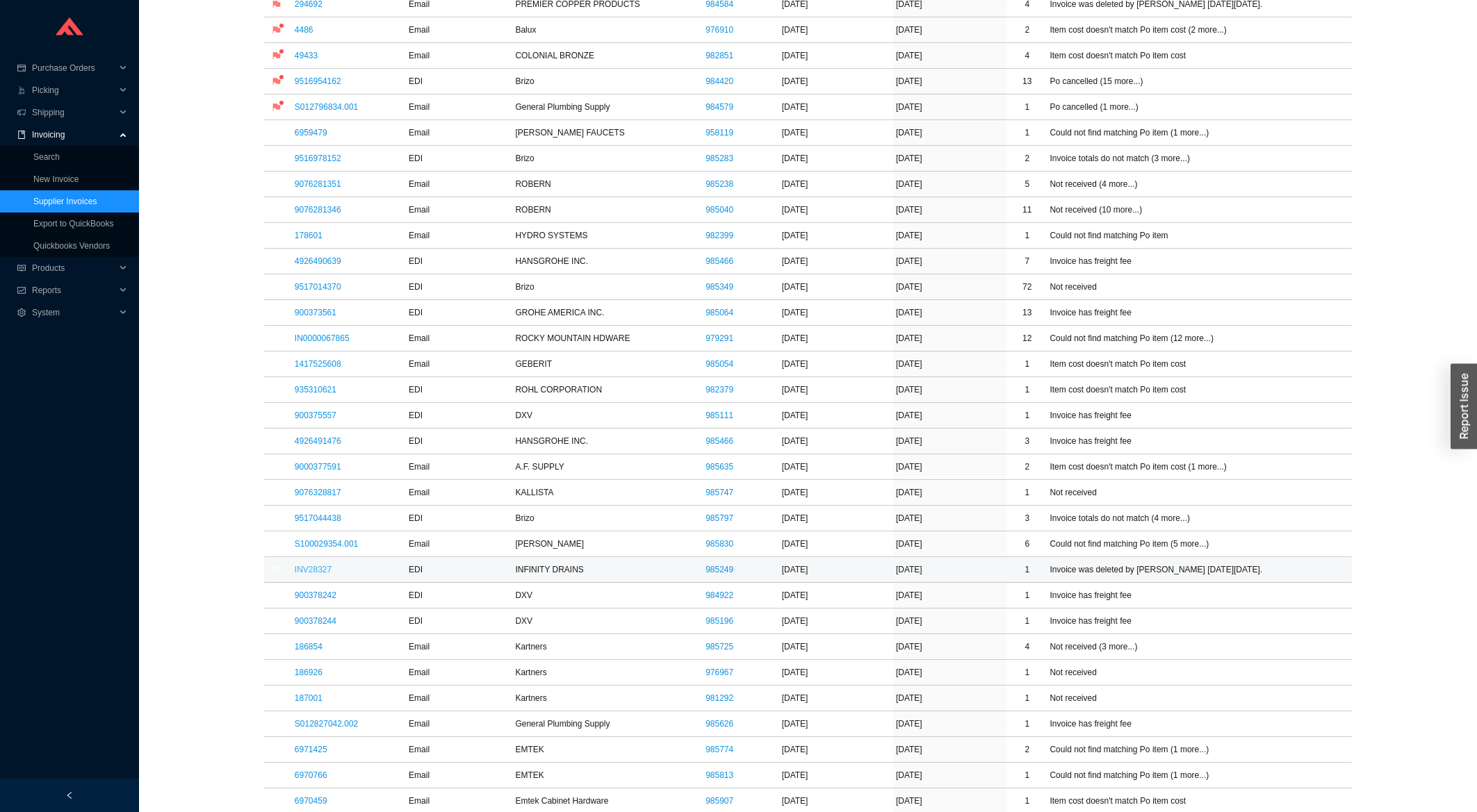
click at [314, 571] on link "INV28327" at bounding box center [312, 570] width 37 height 10
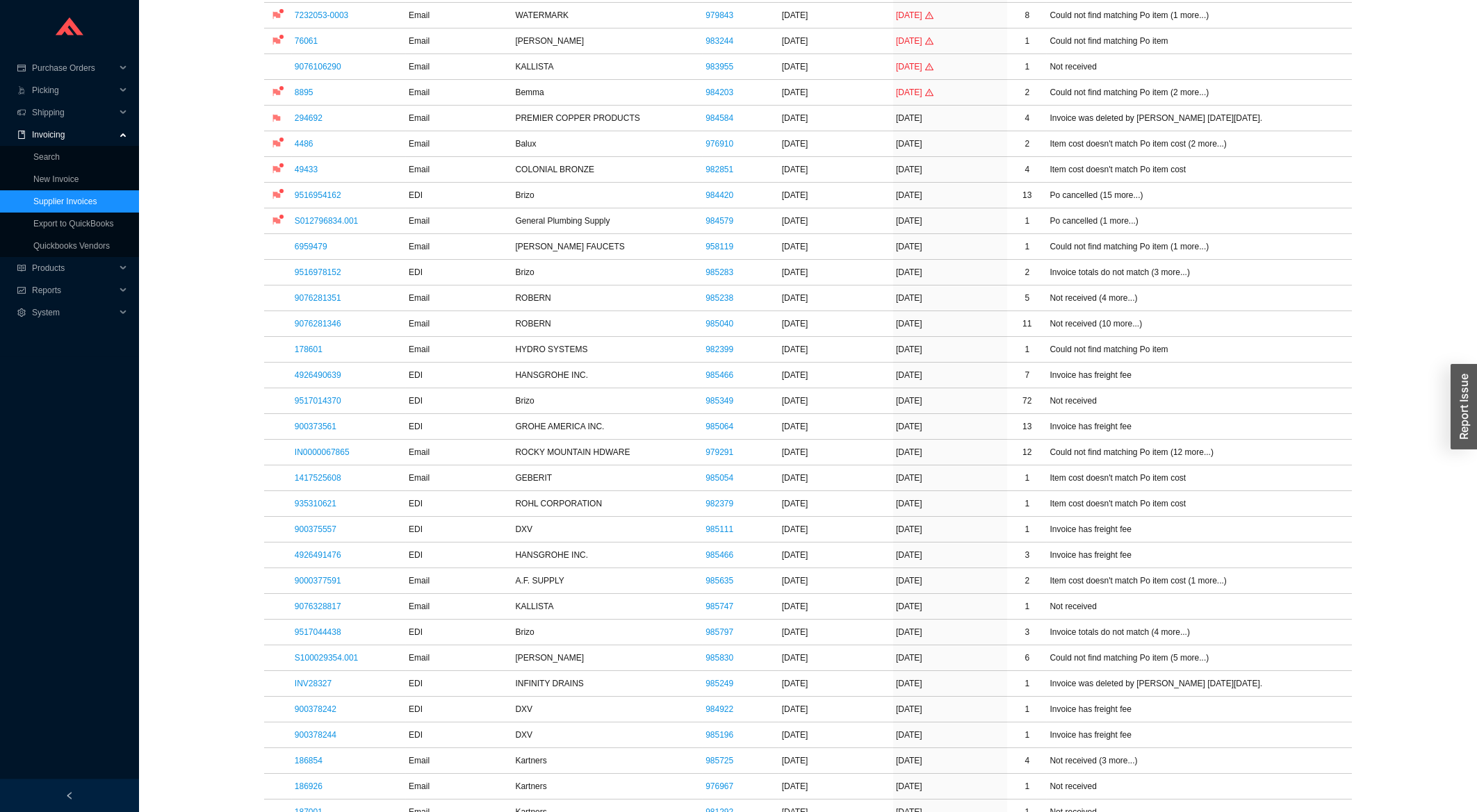
scroll to position [447, 0]
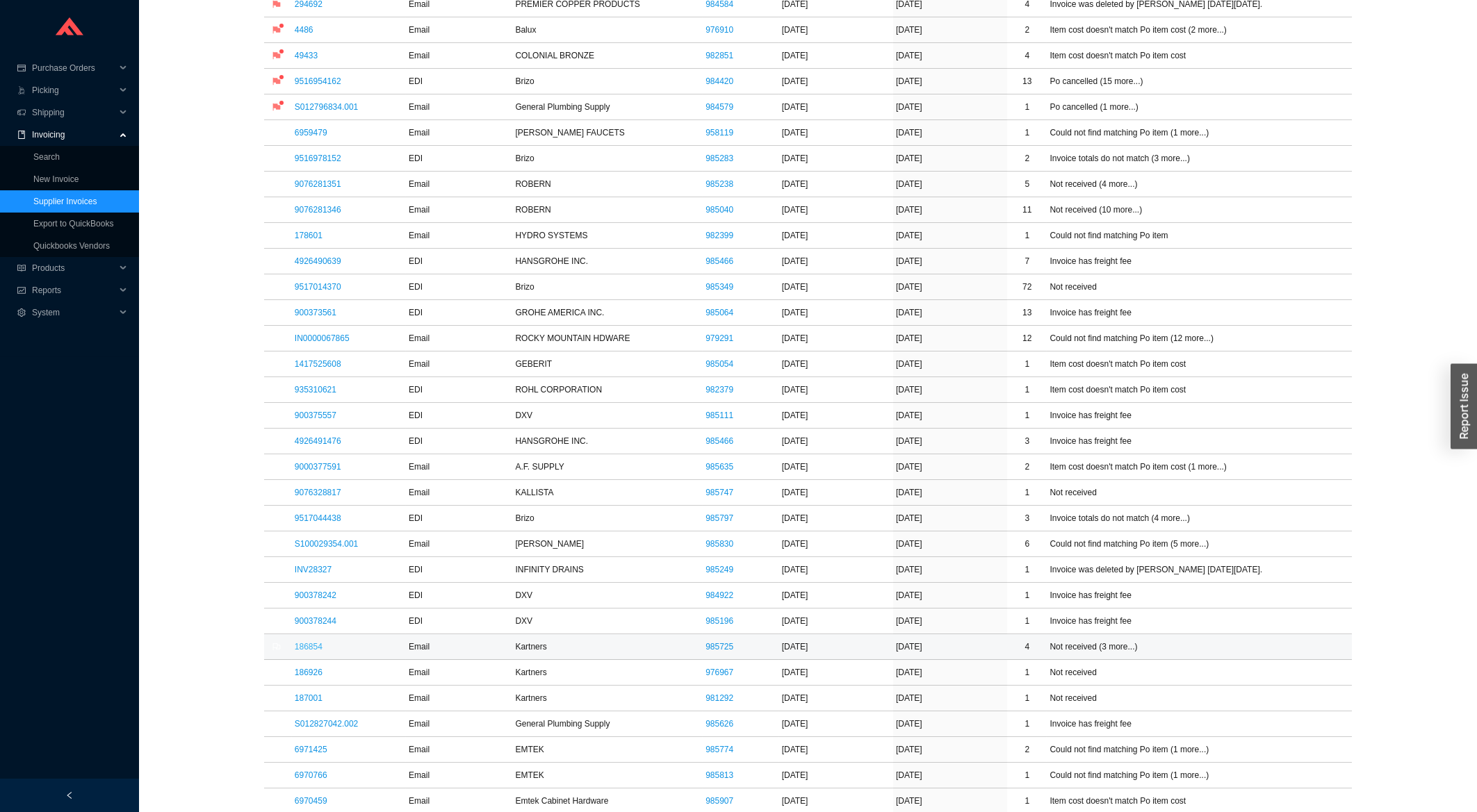
click at [308, 646] on link "186854" at bounding box center [308, 647] width 28 height 10
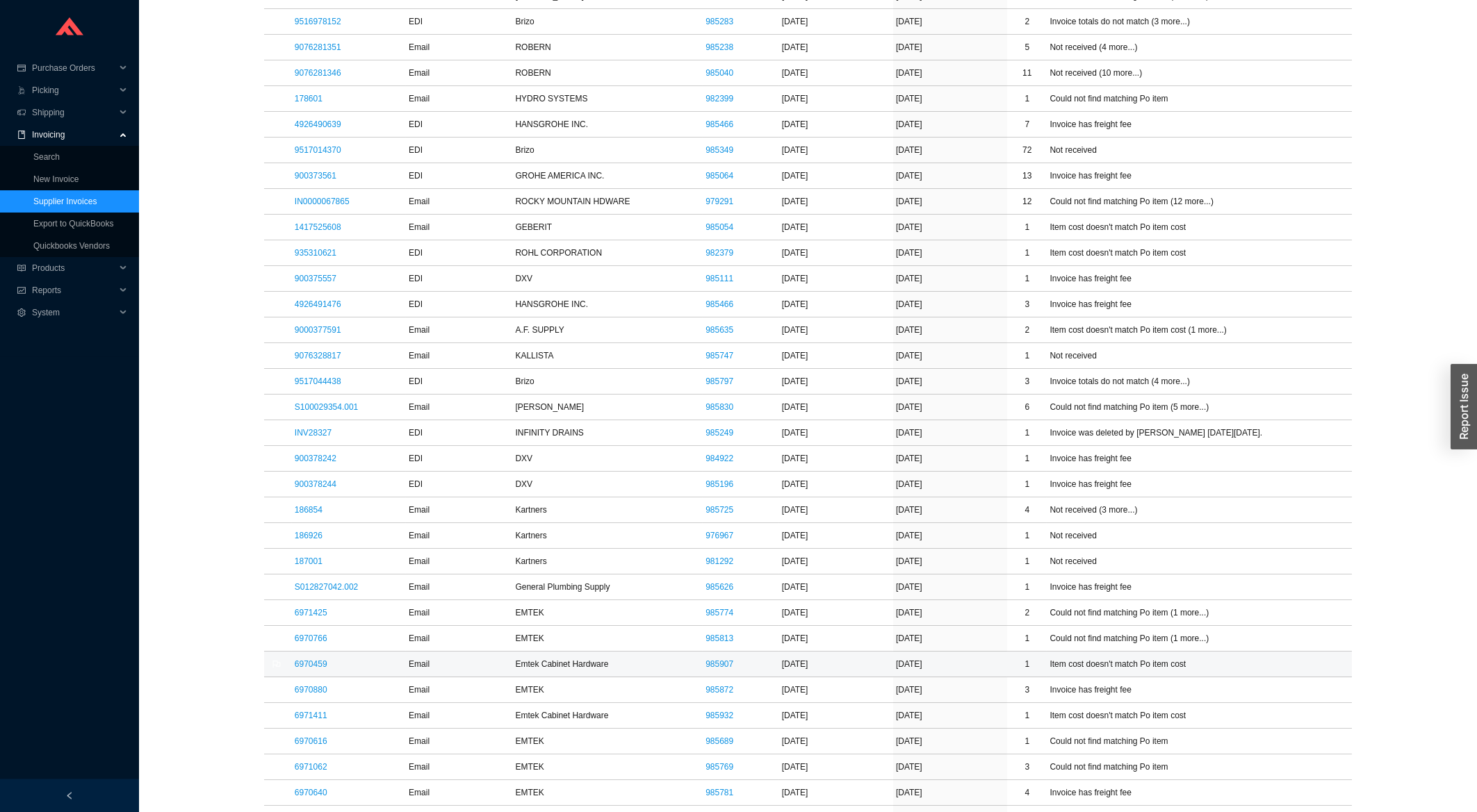
scroll to position [745, 0]
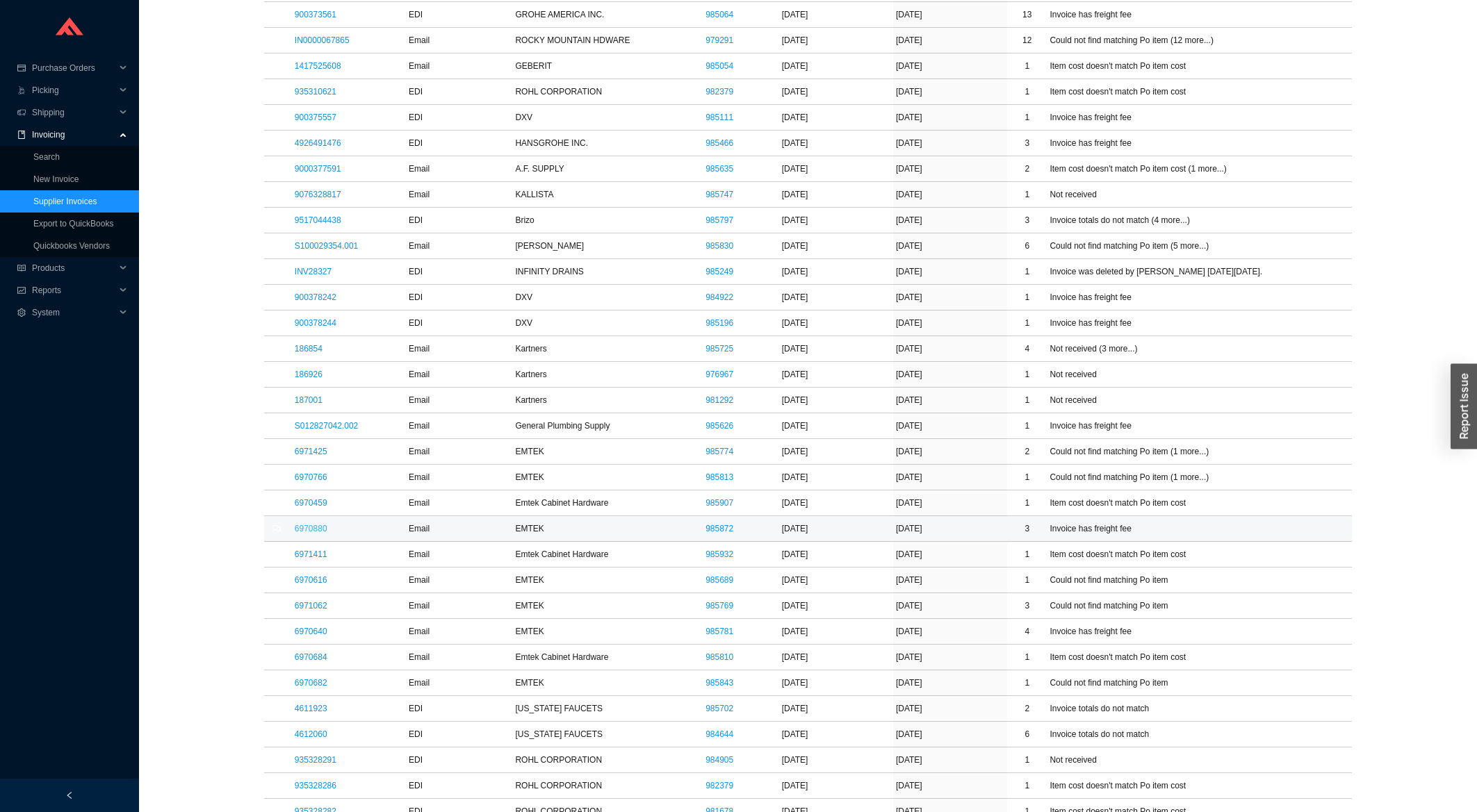
click at [314, 531] on link "6970880" at bounding box center [310, 529] width 33 height 10
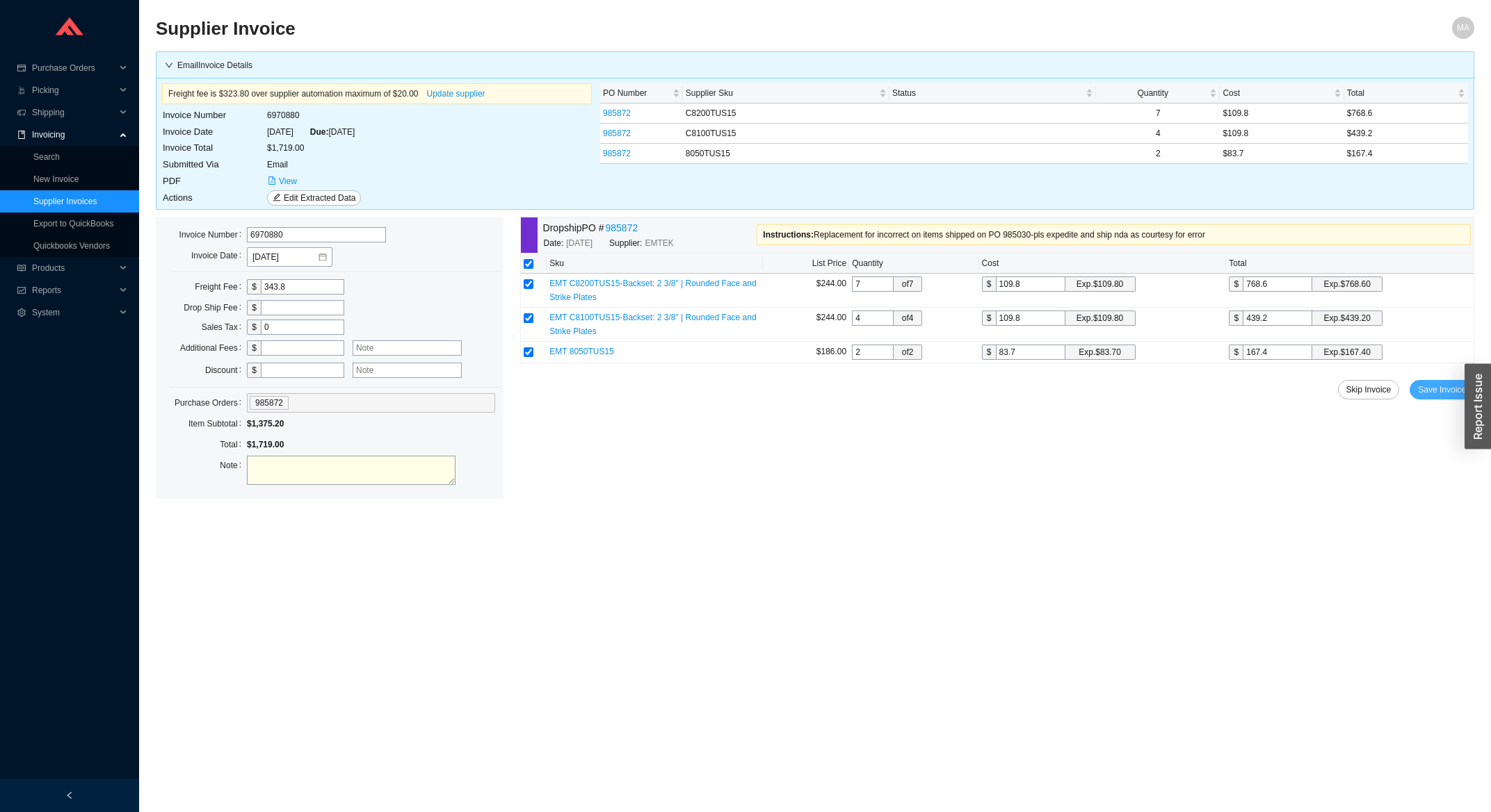
click at [1426, 397] on span "Save Invoice" at bounding box center [1441, 390] width 48 height 14
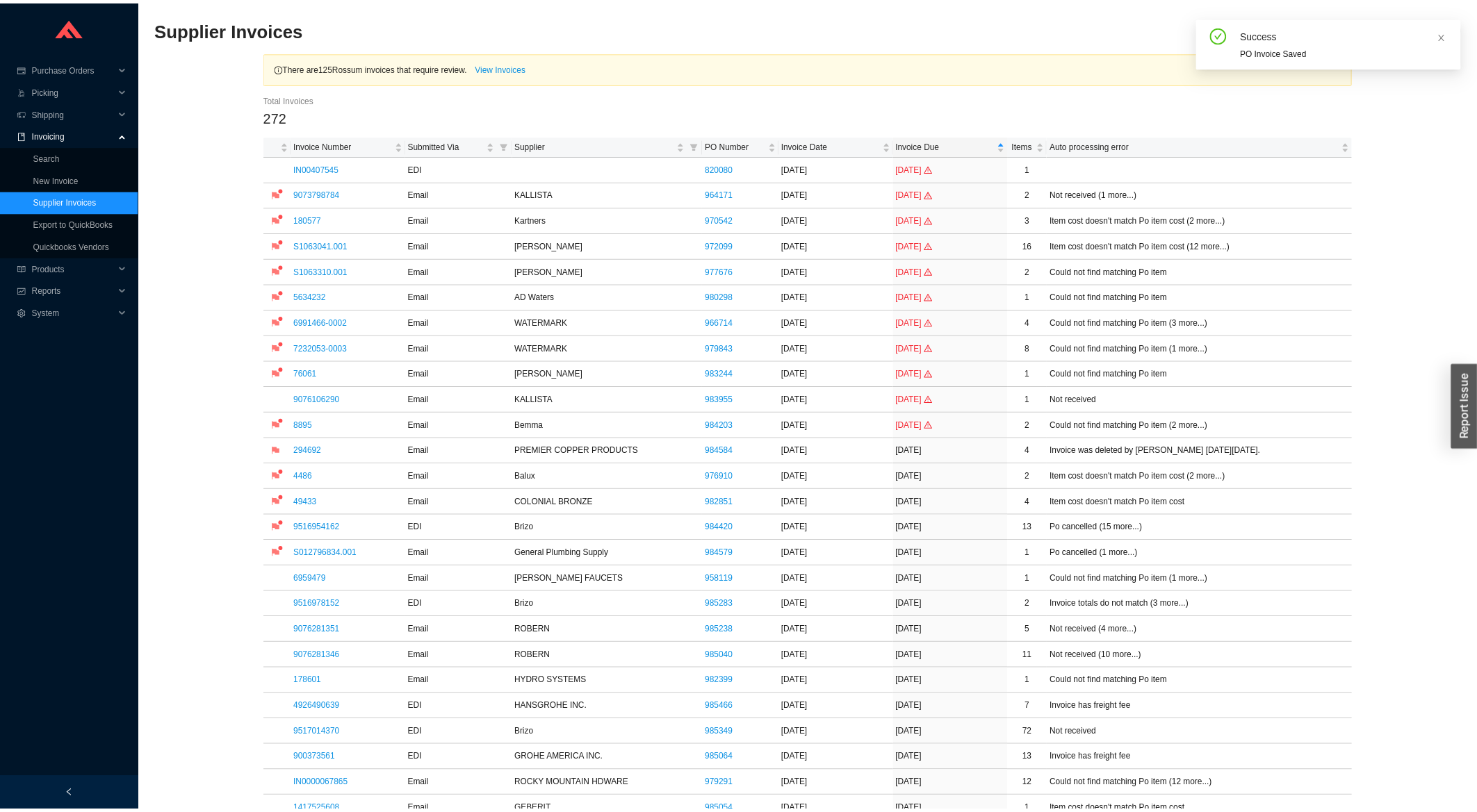
scroll to position [372, 0]
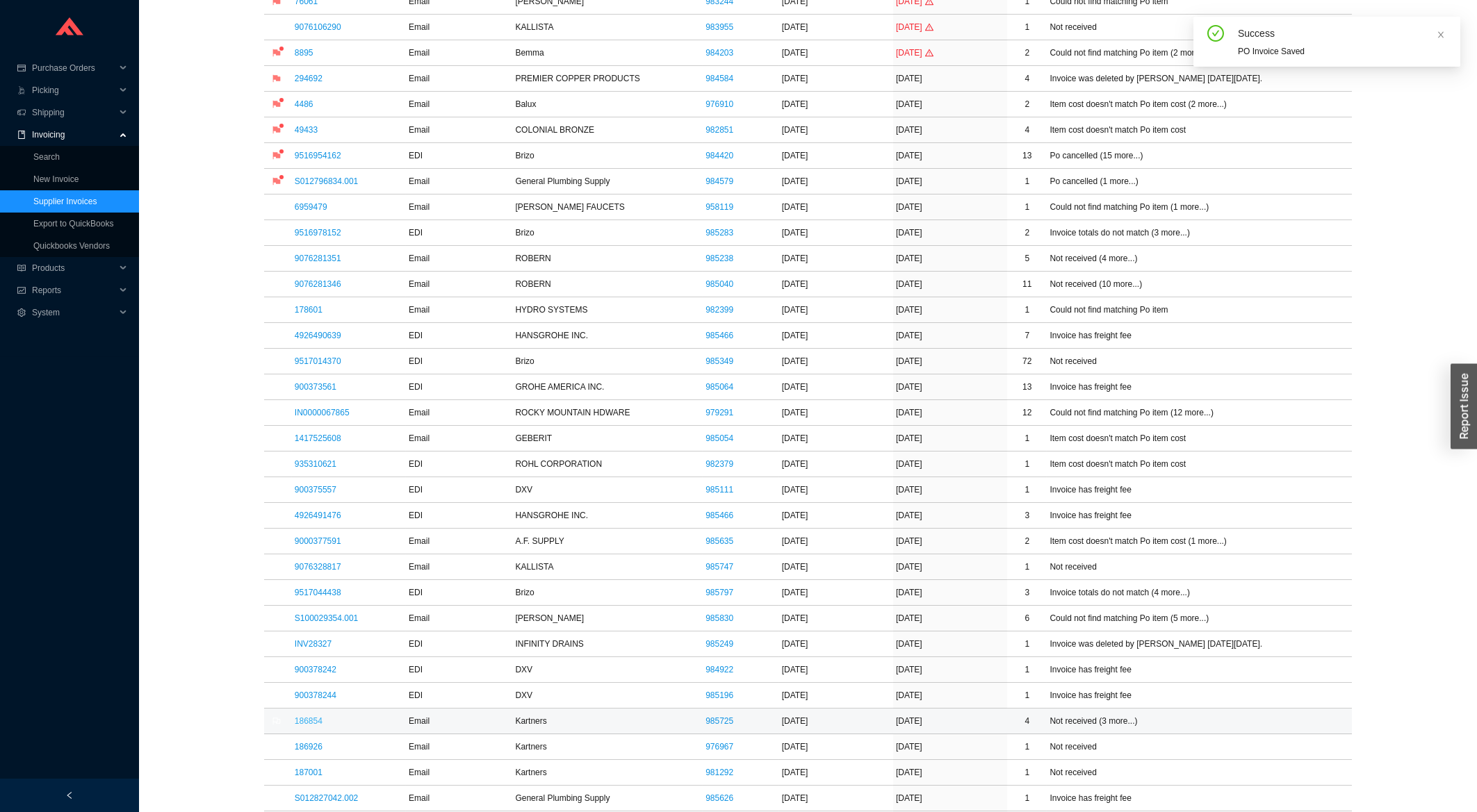
click at [315, 726] on link "186854" at bounding box center [308, 721] width 28 height 10
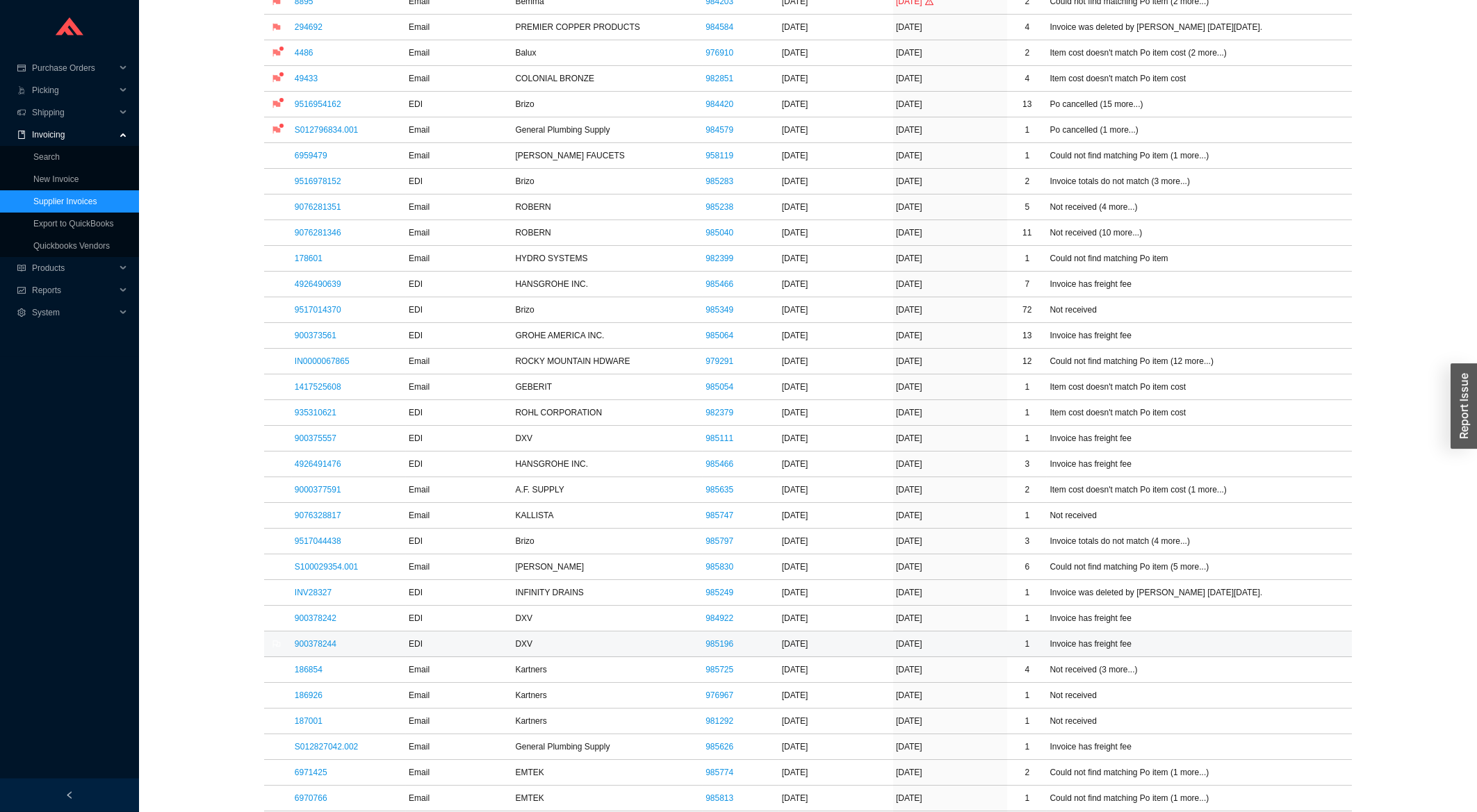
scroll to position [447, 0]
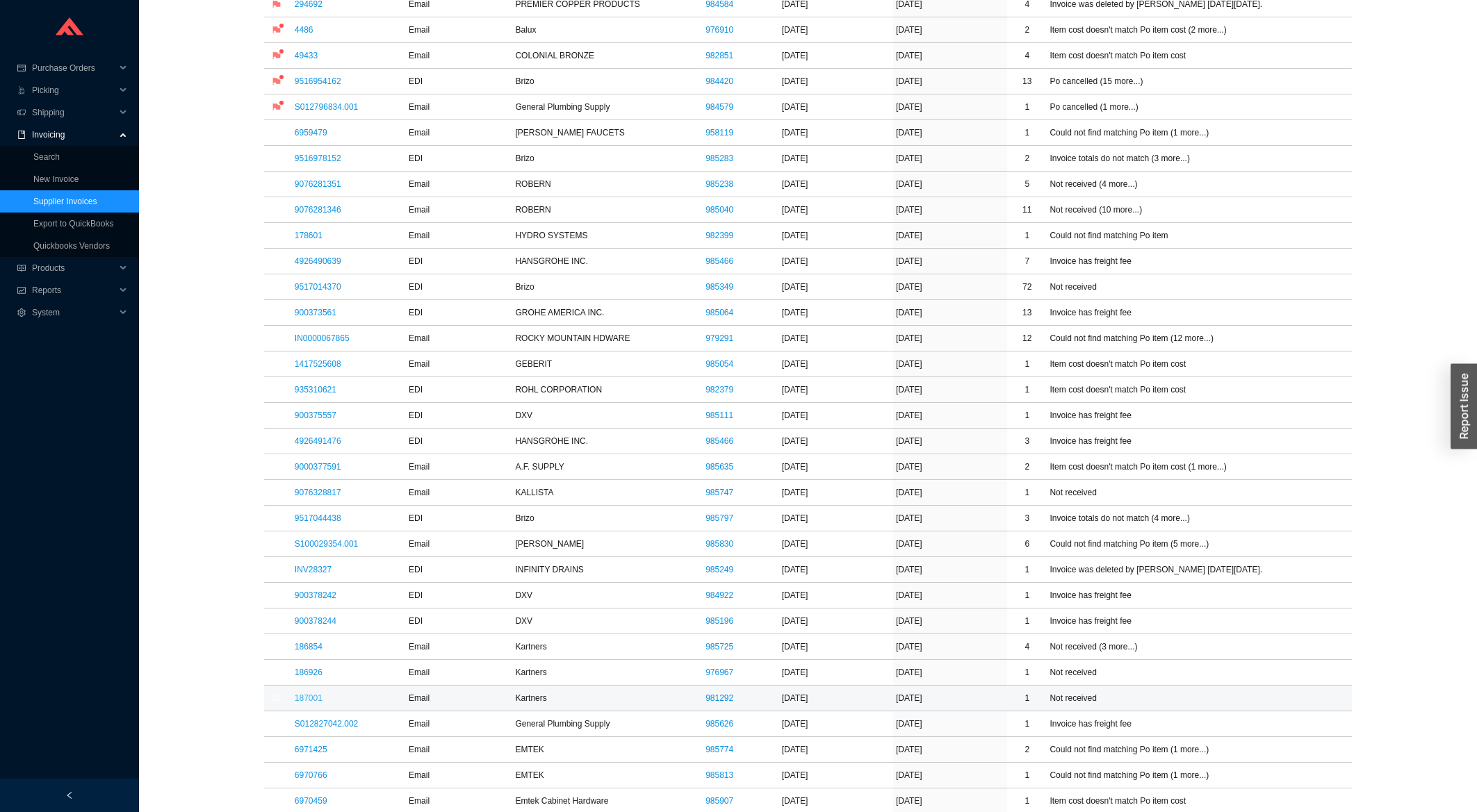
click at [310, 702] on link "187001" at bounding box center [308, 698] width 28 height 10
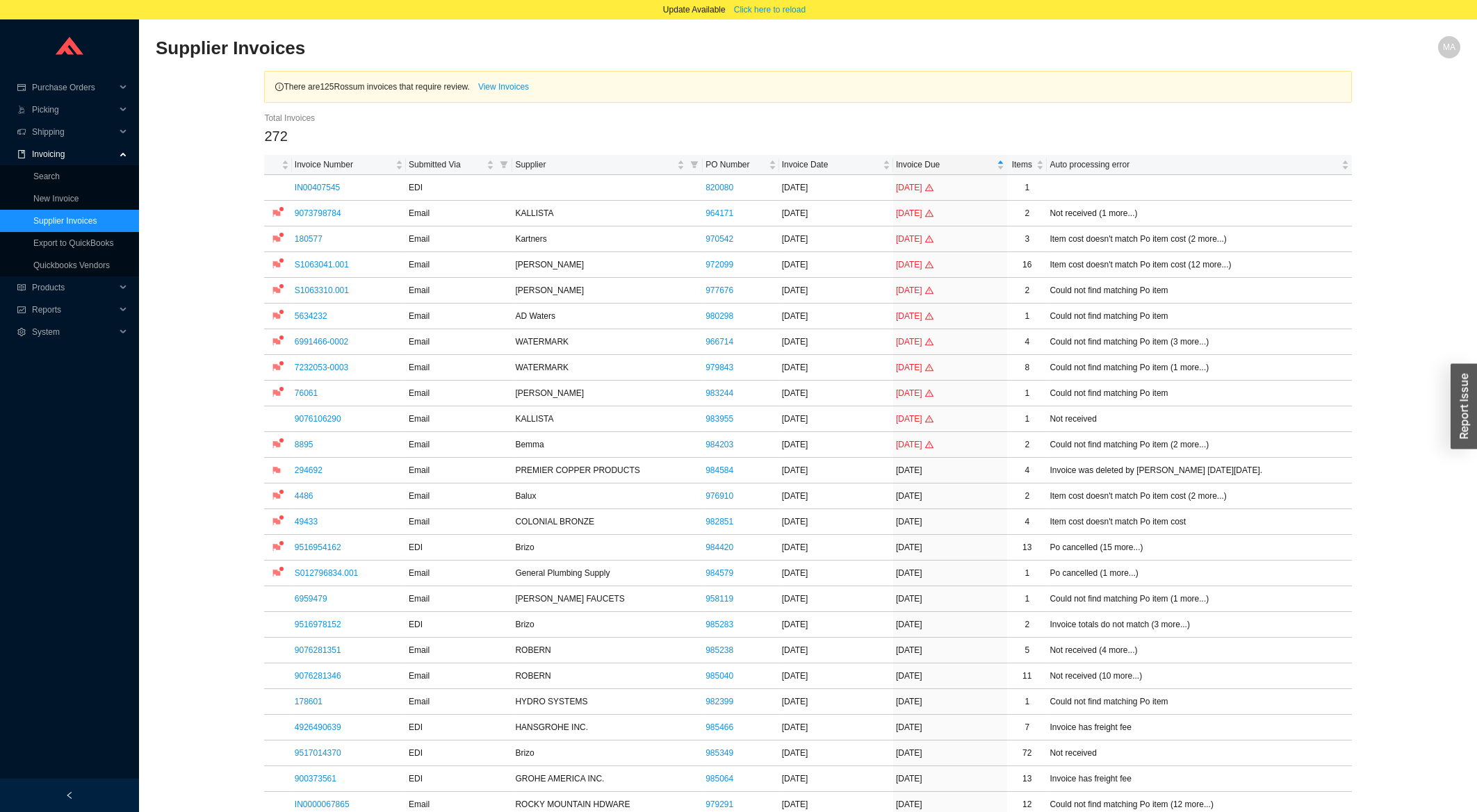
scroll to position [19, 0]
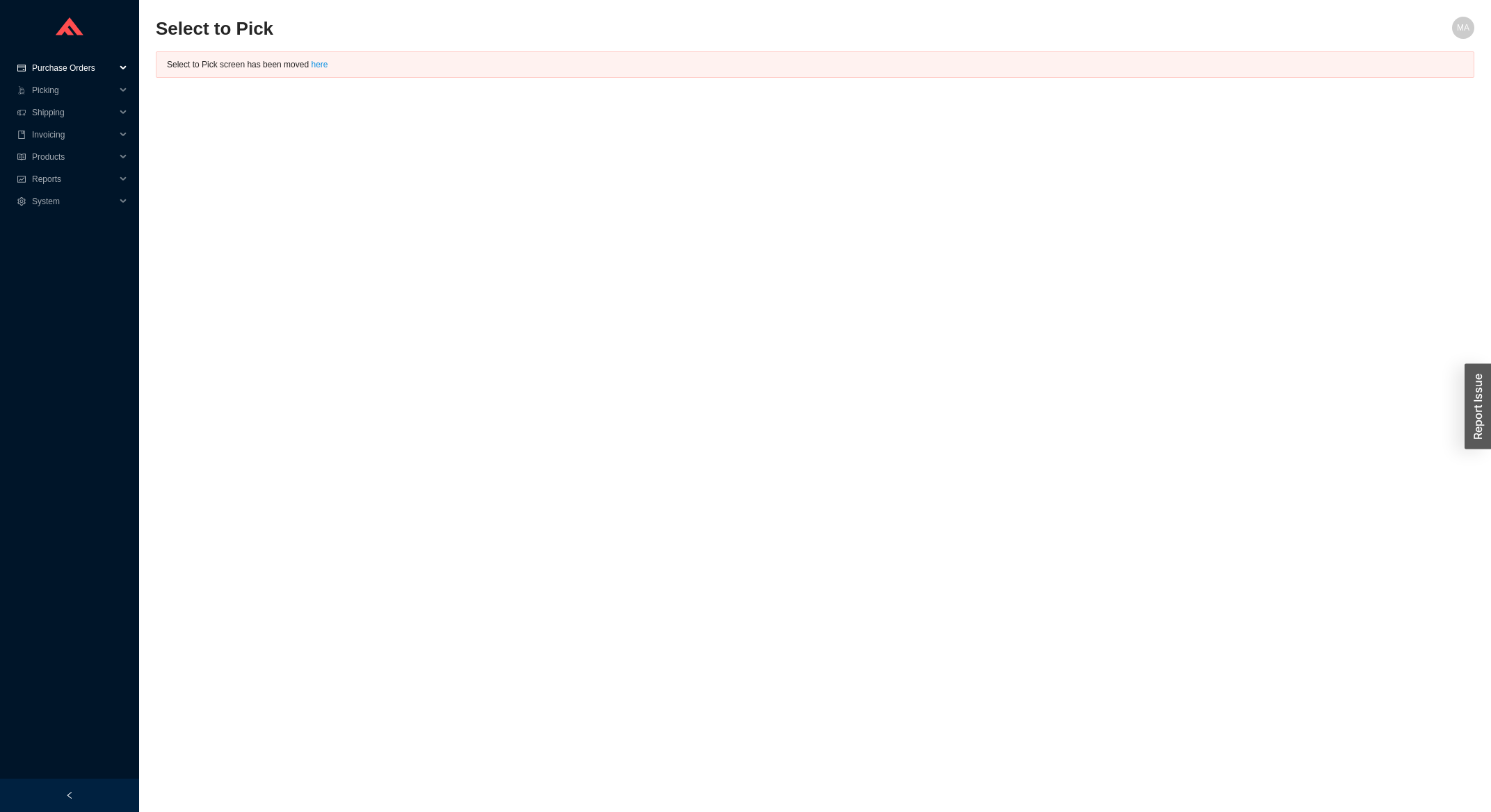
click at [76, 65] on span "Purchase Orders" at bounding box center [74, 68] width 84 height 22
click at [60, 88] on link "Search" at bounding box center [46, 91] width 26 height 10
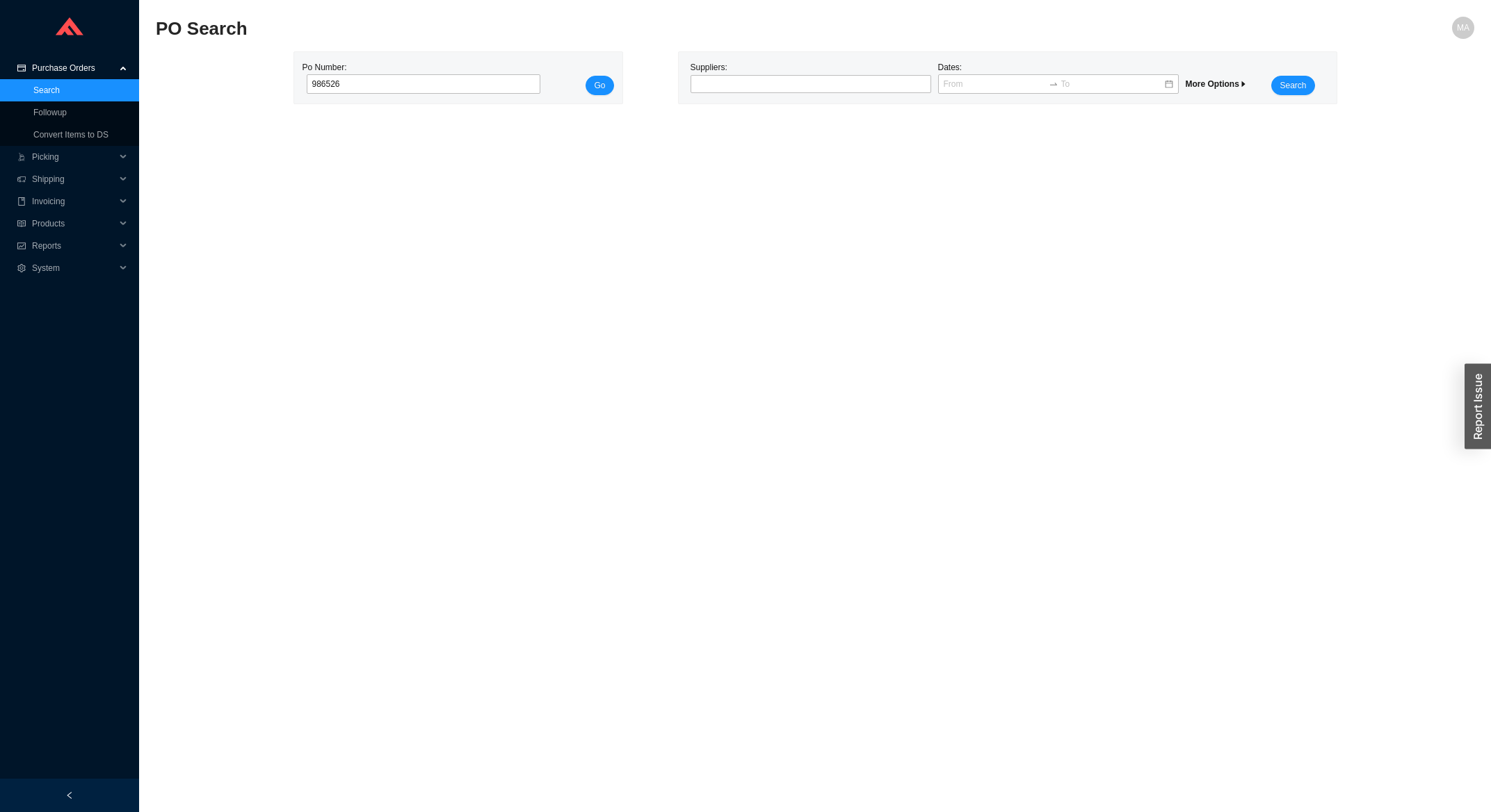
type input "986526"
click at [586, 76] on button "Go" at bounding box center [600, 86] width 28 height 20
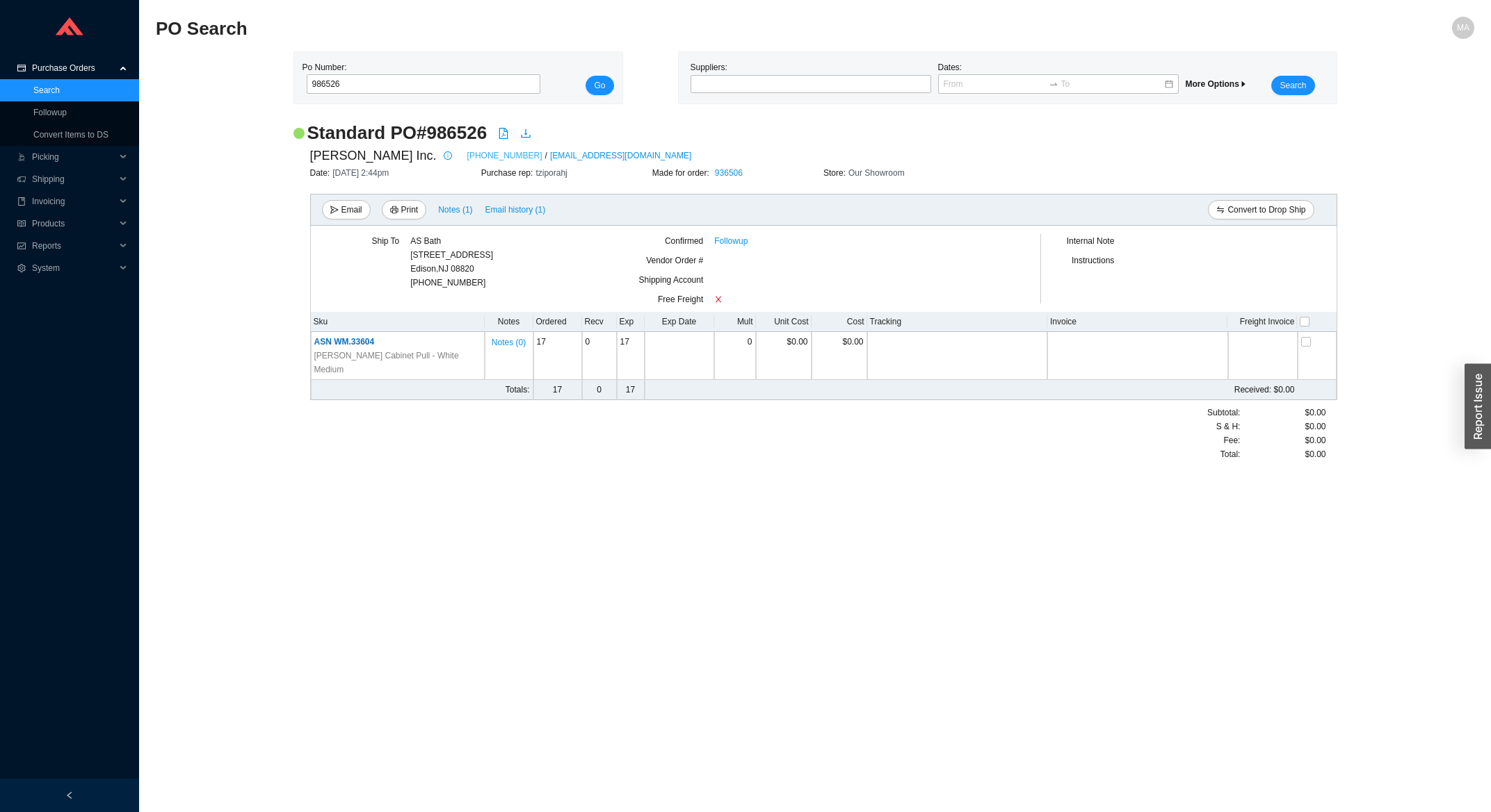
click at [467, 154] on link "[PHONE_NUMBER]" at bounding box center [504, 156] width 75 height 14
click at [475, 155] on link "[PHONE_NUMBER]" at bounding box center [504, 156] width 75 height 14
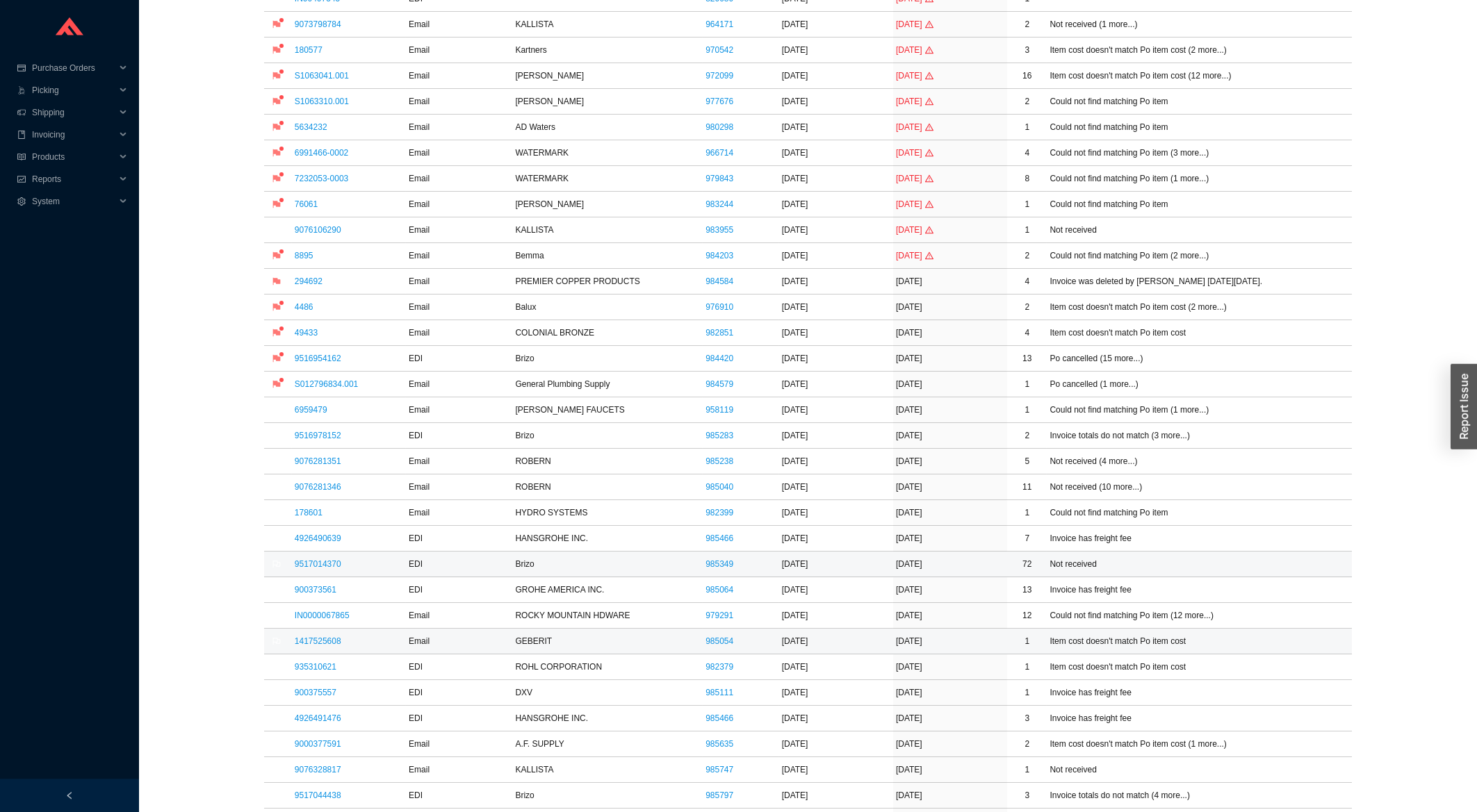
scroll to position [391, 0]
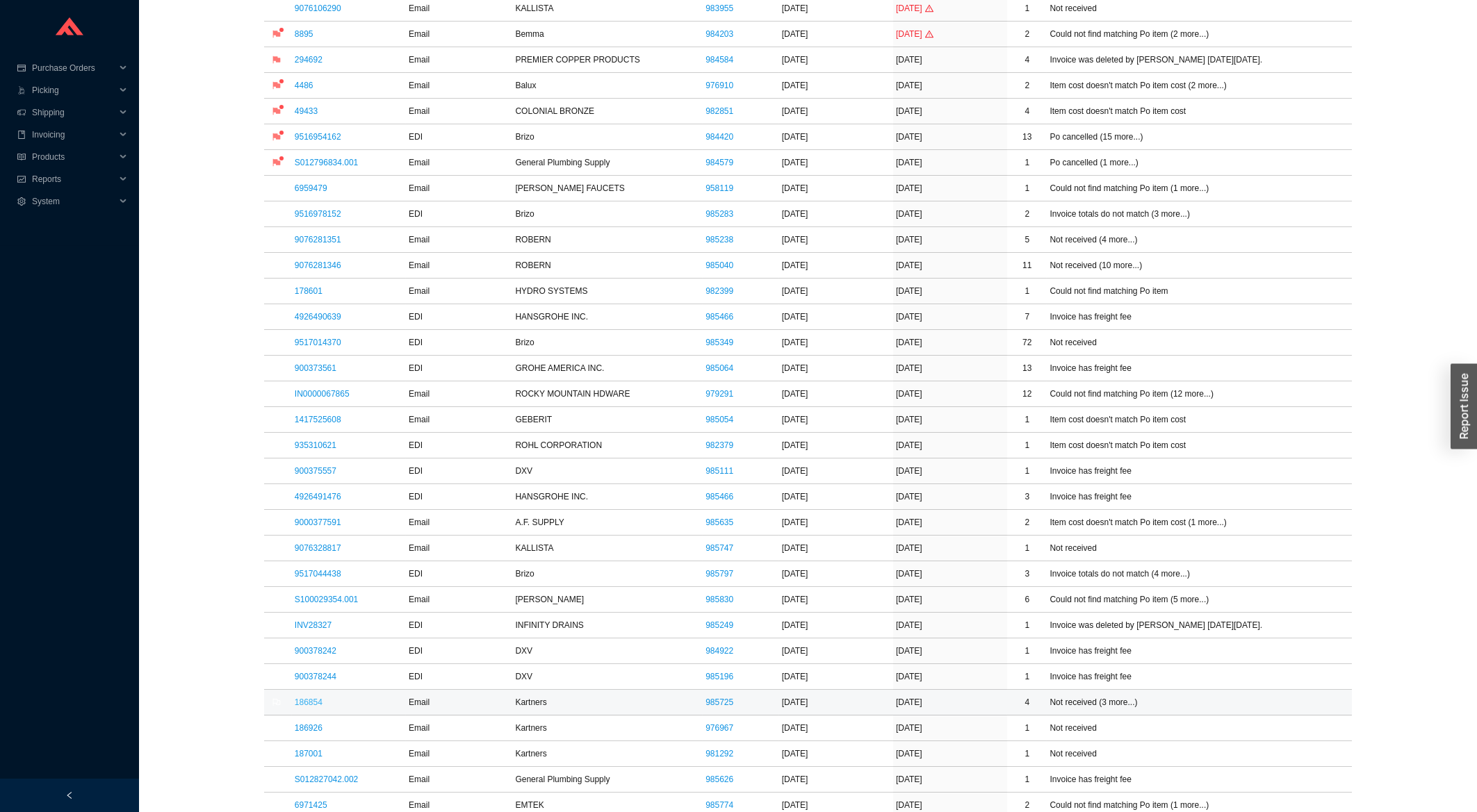
click at [303, 700] on link "186854" at bounding box center [308, 702] width 28 height 10
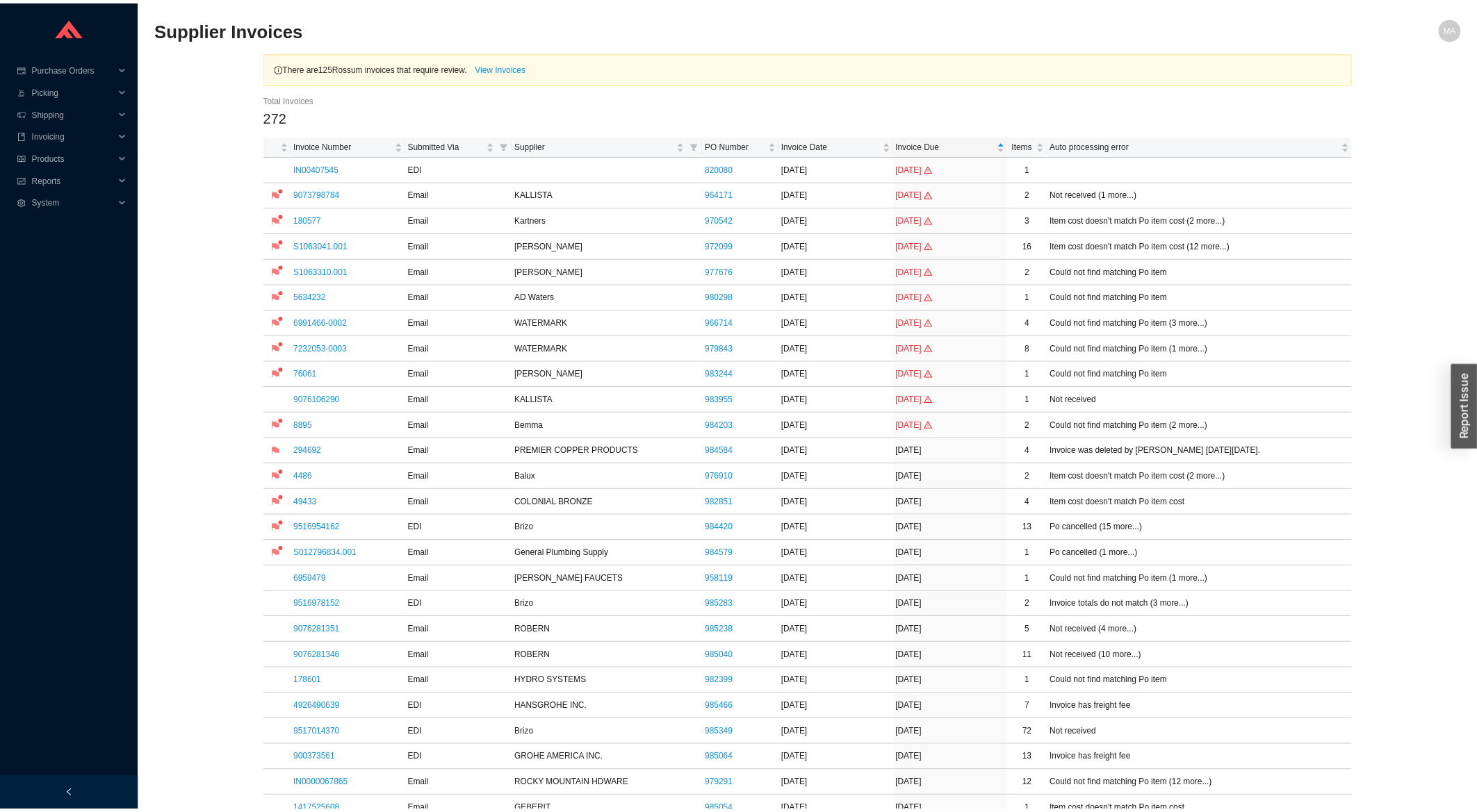
scroll to position [391, 0]
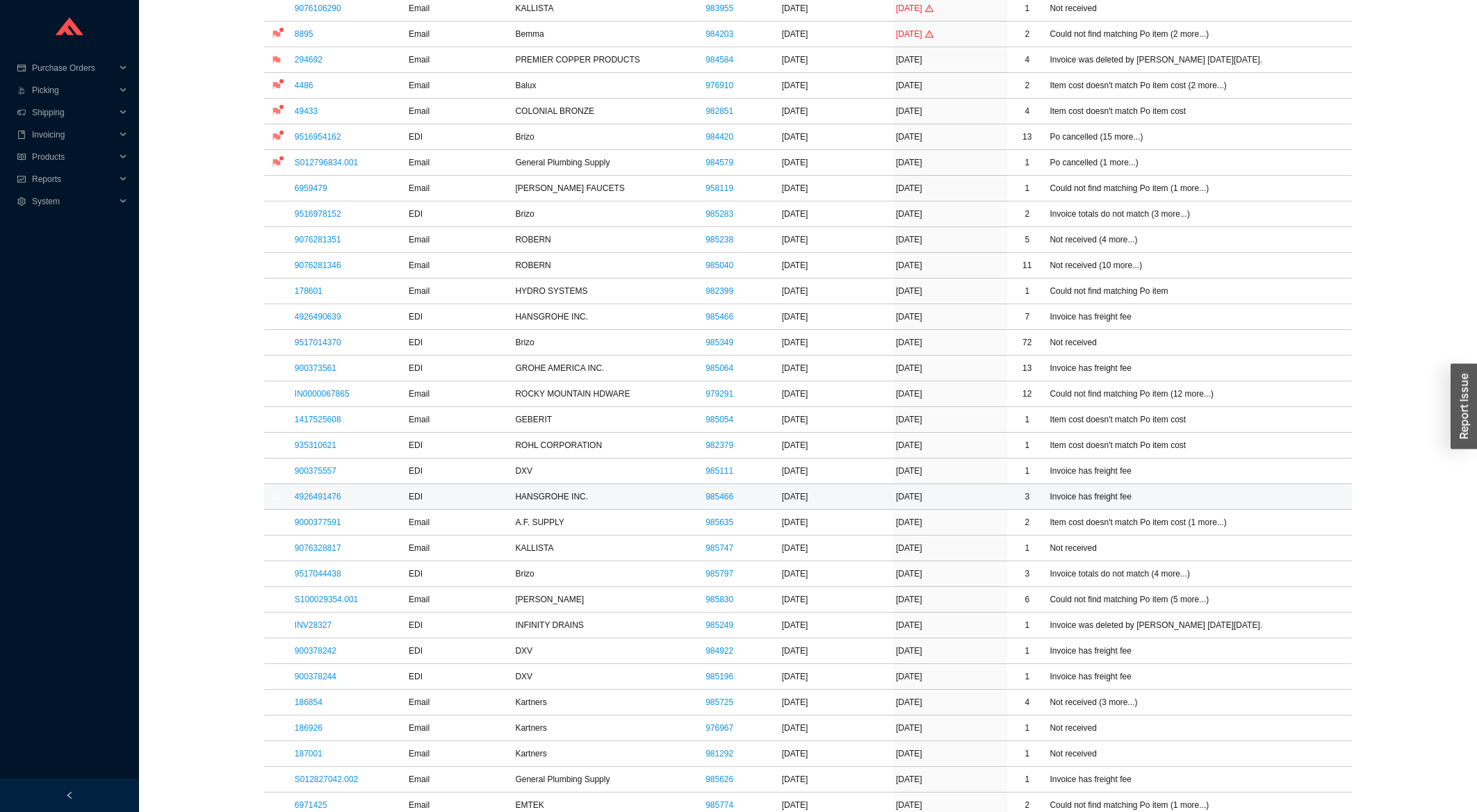
click at [315, 493] on td "4926491476" at bounding box center [349, 498] width 114 height 26
click at [315, 500] on link "4926491476" at bounding box center [317, 497] width 47 height 10
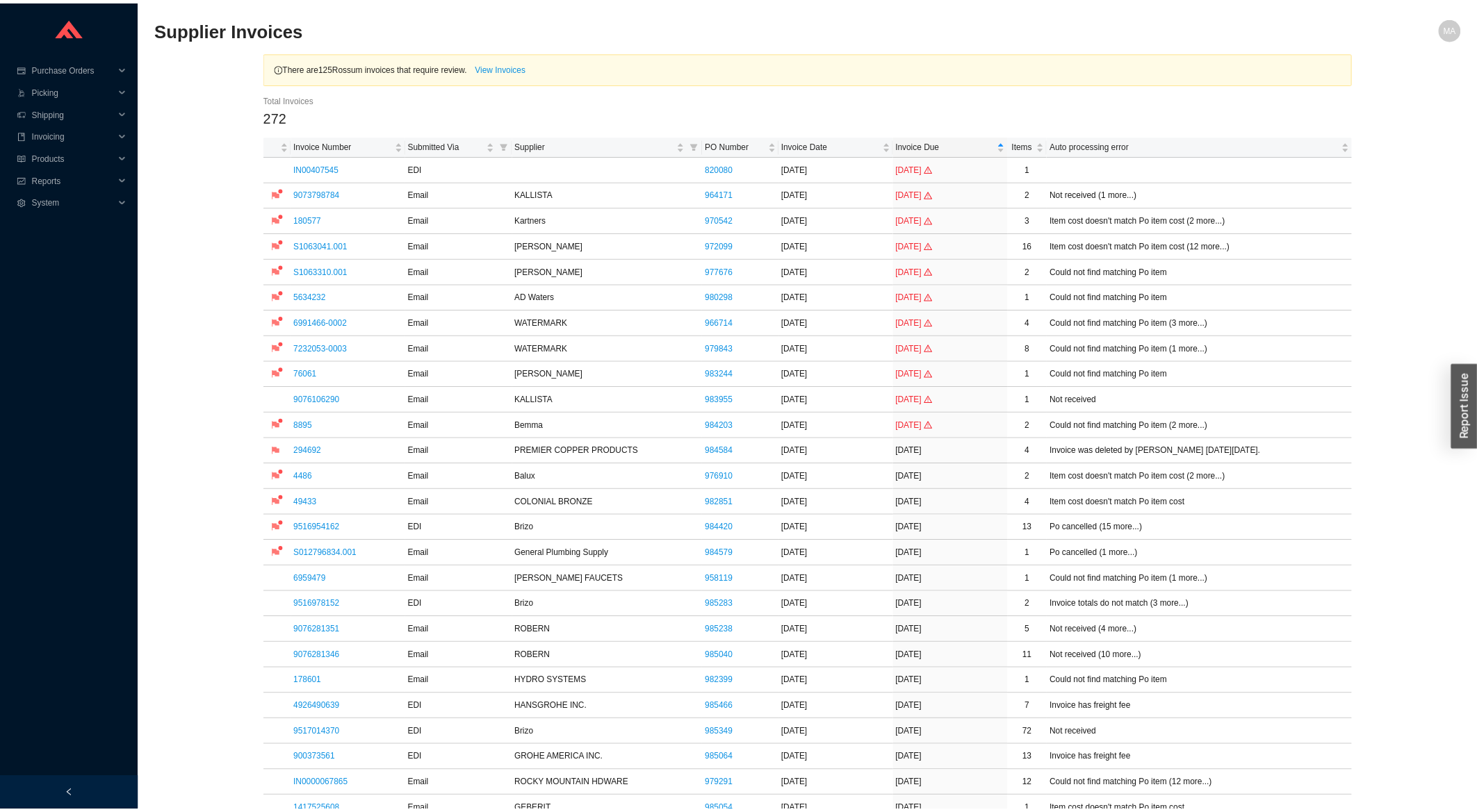
scroll to position [615, 0]
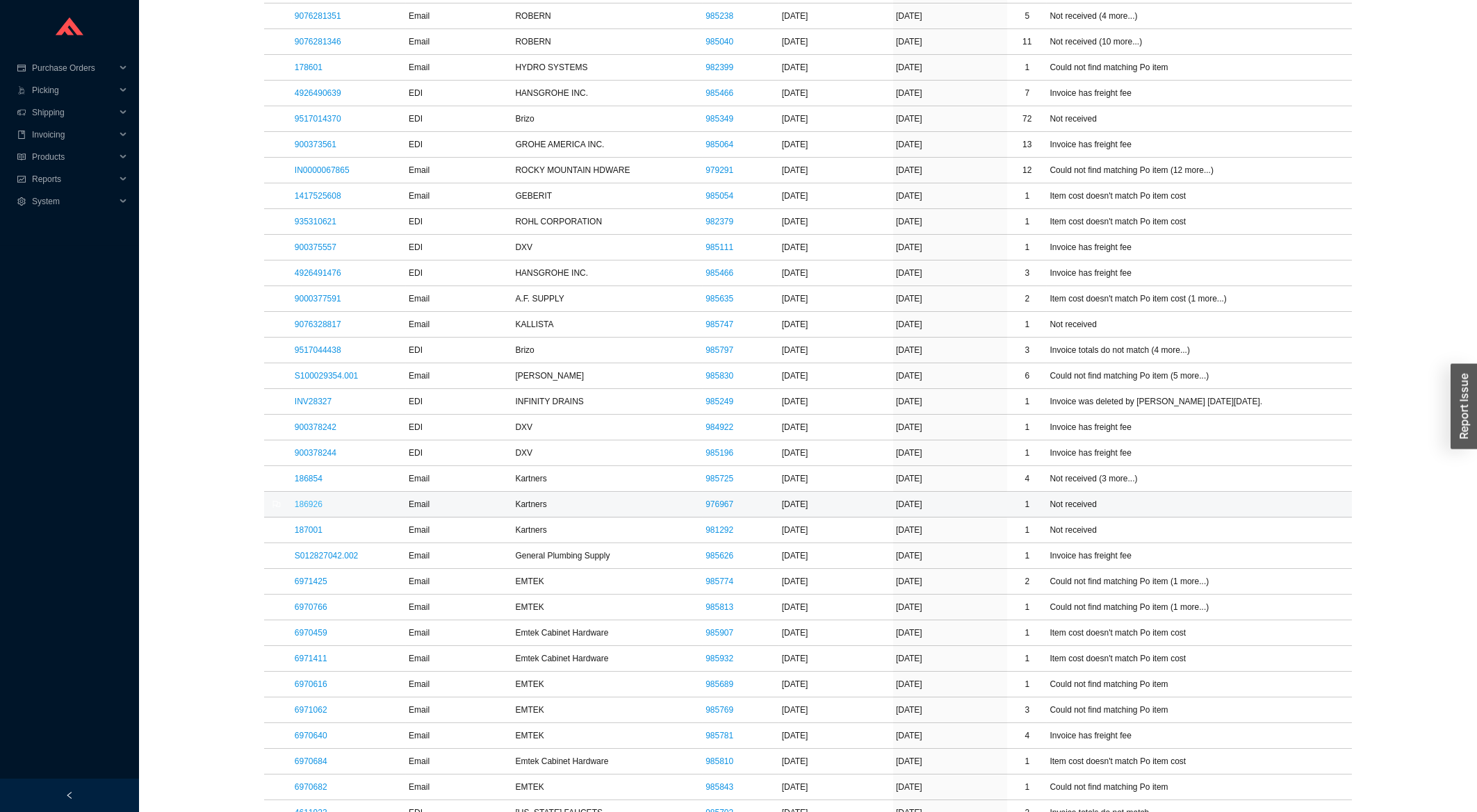
click at [305, 508] on link "186926" at bounding box center [308, 505] width 28 height 10
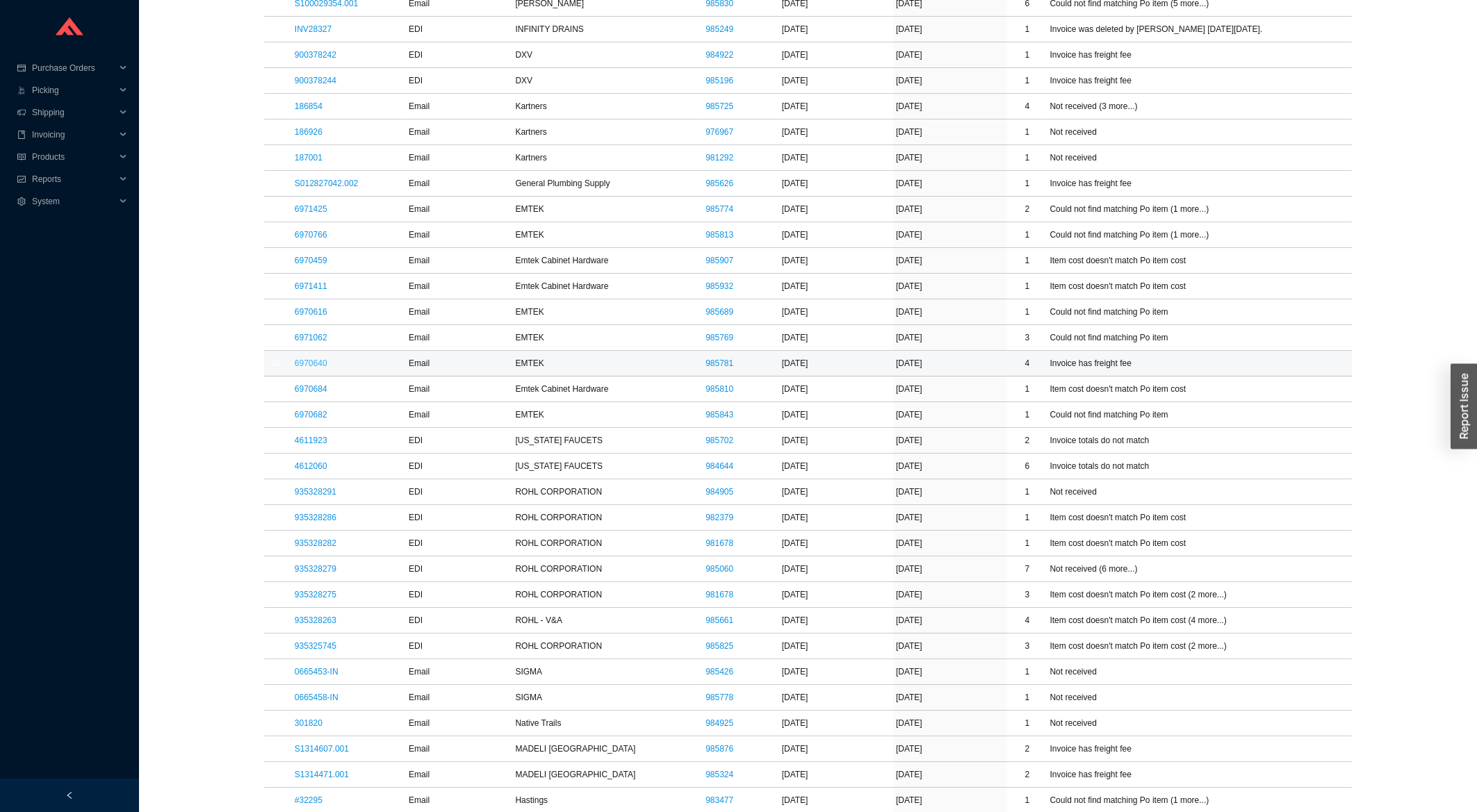
click at [315, 364] on link "6970640" at bounding box center [310, 363] width 33 height 10
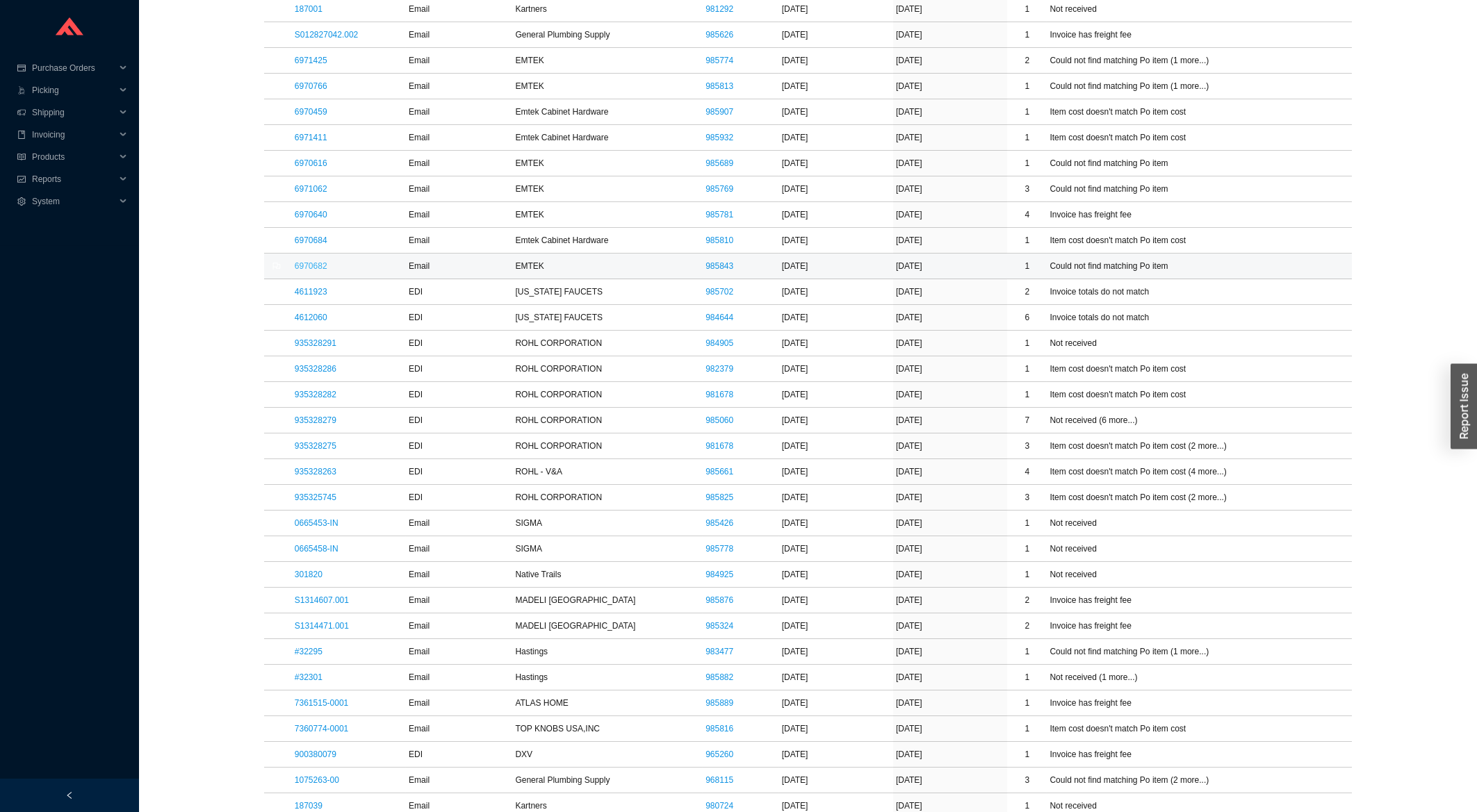
click at [319, 271] on link "6970682" at bounding box center [310, 266] width 33 height 10
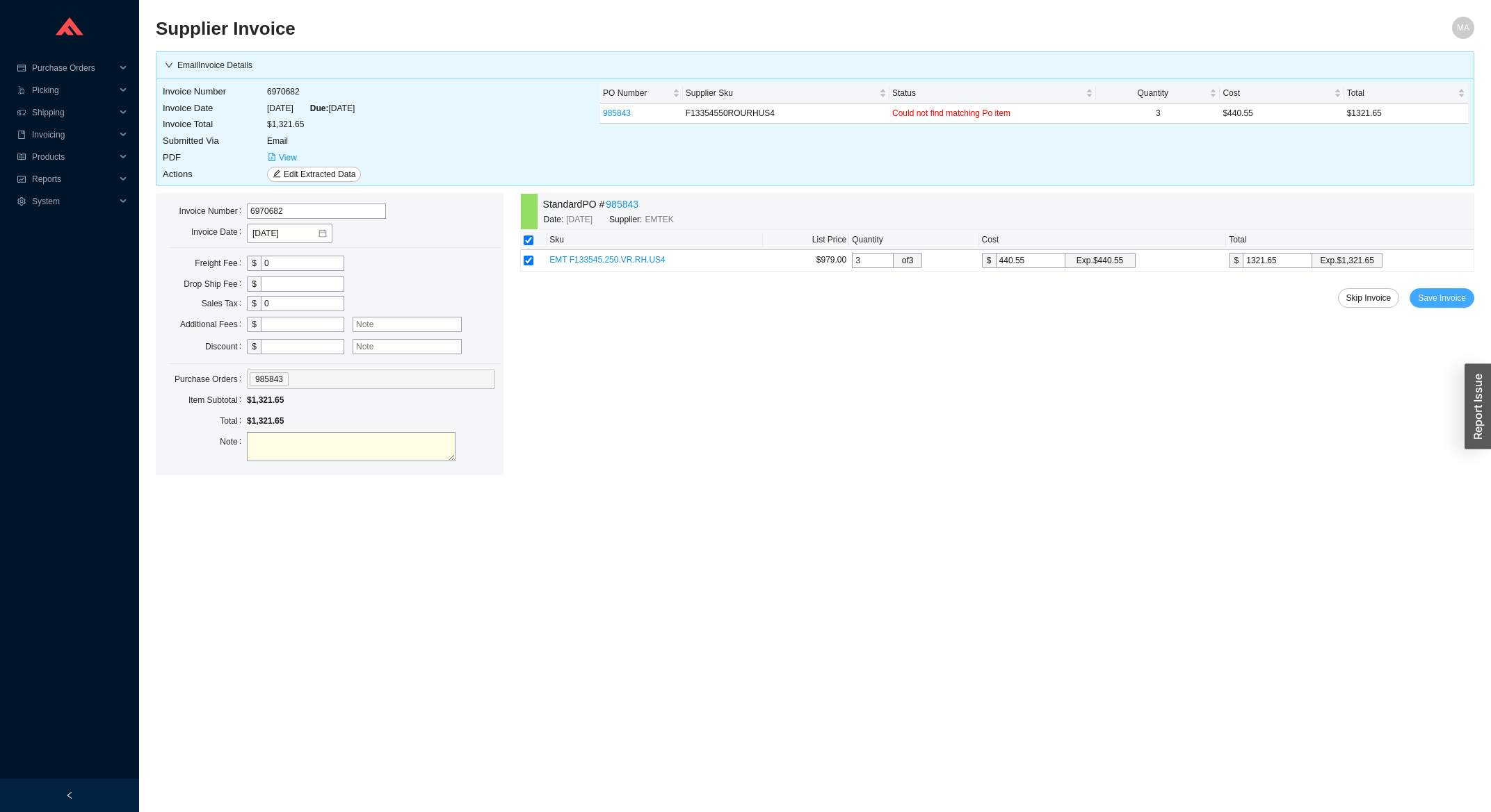
click at [1417, 301] on button "Save Invoice" at bounding box center [1441, 298] width 65 height 20
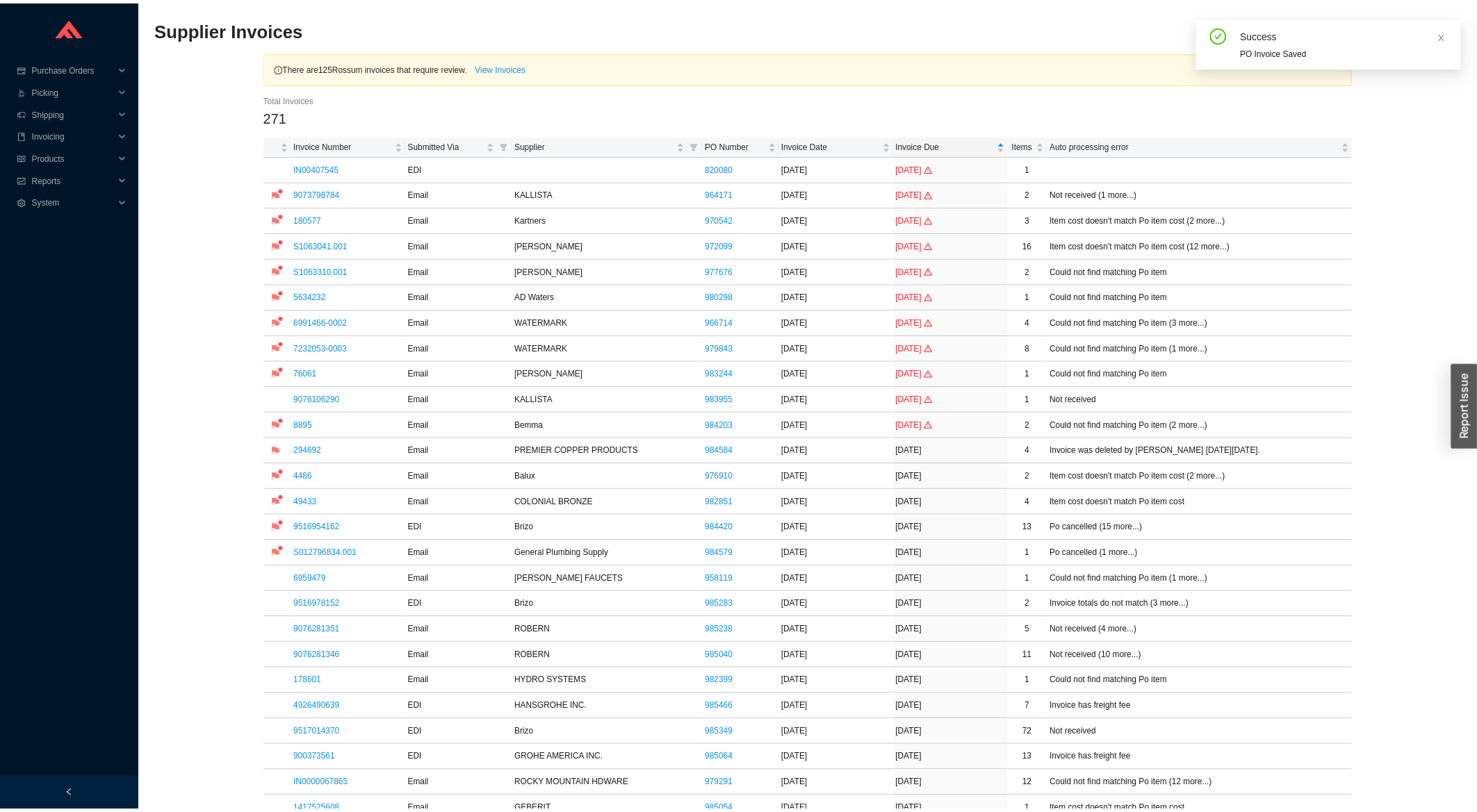
scroll to position [521, 0]
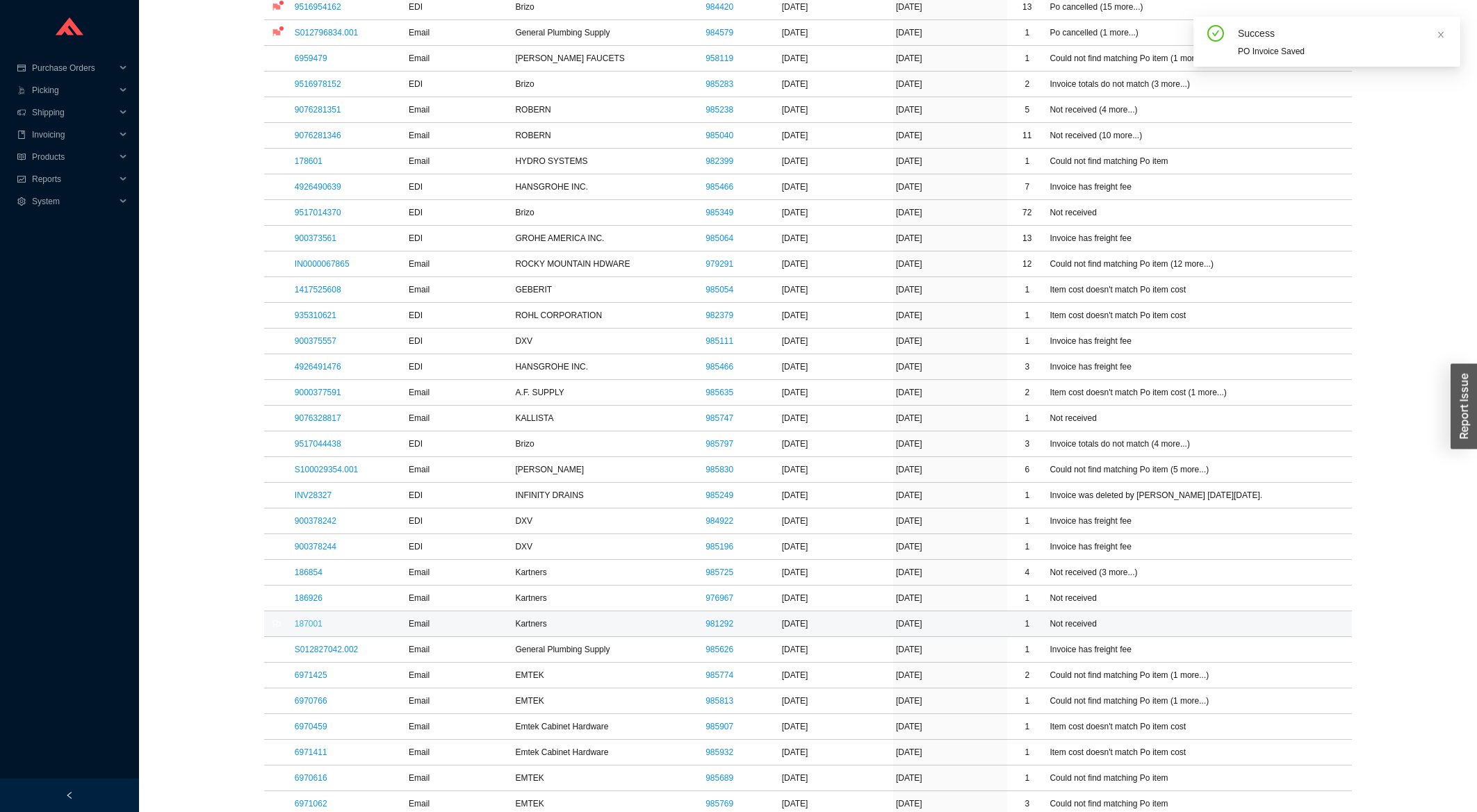
click at [299, 628] on link "187001" at bounding box center [308, 624] width 28 height 10
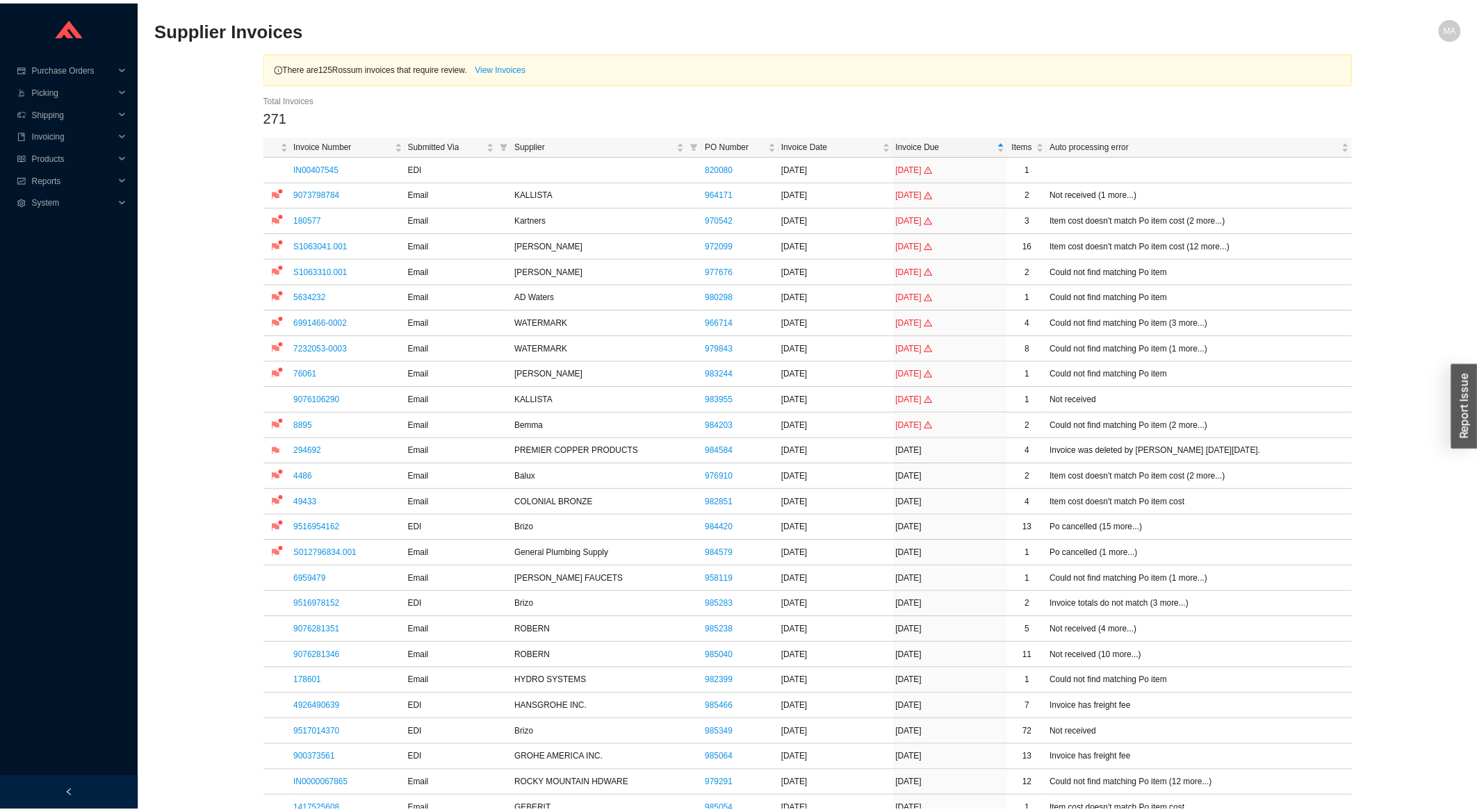
scroll to position [819, 0]
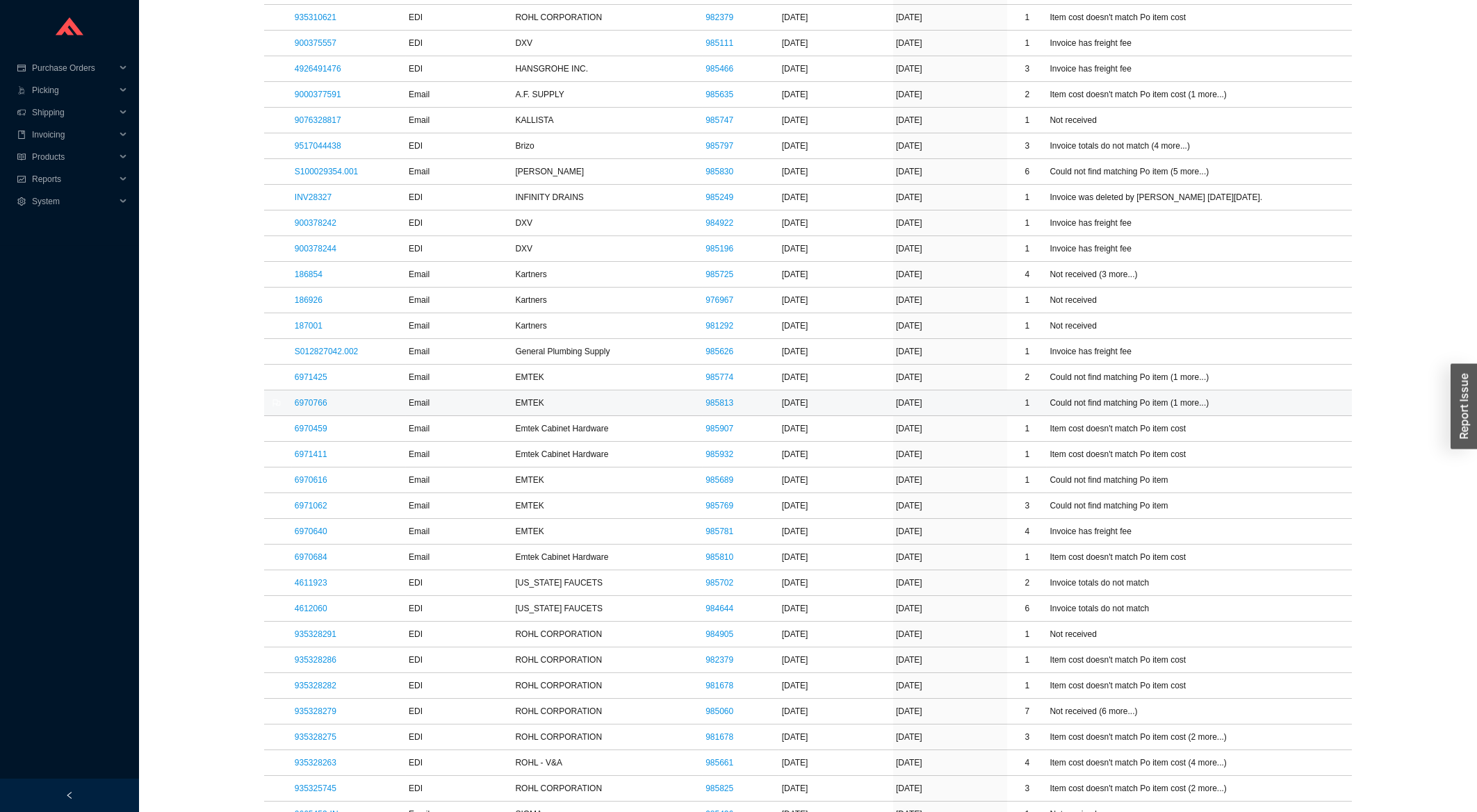
drag, startPoint x: 311, startPoint y: 404, endPoint x: 395, endPoint y: 386, distance: 85.9
click at [313, 404] on link "6970766" at bounding box center [310, 403] width 33 height 10
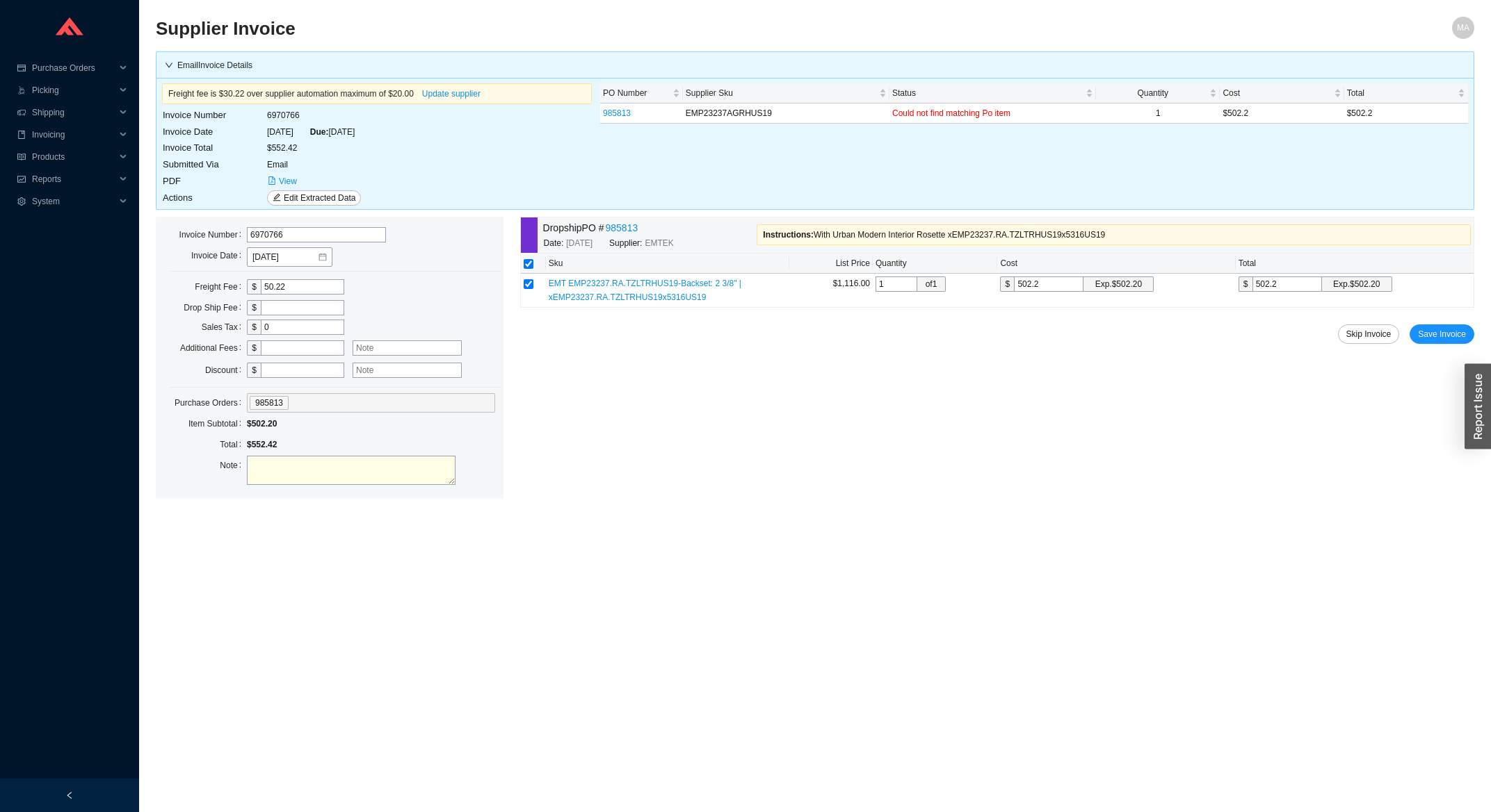
click at [1459, 324] on div "Dropship PO # 985813 Date: [DATE] Supplier: EMTEK Instructions : With Urban Mod…" at bounding box center [997, 357] width 954 height 282
click at [1442, 341] on span "Save Invoice" at bounding box center [1441, 334] width 48 height 14
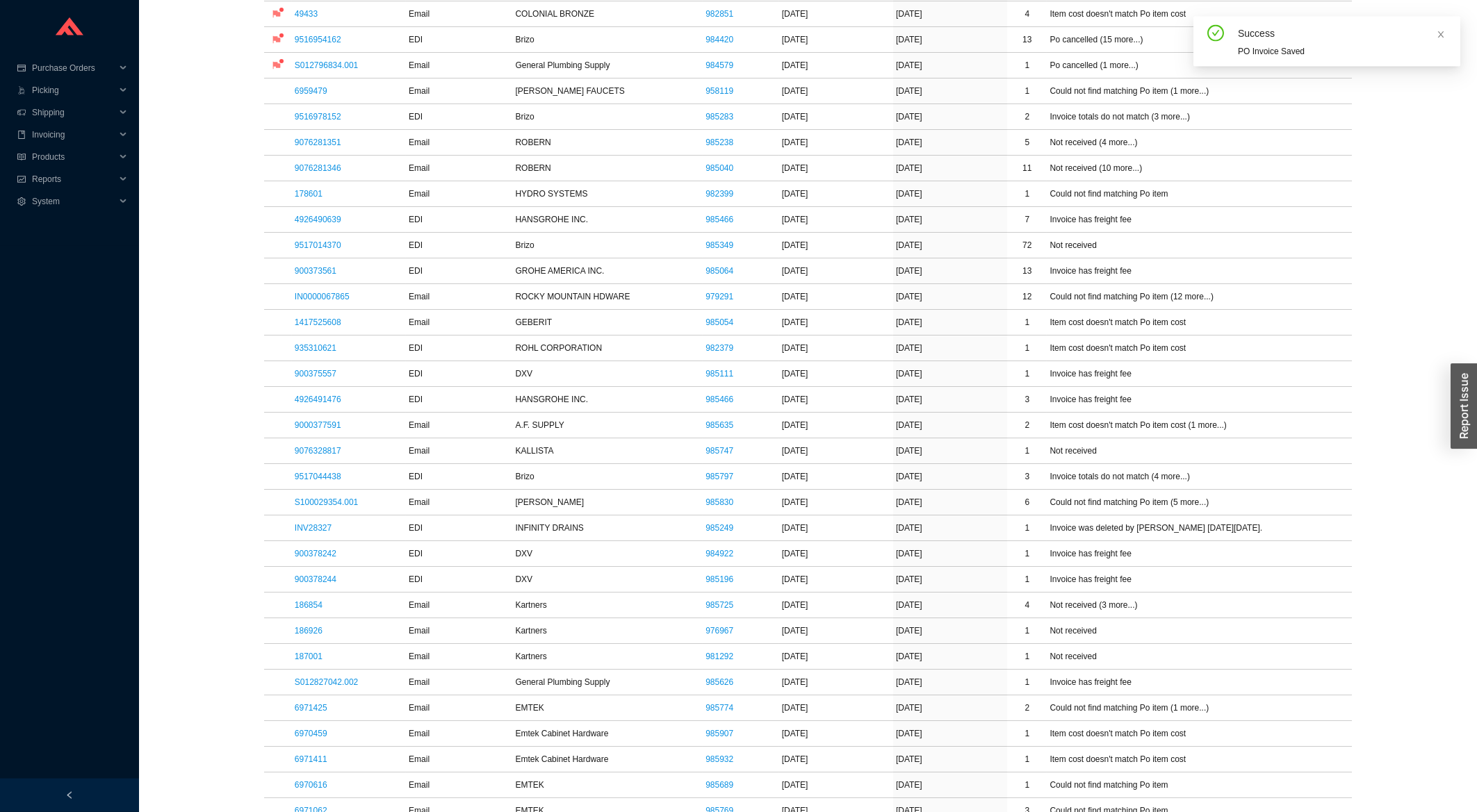
scroll to position [670, 0]
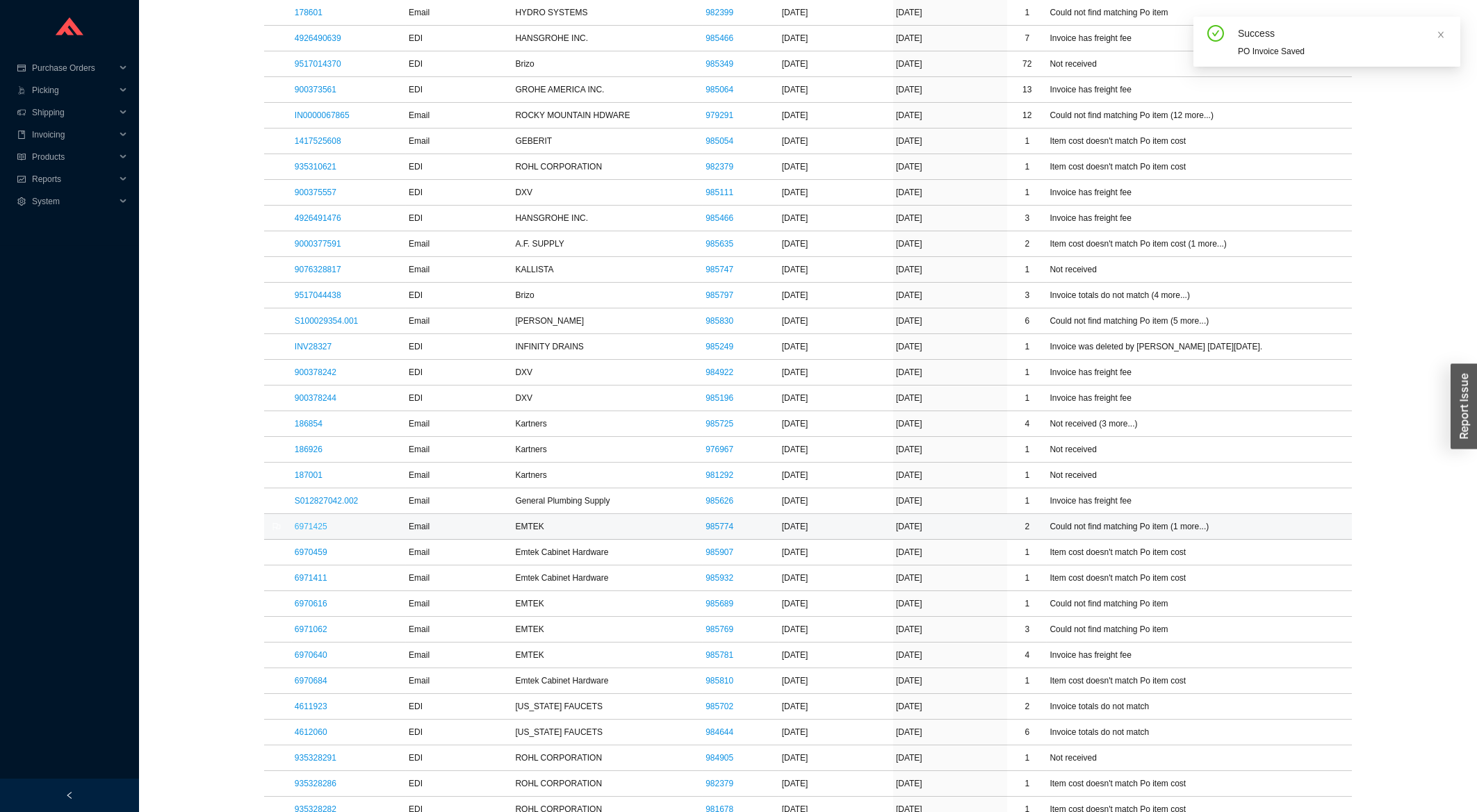
click at [306, 526] on link "6971425" at bounding box center [310, 527] width 33 height 10
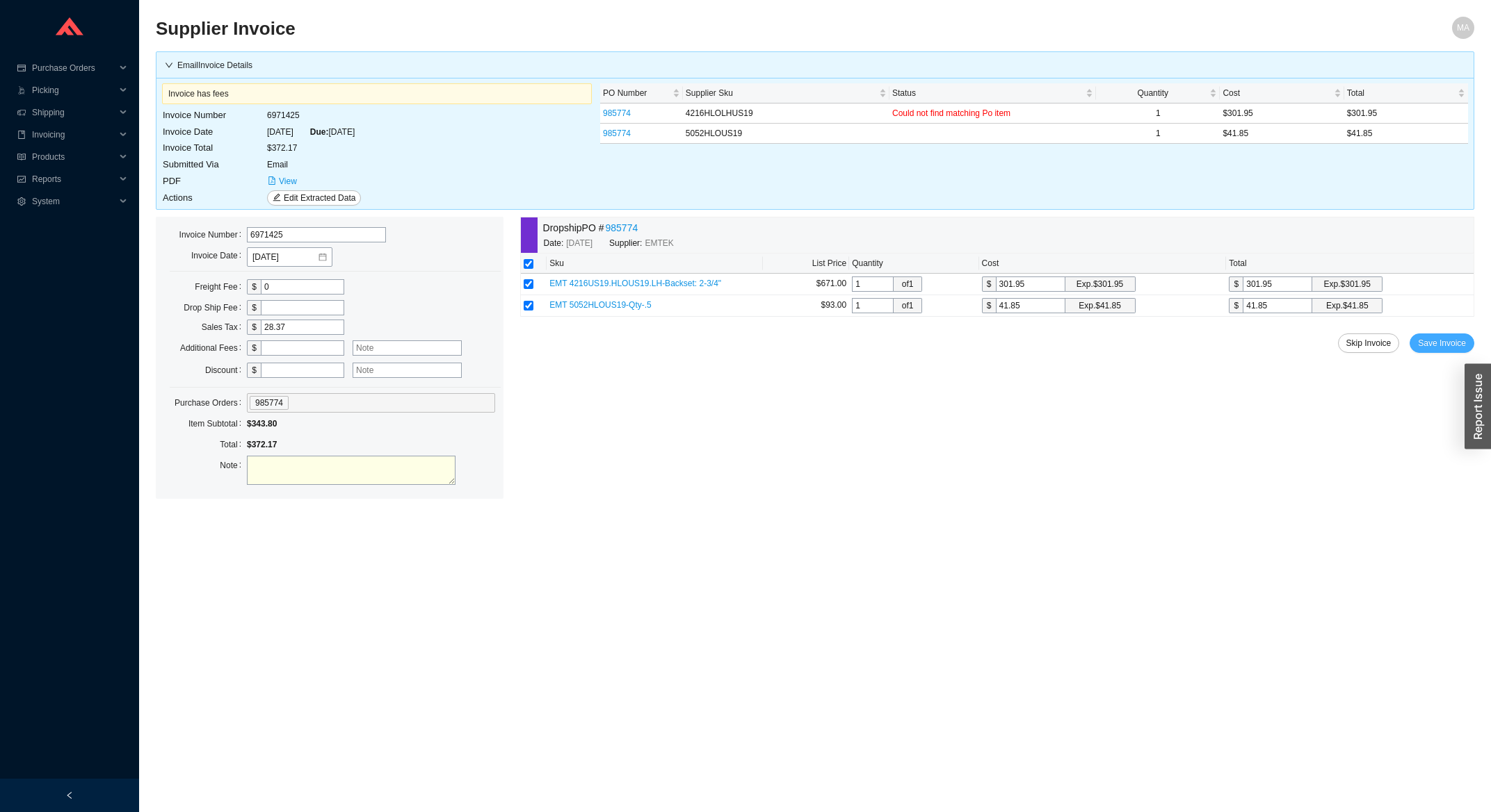
click at [1463, 341] on span "Save Invoice" at bounding box center [1441, 343] width 48 height 14
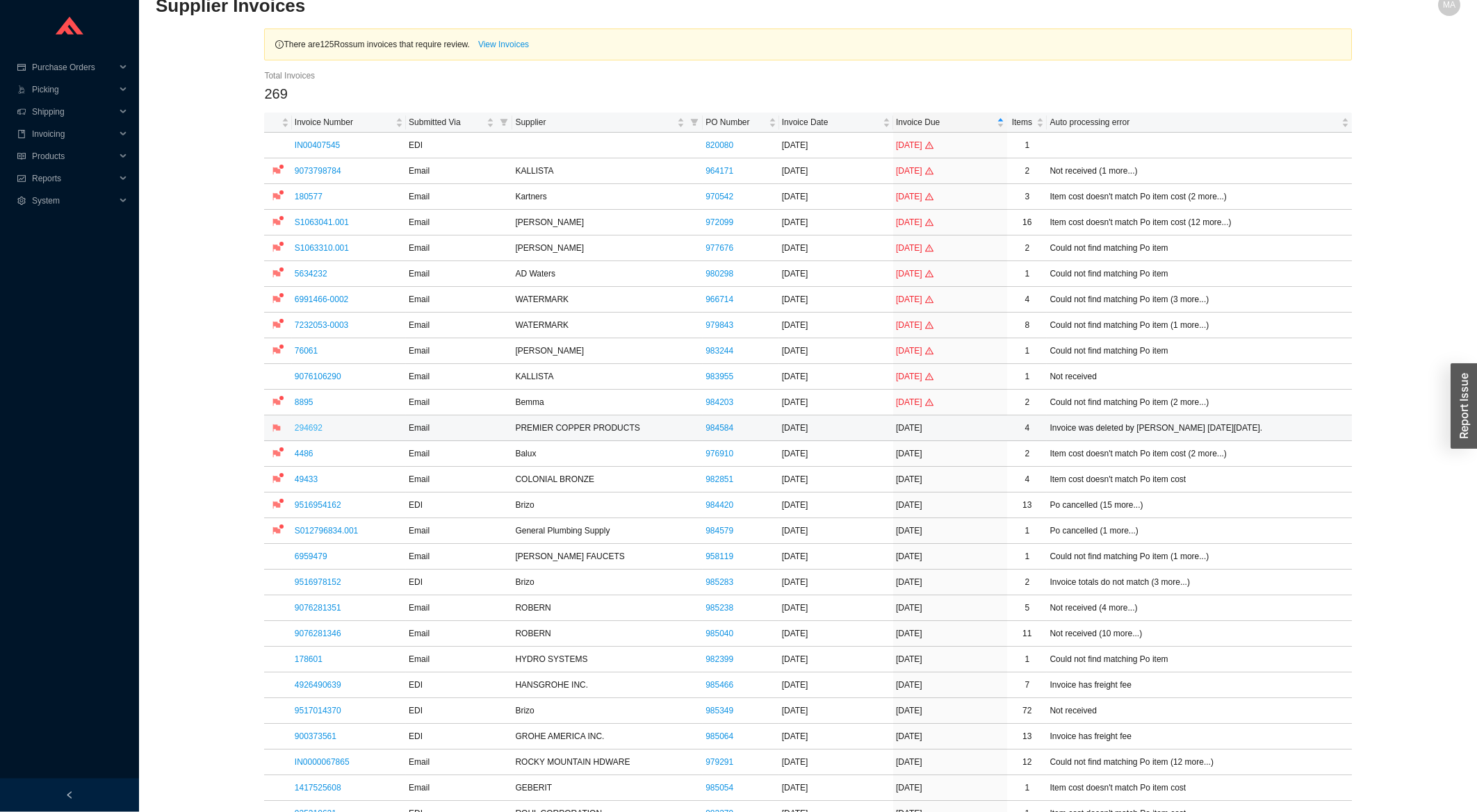
scroll to position [297, 0]
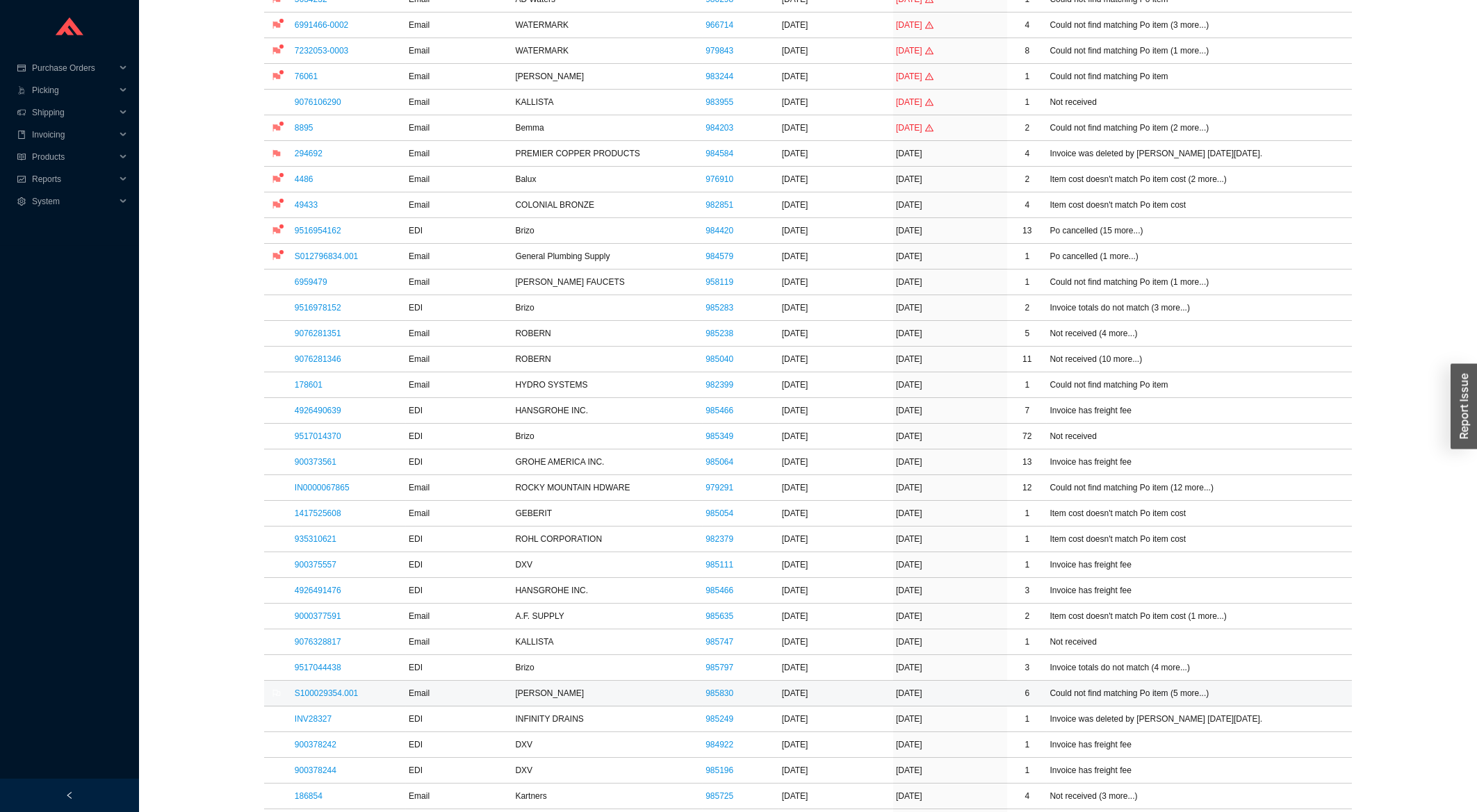
click at [340, 702] on td "S100029354.001" at bounding box center [349, 694] width 114 height 26
click at [348, 697] on link "S100029354.001" at bounding box center [325, 693] width 63 height 10
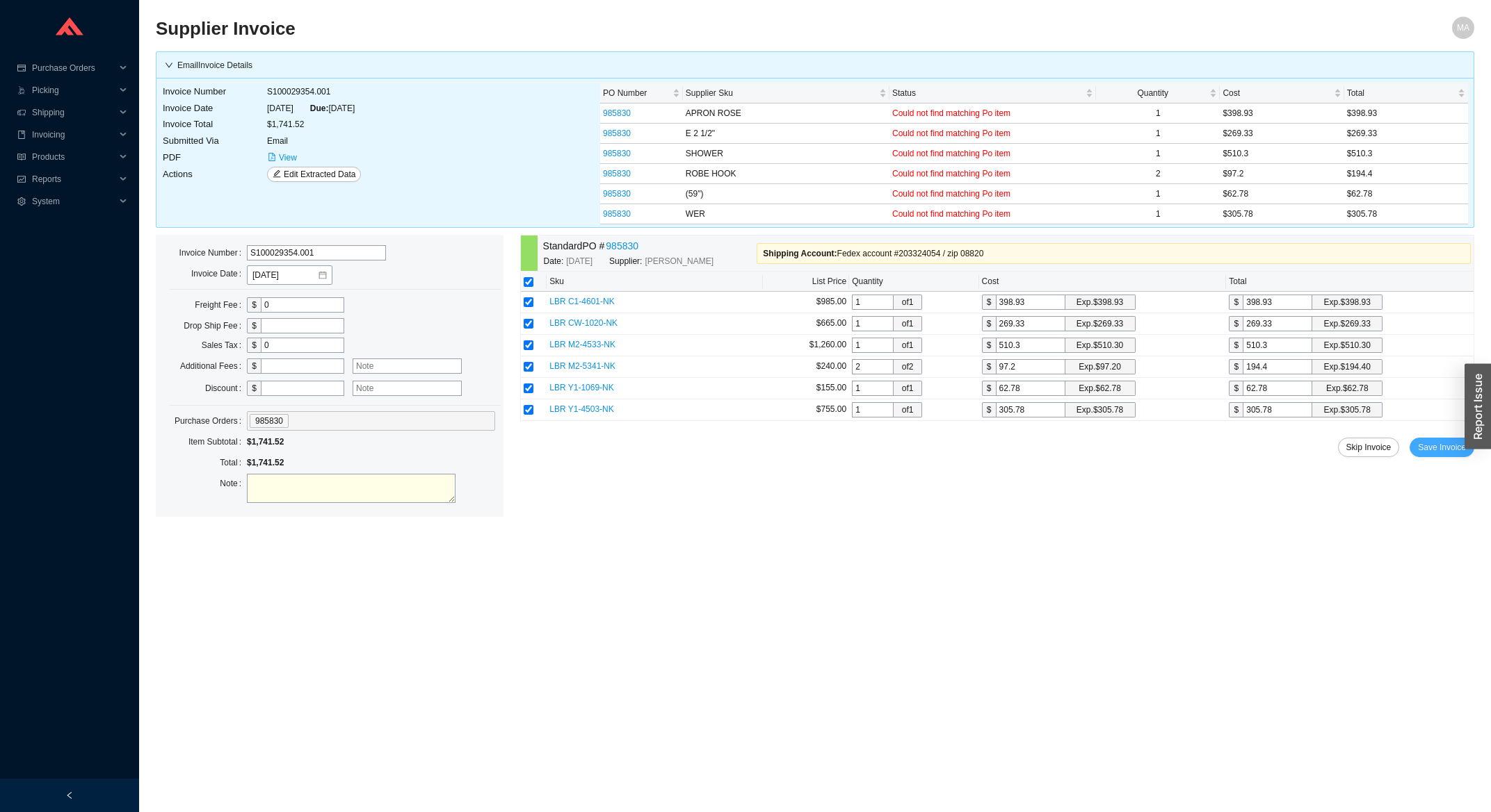
click at [1456, 451] on span "Save Invoice" at bounding box center [1441, 448] width 48 height 14
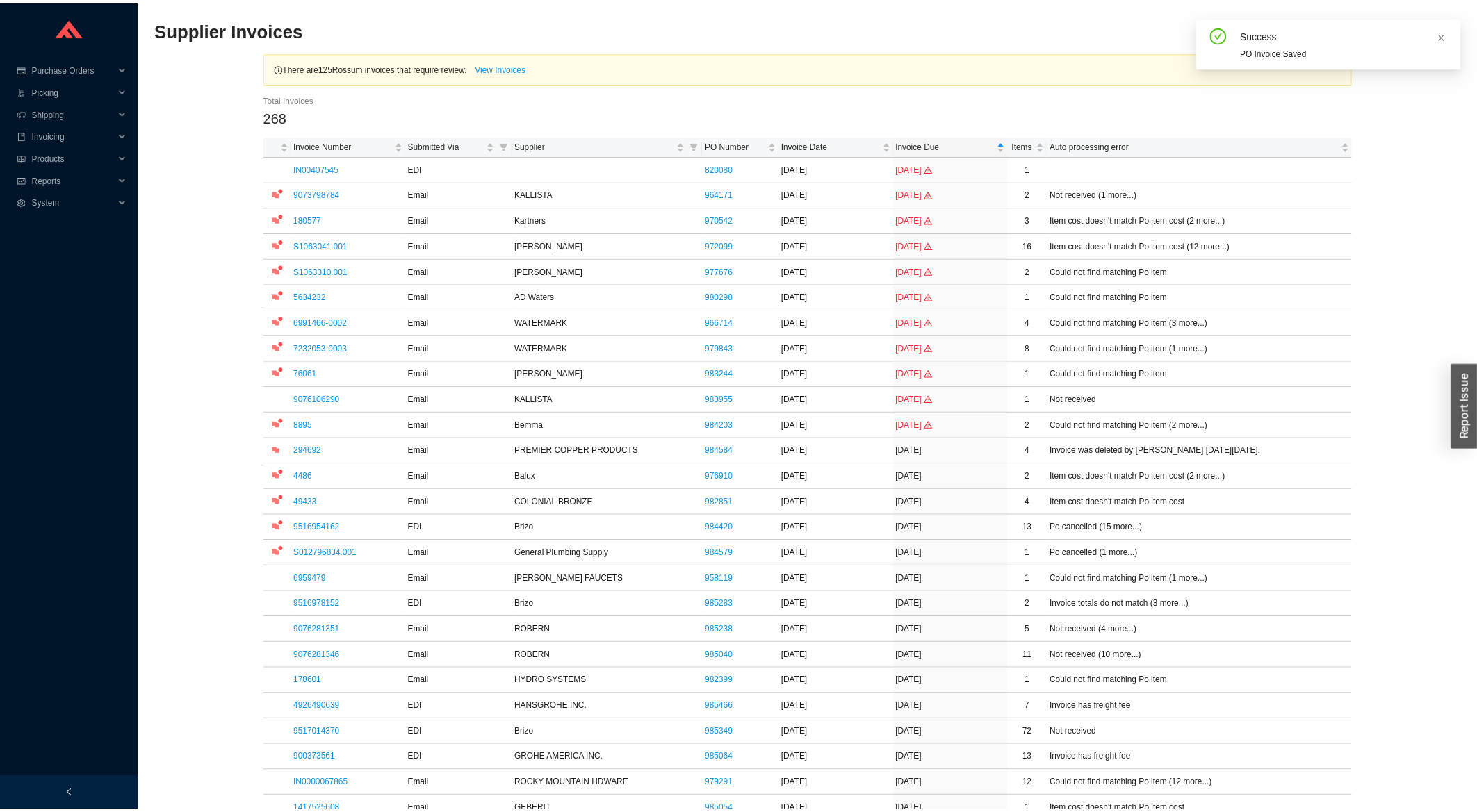
scroll to position [521, 0]
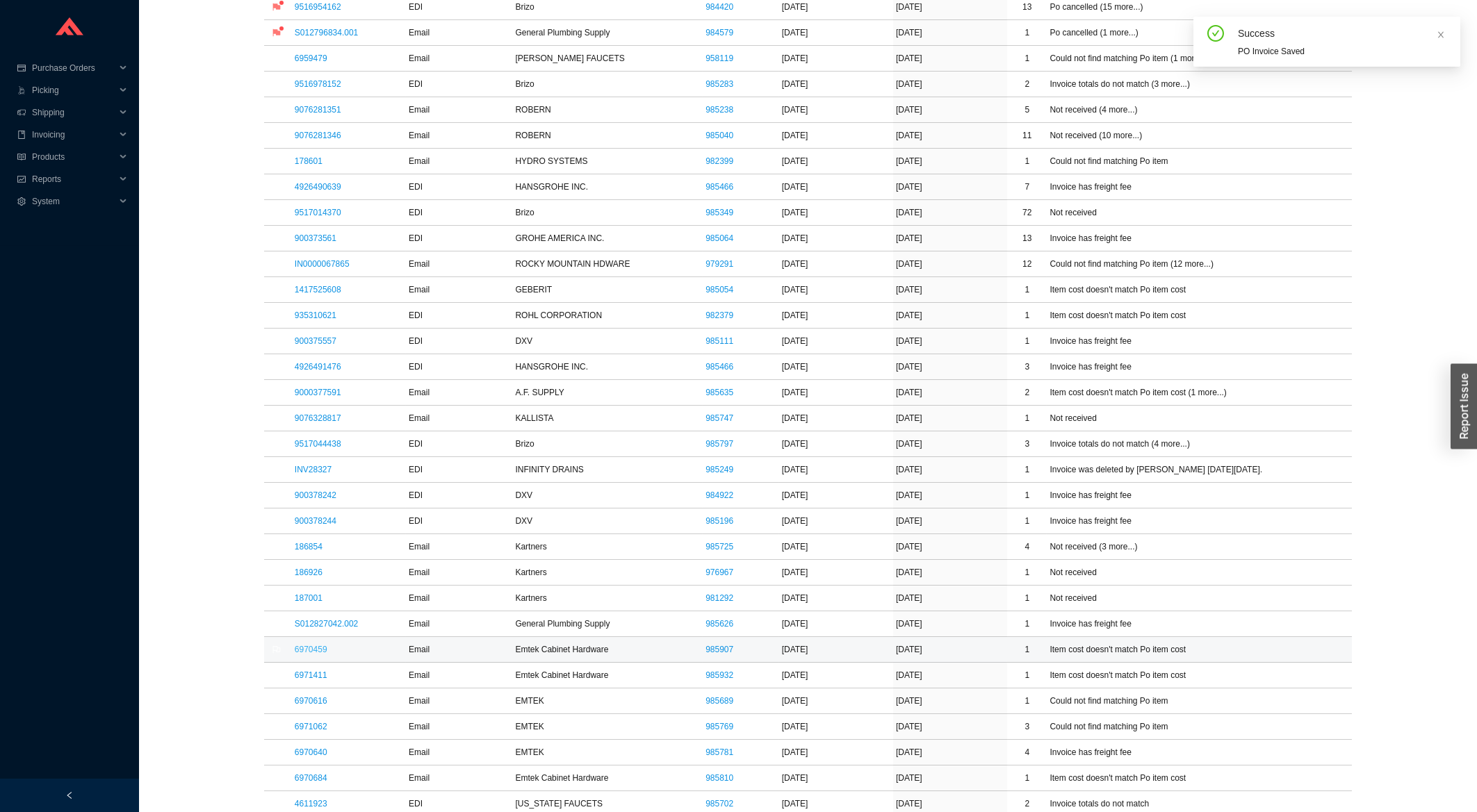
click at [319, 649] on link "6970459" at bounding box center [310, 649] width 33 height 10
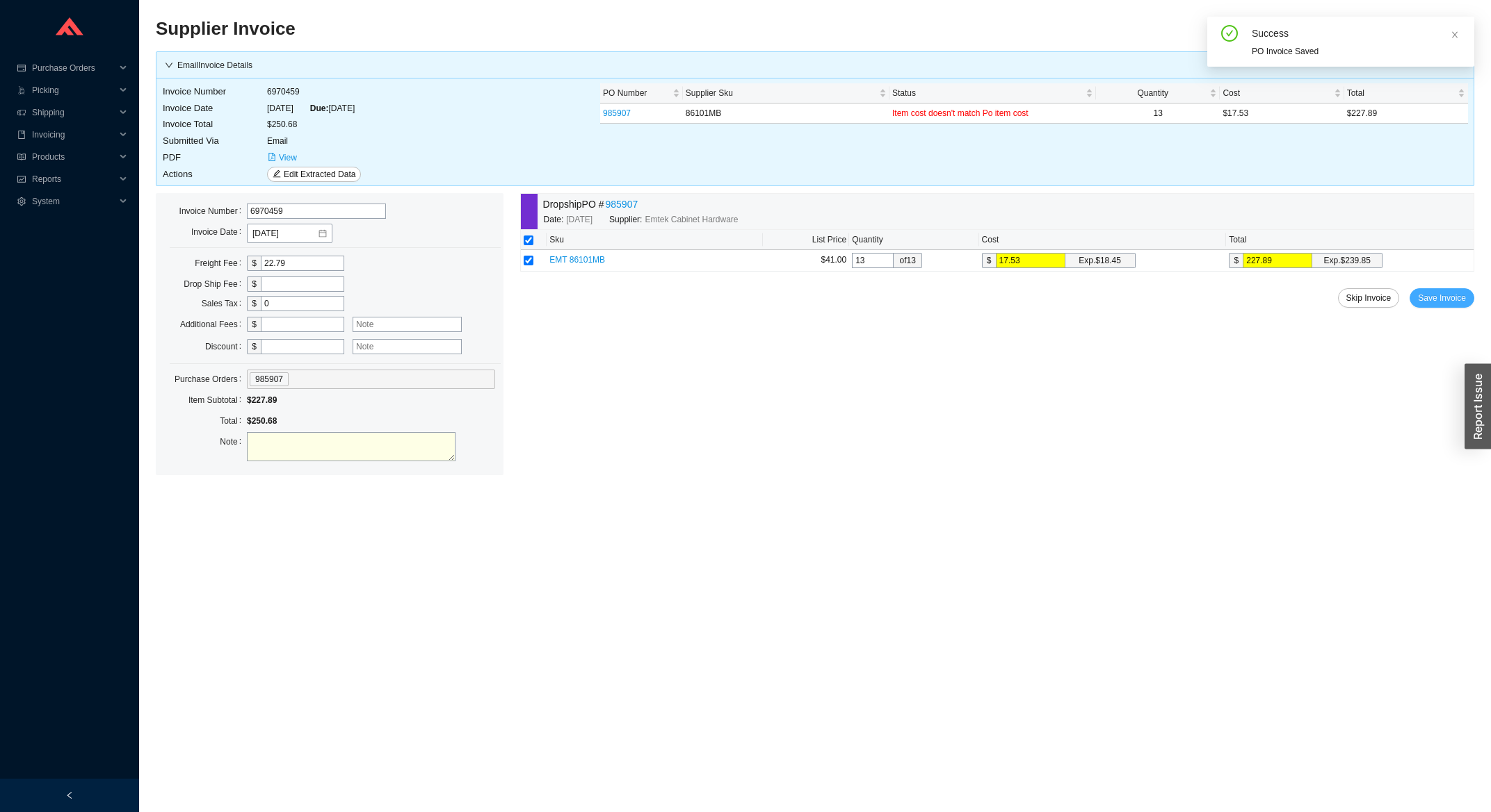
click at [1450, 296] on span "Save Invoice" at bounding box center [1441, 298] width 48 height 14
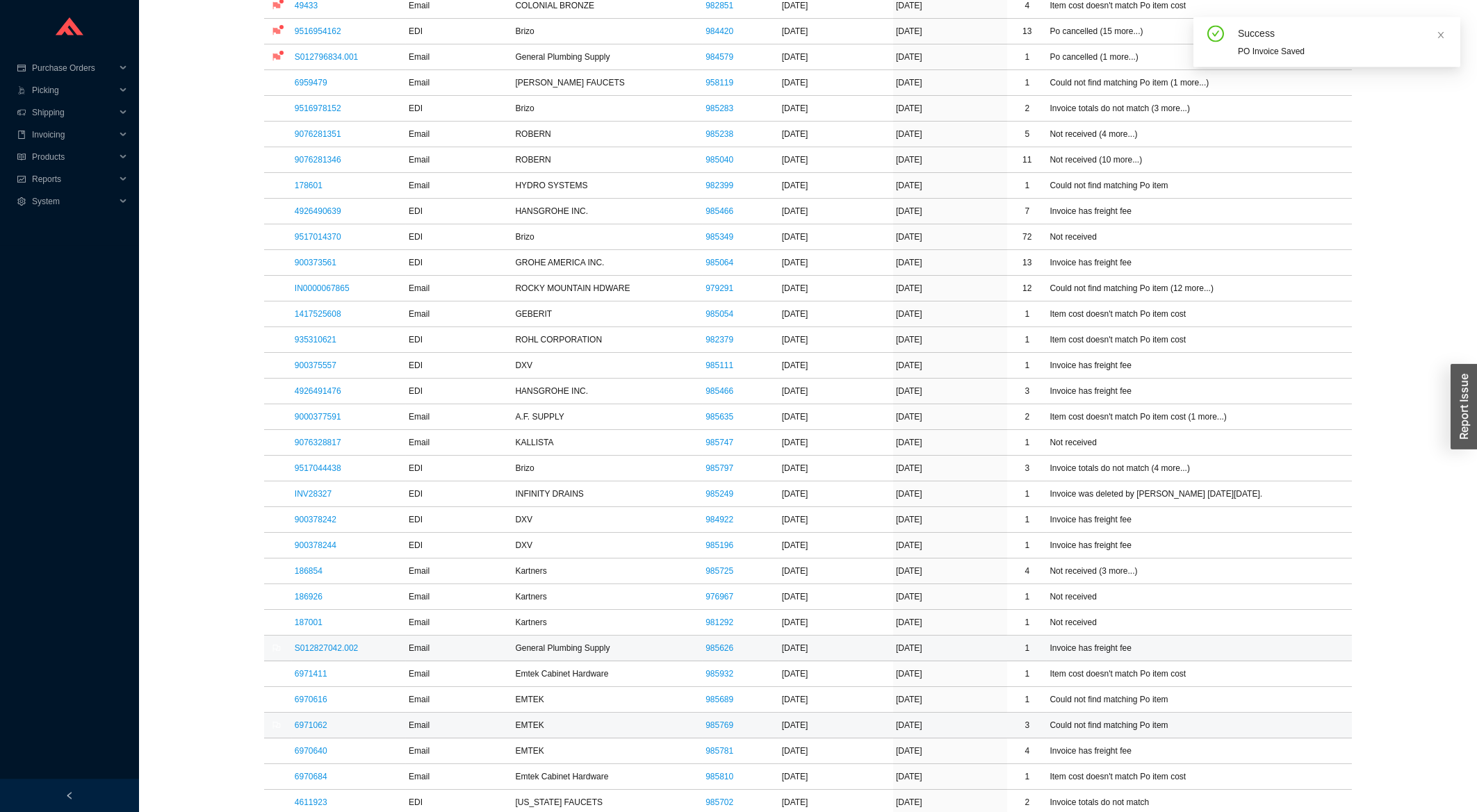
scroll to position [521, 0]
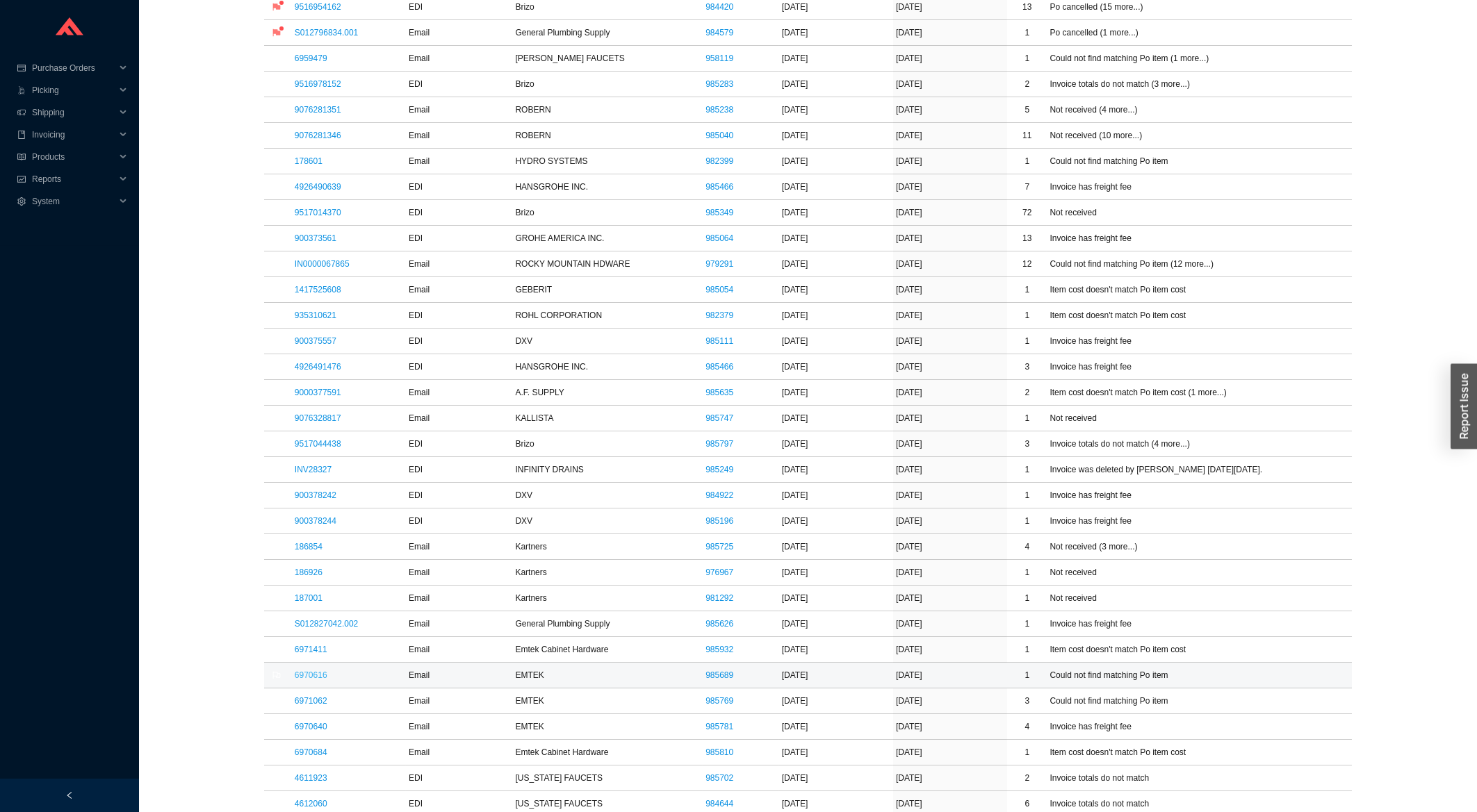
click at [306, 680] on link "6970616" at bounding box center [310, 675] width 33 height 10
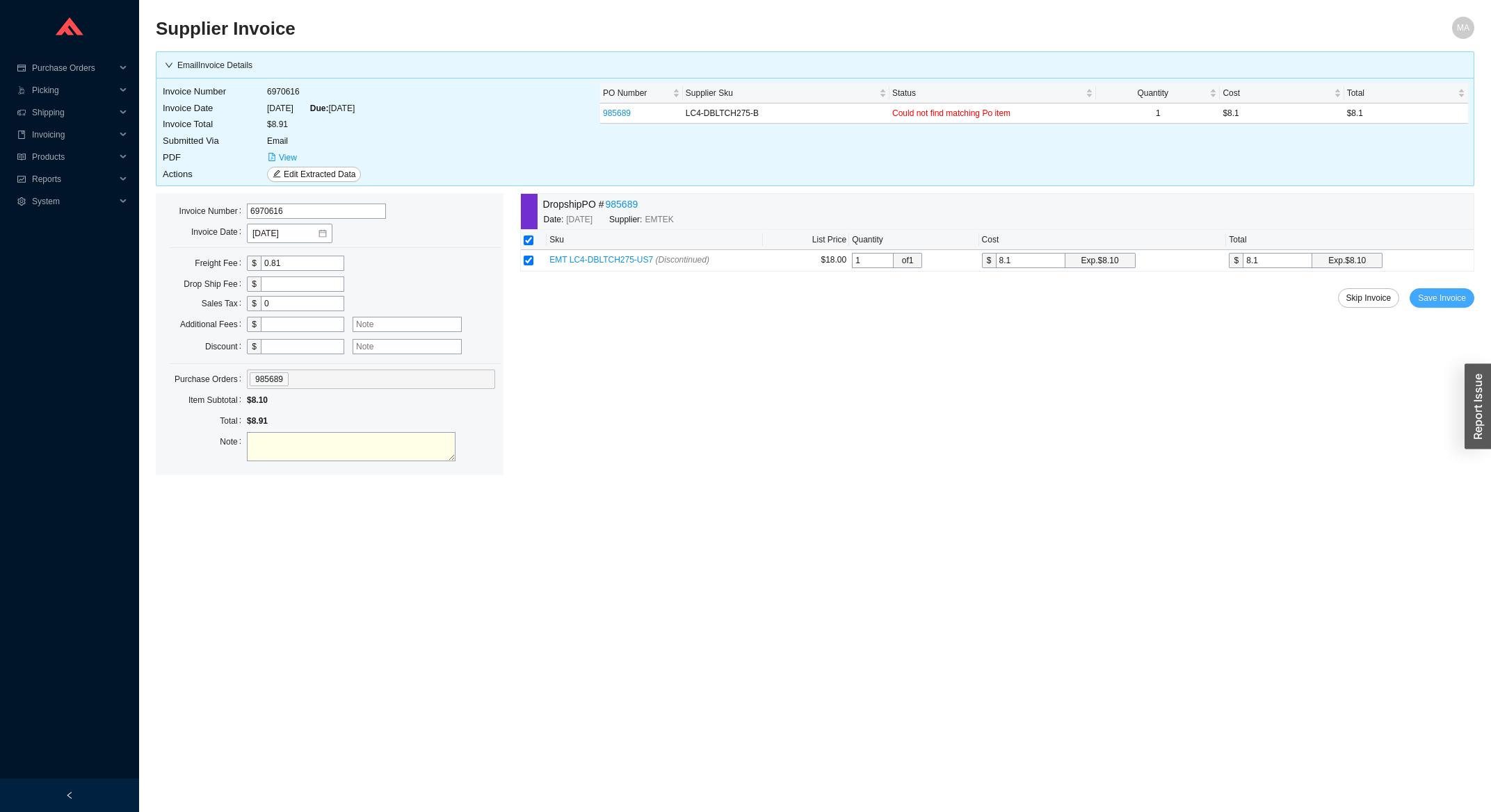
click at [1449, 286] on div "Dropship PO # 985689 Date: [DATE] Supplier: EMTEK Sku List Price Quantity Cost …" at bounding box center [997, 334] width 954 height 282
click at [1451, 294] on span "Save Invoice" at bounding box center [1441, 298] width 48 height 14
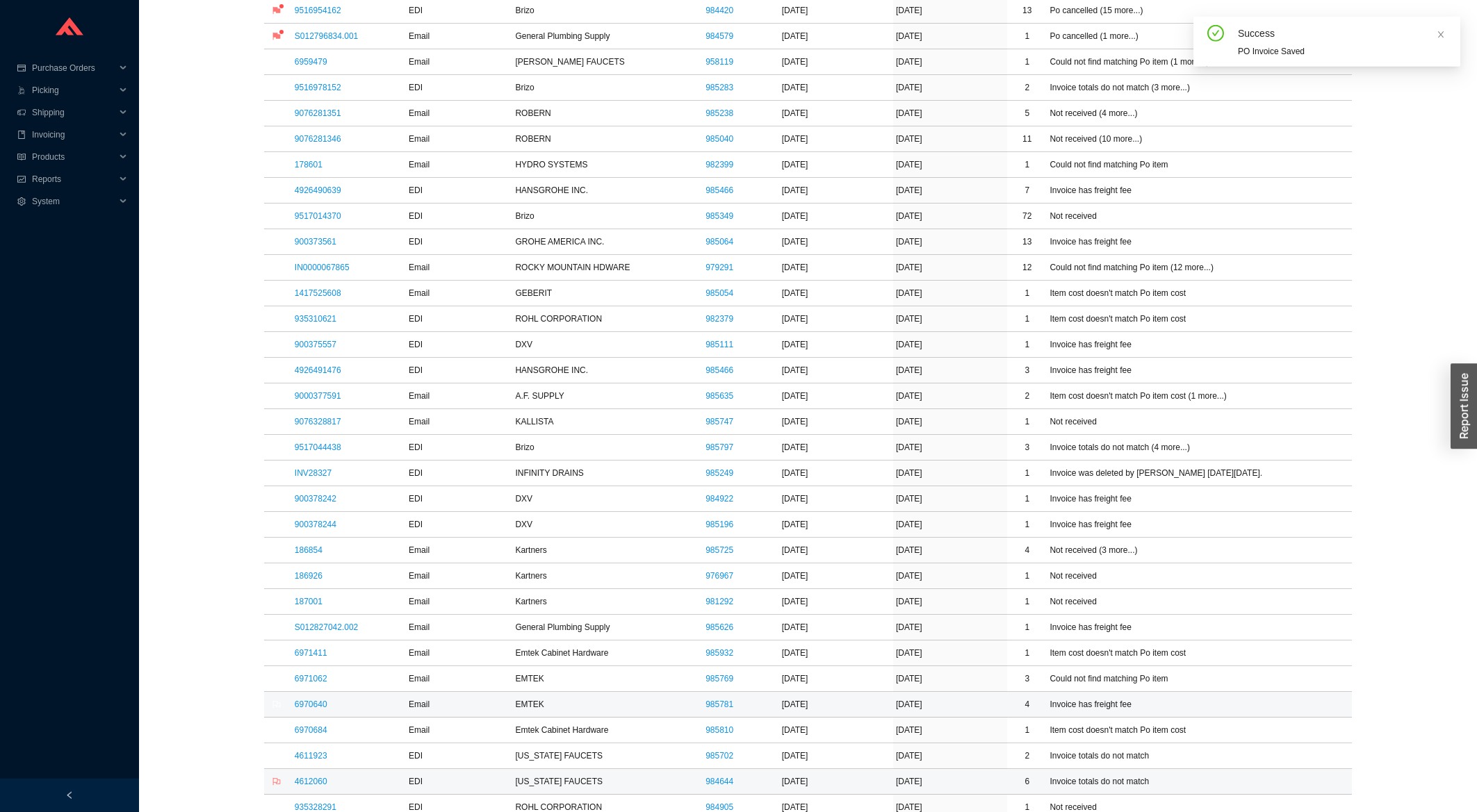
scroll to position [596, 0]
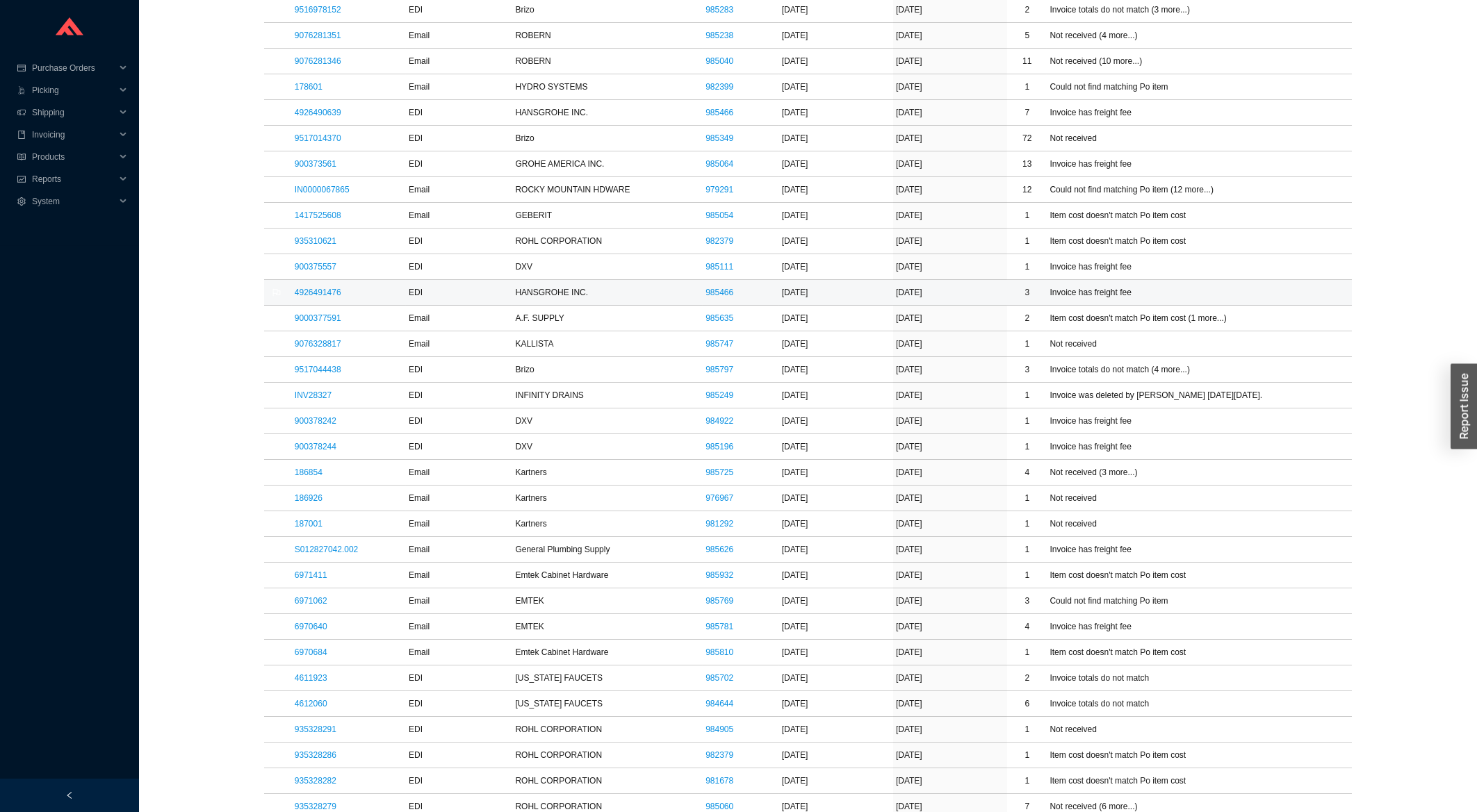
click at [321, 301] on td "4926491476" at bounding box center [349, 293] width 114 height 26
click at [321, 297] on link "4926491476" at bounding box center [317, 292] width 47 height 10
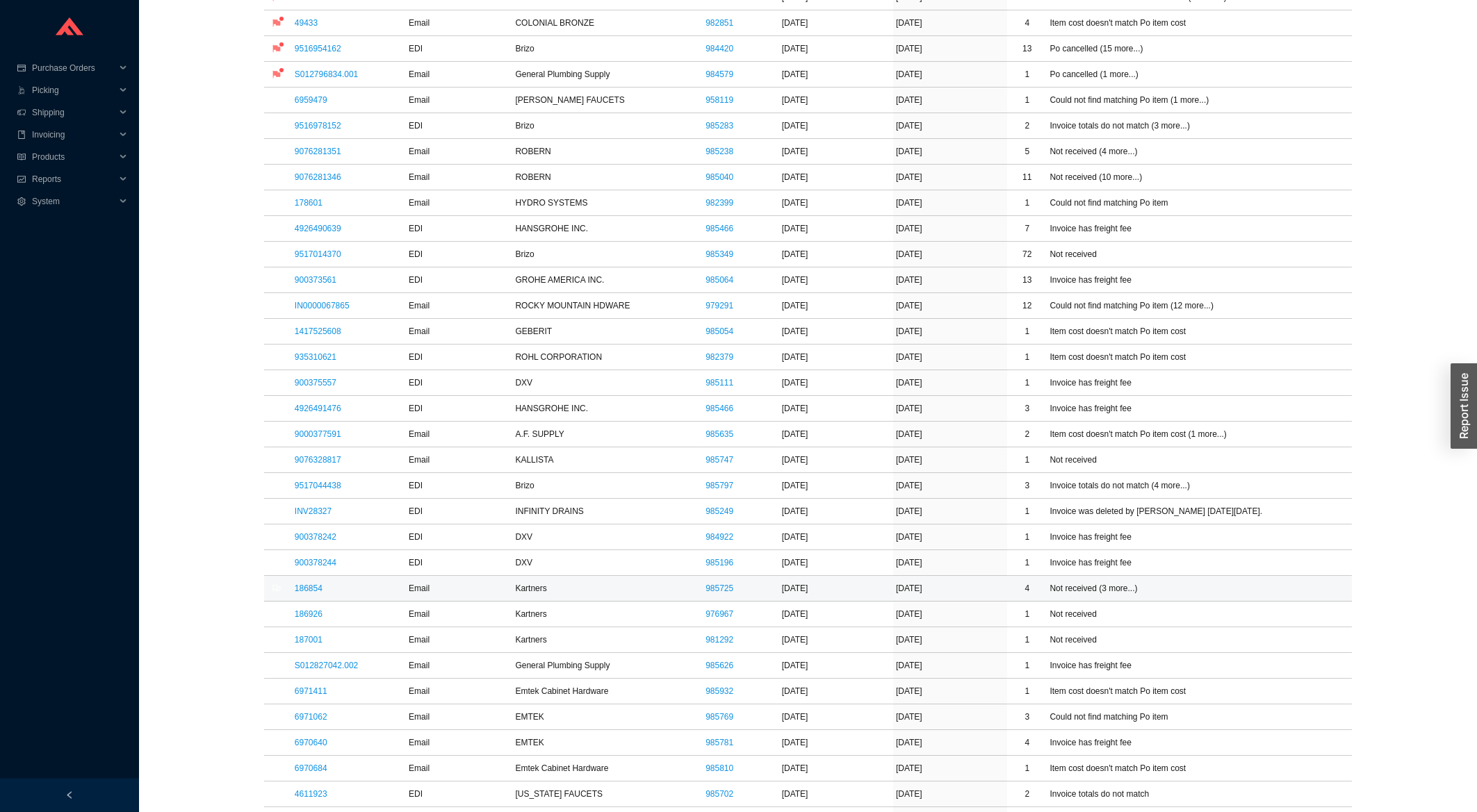
scroll to position [447, 0]
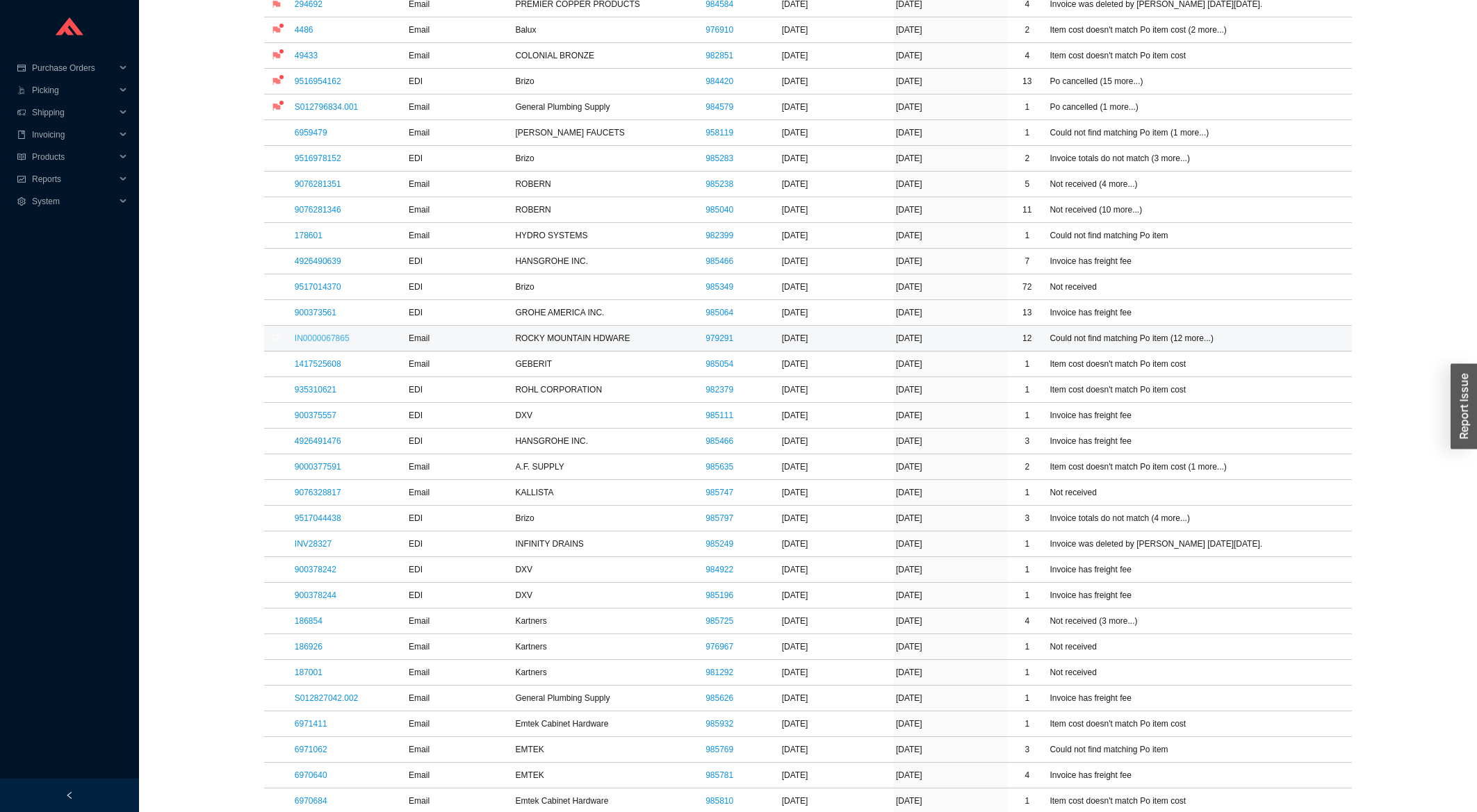
click at [345, 338] on link "IN0000067865" at bounding box center [321, 338] width 55 height 10
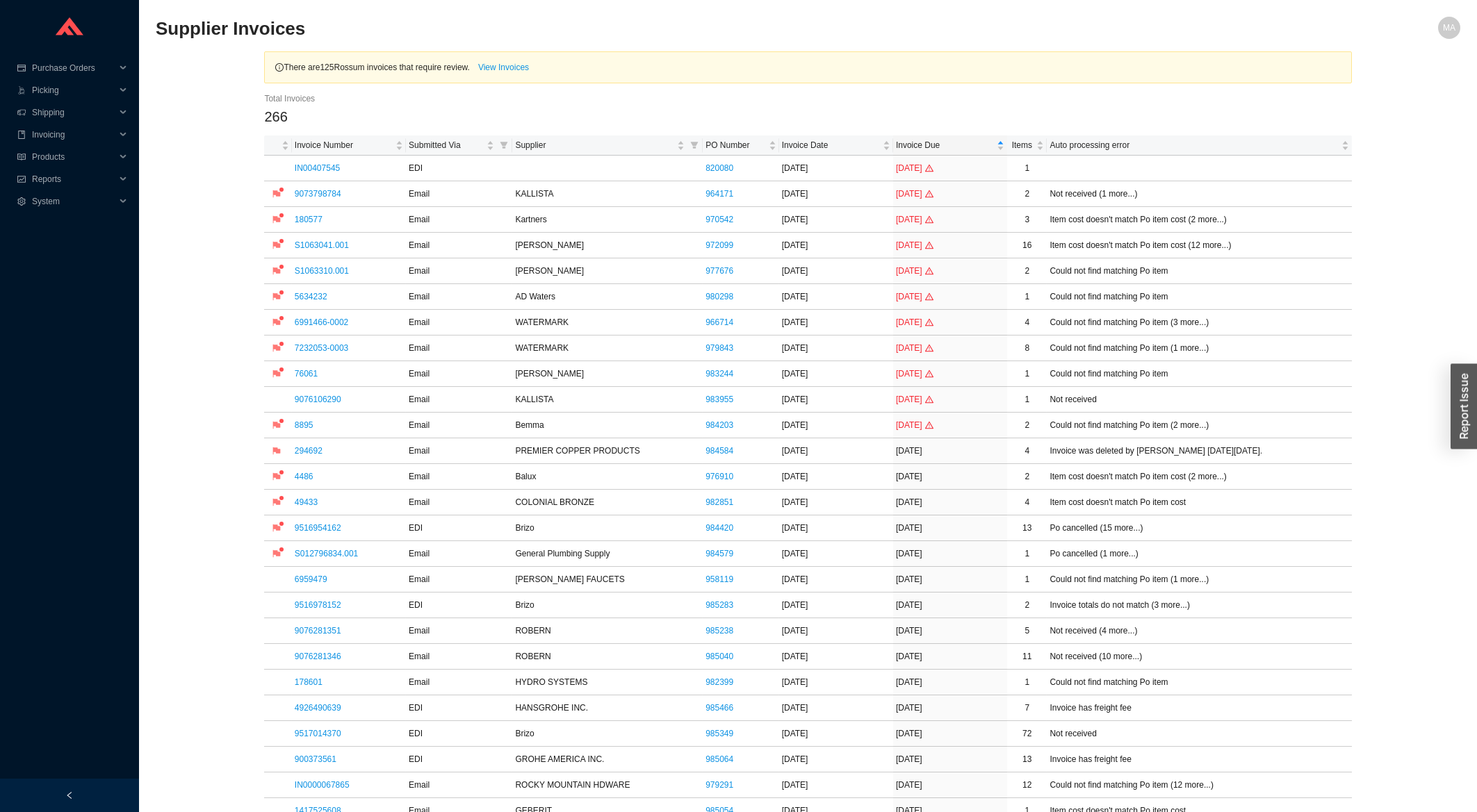
scroll to position [670, 0]
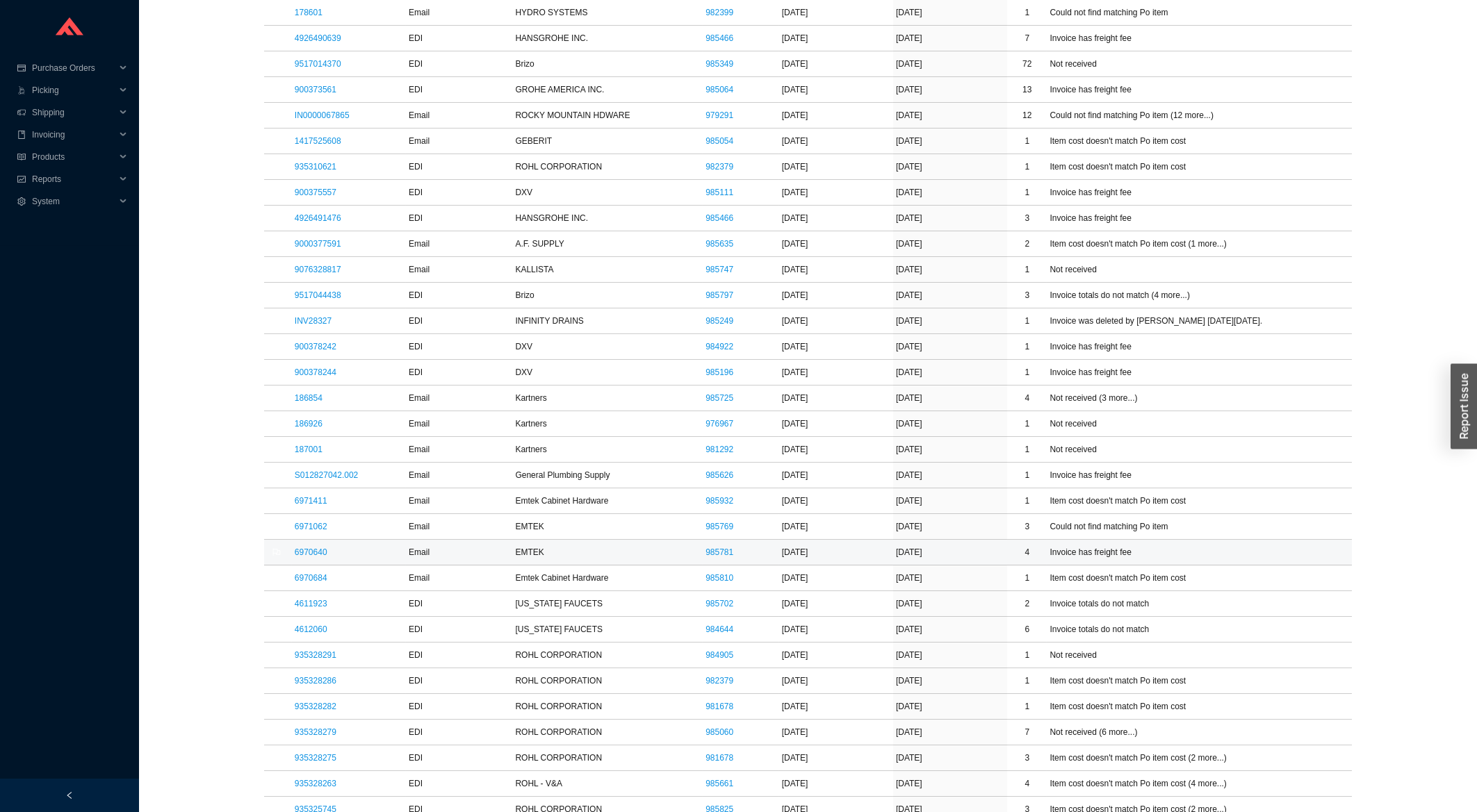
click at [318, 562] on td "6970640" at bounding box center [349, 553] width 114 height 26
click at [313, 558] on link "6970640" at bounding box center [310, 553] width 33 height 10
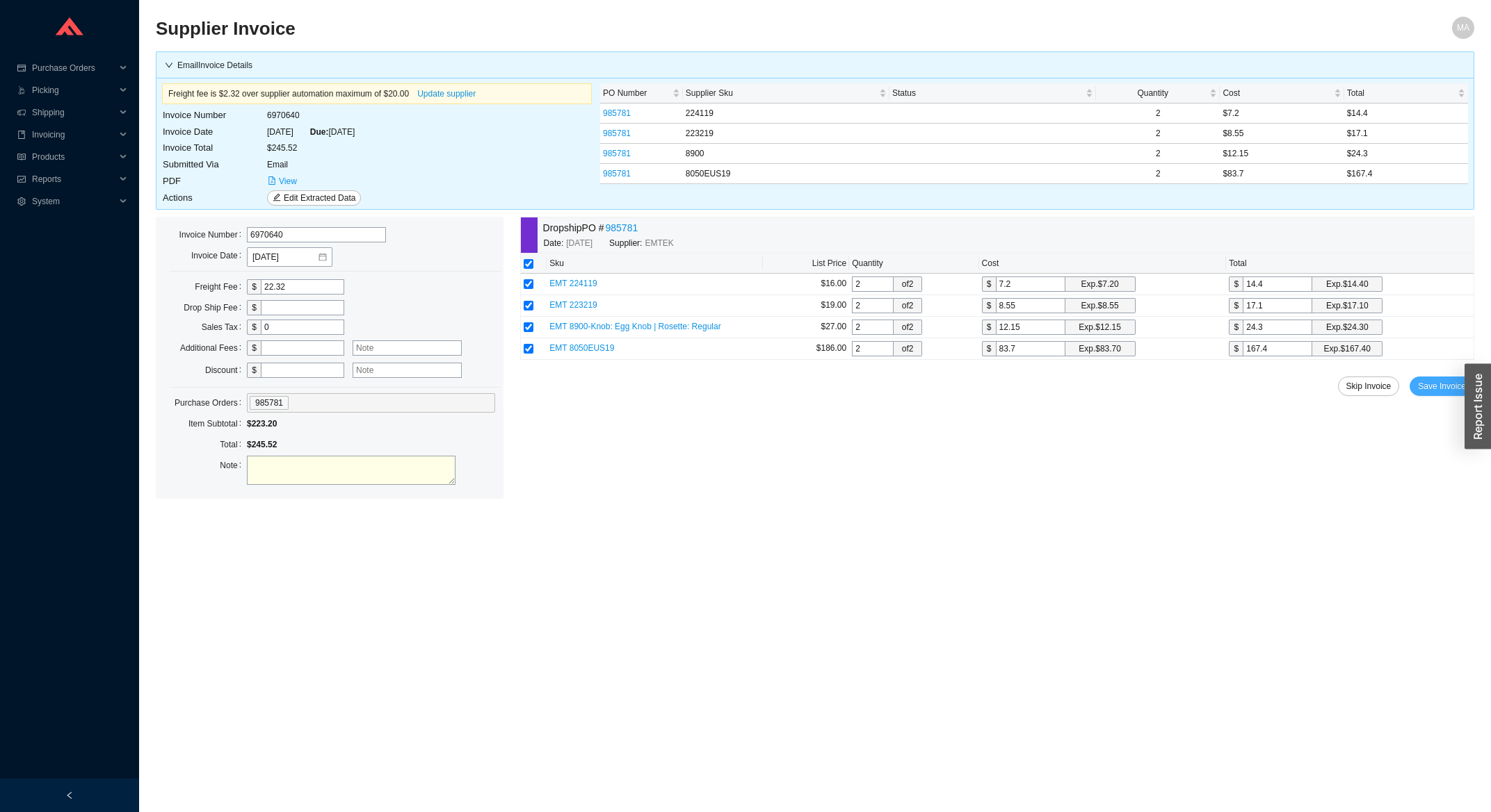
click at [1432, 384] on span "Save Invoice" at bounding box center [1441, 386] width 48 height 14
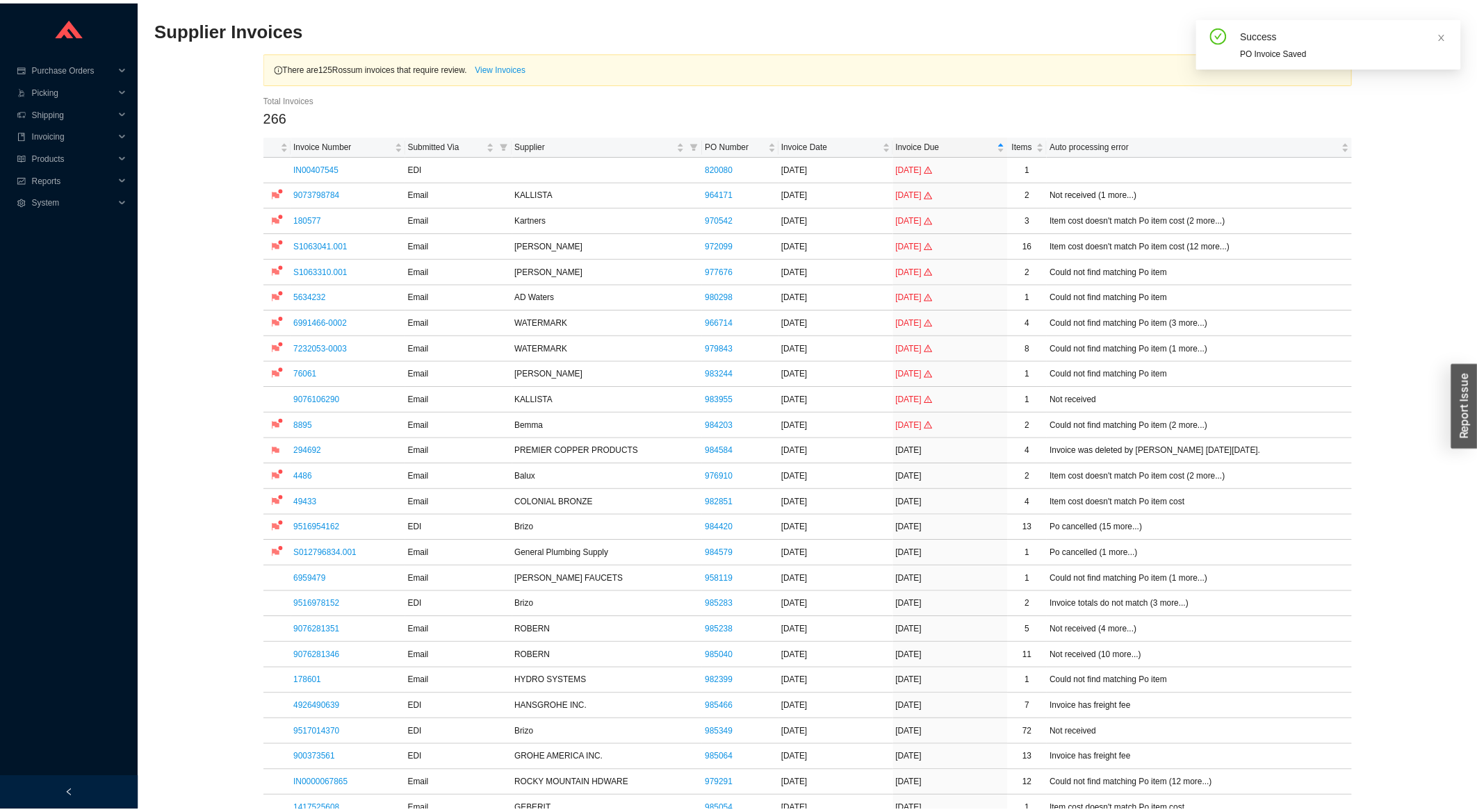
scroll to position [447, 0]
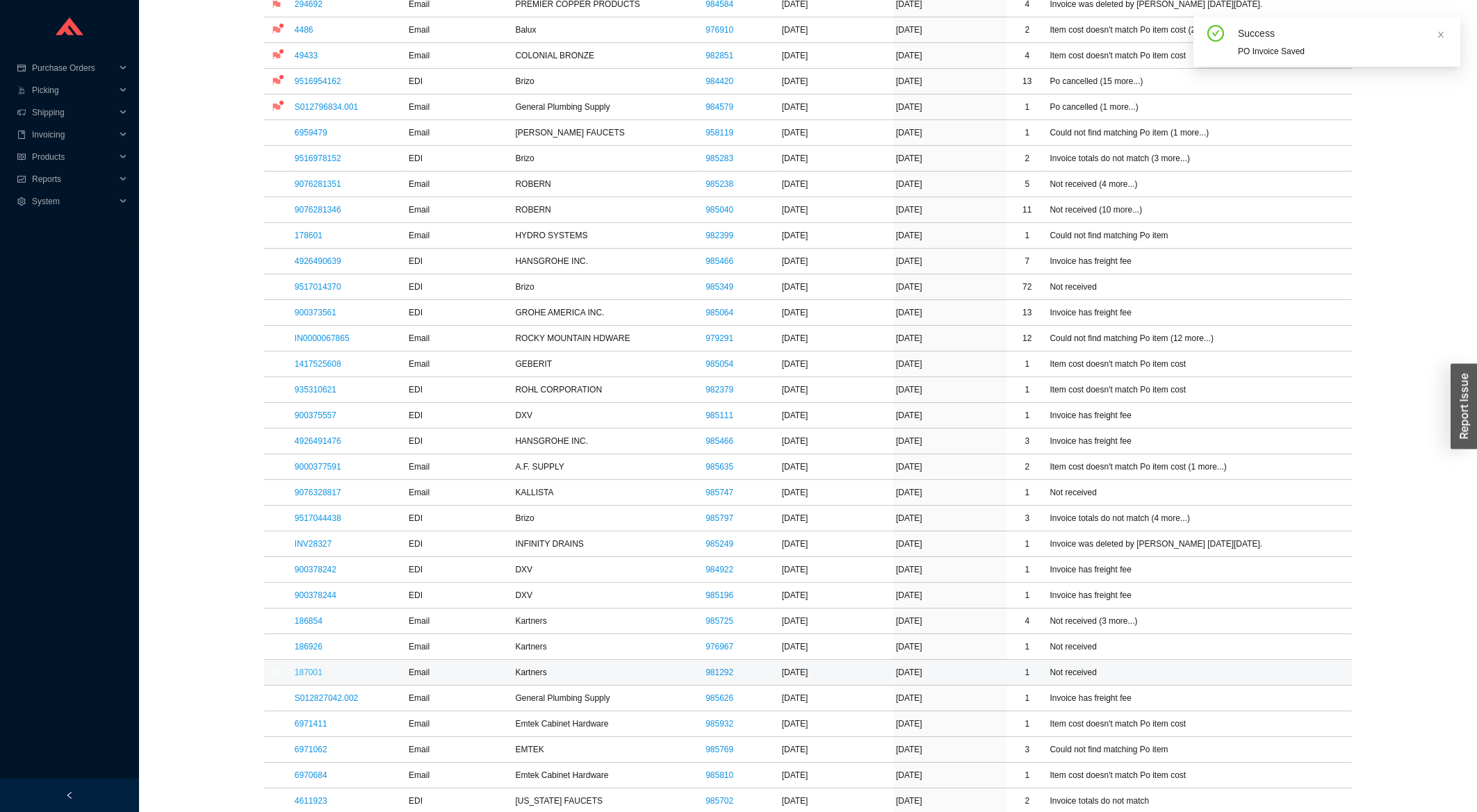
click at [315, 675] on link "187001" at bounding box center [308, 672] width 28 height 10
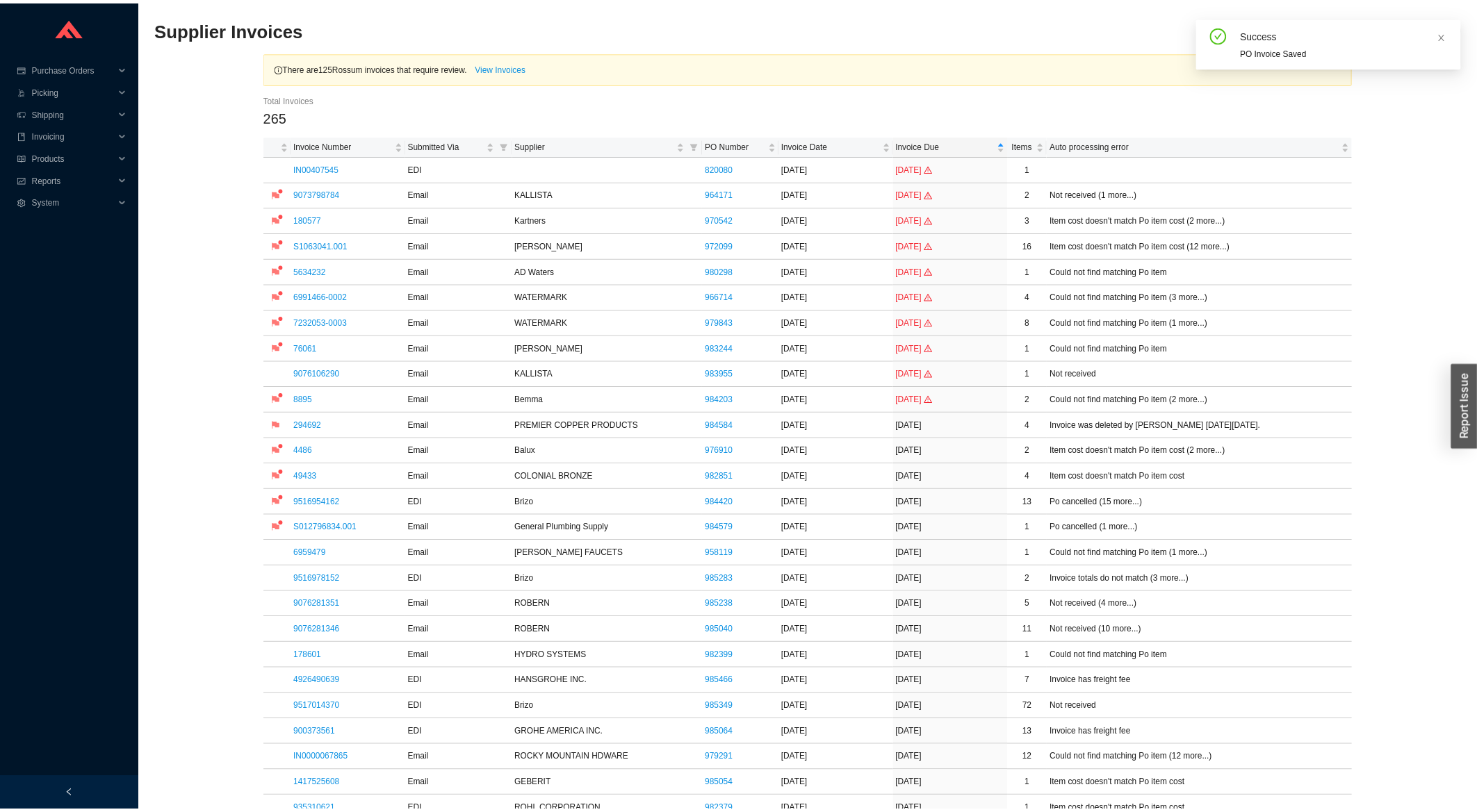
scroll to position [447, 0]
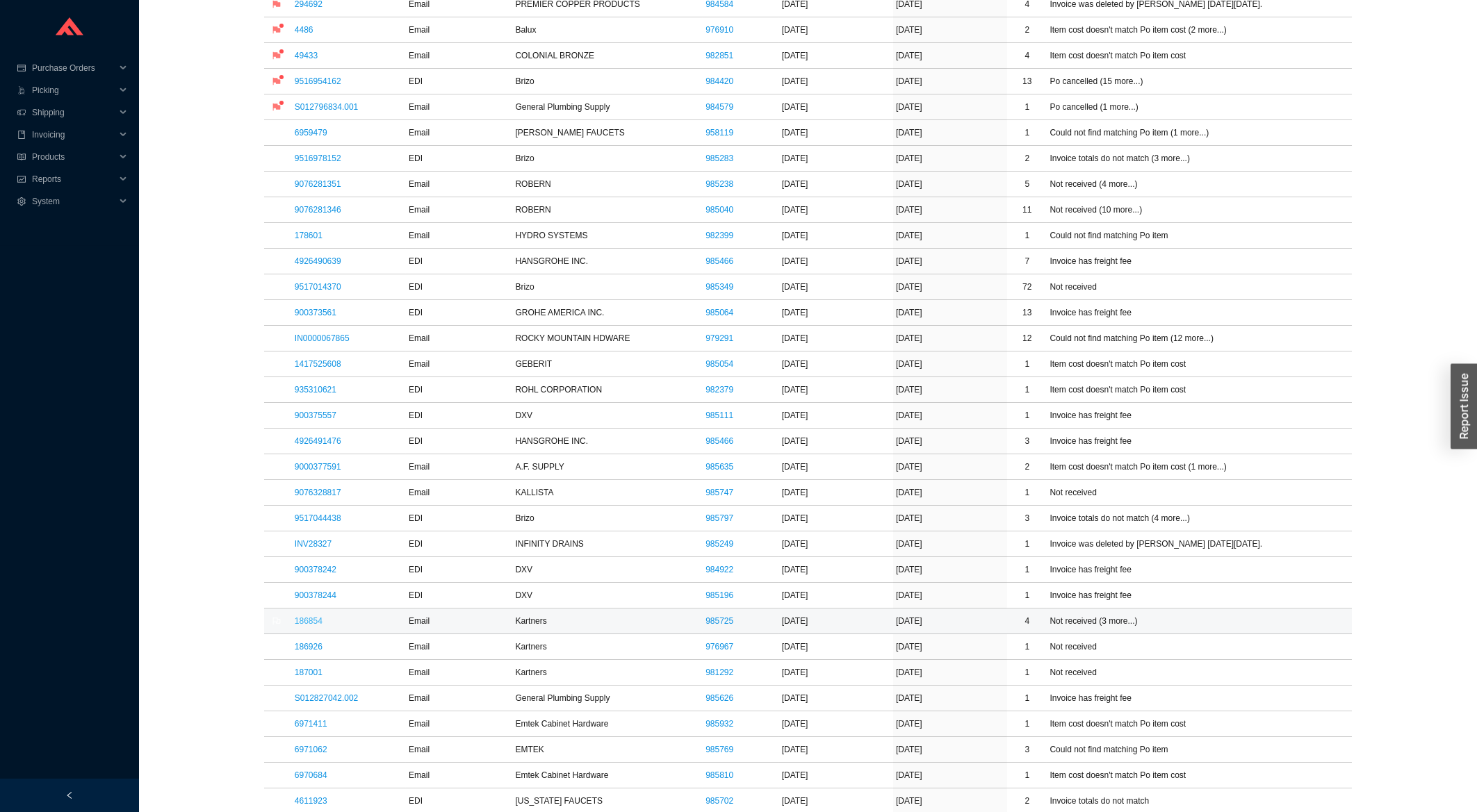
click at [310, 624] on link "186854" at bounding box center [308, 621] width 28 height 10
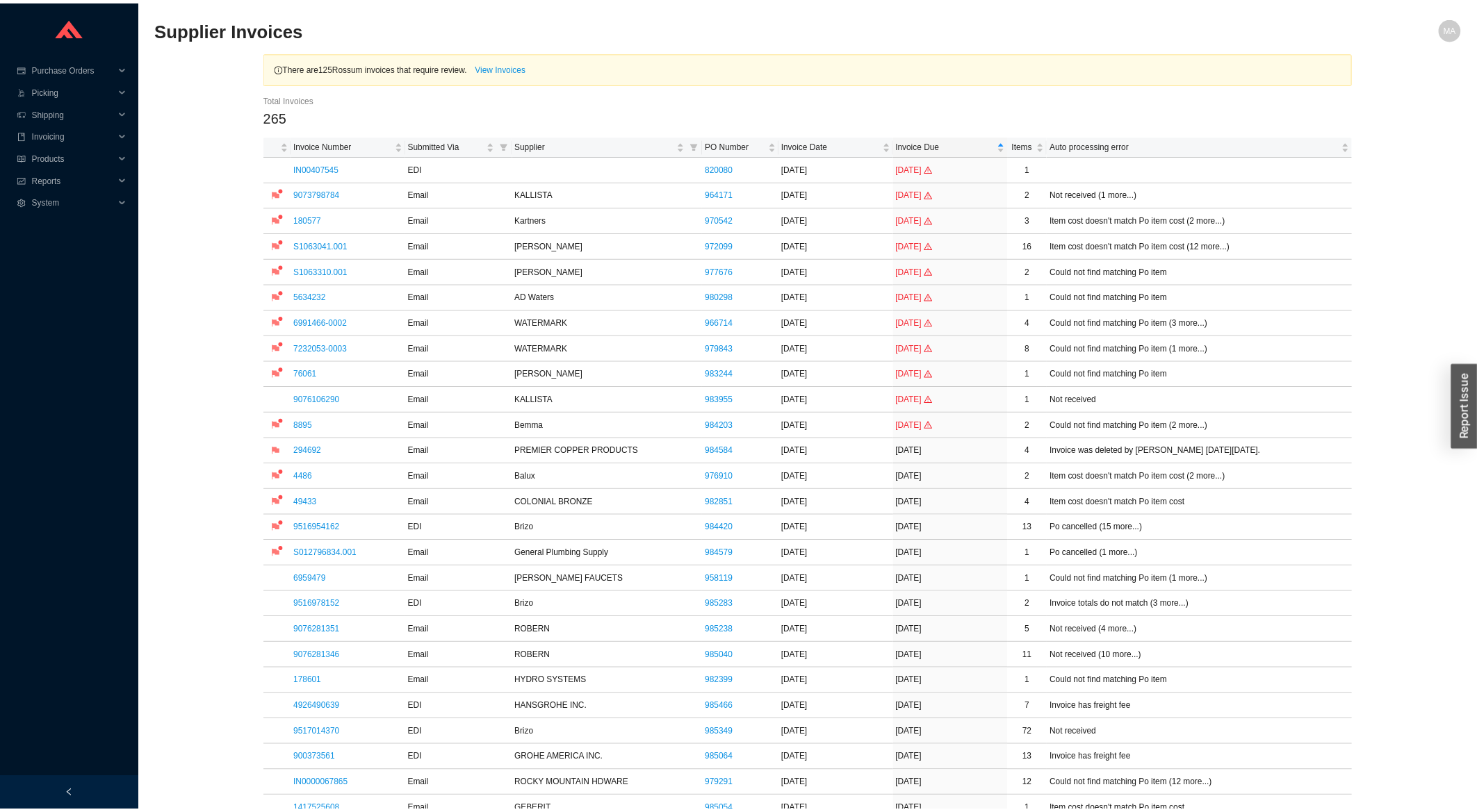
scroll to position [447, 0]
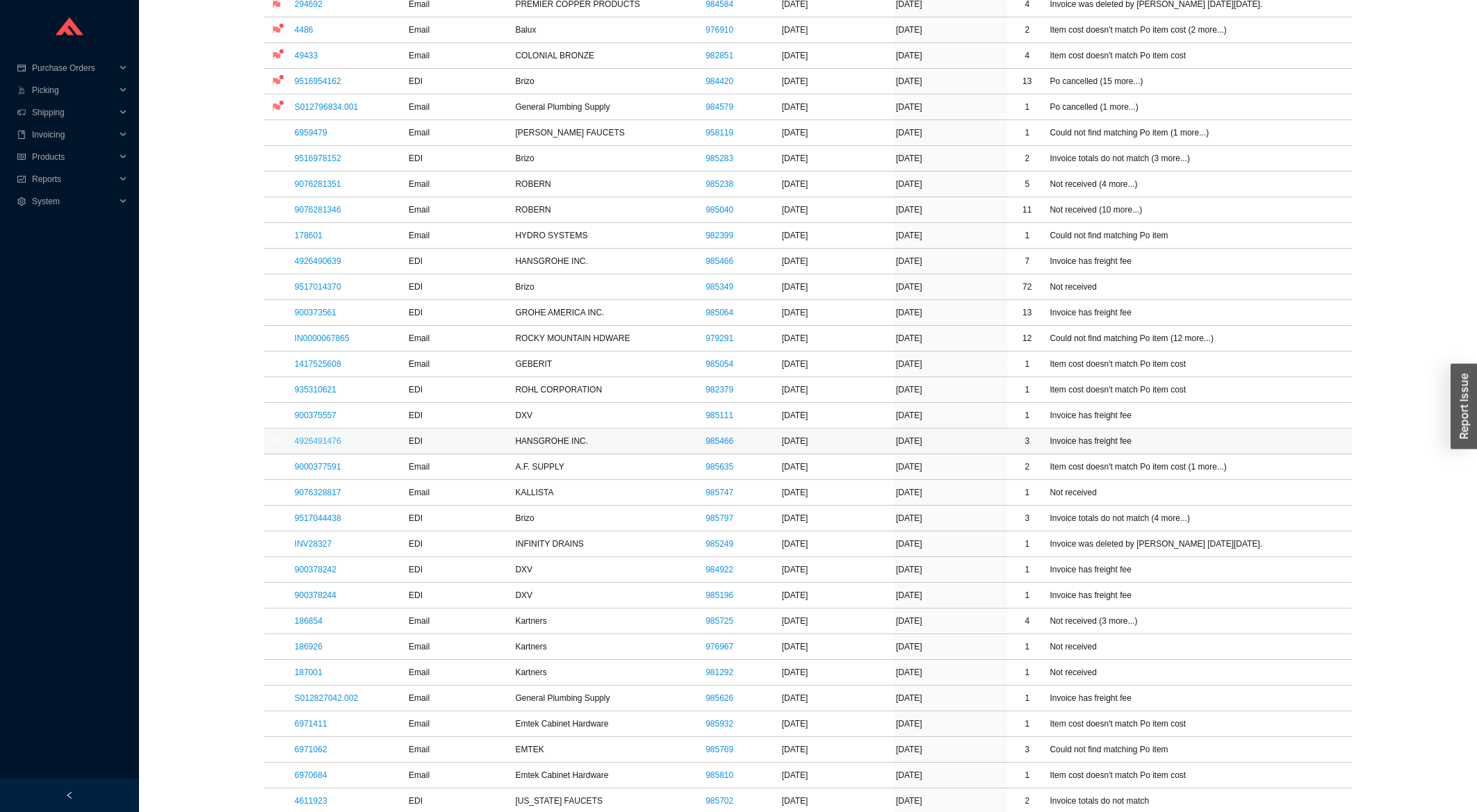
click at [319, 446] on link "4926491476" at bounding box center [317, 441] width 47 height 10
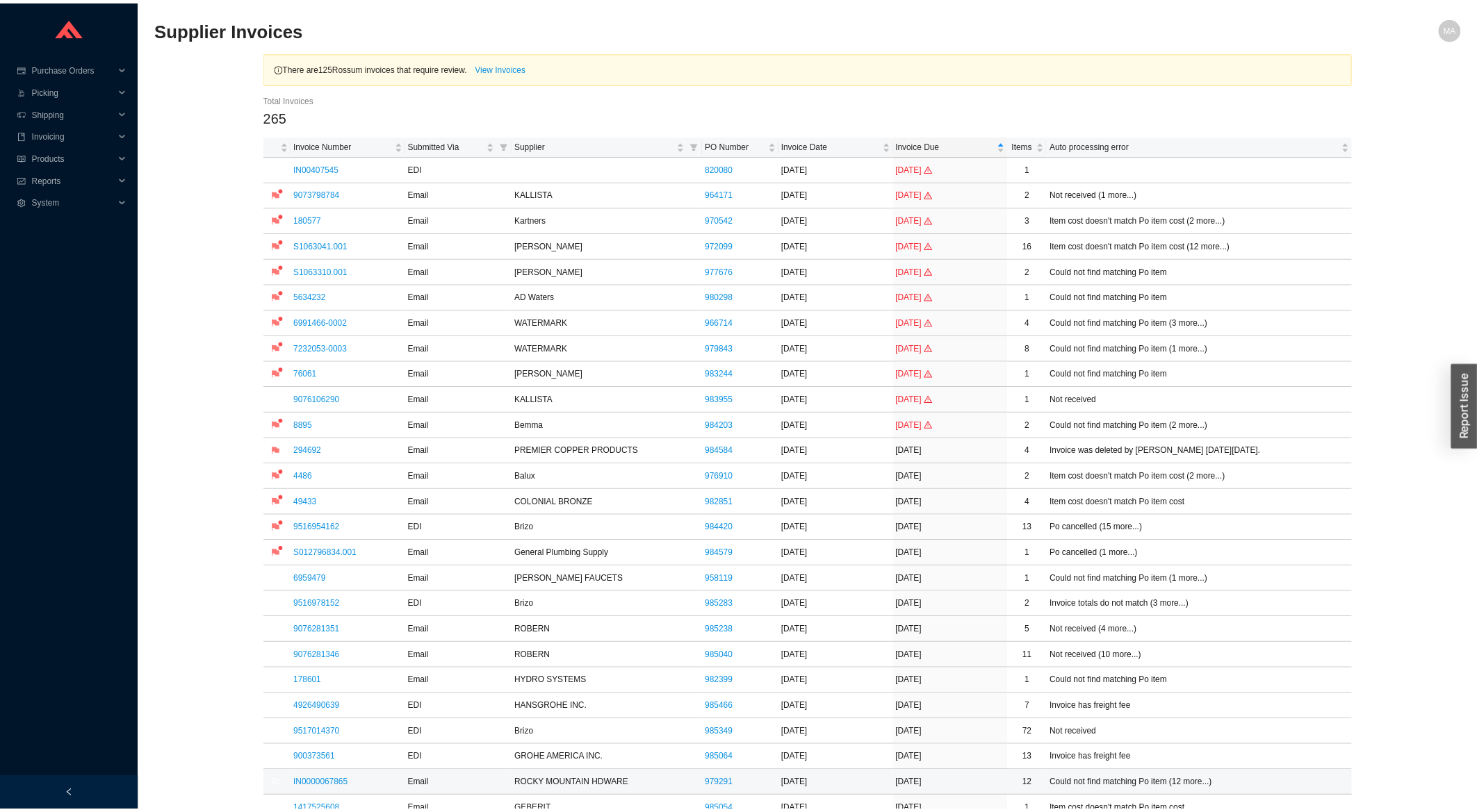
scroll to position [447, 0]
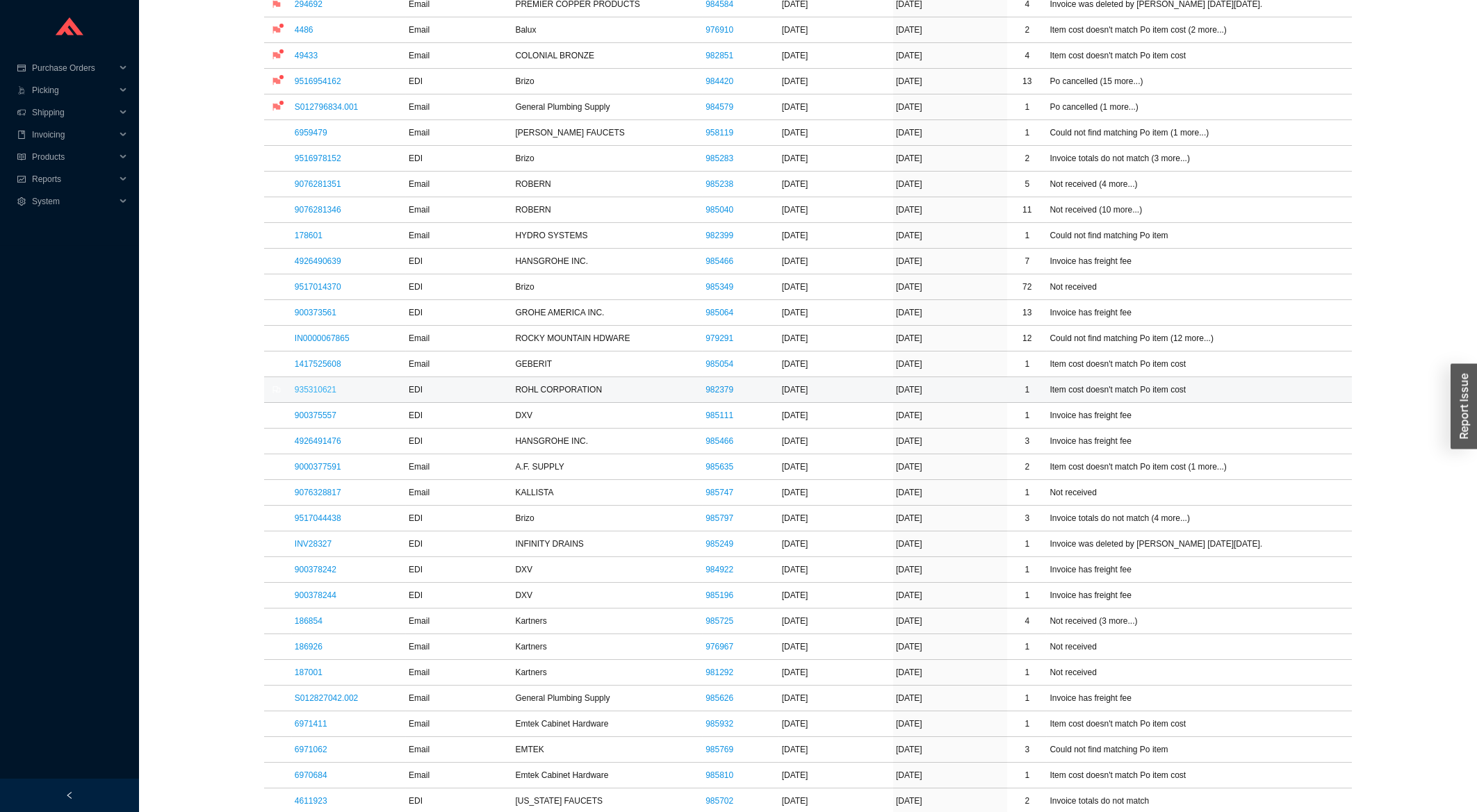
click at [326, 390] on link "935310621" at bounding box center [315, 390] width 42 height 10
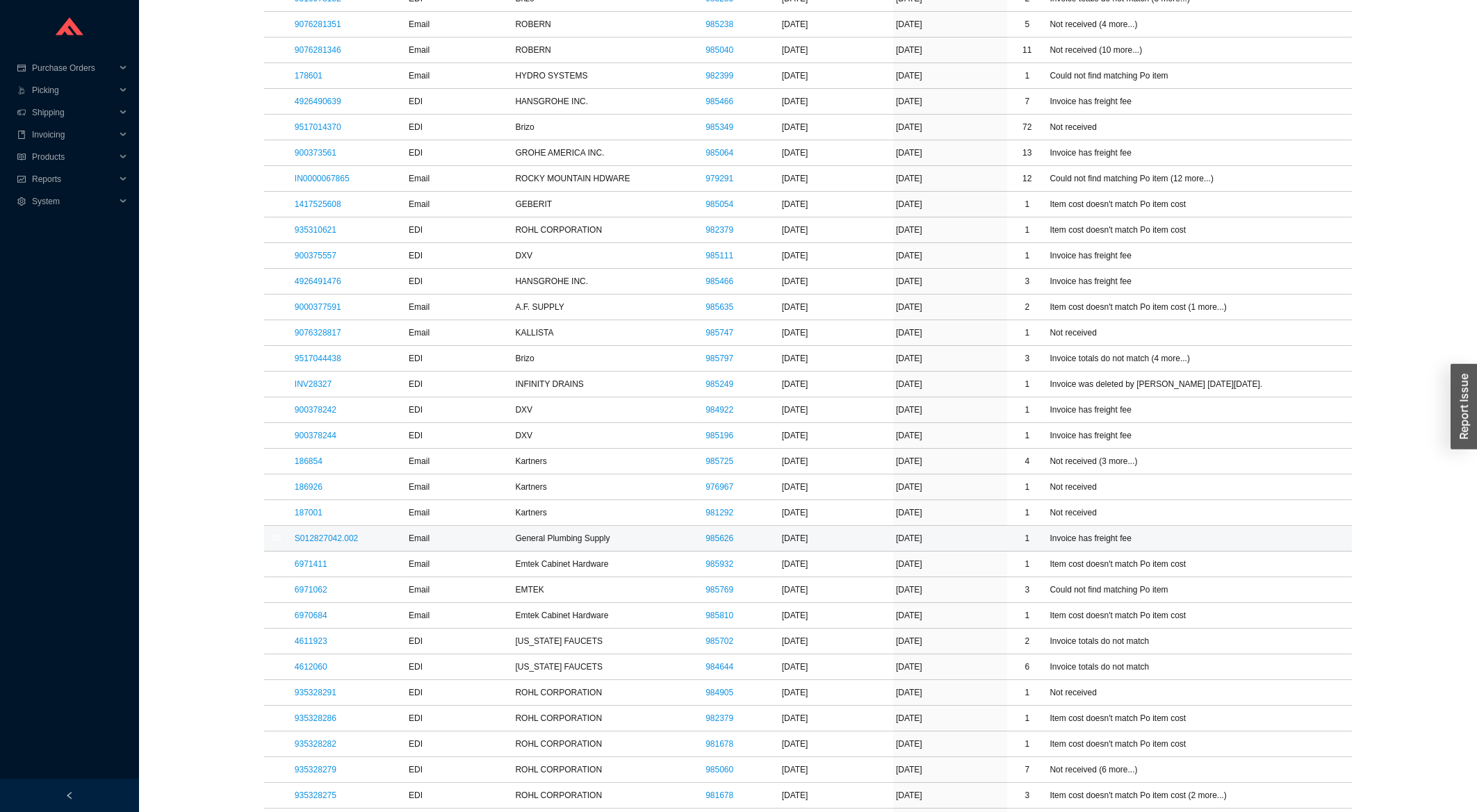
scroll to position [670, 0]
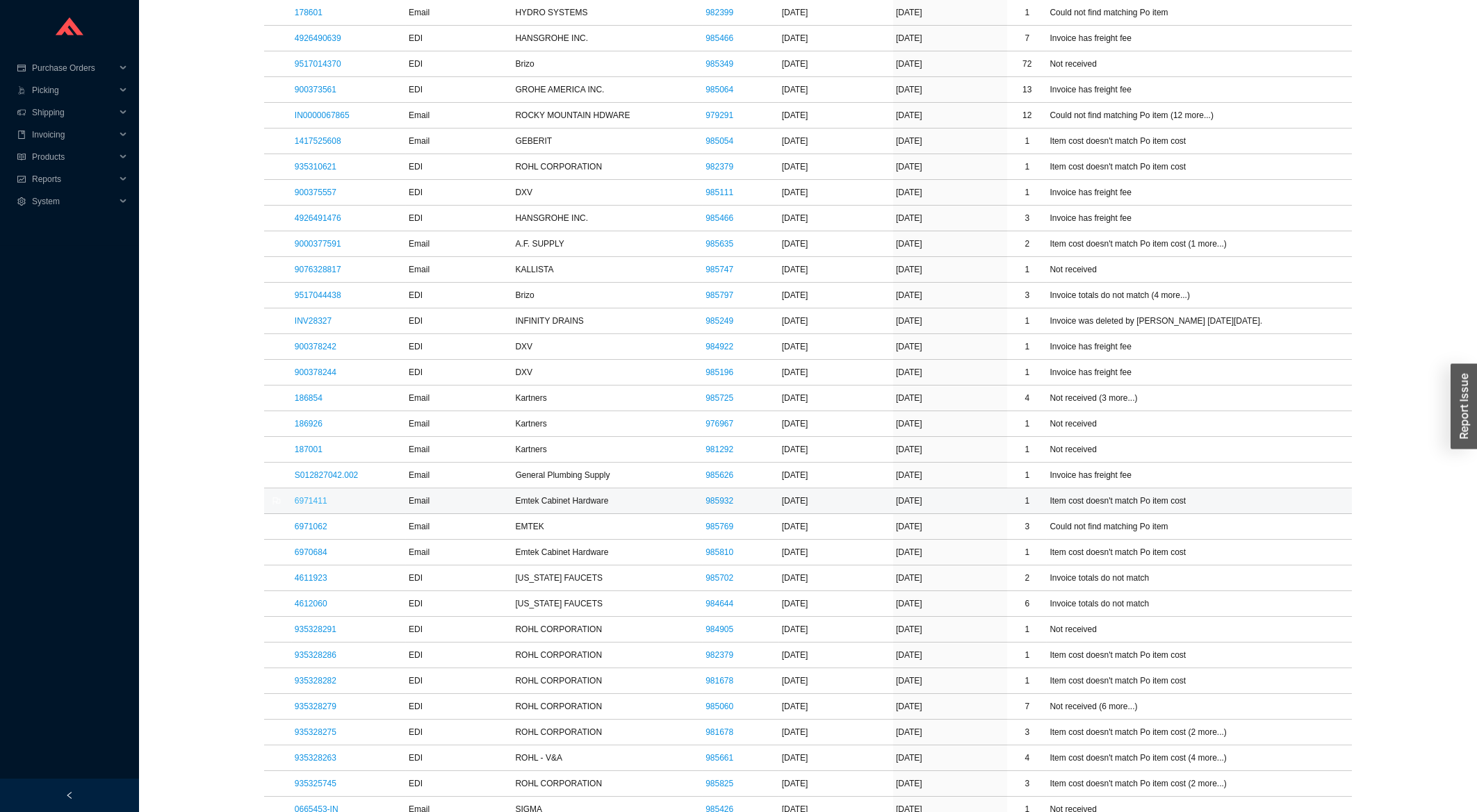
click at [312, 505] on link "6971411" at bounding box center [310, 501] width 33 height 10
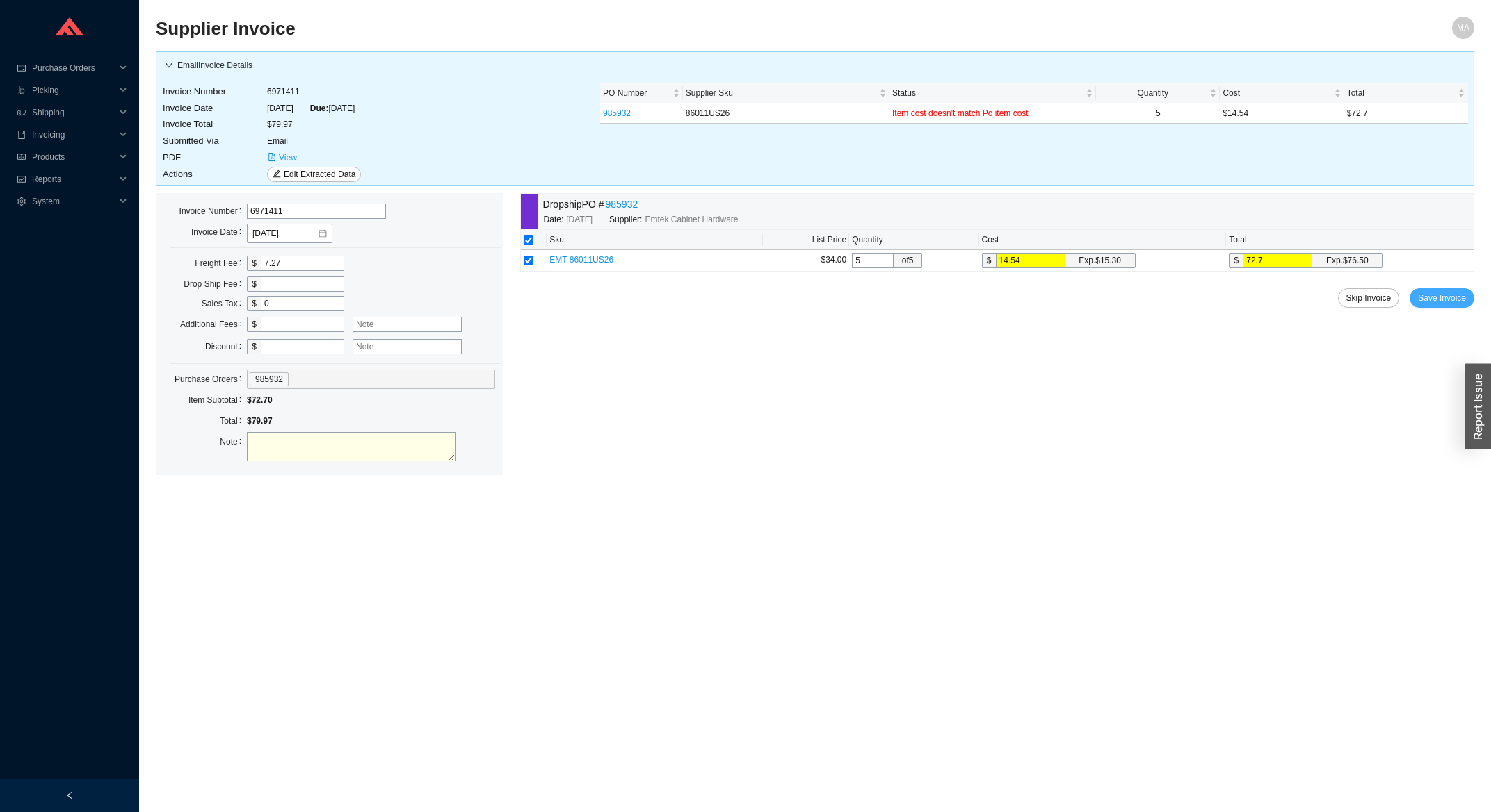
click at [1449, 301] on span "Save Invoice" at bounding box center [1441, 298] width 48 height 14
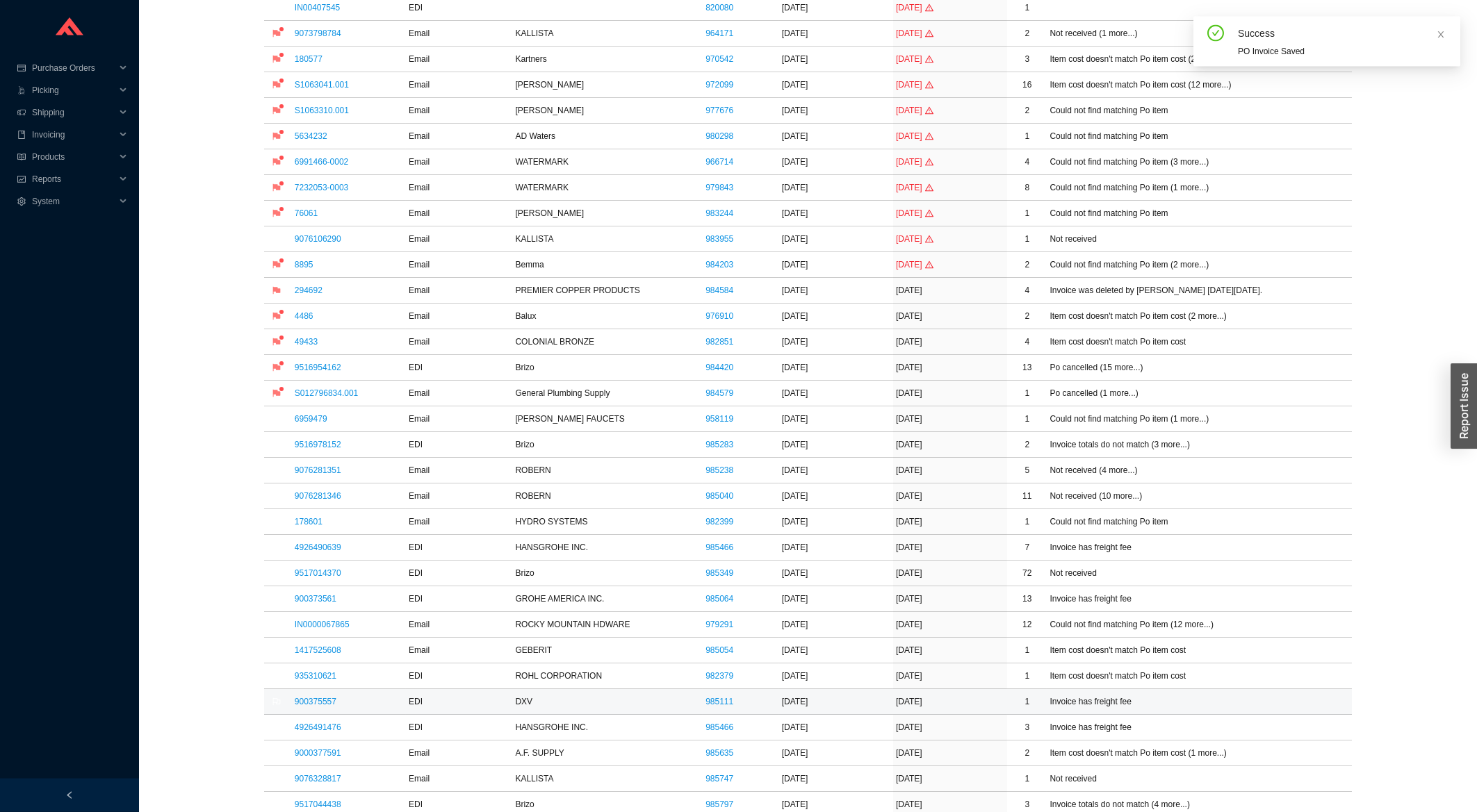
scroll to position [297, 0]
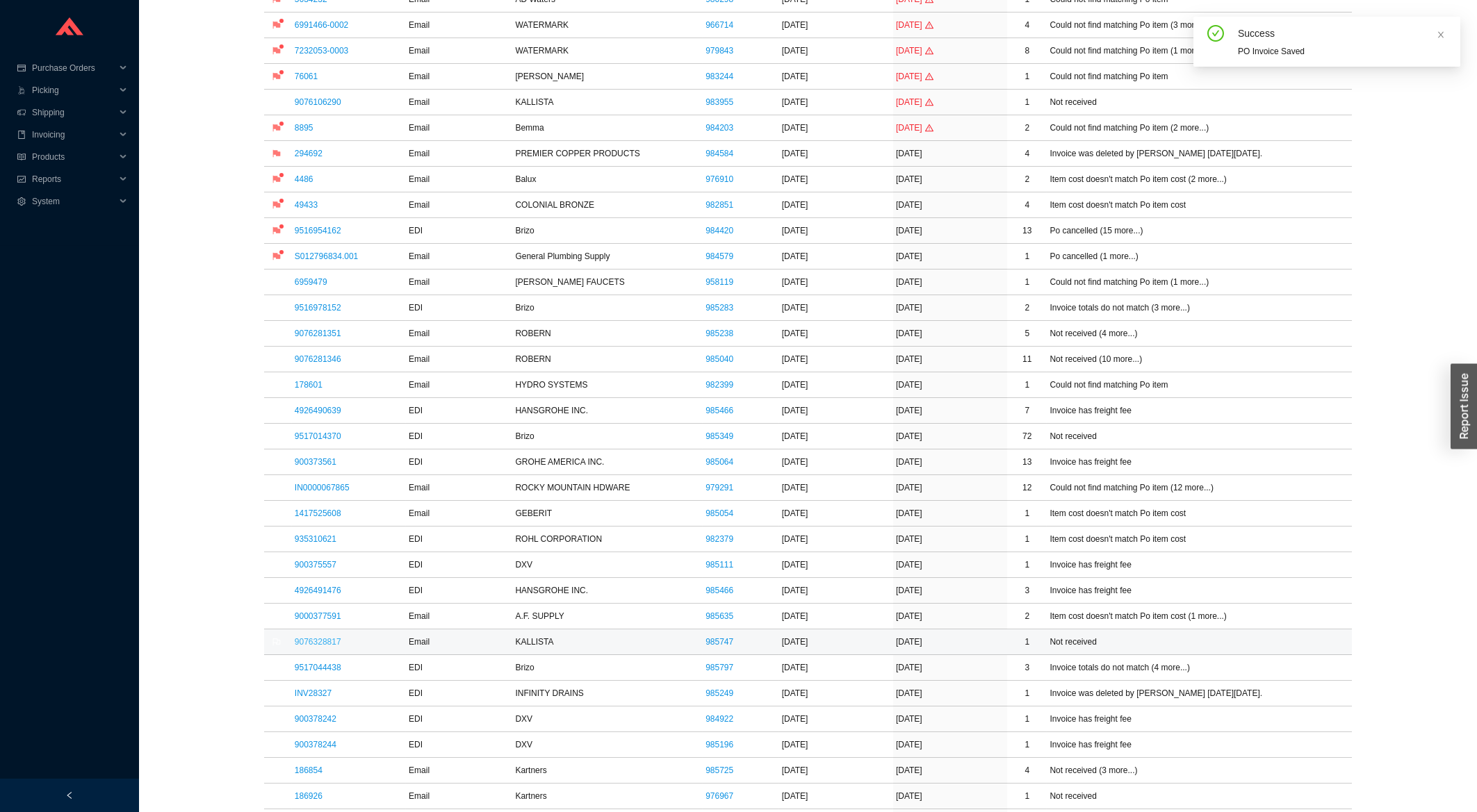
click at [308, 643] on link "9076328817" at bounding box center [317, 642] width 47 height 10
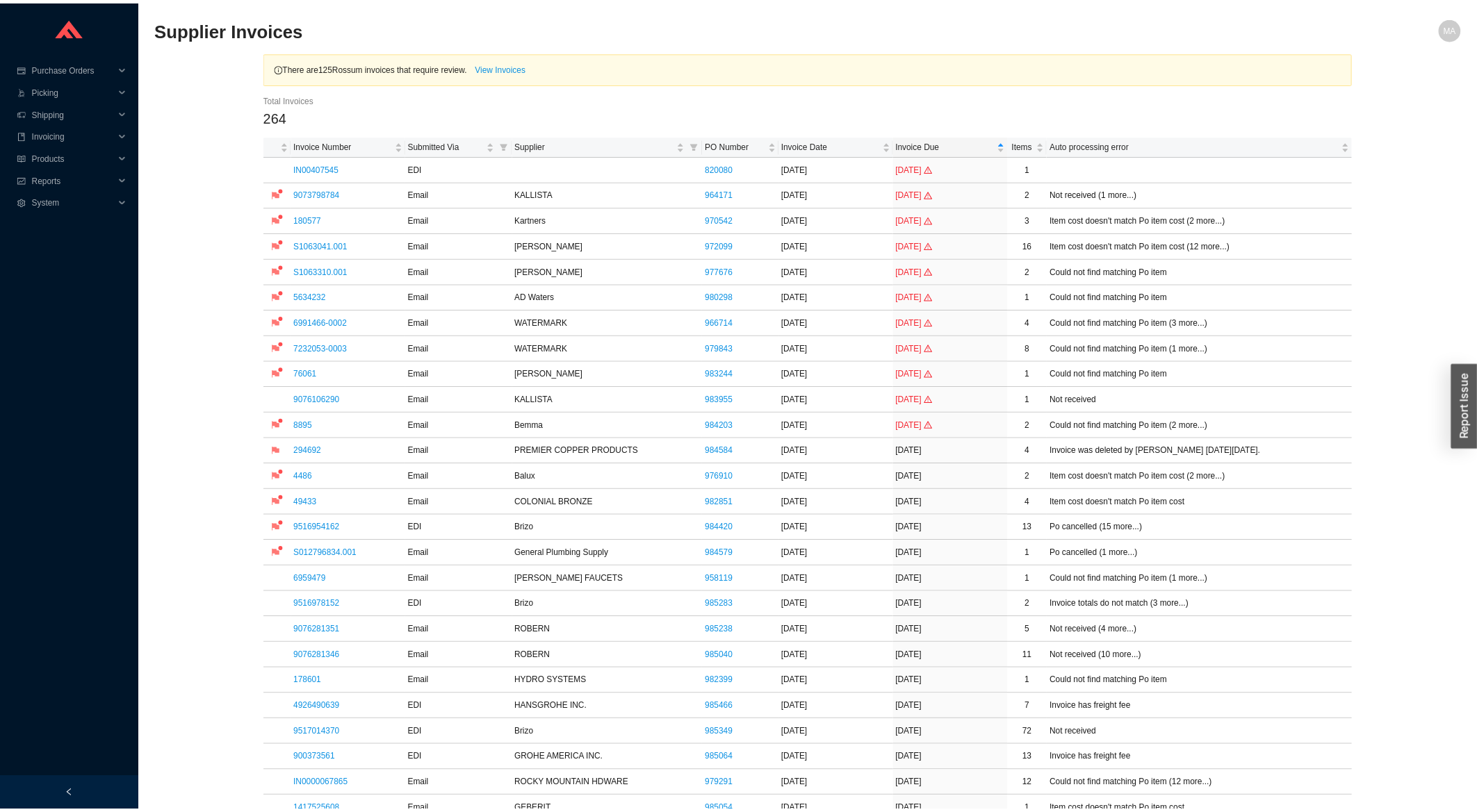
scroll to position [297, 0]
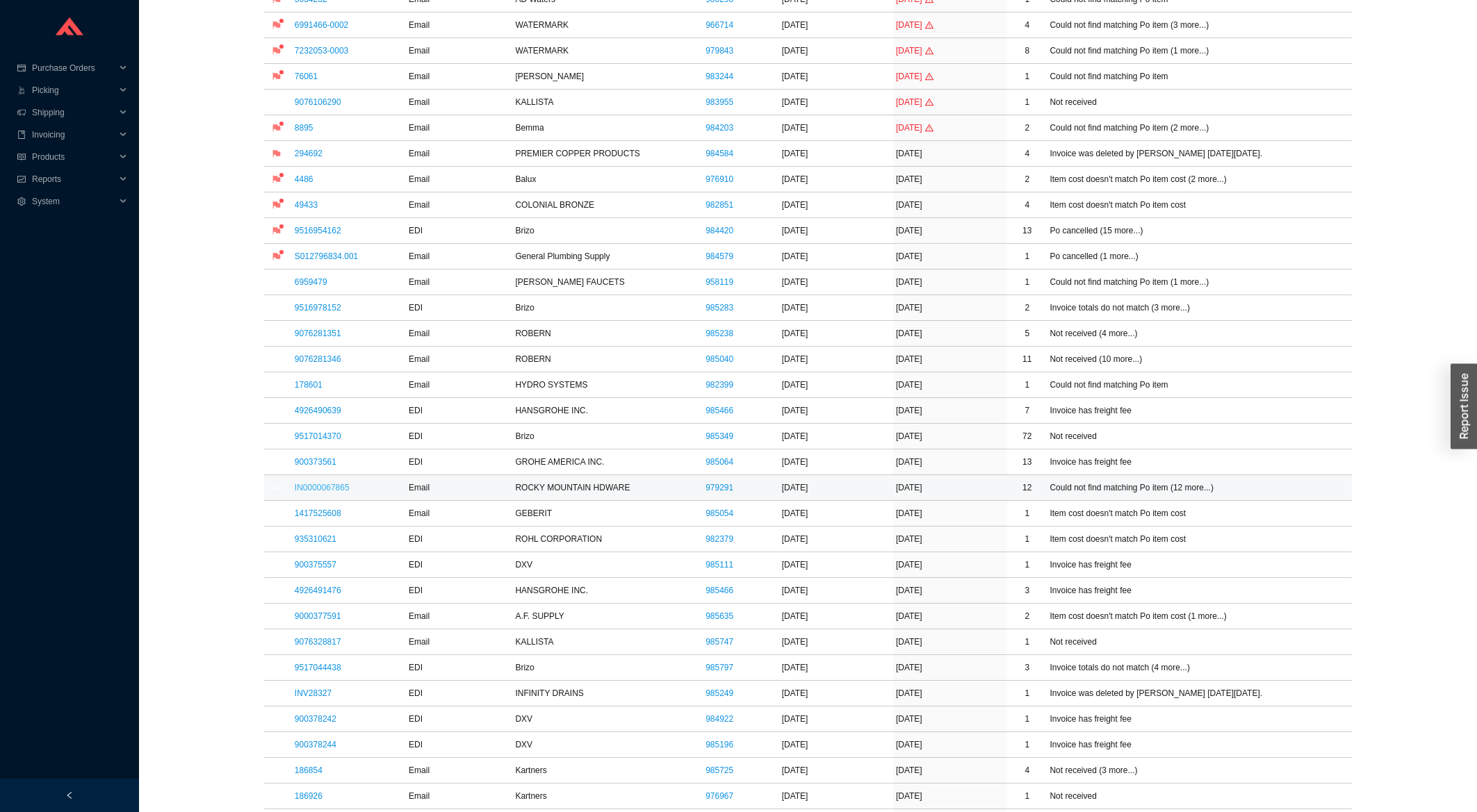
click at [324, 485] on link "IN0000067865" at bounding box center [321, 488] width 55 height 10
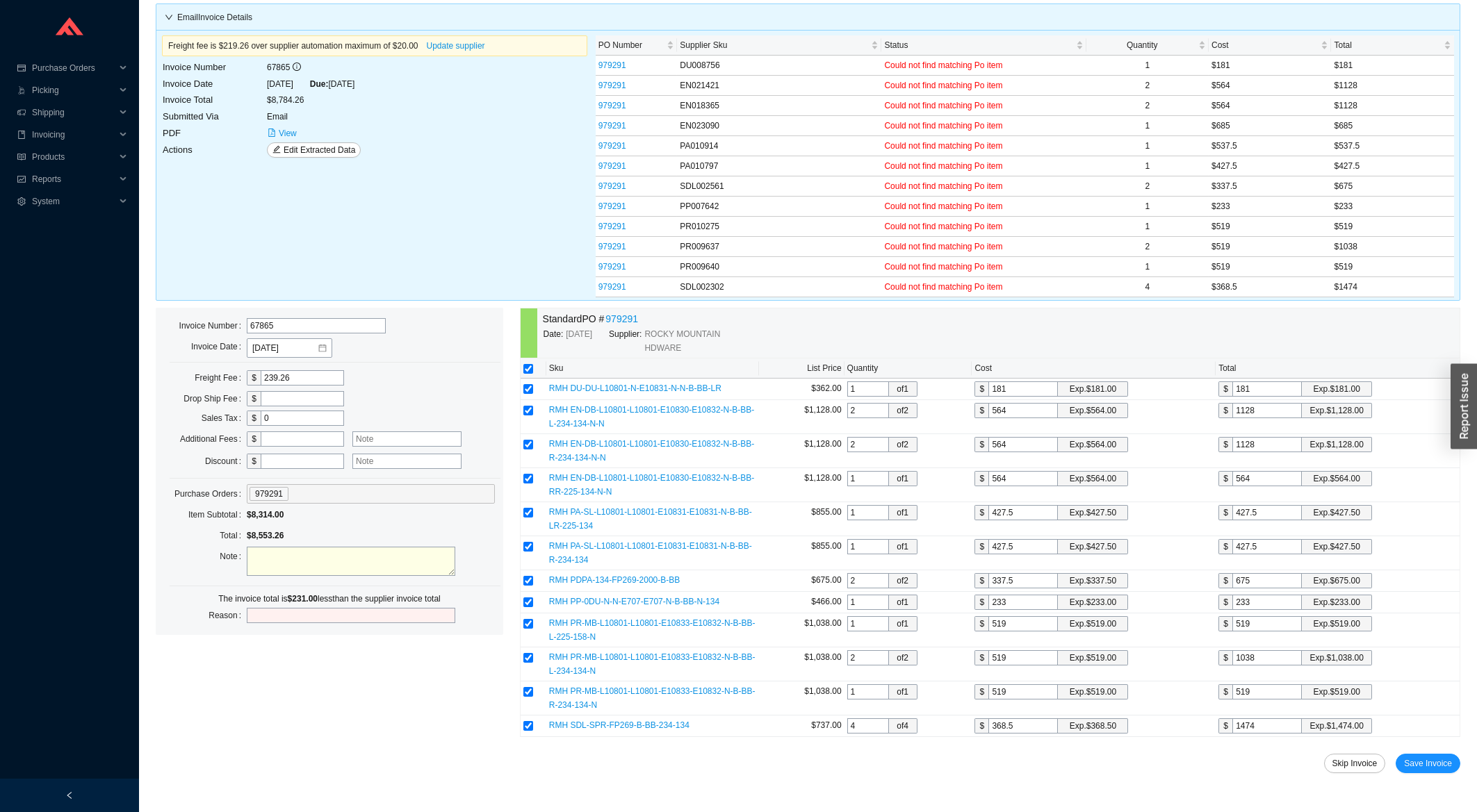
scroll to position [51, 0]
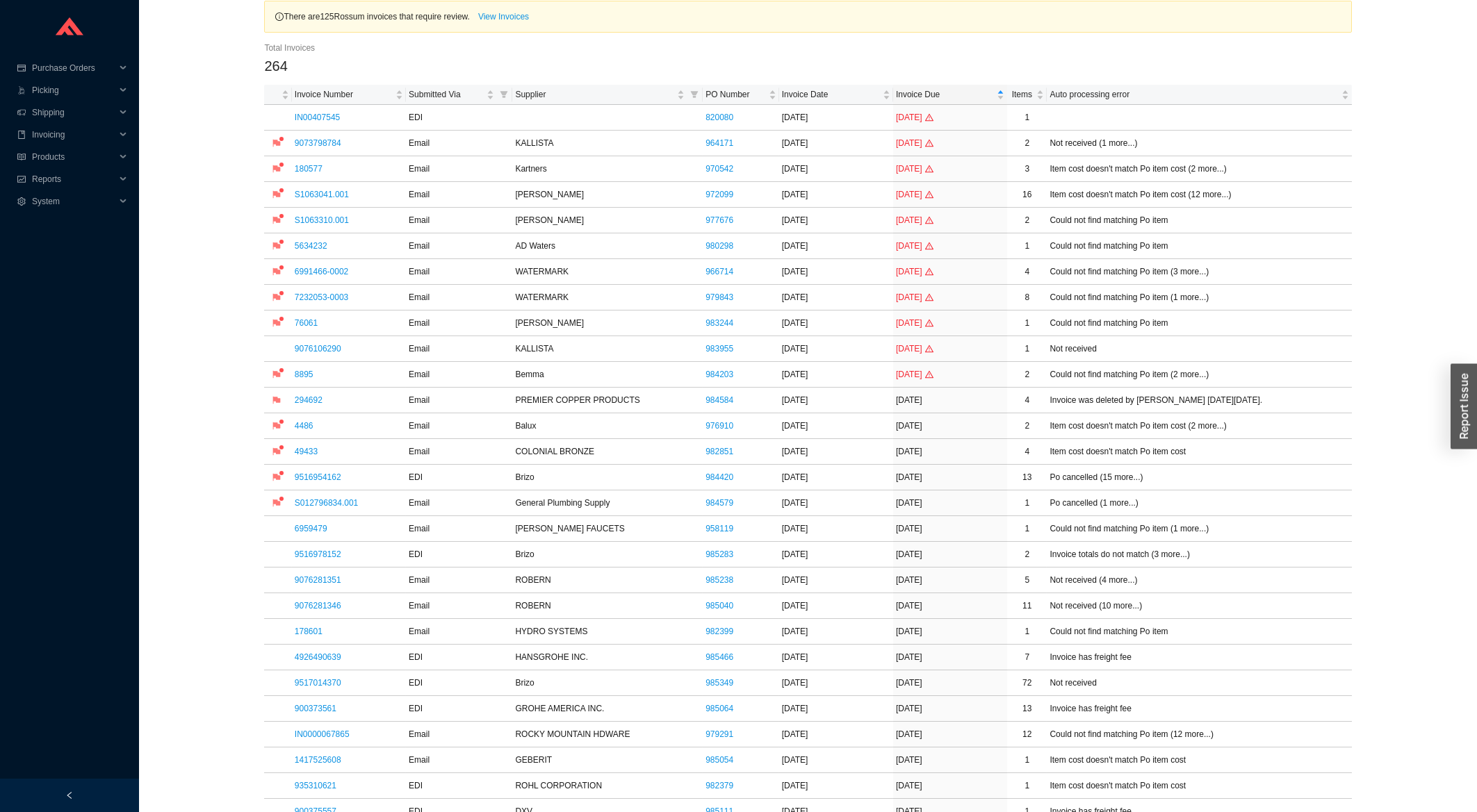
scroll to position [297, 0]
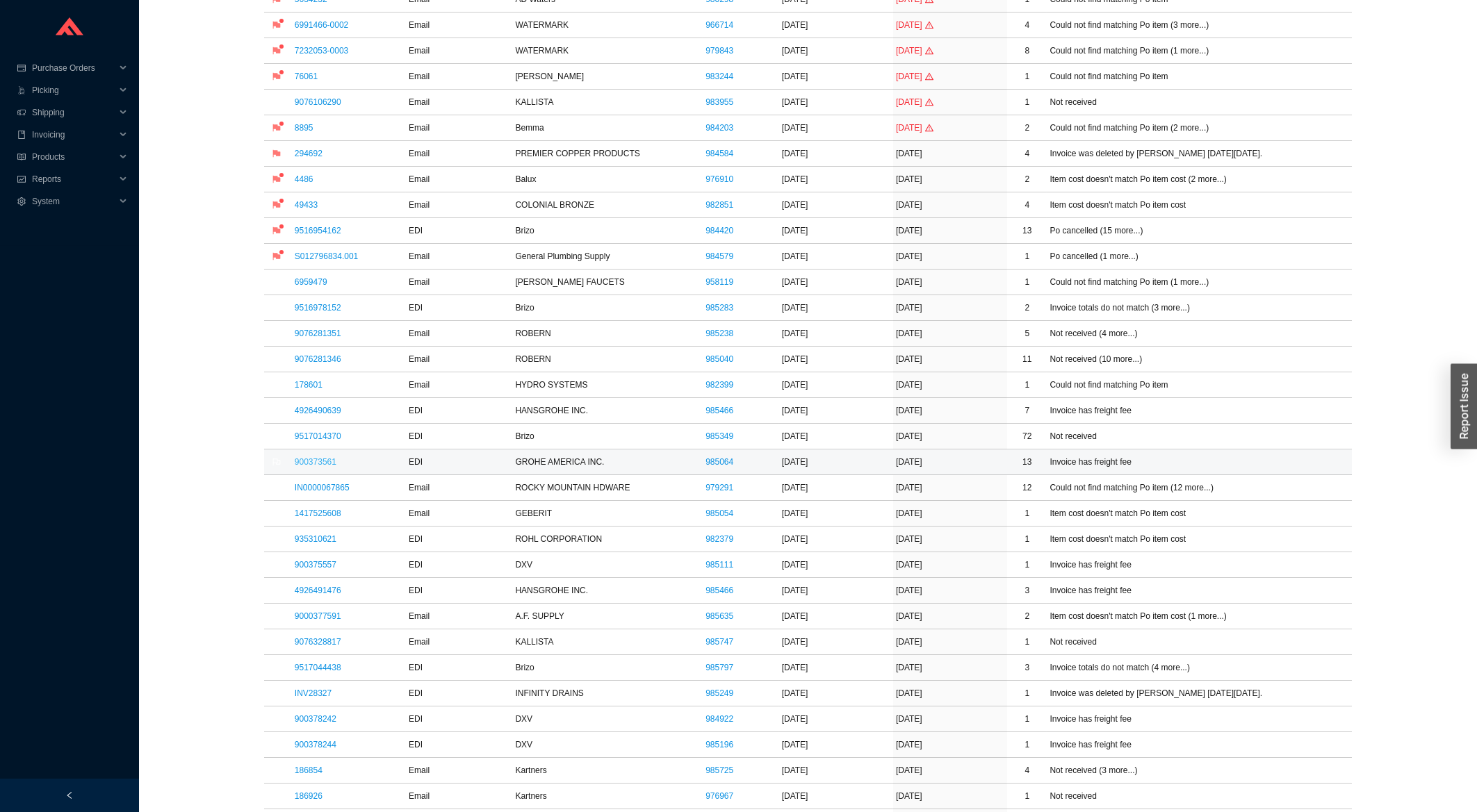
click at [329, 462] on link "900373561" at bounding box center [315, 462] width 42 height 10
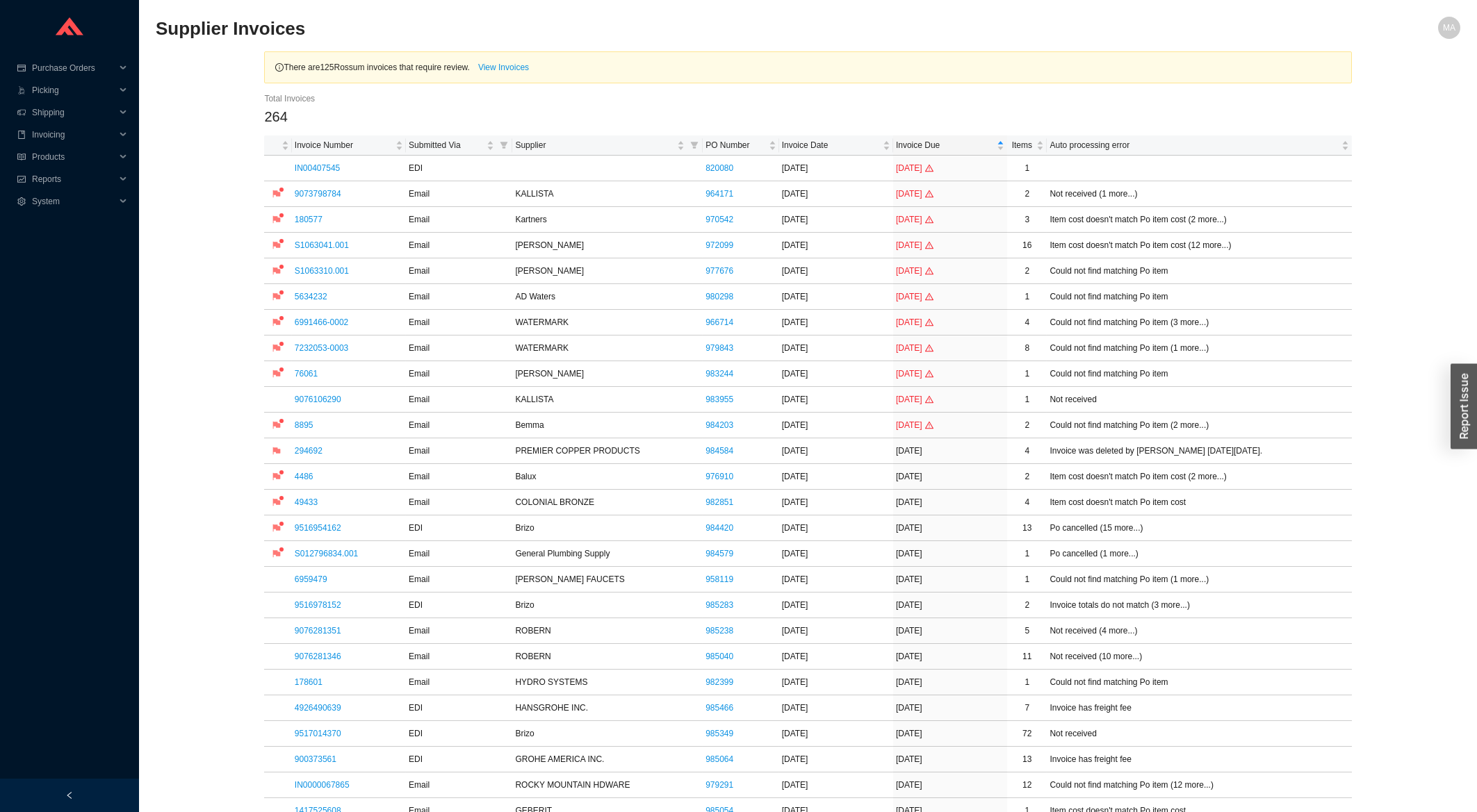
scroll to position [297, 0]
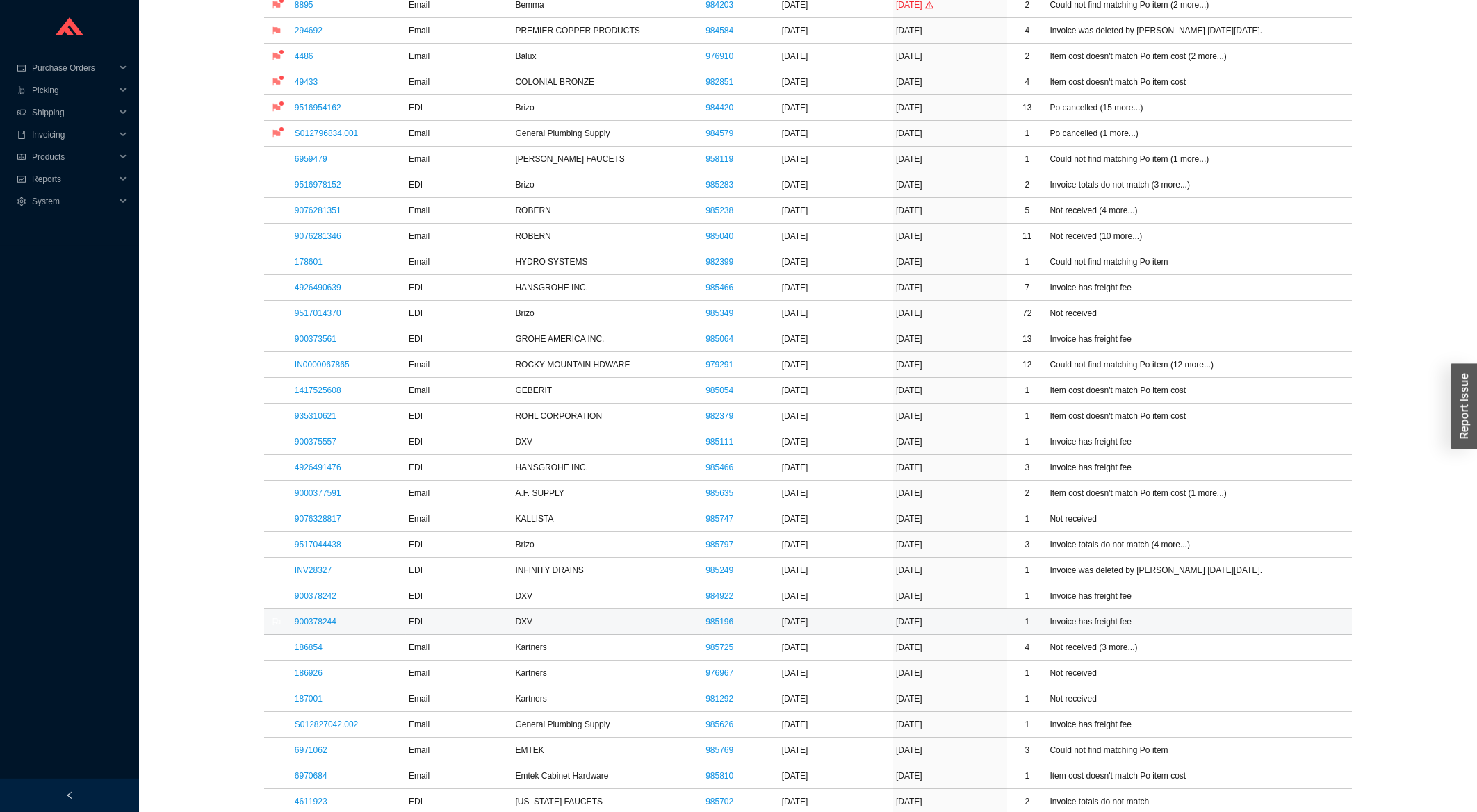
scroll to position [447, 0]
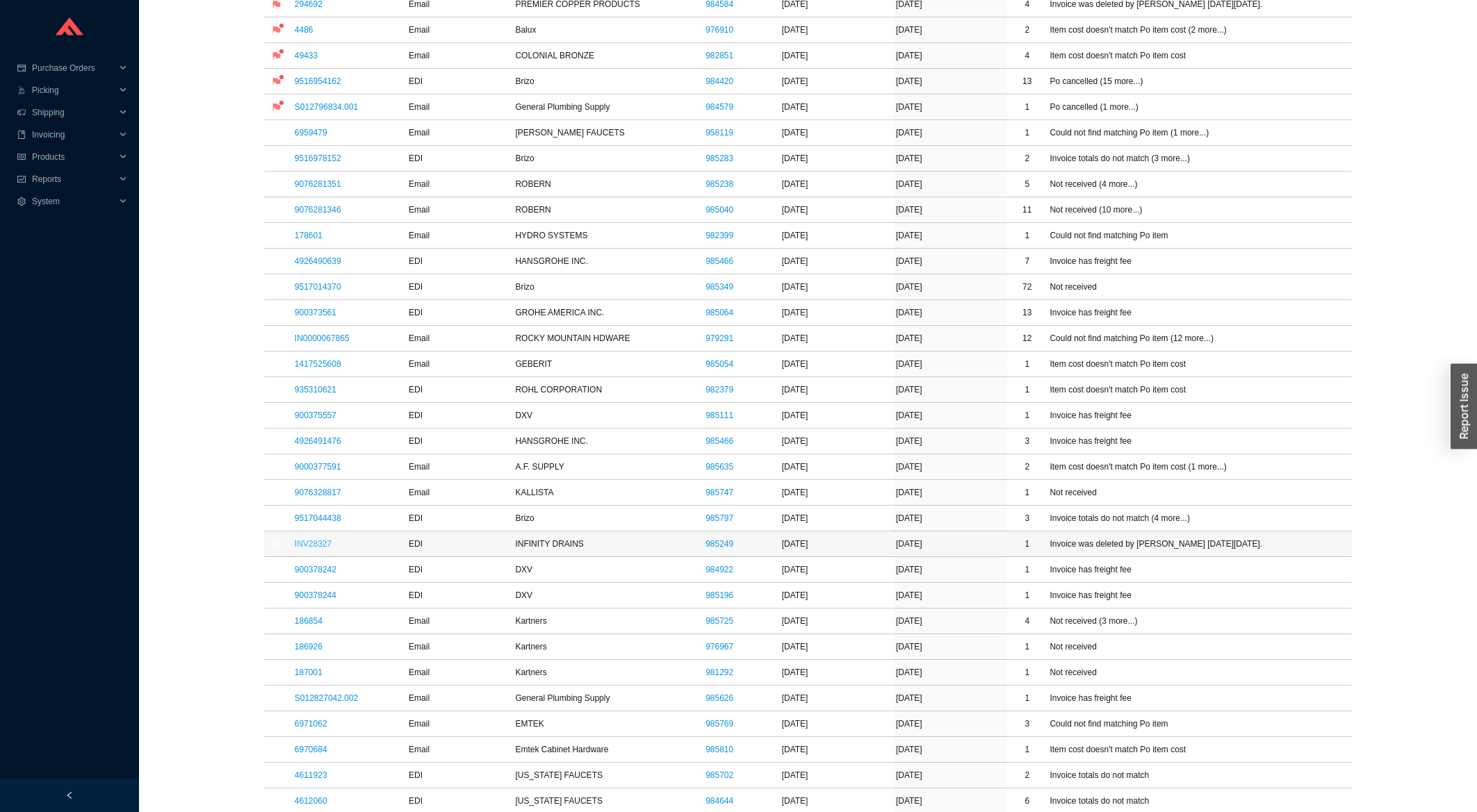
click at [326, 543] on link "INV28327" at bounding box center [312, 545] width 37 height 10
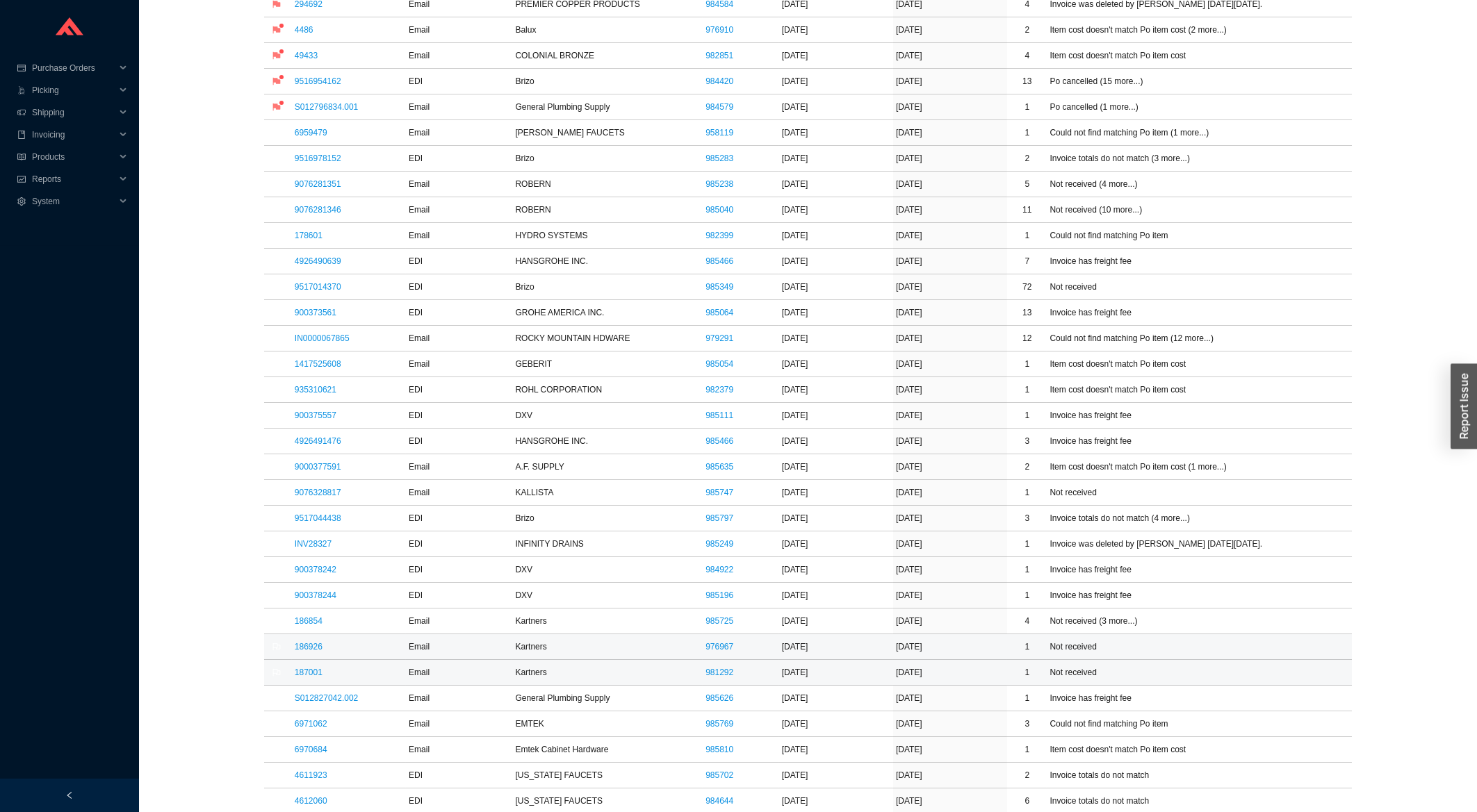
scroll to position [745, 0]
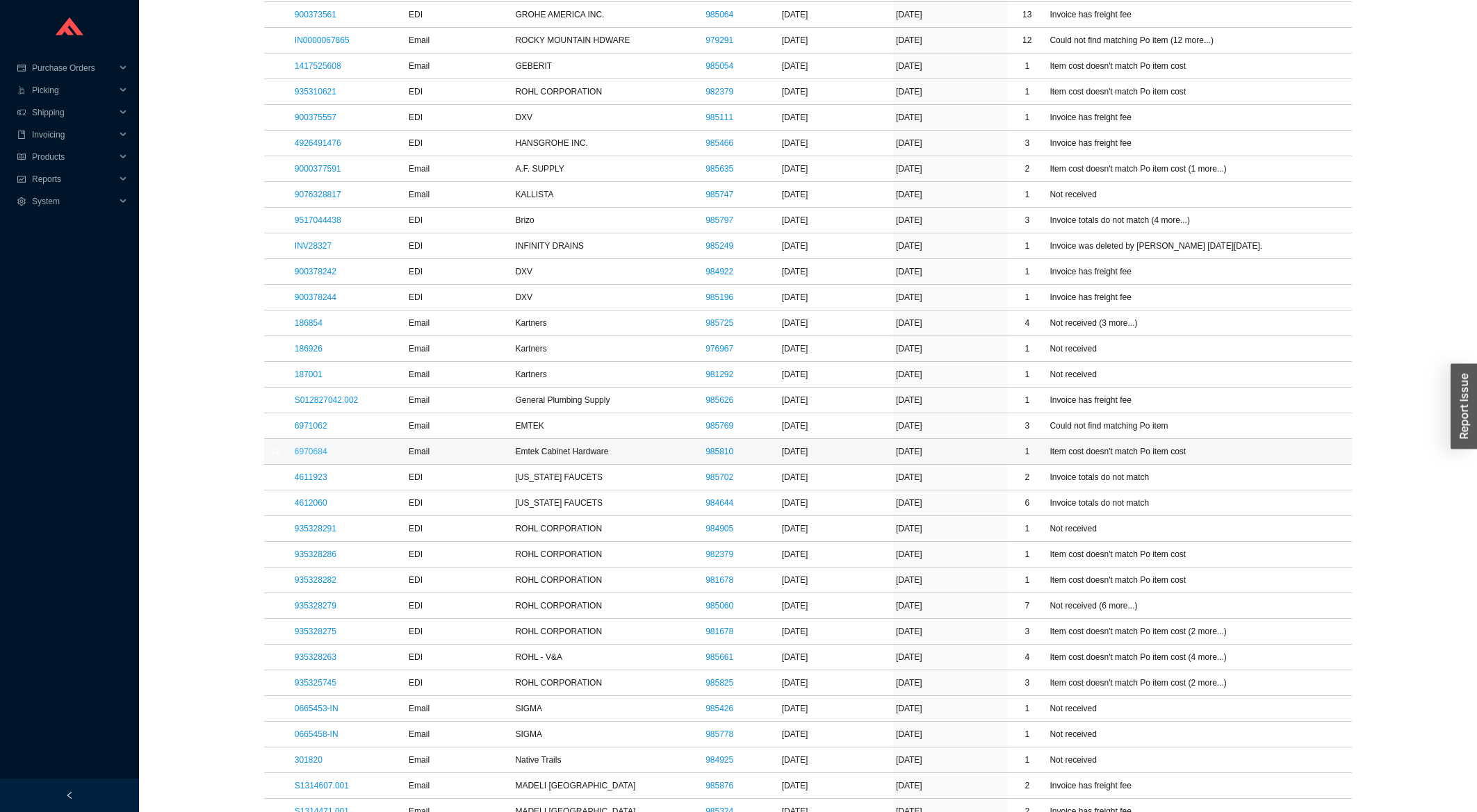
click at [308, 454] on link "6970684" at bounding box center [310, 452] width 33 height 10
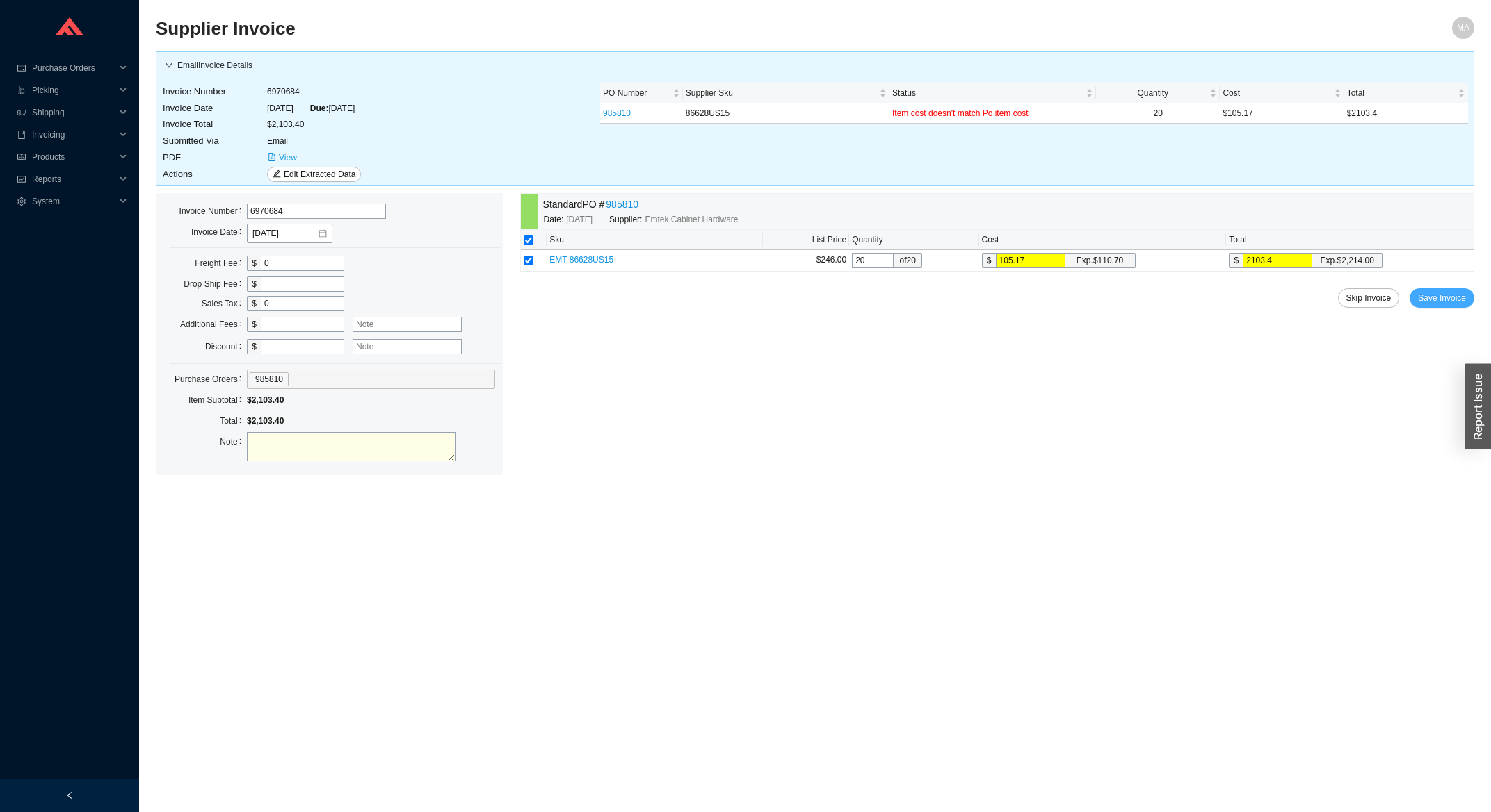
click at [1420, 299] on button "Save Invoice" at bounding box center [1441, 298] width 65 height 20
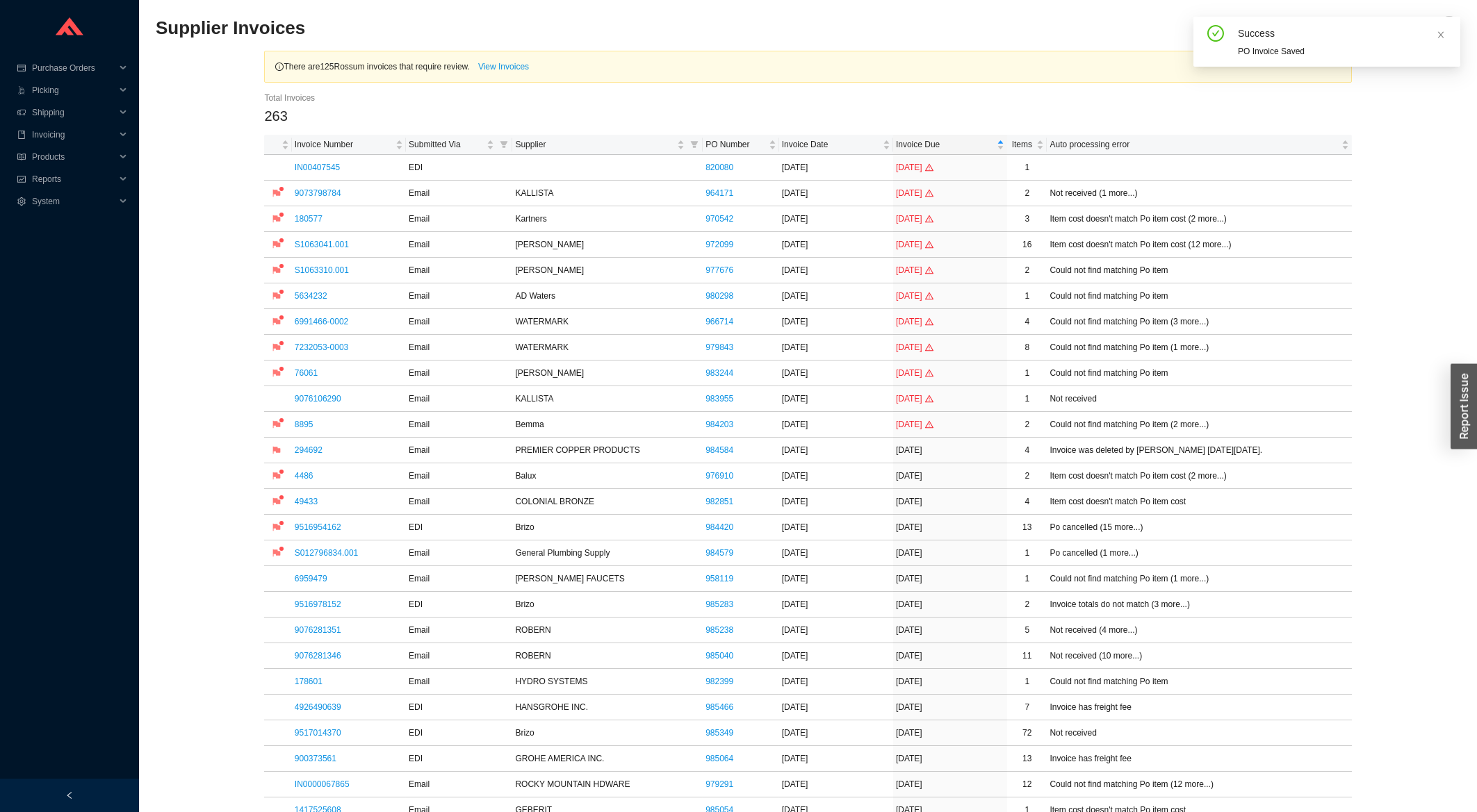
scroll to position [297, 0]
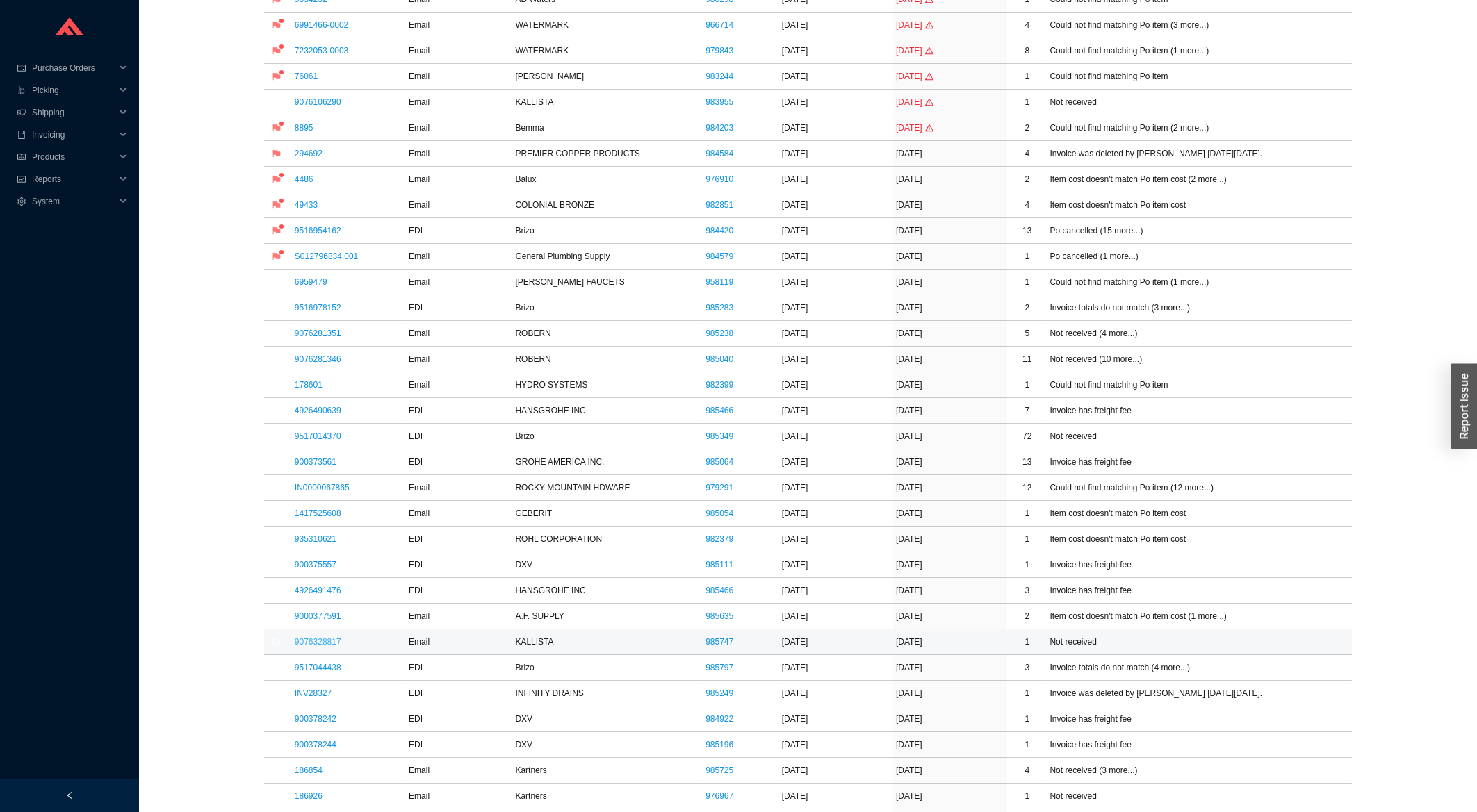
click at [315, 646] on link "9076328817" at bounding box center [317, 642] width 47 height 10
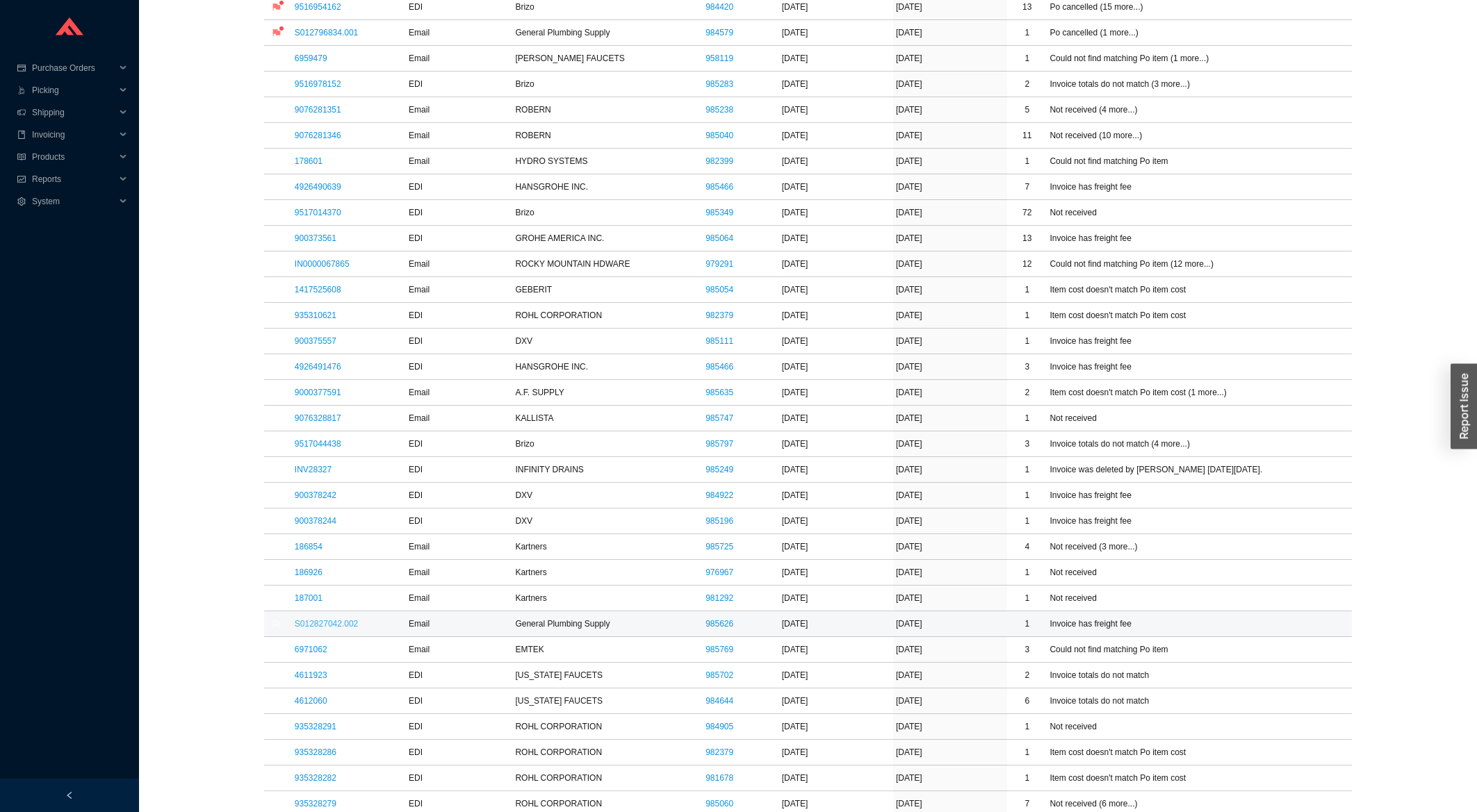
click at [340, 626] on link "S012827042.002" at bounding box center [325, 624] width 63 height 10
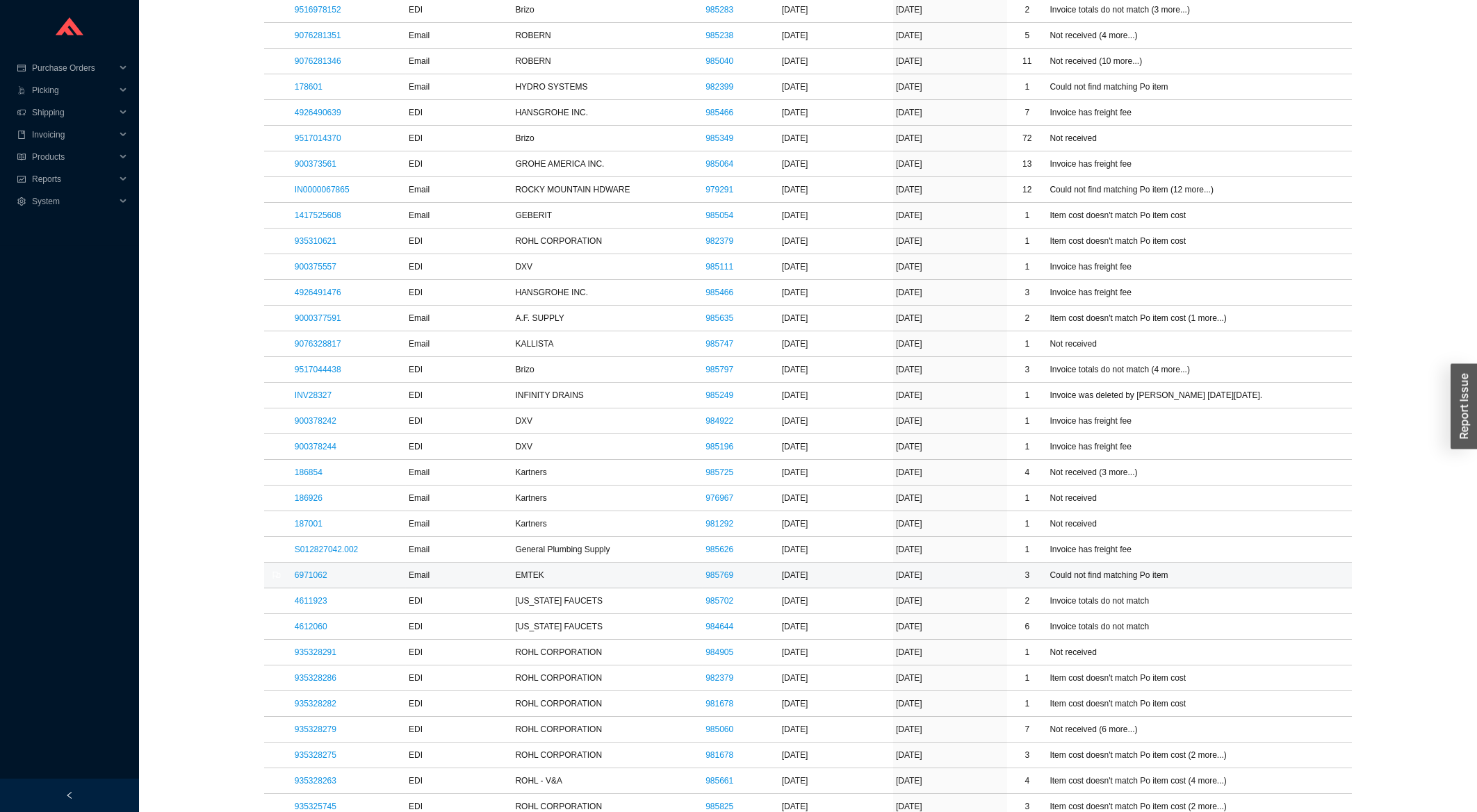
click at [315, 581] on link "6971062" at bounding box center [310, 576] width 33 height 10
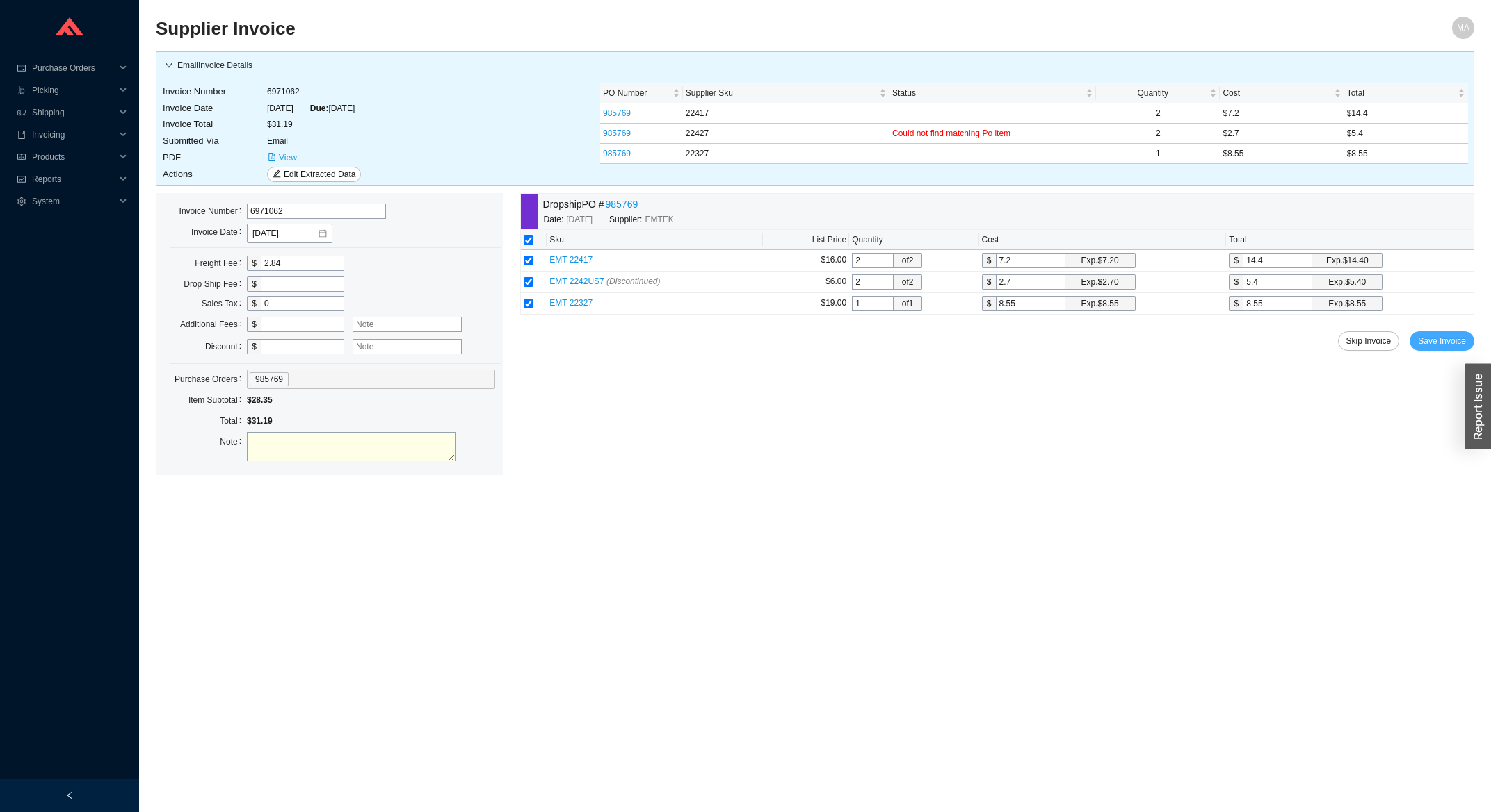
click at [1445, 351] on button "Save Invoice" at bounding box center [1441, 341] width 65 height 20
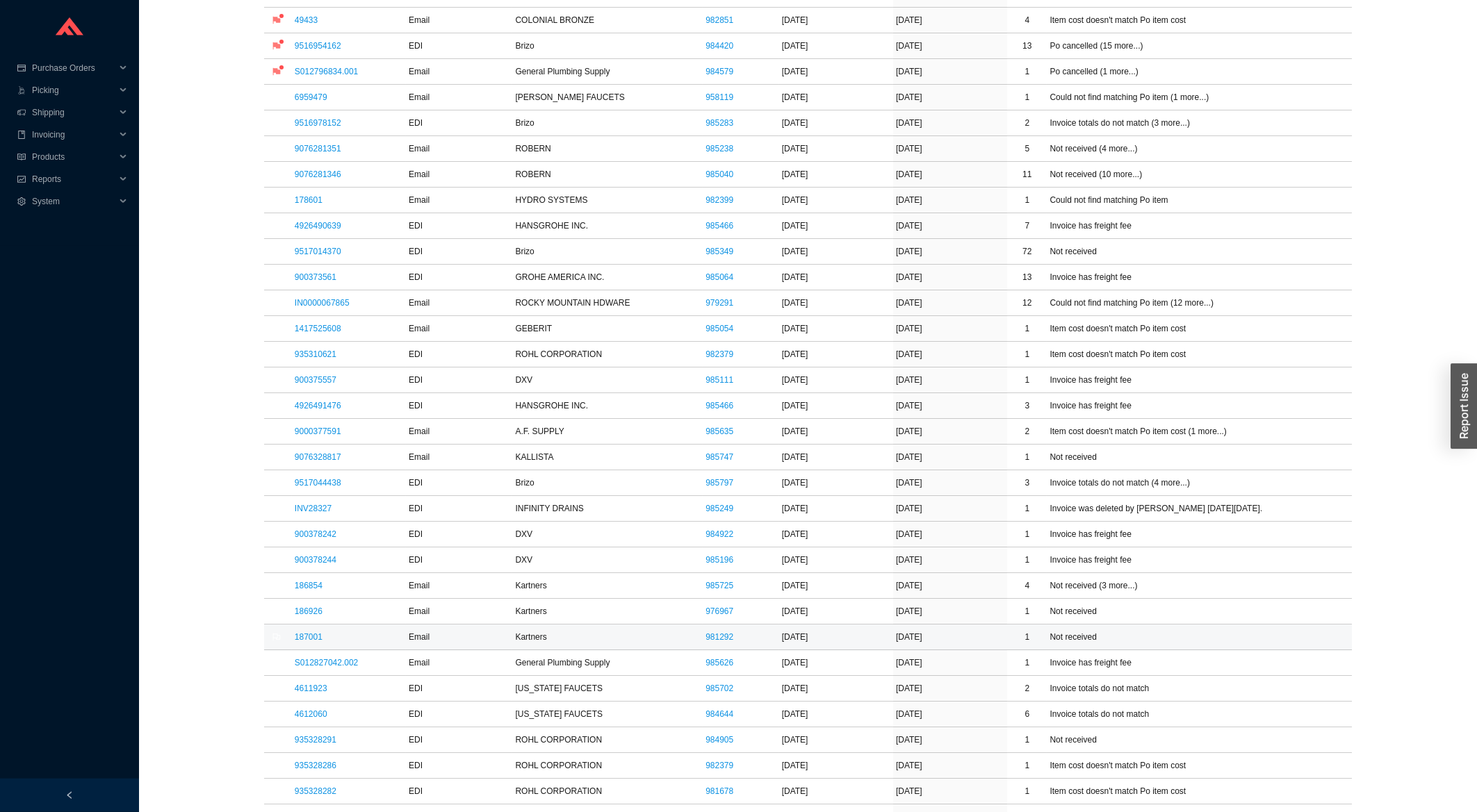
scroll to position [521, 0]
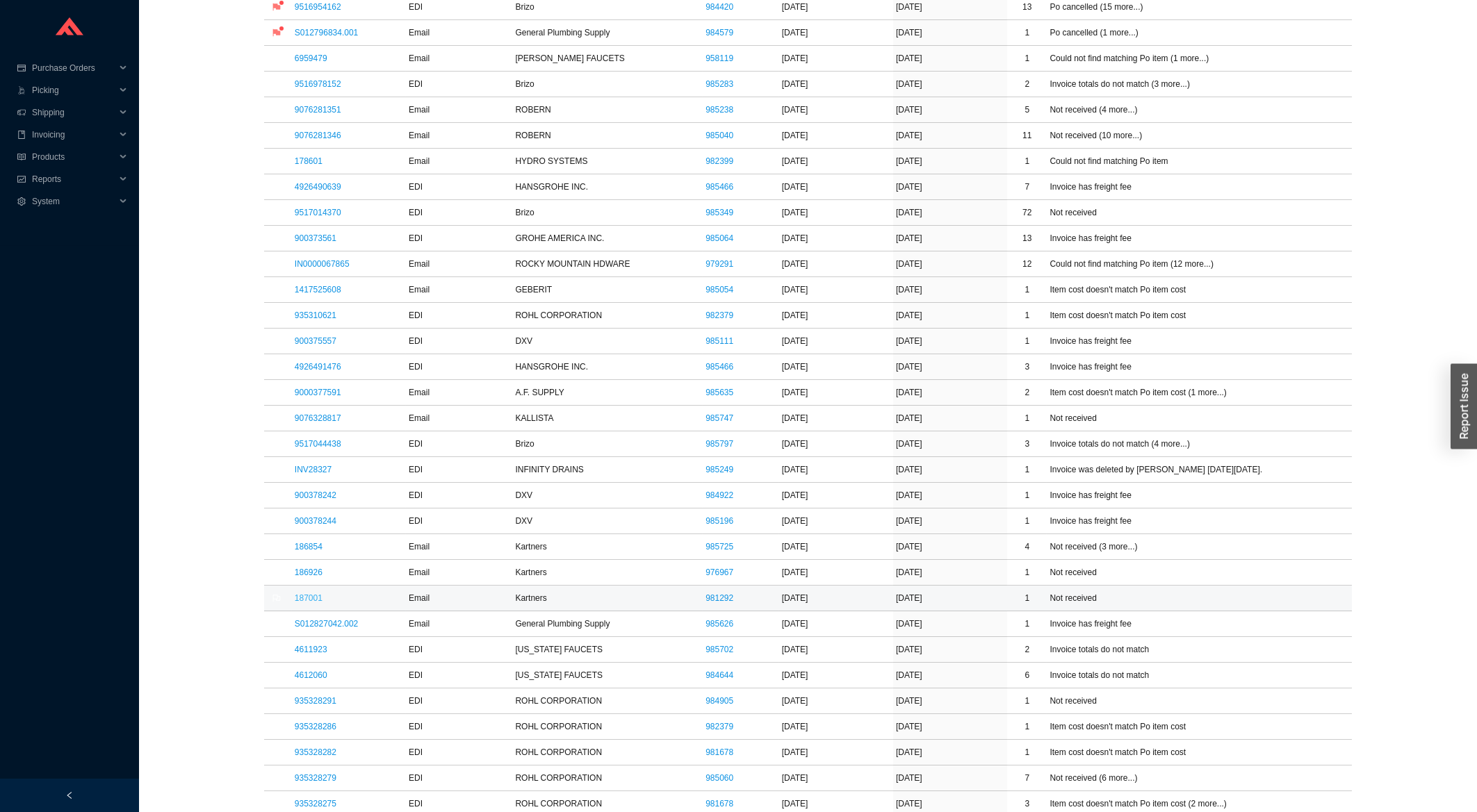
click at [320, 604] on link "187001" at bounding box center [308, 599] width 28 height 10
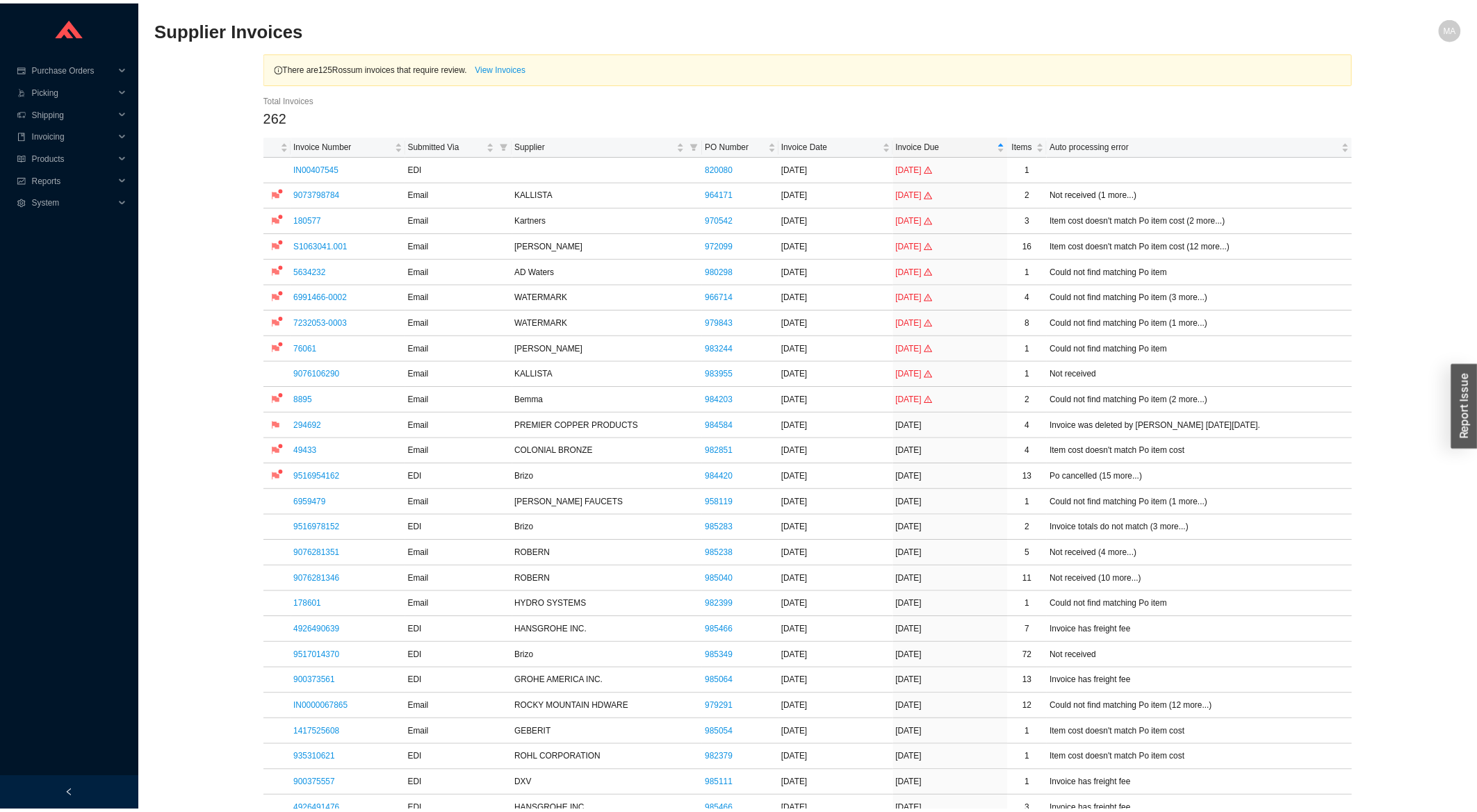
scroll to position [521, 0]
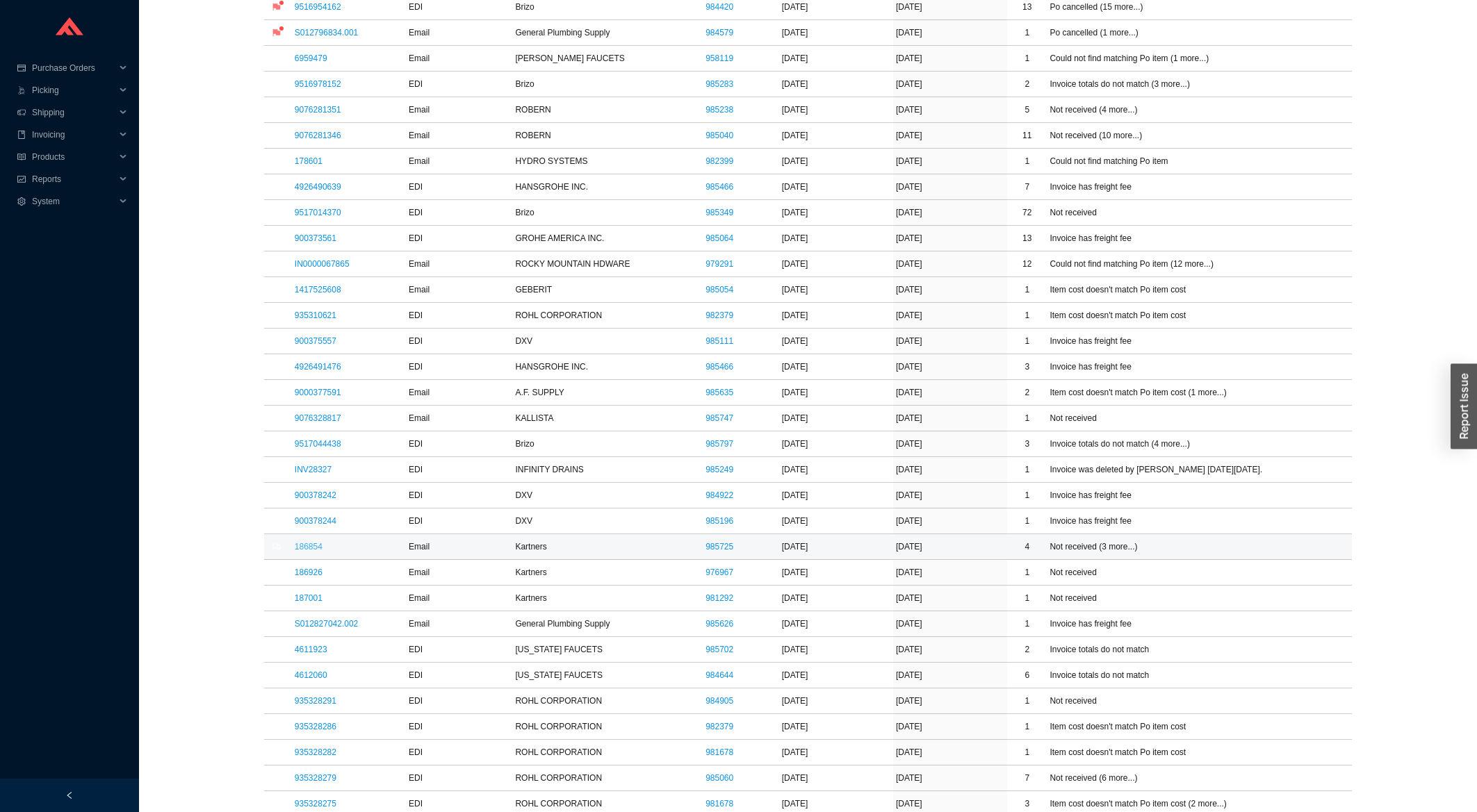
click at [303, 548] on link "186854" at bounding box center [308, 547] width 28 height 10
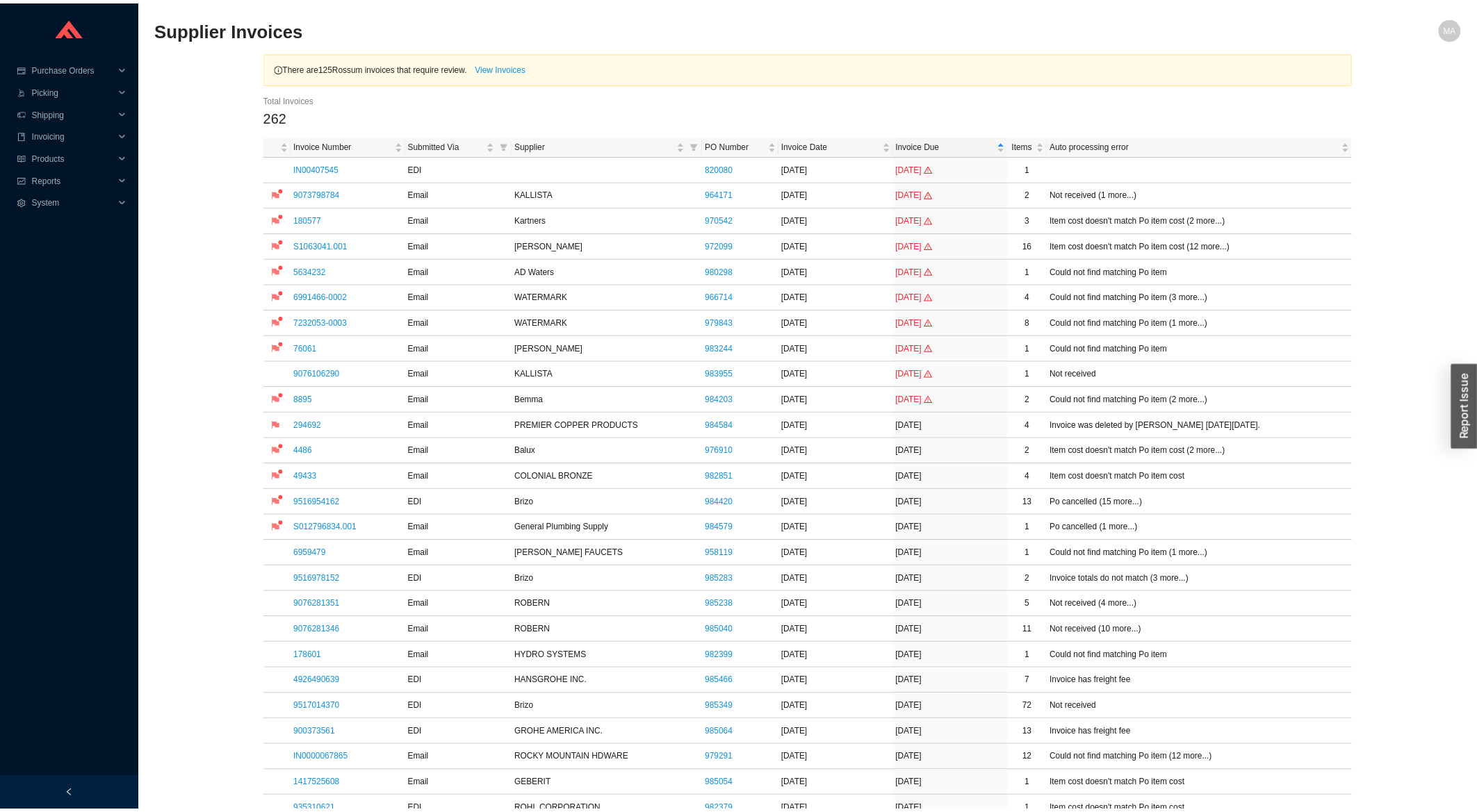
scroll to position [521, 0]
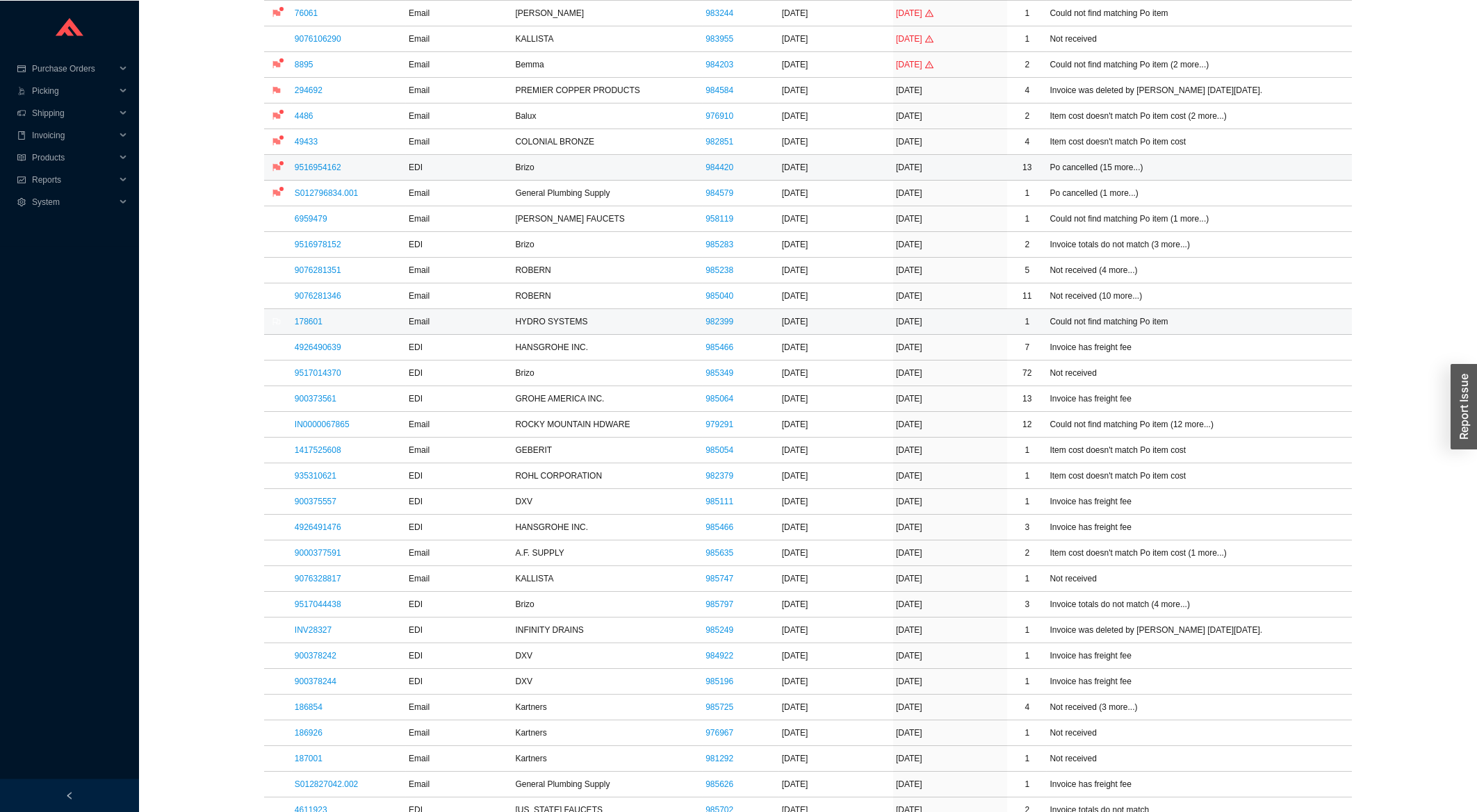
scroll to position [372, 0]
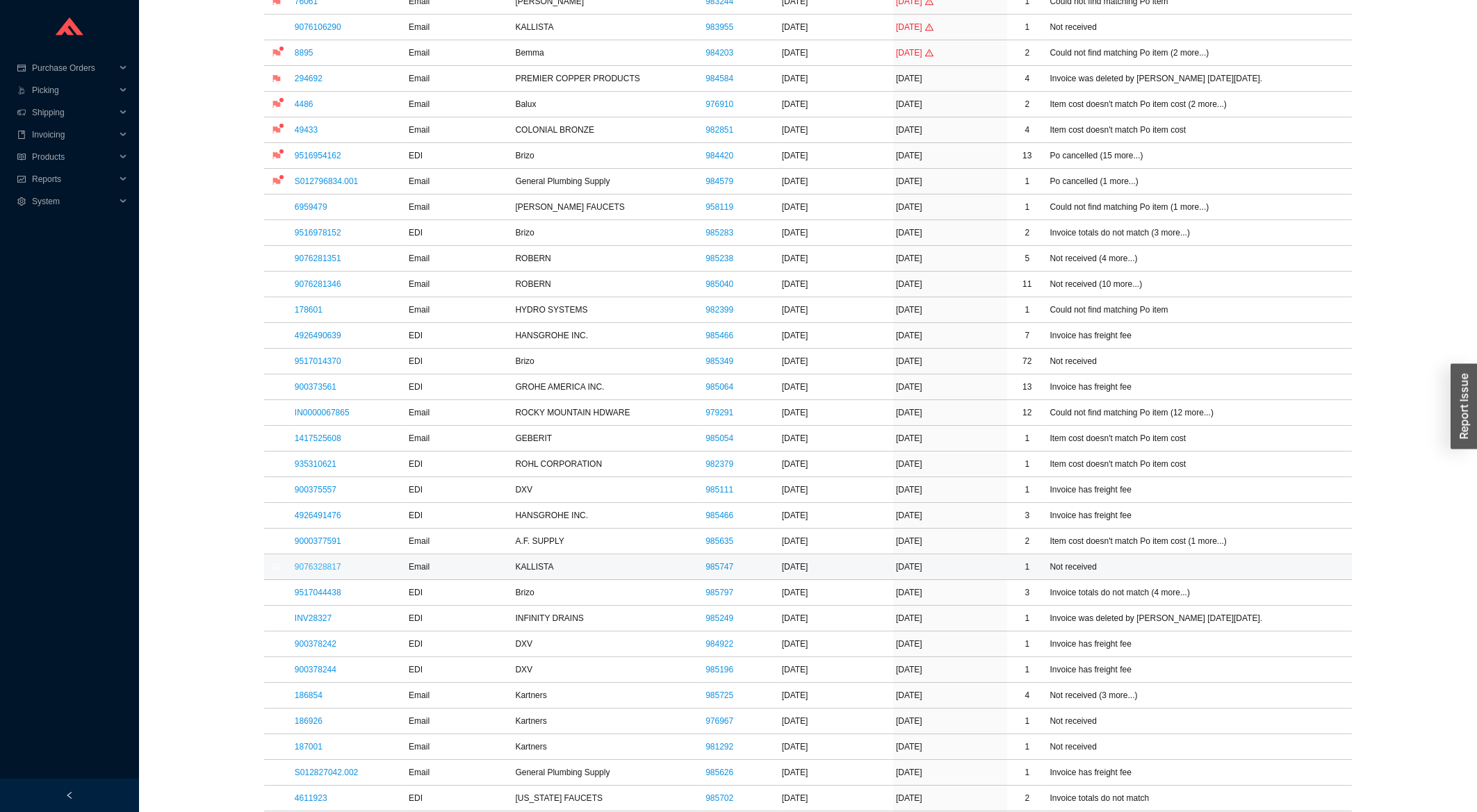
click at [312, 571] on link "9076328817" at bounding box center [317, 568] width 47 height 10
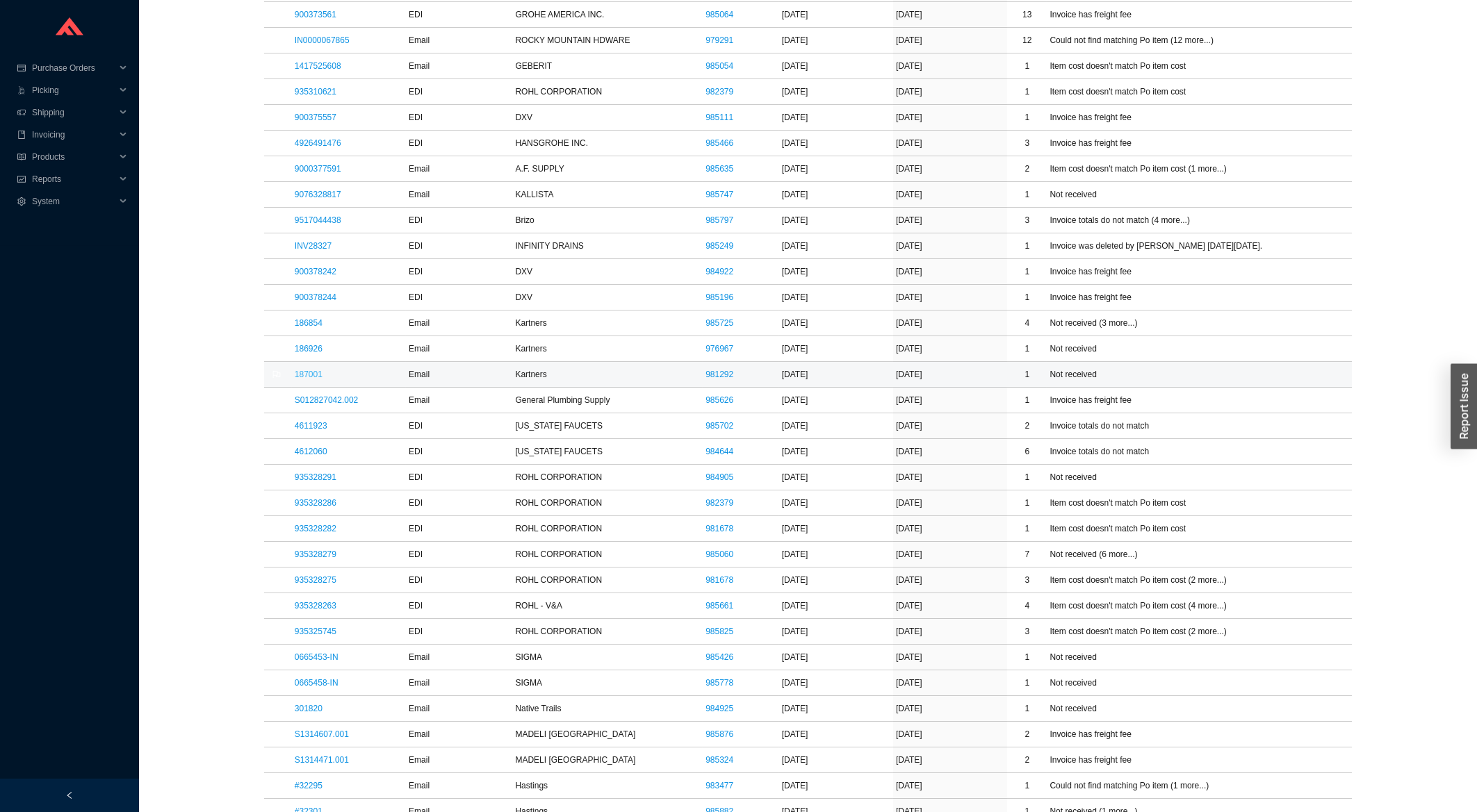
click at [315, 379] on link "187001" at bounding box center [308, 375] width 28 height 10
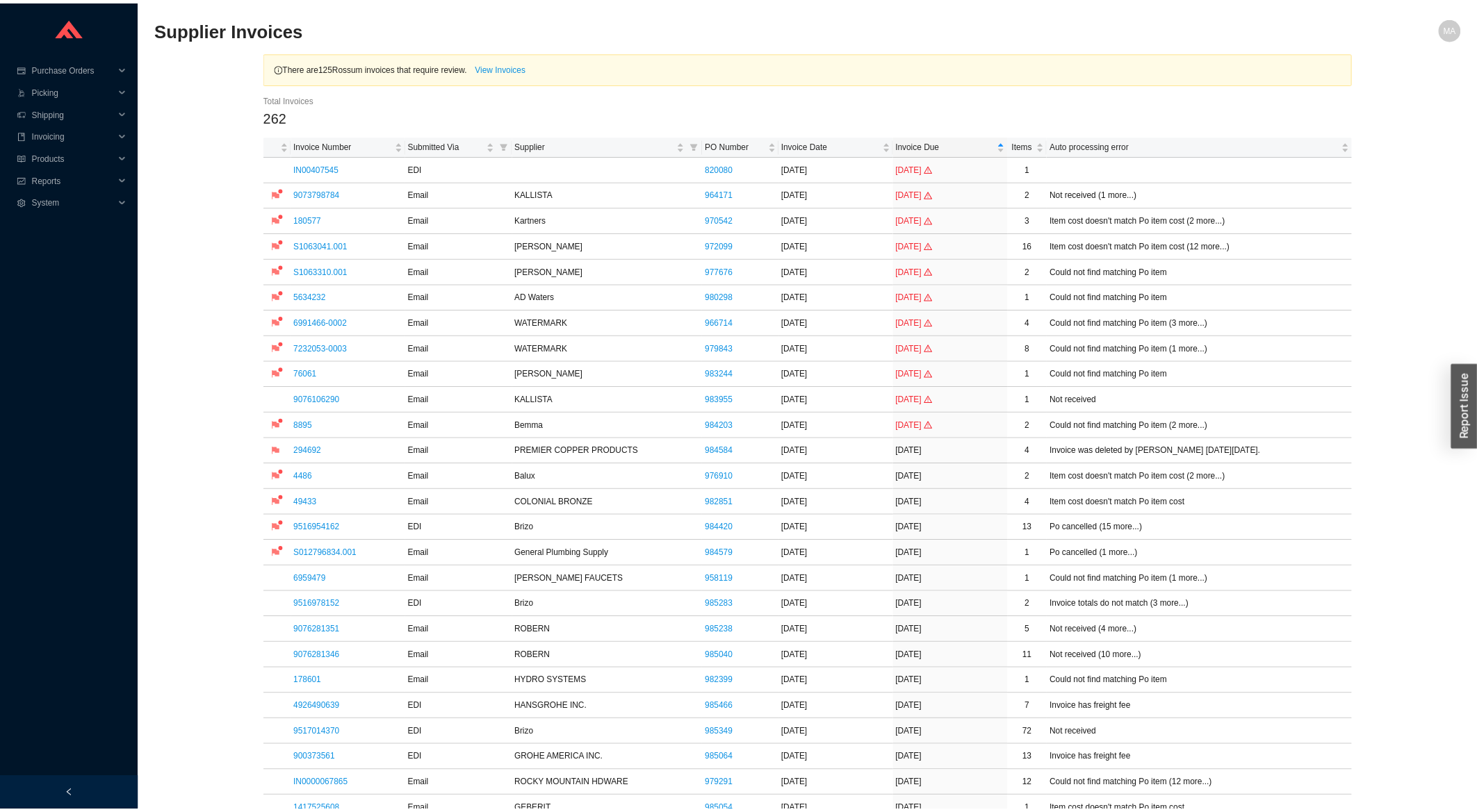
scroll to position [745, 0]
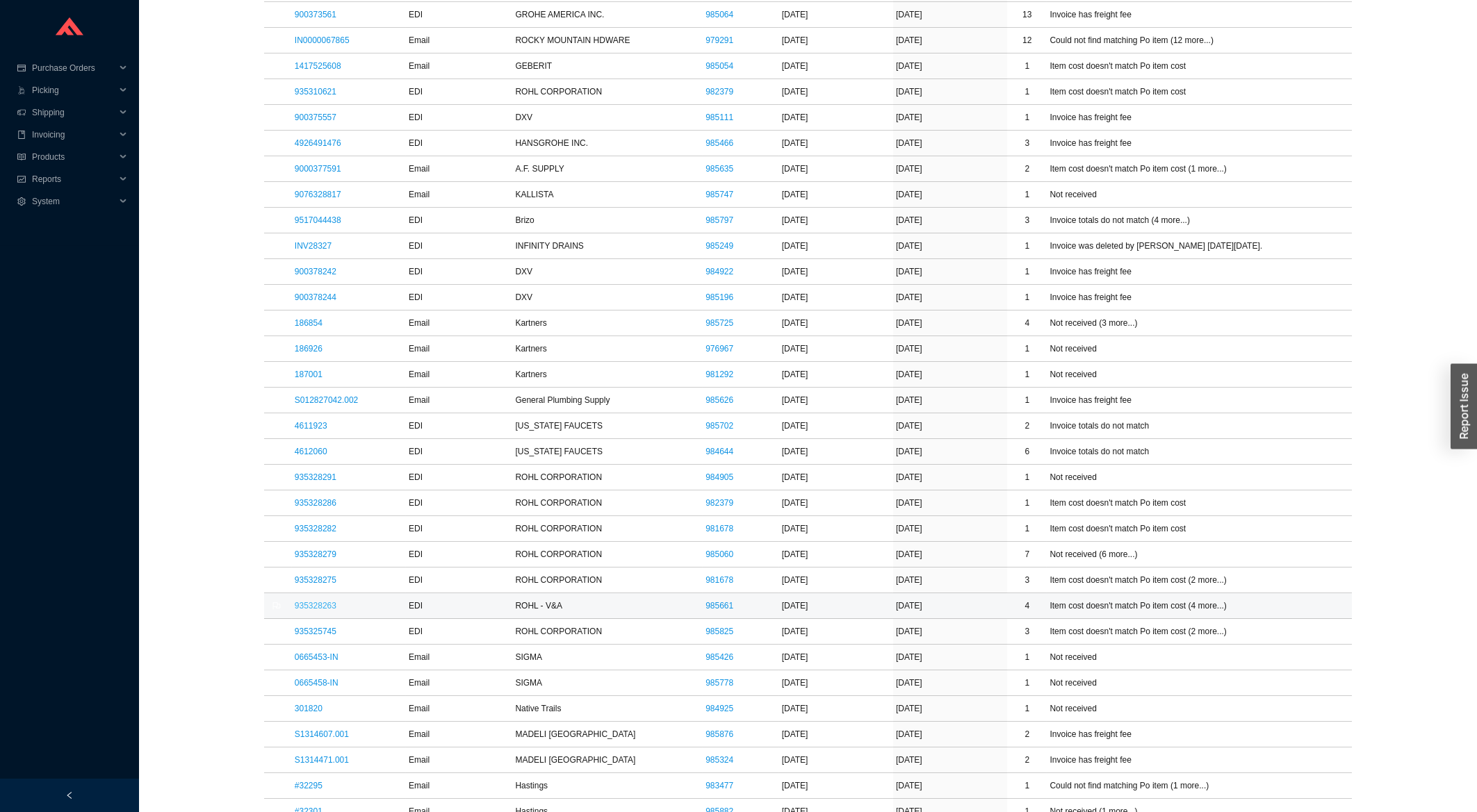
click at [318, 609] on link "935328263" at bounding box center [315, 607] width 42 height 10
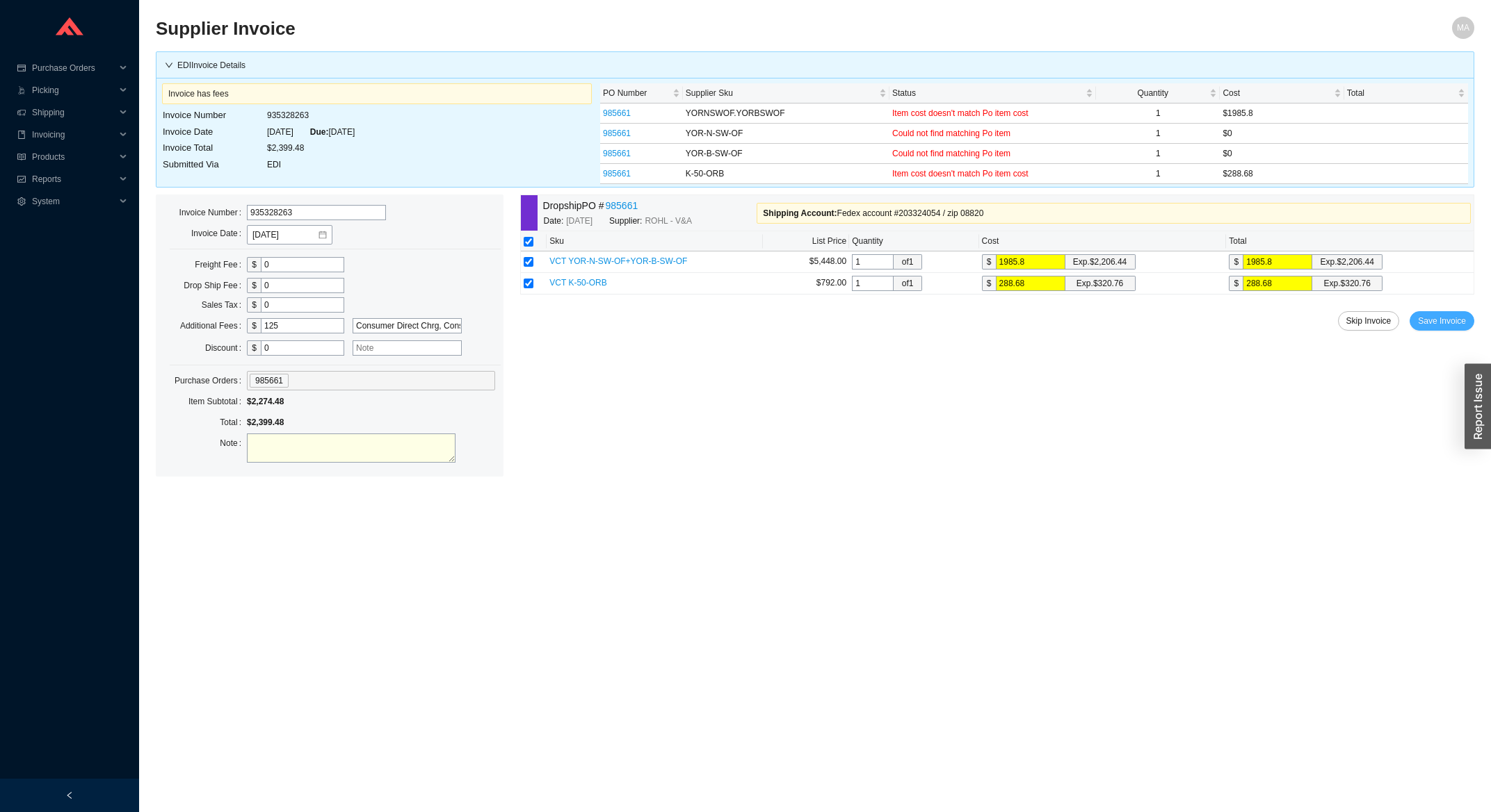
click at [1435, 320] on span "Save Invoice" at bounding box center [1441, 321] width 48 height 14
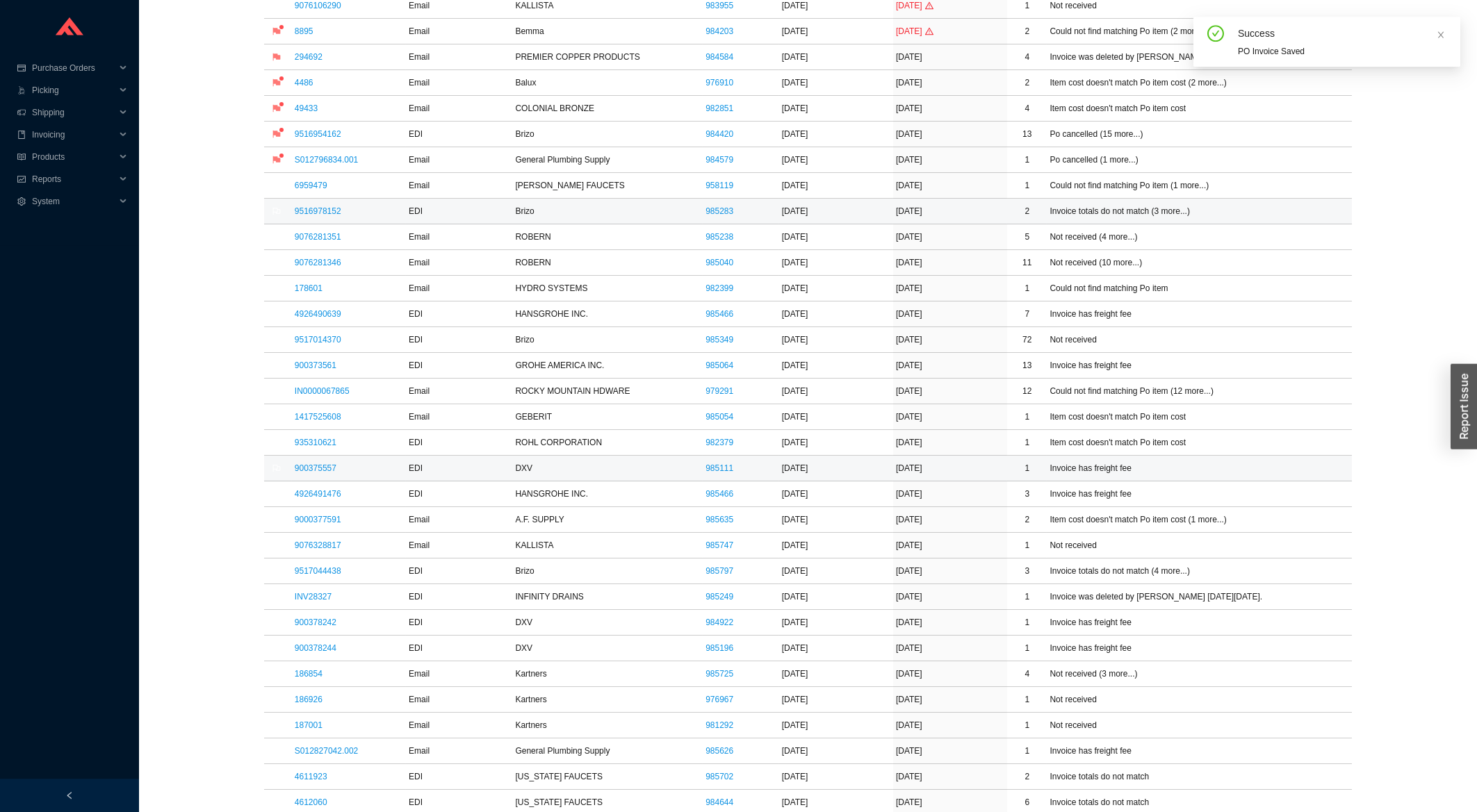
scroll to position [521, 0]
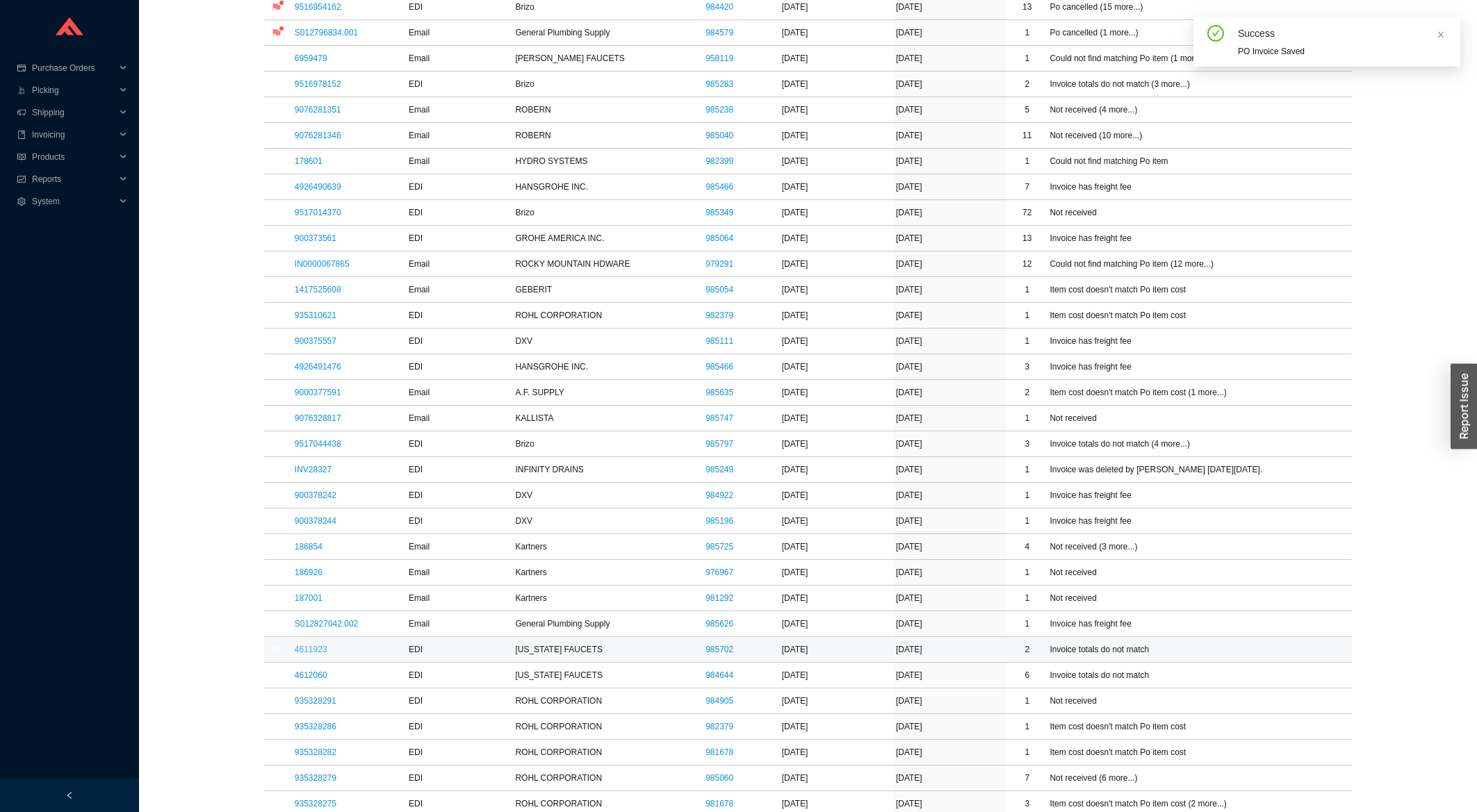
click at [324, 654] on link "4611923" at bounding box center [310, 649] width 33 height 10
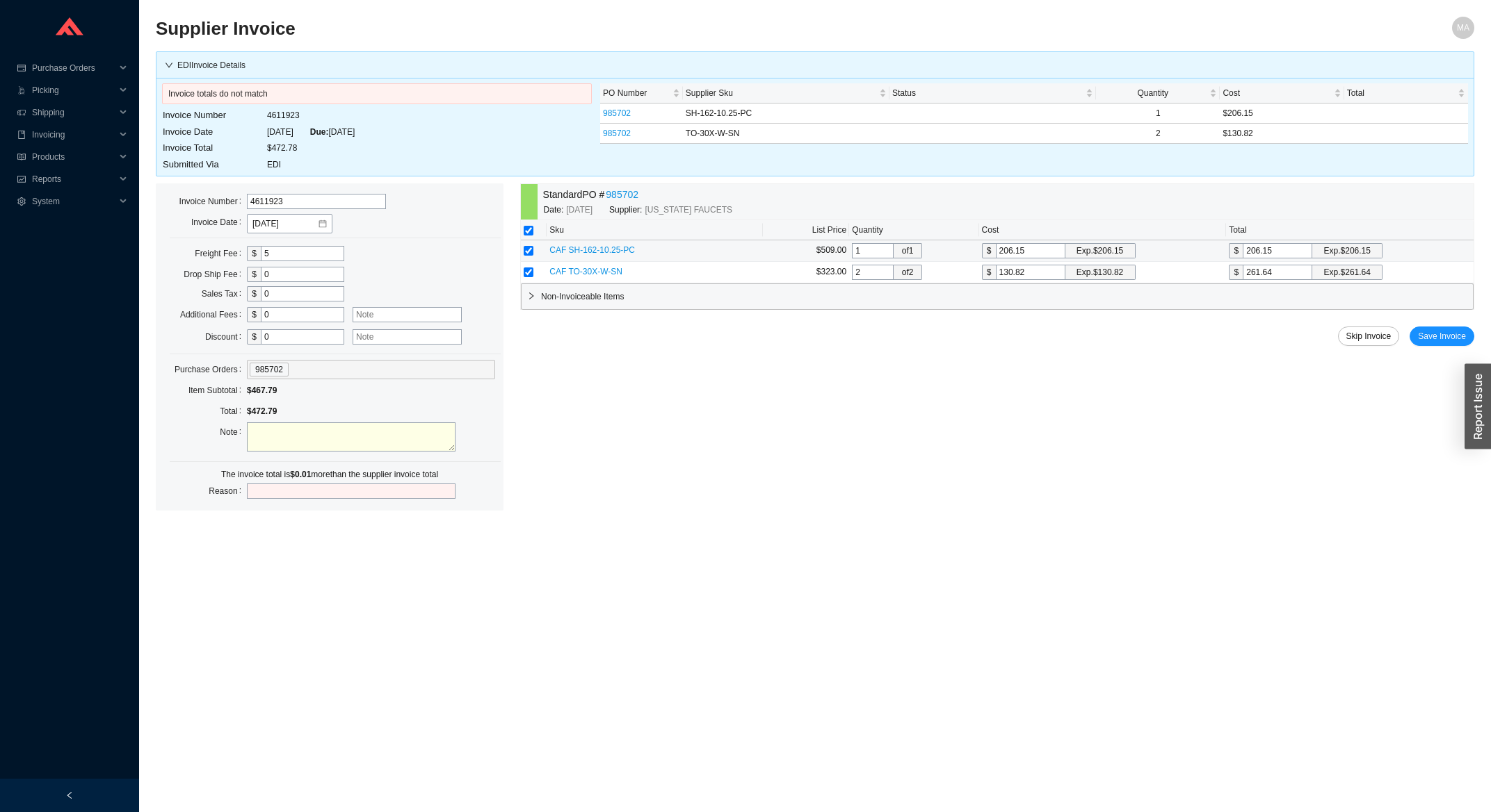
click at [1284, 254] on input "206.15" at bounding box center [1277, 250] width 70 height 15
type input "206.1"
type input "206.14"
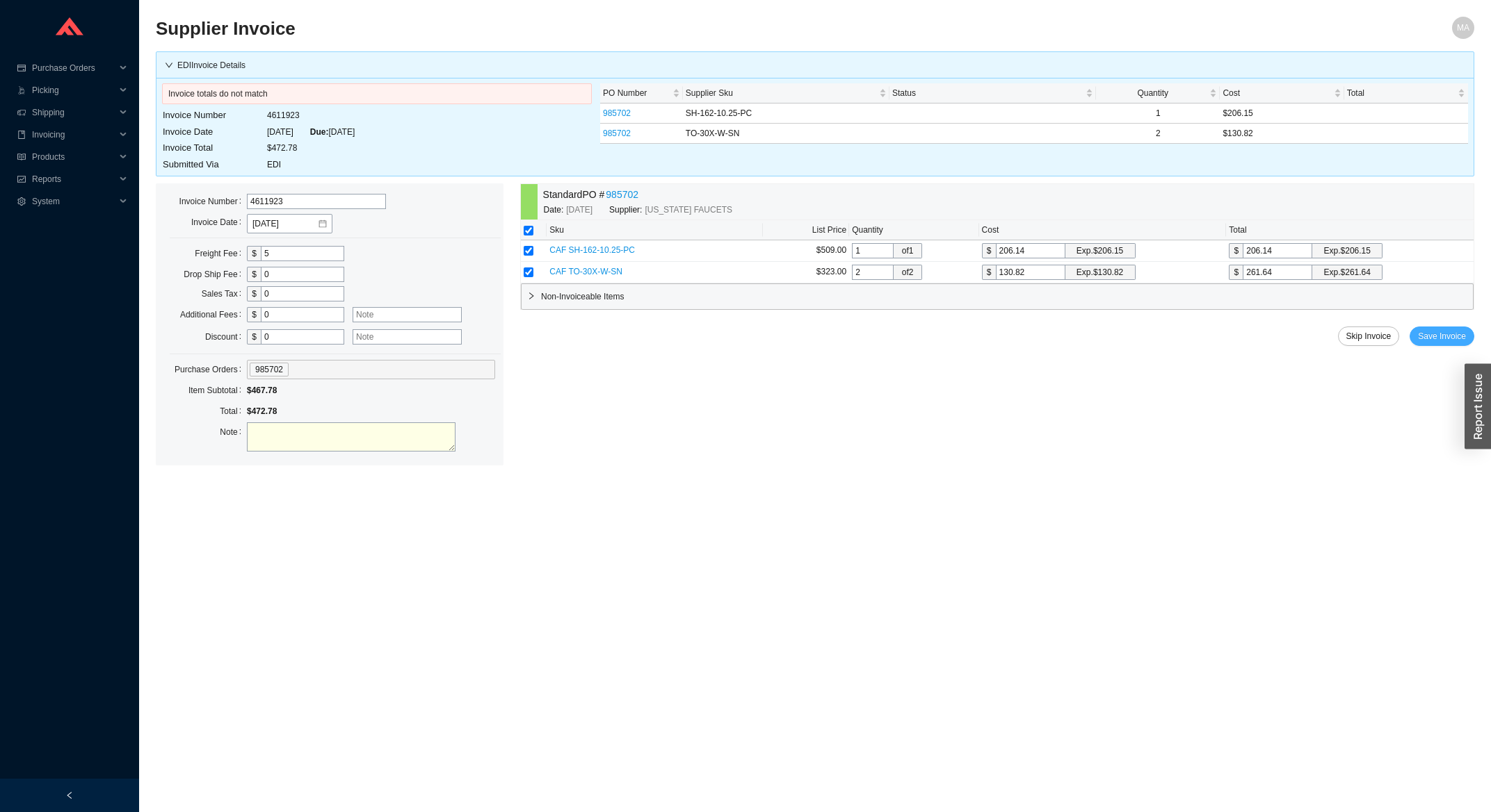
click at [1449, 338] on span "Save Invoice" at bounding box center [1441, 336] width 48 height 14
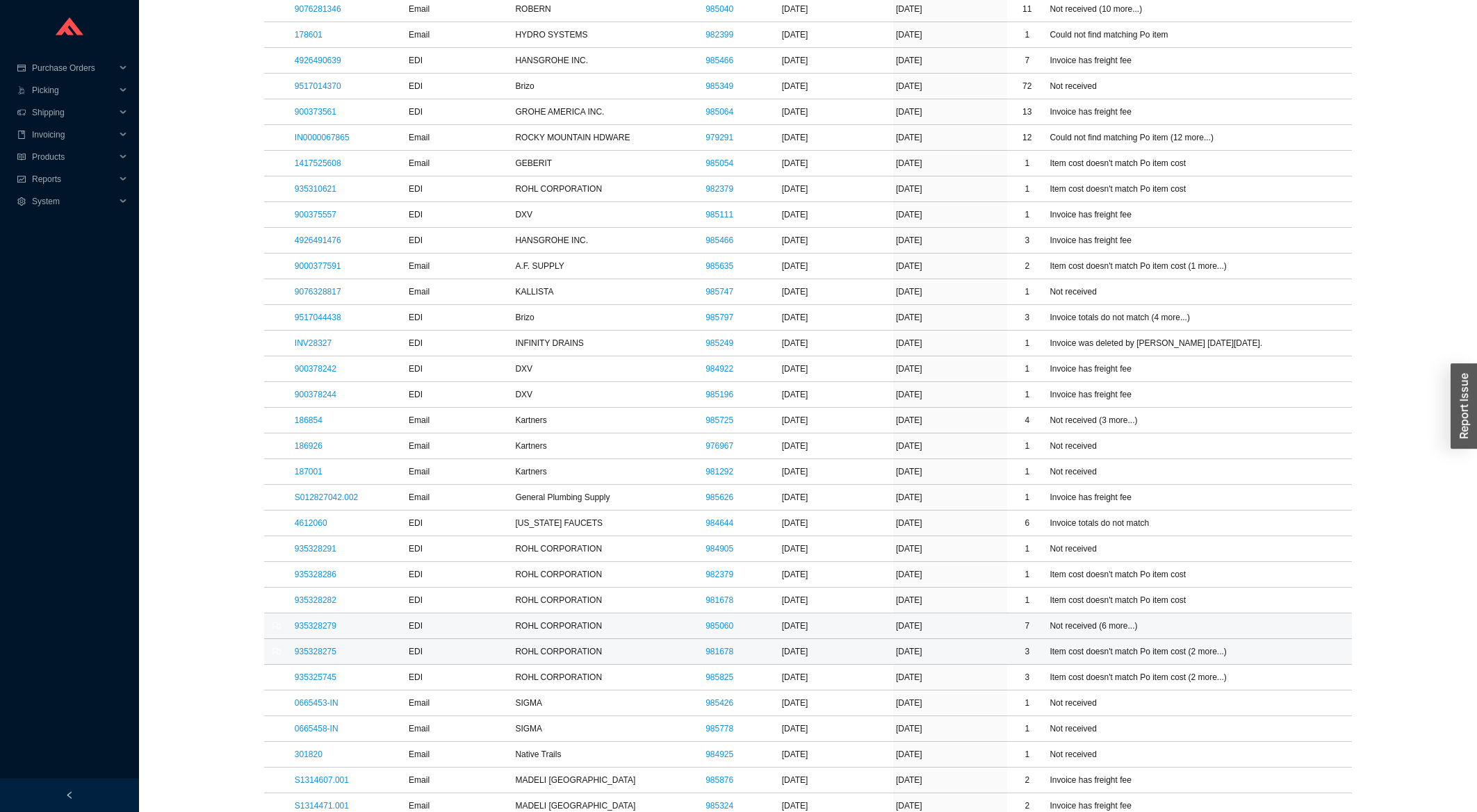
scroll to position [670, 0]
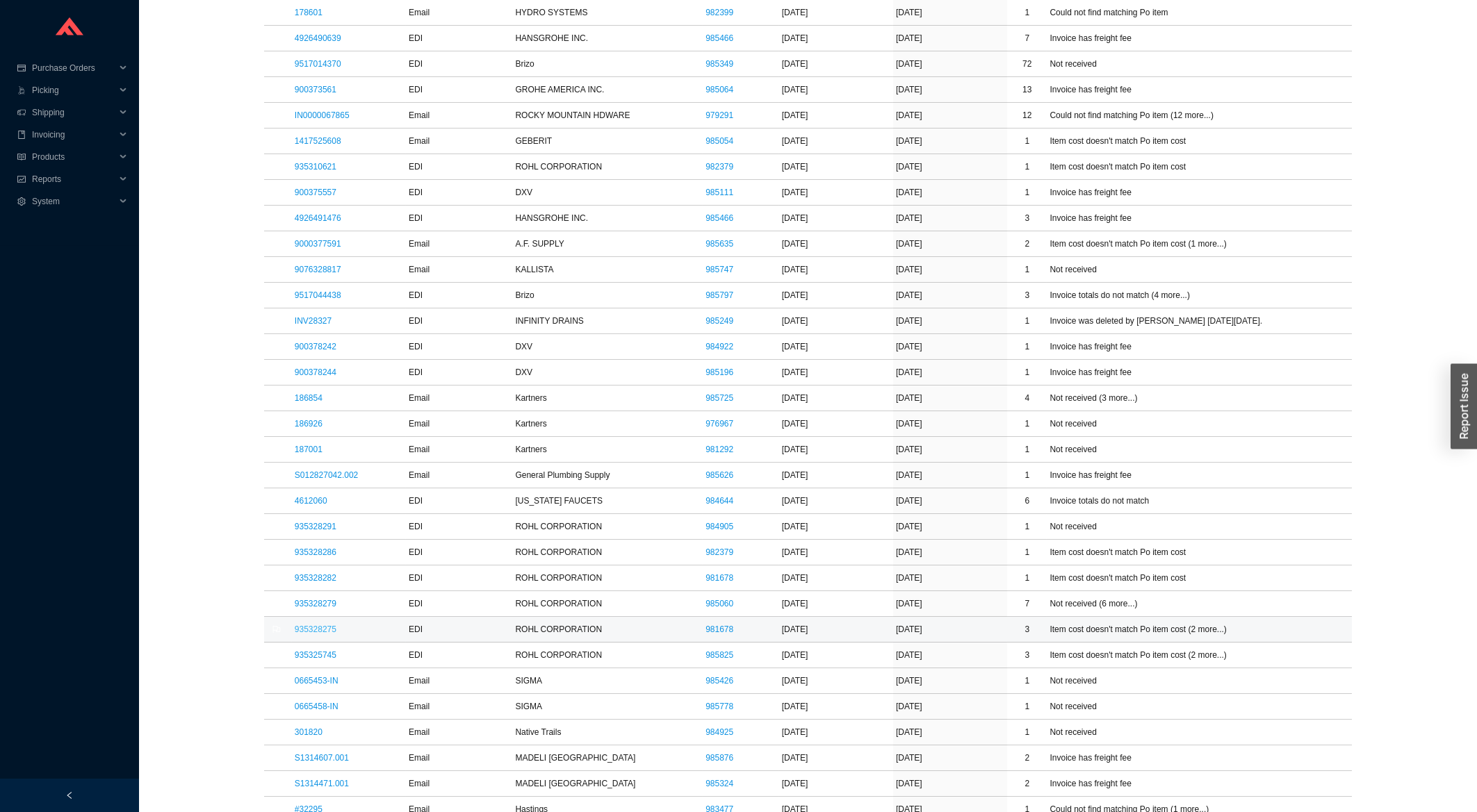
click at [331, 631] on link "935328275" at bounding box center [315, 629] width 42 height 10
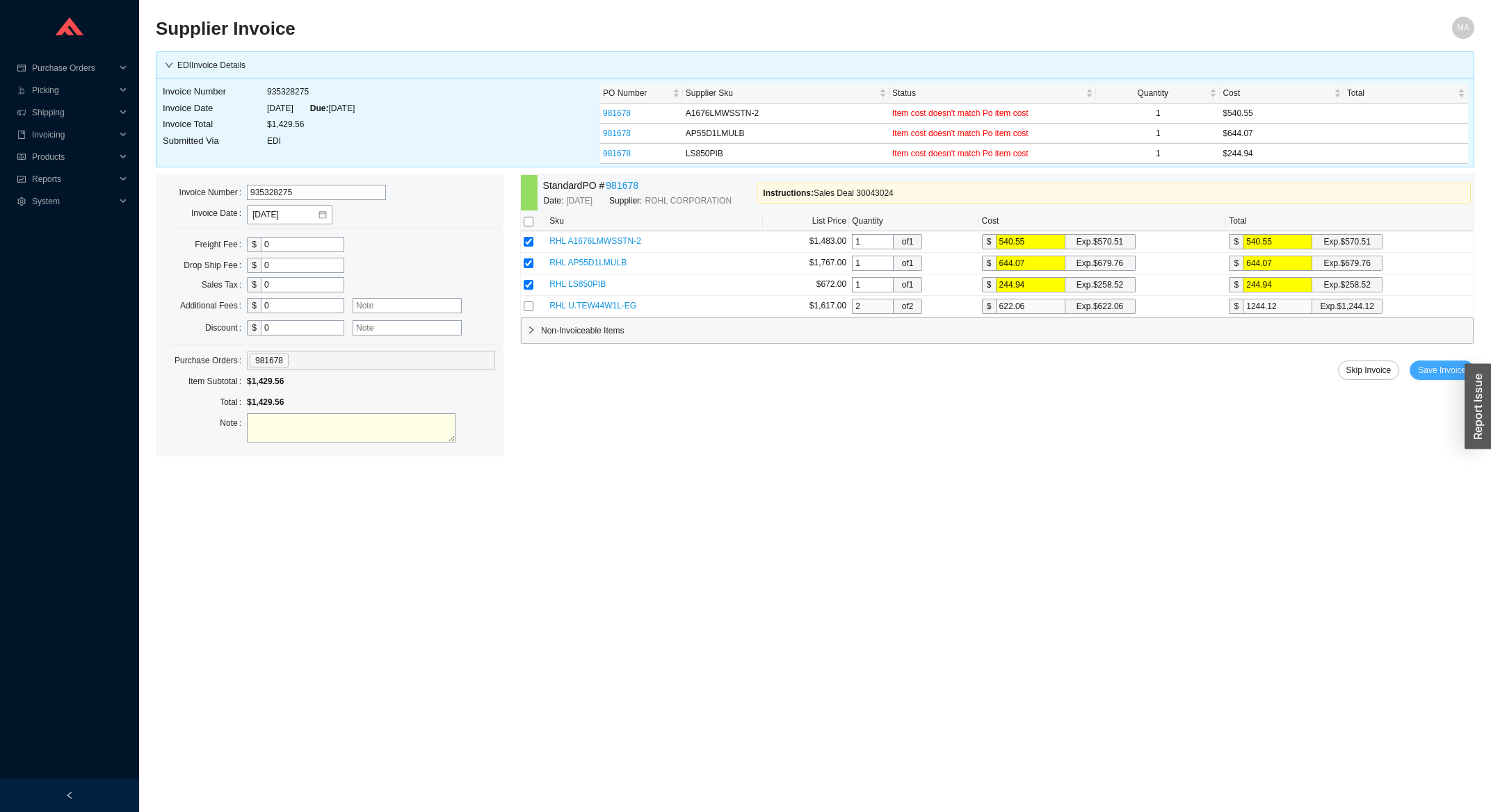
click at [1439, 370] on span "Save Invoice" at bounding box center [1441, 370] width 48 height 14
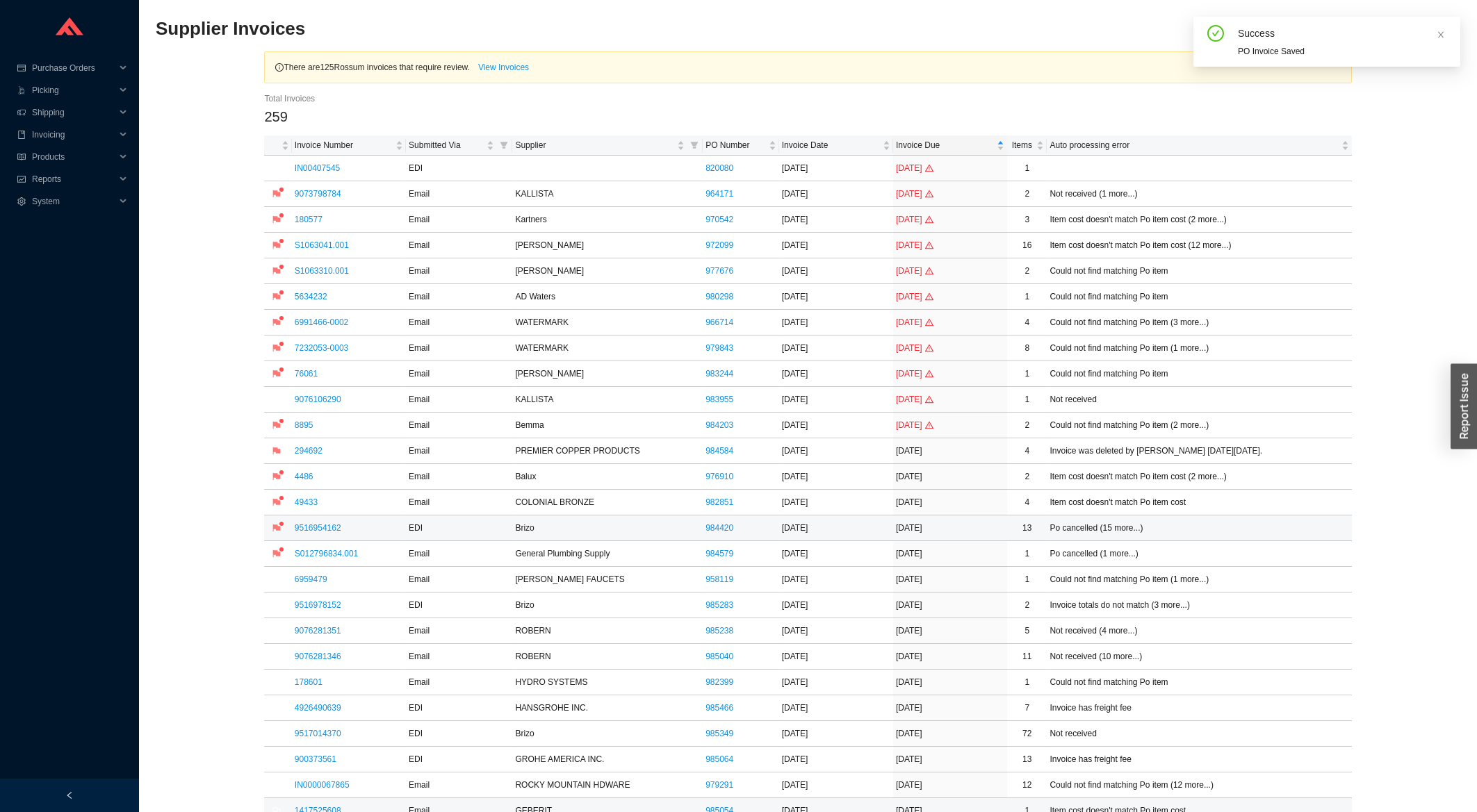
scroll to position [521, 0]
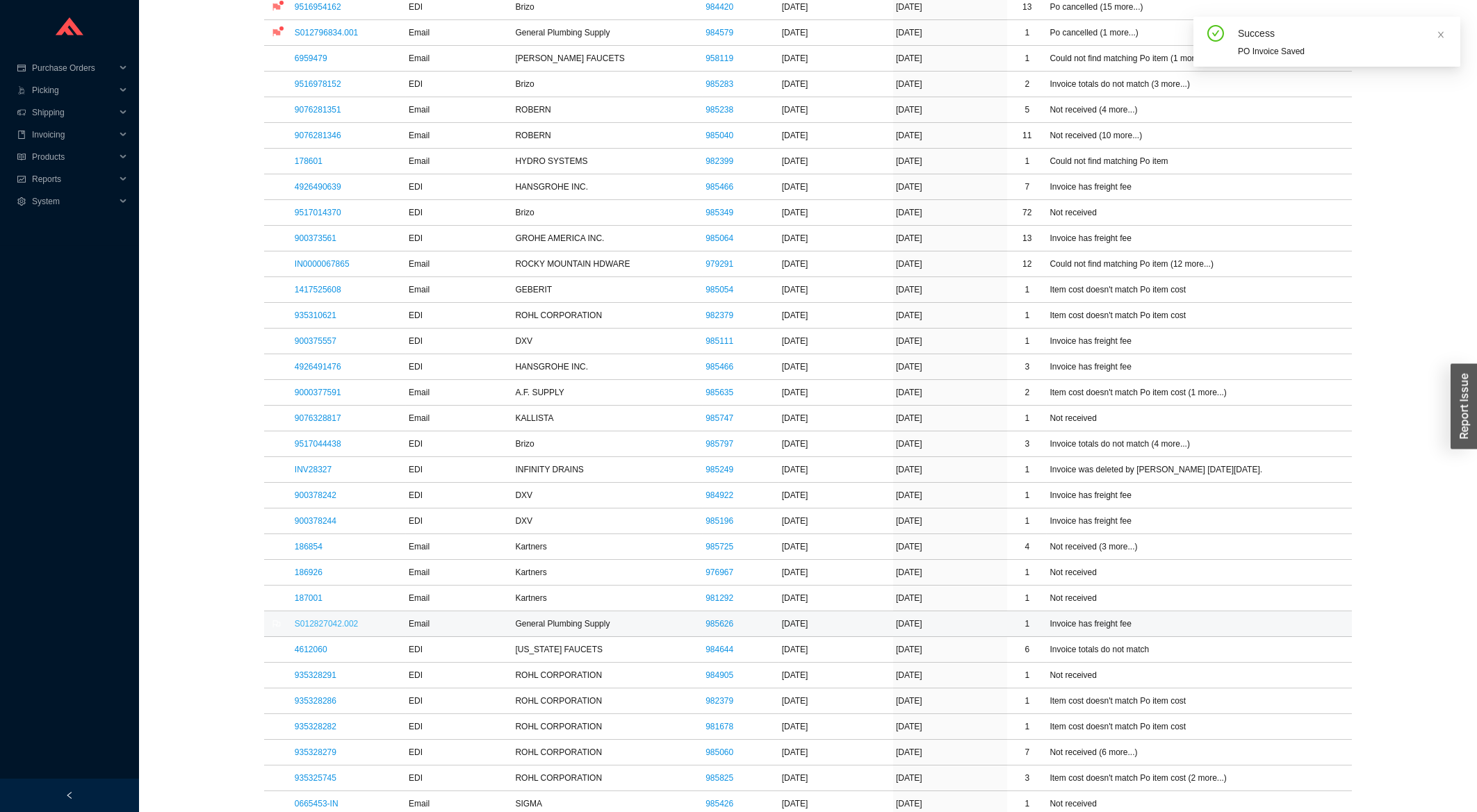
click at [308, 628] on link "S012827042.002" at bounding box center [325, 624] width 63 height 10
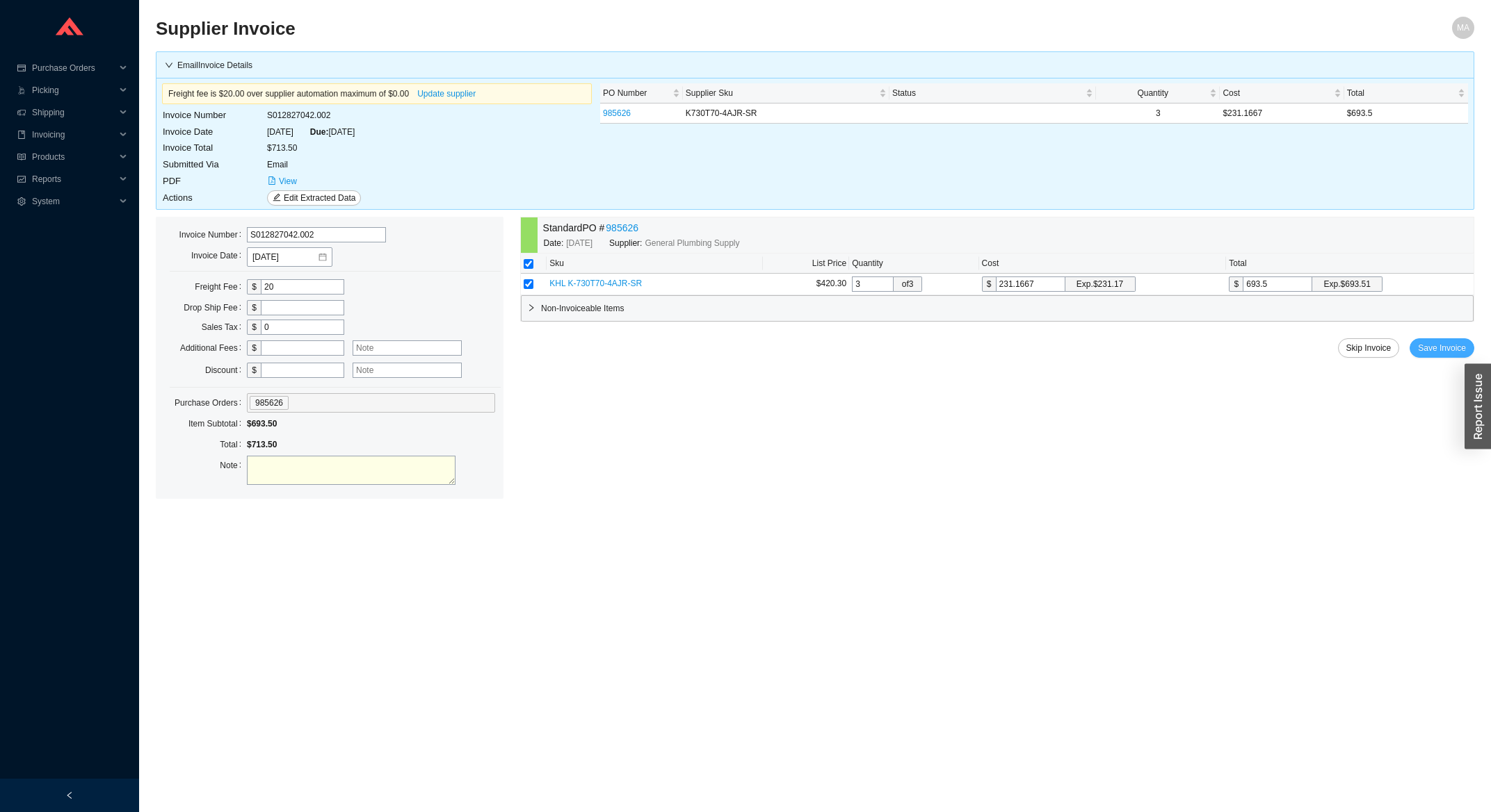
click at [1430, 347] on span "Save Invoice" at bounding box center [1441, 348] width 48 height 14
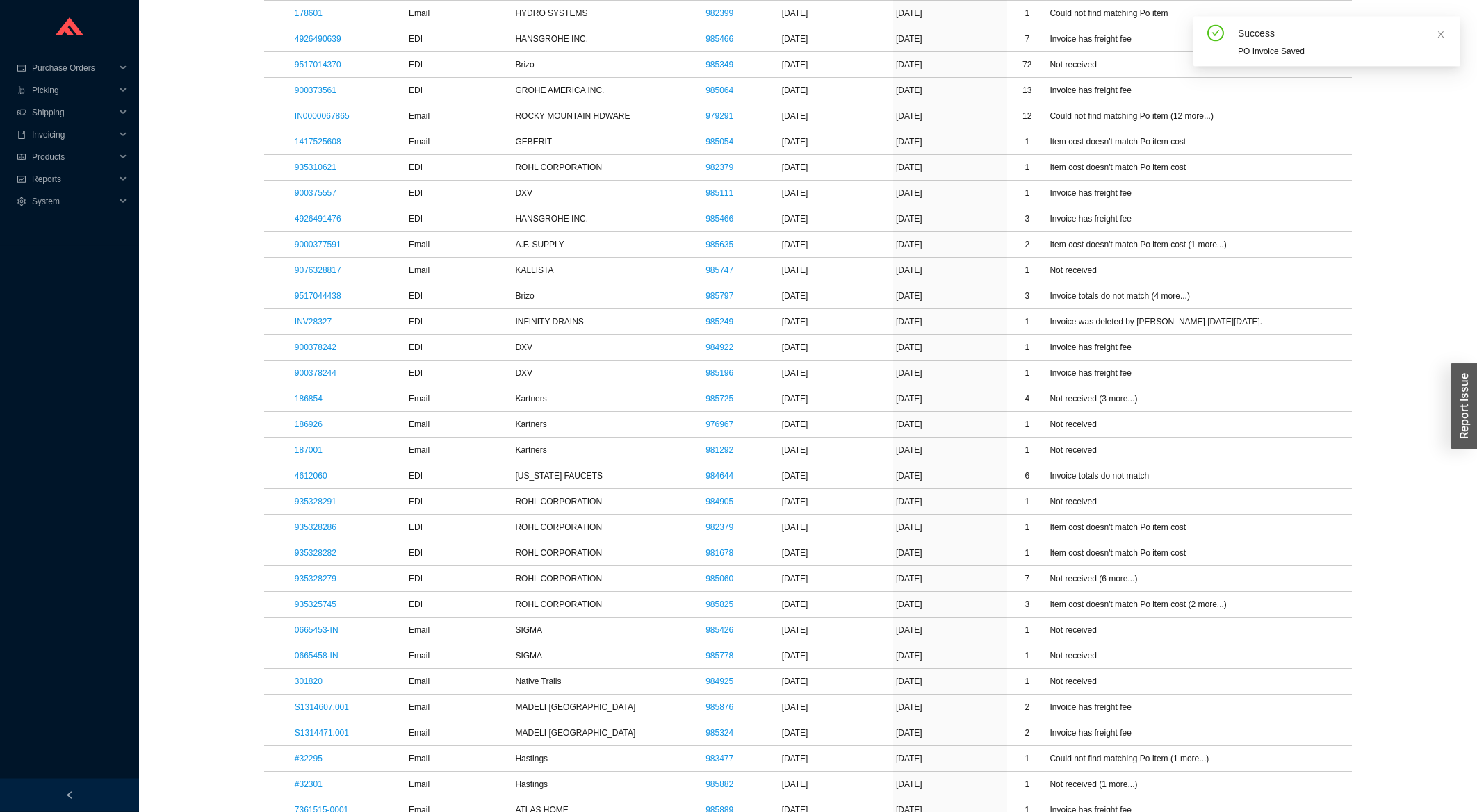
scroll to position [670, 0]
click at [317, 429] on link "186926" at bounding box center [308, 424] width 28 height 10
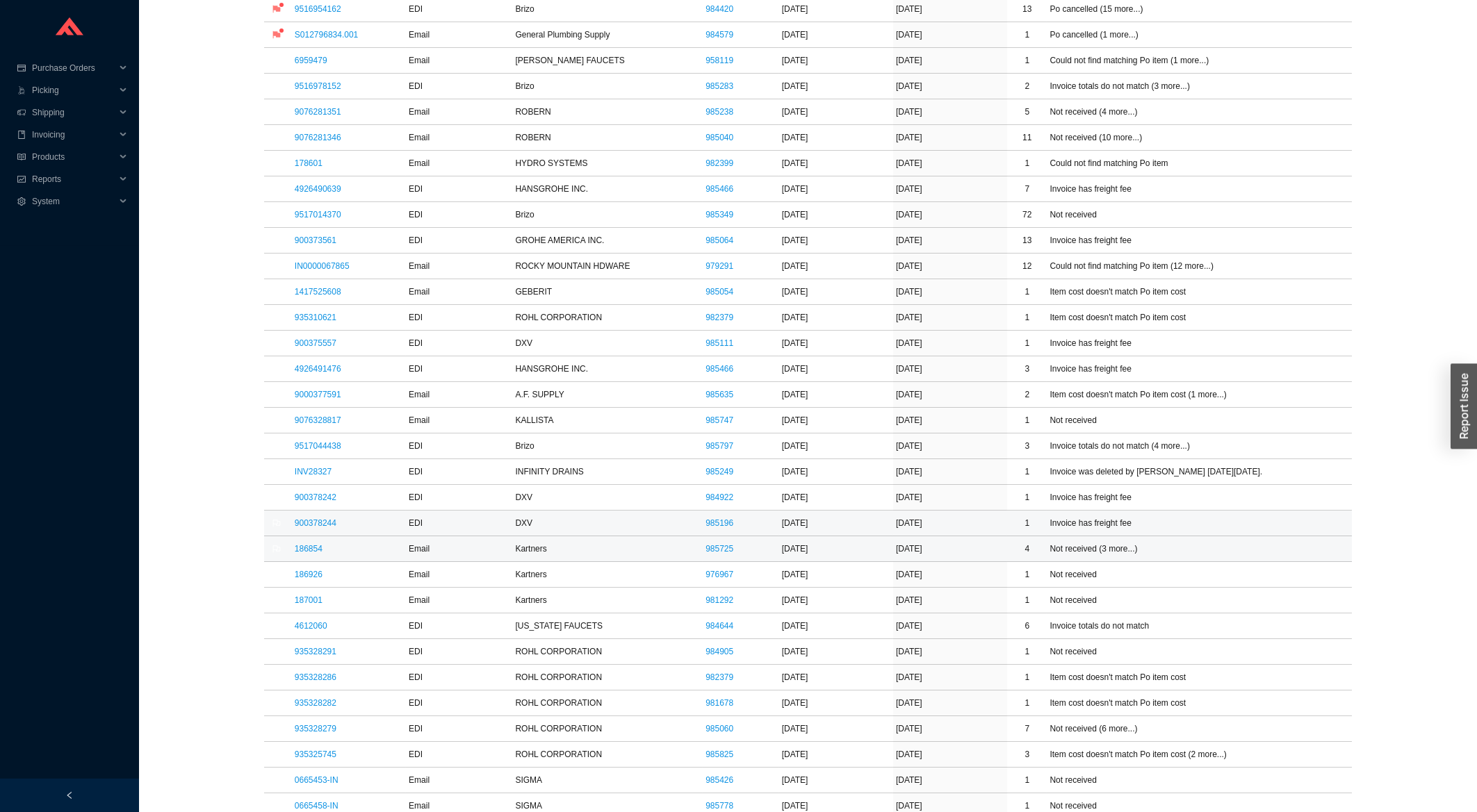
scroll to position [447, 0]
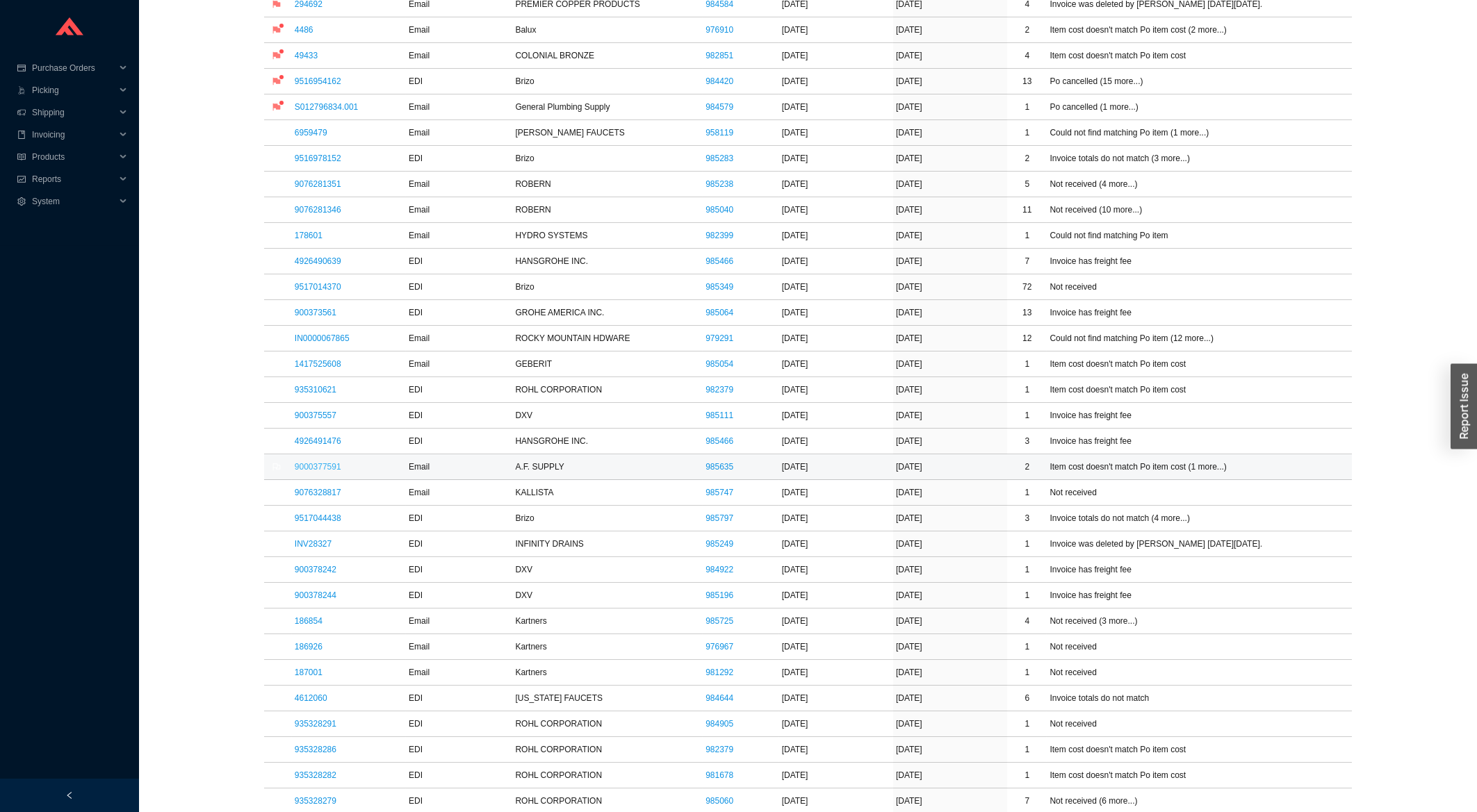
click at [337, 472] on link "9000377591" at bounding box center [317, 467] width 47 height 10
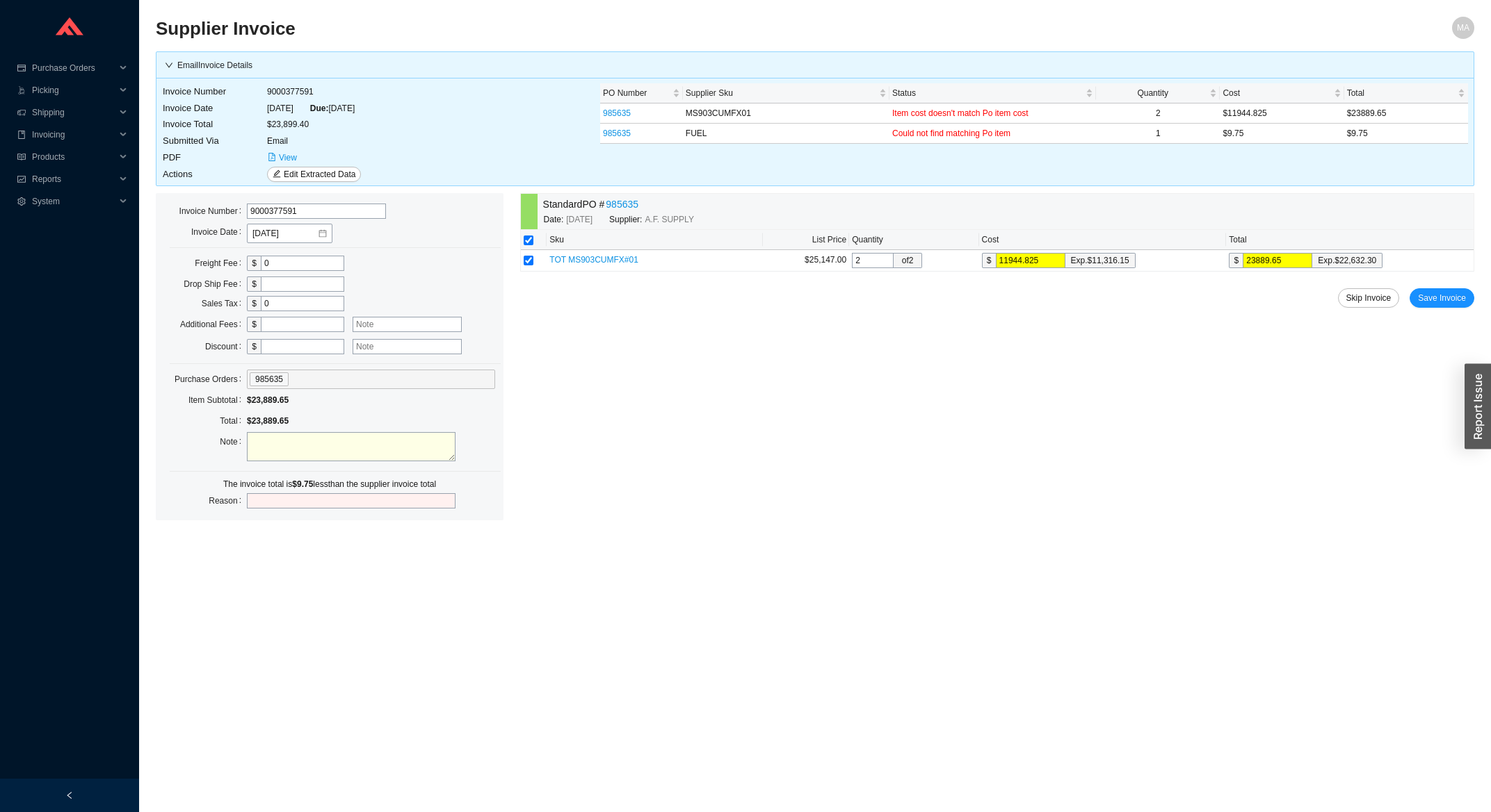
click at [290, 317] on input "text" at bounding box center [302, 324] width 84 height 15
type input "9.75"
click at [1460, 298] on span "Save Invoice" at bounding box center [1441, 298] width 48 height 14
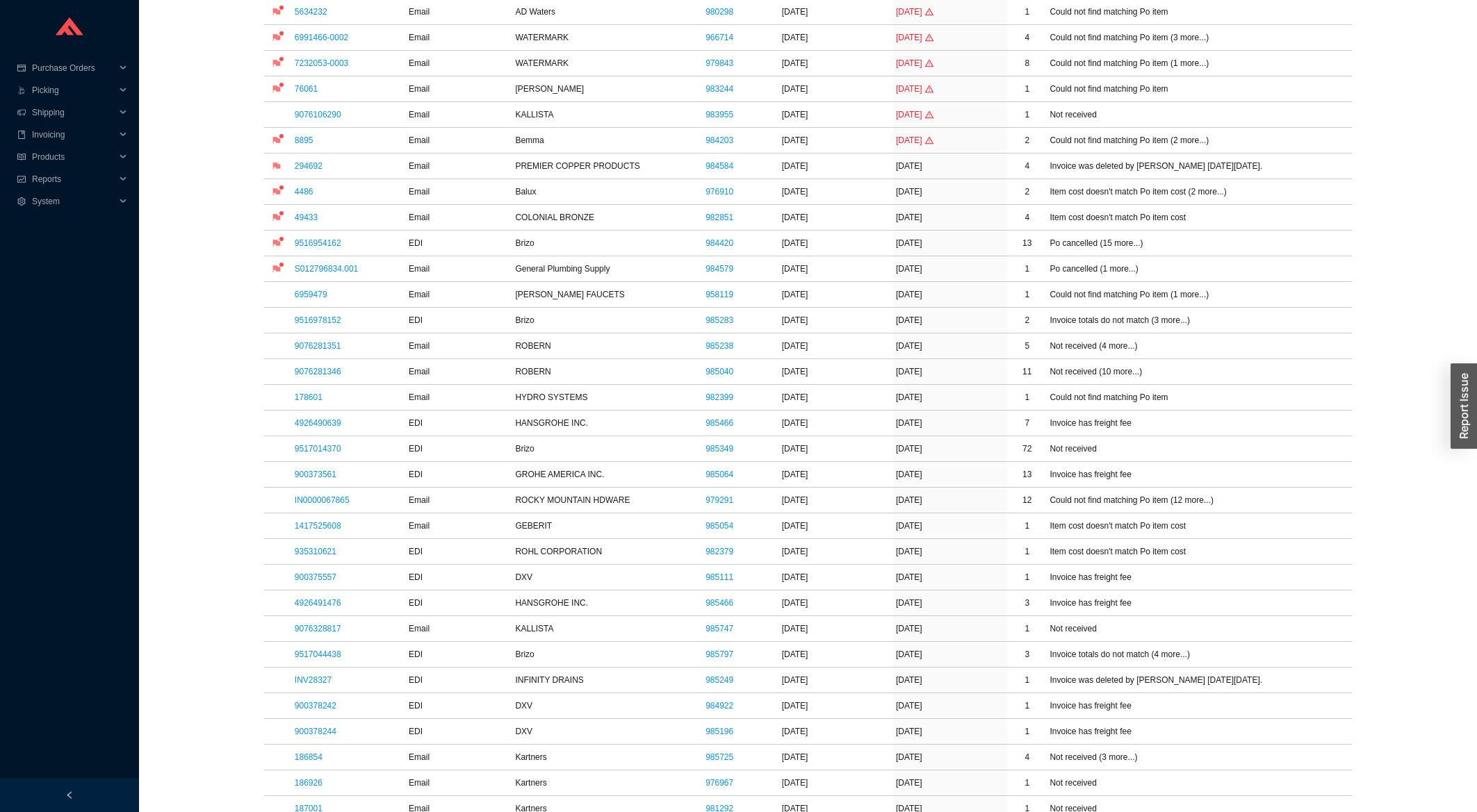
scroll to position [447, 0]
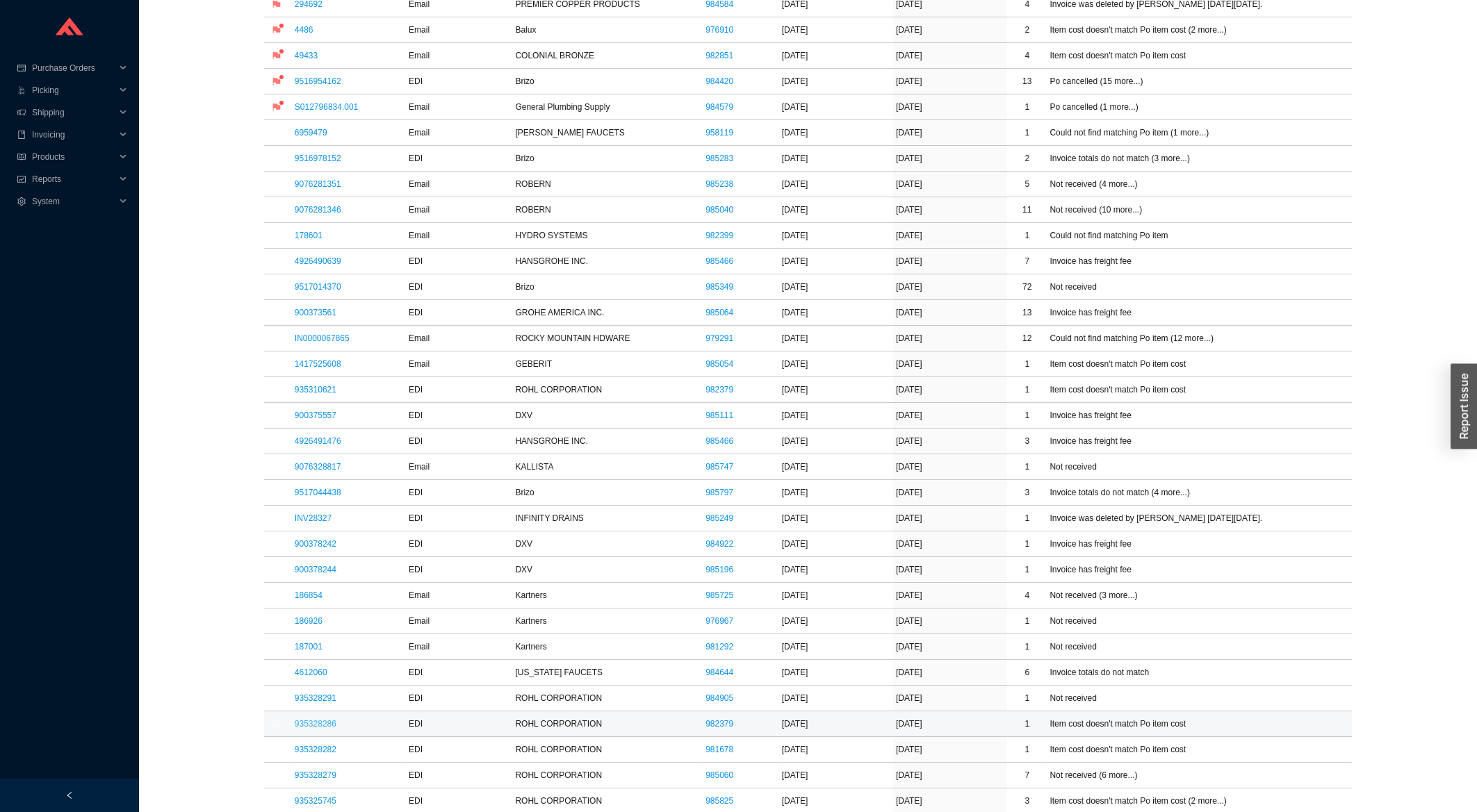
click at [324, 725] on link "935328286" at bounding box center [315, 724] width 42 height 10
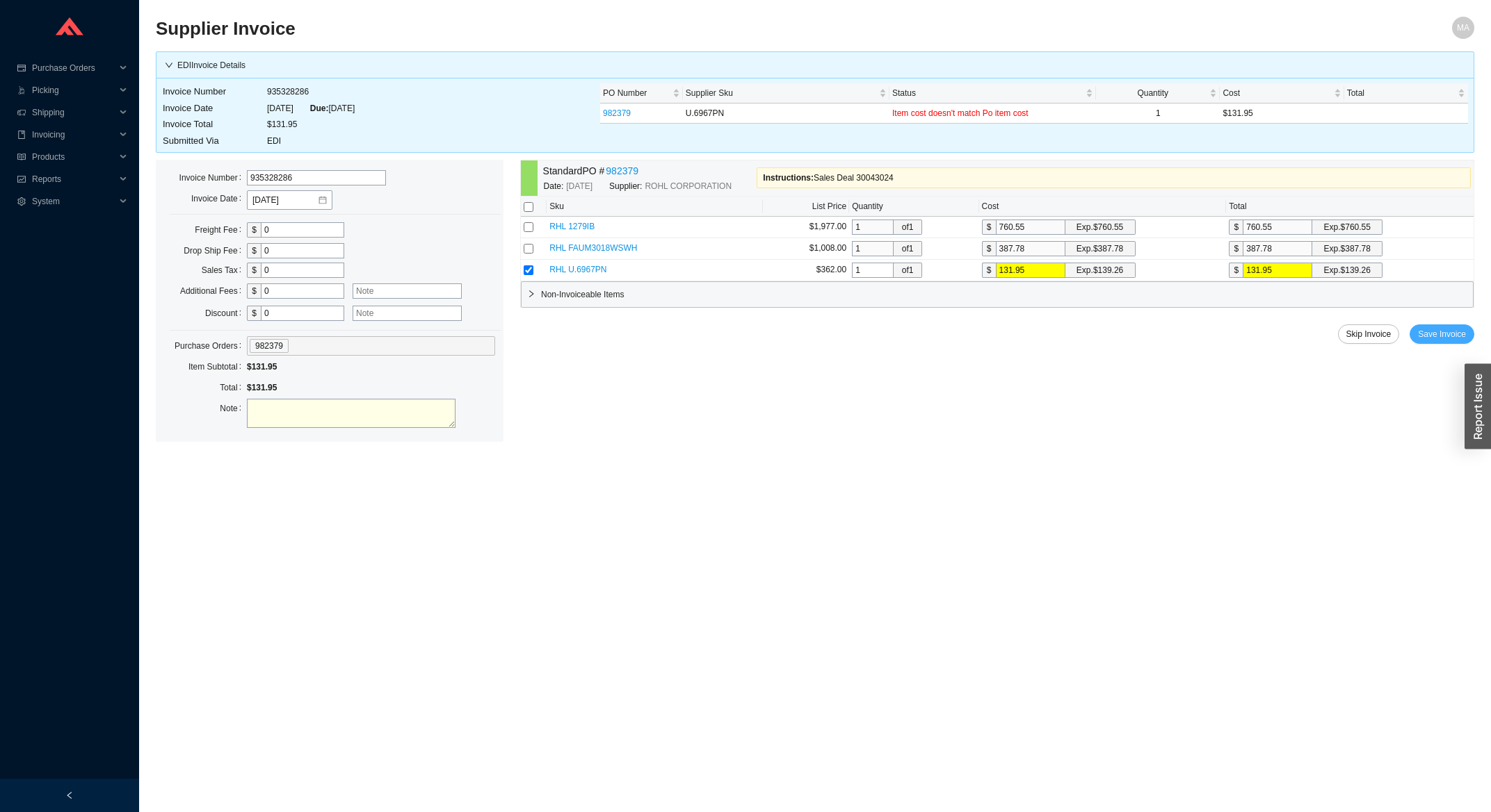
click at [1456, 333] on span "Save Invoice" at bounding box center [1441, 334] width 48 height 14
